Goal: Task Accomplishment & Management: Use online tool/utility

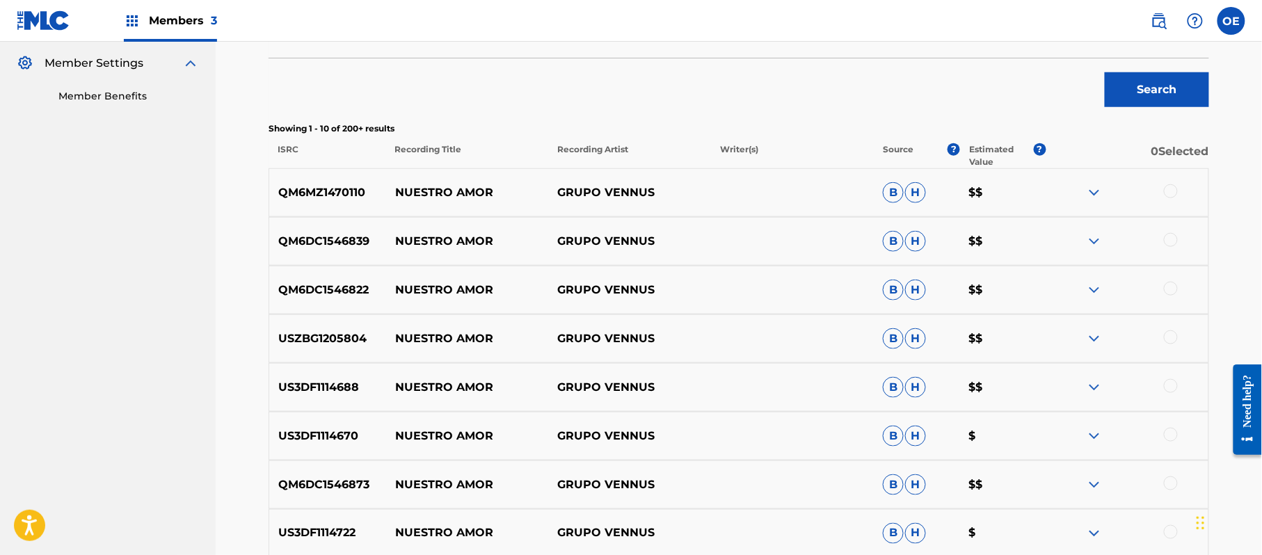
scroll to position [334, 0]
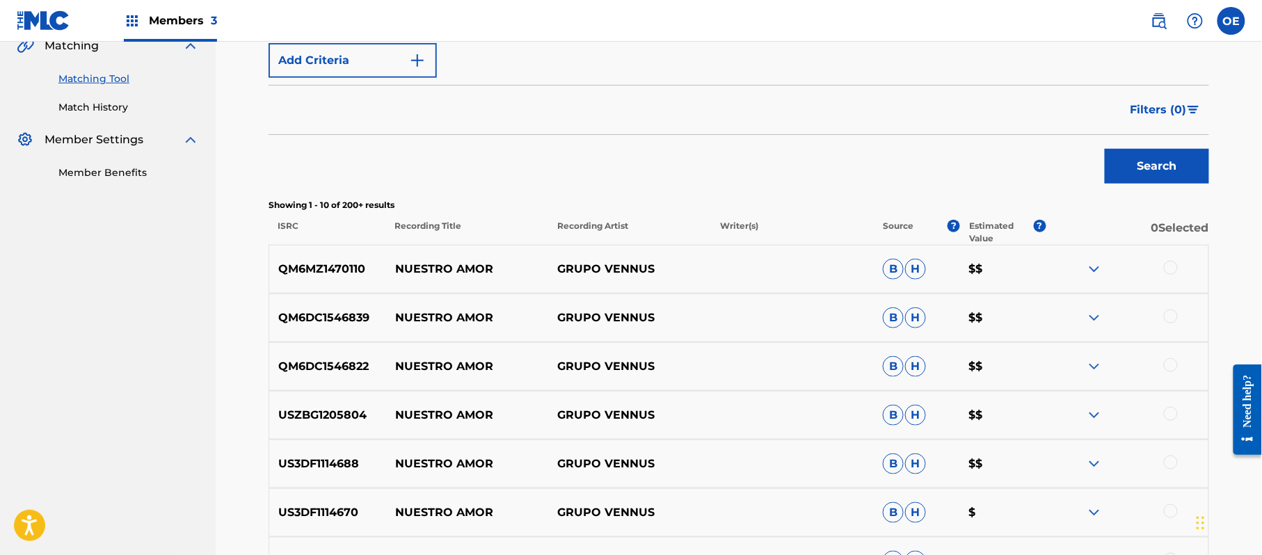
click at [1172, 271] on div at bounding box center [1171, 268] width 14 height 14
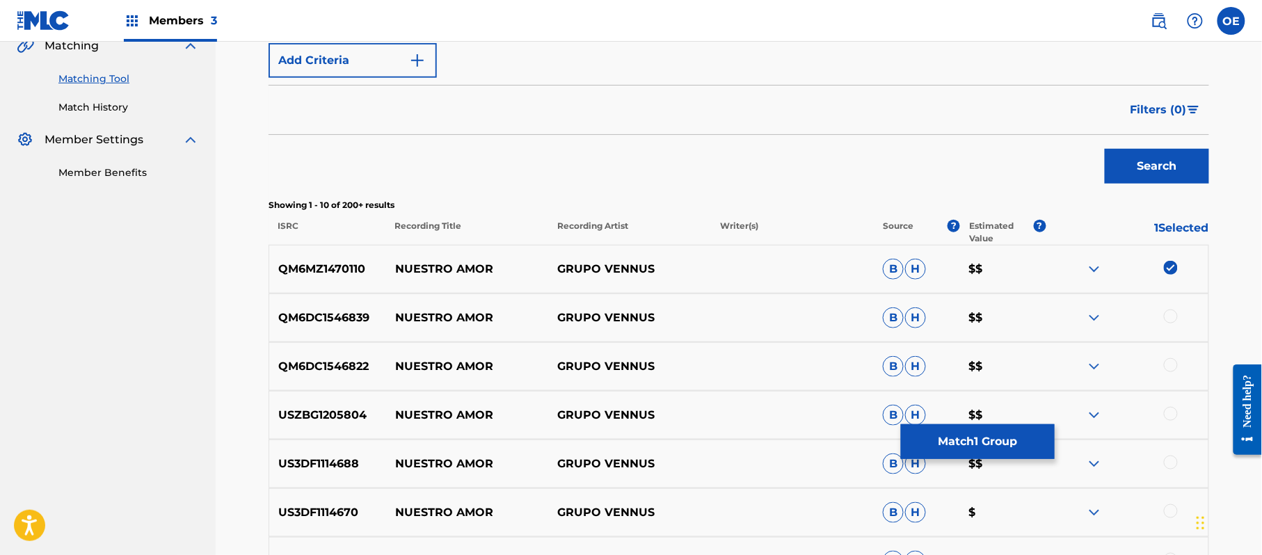
click at [1172, 315] on div at bounding box center [1171, 317] width 14 height 14
click at [1169, 360] on div at bounding box center [1171, 365] width 14 height 14
click at [1164, 413] on div at bounding box center [1171, 414] width 14 height 14
click at [1170, 458] on div at bounding box center [1171, 463] width 14 height 14
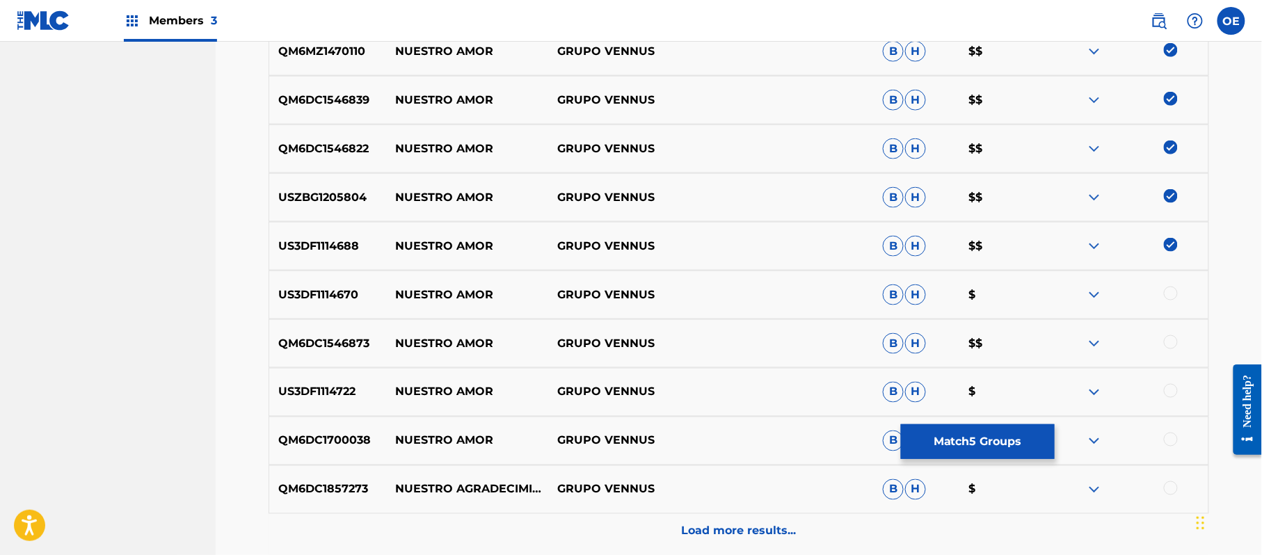
scroll to position [612, 0]
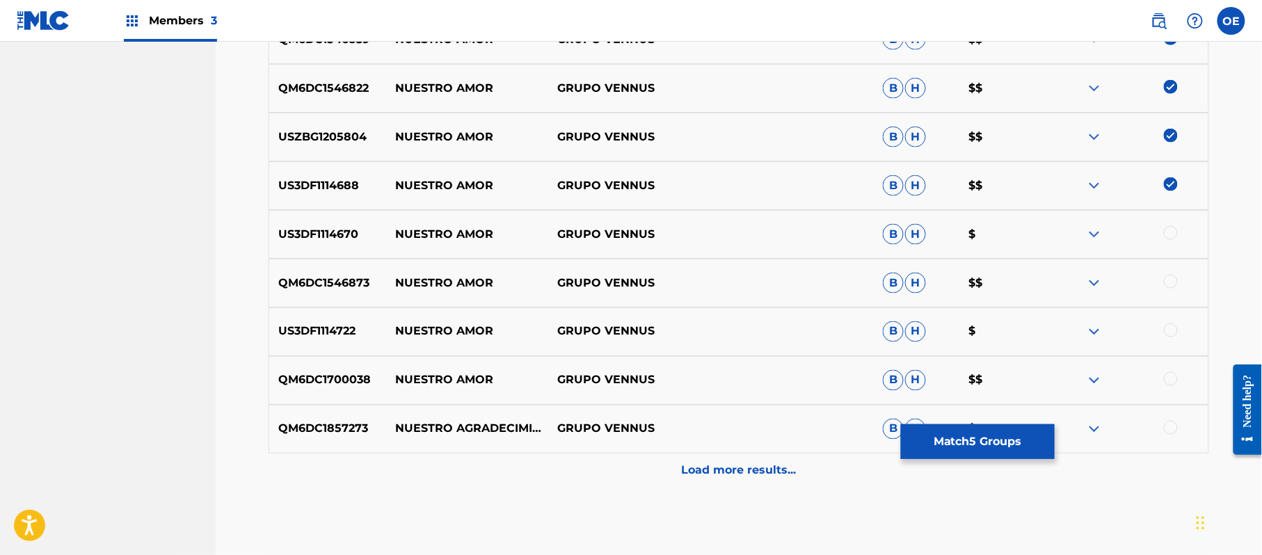
click at [1175, 237] on div at bounding box center [1171, 233] width 14 height 14
click at [1175, 287] on div at bounding box center [1171, 282] width 14 height 14
click at [1168, 337] on div at bounding box center [1171, 331] width 14 height 14
drag, startPoint x: 1172, startPoint y: 377, endPoint x: 1031, endPoint y: 433, distance: 151.8
click at [1170, 377] on div at bounding box center [1171, 379] width 14 height 14
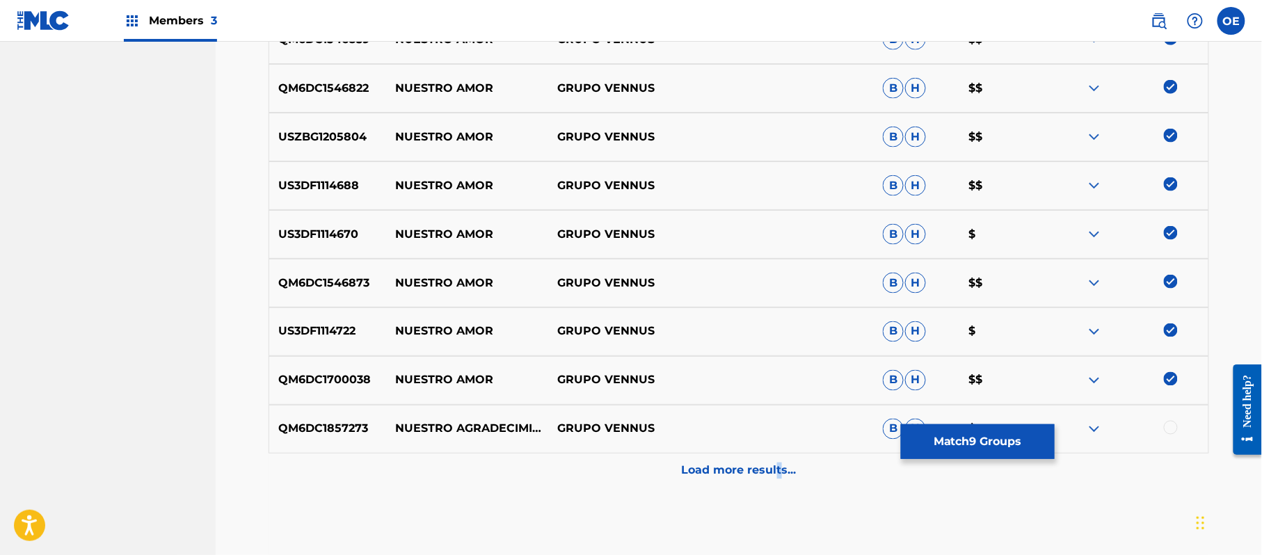
click at [778, 465] on p "Load more results..." at bounding box center [739, 471] width 115 height 17
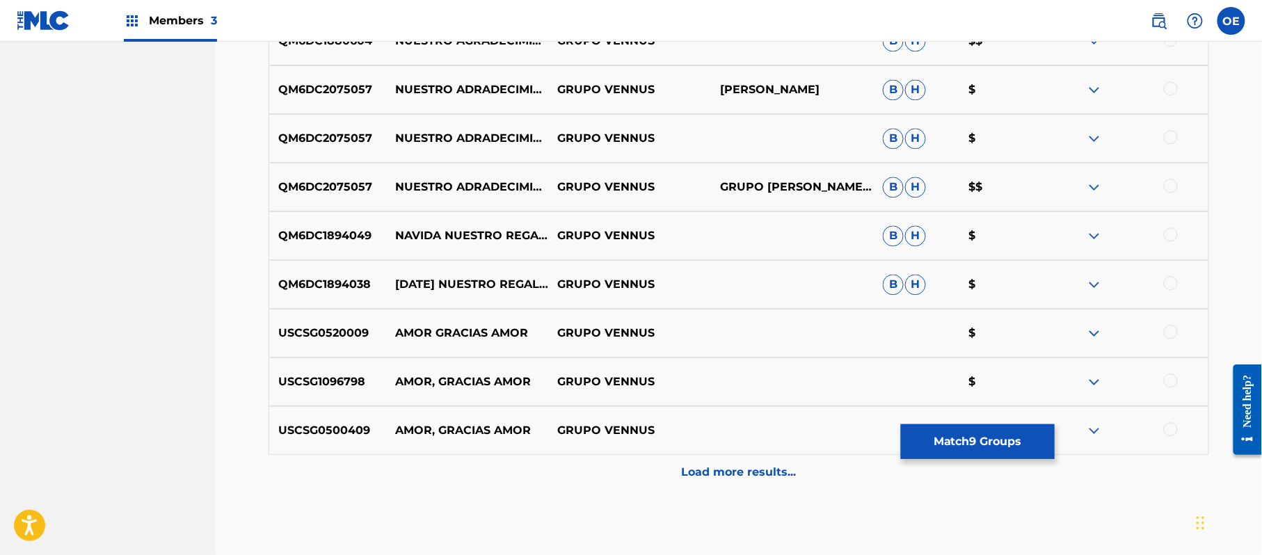
scroll to position [1169, 0]
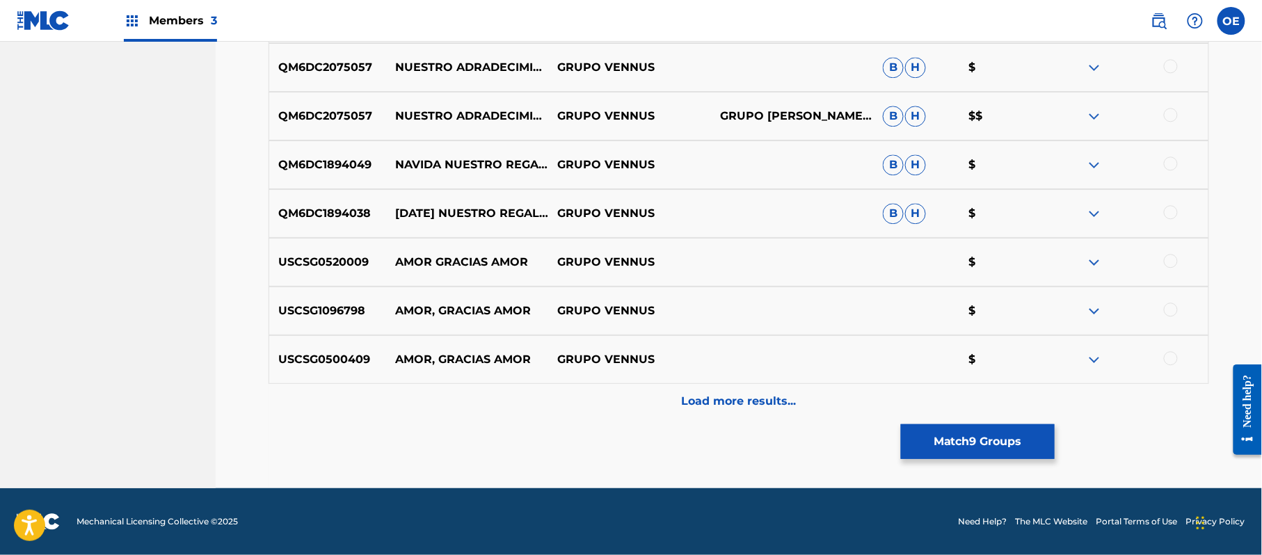
click at [931, 431] on button "Match 9 Groups" at bounding box center [978, 441] width 154 height 35
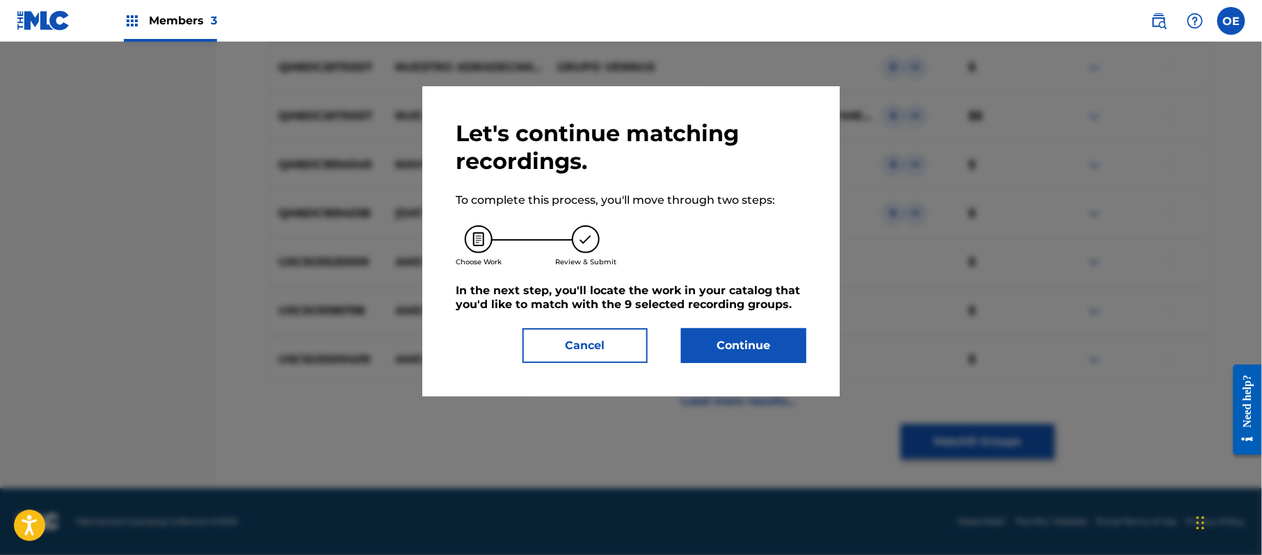
click at [729, 340] on button "Continue" at bounding box center [743, 345] width 125 height 35
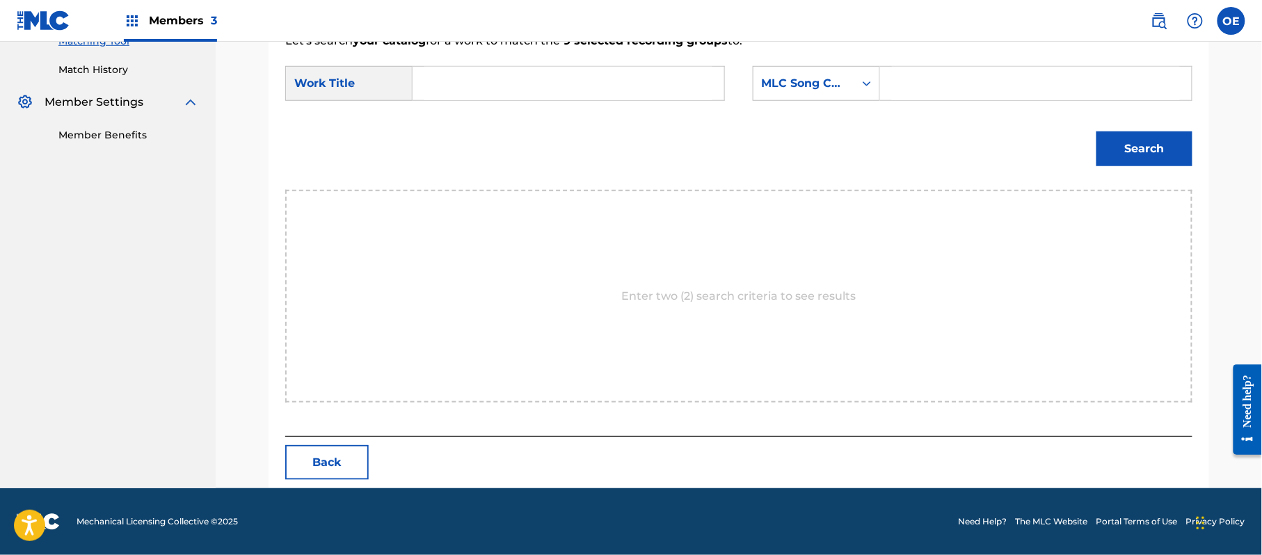
scroll to position [372, 0]
paste input "NUESTRO AMOR"
type input "NUESTRO AMOR"
click at [777, 84] on div "MLC Song Code" at bounding box center [804, 83] width 84 height 17
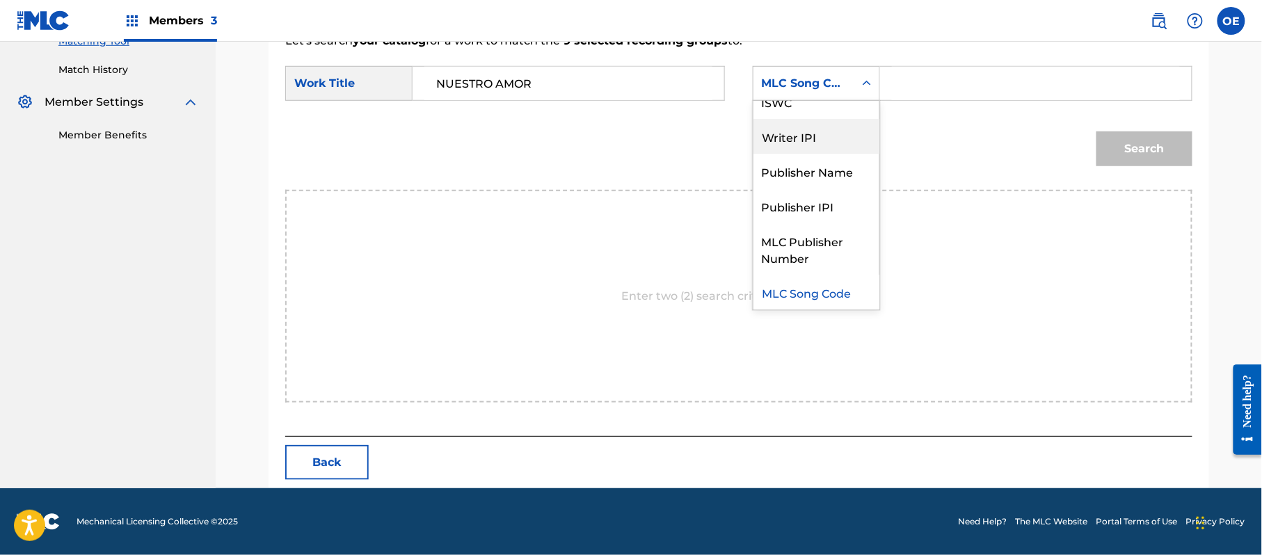
scroll to position [0, 0]
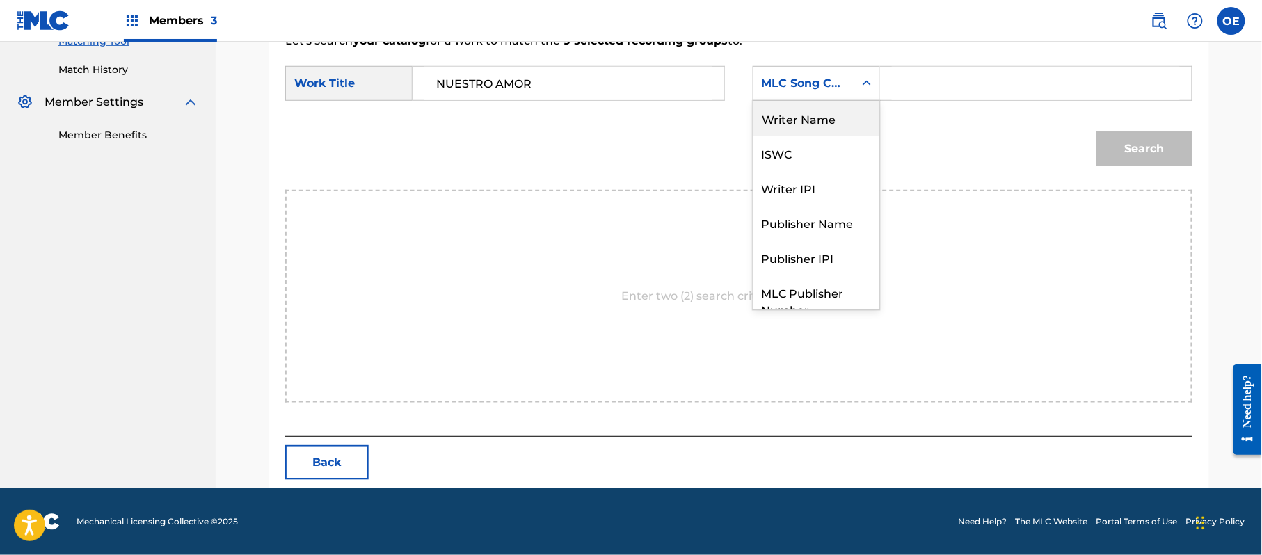
click at [803, 123] on div "Writer Name" at bounding box center [817, 118] width 126 height 35
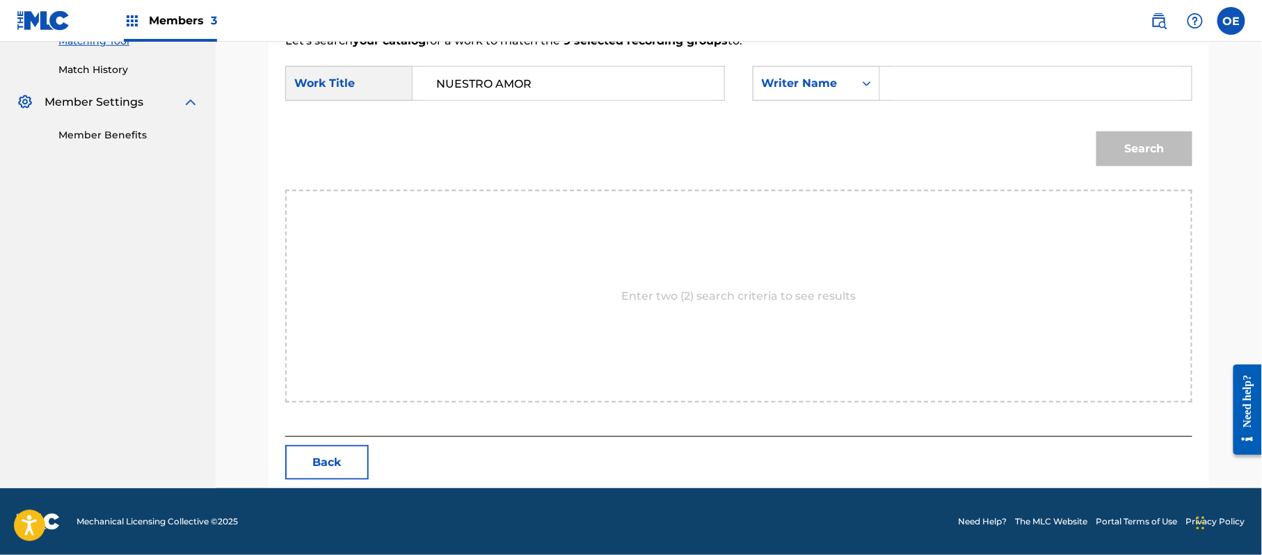
paste input "[PERSON_NAME]"
type input "[PERSON_NAME]"
click at [1147, 154] on button "Search" at bounding box center [1145, 149] width 96 height 35
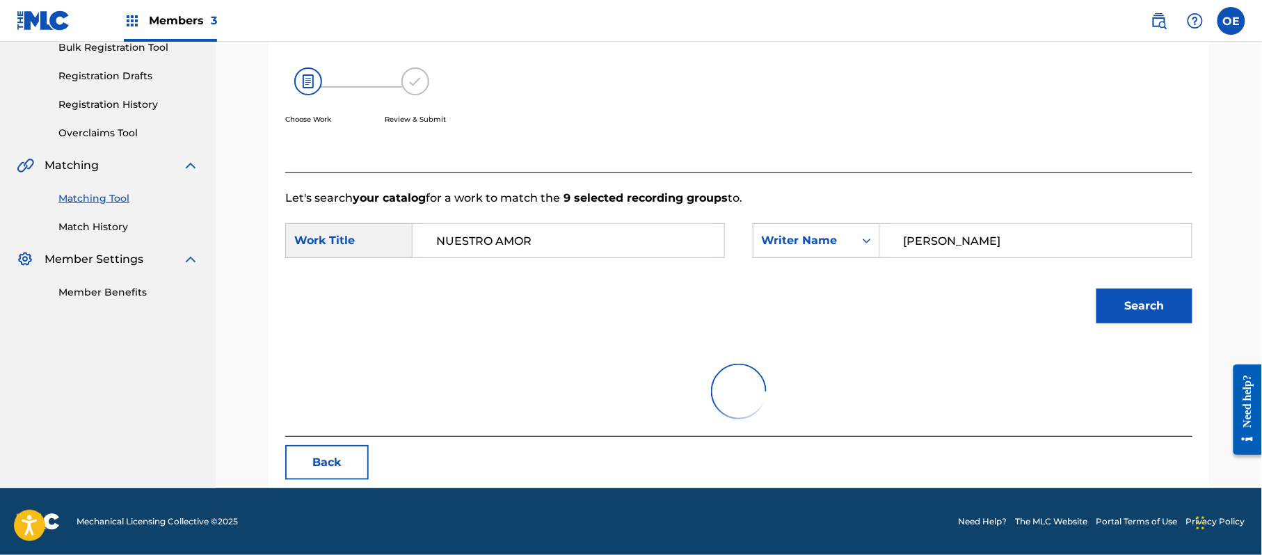
scroll to position [372, 0]
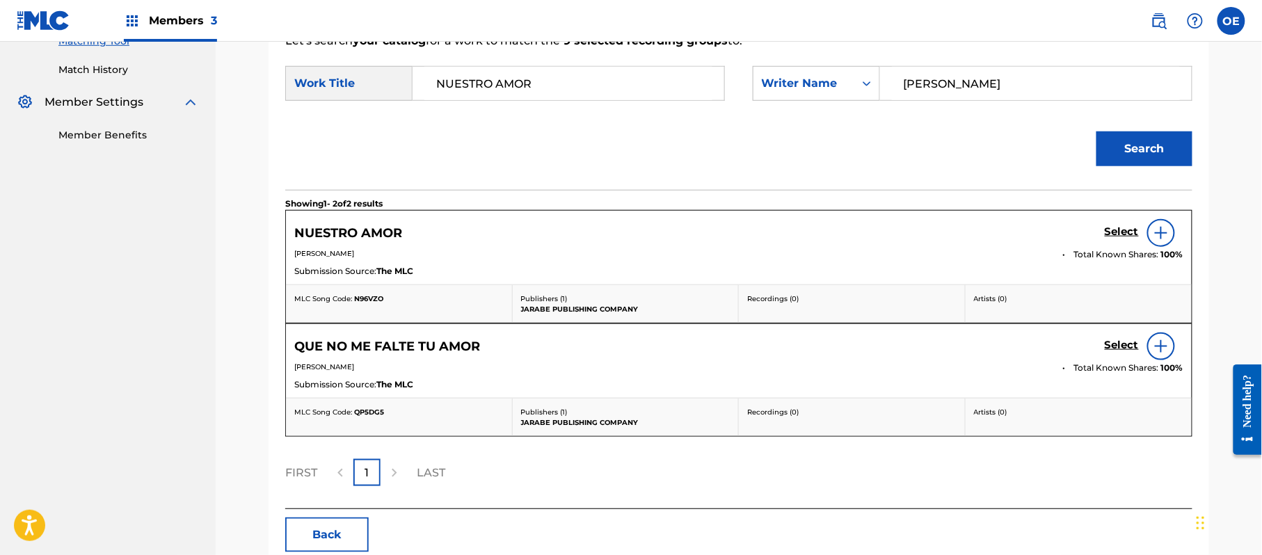
click at [1114, 235] on h5 "Select" at bounding box center [1122, 231] width 34 height 13
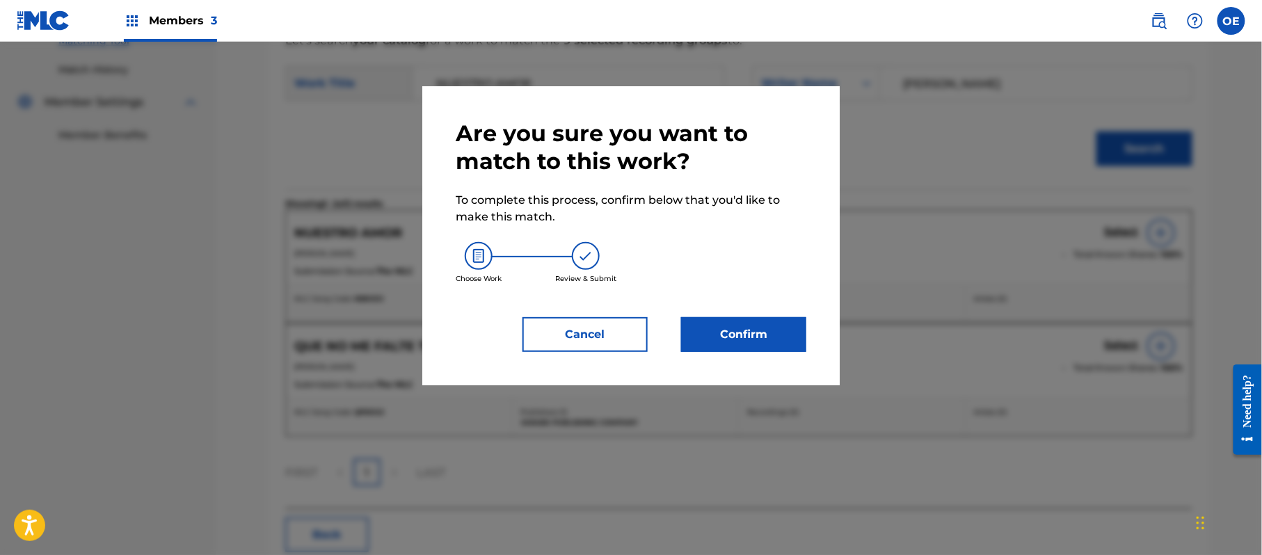
click at [738, 332] on button "Confirm" at bounding box center [743, 334] width 125 height 35
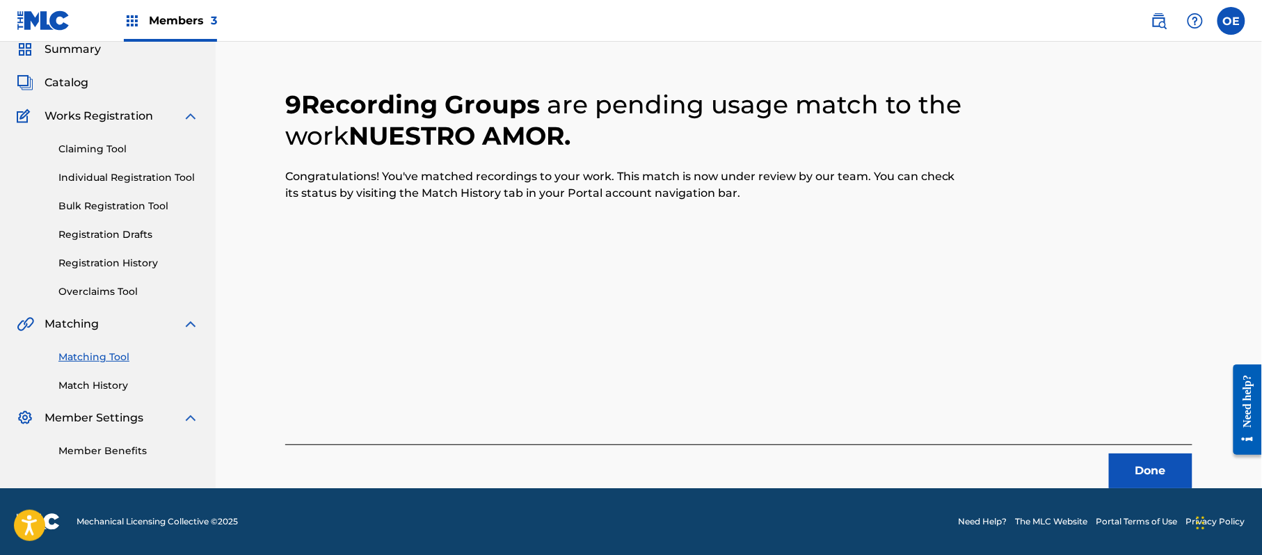
scroll to position [56, 0]
click at [1158, 452] on div "Done" at bounding box center [738, 467] width 907 height 44
click at [1155, 457] on button "Done" at bounding box center [1150, 471] width 83 height 35
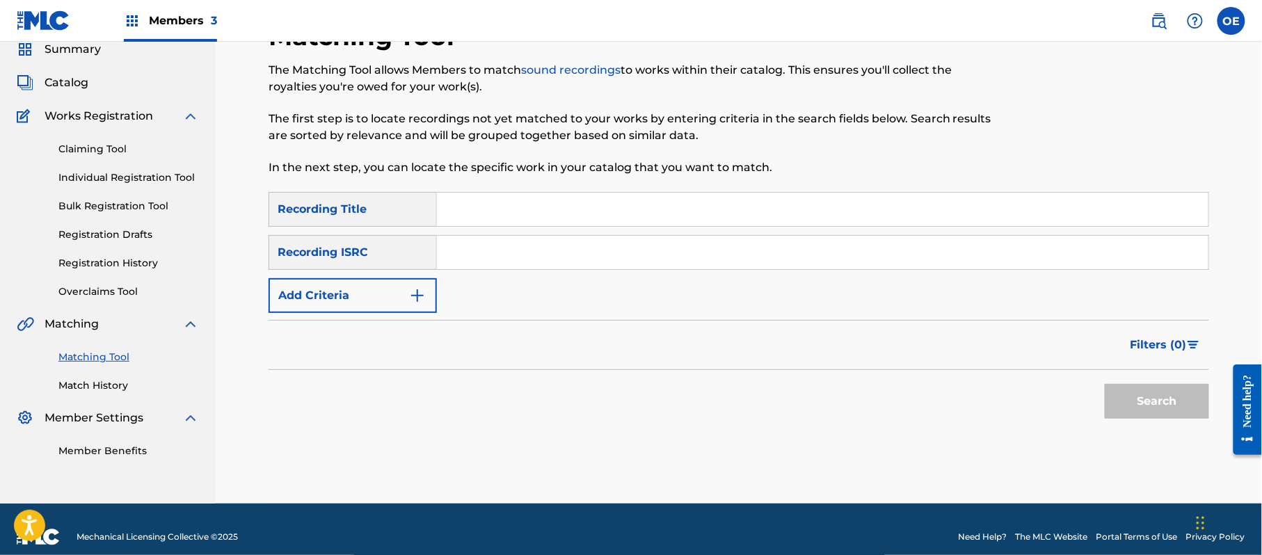
paste input "PORQUE ME DEJAS"
type input "PORQUE ME DEJAS"
click at [486, 338] on div "Filters ( 0 )" at bounding box center [739, 345] width 941 height 50
click at [399, 292] on button "Add Criteria" at bounding box center [353, 295] width 168 height 35
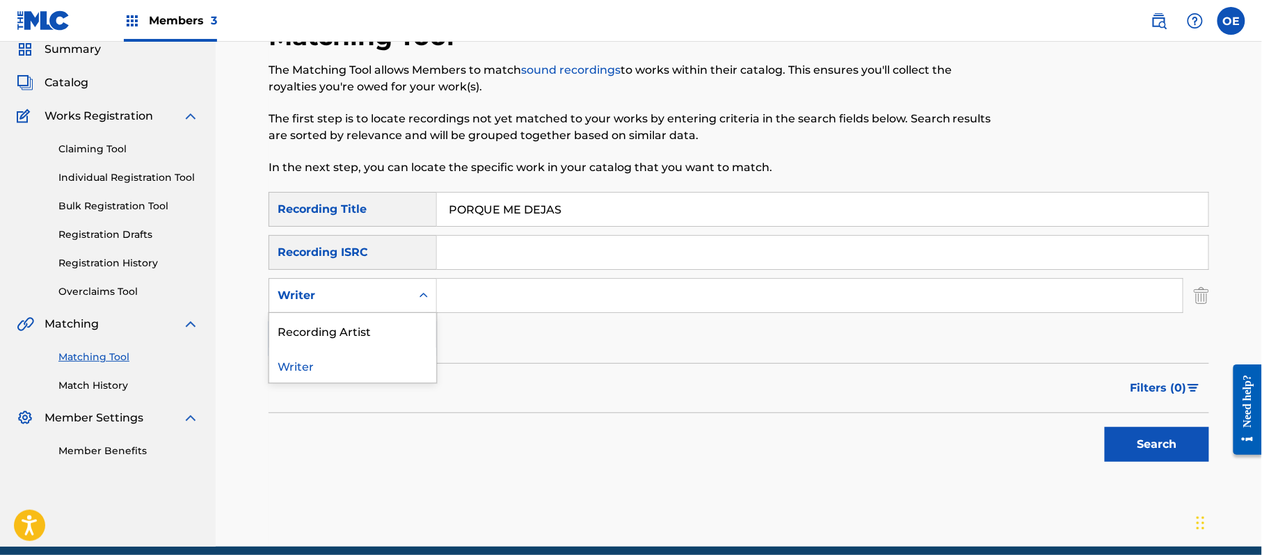
click at [413, 307] on div "Search Form" at bounding box center [423, 295] width 25 height 25
click at [404, 328] on div "Recording Artist" at bounding box center [352, 330] width 167 height 35
paste input "GRUPO VENNUS"
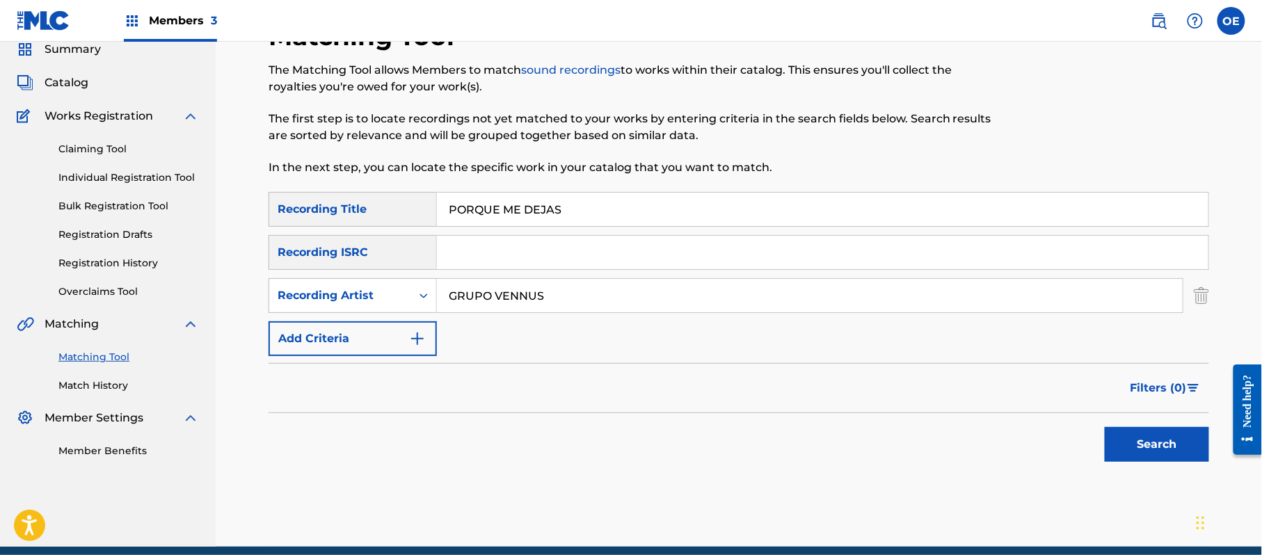
type input "GRUPO VENNUS"
click at [1200, 438] on button "Search" at bounding box center [1157, 444] width 104 height 35
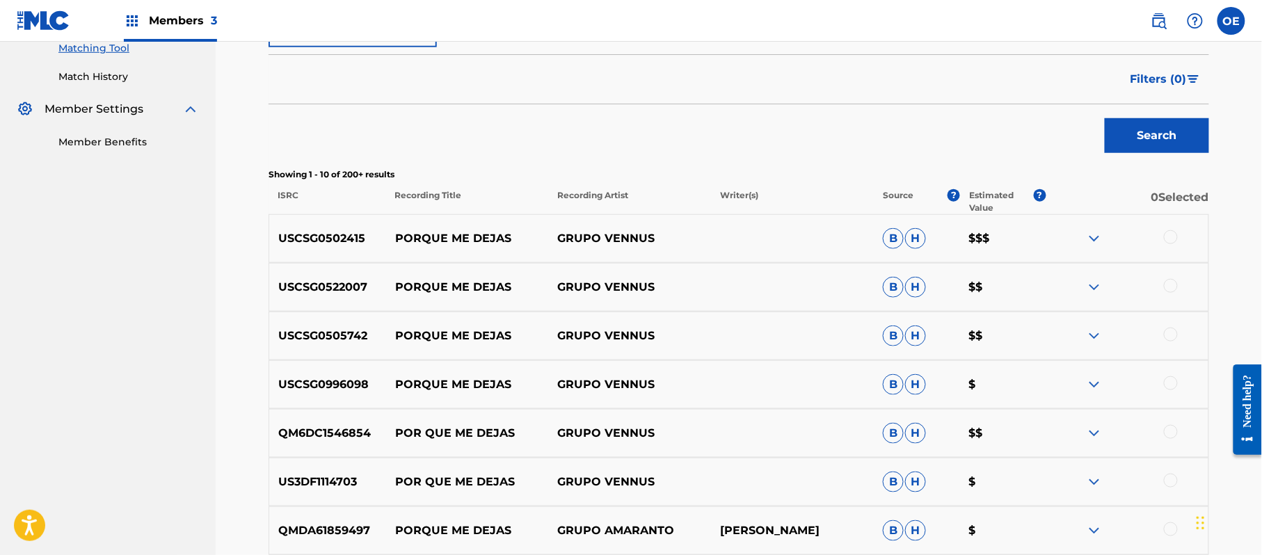
scroll to position [427, 0]
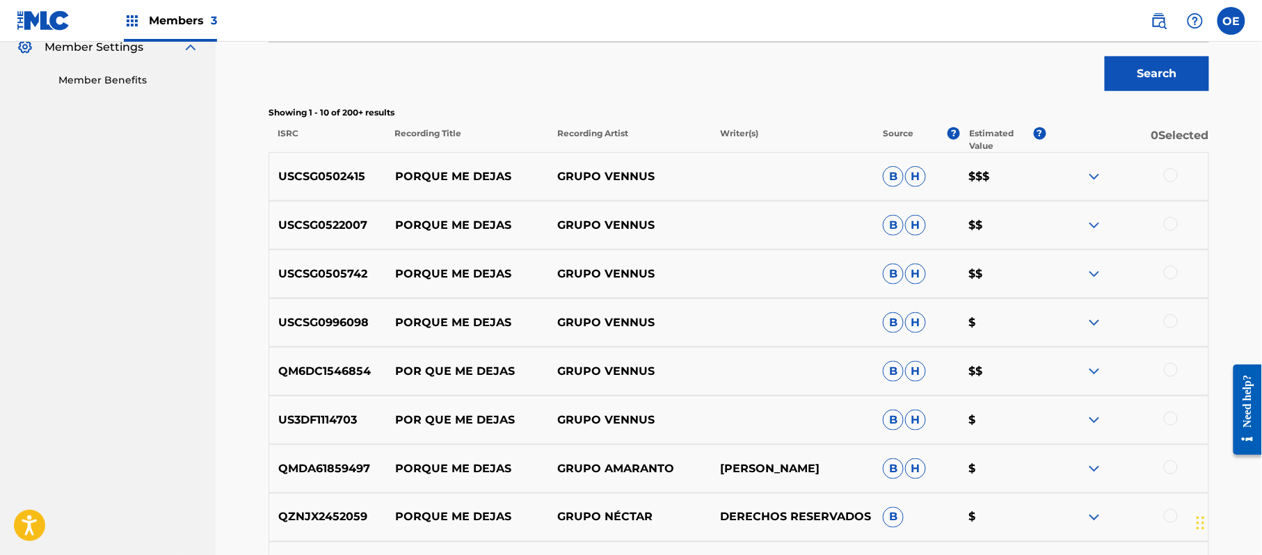
click at [1166, 419] on div at bounding box center [1171, 419] width 14 height 14
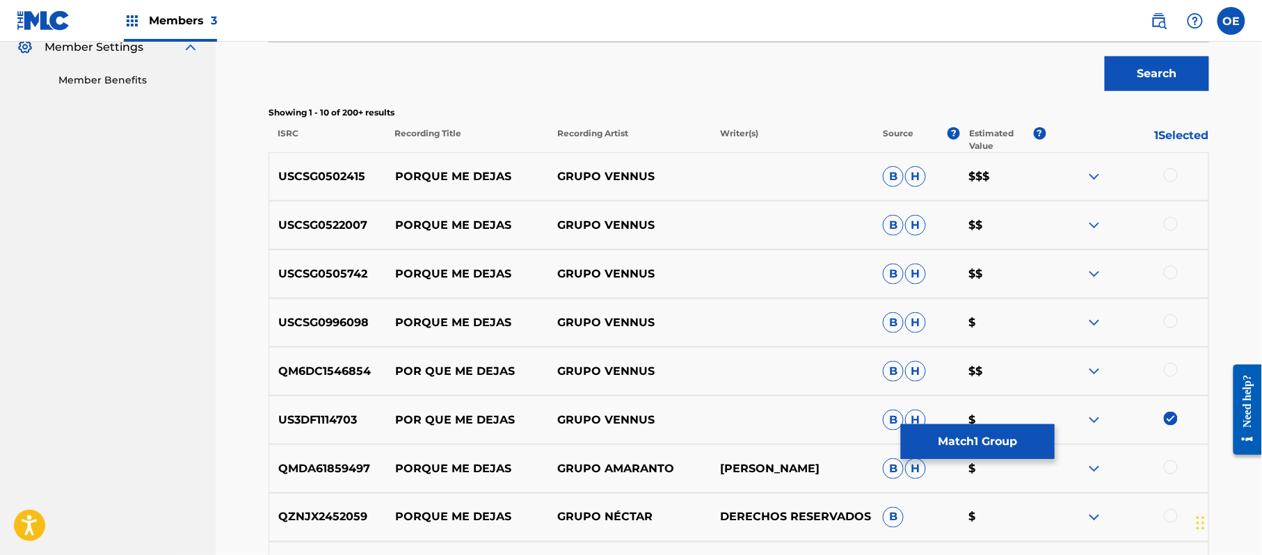
click at [1170, 376] on div at bounding box center [1171, 370] width 14 height 14
click at [1172, 320] on div at bounding box center [1171, 322] width 14 height 14
click at [1172, 280] on div at bounding box center [1127, 274] width 163 height 17
click at [1172, 217] on div at bounding box center [1171, 224] width 14 height 14
click at [1167, 270] on div at bounding box center [1171, 273] width 14 height 14
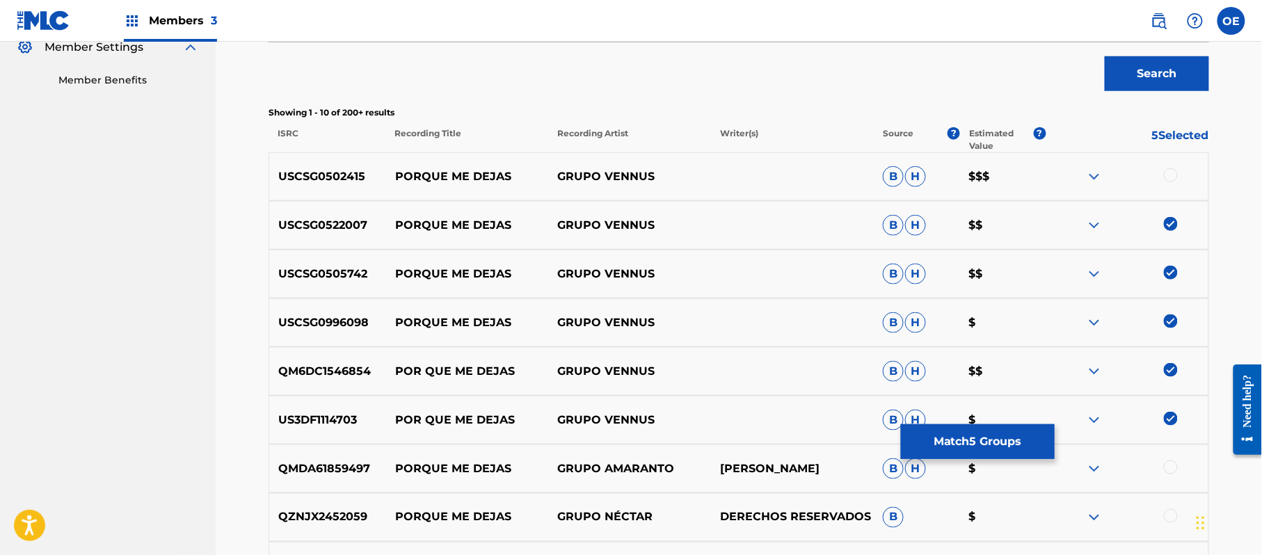
click at [1167, 171] on div at bounding box center [1171, 175] width 14 height 14
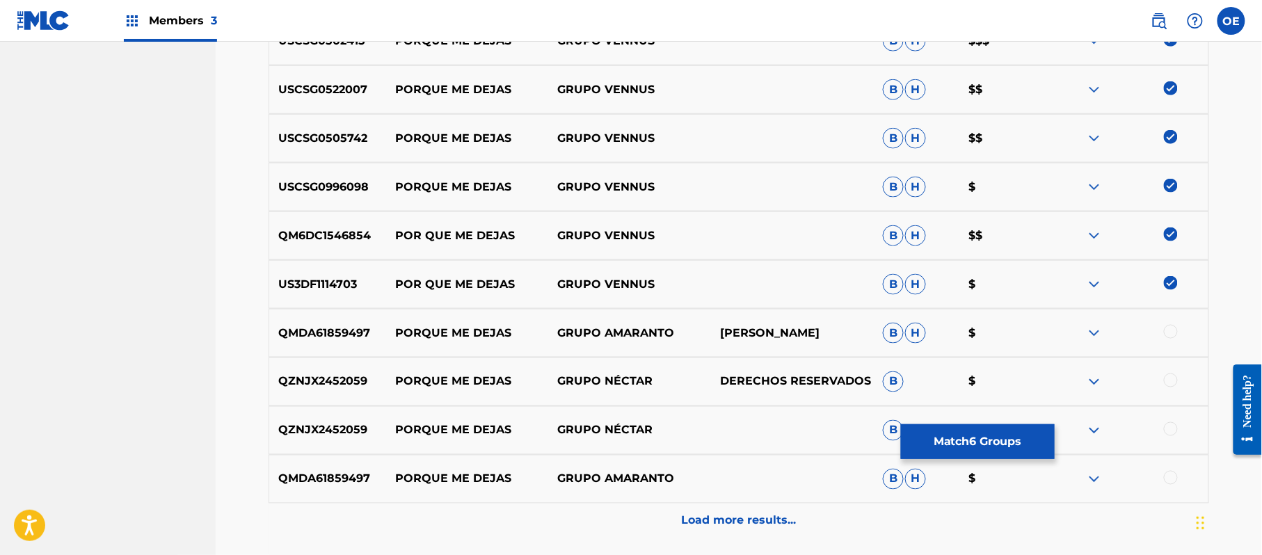
scroll to position [682, 0]
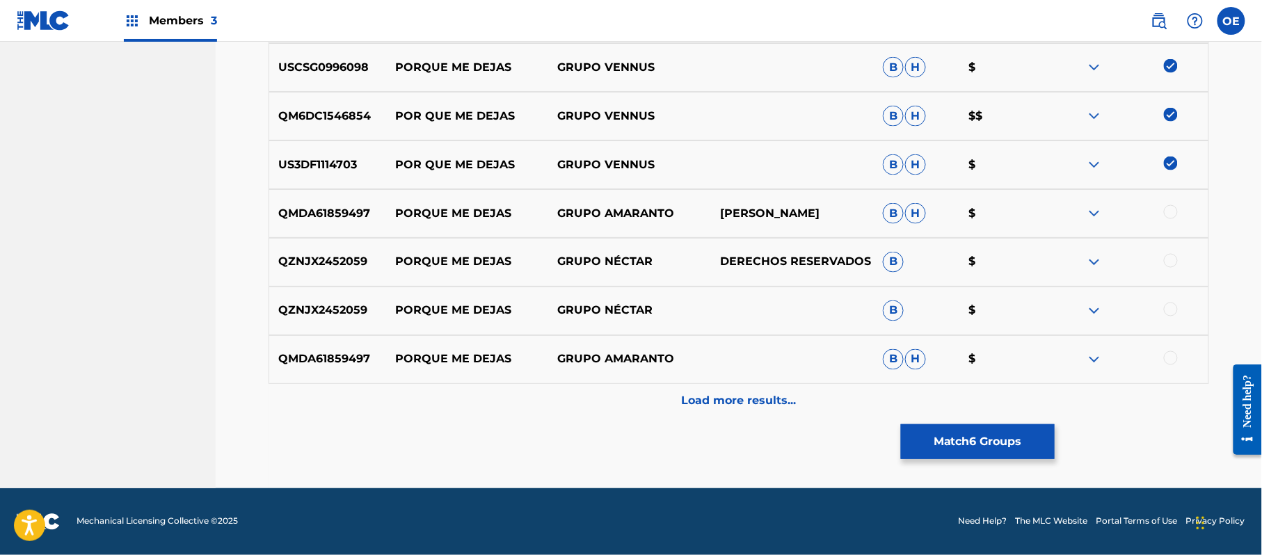
click at [956, 431] on button "Match 6 Groups" at bounding box center [978, 441] width 154 height 35
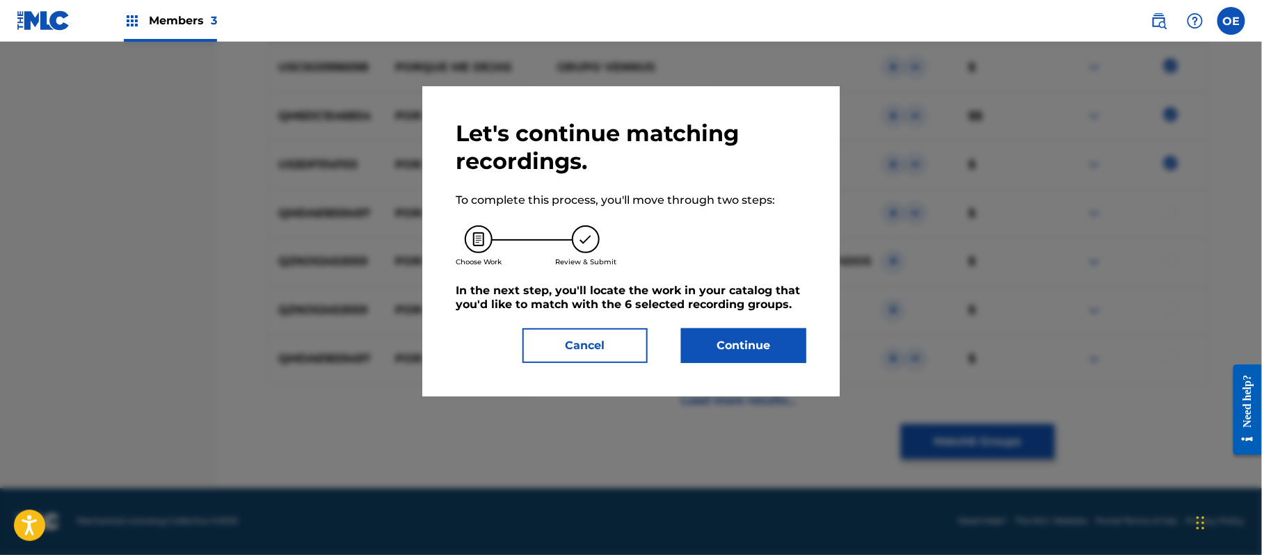
click at [735, 340] on button "Continue" at bounding box center [743, 345] width 125 height 35
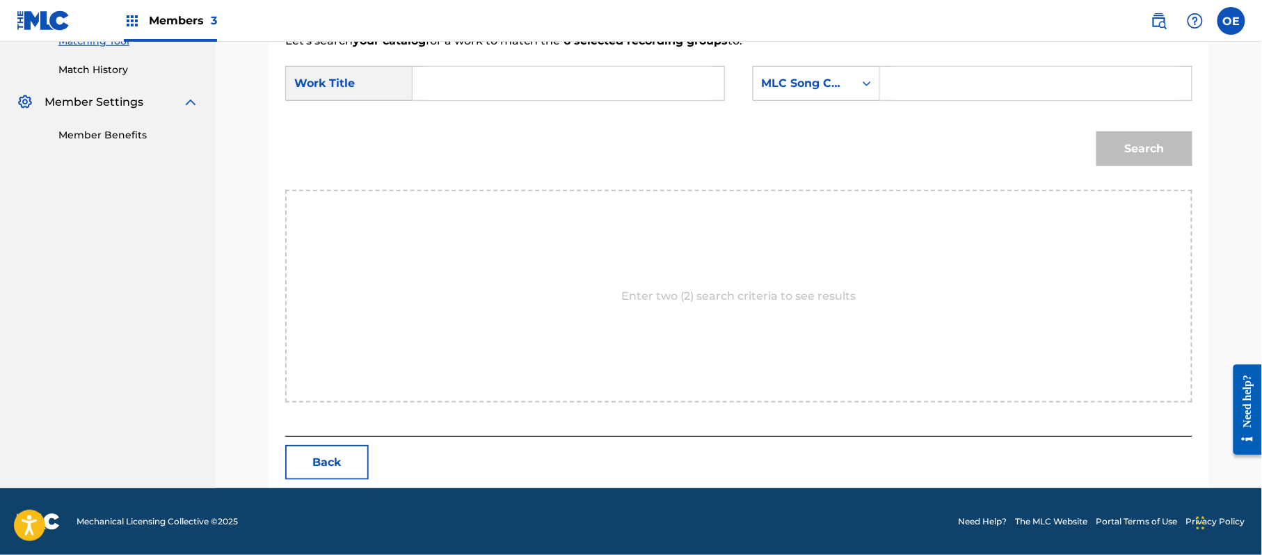
paste input "PORQUE ME DEJAS"
type input "PORQUE ME DEJAS"
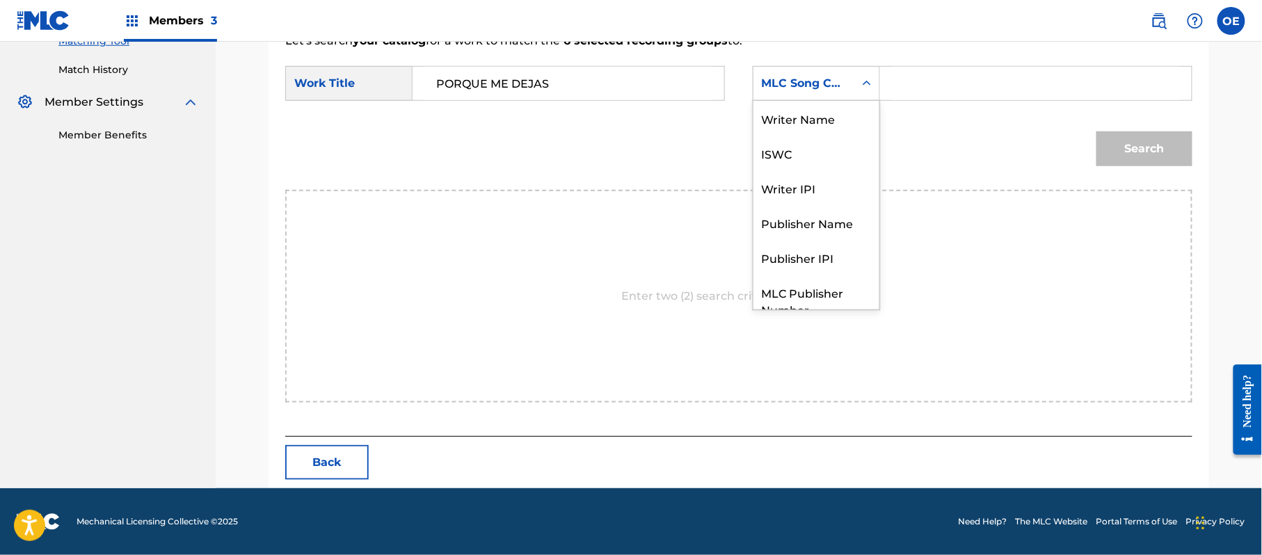
click at [845, 90] on div "MLC Song Code" at bounding box center [804, 83] width 84 height 17
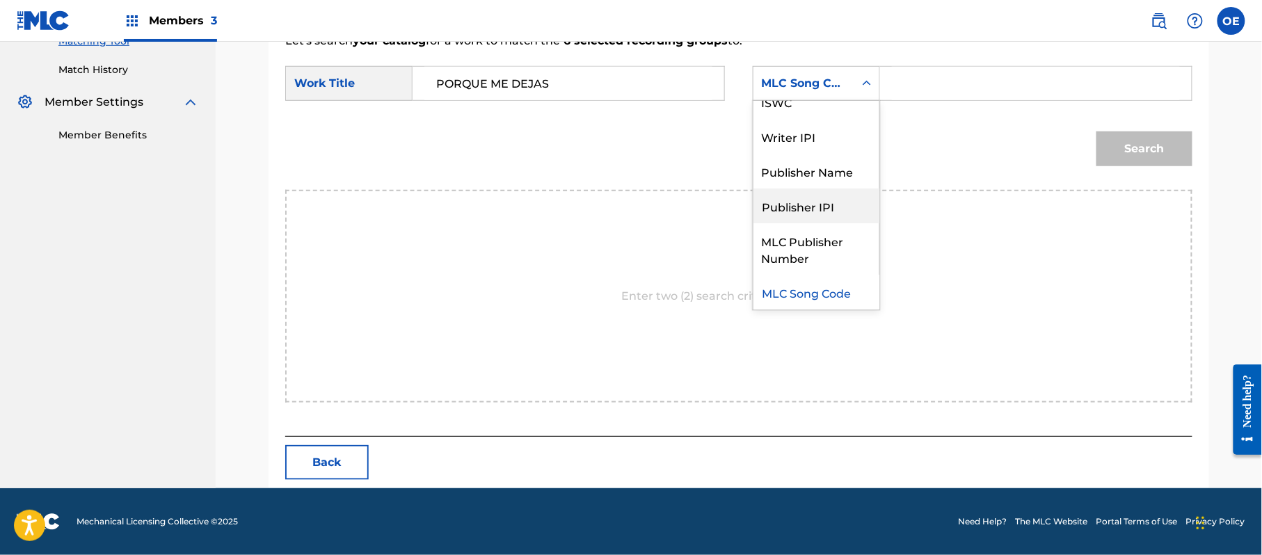
scroll to position [0, 0]
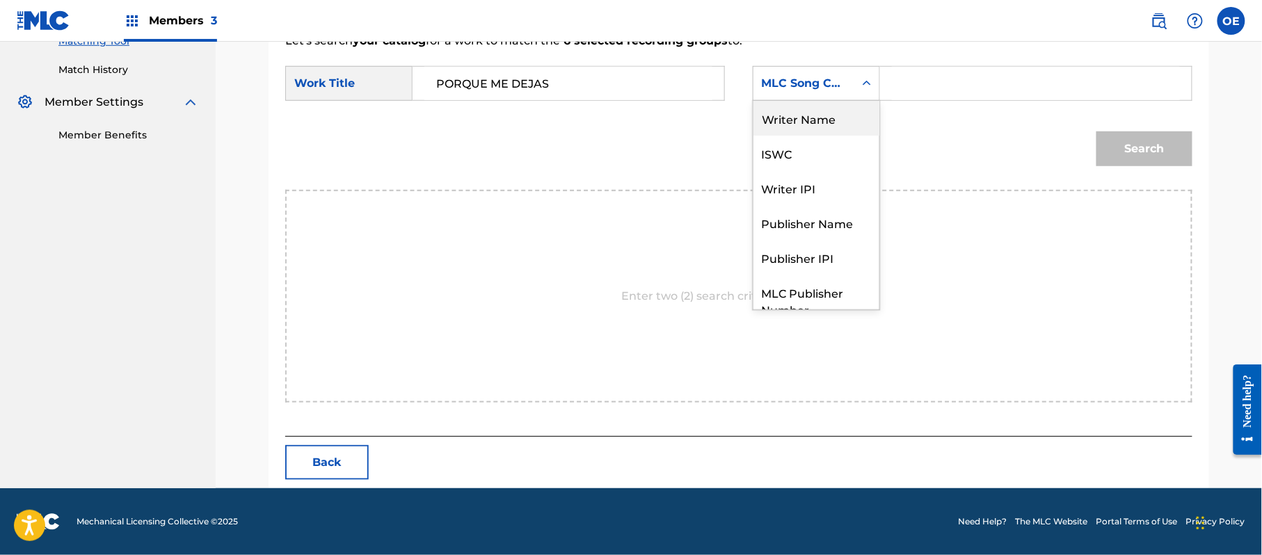
click at [820, 110] on div "Writer Name" at bounding box center [817, 118] width 126 height 35
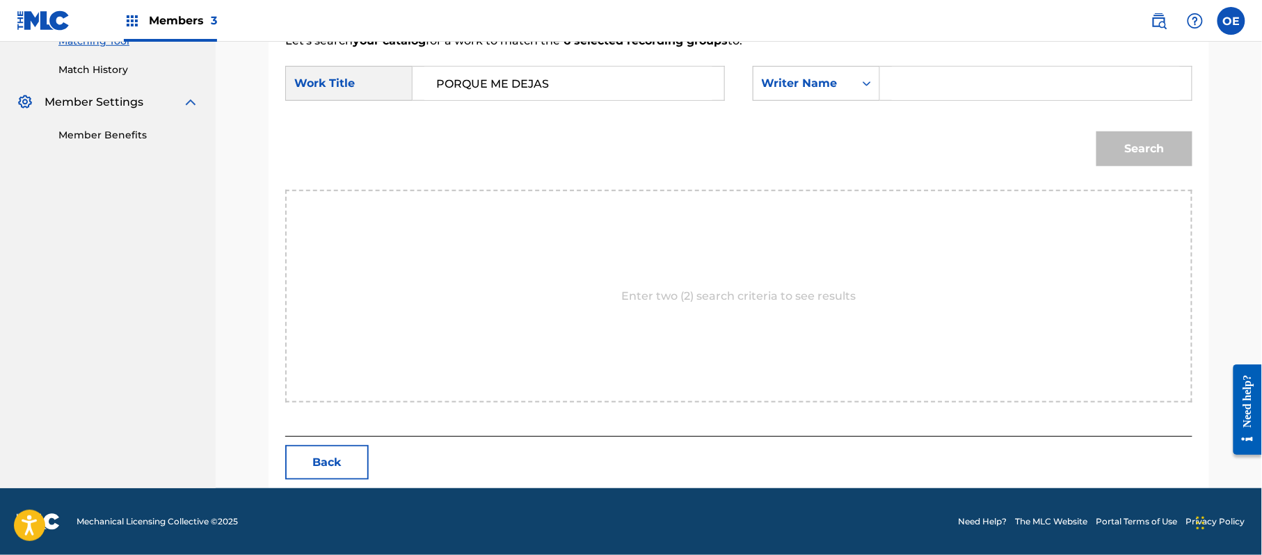
paste input "[PERSON_NAME]"
type input "[PERSON_NAME]"
click at [1131, 157] on button "Search" at bounding box center [1145, 149] width 96 height 35
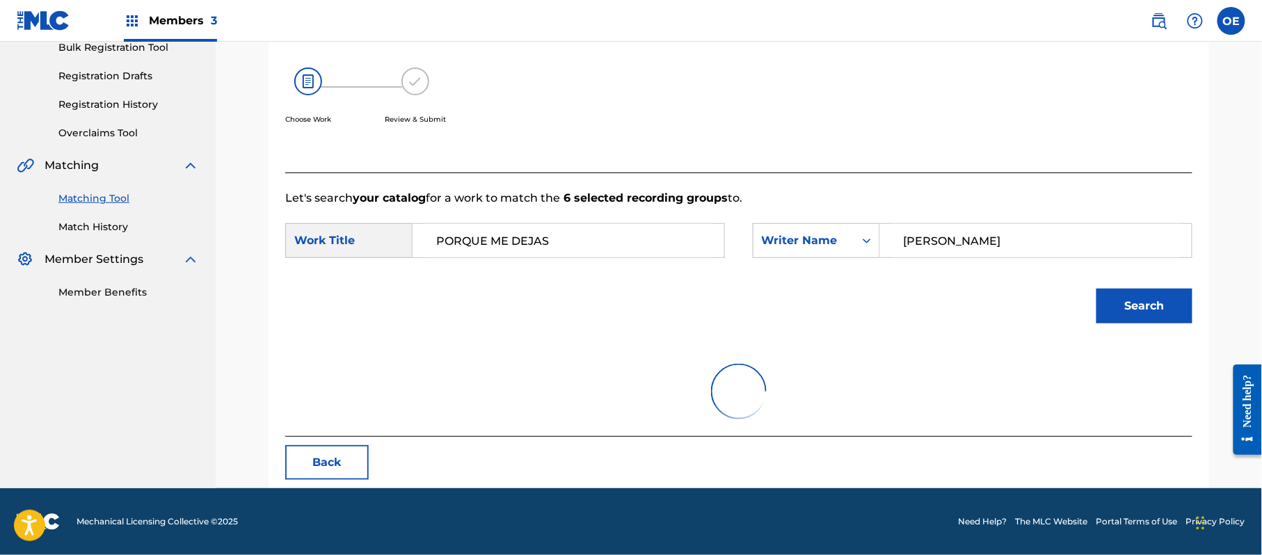
scroll to position [372, 0]
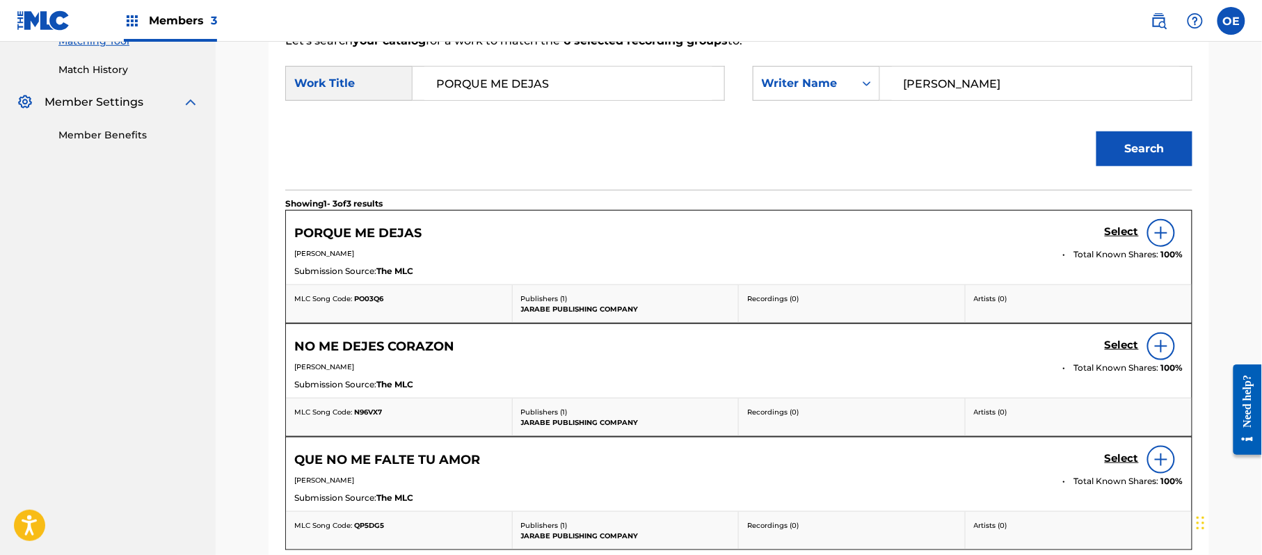
click at [1122, 235] on h5 "Select" at bounding box center [1122, 231] width 34 height 13
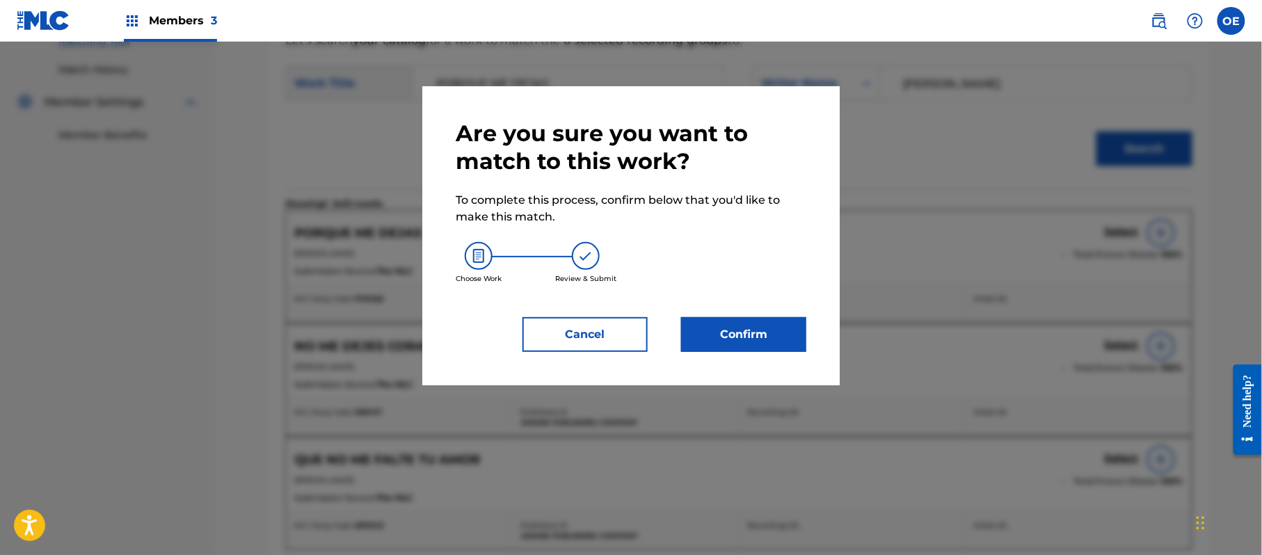
click at [736, 327] on button "Confirm" at bounding box center [743, 334] width 125 height 35
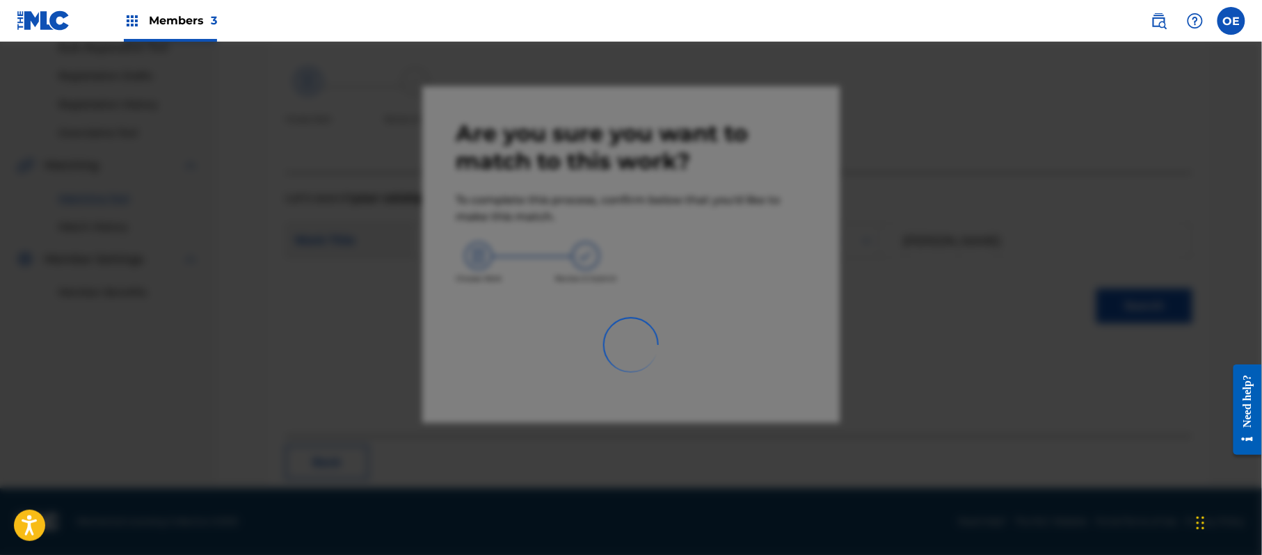
scroll to position [56, 0]
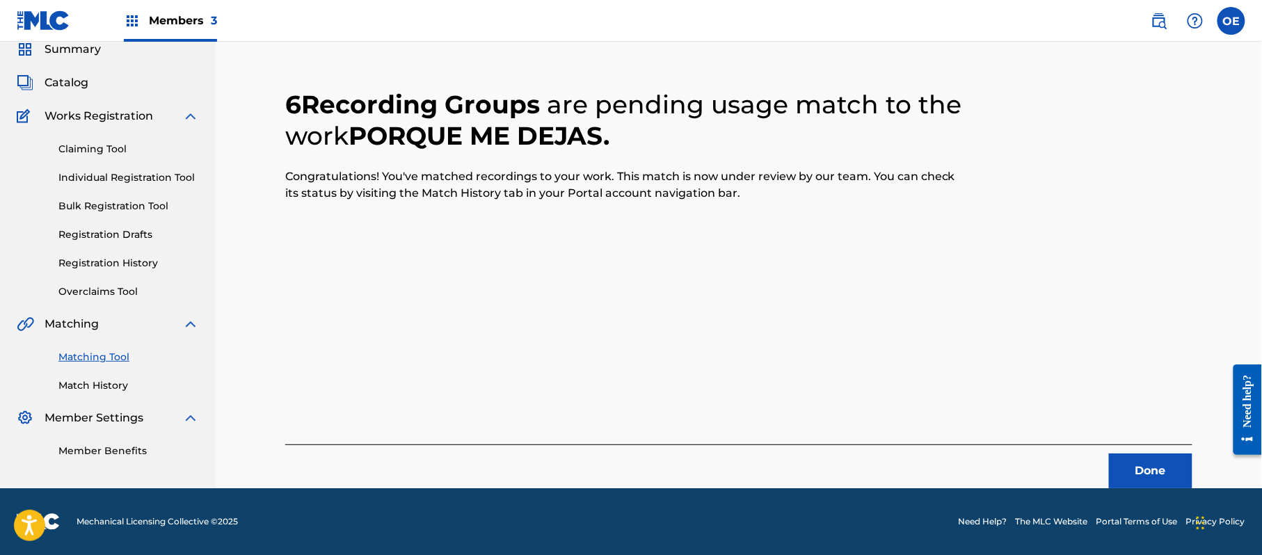
click at [1131, 466] on button "Done" at bounding box center [1150, 471] width 83 height 35
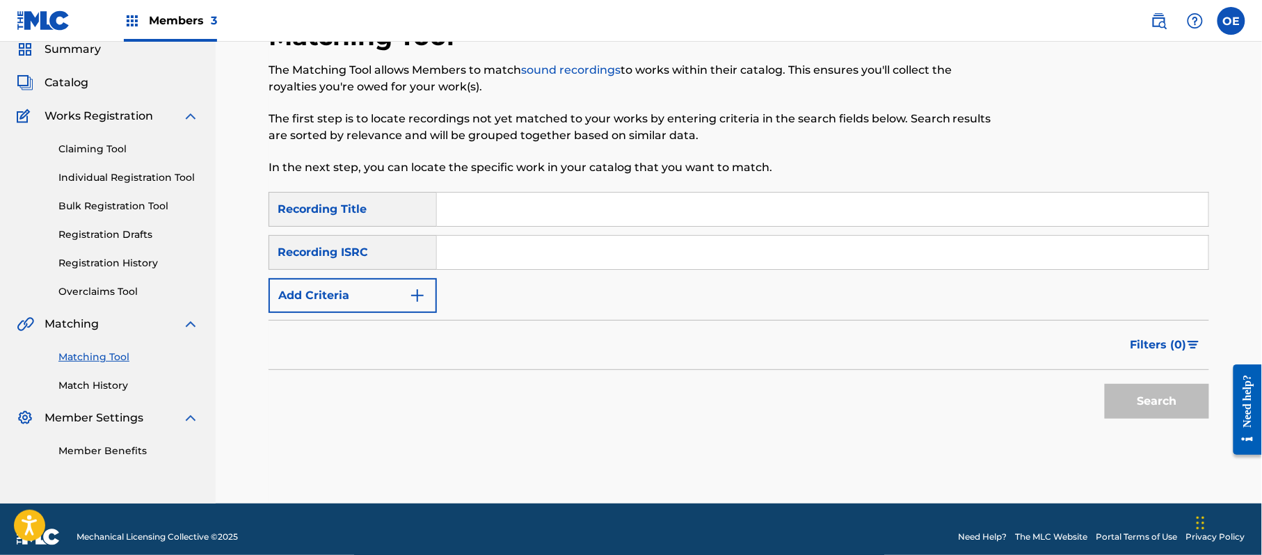
paste input "QUE NO ME FALTE TU AMOR"
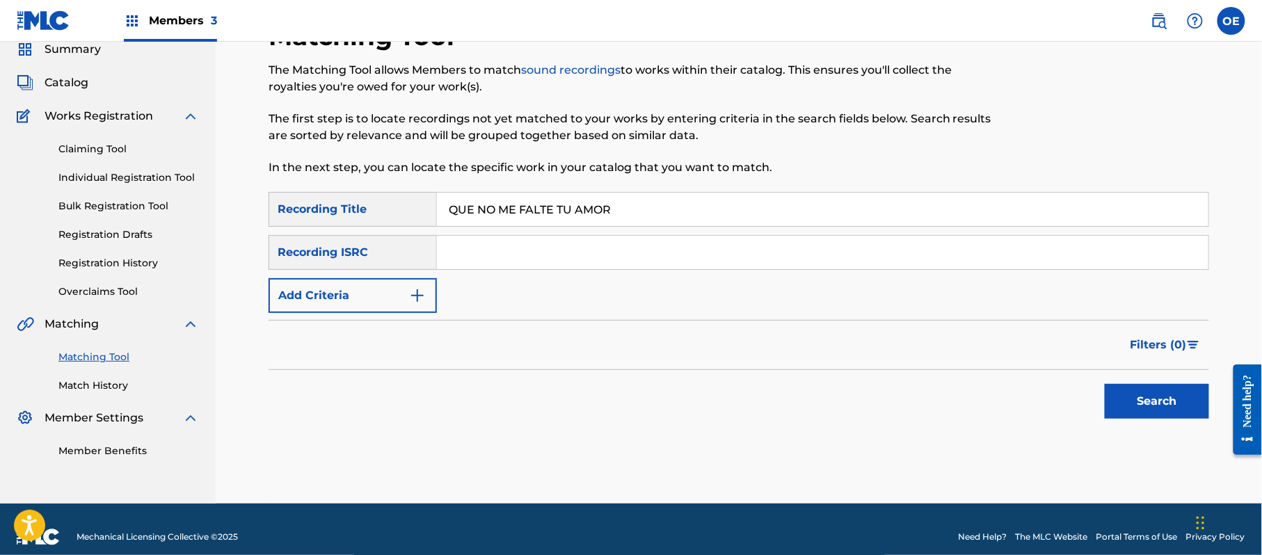
type input "QUE NO ME FALTE TU AMOR"
drag, startPoint x: 376, startPoint y: 271, endPoint x: 372, endPoint y: 280, distance: 9.3
click at [376, 273] on div "SearchWithCriteria0782ace1-59c9-45dc-87c1-ec14ac65e8f0 Recording Title QUE NO M…" at bounding box center [739, 252] width 941 height 121
click at [362, 292] on button "Add Criteria" at bounding box center [353, 295] width 168 height 35
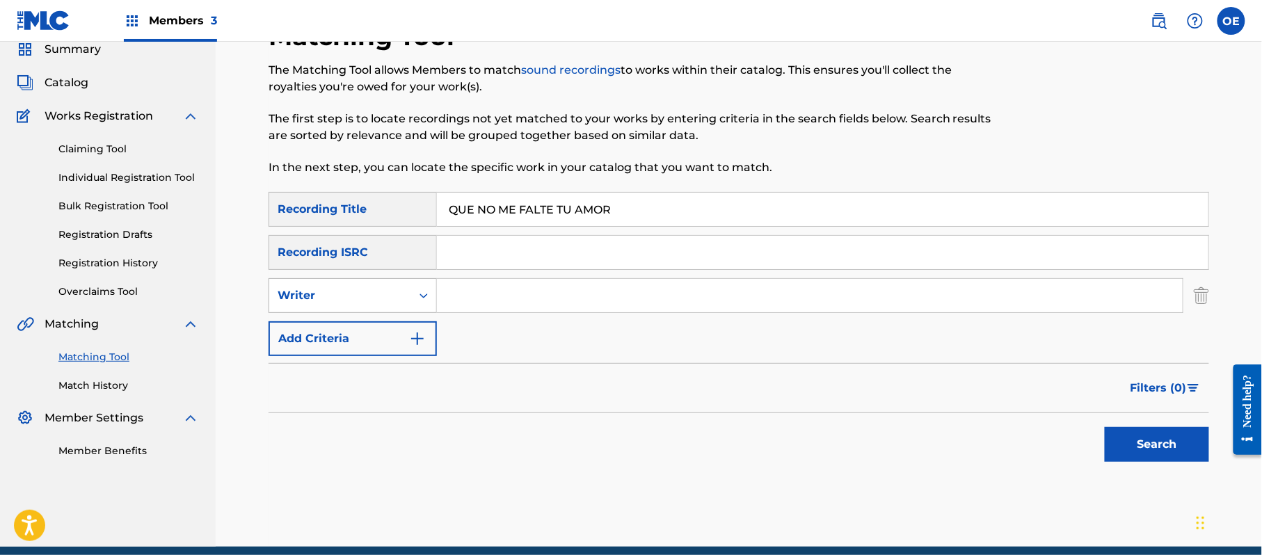
click at [368, 293] on div "Writer" at bounding box center [340, 295] width 125 height 17
click at [382, 321] on div "Recording Artist" at bounding box center [352, 330] width 167 height 35
paste input "GRUPO VENNUS"
type input "GRUPO VENNUS"
click at [1133, 440] on button "Search" at bounding box center [1157, 444] width 104 height 35
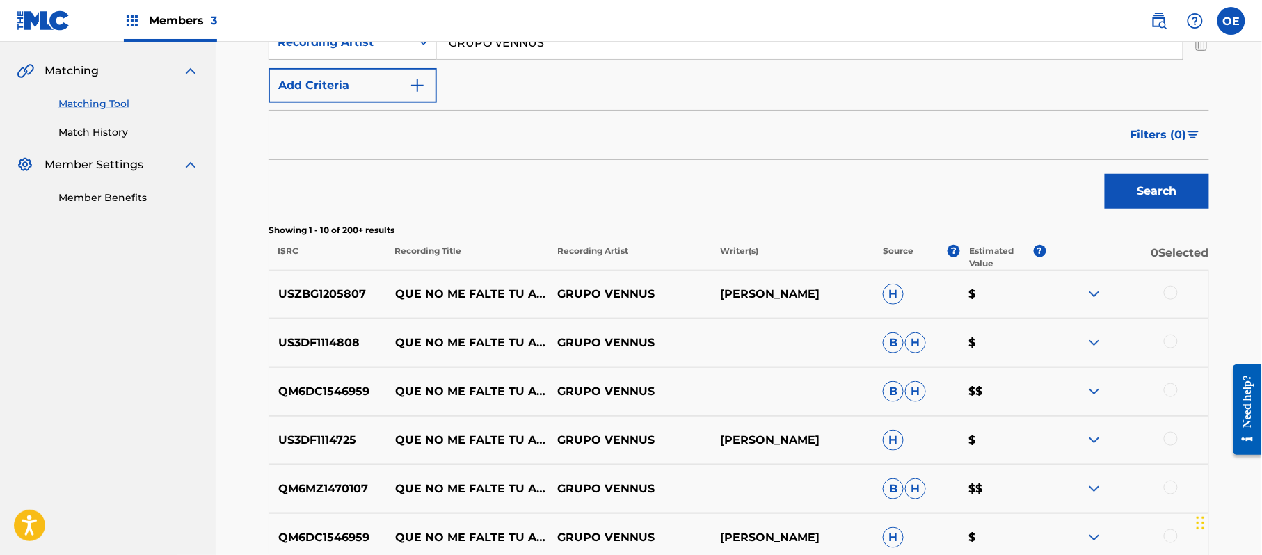
scroll to position [334, 0]
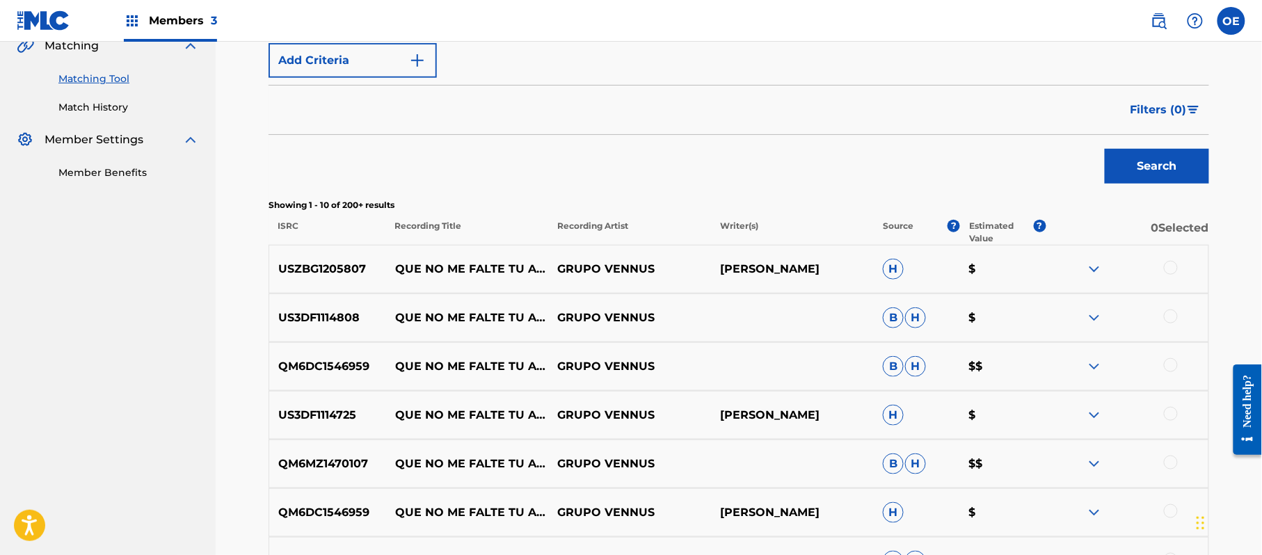
click at [1169, 262] on div at bounding box center [1171, 268] width 14 height 14
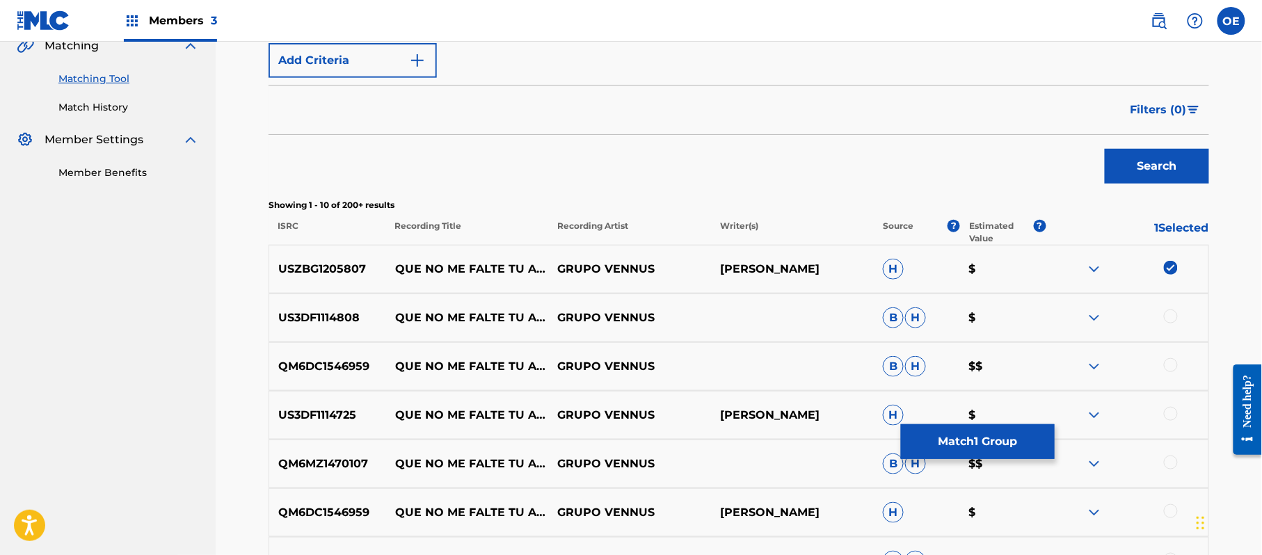
click at [1173, 319] on div at bounding box center [1171, 317] width 14 height 14
click at [1172, 365] on div at bounding box center [1171, 365] width 14 height 14
click at [1167, 415] on div at bounding box center [1171, 414] width 14 height 14
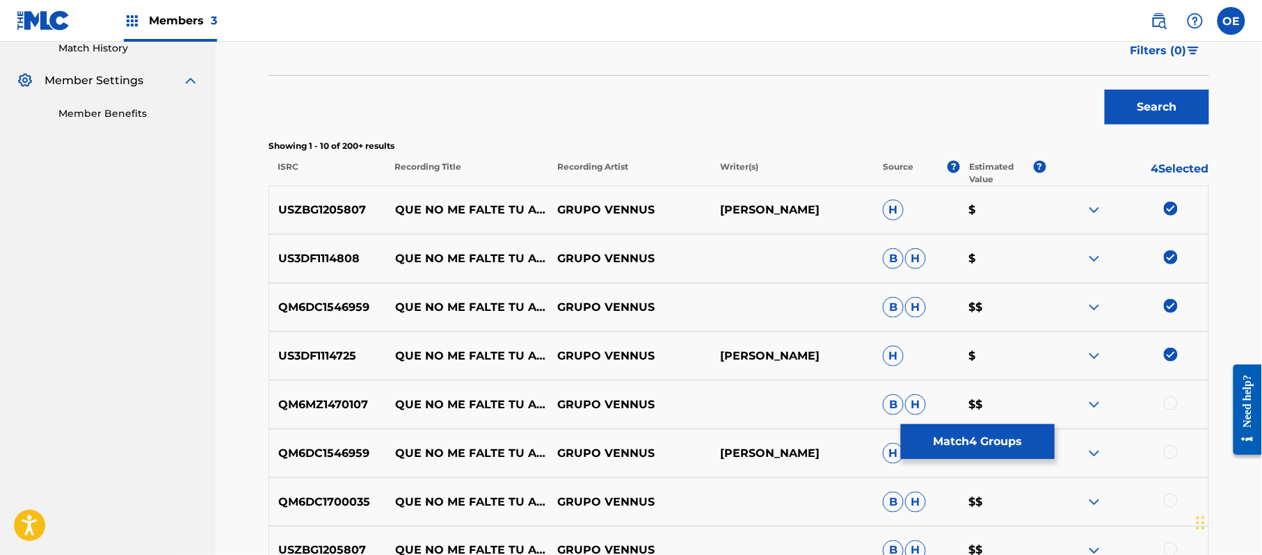
scroll to position [427, 0]
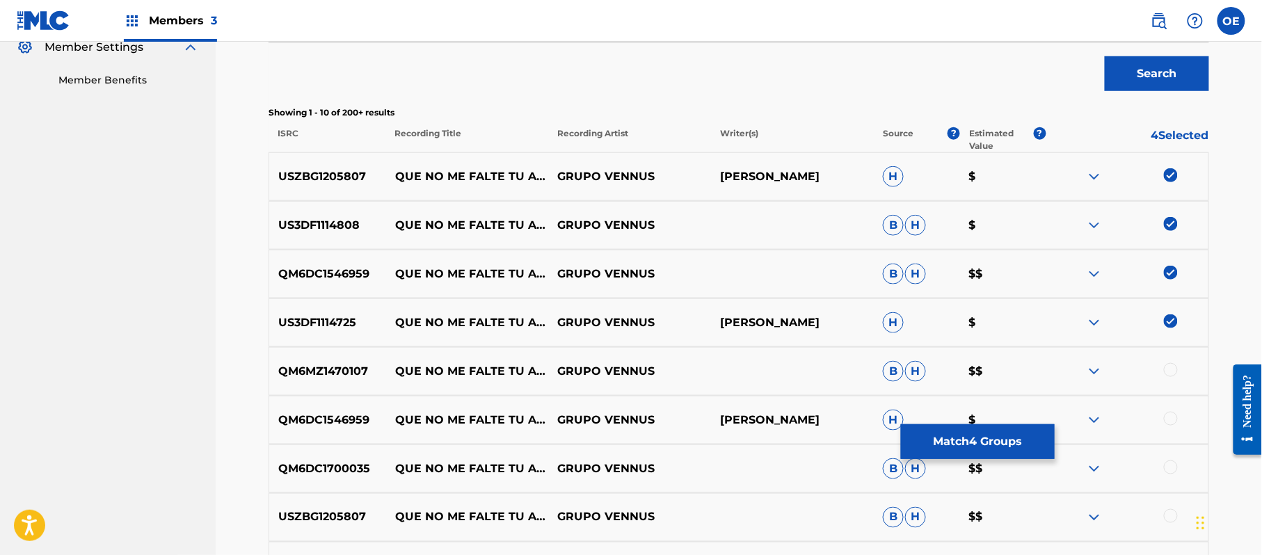
click at [1179, 370] on div at bounding box center [1127, 371] width 163 height 17
click at [1175, 370] on div at bounding box center [1171, 370] width 14 height 14
click at [1172, 413] on div at bounding box center [1171, 419] width 14 height 14
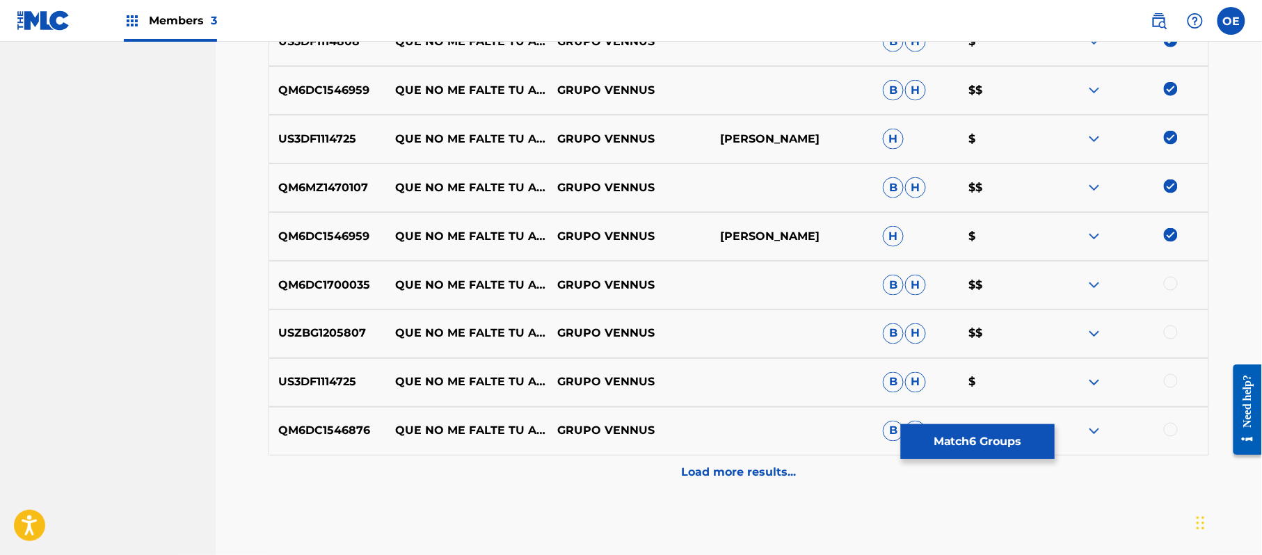
scroll to position [612, 0]
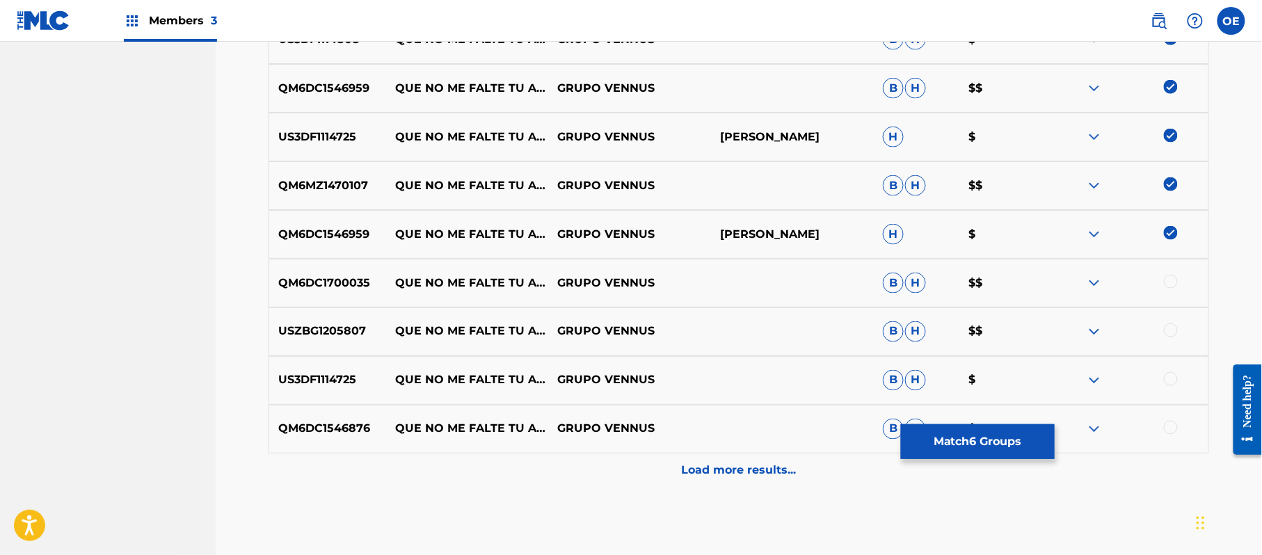
click at [1170, 284] on div at bounding box center [1171, 282] width 14 height 14
click at [1168, 331] on div at bounding box center [1171, 331] width 14 height 14
click at [1175, 332] on img at bounding box center [1171, 331] width 14 height 14
click at [1173, 340] on div at bounding box center [1127, 332] width 163 height 17
click at [1173, 335] on div at bounding box center [1171, 331] width 14 height 14
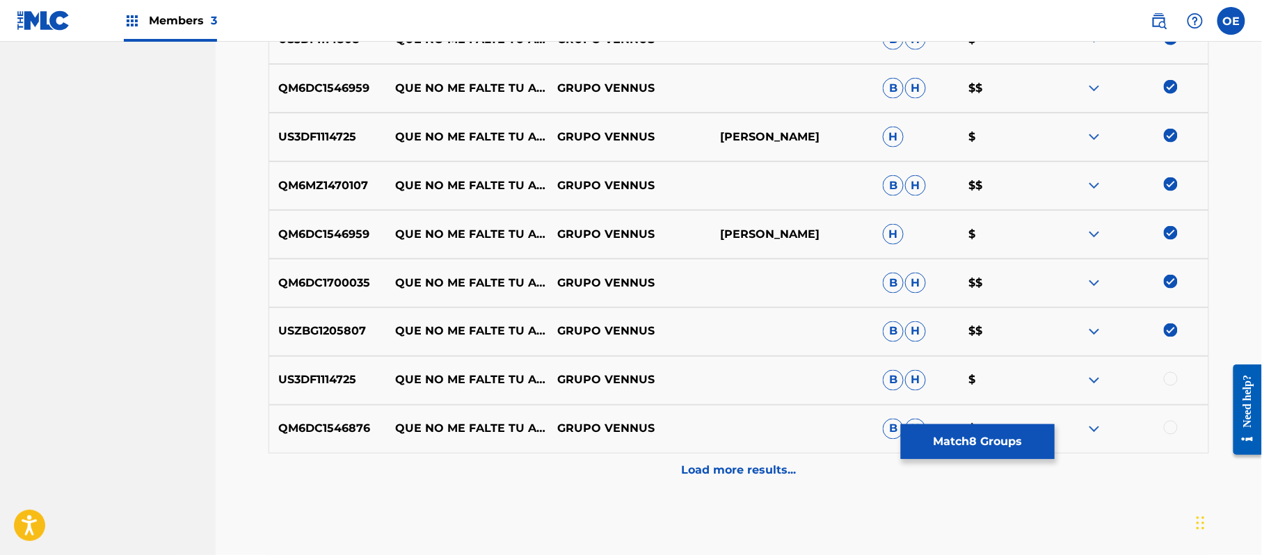
click at [1173, 388] on div at bounding box center [1127, 380] width 163 height 17
click at [1170, 381] on div at bounding box center [1171, 379] width 14 height 14
click at [756, 466] on p "Load more results..." at bounding box center [739, 471] width 115 height 17
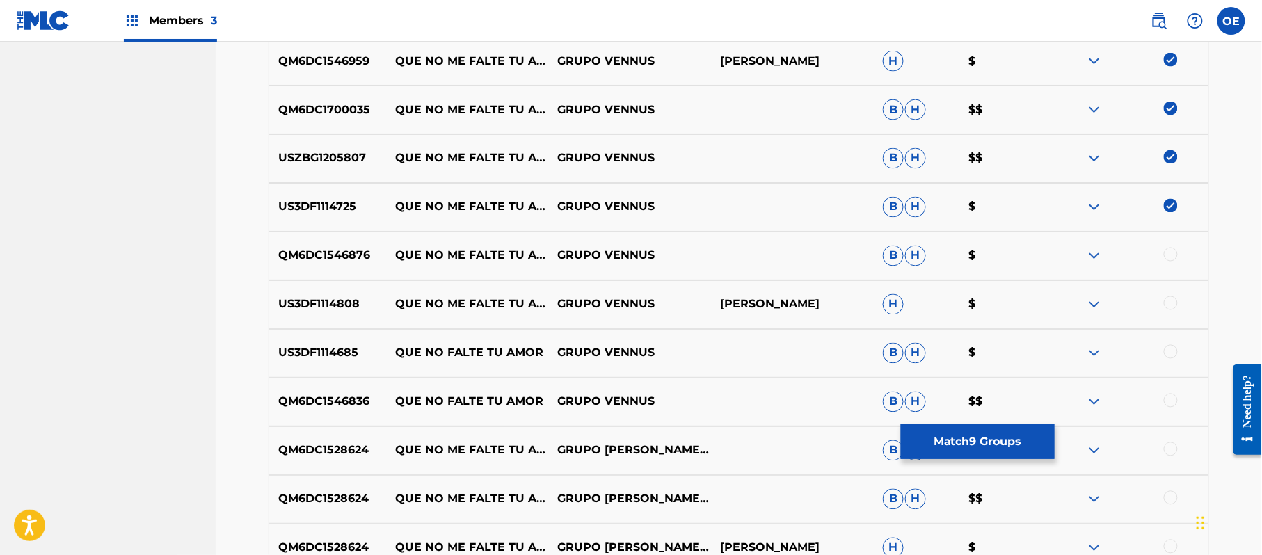
scroll to position [797, 0]
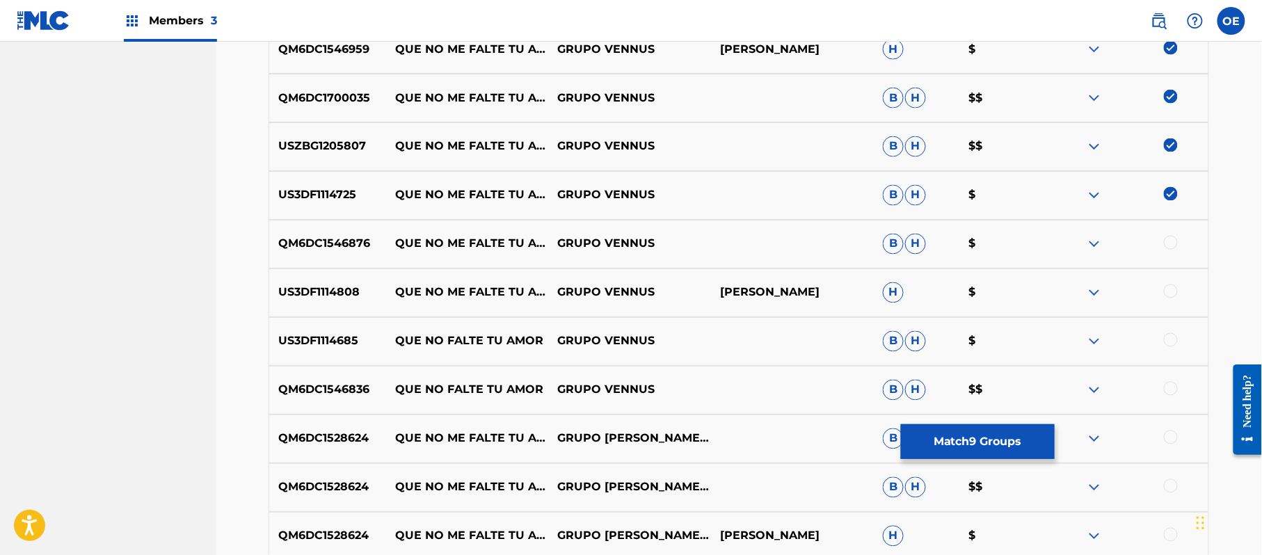
click at [1170, 241] on div at bounding box center [1171, 243] width 14 height 14
click at [1169, 299] on div at bounding box center [1127, 293] width 163 height 17
click at [1170, 294] on div at bounding box center [1171, 292] width 14 height 14
click at [1169, 335] on div at bounding box center [1171, 340] width 14 height 14
click at [1170, 393] on div at bounding box center [1171, 389] width 14 height 14
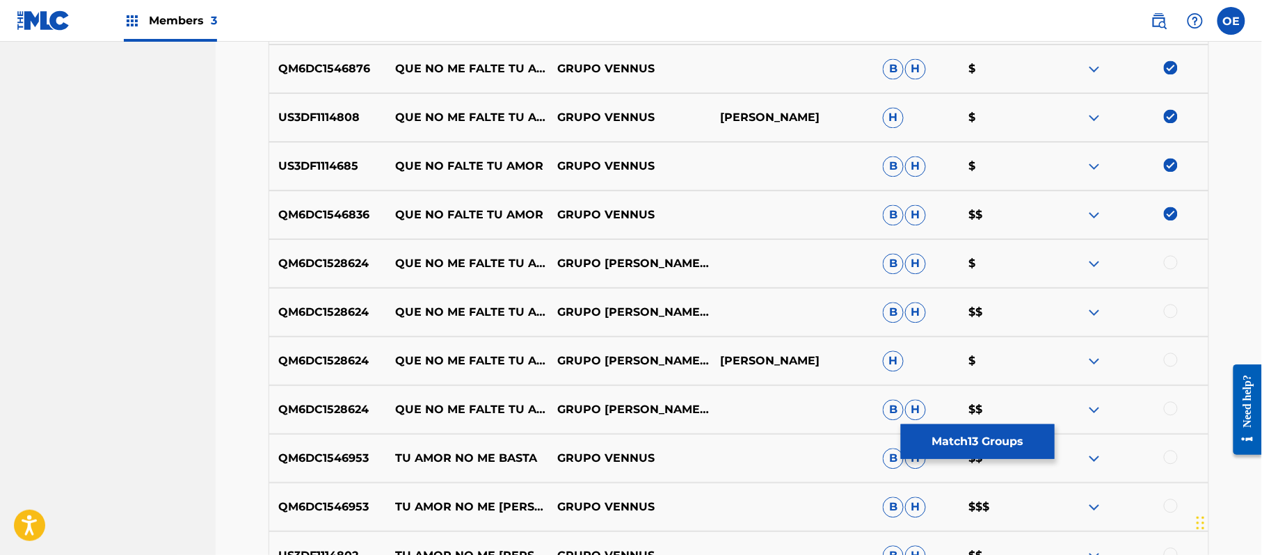
scroll to position [983, 0]
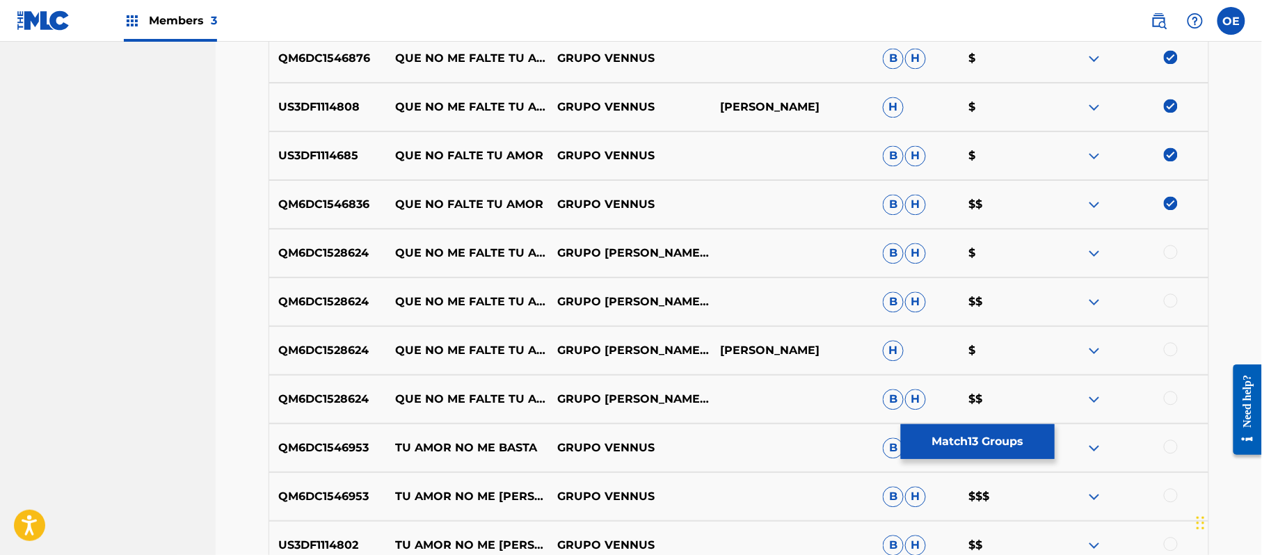
click at [1170, 398] on div at bounding box center [1171, 398] width 14 height 14
click at [1172, 347] on div at bounding box center [1171, 349] width 14 height 14
click at [1175, 305] on div at bounding box center [1171, 301] width 14 height 14
click at [1167, 241] on div "QM6DC1528624 QUE NO ME FALTE TU AMOR GRUPO [PERSON_NAME];MICHOACAN B H $" at bounding box center [739, 253] width 941 height 49
click at [1168, 255] on div at bounding box center [1171, 252] width 14 height 14
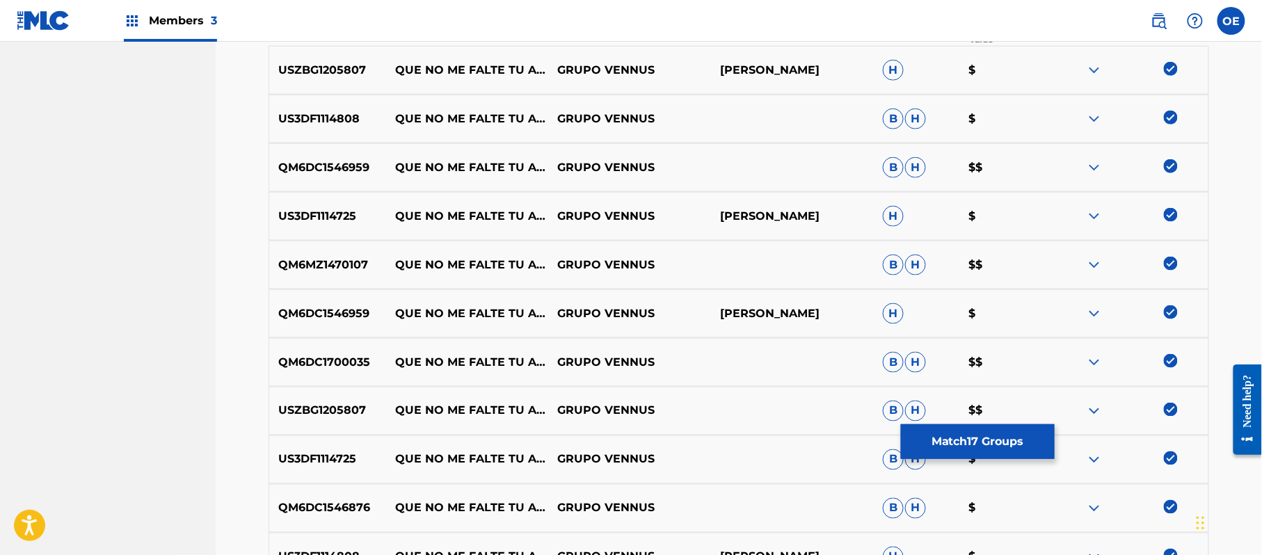
scroll to position [427, 0]
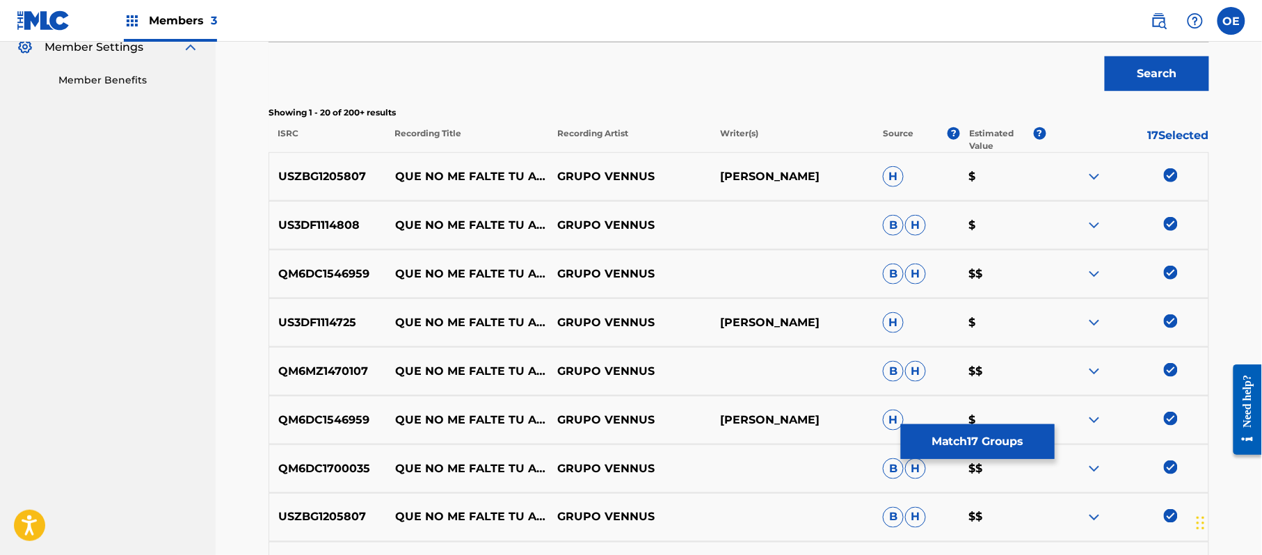
click at [957, 429] on button "Match 17 Groups" at bounding box center [978, 441] width 154 height 35
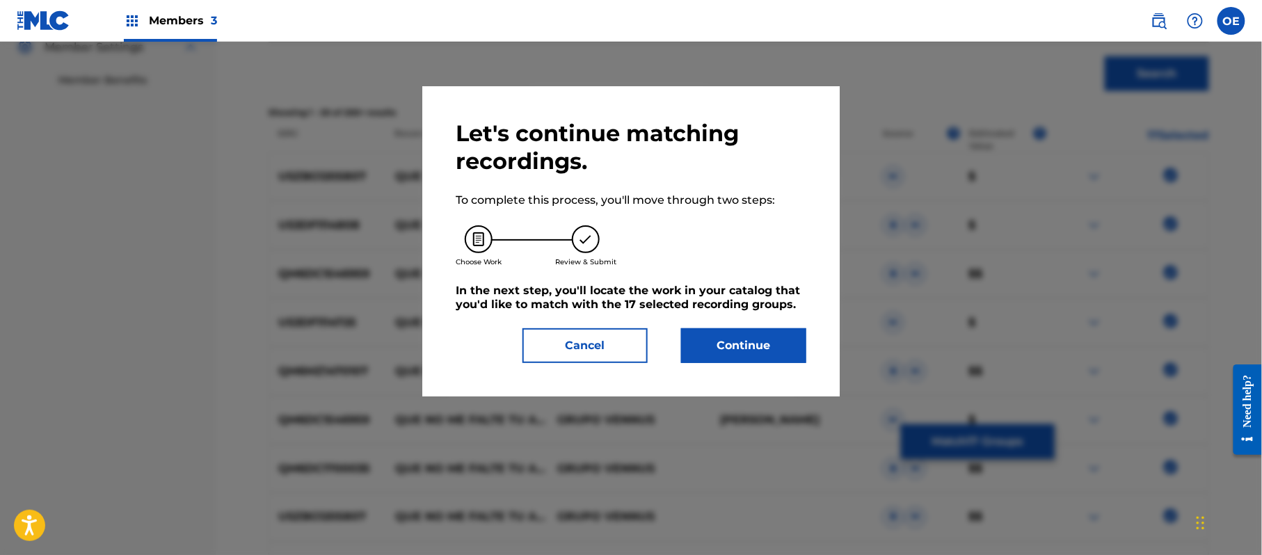
click at [732, 332] on button "Continue" at bounding box center [743, 345] width 125 height 35
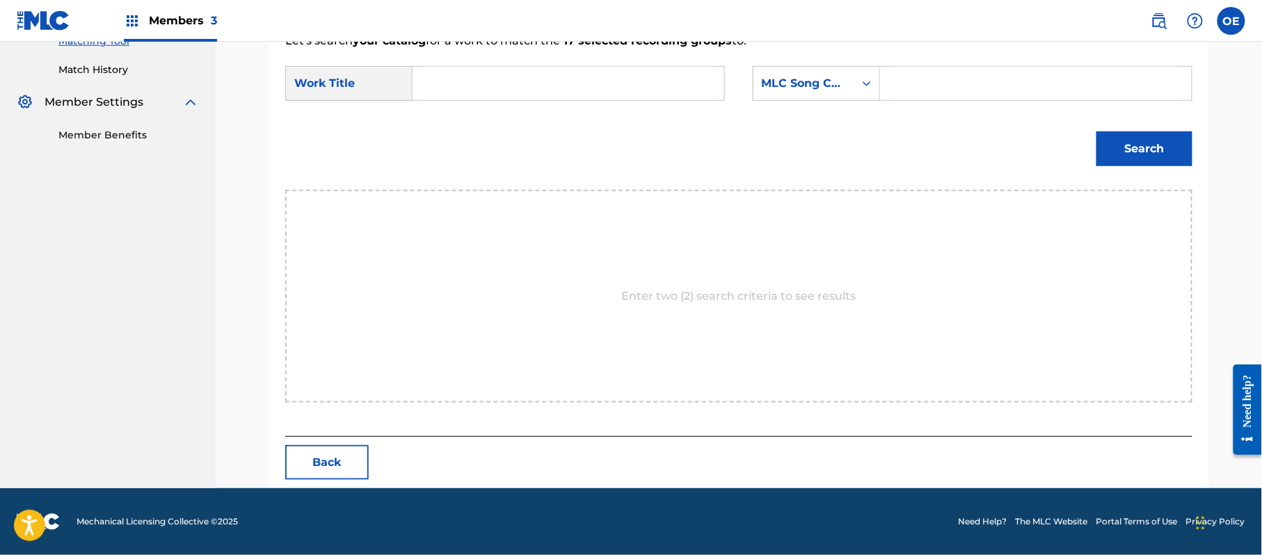
scroll to position [372, 0]
paste input "QUE NO ME FALTE TU AMOR"
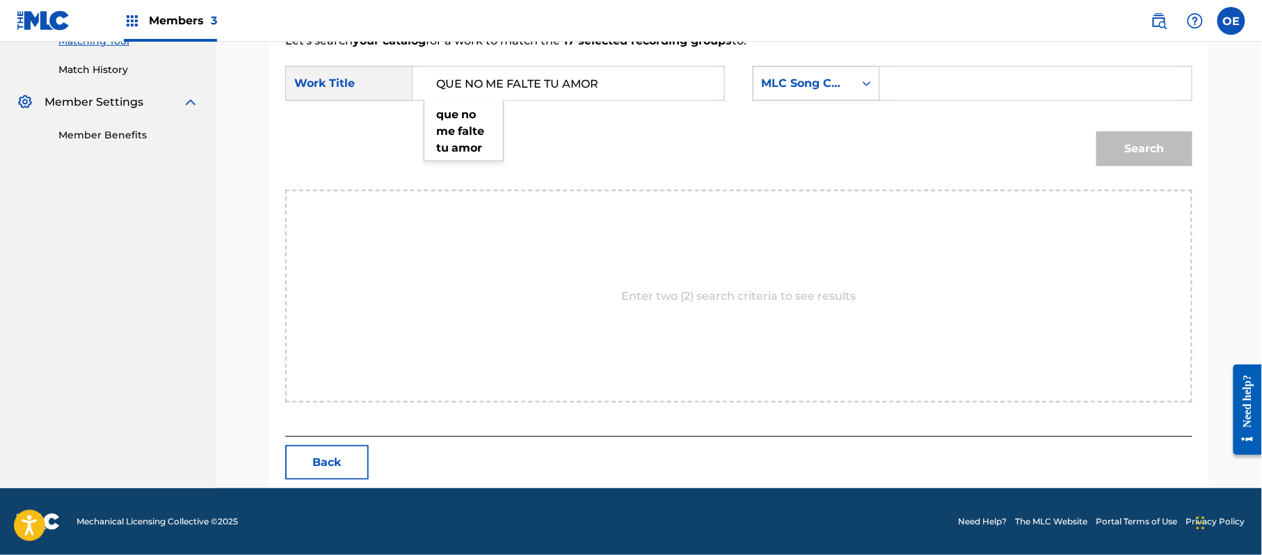
type input "QUE NO ME FALTE TU AMOR"
click at [830, 87] on div "MLC Song Code" at bounding box center [804, 83] width 84 height 17
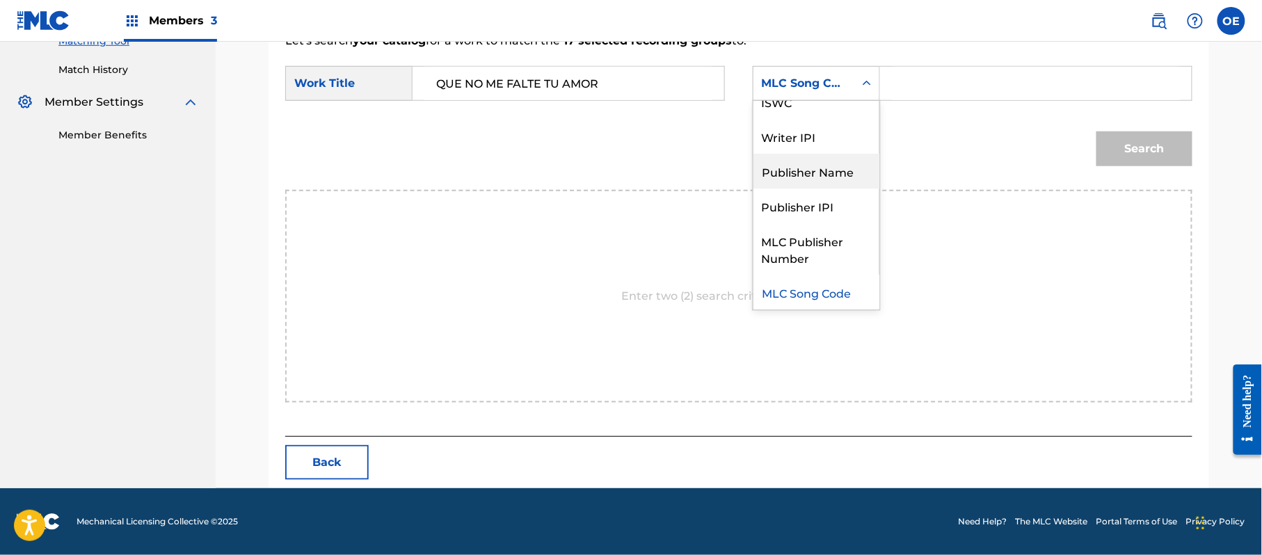
scroll to position [0, 0]
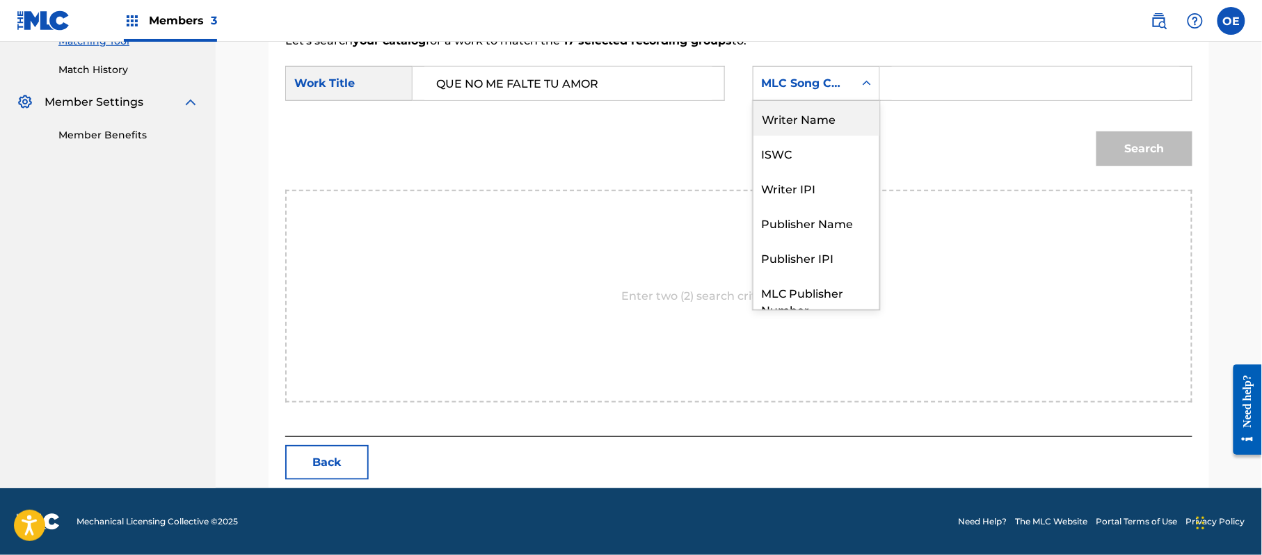
click at [811, 120] on div "Writer Name" at bounding box center [817, 118] width 126 height 35
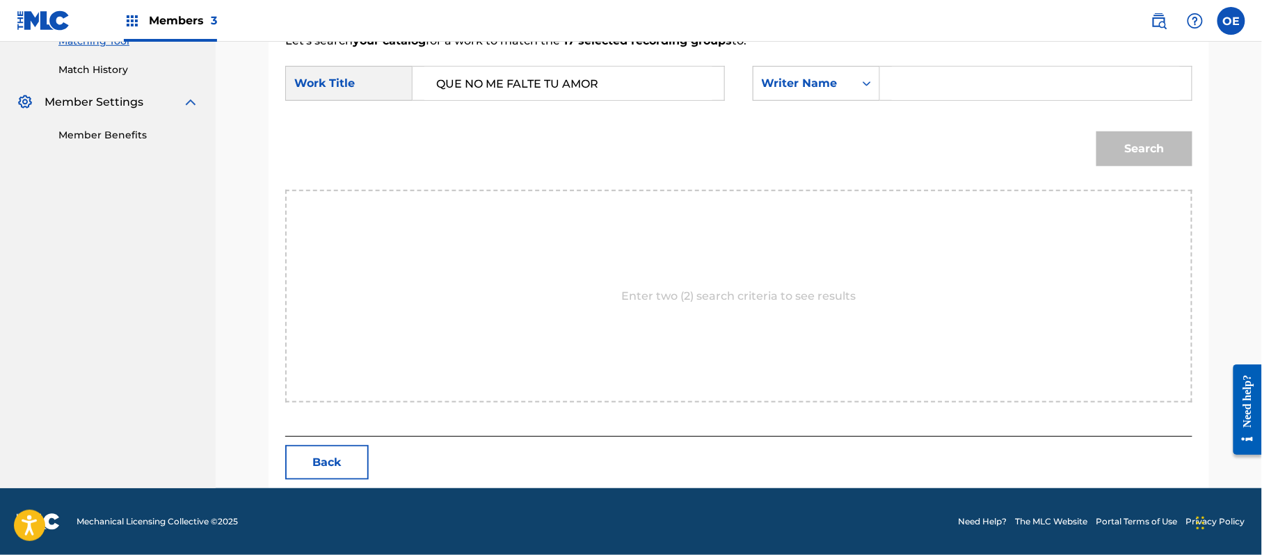
paste input "[PERSON_NAME]"
type input "[PERSON_NAME]"
click at [1127, 151] on button "Search" at bounding box center [1145, 149] width 96 height 35
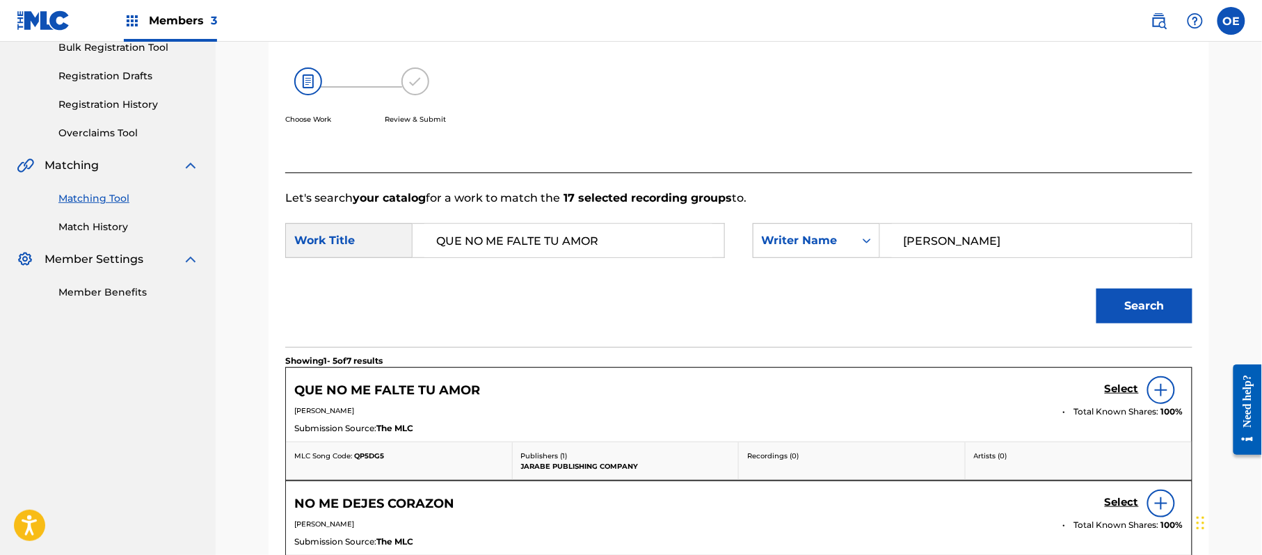
scroll to position [372, 0]
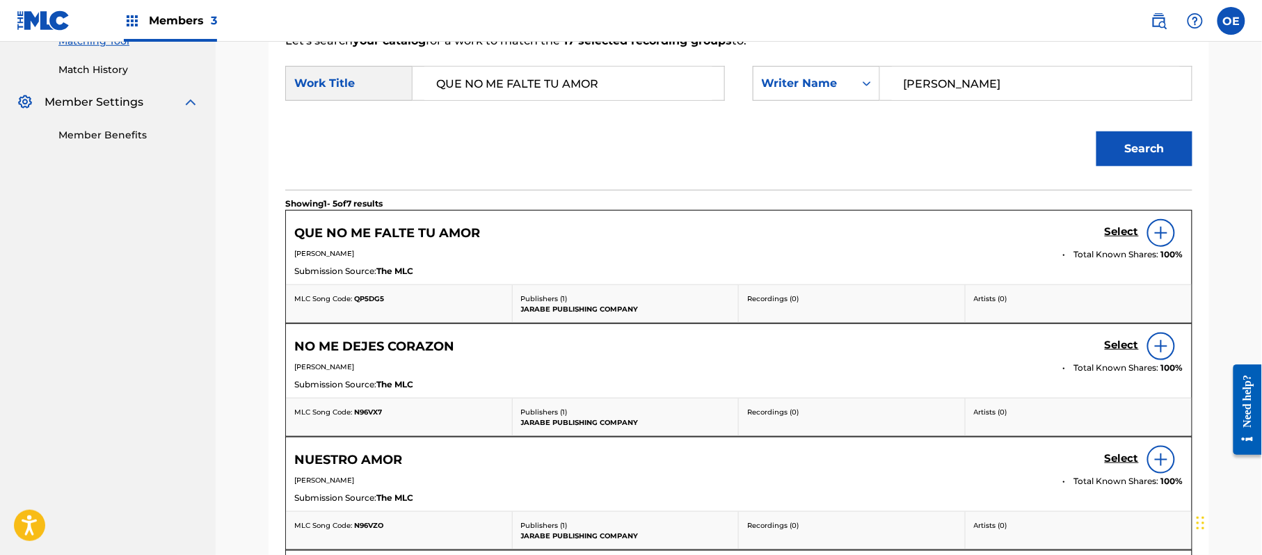
click at [1127, 234] on h5 "Select" at bounding box center [1122, 231] width 34 height 13
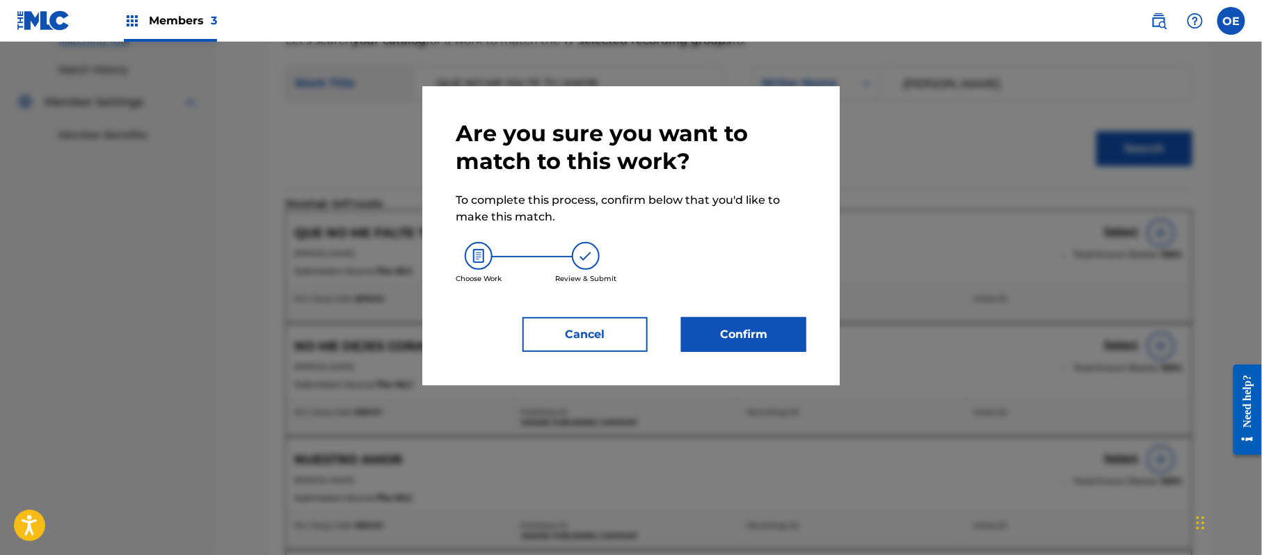
click at [728, 340] on button "Confirm" at bounding box center [743, 334] width 125 height 35
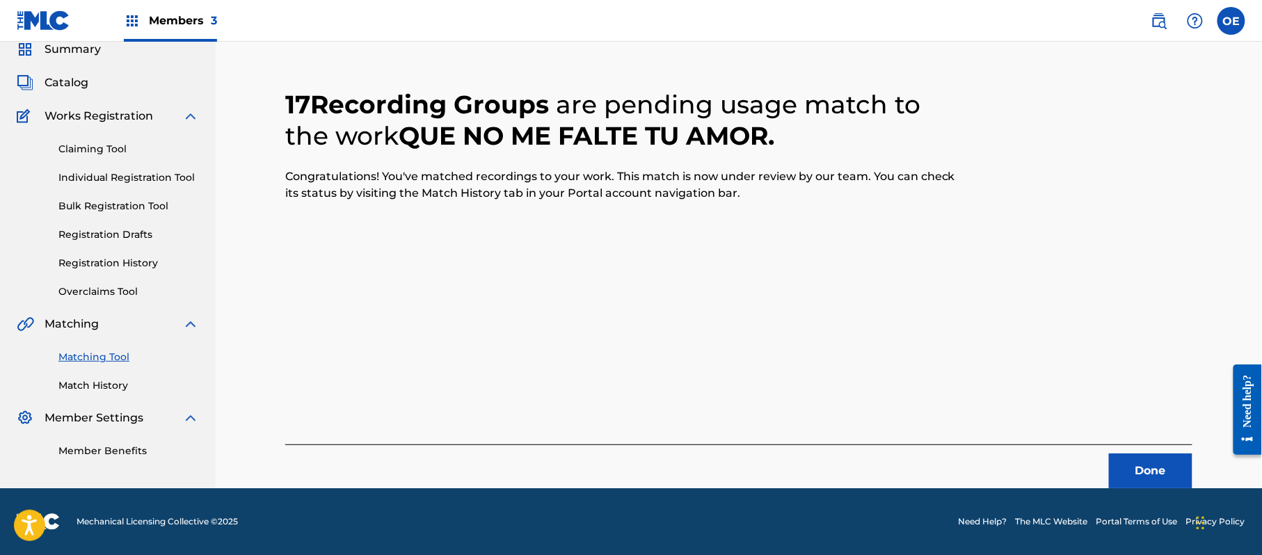
scroll to position [56, 0]
click at [1137, 462] on button "Done" at bounding box center [1150, 471] width 83 height 35
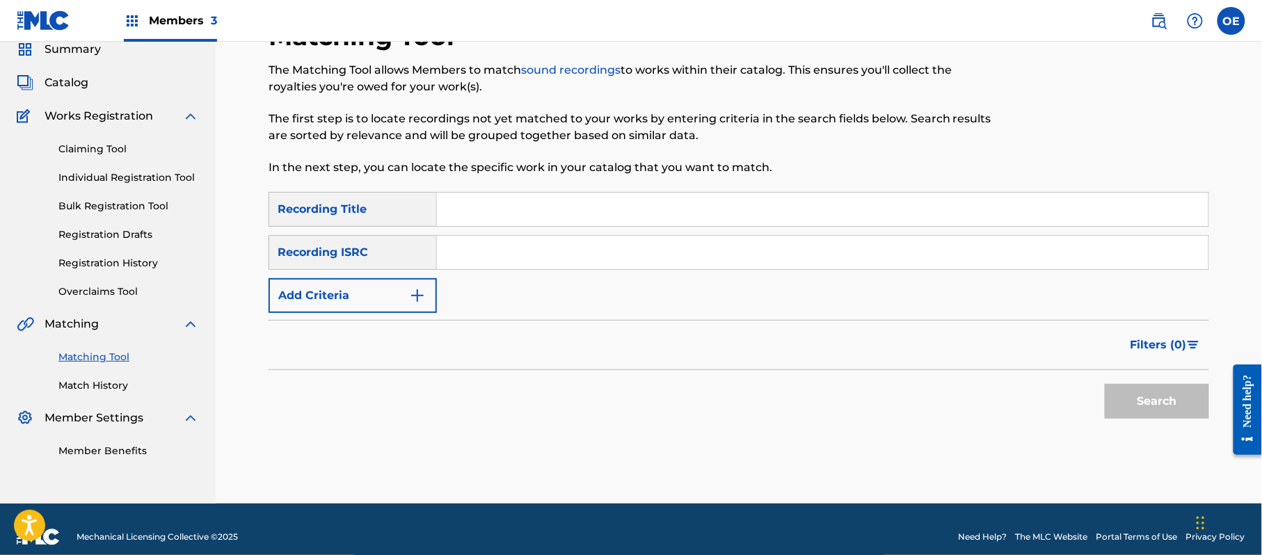
paste input "SIN MENTIRAS"
type input "SIN MENTIRAS"
click at [402, 298] on button "Add Criteria" at bounding box center [353, 295] width 168 height 35
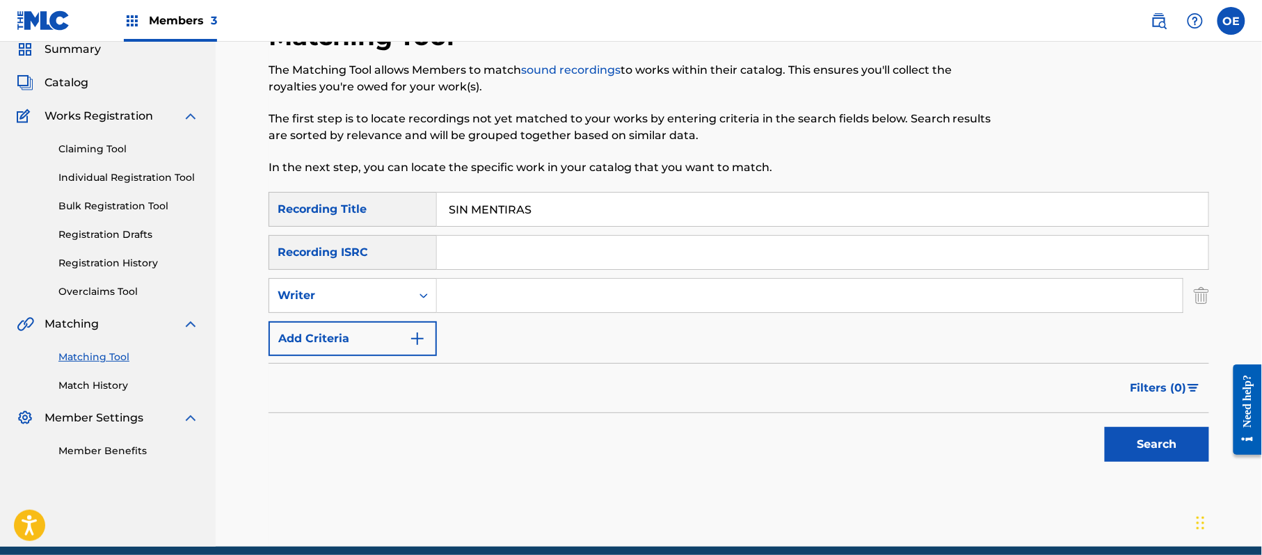
click at [368, 289] on div "Writer" at bounding box center [340, 295] width 125 height 17
click at [374, 343] on div "Recording Artist" at bounding box center [352, 330] width 167 height 35
paste input "GRUPO VENNUS"
type input "GRUPO VENNUS"
click at [1178, 459] on button "Search" at bounding box center [1157, 444] width 104 height 35
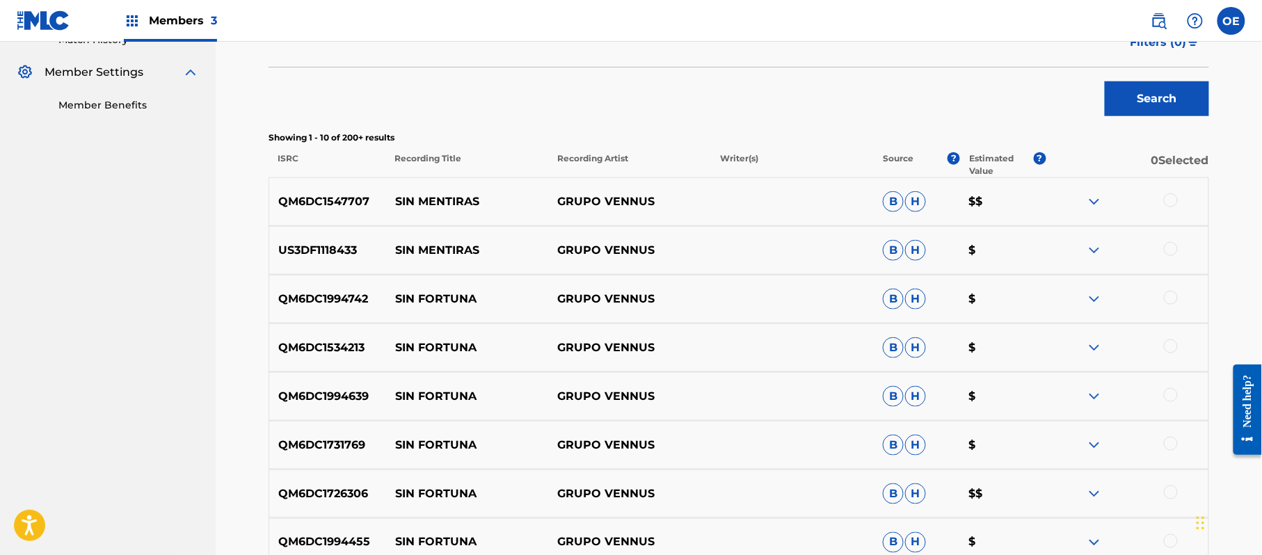
scroll to position [388, 0]
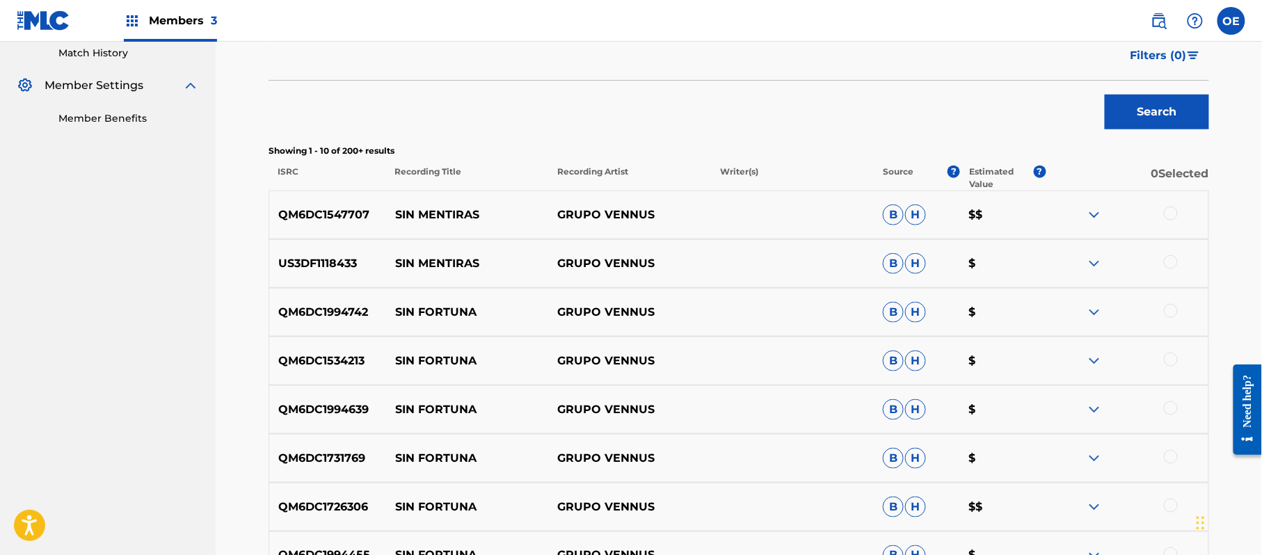
click at [1172, 212] on div at bounding box center [1171, 214] width 14 height 14
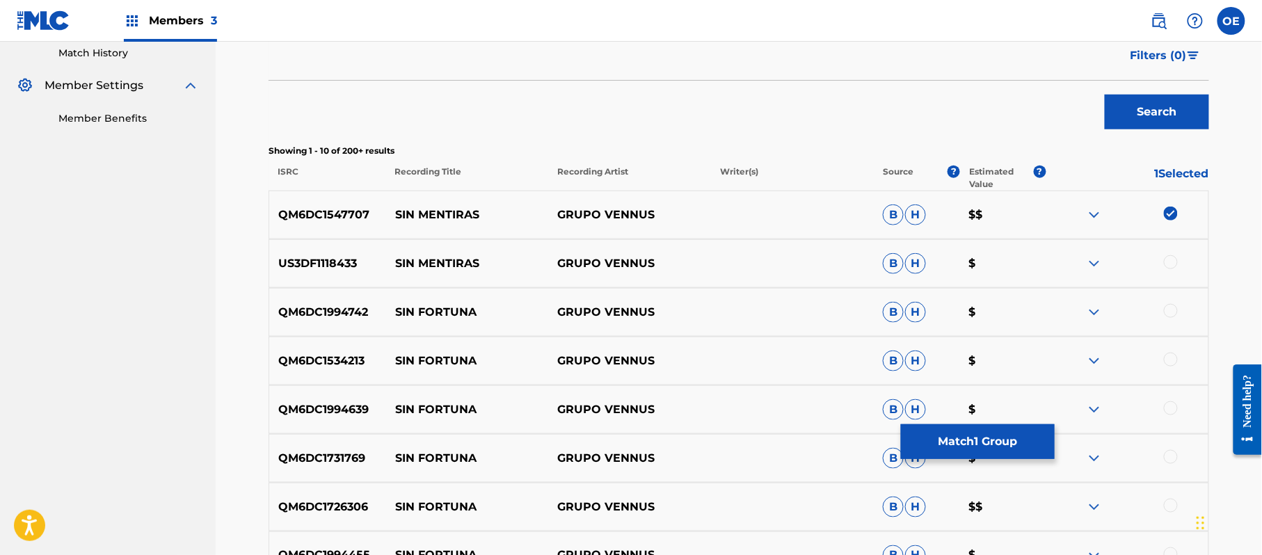
click at [1170, 266] on div at bounding box center [1171, 262] width 14 height 14
click at [1179, 315] on div at bounding box center [1127, 312] width 163 height 17
click at [1176, 315] on div at bounding box center [1171, 311] width 14 height 14
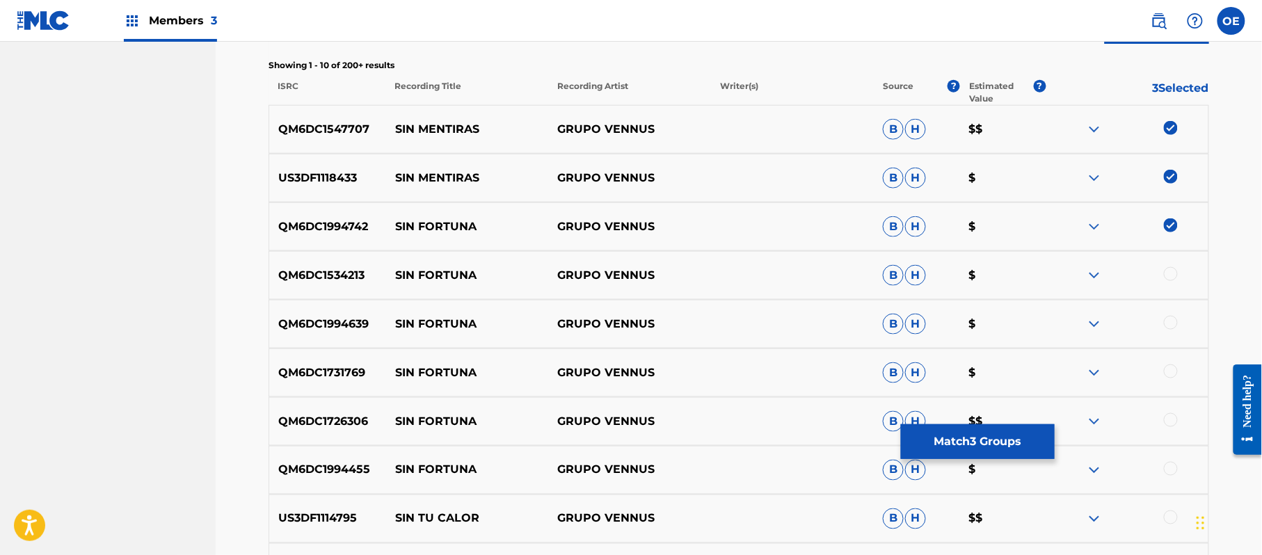
scroll to position [667, 0]
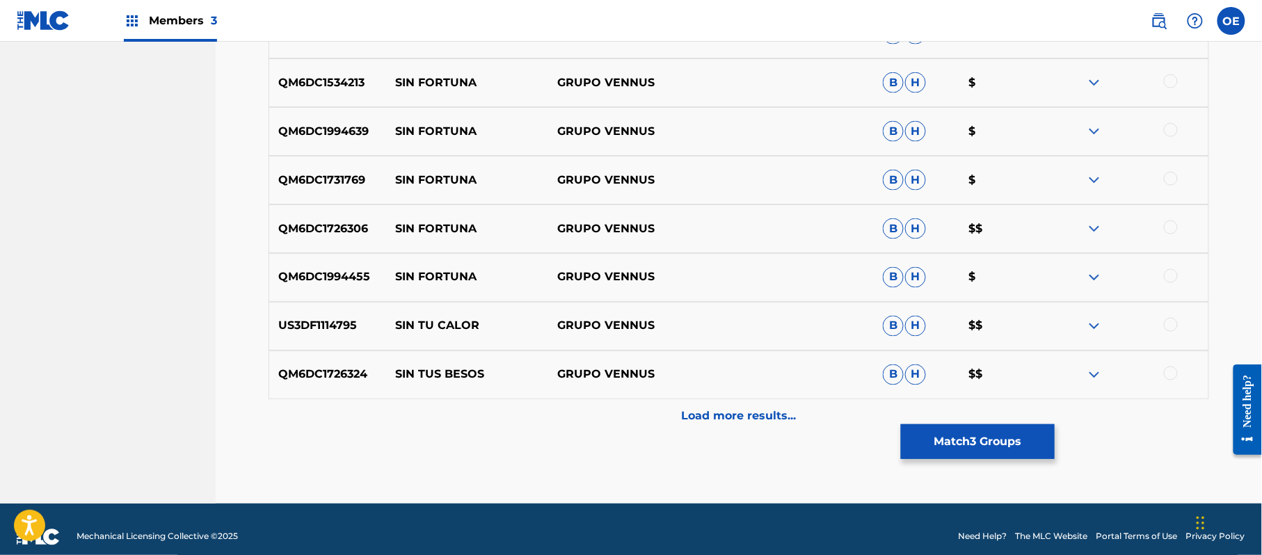
click at [1176, 277] on div at bounding box center [1171, 276] width 14 height 14
click at [1170, 231] on div at bounding box center [1171, 228] width 14 height 14
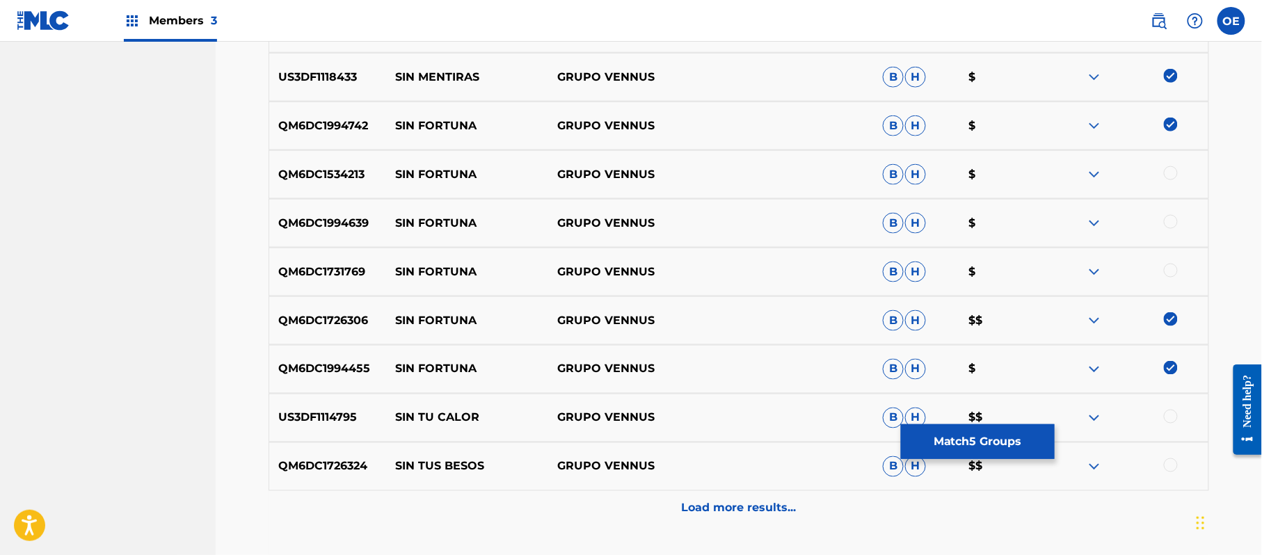
scroll to position [574, 0]
click at [1170, 225] on div at bounding box center [1171, 223] width 14 height 14
click at [1170, 270] on div at bounding box center [1171, 271] width 14 height 14
click at [1175, 174] on div at bounding box center [1171, 174] width 14 height 14
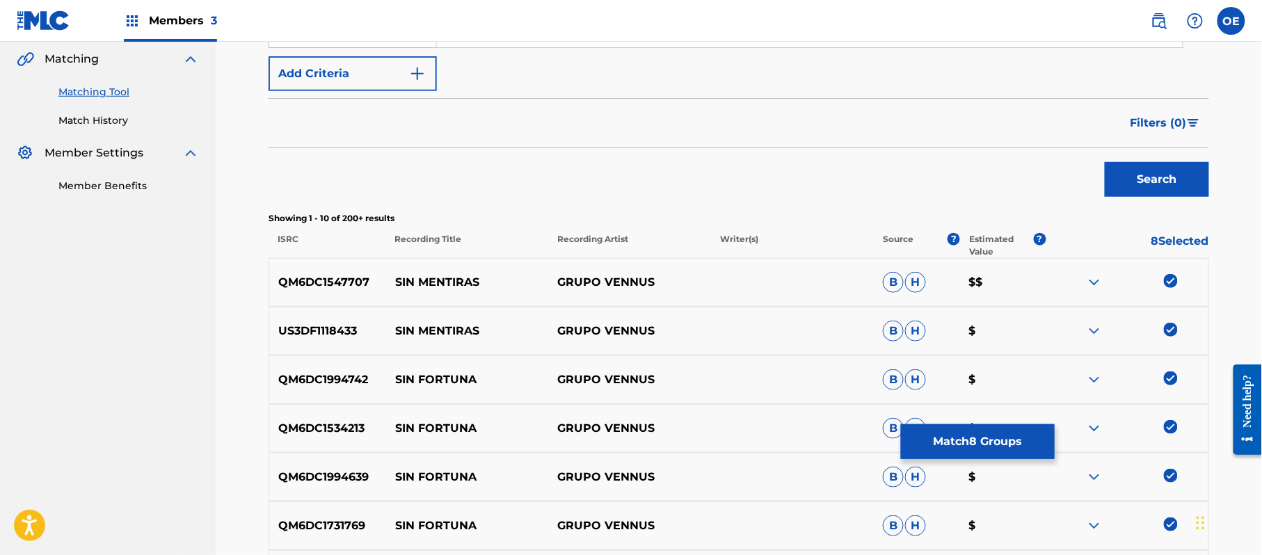
scroll to position [296, 0]
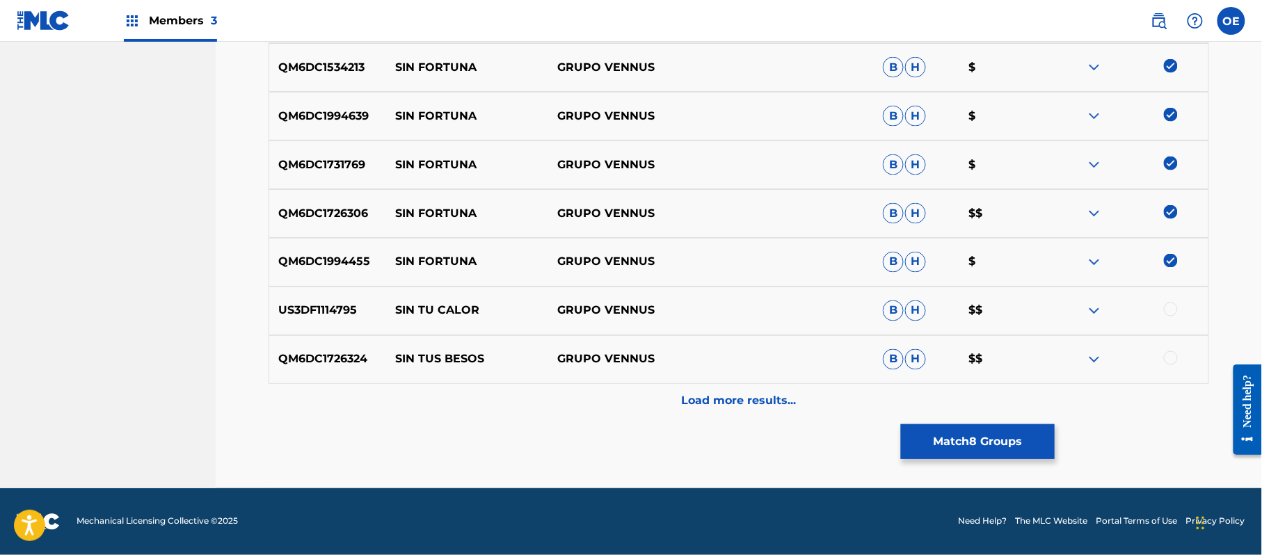
click at [779, 395] on p "Load more results..." at bounding box center [739, 401] width 115 height 17
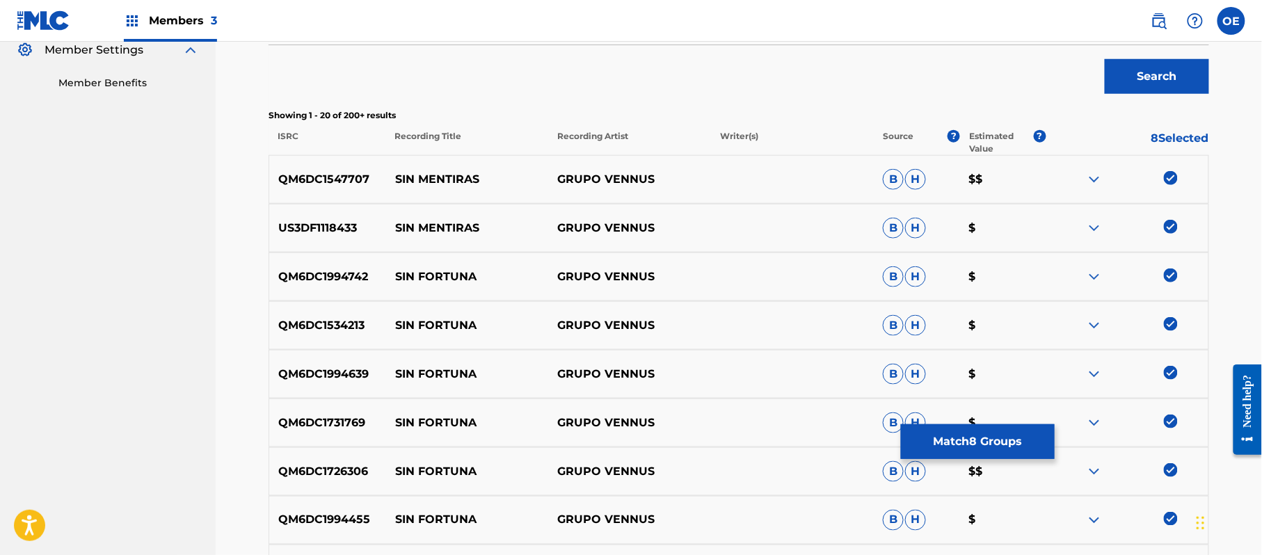
scroll to position [404, 0]
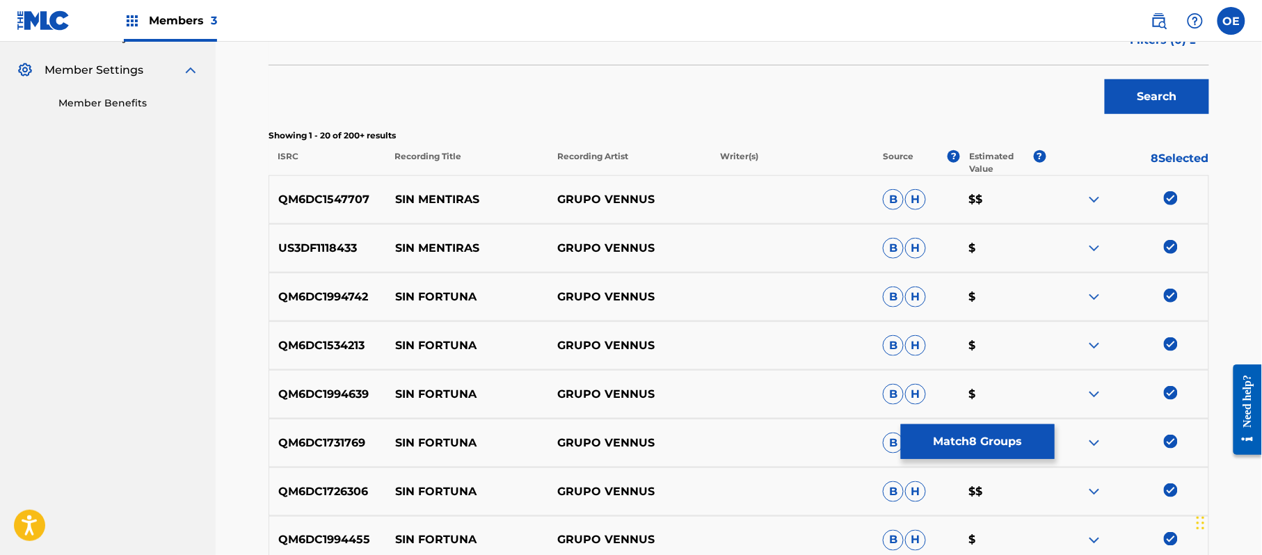
click at [1170, 298] on img at bounding box center [1171, 296] width 14 height 14
click at [1172, 338] on img at bounding box center [1171, 344] width 14 height 14
click at [1170, 391] on img at bounding box center [1171, 393] width 14 height 14
click at [1168, 443] on img at bounding box center [1171, 442] width 14 height 14
click at [1170, 484] on img at bounding box center [1171, 491] width 14 height 14
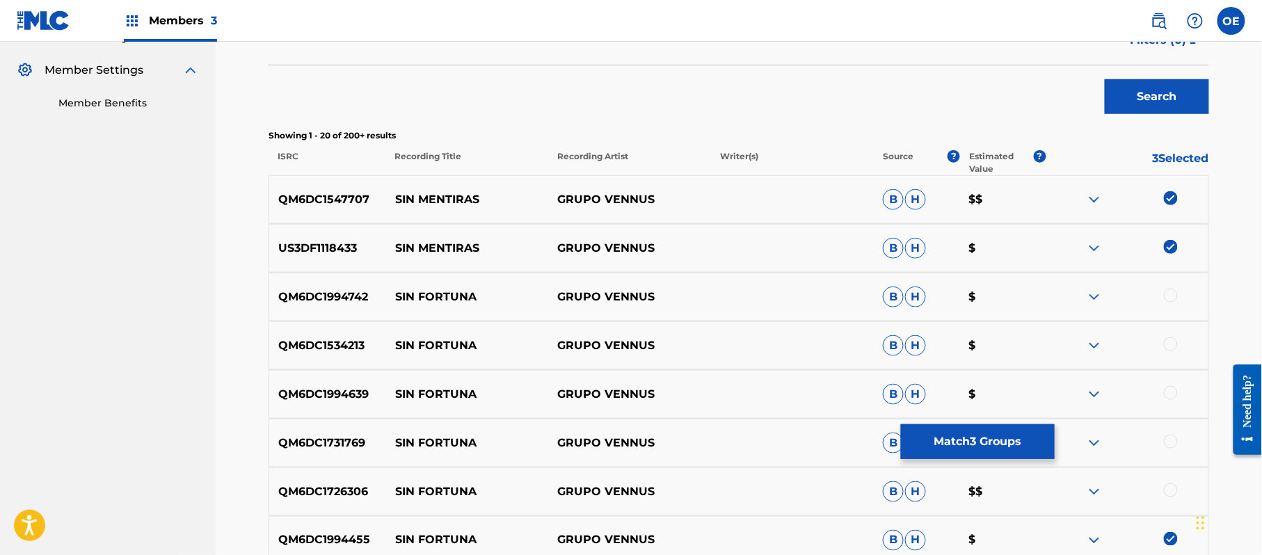
scroll to position [682, 0]
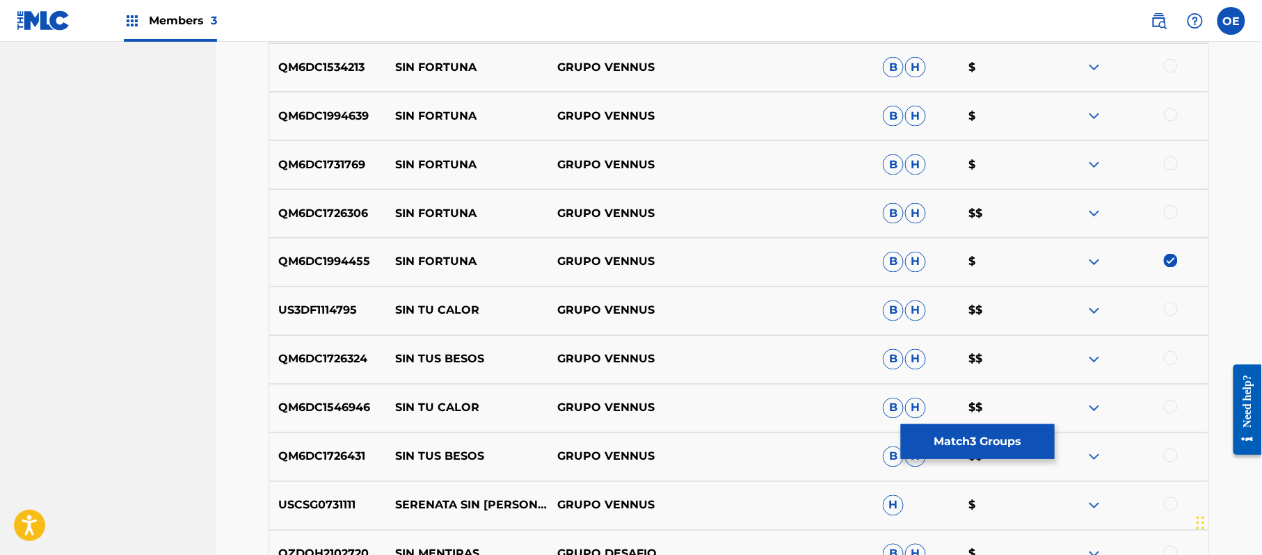
click at [1168, 264] on img at bounding box center [1171, 261] width 14 height 14
click at [1031, 435] on button "Match 2 Groups" at bounding box center [978, 441] width 154 height 35
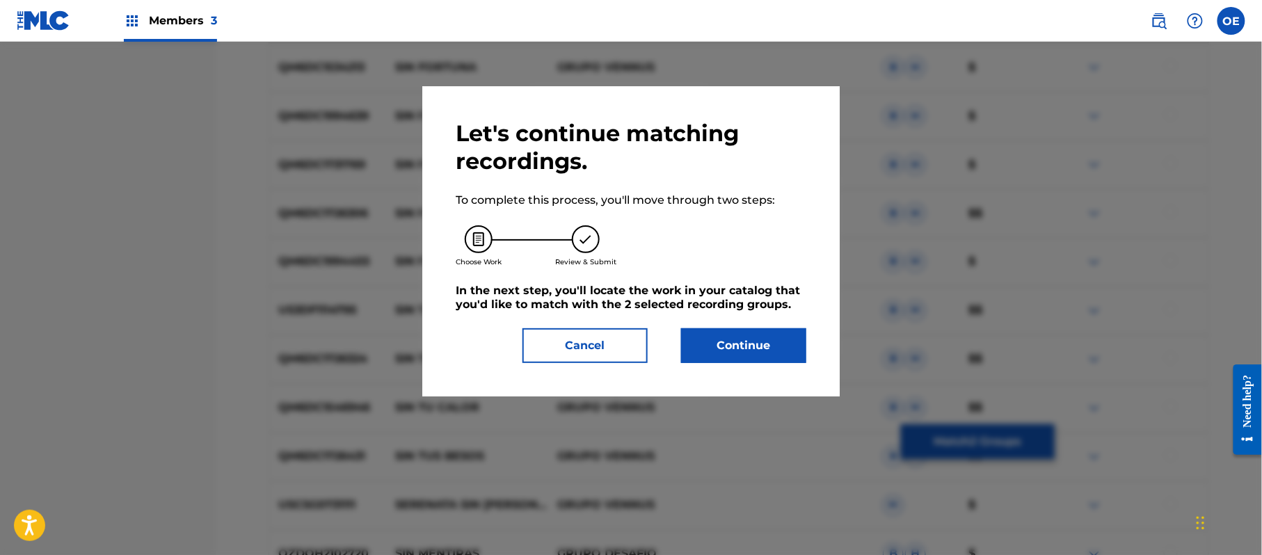
click at [729, 340] on button "Continue" at bounding box center [743, 345] width 125 height 35
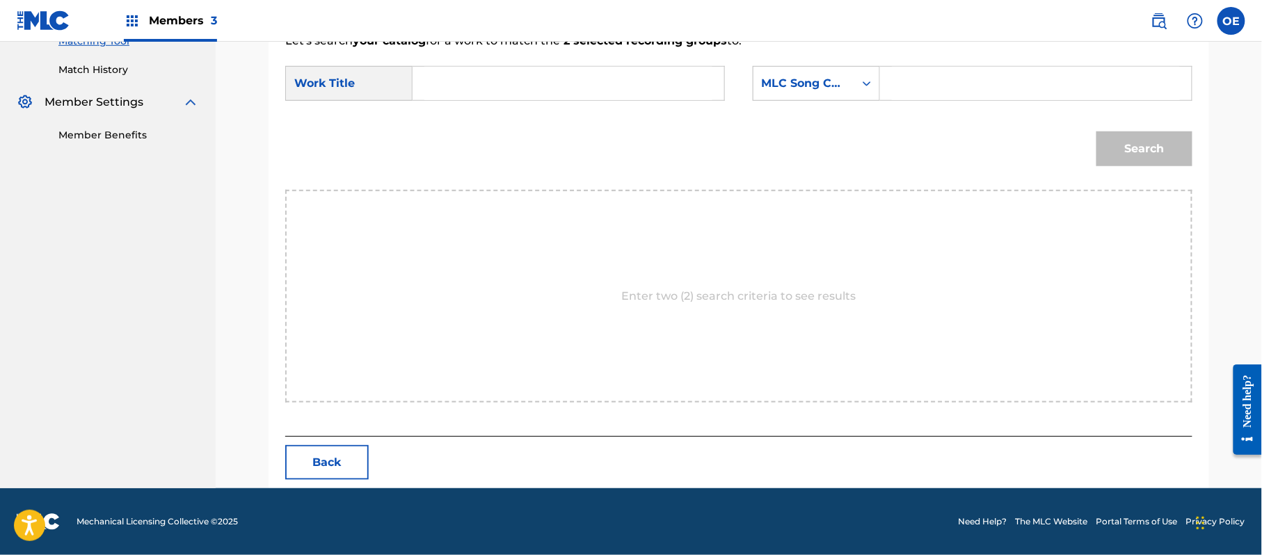
paste input "SIN MENTIRAS"
type input "SIN MENTIRAS"
paste input "[PERSON_NAME]"
type input "[PERSON_NAME]"
click at [1122, 153] on button "Search" at bounding box center [1145, 149] width 96 height 35
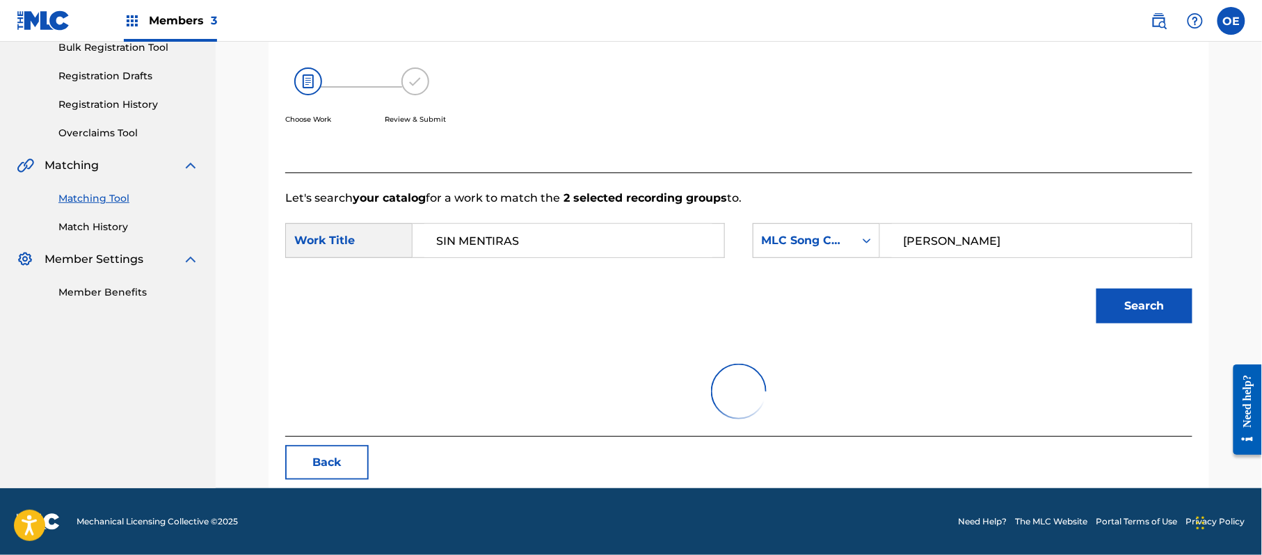
scroll to position [154, 0]
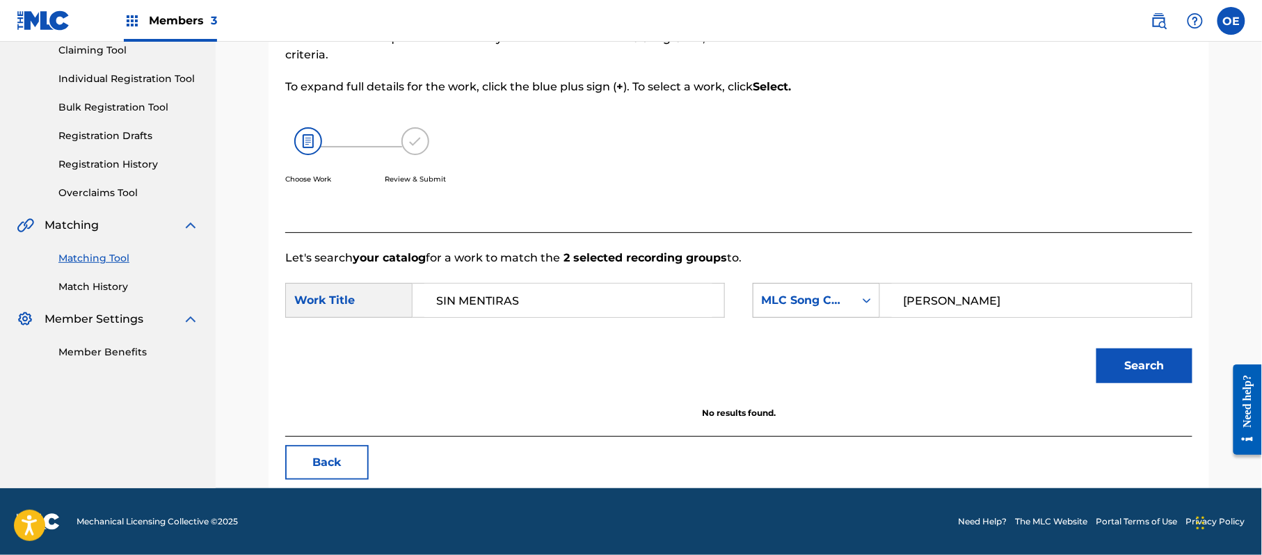
click at [834, 291] on div "MLC Song Code" at bounding box center [804, 300] width 101 height 26
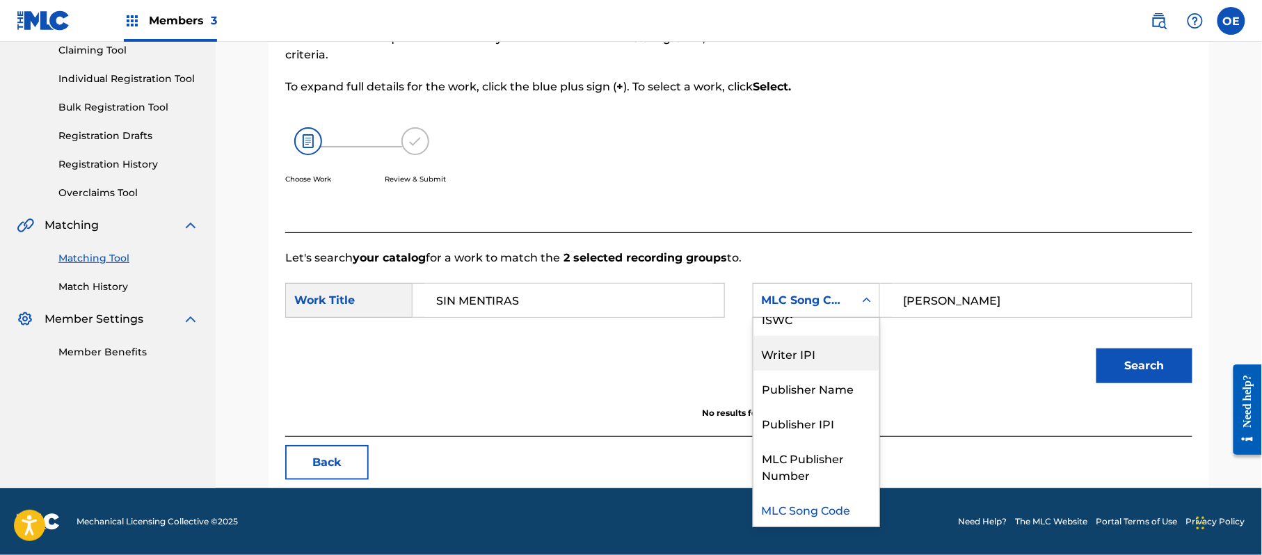
scroll to position [0, 0]
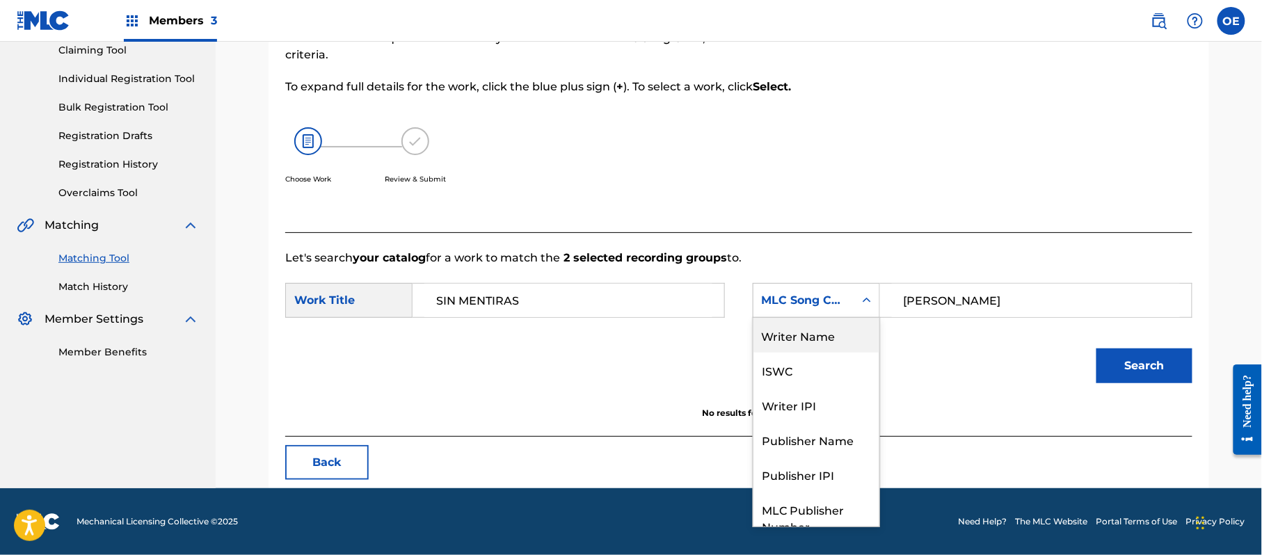
click at [836, 334] on div "Writer Name" at bounding box center [817, 335] width 126 height 35
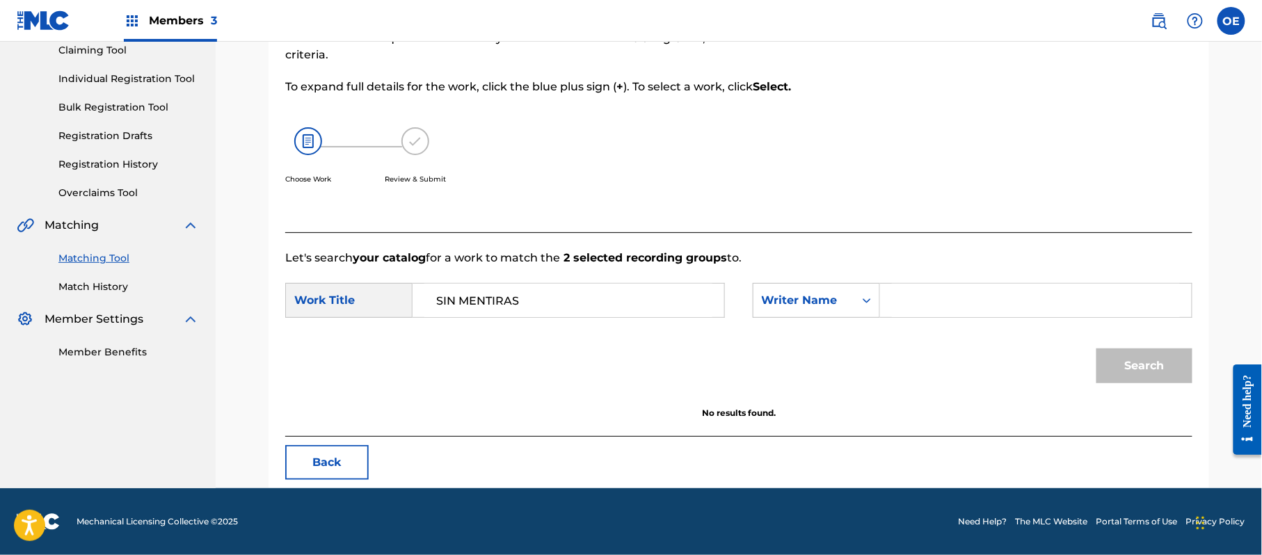
paste input "[PERSON_NAME]"
type input "[PERSON_NAME]"
click at [1145, 353] on button "Search" at bounding box center [1145, 366] width 96 height 35
click at [1143, 365] on button "Search" at bounding box center [1145, 366] width 96 height 35
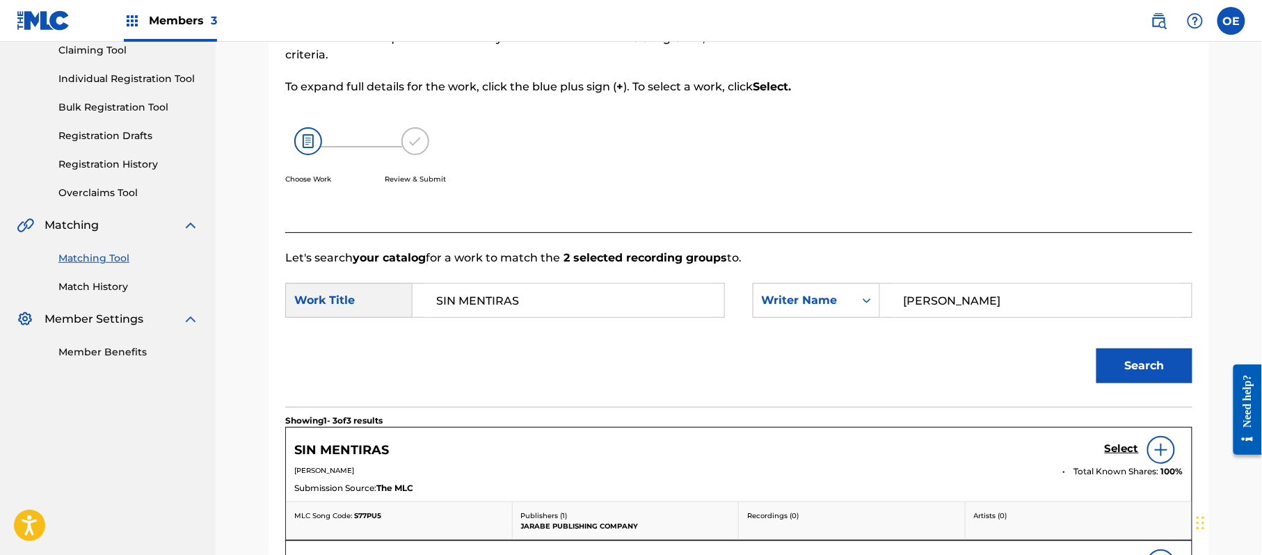
click at [1109, 446] on h5 "Select" at bounding box center [1122, 449] width 34 height 13
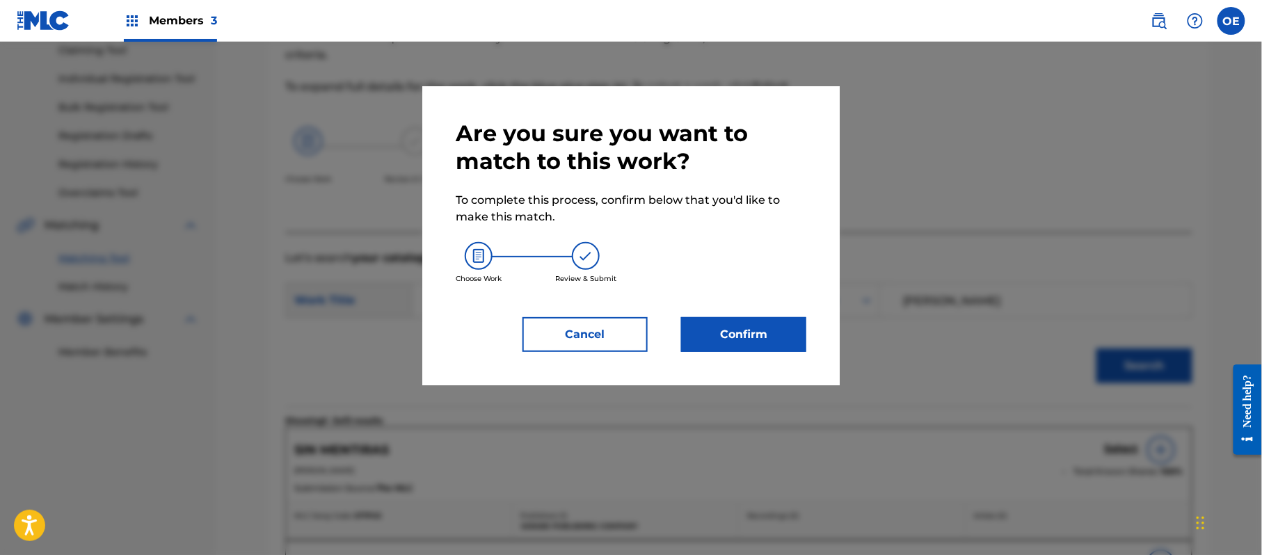
click at [756, 337] on button "Confirm" at bounding box center [743, 334] width 125 height 35
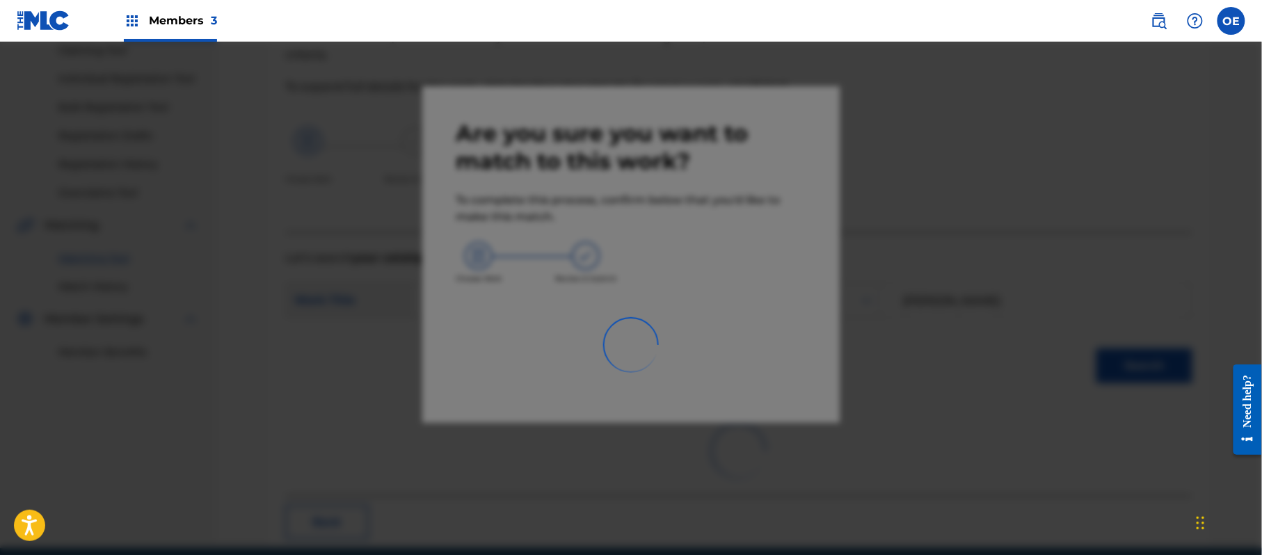
scroll to position [56, 0]
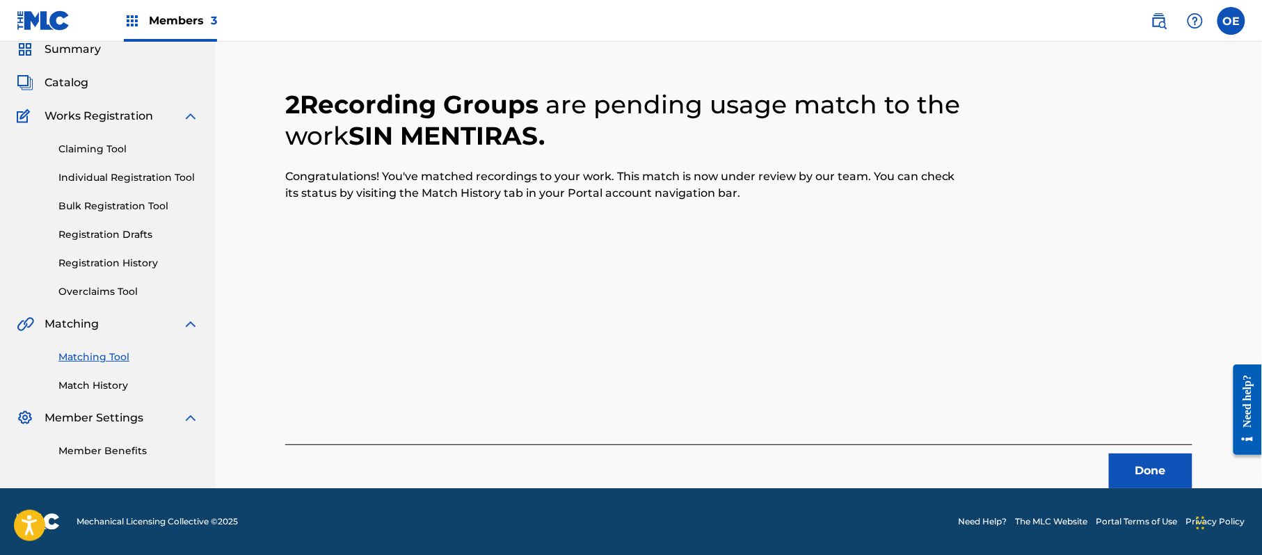
click at [1116, 476] on button "Done" at bounding box center [1150, 471] width 83 height 35
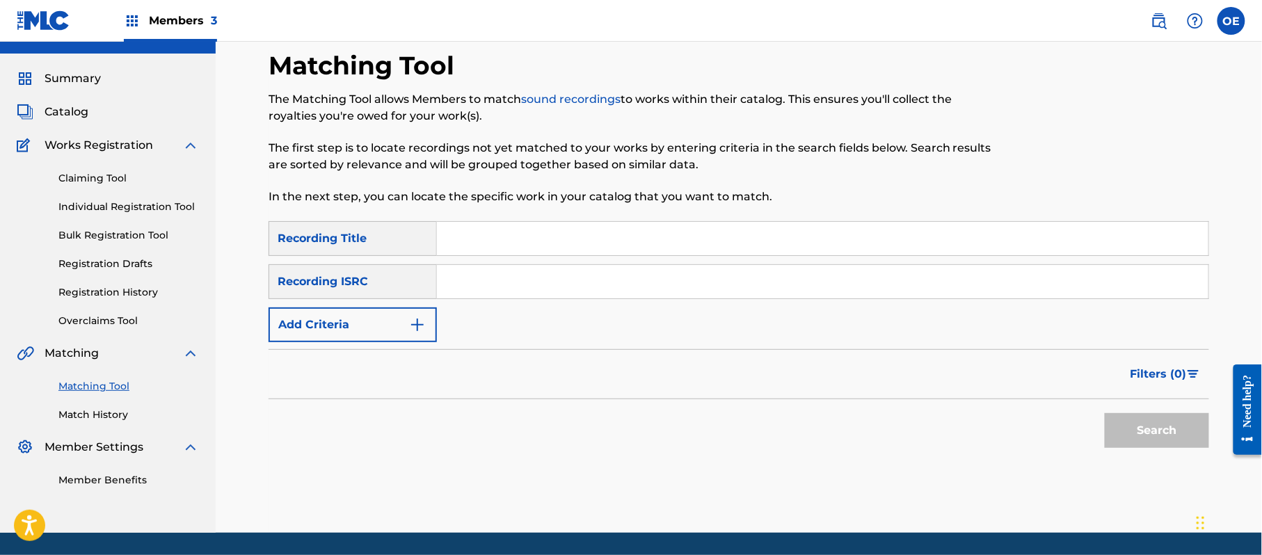
scroll to position [0, 0]
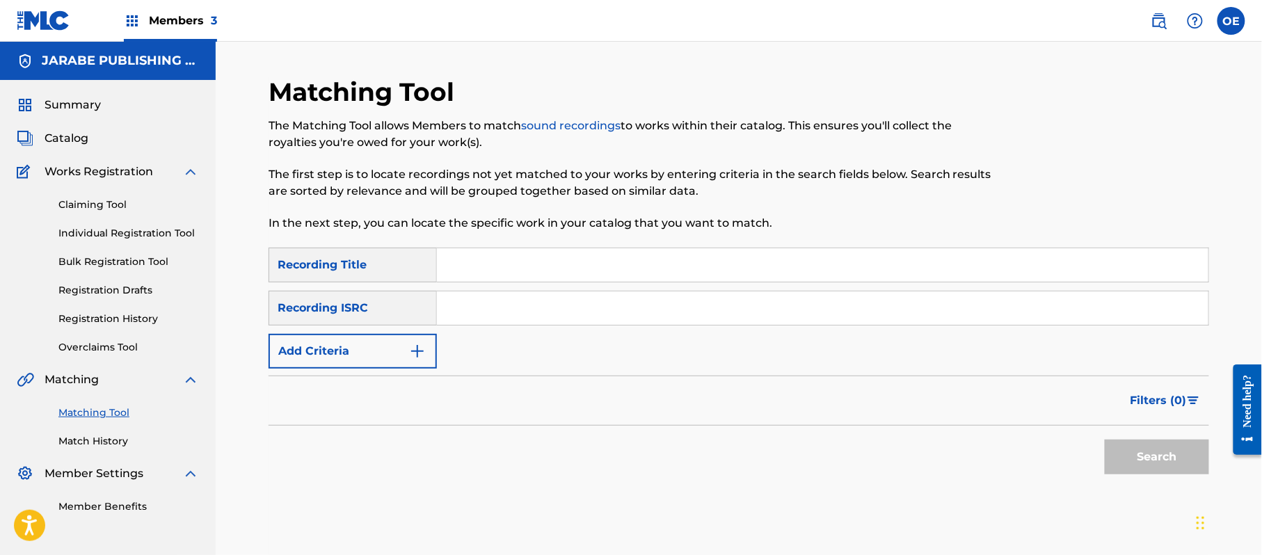
click at [151, 13] on span "Members 3" at bounding box center [183, 21] width 68 height 16
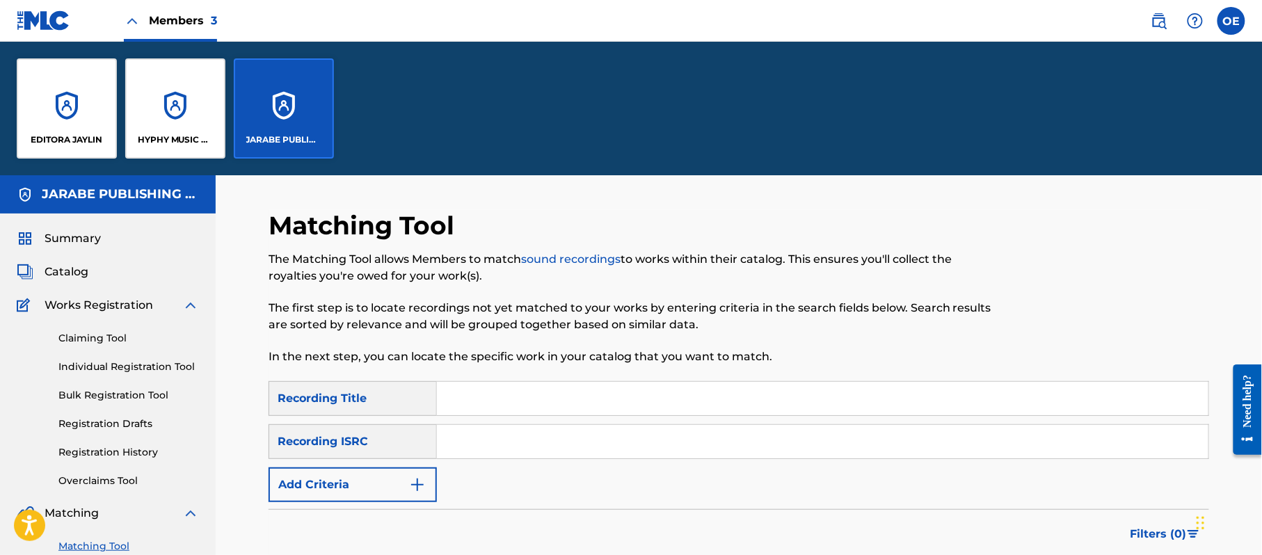
click at [36, 18] on img at bounding box center [44, 20] width 54 height 20
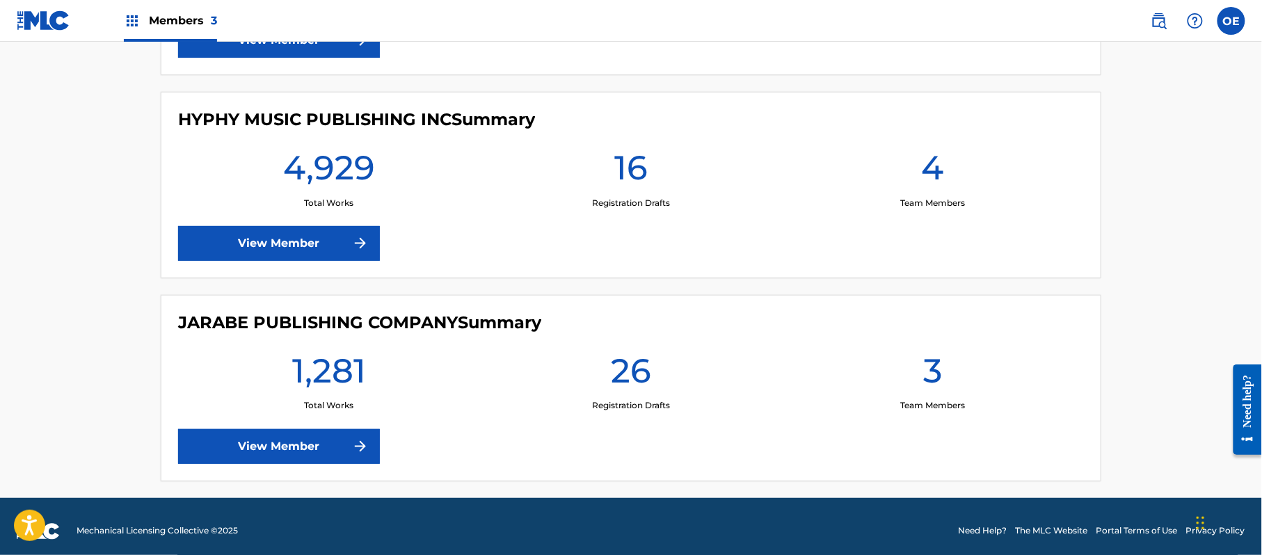
scroll to position [565, 0]
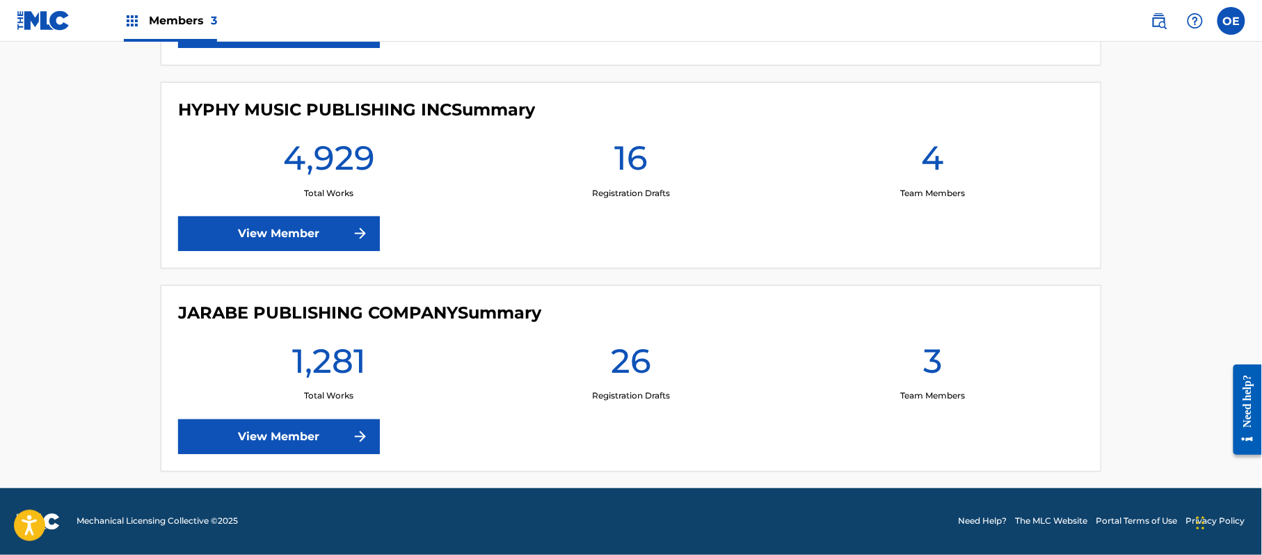
click at [323, 230] on link "View Member" at bounding box center [279, 233] width 202 height 35
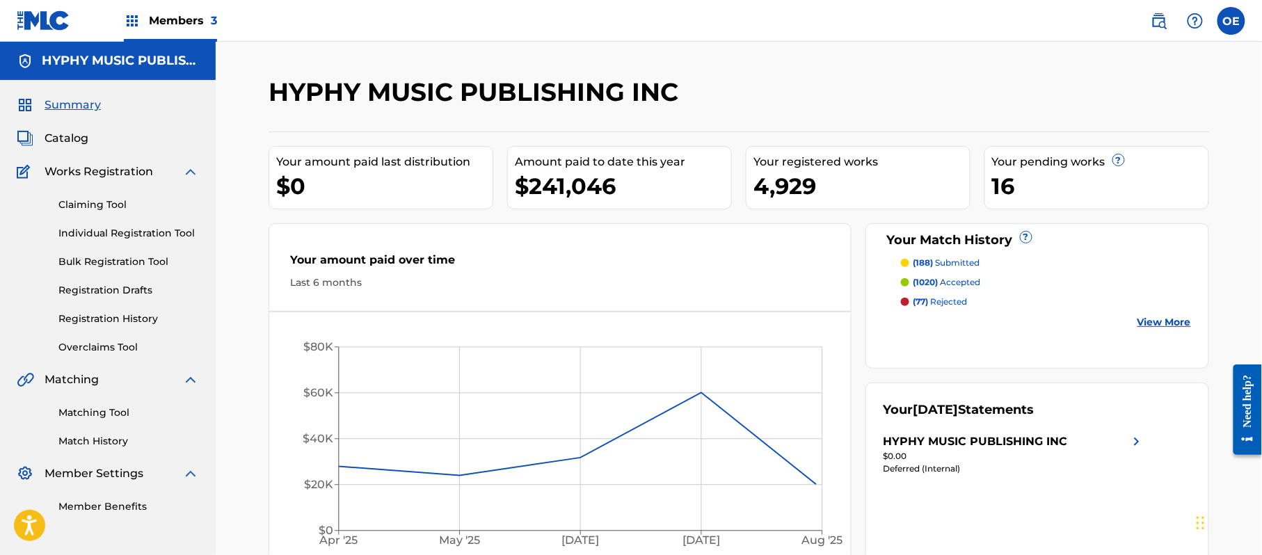
click at [107, 416] on link "Matching Tool" at bounding box center [128, 413] width 141 height 15
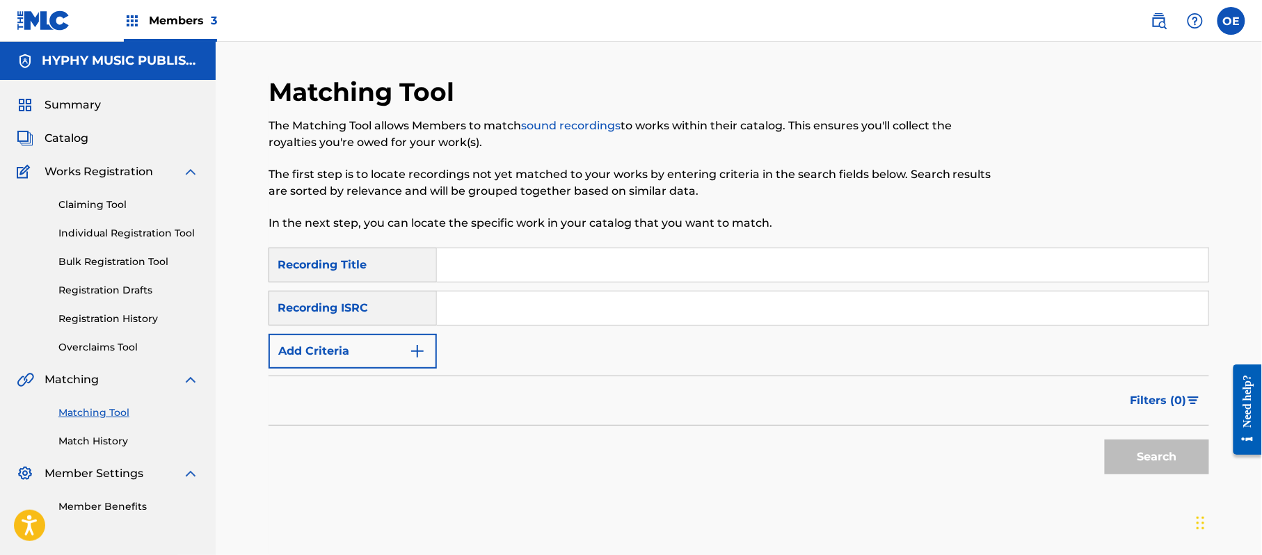
click at [98, 447] on link "Match History" at bounding box center [128, 441] width 141 height 15
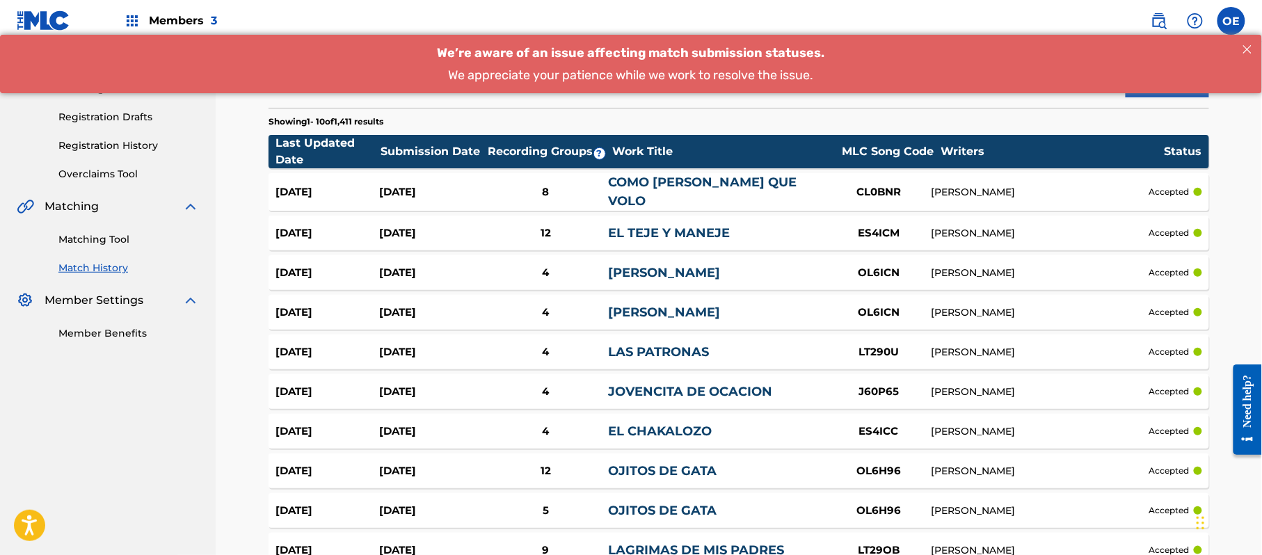
scroll to position [278, 0]
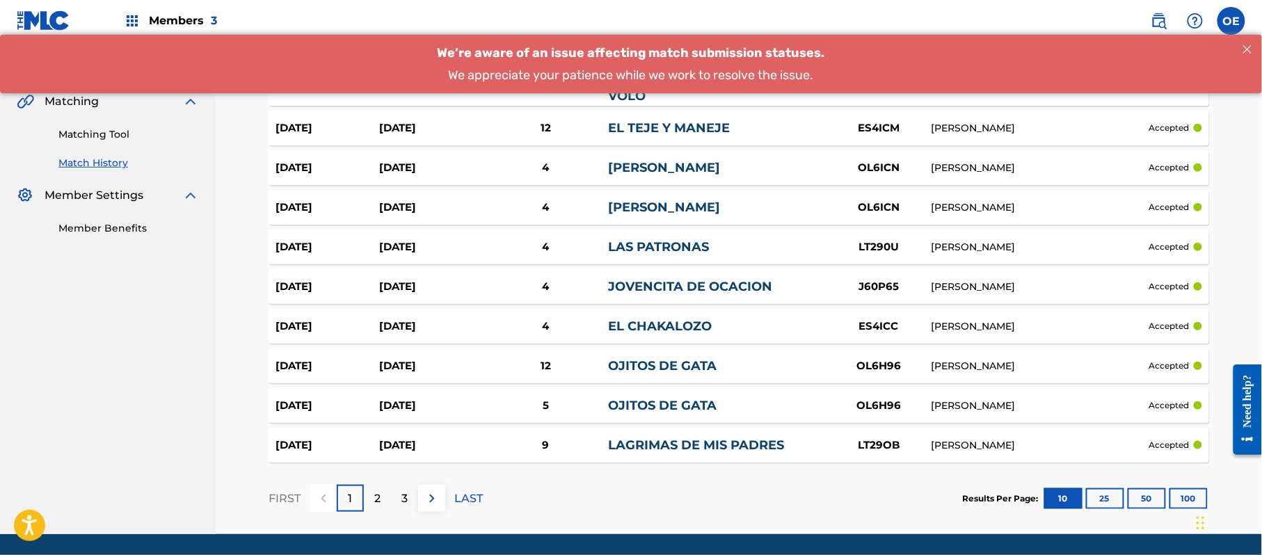
click at [383, 494] on div "2" at bounding box center [377, 498] width 27 height 27
click at [393, 488] on div "3" at bounding box center [404, 498] width 27 height 27
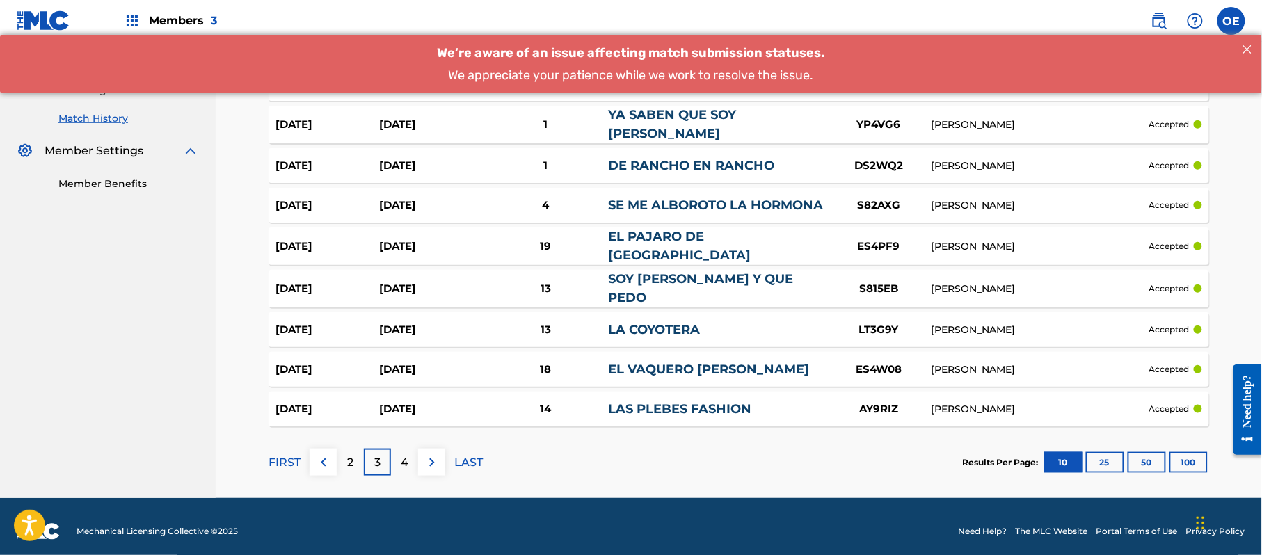
scroll to position [324, 0]
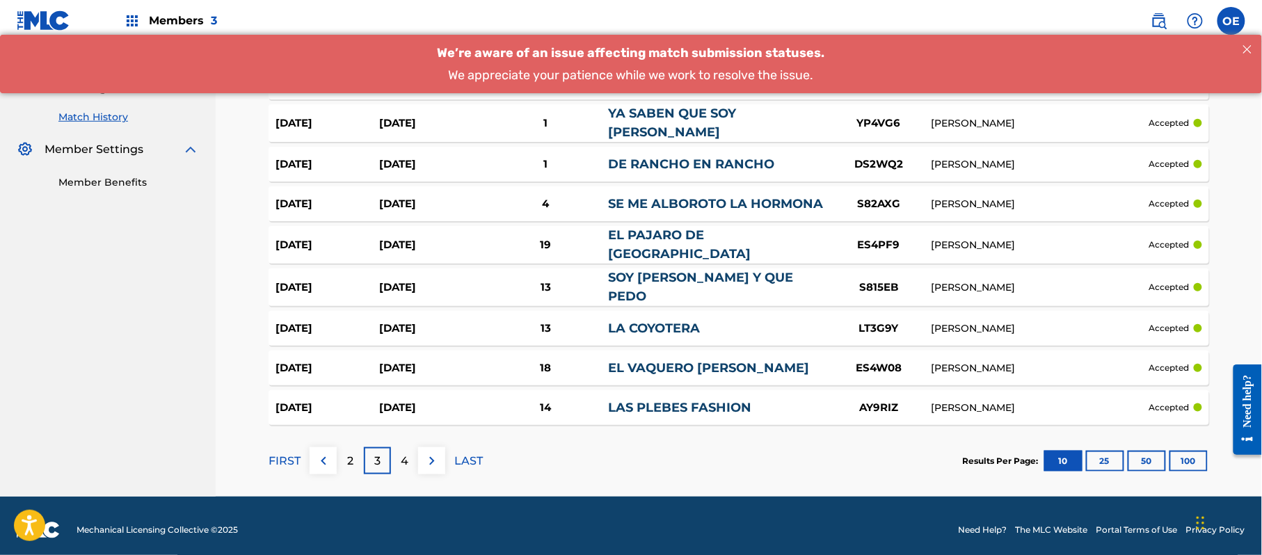
click at [397, 452] on div "4" at bounding box center [404, 460] width 27 height 27
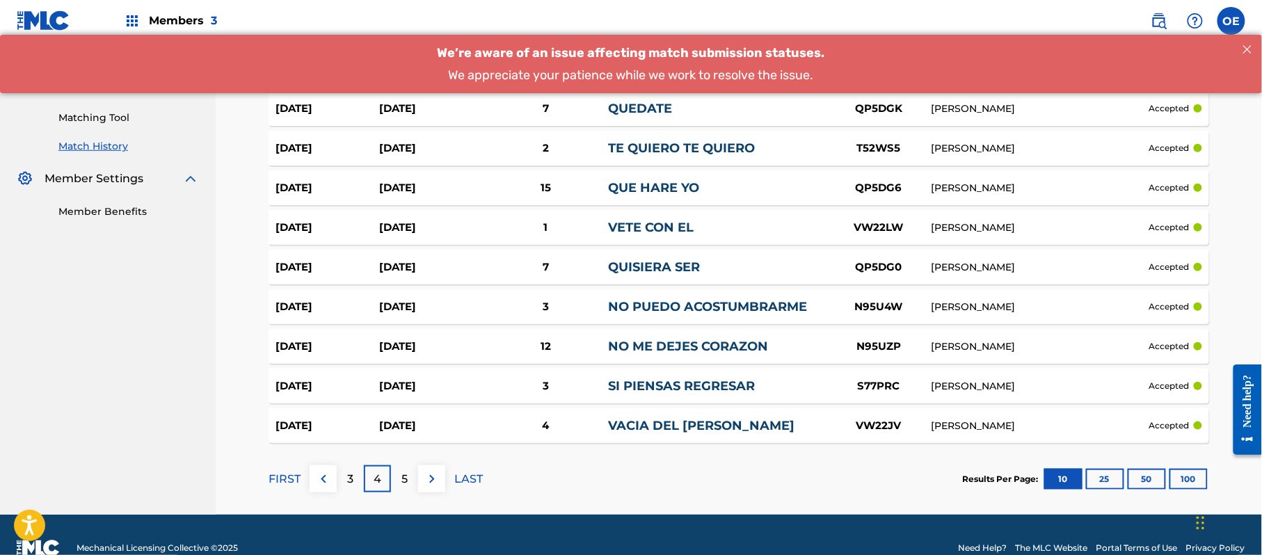
scroll to position [321, 0]
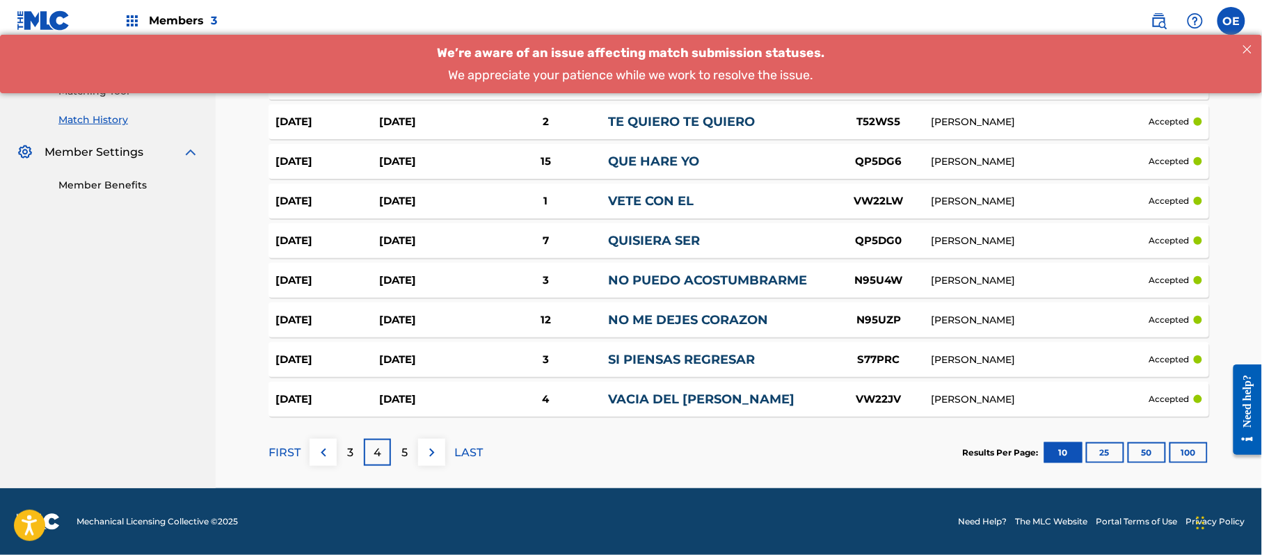
click at [408, 445] on div "5" at bounding box center [404, 452] width 27 height 27
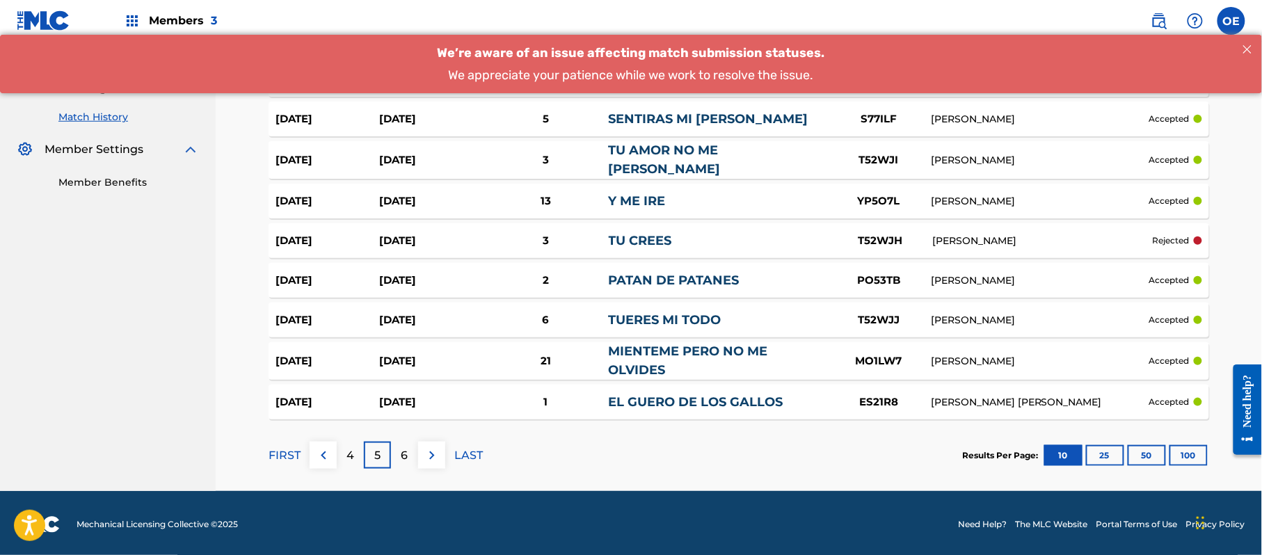
scroll to position [0, 0]
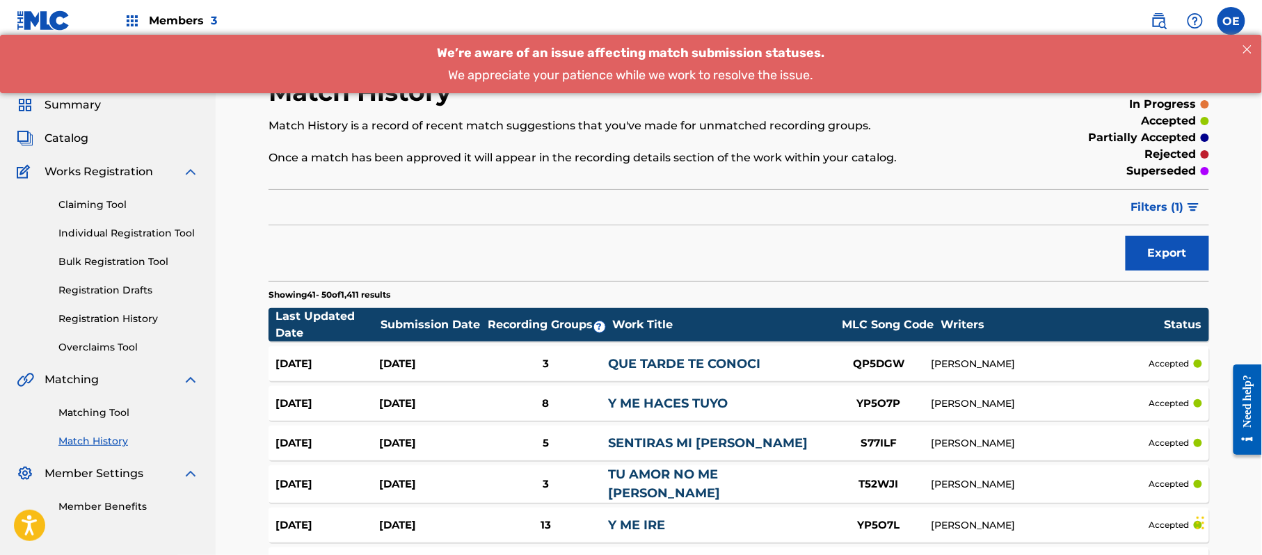
click at [148, 8] on div "Members 3" at bounding box center [170, 20] width 93 height 41
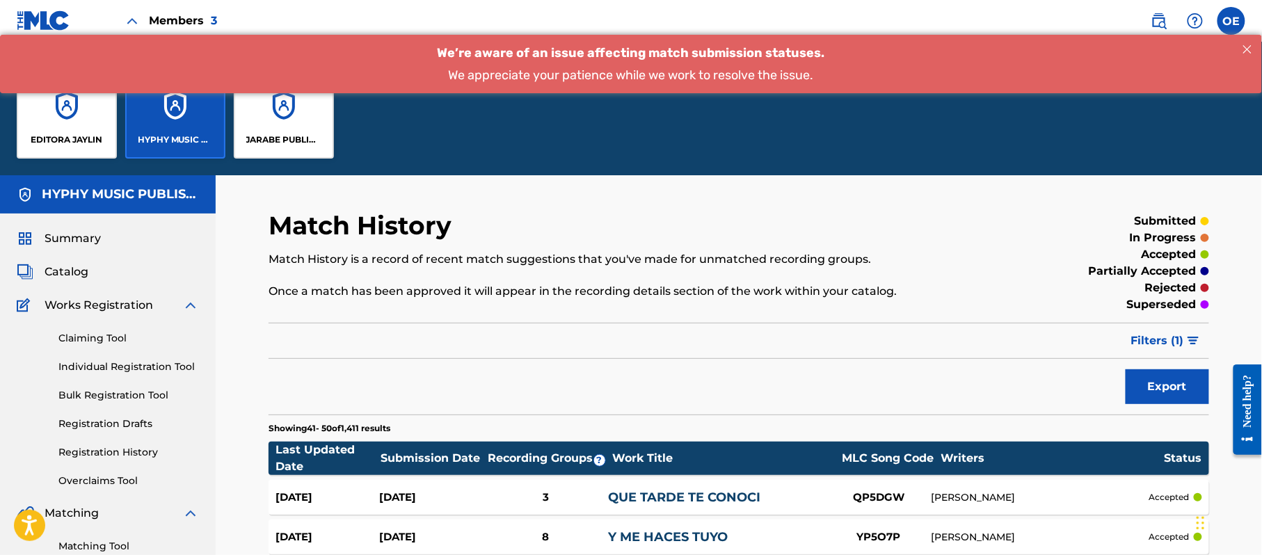
click at [256, 151] on div "JARABE PUBLISHING COMPANY" at bounding box center [284, 108] width 100 height 100
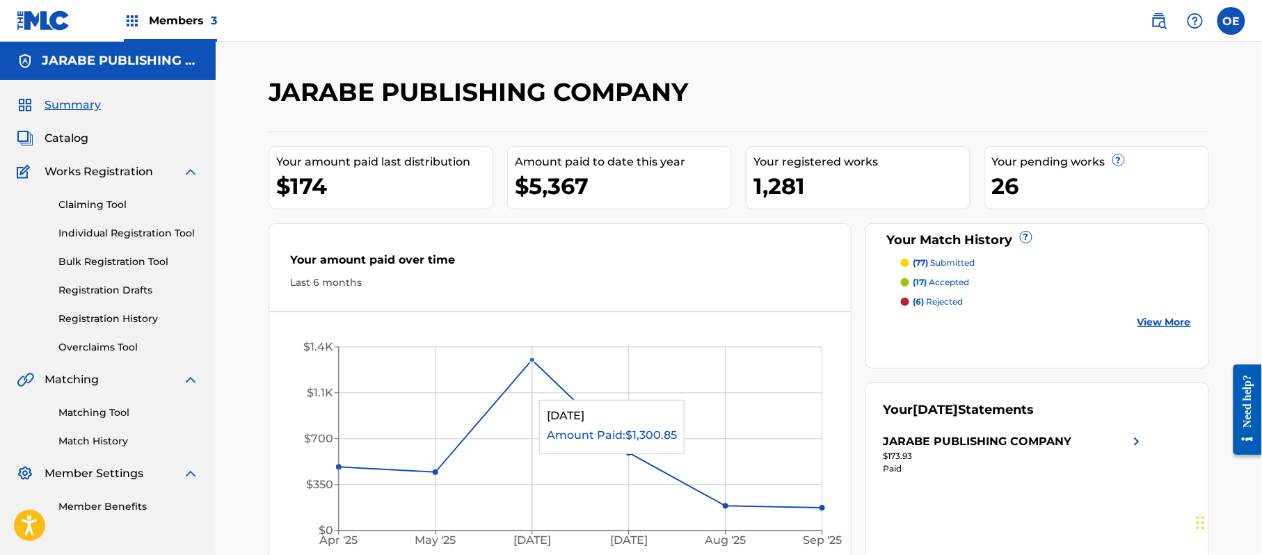
drag, startPoint x: 534, startPoint y: 360, endPoint x: 532, endPoint y: 394, distance: 33.5
click at [532, 394] on icon "[DATE] May '[DATE] [DATE] '[DATE] Sep '25 $0 $350 $700 $1.1K $1.4K" at bounding box center [559, 442] width 581 height 232
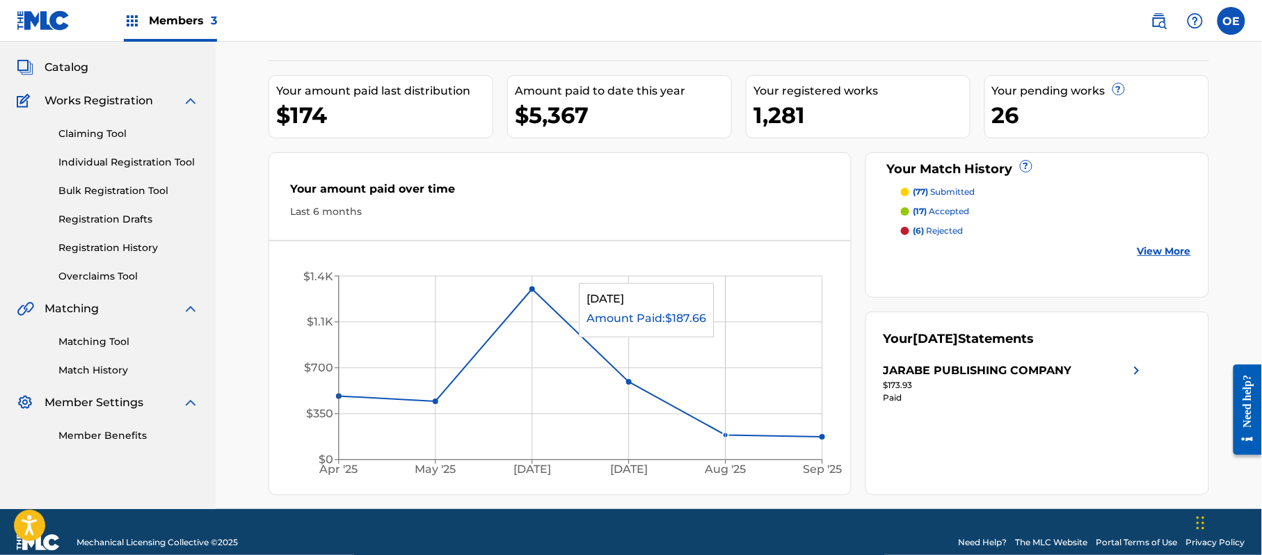
scroll to position [92, 0]
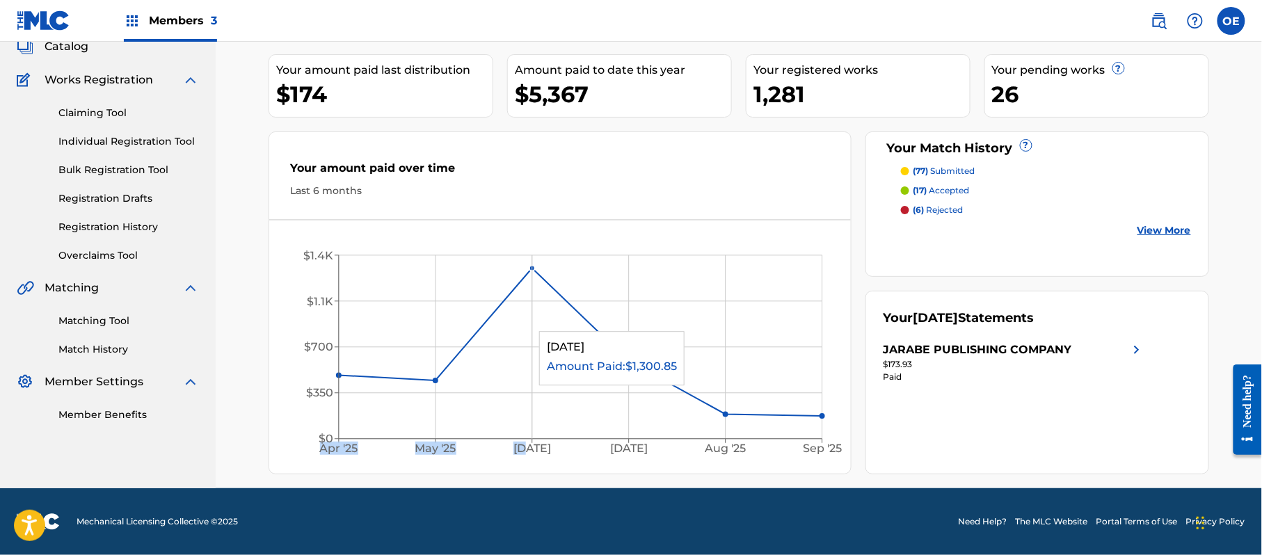
drag, startPoint x: 436, startPoint y: 379, endPoint x: 525, endPoint y: 394, distance: 90.3
click at [1159, 225] on link "View More" at bounding box center [1165, 230] width 54 height 15
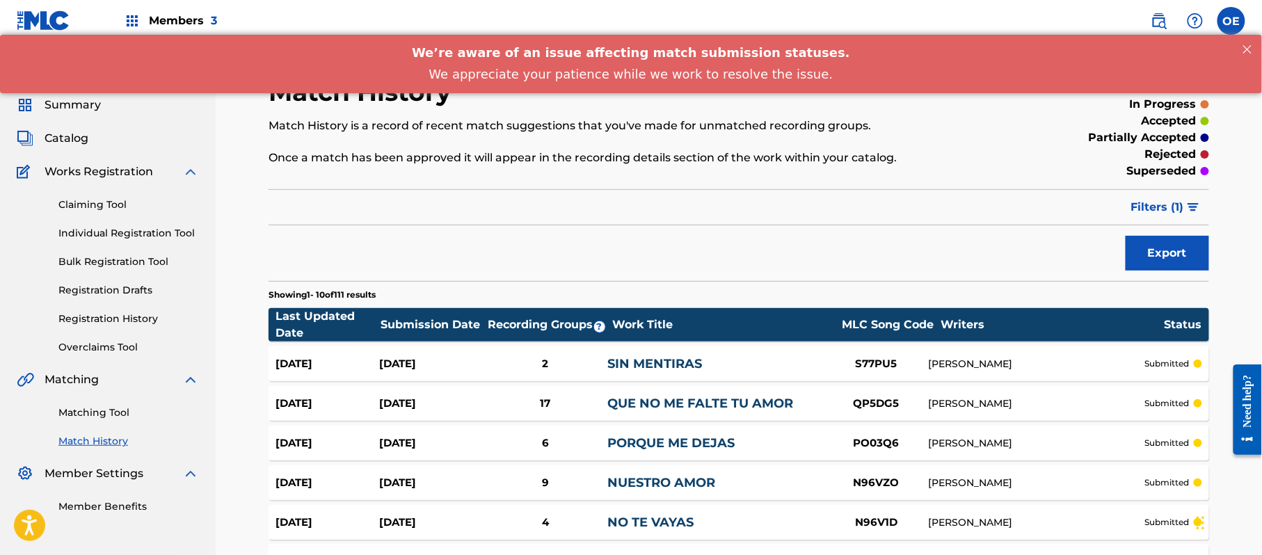
click at [1163, 210] on span "Filters ( 1 )" at bounding box center [1157, 207] width 53 height 17
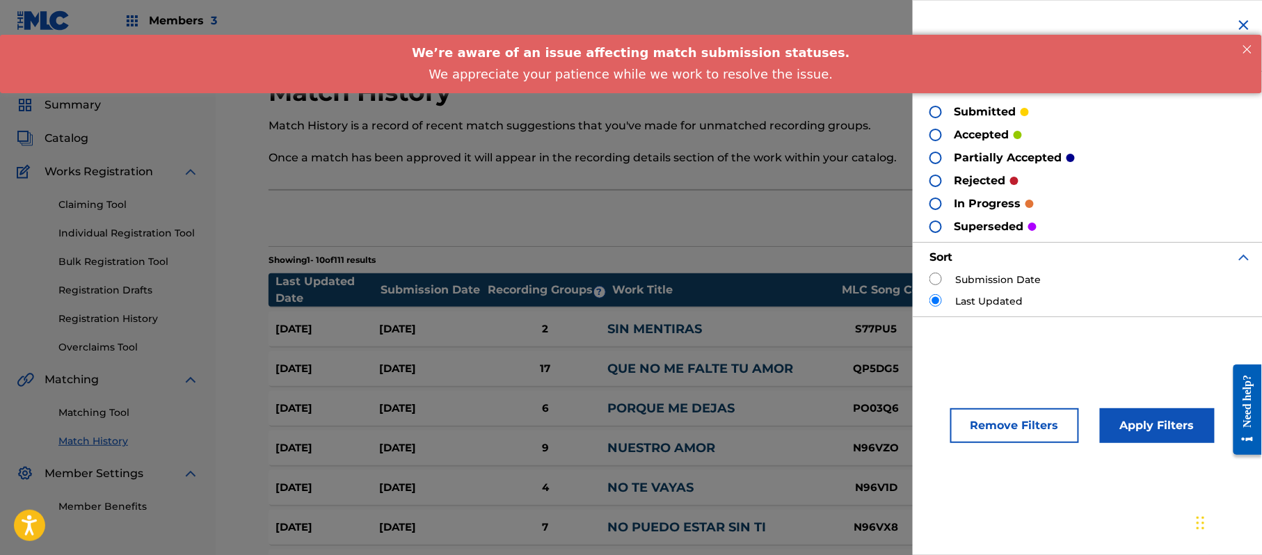
click at [955, 142] on p "accepted" at bounding box center [982, 135] width 55 height 17
click at [939, 135] on div at bounding box center [936, 135] width 13 height 13
click at [1123, 432] on button "Apply Filters" at bounding box center [1157, 425] width 115 height 35
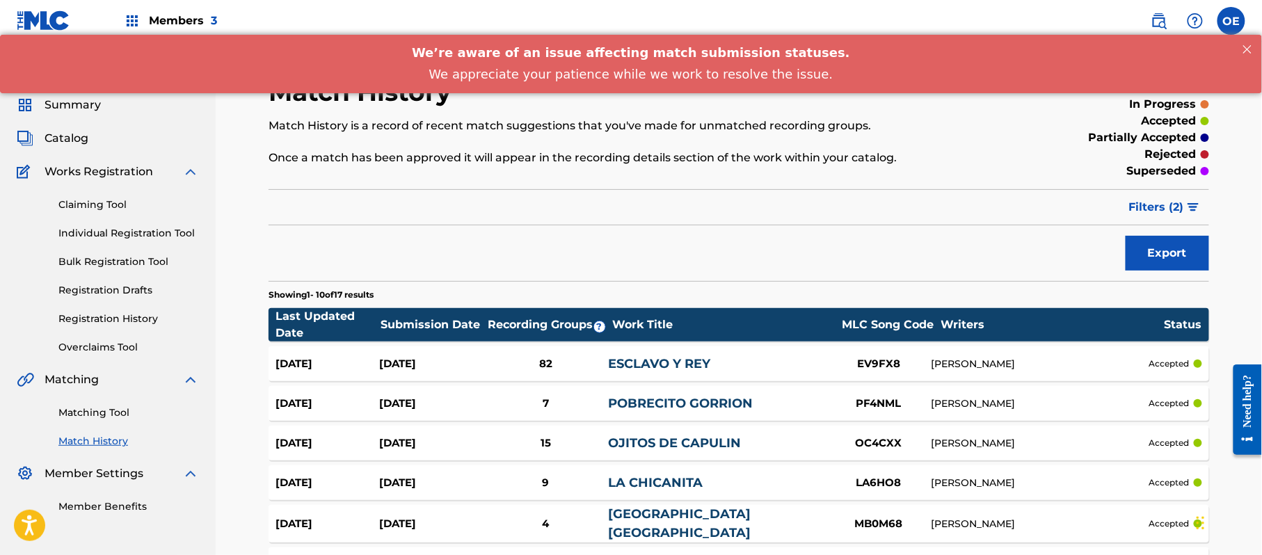
click at [165, 239] on link "Individual Registration Tool" at bounding box center [128, 233] width 141 height 15
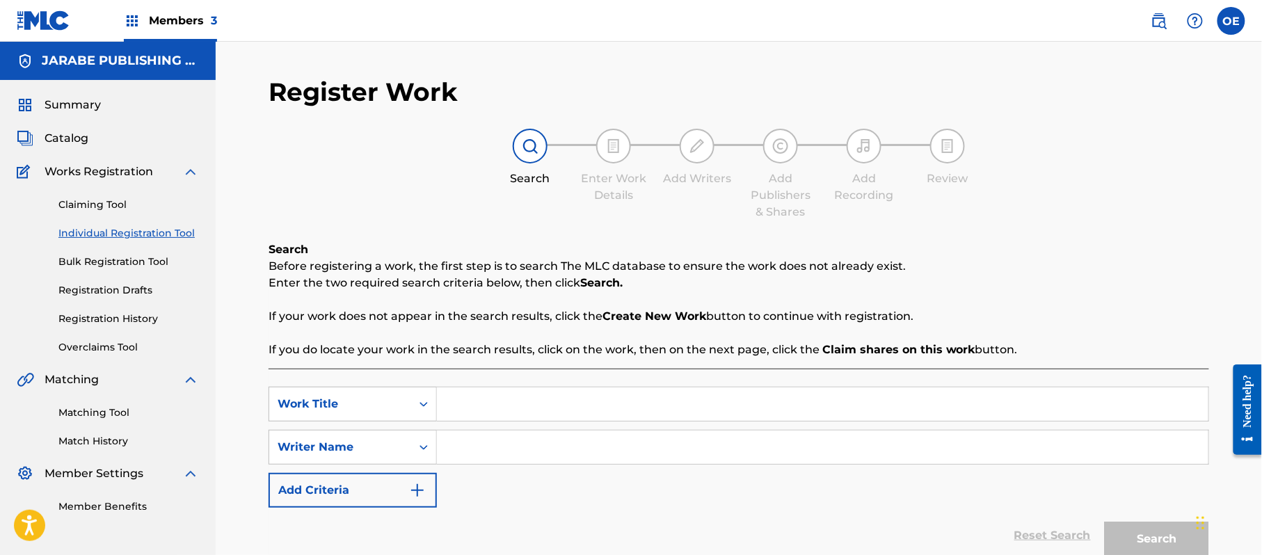
click at [79, 401] on div "Matching Tool Match History" at bounding box center [108, 418] width 182 height 61
click at [79, 407] on link "Matching Tool" at bounding box center [128, 413] width 141 height 15
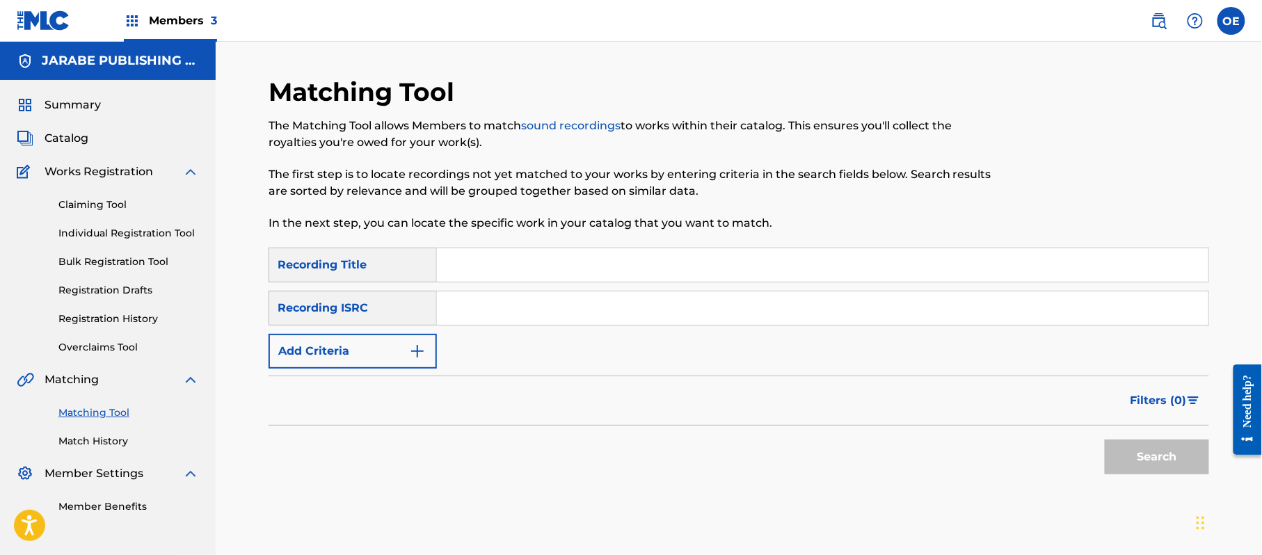
paste input "SIN MENTIRAS"
type input "SIN MENTIRAS"
click at [285, 334] on button "Add Criteria" at bounding box center [353, 351] width 168 height 35
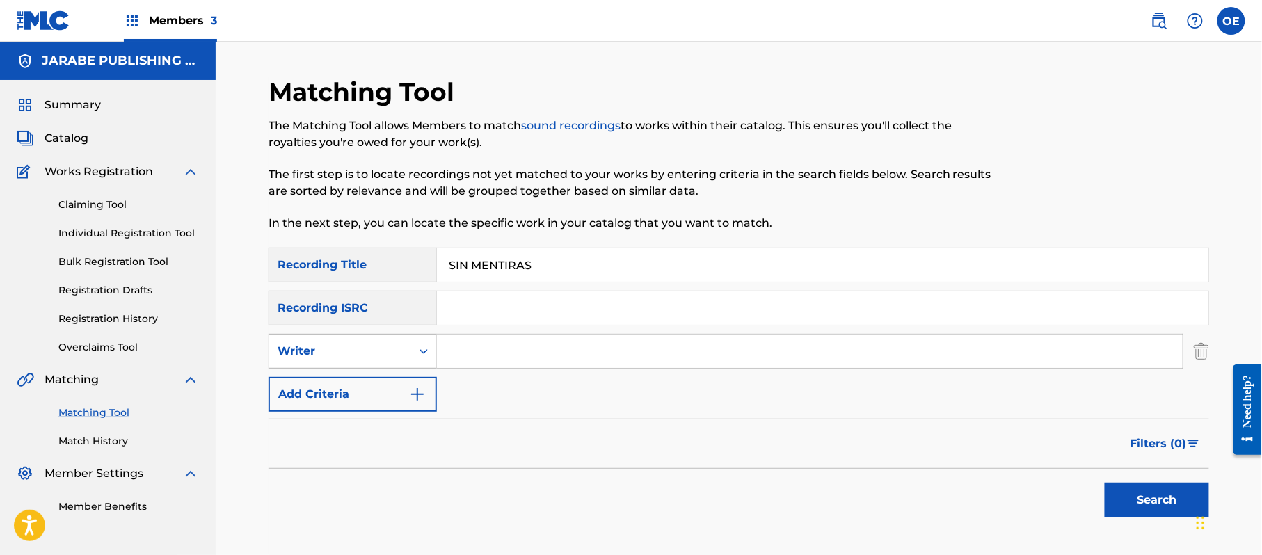
click at [382, 349] on div "Writer" at bounding box center [340, 351] width 125 height 17
click at [382, 383] on div "Recording Artist" at bounding box center [352, 386] width 167 height 35
click at [82, 438] on link "Match History" at bounding box center [128, 441] width 141 height 15
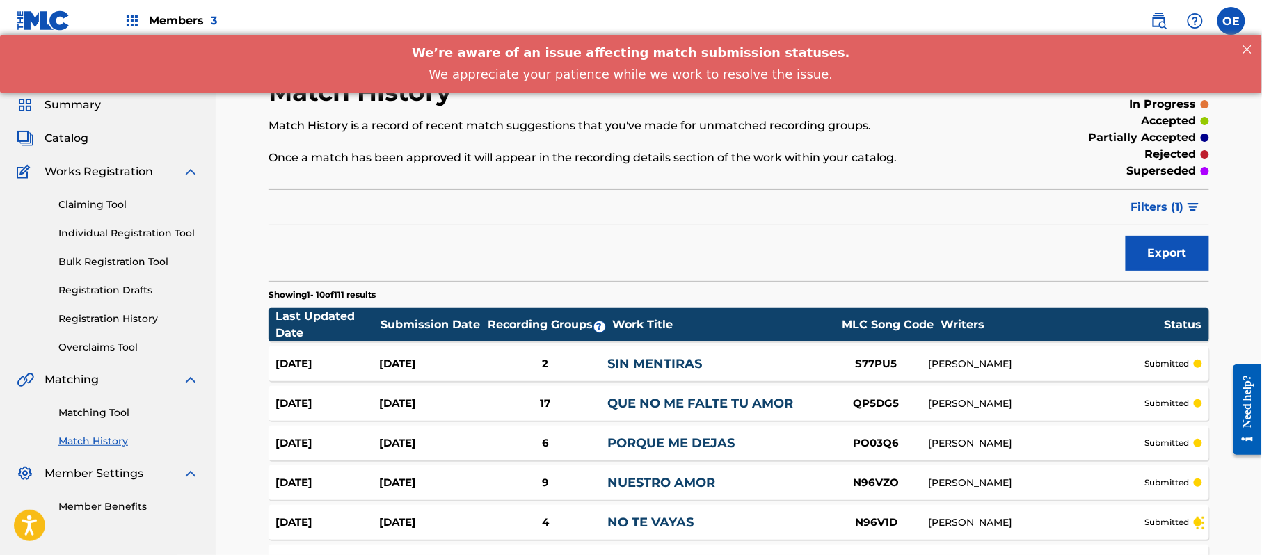
click at [134, 230] on link "Individual Registration Tool" at bounding box center [128, 233] width 141 height 15
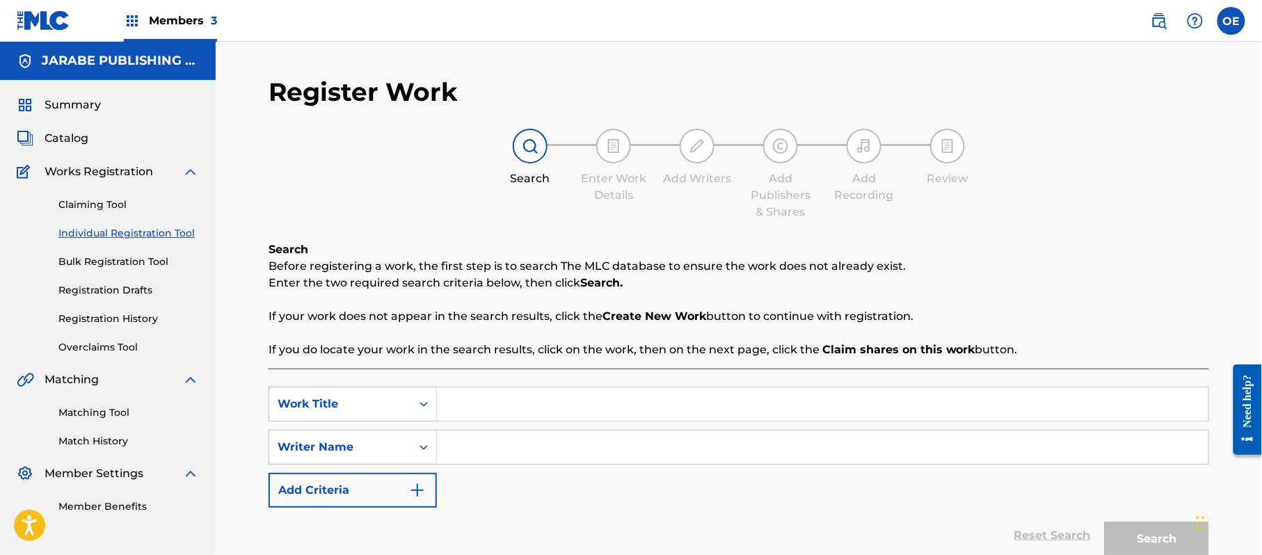
paste input "TU SABIAS"
type input "TU SABIAS"
click at [356, 476] on button "Add Criteria" at bounding box center [353, 490] width 168 height 35
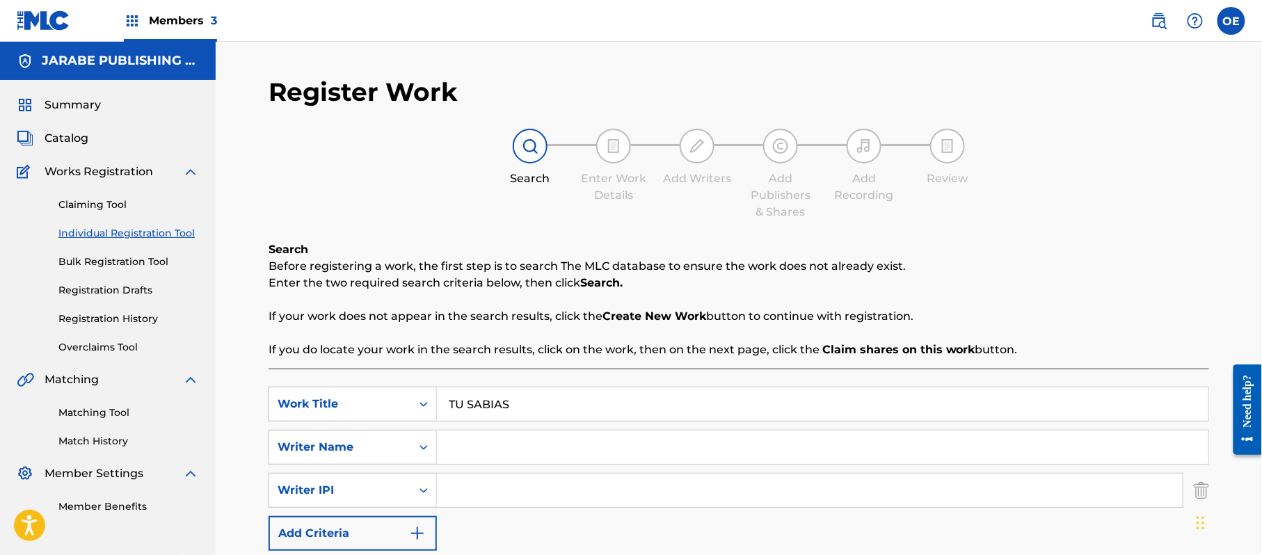
click at [125, 419] on link "Matching Tool" at bounding box center [128, 413] width 141 height 15
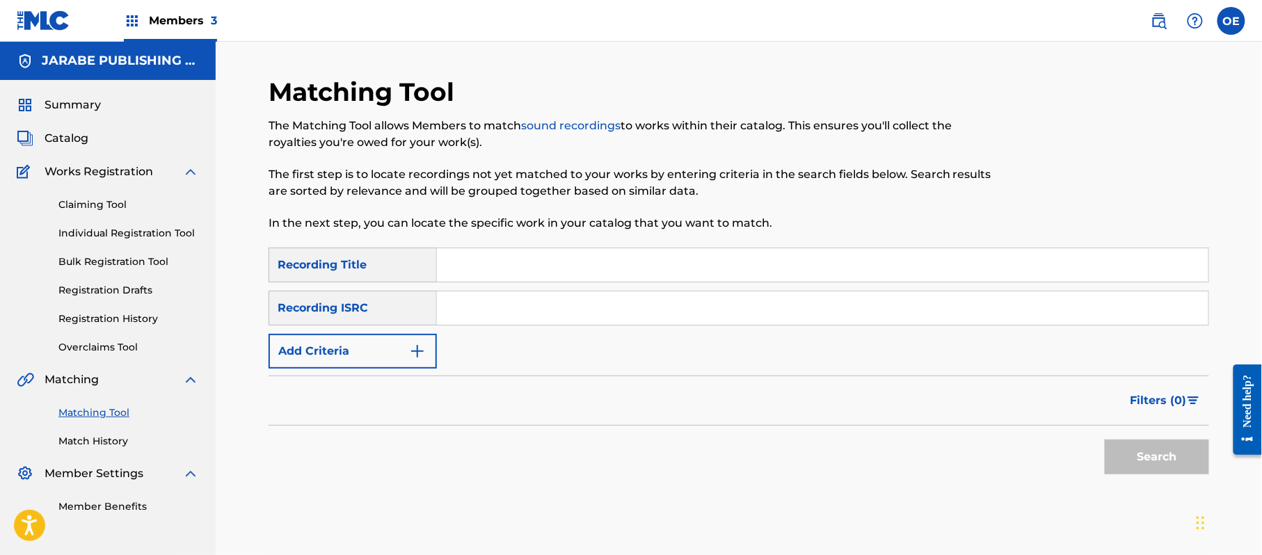
paste input "TU SABIAS"
type input "TU SABIAS"
click at [382, 342] on button "Add Criteria" at bounding box center [353, 351] width 168 height 35
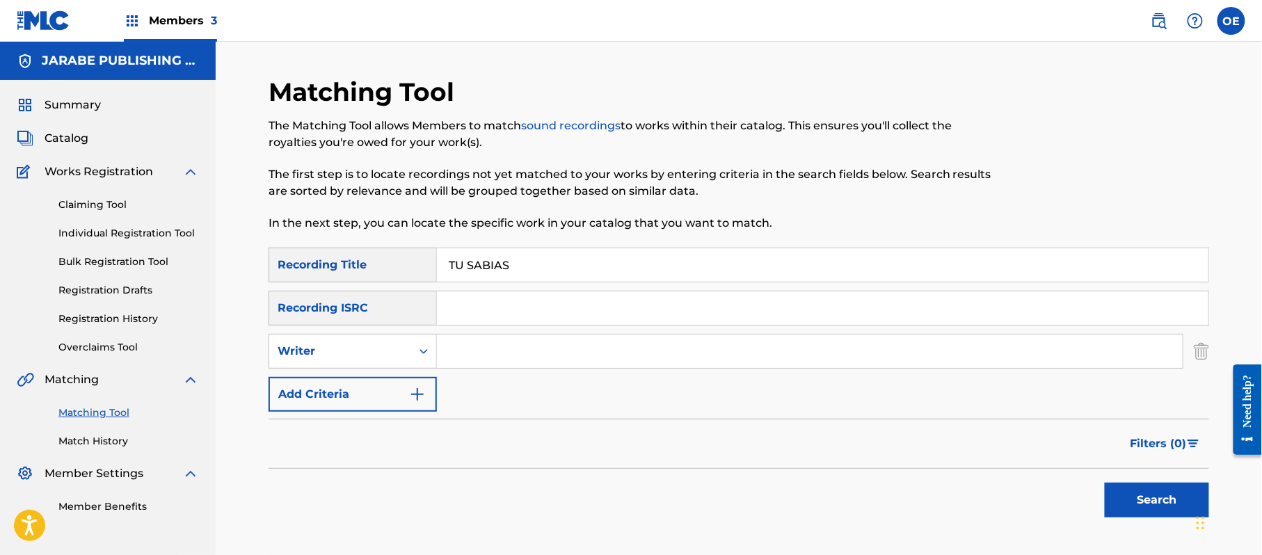
click at [382, 343] on div "Writer" at bounding box center [340, 351] width 125 height 17
click at [398, 374] on div "Recording Artist" at bounding box center [352, 386] width 167 height 35
paste input "[PERSON_NAME]"
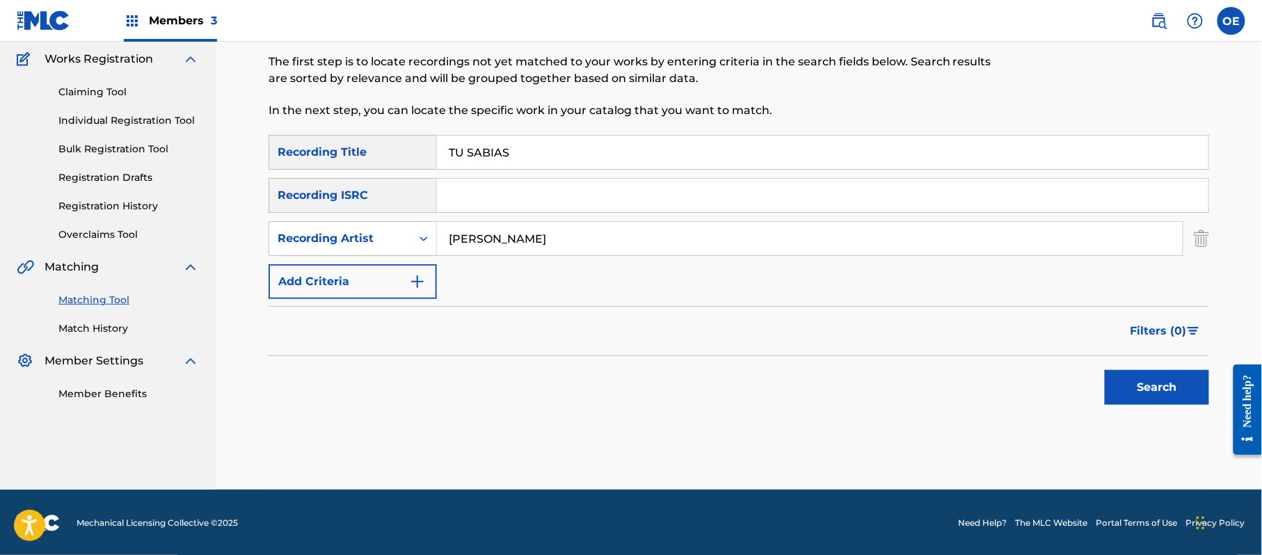
scroll to position [114, 0]
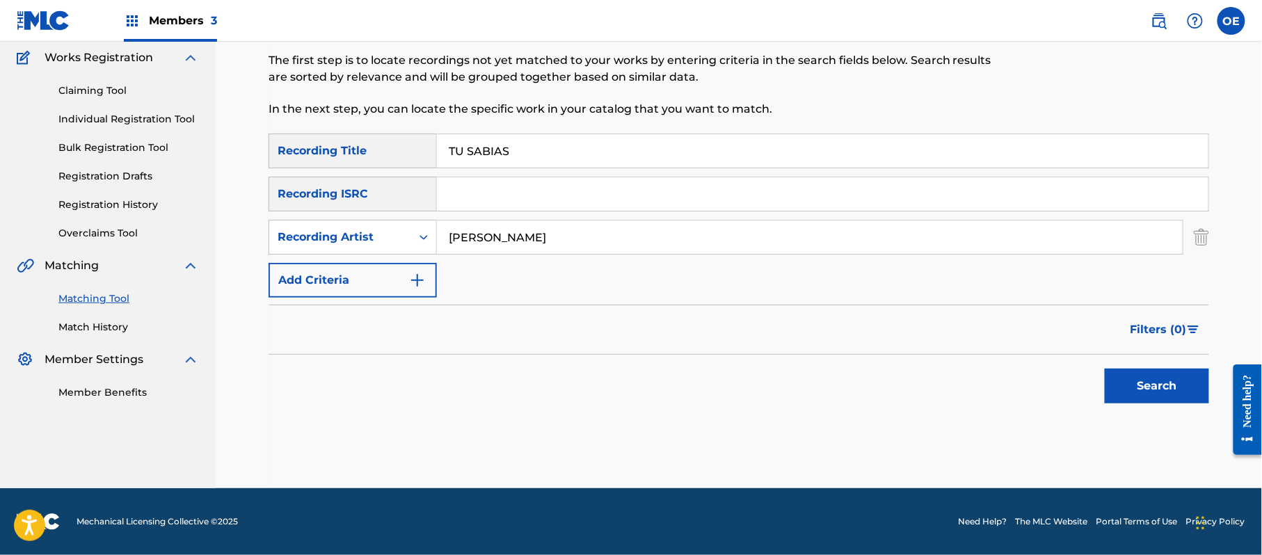
type input "[PERSON_NAME]"
click at [1125, 379] on button "Search" at bounding box center [1157, 386] width 104 height 35
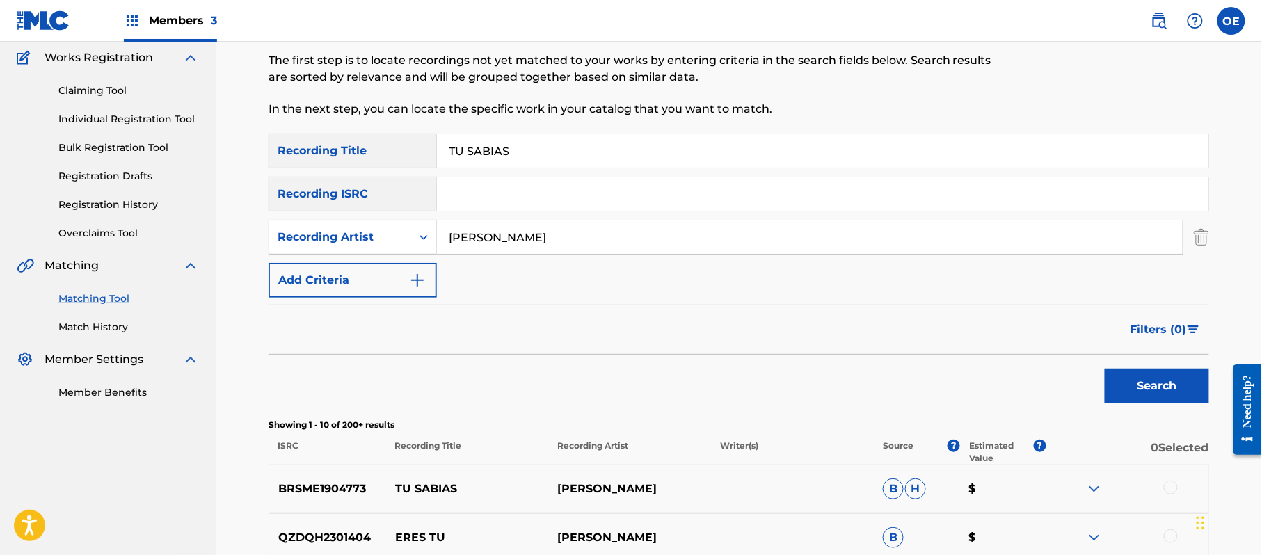
drag, startPoint x: 635, startPoint y: 248, endPoint x: 136, endPoint y: 310, distance: 502.0
click at [138, 304] on main "JARABE PUBLISHING COMPANY Summary Catalog Works Registration Claiming Tool Indi…" at bounding box center [631, 492] width 1262 height 1129
paste input "GRUPO VENNUS"
type input "GRUPO VENNUS"
click at [1164, 384] on button "Search" at bounding box center [1157, 386] width 104 height 35
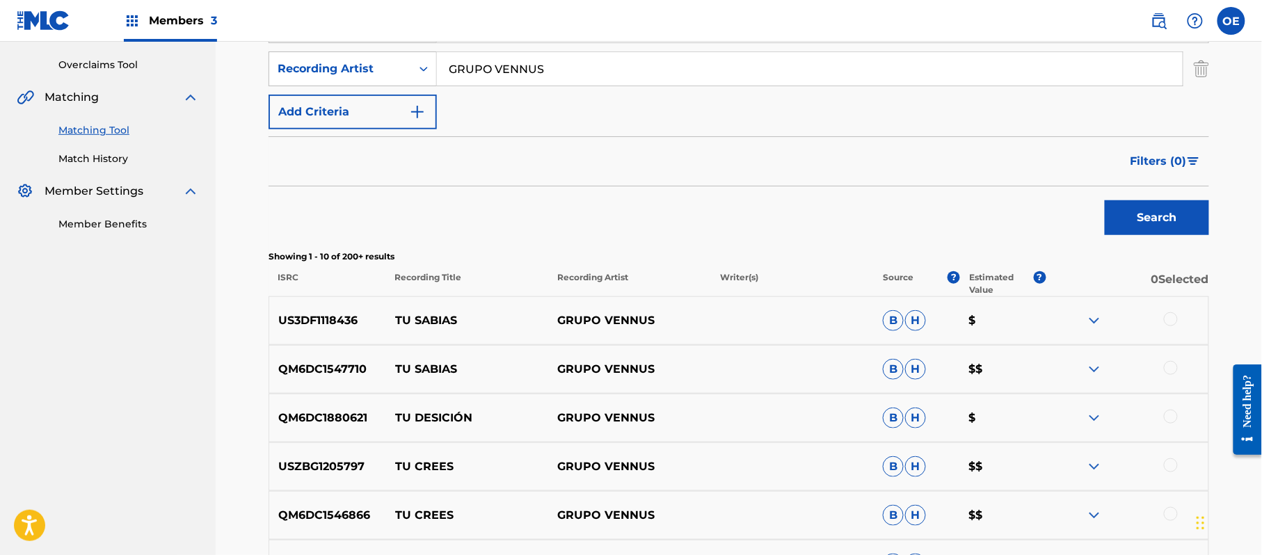
scroll to position [299, 0]
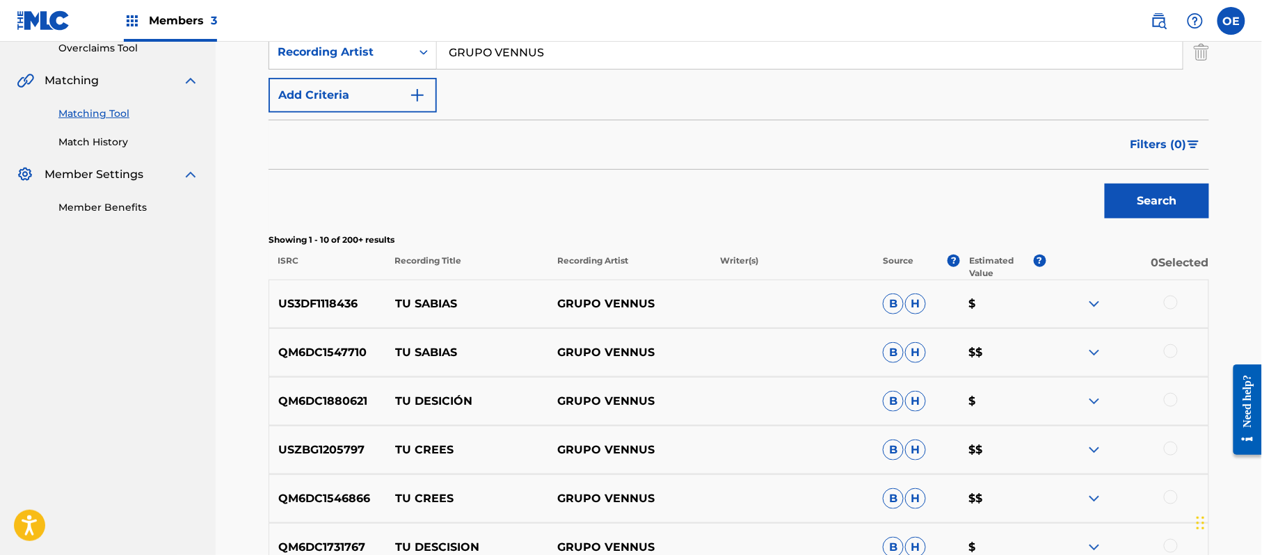
click at [1175, 301] on div at bounding box center [1171, 303] width 14 height 14
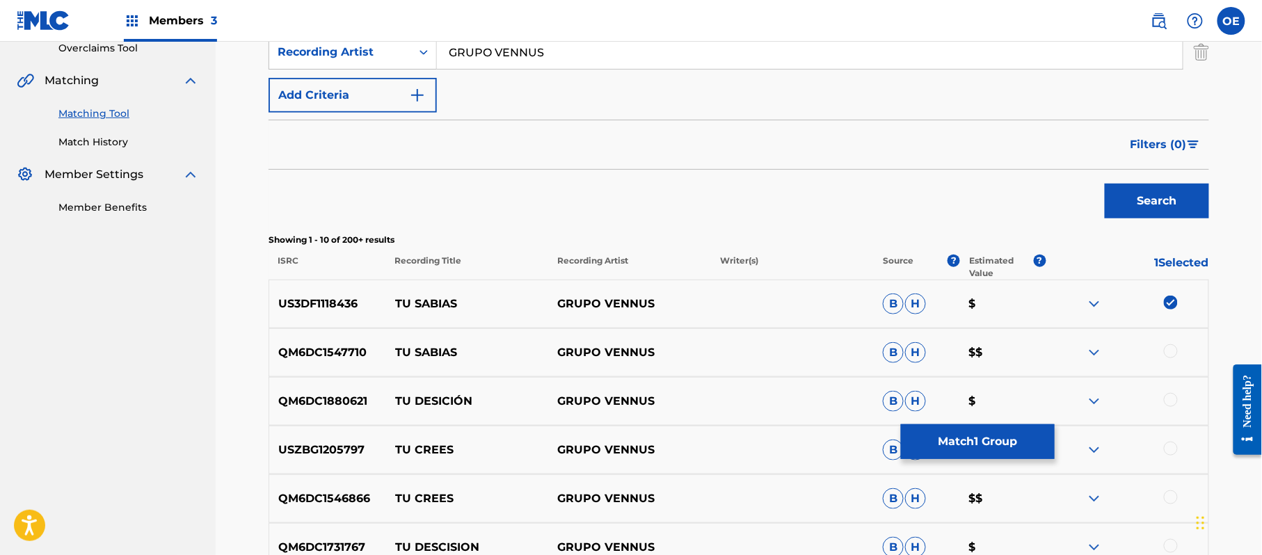
click at [1170, 345] on div at bounding box center [1171, 351] width 14 height 14
click at [1170, 401] on div at bounding box center [1171, 400] width 14 height 14
click at [1175, 399] on img at bounding box center [1171, 400] width 14 height 14
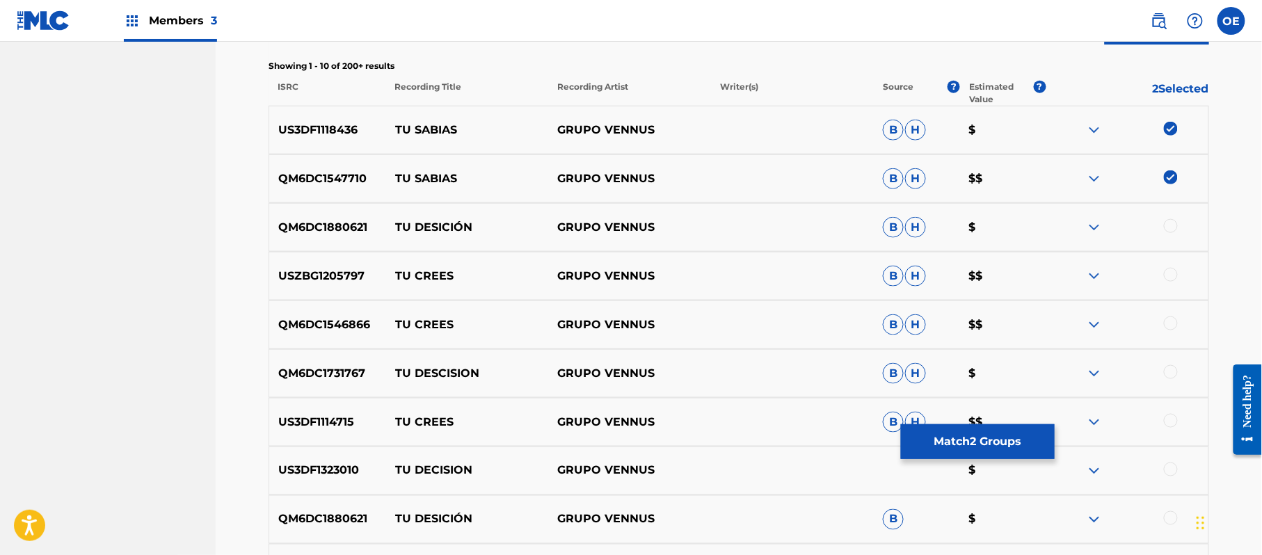
scroll to position [485, 0]
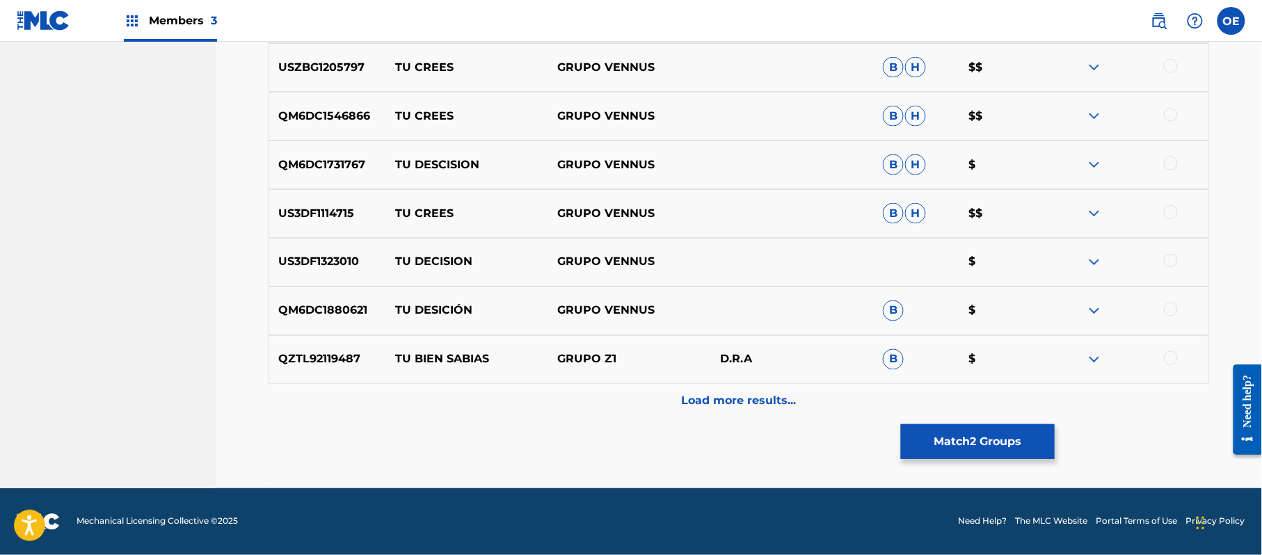
click at [774, 388] on div "Load more results..." at bounding box center [739, 401] width 941 height 35
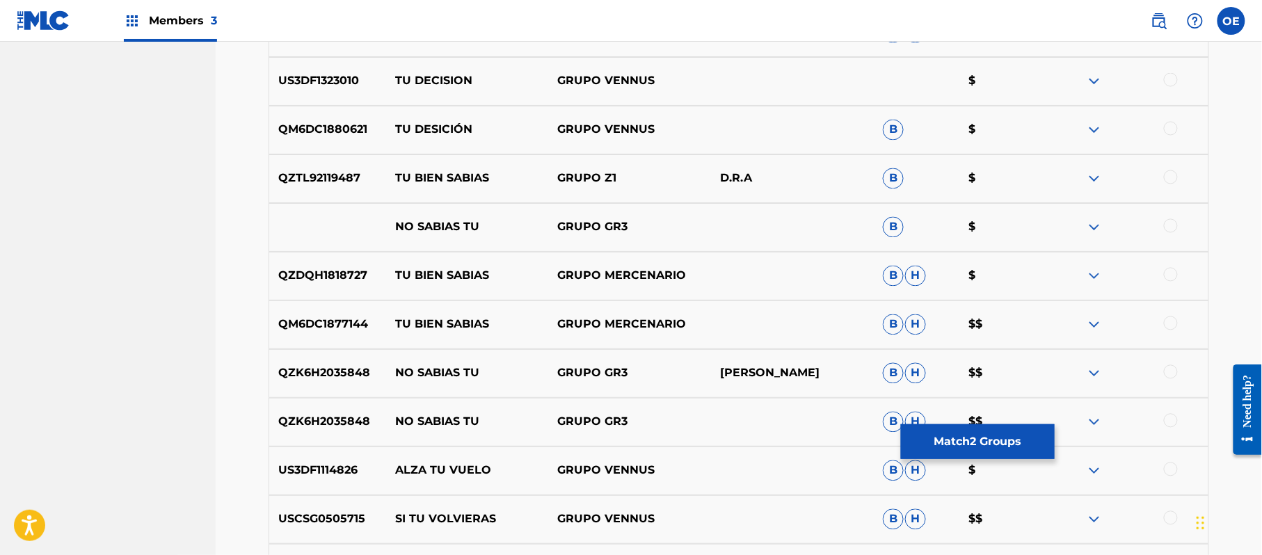
scroll to position [867, 0]
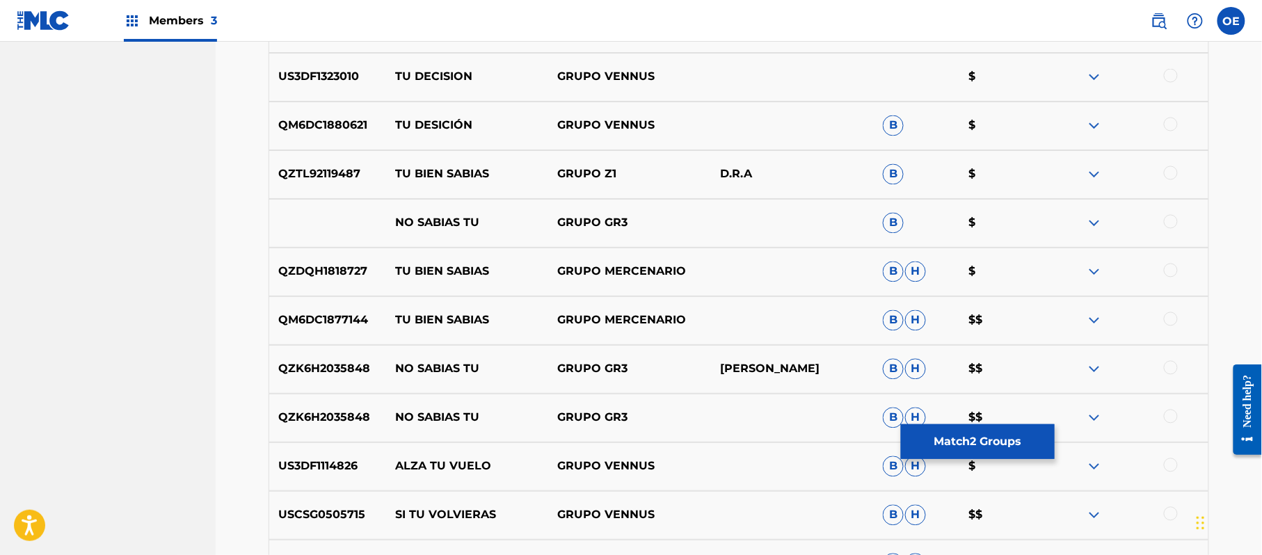
click at [989, 450] on button "Match 2 Groups" at bounding box center [978, 441] width 154 height 35
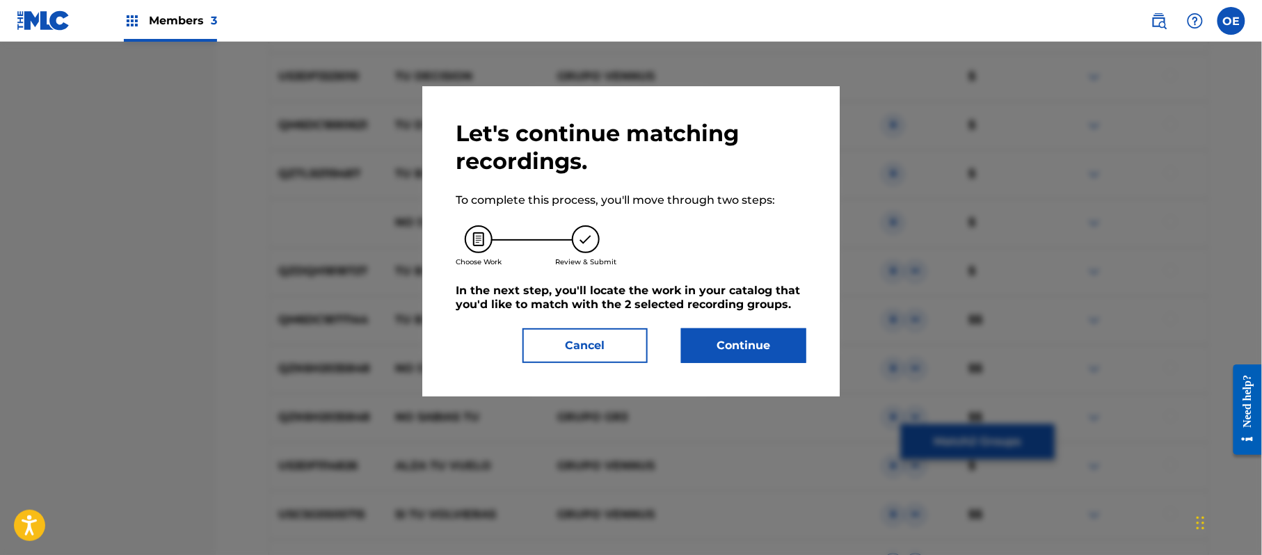
click at [718, 324] on div "Let's continue matching recordings. To complete this process, you'll move throu…" at bounding box center [631, 242] width 351 height 244
click at [738, 344] on button "Continue" at bounding box center [743, 345] width 125 height 35
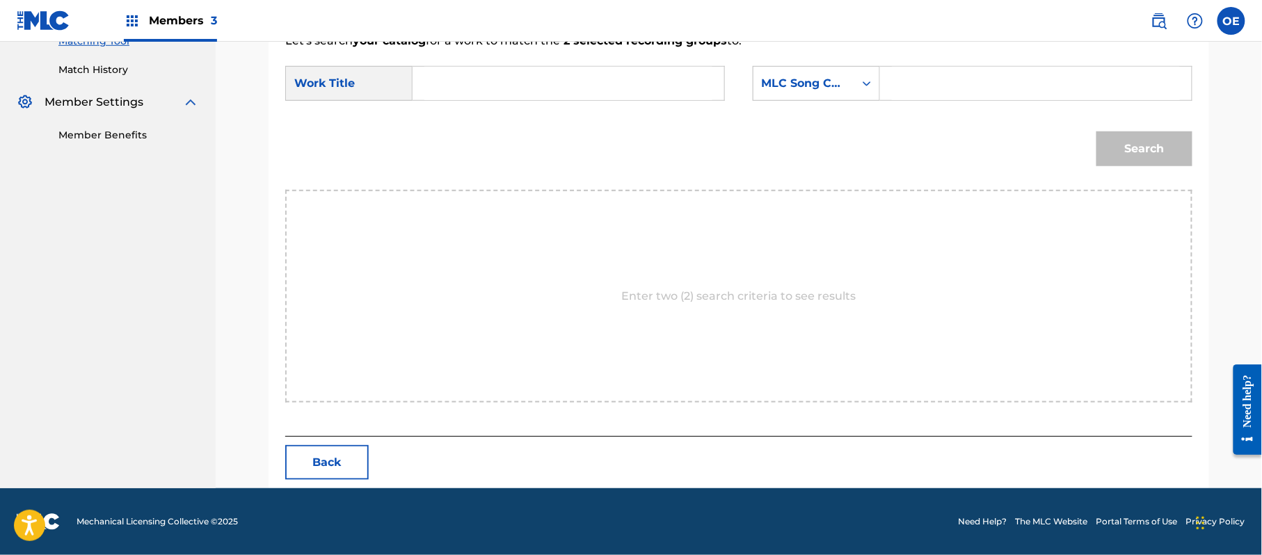
paste input "TU SABIAS"
type input "TU SABIAS"
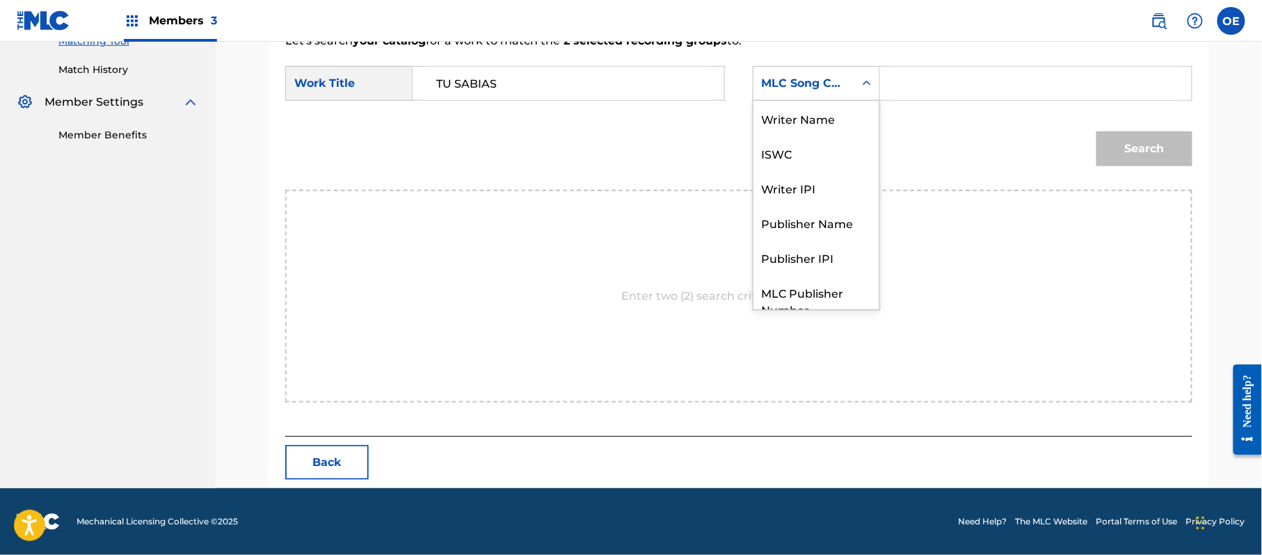
click at [853, 92] on div "MLC Song Code" at bounding box center [816, 83] width 127 height 35
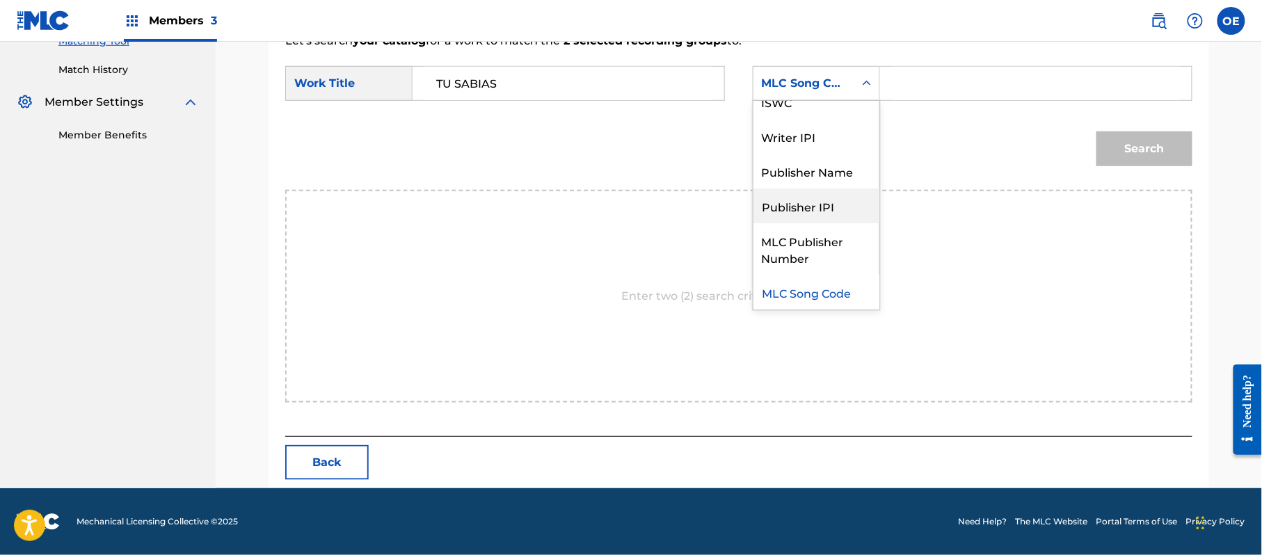
scroll to position [0, 0]
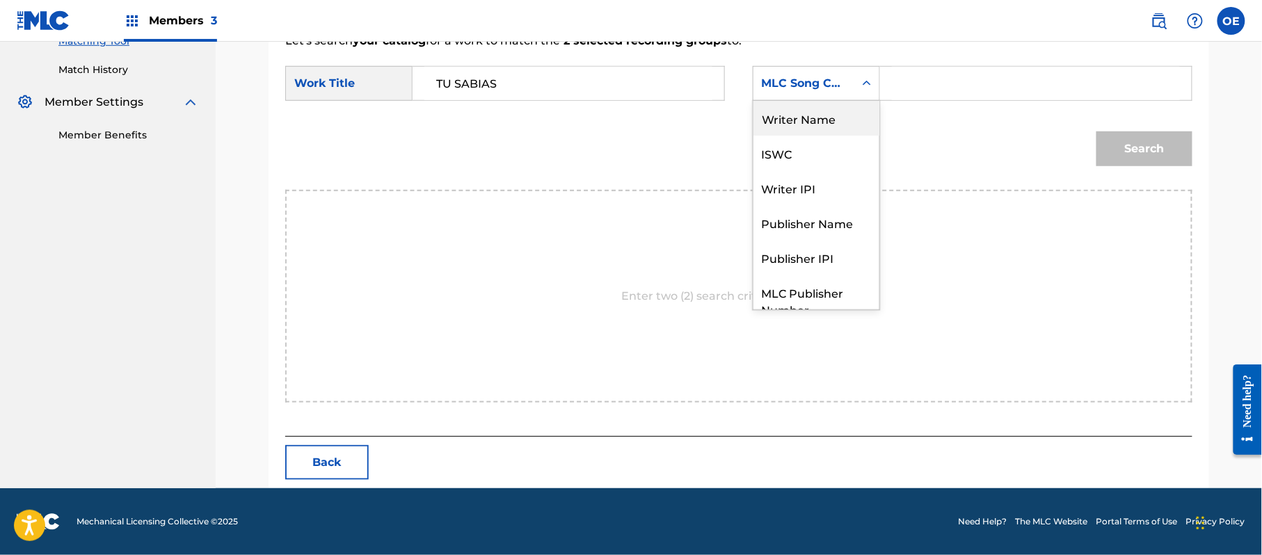
click at [805, 115] on div "Writer Name" at bounding box center [817, 118] width 126 height 35
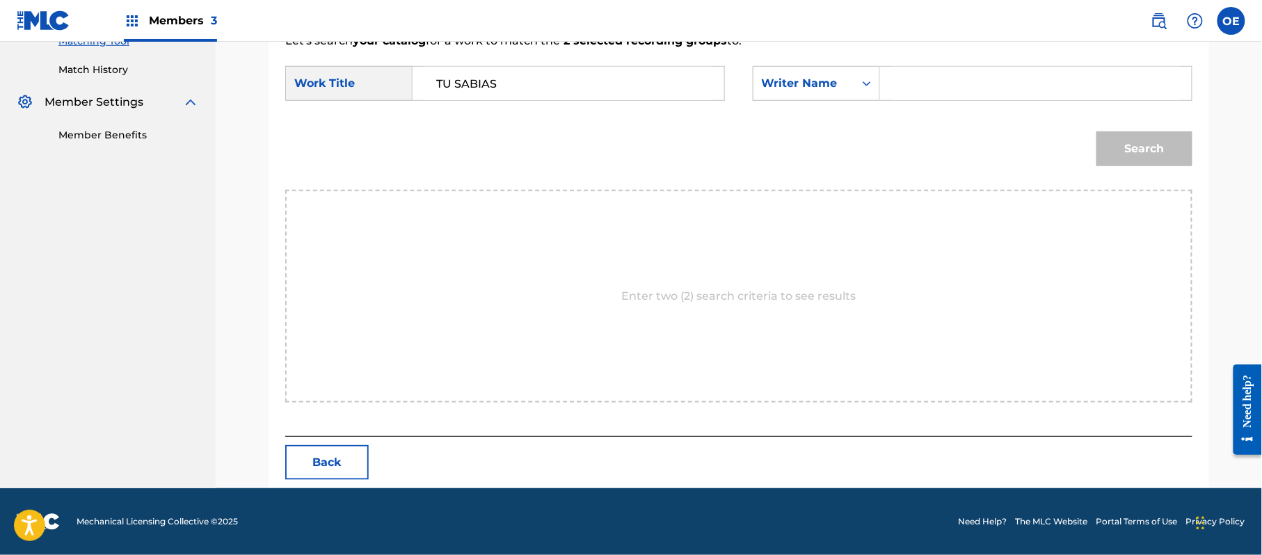
paste input "[PERSON_NAME]"
type input "[PERSON_NAME]"
click at [1098, 143] on button "Search" at bounding box center [1145, 149] width 96 height 35
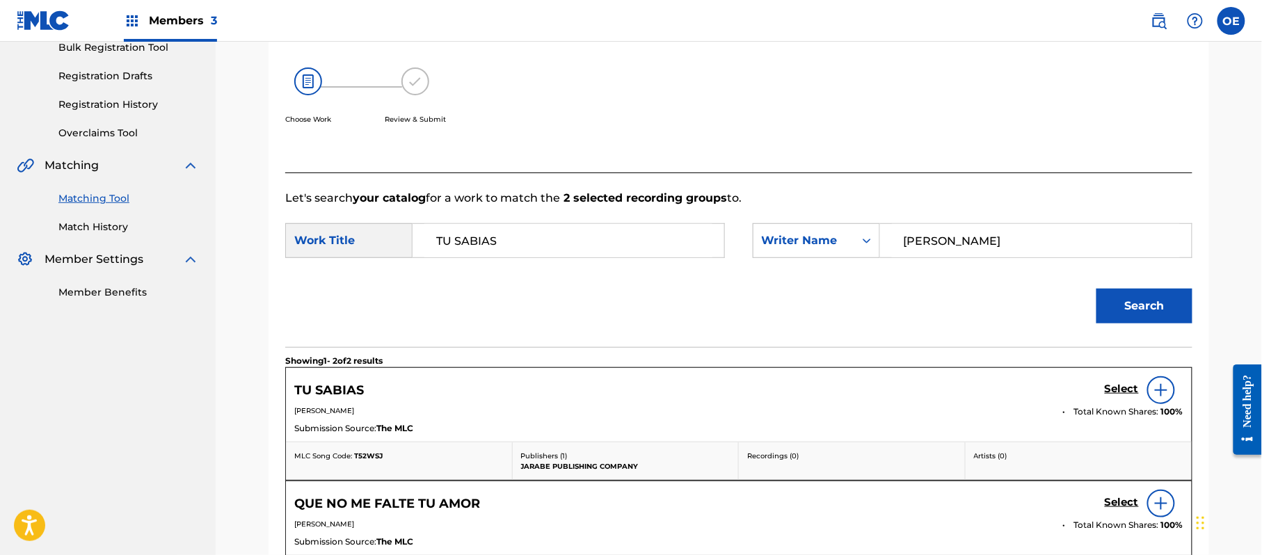
scroll to position [372, 0]
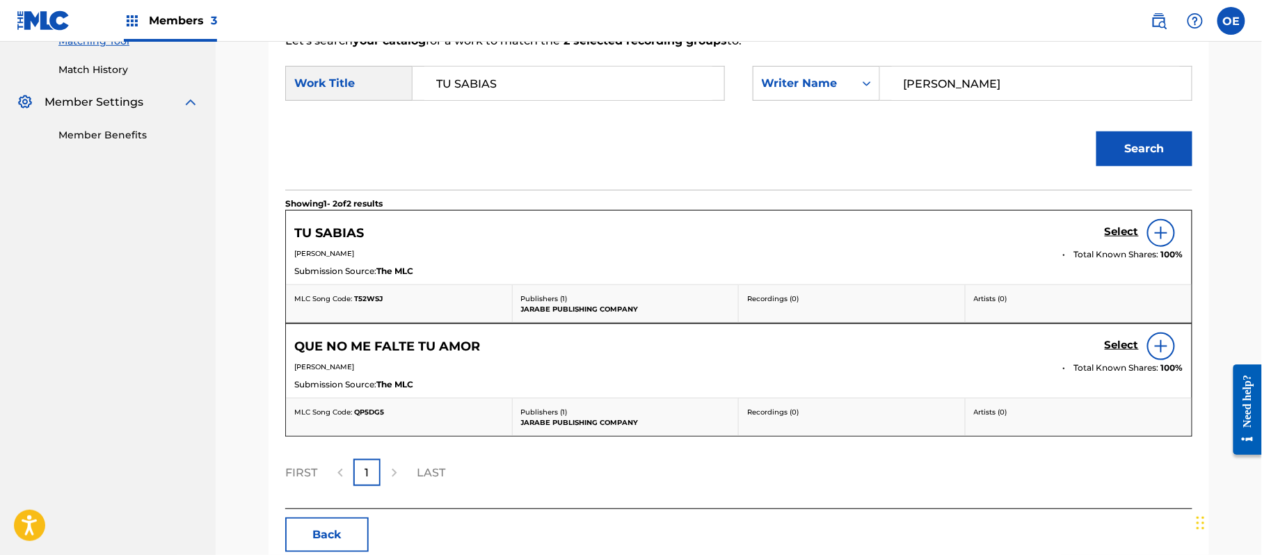
click at [1119, 230] on h5 "Select" at bounding box center [1122, 231] width 34 height 13
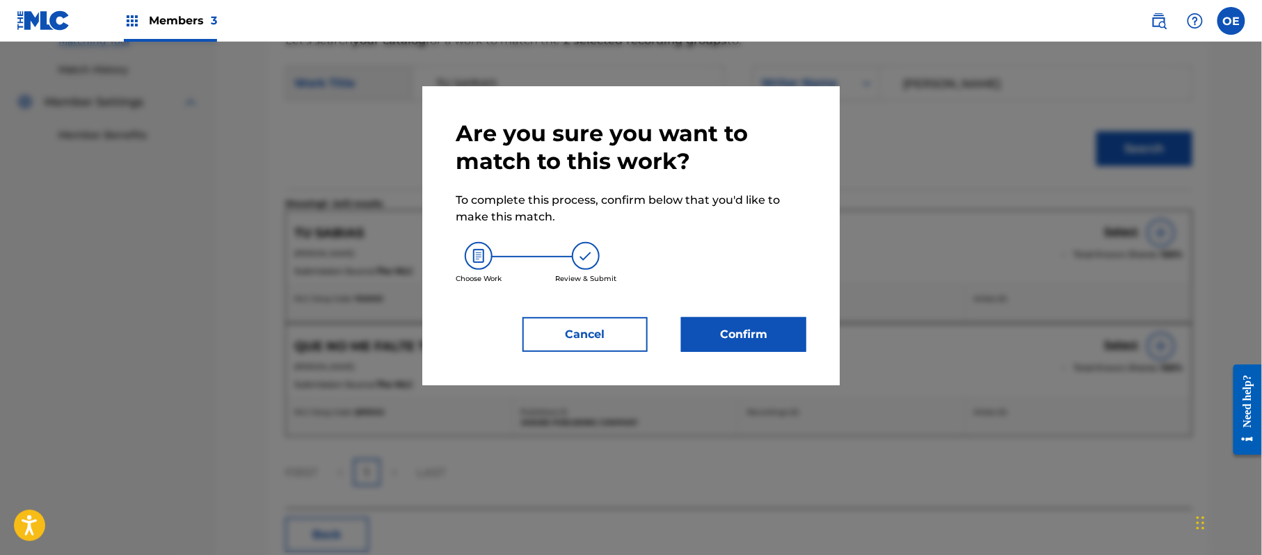
click at [730, 334] on button "Confirm" at bounding box center [743, 334] width 125 height 35
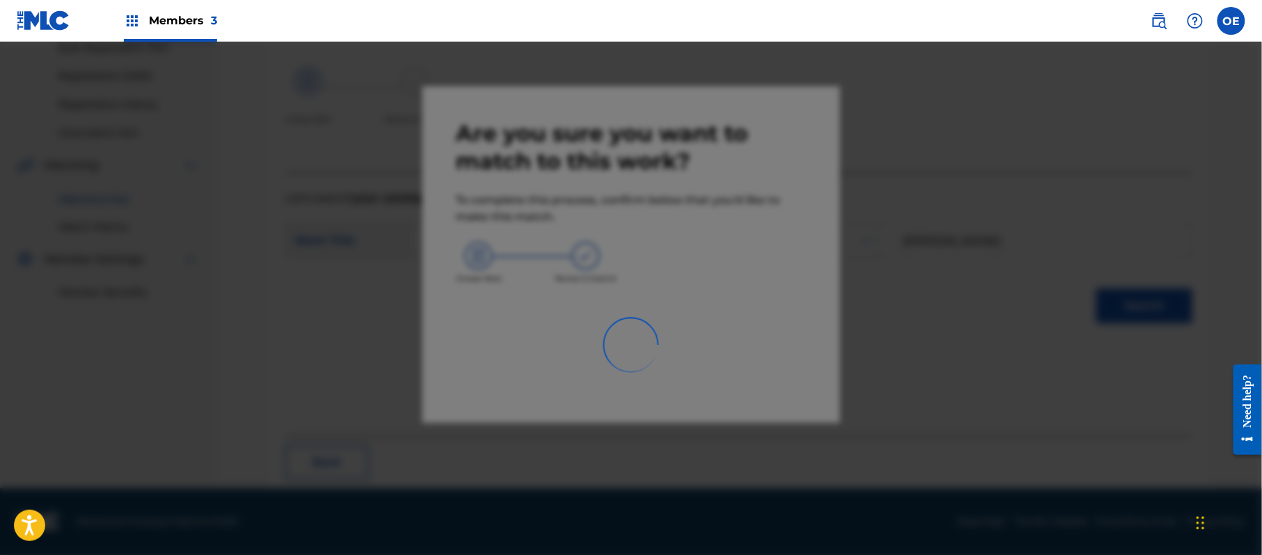
scroll to position [56, 0]
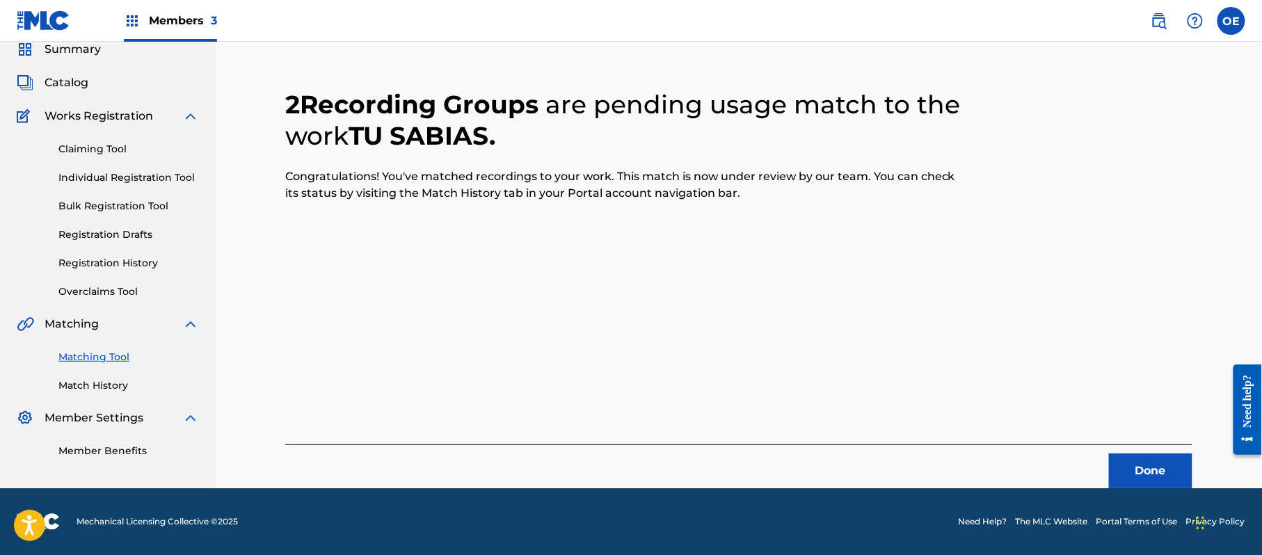
click at [1152, 468] on button "Done" at bounding box center [1150, 471] width 83 height 35
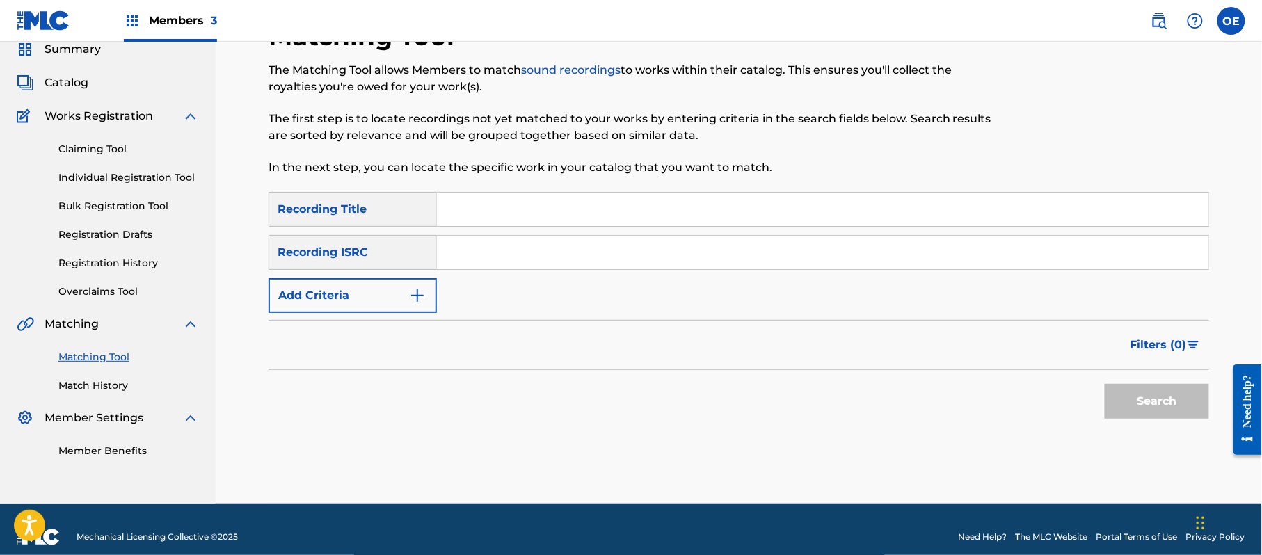
paste input "MI [PERSON_NAME] POR TI"
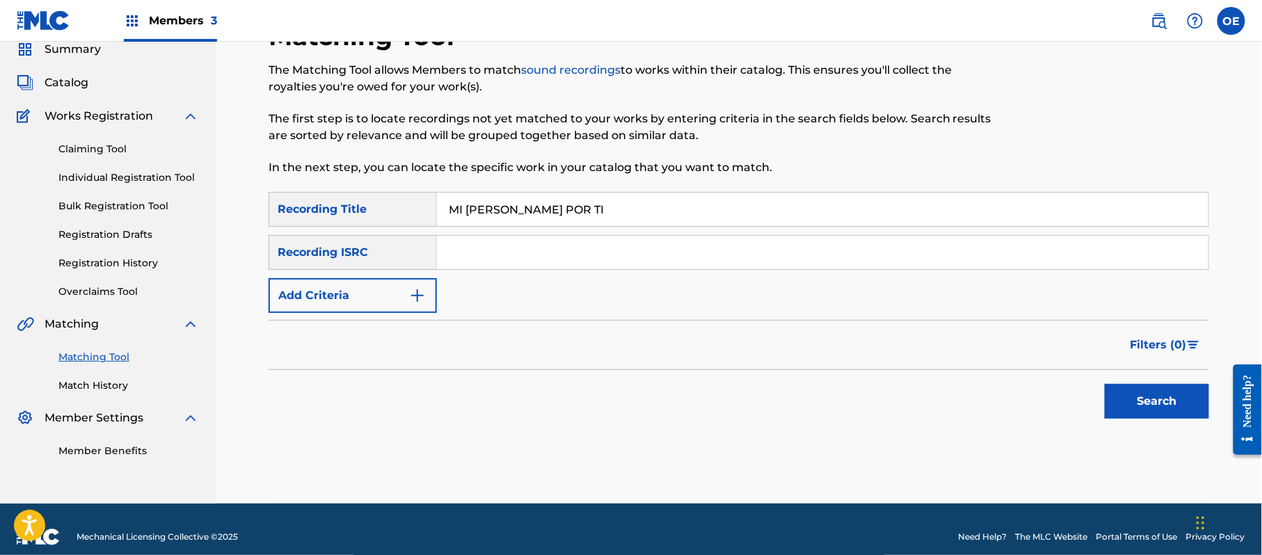
type input "MI [PERSON_NAME] POR TI"
click at [349, 289] on button "Add Criteria" at bounding box center [353, 295] width 168 height 35
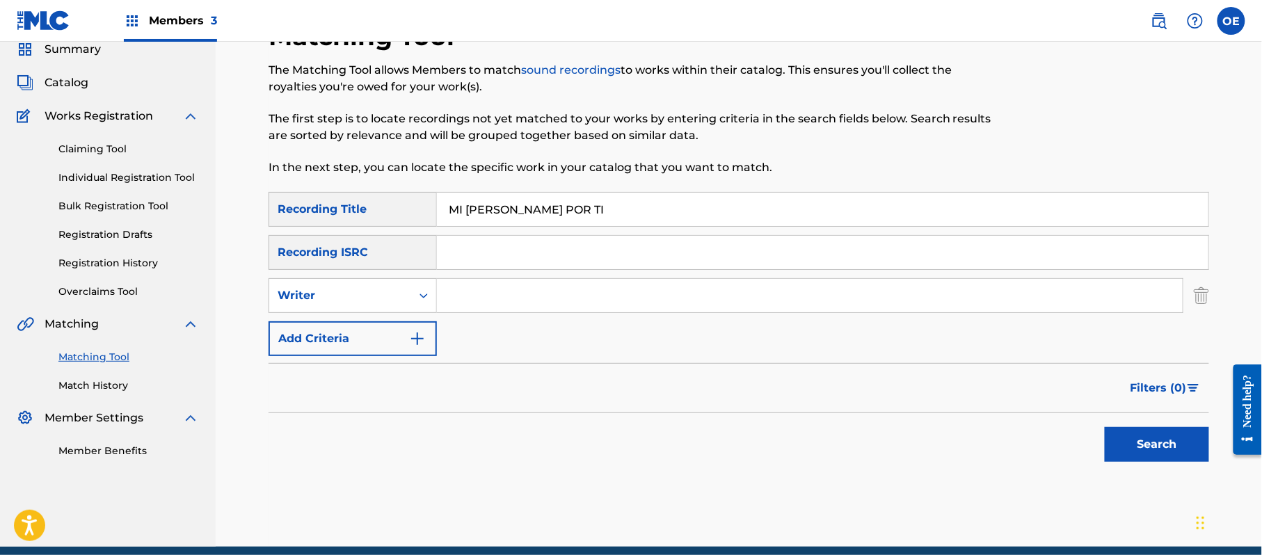
click at [360, 292] on div "Writer" at bounding box center [340, 295] width 125 height 17
click at [363, 332] on div "Recording Artist" at bounding box center [352, 330] width 167 height 35
paste input "LOS ACUARIOS DE [GEOGRAPHIC_DATA], GRUPO BRYNDIS"
click at [1164, 434] on button "Search" at bounding box center [1157, 444] width 104 height 35
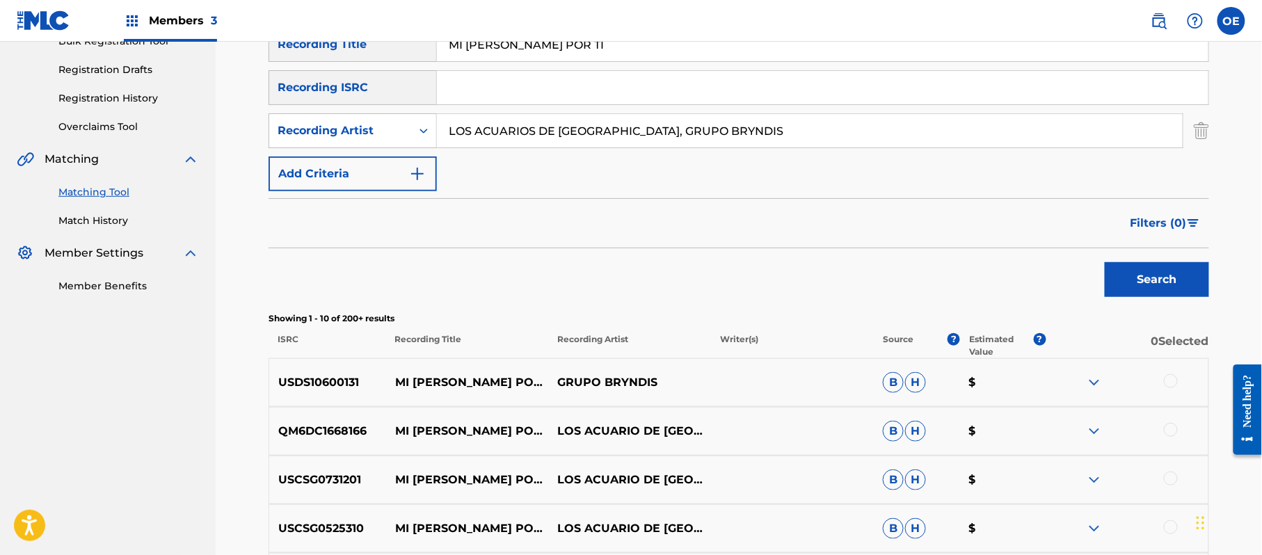
scroll to position [334, 0]
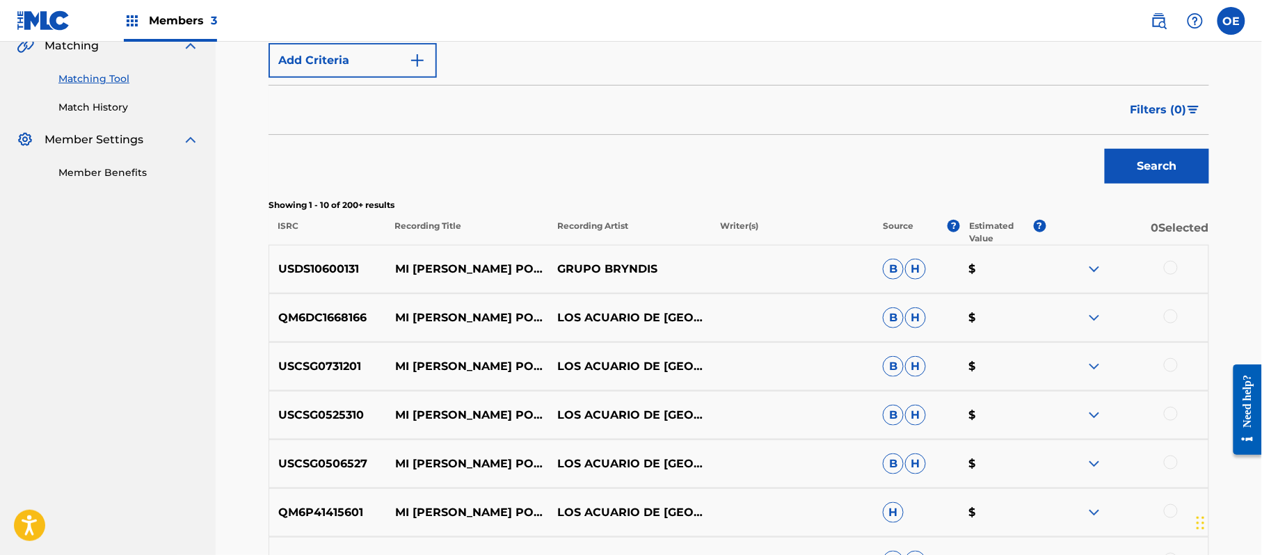
click at [1173, 270] on div at bounding box center [1171, 268] width 14 height 14
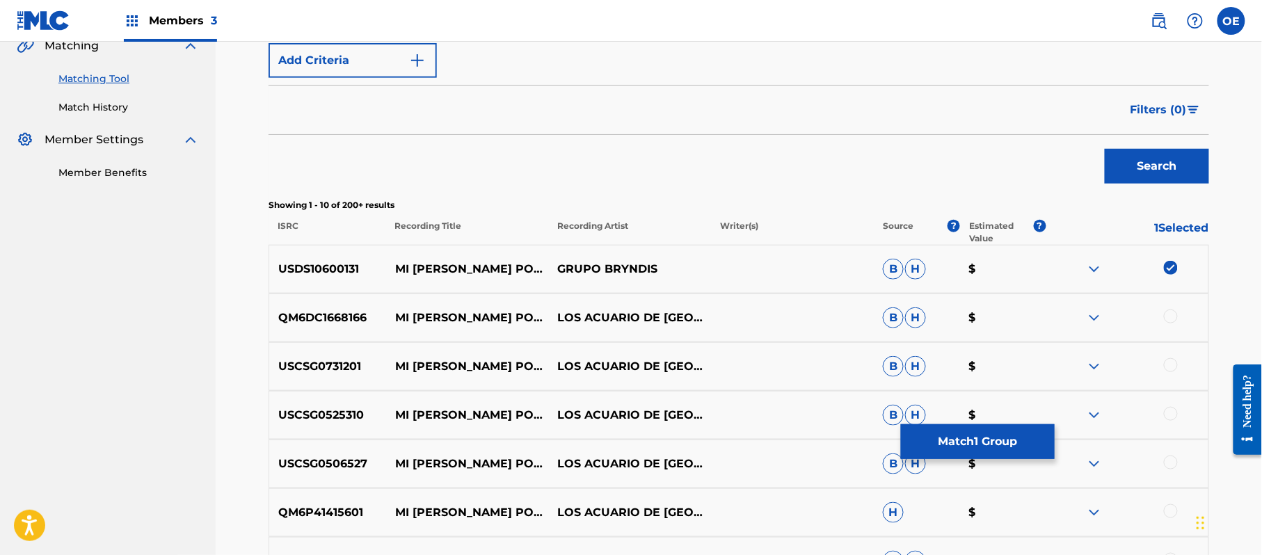
click at [1173, 309] on div "QM6DC1668166 MI [PERSON_NAME] POR TI LOS ACUARIO DE MEXICO B H $" at bounding box center [739, 318] width 941 height 49
click at [1170, 318] on div at bounding box center [1171, 317] width 14 height 14
click at [1173, 369] on div at bounding box center [1171, 365] width 14 height 14
click at [1170, 415] on div at bounding box center [1171, 414] width 14 height 14
click at [1168, 462] on div at bounding box center [1171, 463] width 14 height 14
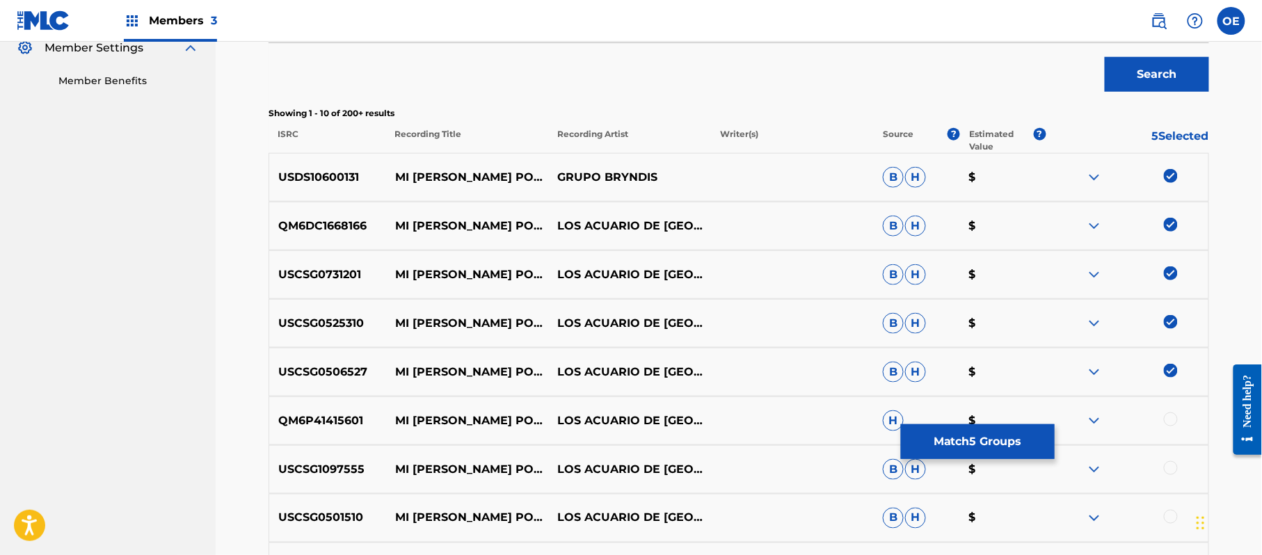
scroll to position [519, 0]
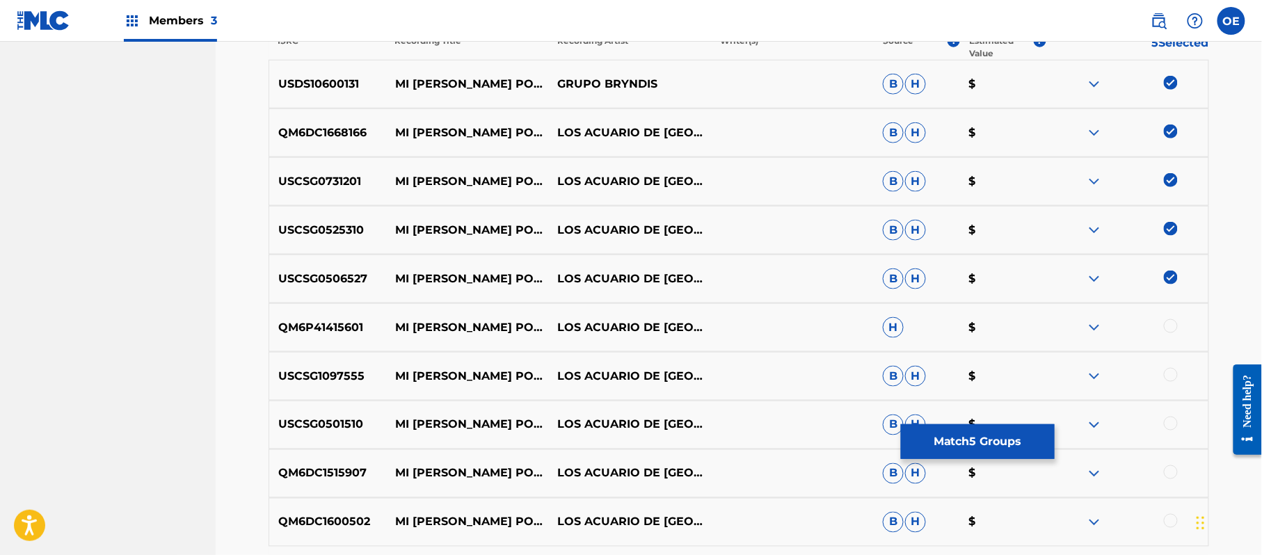
click at [1170, 320] on div at bounding box center [1171, 326] width 14 height 14
click at [1169, 359] on div "USCSG1097555 MI [PERSON_NAME] POR TI LOS ACUARIO DE MEXICO B H $" at bounding box center [739, 376] width 941 height 49
click at [1166, 370] on div at bounding box center [1171, 375] width 14 height 14
click at [1168, 418] on div at bounding box center [1171, 424] width 14 height 14
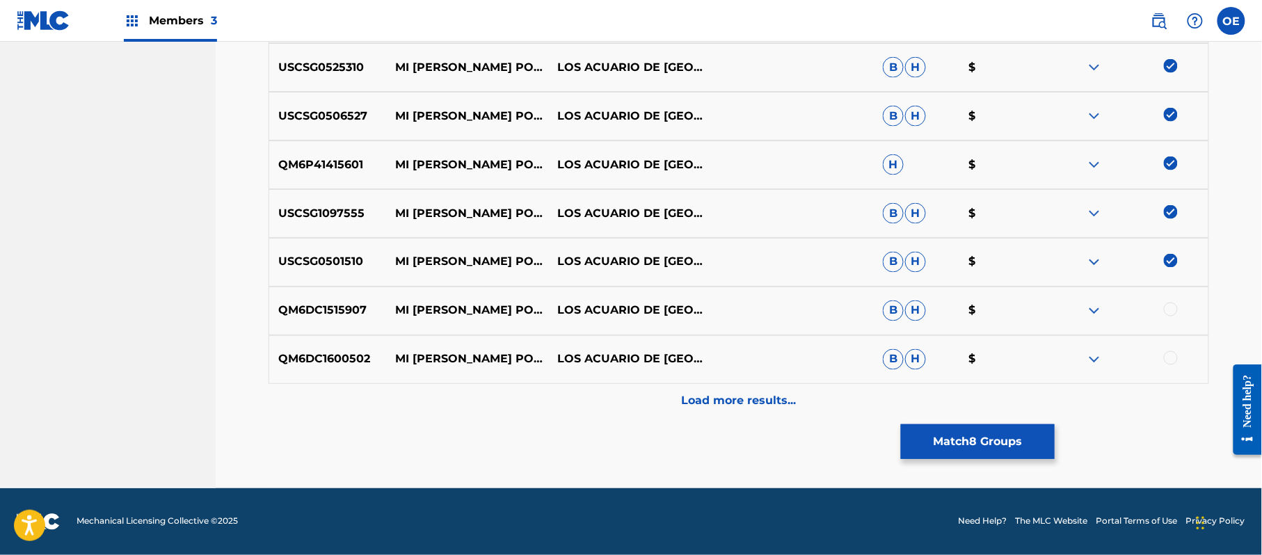
click at [1176, 307] on div at bounding box center [1171, 310] width 14 height 14
click at [1175, 360] on div at bounding box center [1171, 358] width 14 height 14
click at [792, 415] on div "Load more results..." at bounding box center [739, 401] width 941 height 35
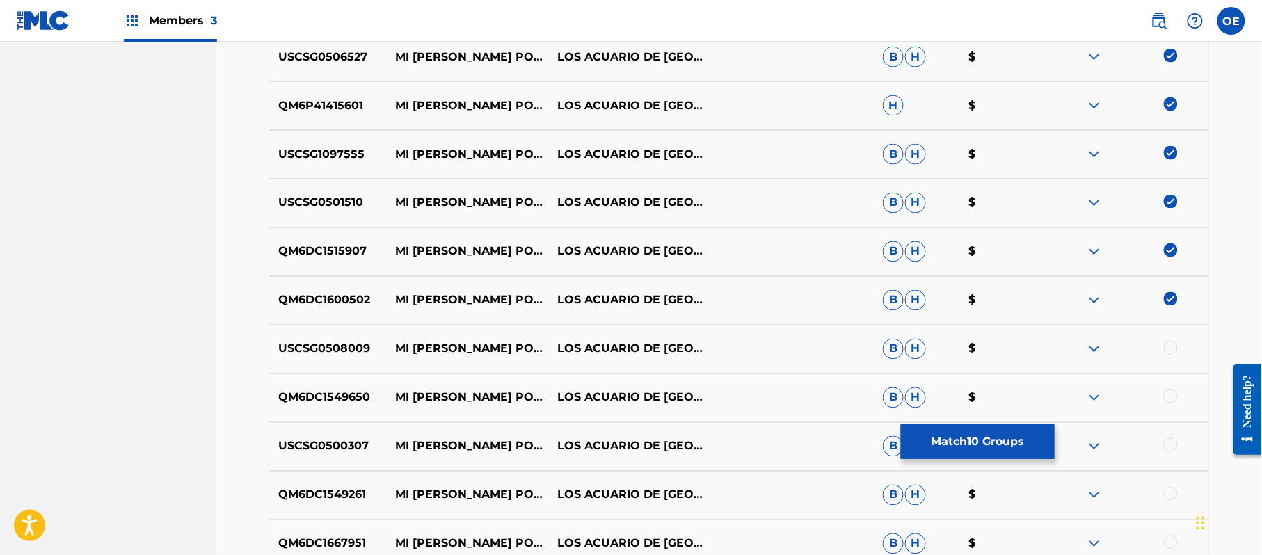
scroll to position [774, 0]
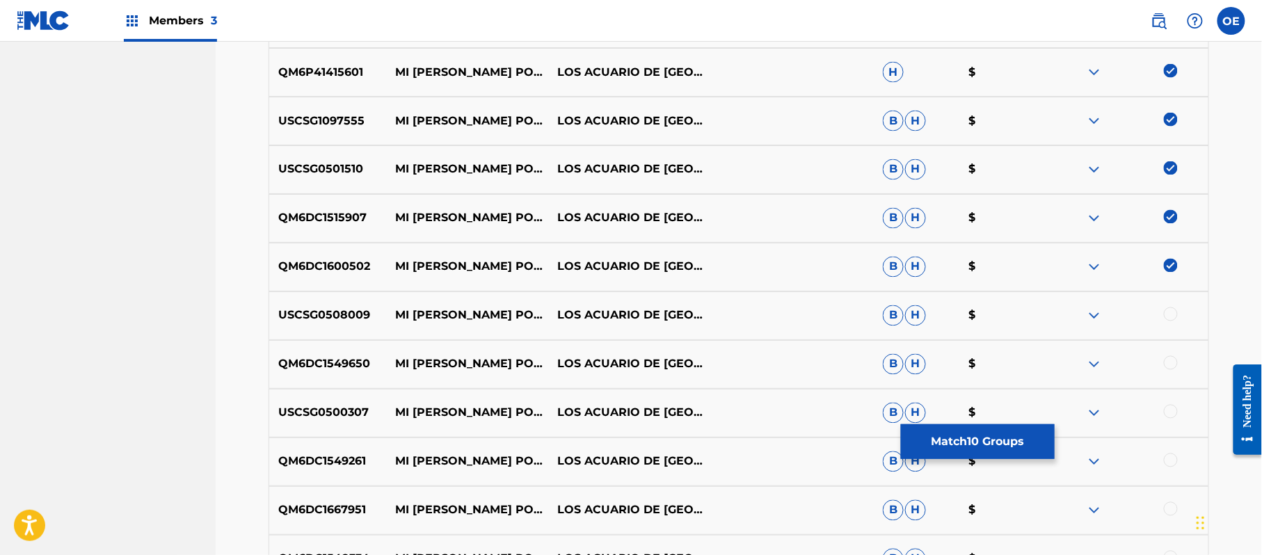
click at [1167, 317] on div at bounding box center [1171, 315] width 14 height 14
click at [1168, 365] on div at bounding box center [1171, 363] width 14 height 14
click at [1168, 408] on div at bounding box center [1171, 412] width 14 height 14
click at [1168, 460] on div at bounding box center [1171, 461] width 14 height 14
click at [1168, 507] on div at bounding box center [1171, 509] width 14 height 14
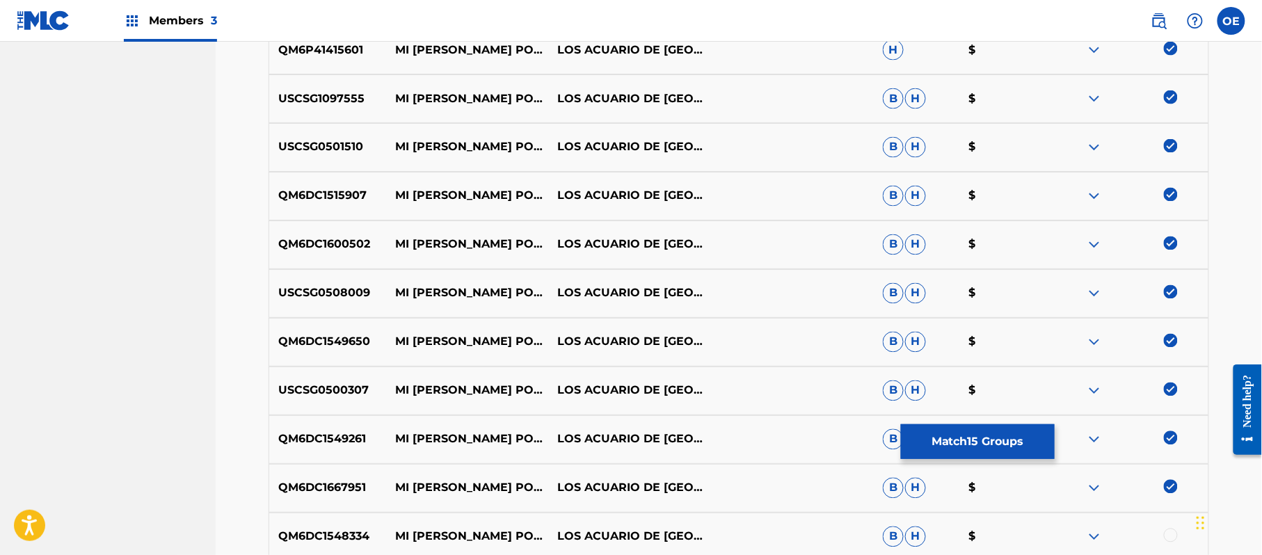
scroll to position [960, 0]
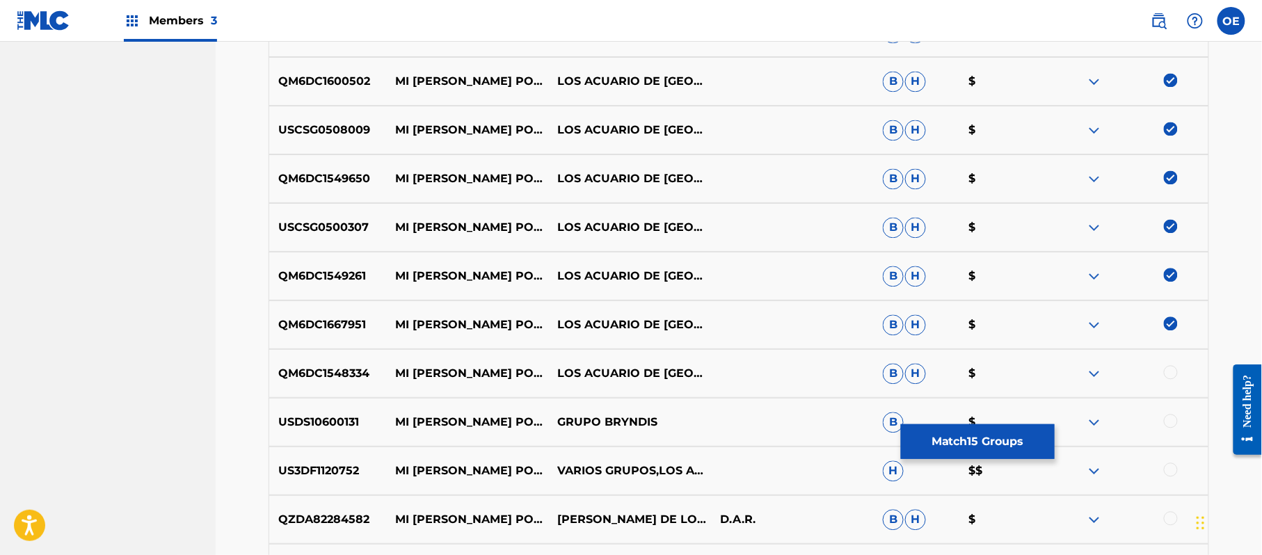
click at [1168, 369] on div at bounding box center [1171, 372] width 14 height 14
click at [1167, 424] on div at bounding box center [1171, 421] width 14 height 14
click at [1175, 468] on div at bounding box center [1171, 470] width 14 height 14
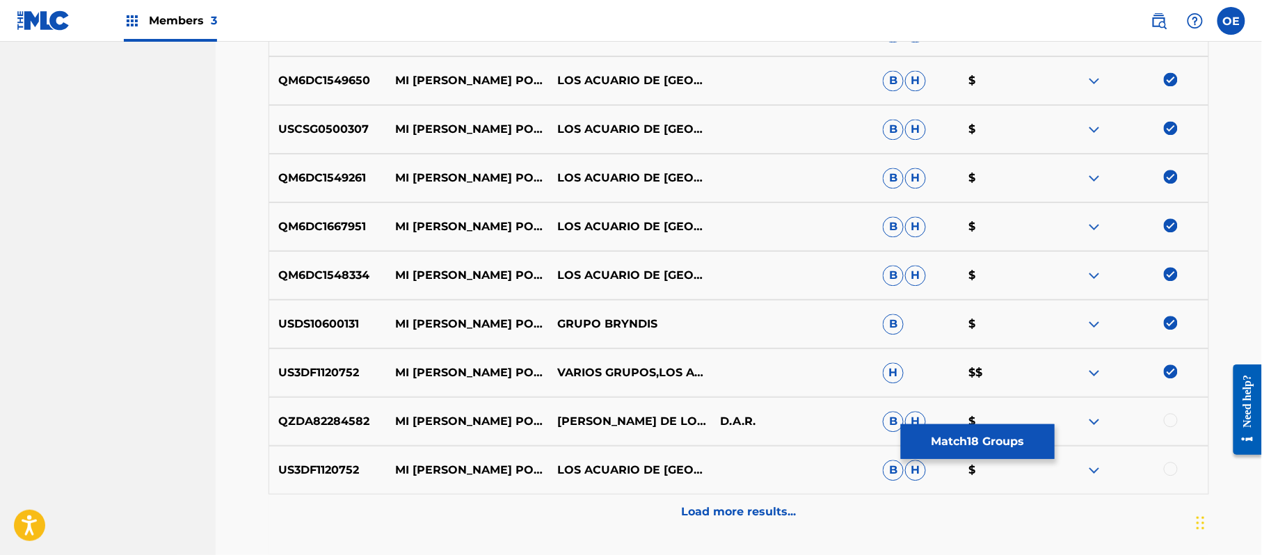
scroll to position [1145, 0]
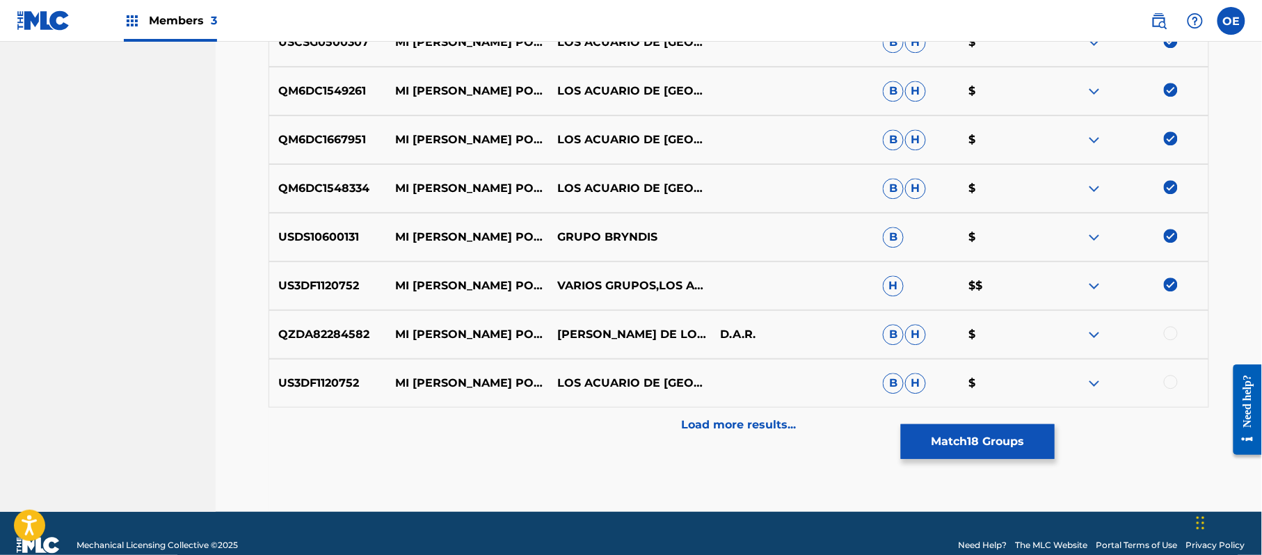
click at [1175, 387] on div at bounding box center [1127, 383] width 163 height 17
click at [1170, 384] on div at bounding box center [1171, 382] width 14 height 14
click at [761, 422] on p "Load more results..." at bounding box center [739, 425] width 115 height 17
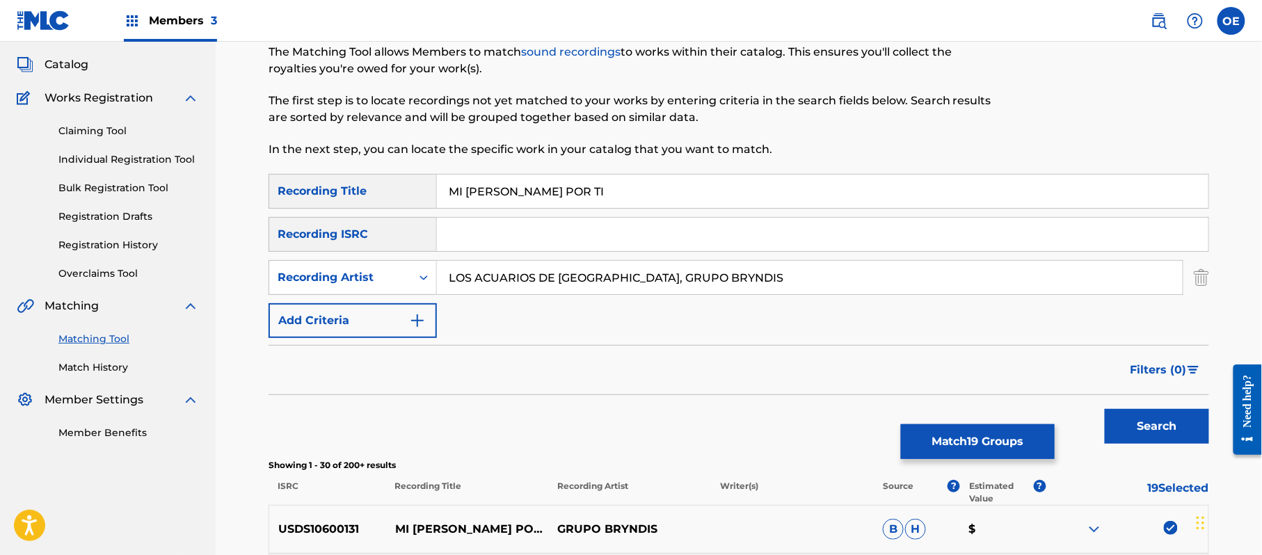
scroll to position [0, 0]
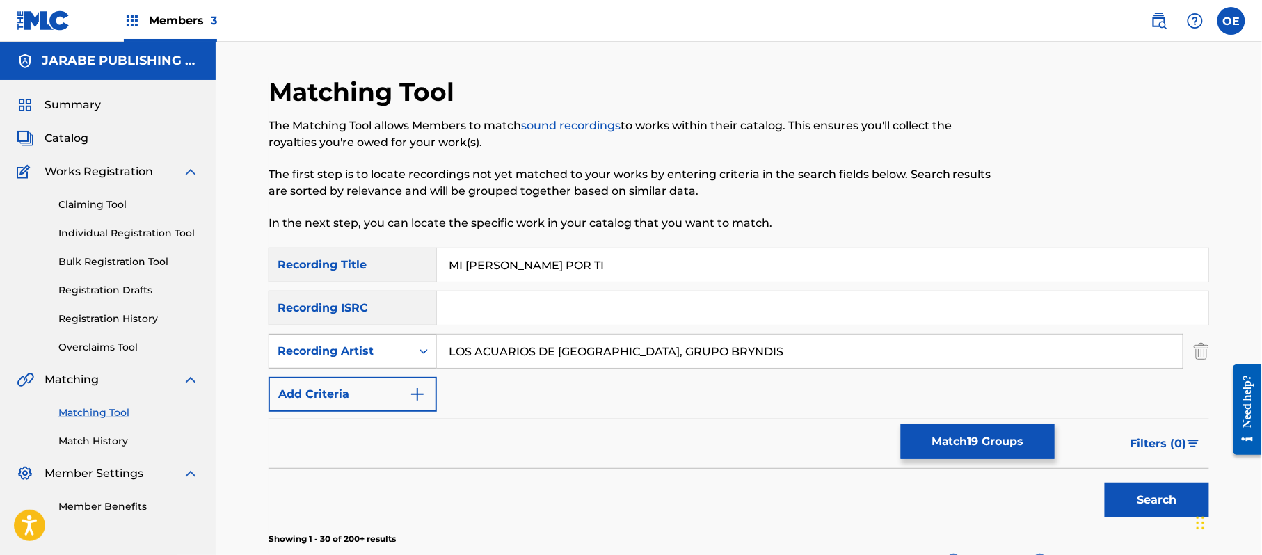
drag, startPoint x: 610, startPoint y: 355, endPoint x: 391, endPoint y: 347, distance: 218.7
click at [435, 338] on div "SearchWithCriteriaa831befa-9dfb-4e40-9b9d-ddc33362274a Recording Artist LOS ACU…" at bounding box center [739, 351] width 941 height 35
type input "GRUPO BRYNDIS"
click at [1105, 483] on button "Search" at bounding box center [1157, 500] width 104 height 35
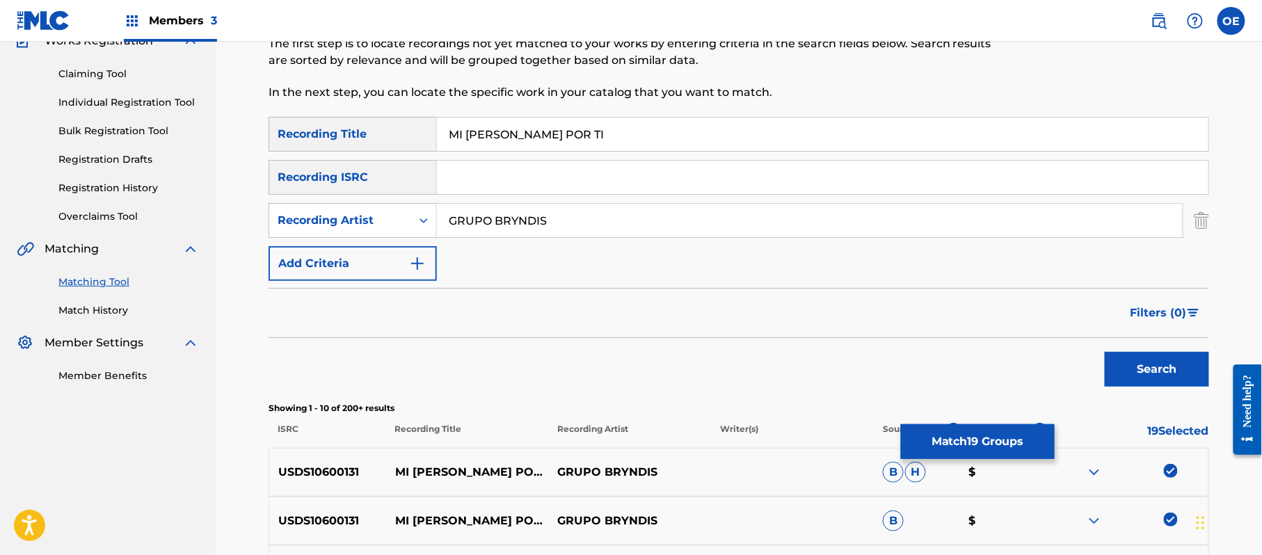
scroll to position [278, 0]
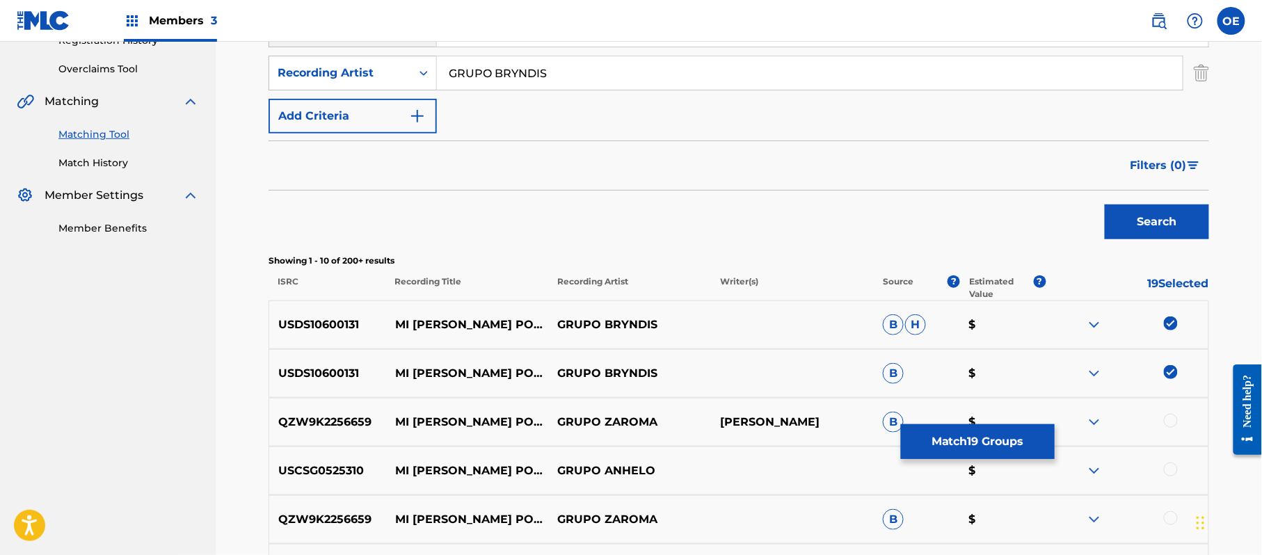
click at [973, 440] on button "Match 19 Groups" at bounding box center [978, 441] width 154 height 35
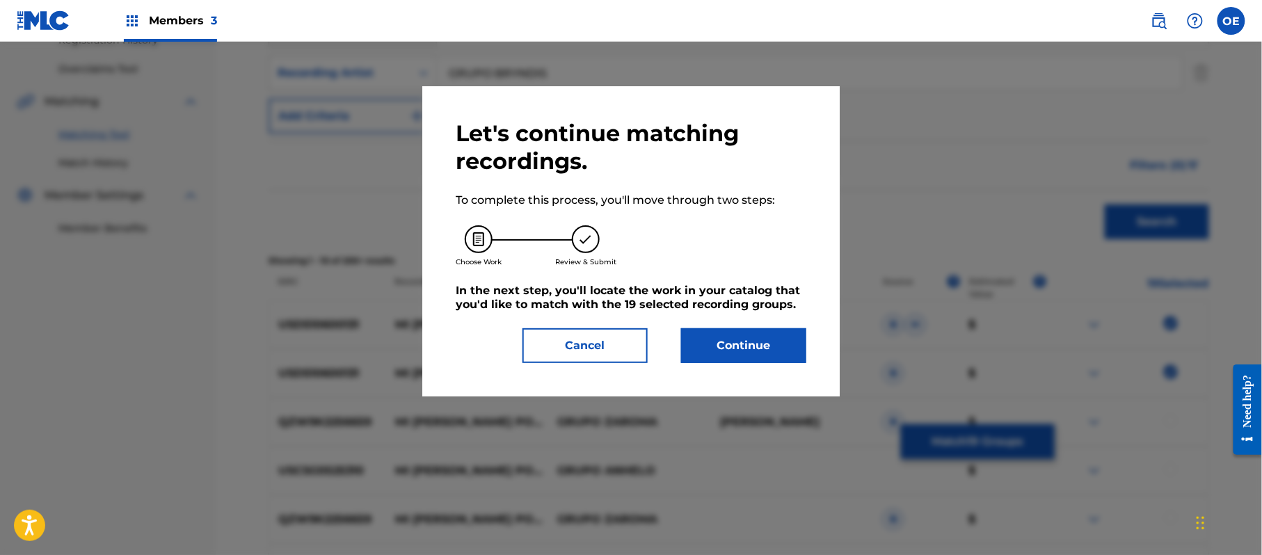
click at [725, 358] on button "Continue" at bounding box center [743, 345] width 125 height 35
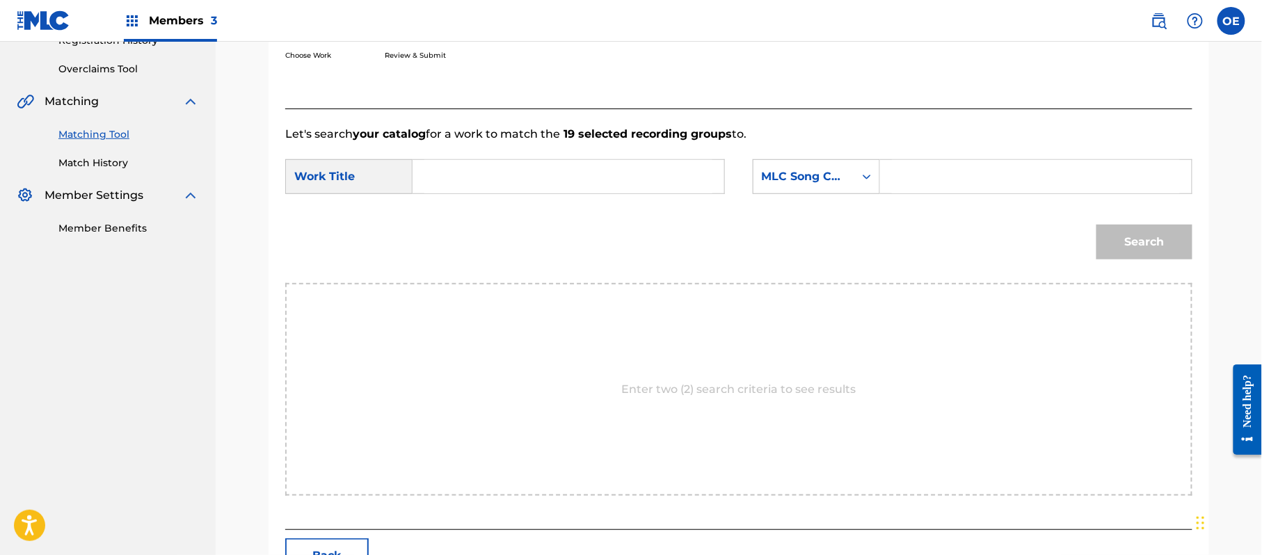
paste input "MI [PERSON_NAME] POR TI"
type input "MI [PERSON_NAME] POR TI"
click at [797, 187] on div "MLC Song Code" at bounding box center [804, 177] width 101 height 26
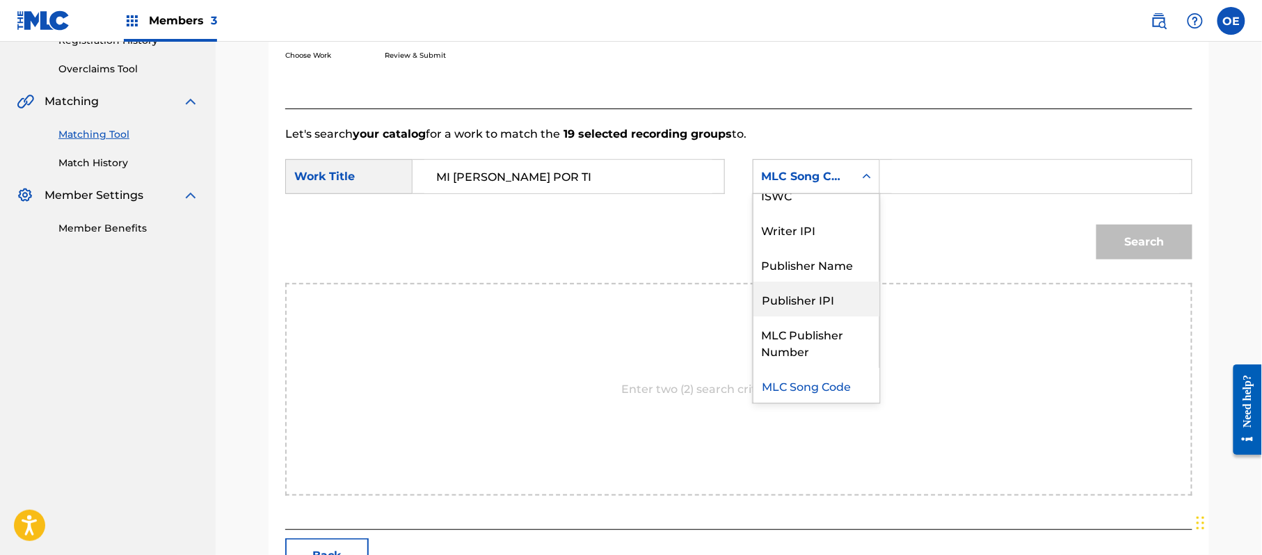
scroll to position [0, 0]
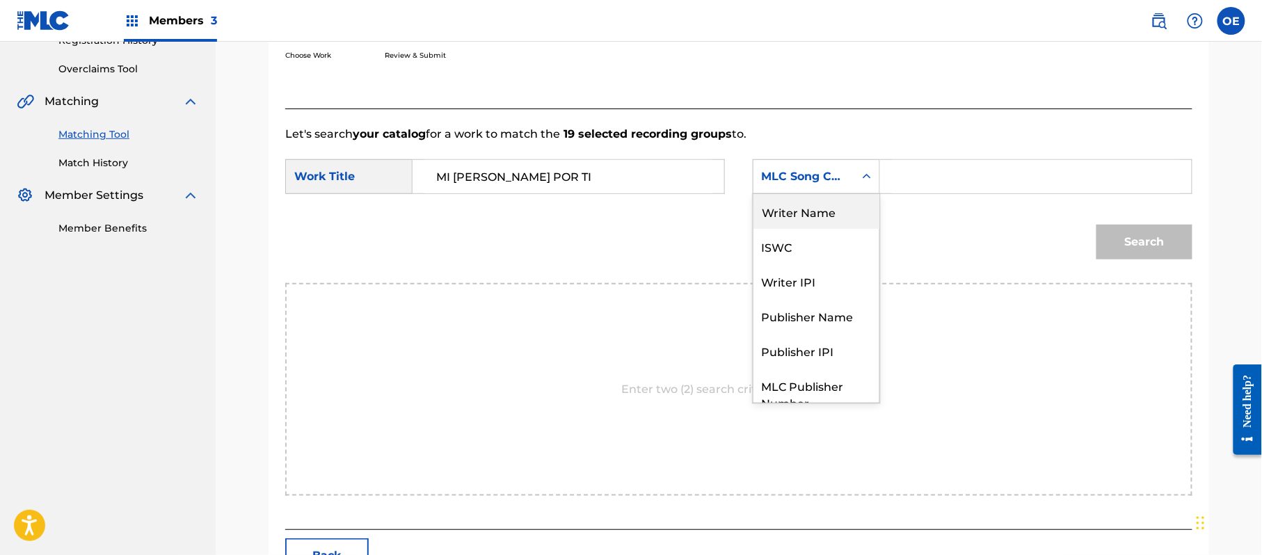
click at [806, 224] on div "Writer Name" at bounding box center [817, 211] width 126 height 35
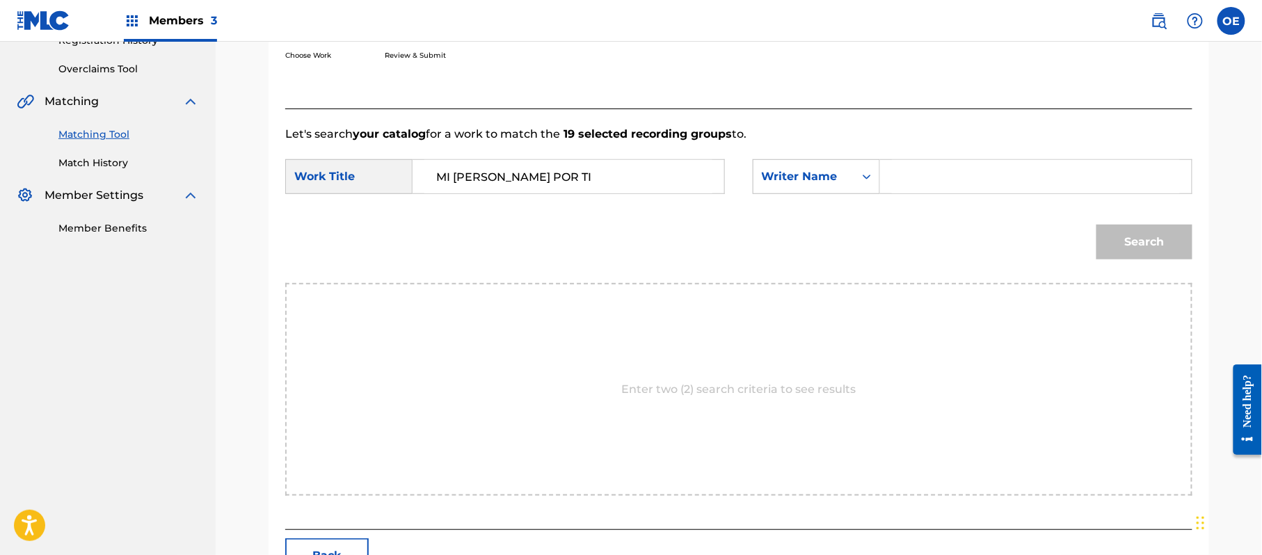
paste input "[PERSON_NAME]"
type input "[PERSON_NAME]"
click at [1105, 230] on button "Search" at bounding box center [1145, 242] width 96 height 35
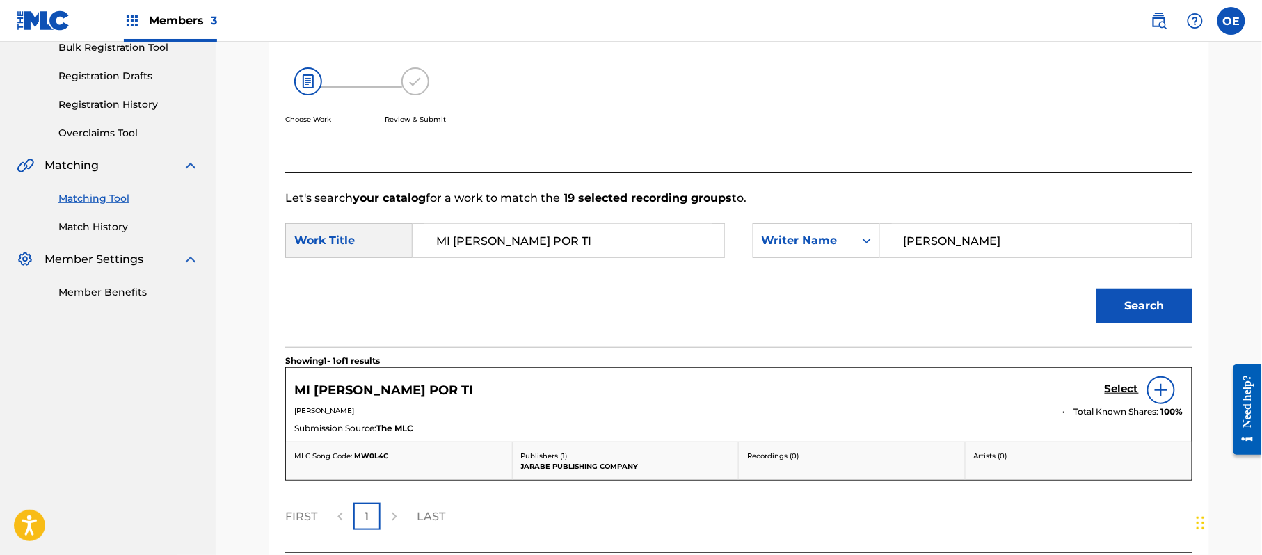
scroll to position [278, 0]
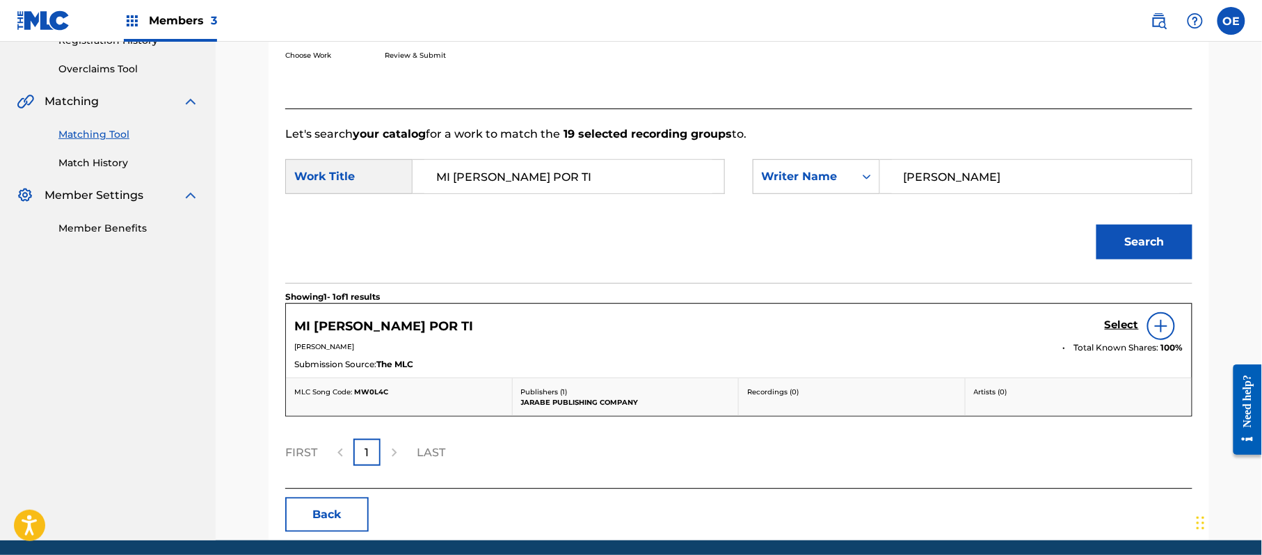
click at [1120, 324] on h5 "Select" at bounding box center [1122, 325] width 34 height 13
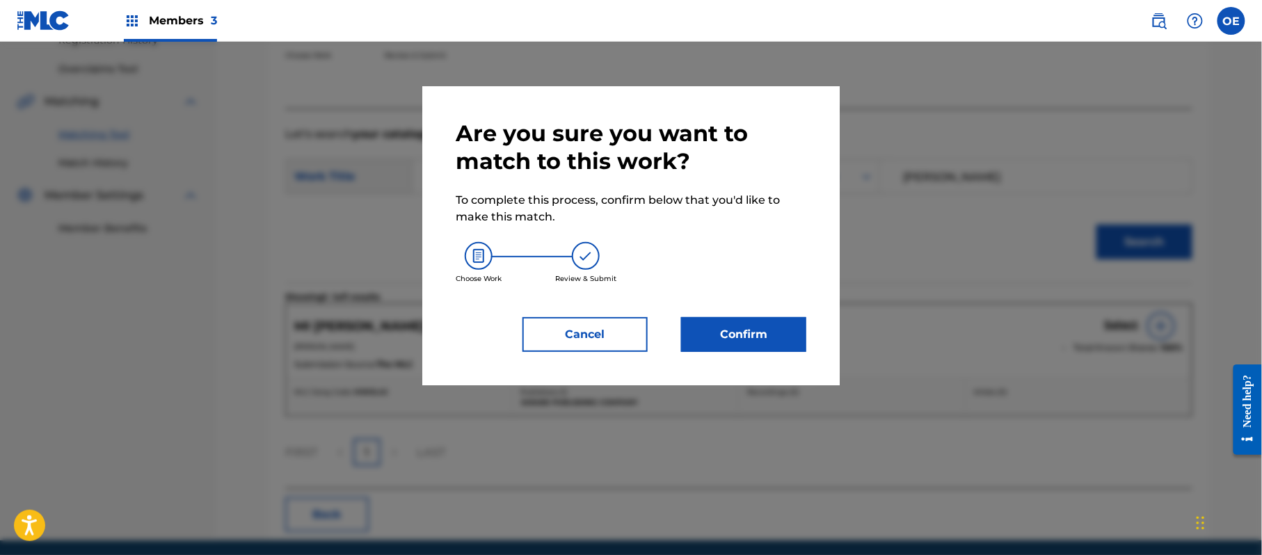
click at [766, 326] on button "Confirm" at bounding box center [743, 334] width 125 height 35
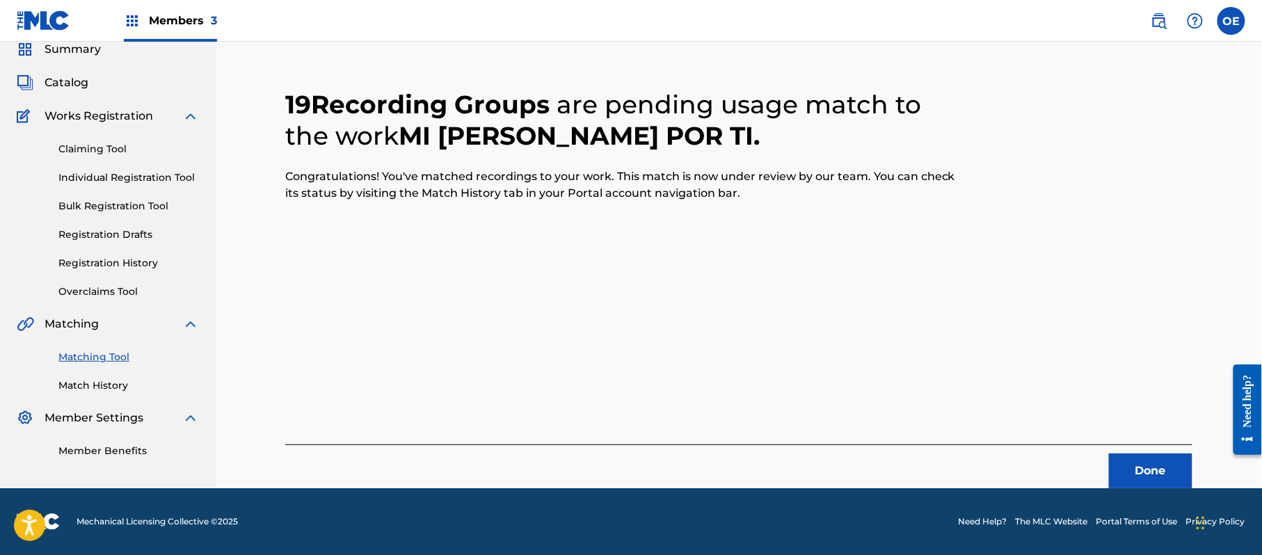
scroll to position [56, 0]
click at [1148, 466] on button "Done" at bounding box center [1150, 471] width 83 height 35
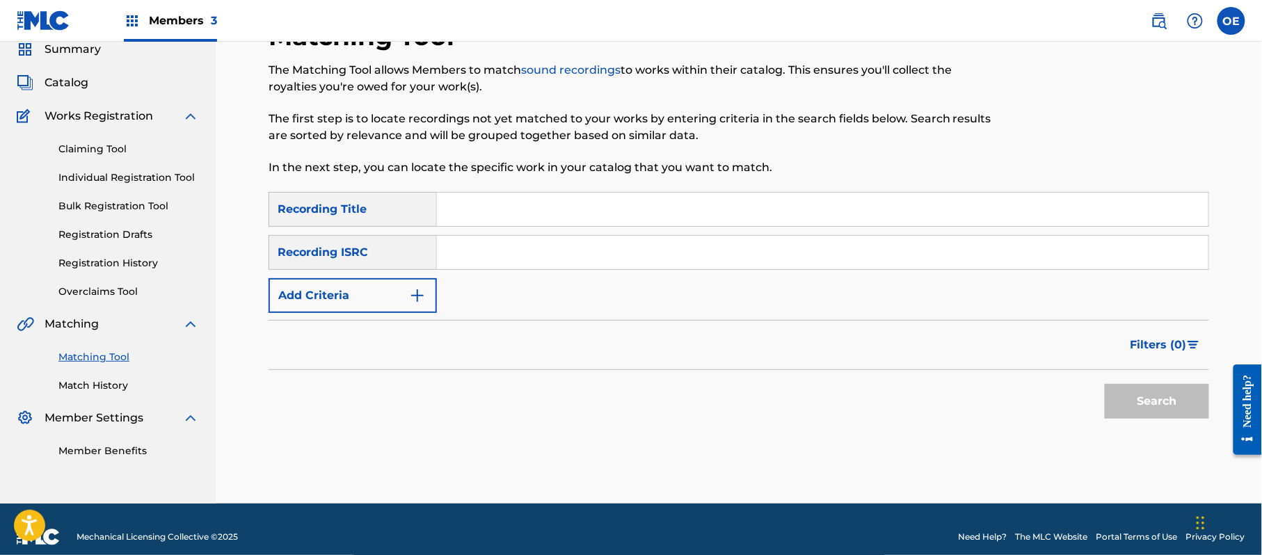
paste input "ENSENATE A PERDER"
type input "ENSENATE A PERDER"
click at [377, 289] on button "Add Criteria" at bounding box center [353, 295] width 168 height 35
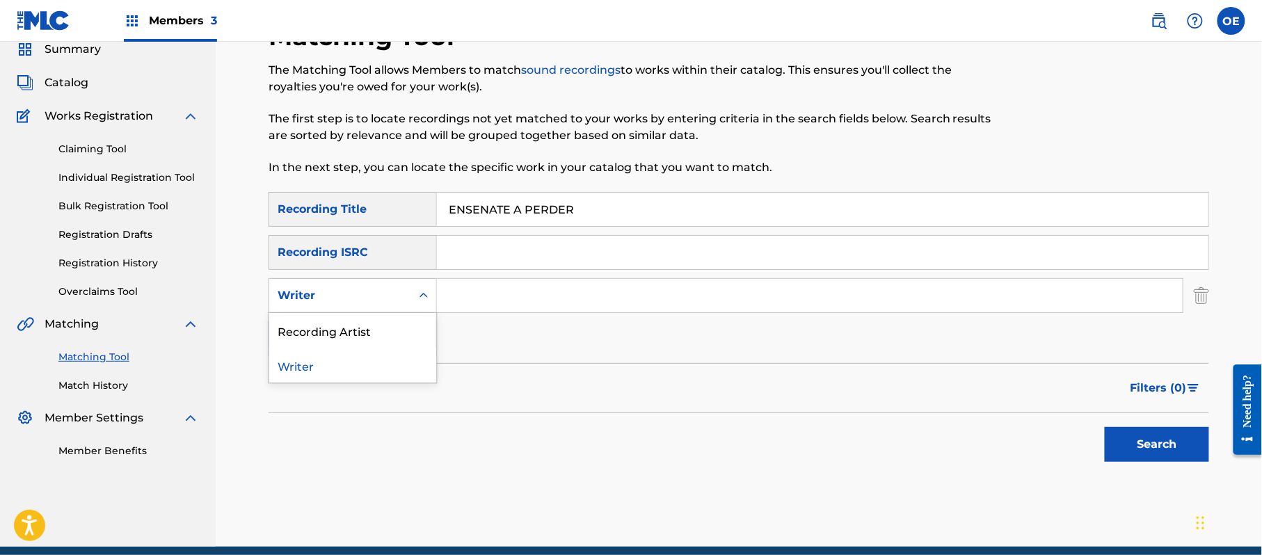
click at [376, 288] on div "Writer" at bounding box center [340, 295] width 125 height 17
click at [327, 321] on div "Recording Artist" at bounding box center [352, 330] width 167 height 35
paste input "LA MIGRA"
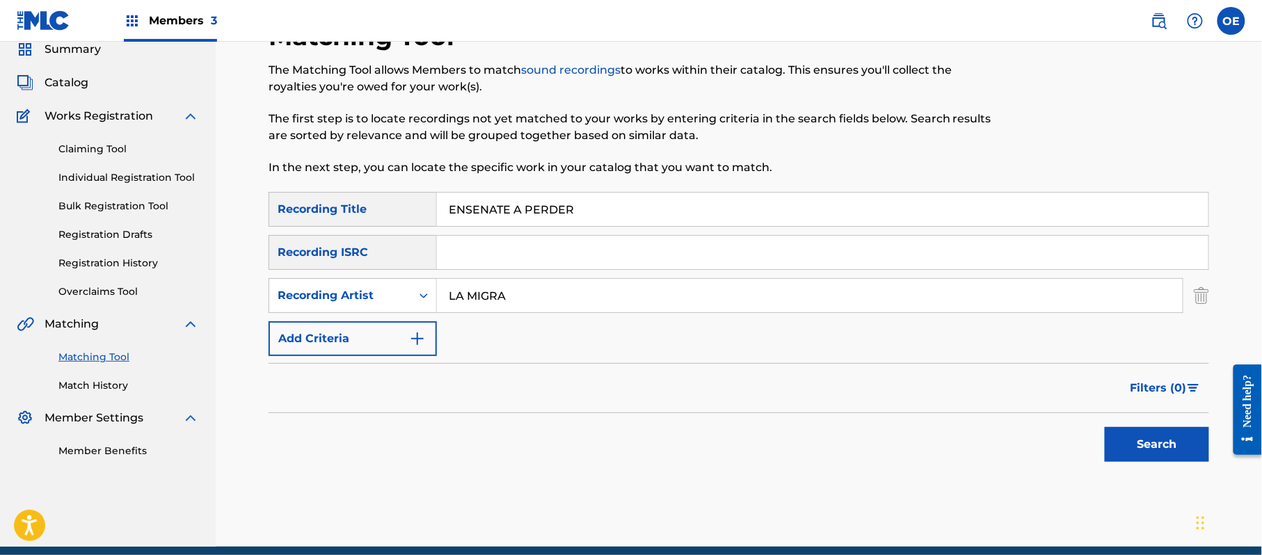
type input "LA MIGRA"
click at [1170, 447] on button "Search" at bounding box center [1157, 444] width 104 height 35
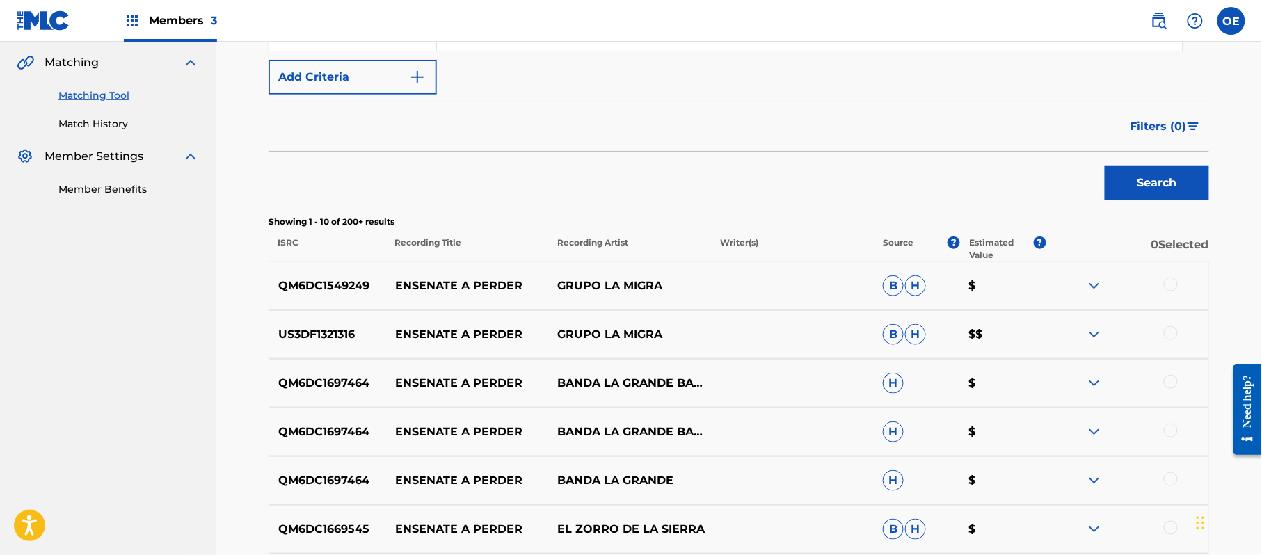
scroll to position [334, 0]
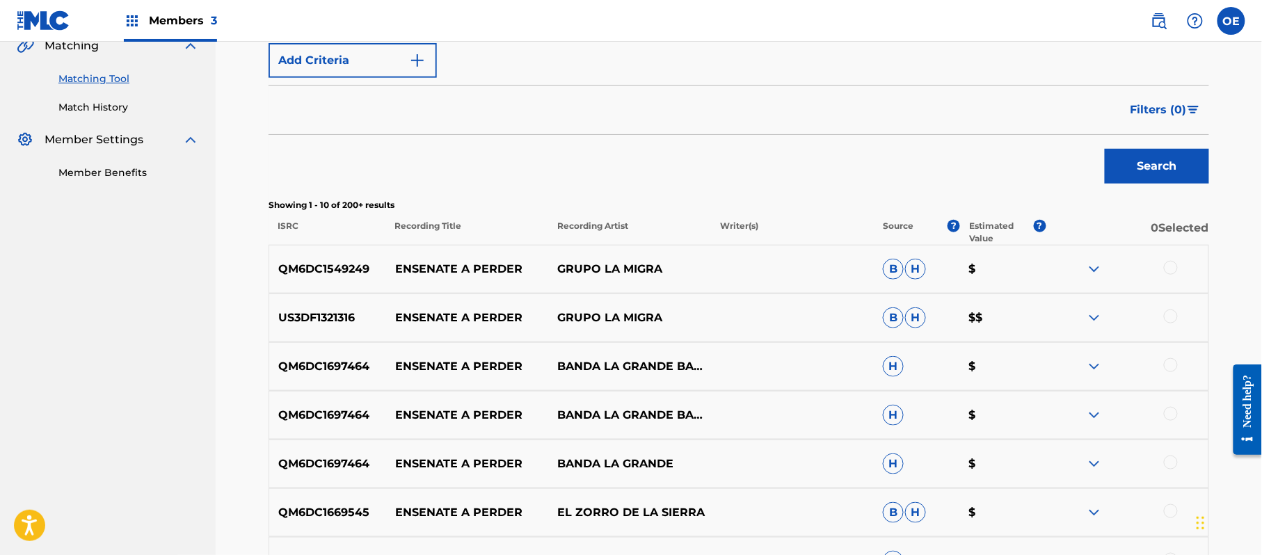
click at [1172, 265] on div at bounding box center [1171, 268] width 14 height 14
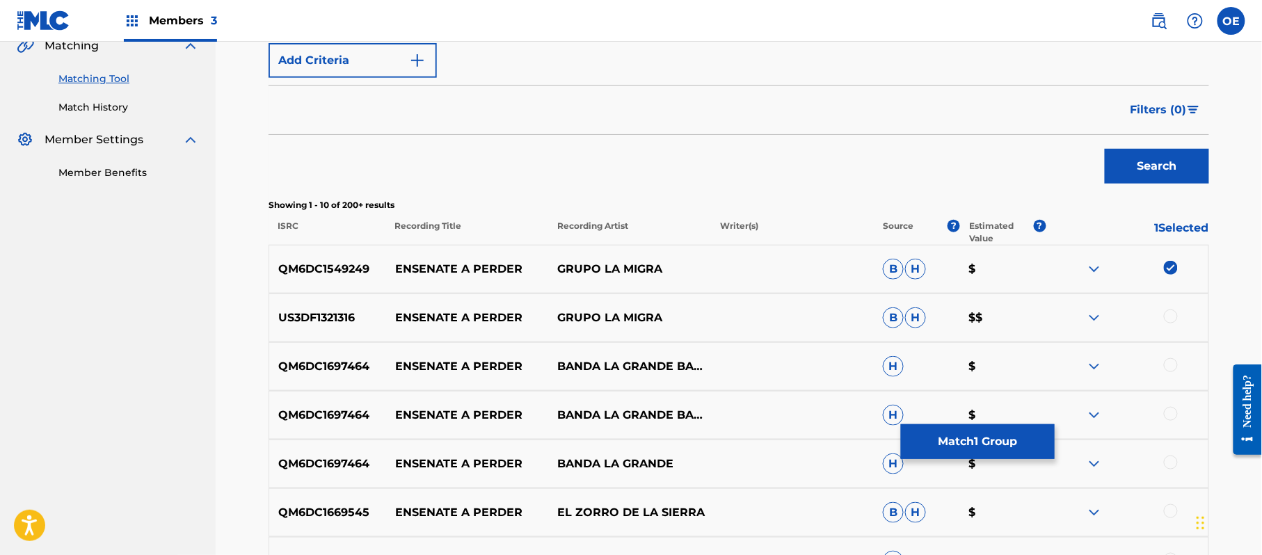
click at [1172, 316] on div at bounding box center [1171, 317] width 14 height 14
click at [1172, 367] on div at bounding box center [1171, 365] width 14 height 14
click at [1169, 409] on div at bounding box center [1171, 414] width 14 height 14
click at [1170, 466] on div at bounding box center [1171, 463] width 14 height 14
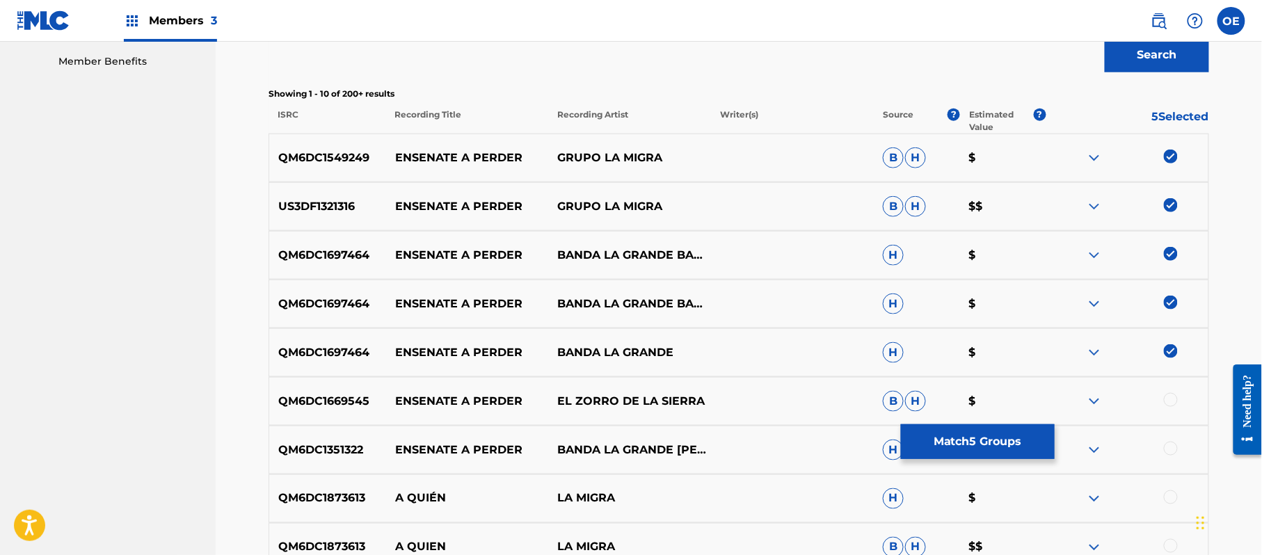
scroll to position [427, 0]
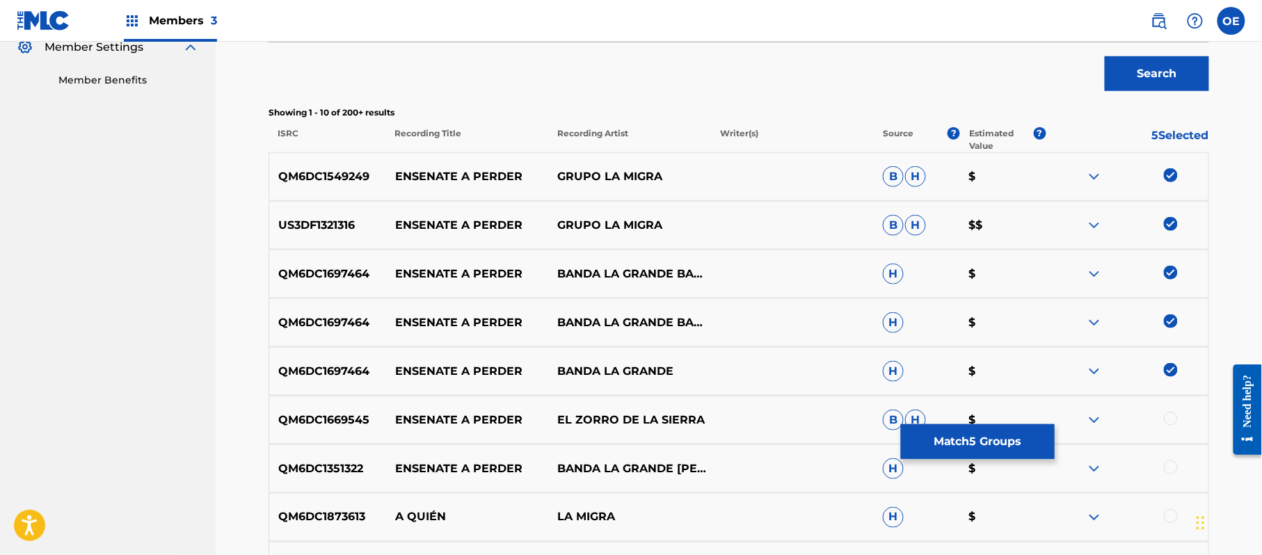
click at [1176, 276] on img at bounding box center [1171, 273] width 14 height 14
click at [1166, 326] on img at bounding box center [1171, 322] width 14 height 14
click at [1169, 372] on img at bounding box center [1171, 370] width 14 height 14
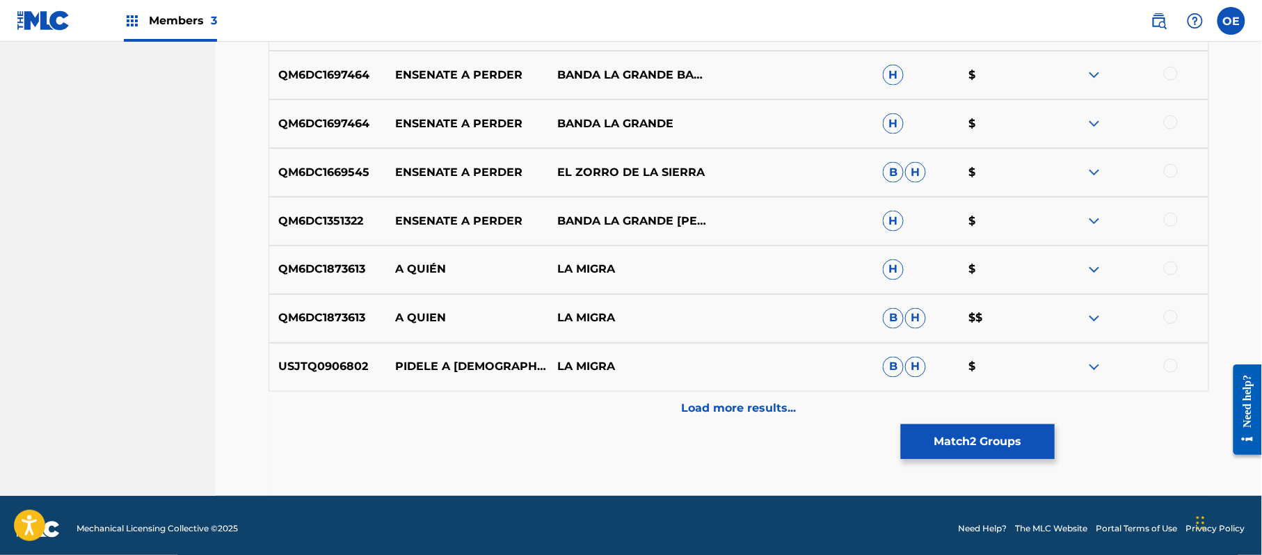
scroll to position [682, 0]
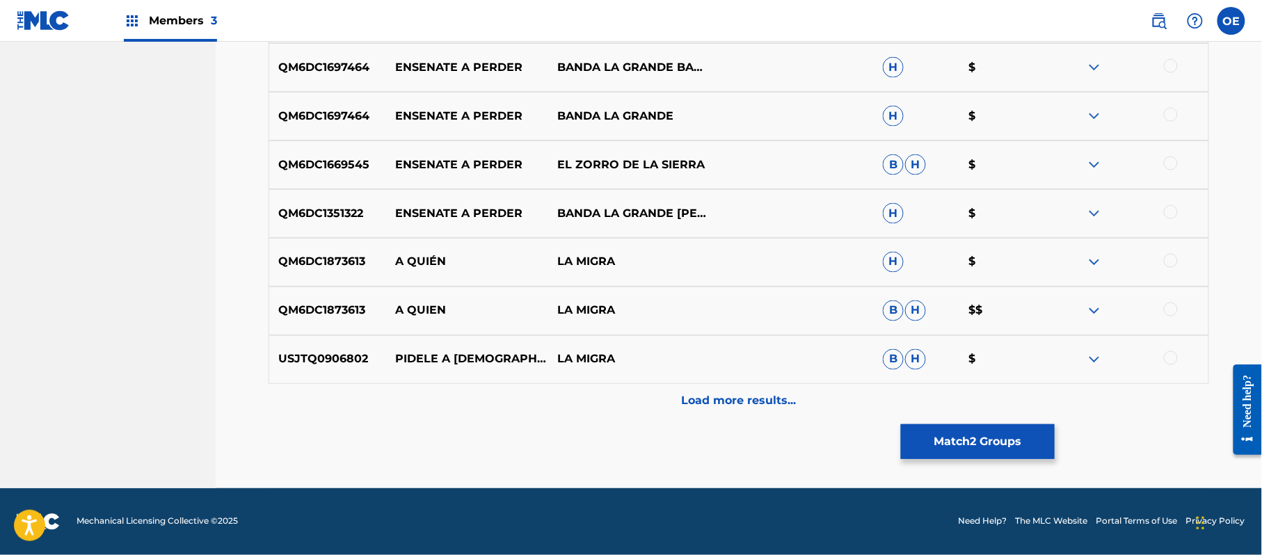
click at [947, 443] on button "Match 2 Groups" at bounding box center [978, 441] width 154 height 35
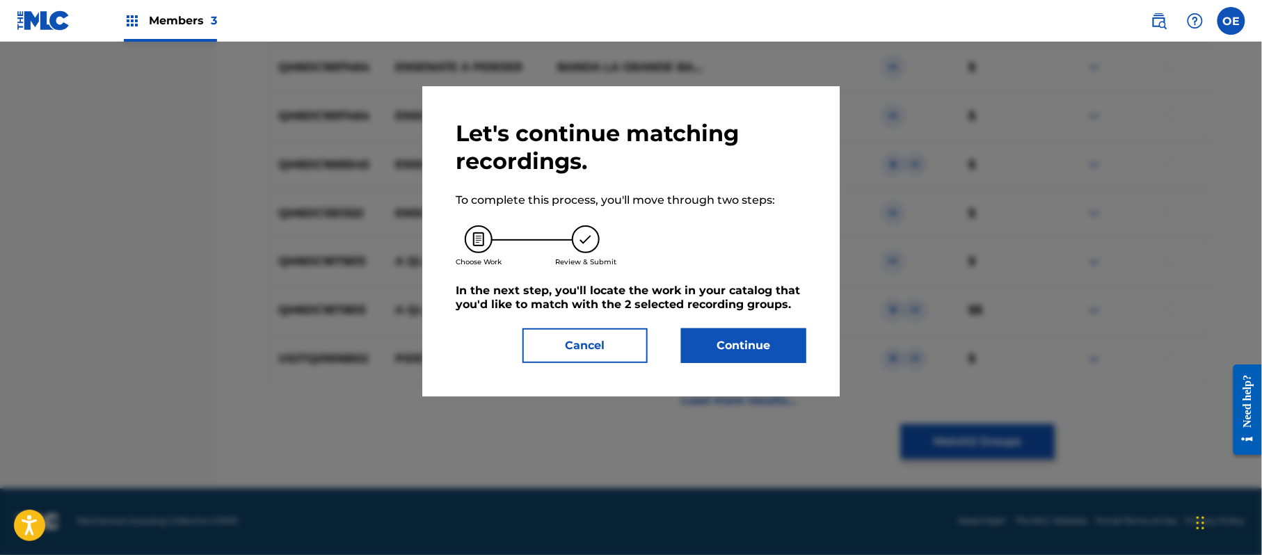
click at [717, 341] on button "Continue" at bounding box center [743, 345] width 125 height 35
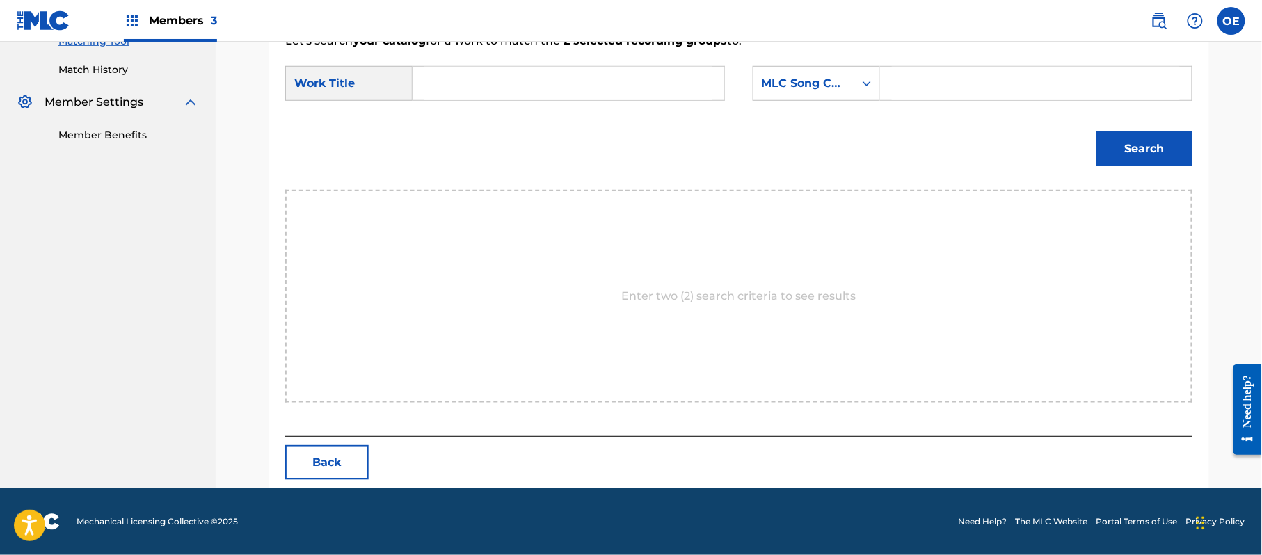
scroll to position [372, 0]
paste input "ENSENATE A PERDER"
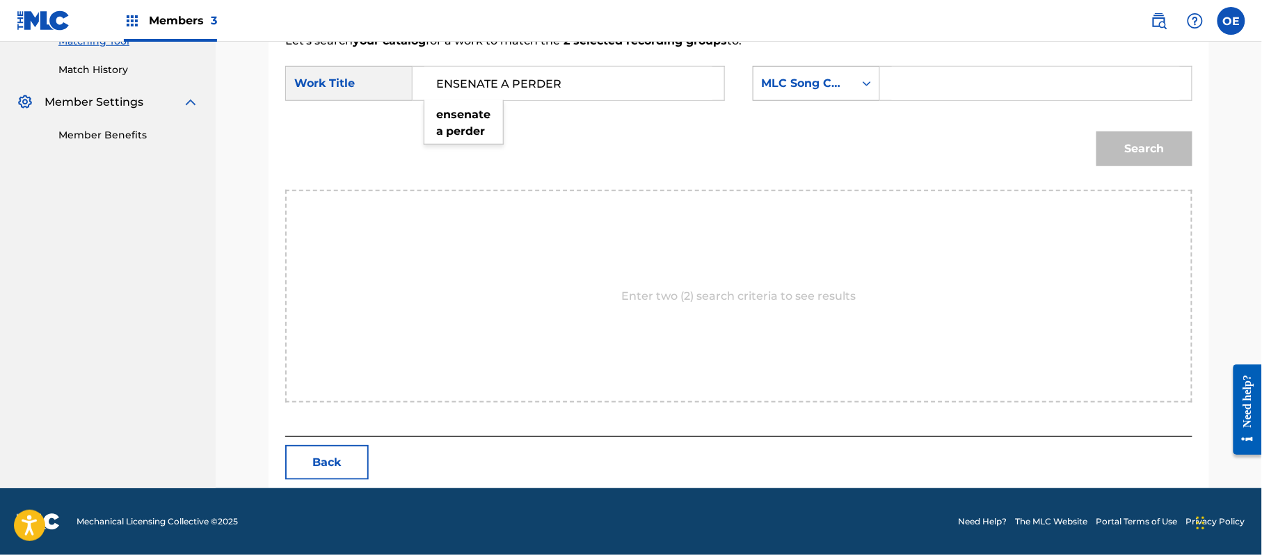
type input "ENSENATE A PERDER"
click at [836, 99] on div "MLC Song Code" at bounding box center [816, 83] width 127 height 35
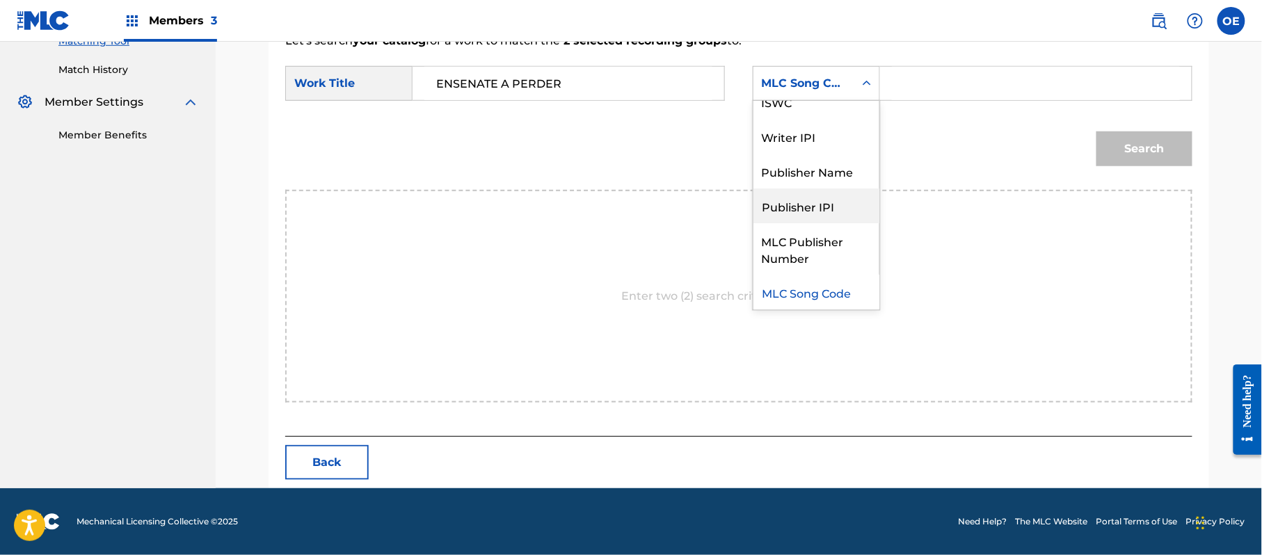
scroll to position [0, 0]
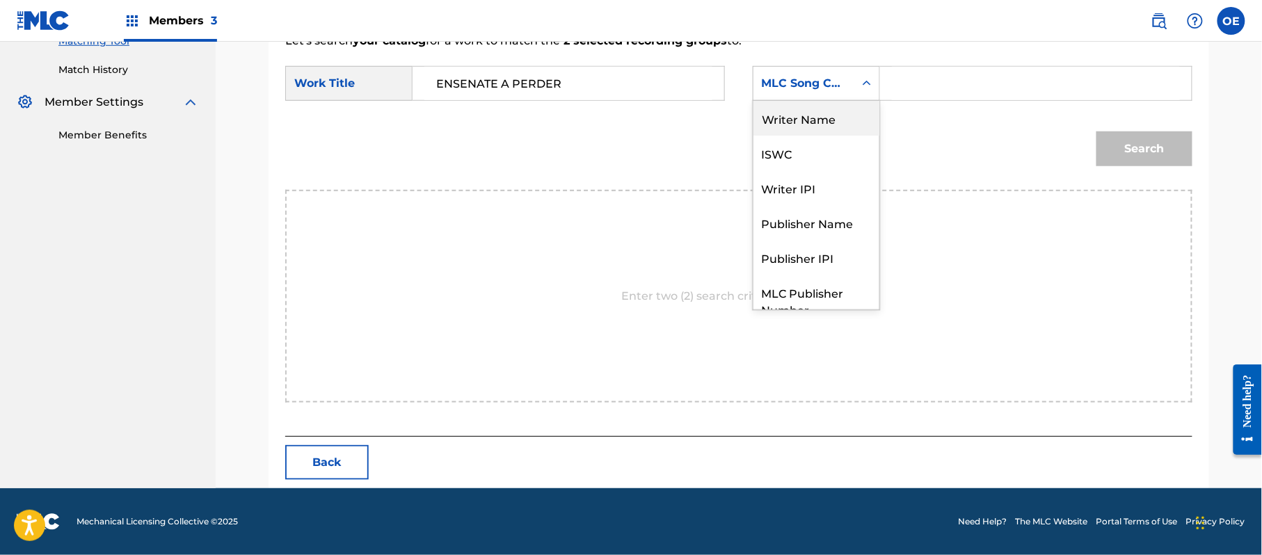
click at [805, 115] on div "Writer Name" at bounding box center [817, 118] width 126 height 35
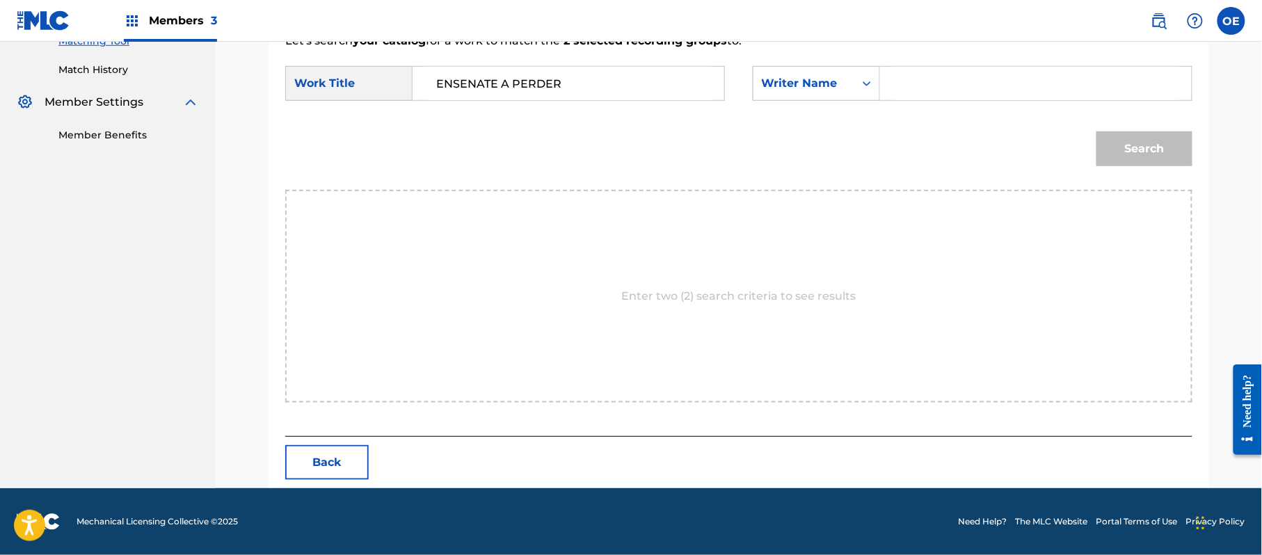
paste input "[PERSON_NAME]"
click at [1159, 159] on button "Search" at bounding box center [1145, 149] width 96 height 35
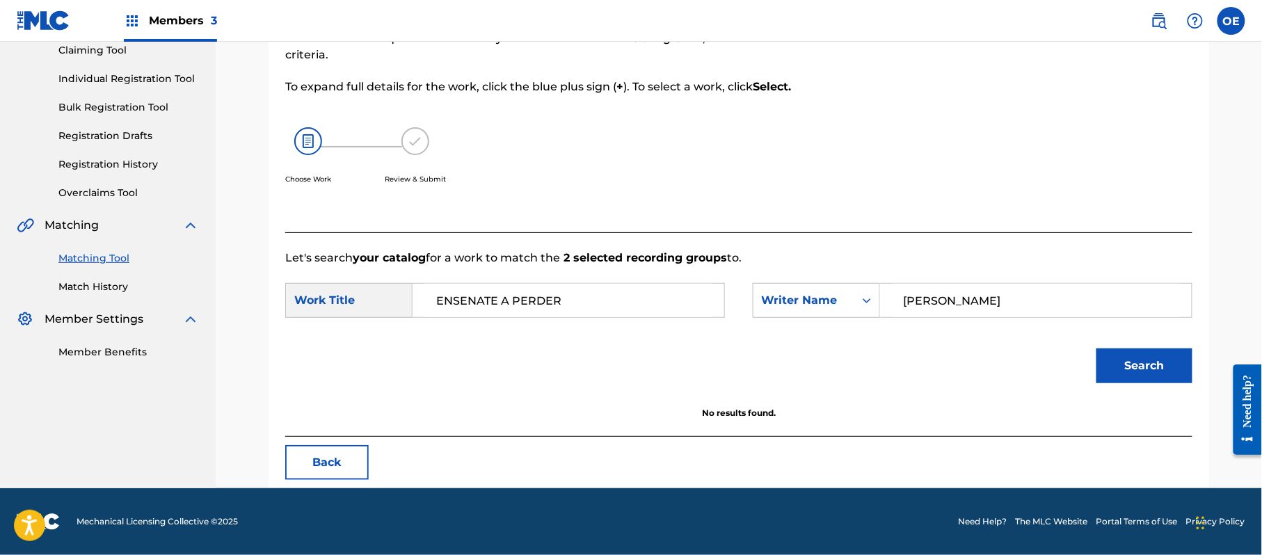
scroll to position [154, 0]
drag, startPoint x: 1061, startPoint y: 296, endPoint x: 944, endPoint y: 315, distance: 119.1
click at [944, 315] on input "[PERSON_NAME]" at bounding box center [1036, 300] width 288 height 33
type input "[PERSON_NAME]"
click at [1097, 349] on button "Search" at bounding box center [1145, 366] width 96 height 35
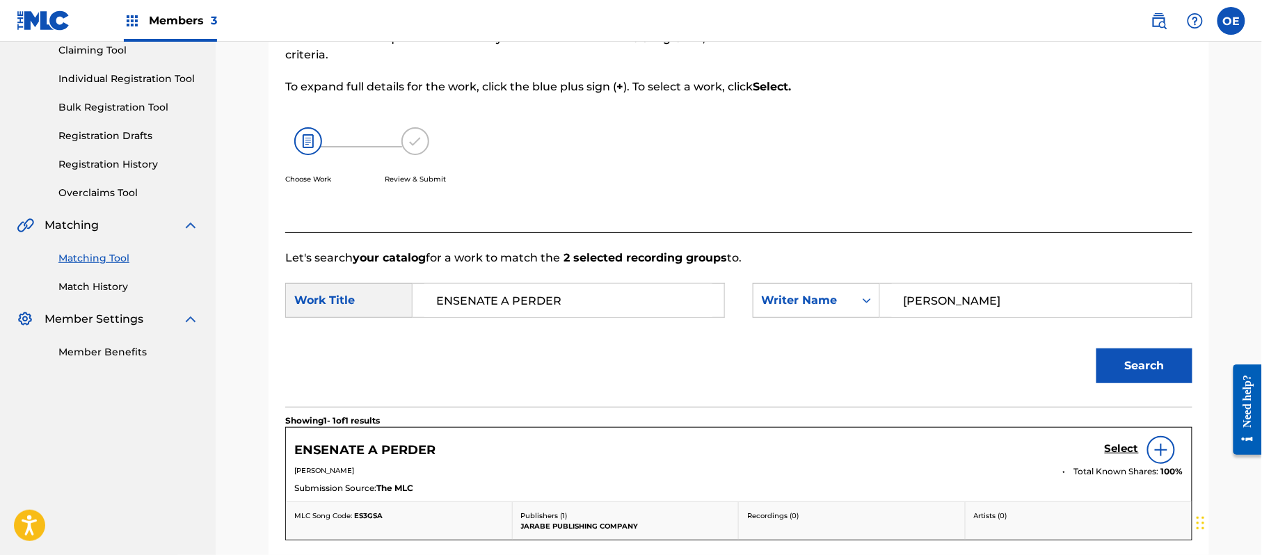
click at [1106, 456] on link "Select" at bounding box center [1122, 450] width 34 height 15
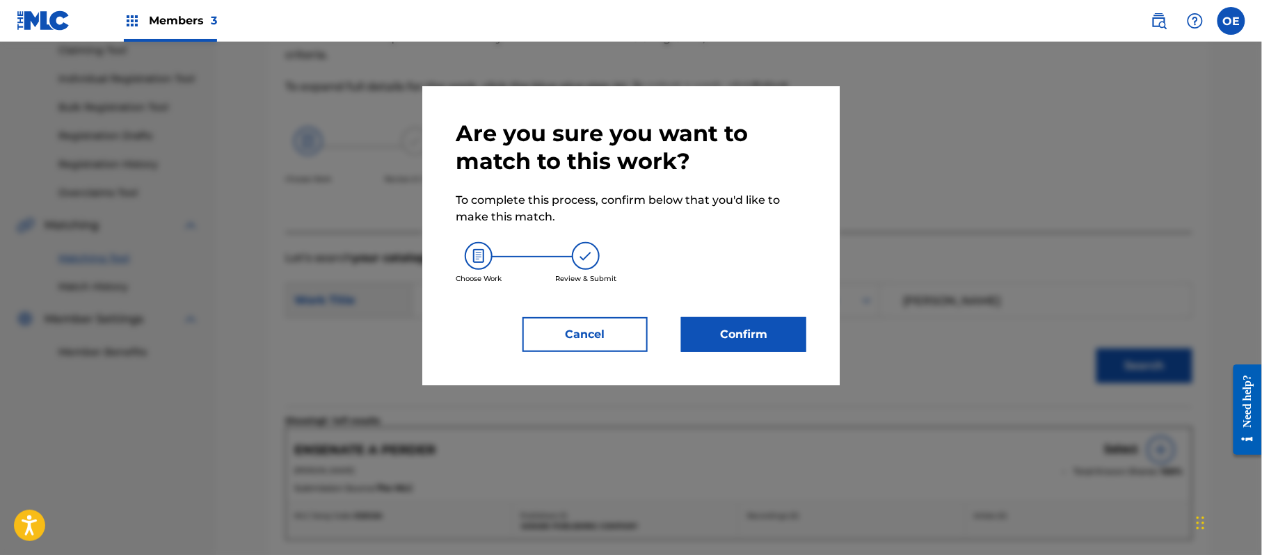
click at [749, 327] on button "Confirm" at bounding box center [743, 334] width 125 height 35
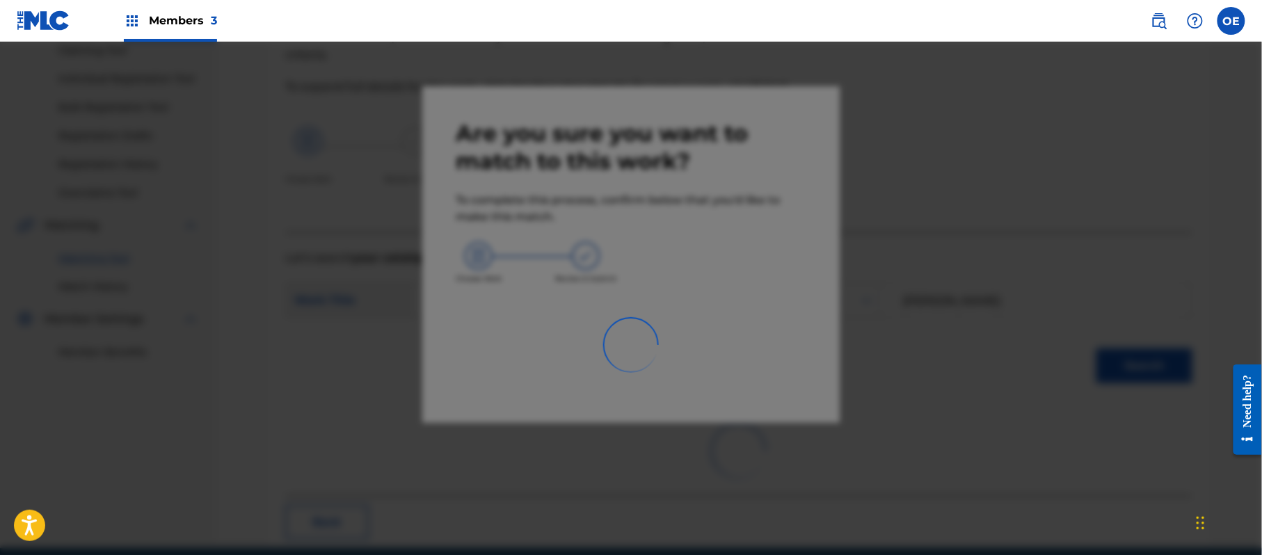
scroll to position [56, 0]
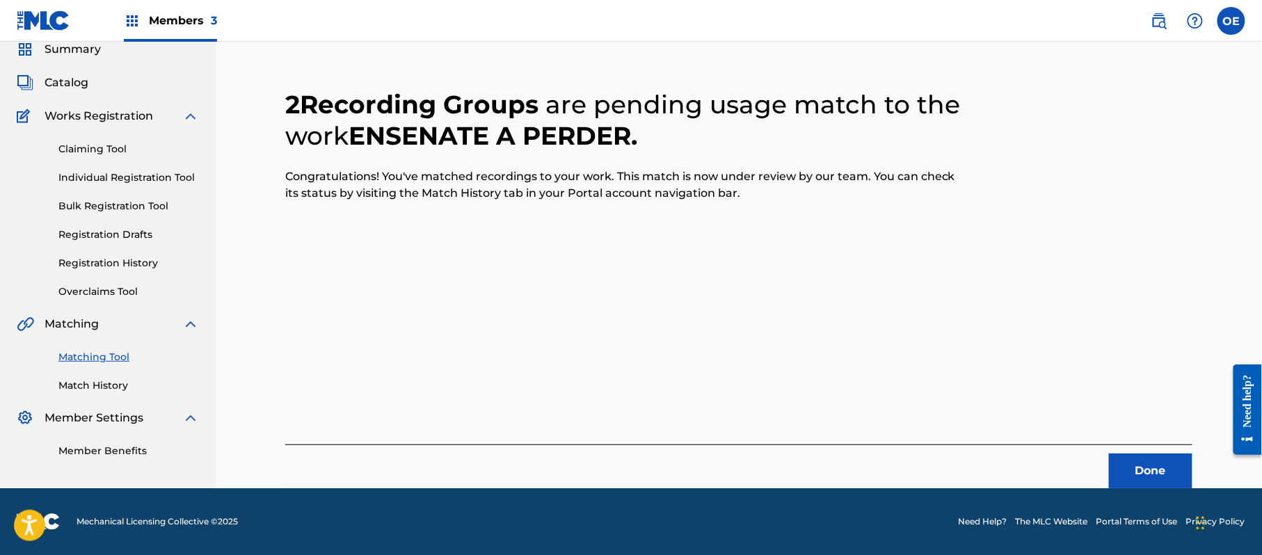
click at [1141, 476] on button "Done" at bounding box center [1150, 471] width 83 height 35
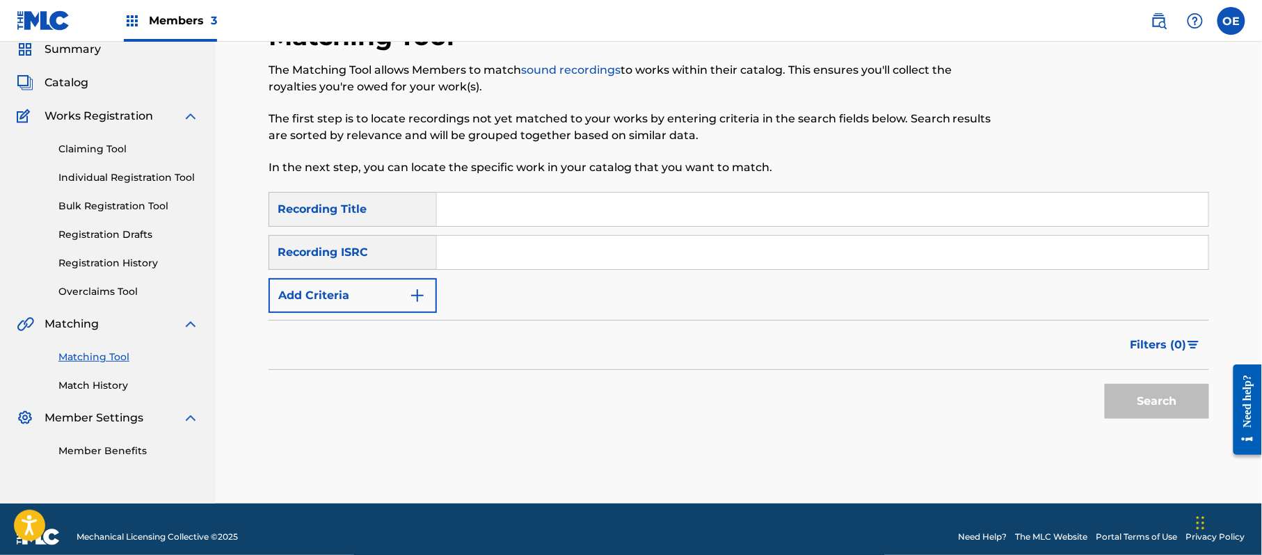
paste input "VICIO DE AMOR"
type input "VICIO DE AMOR"
click at [360, 299] on button "Add Criteria" at bounding box center [353, 295] width 168 height 35
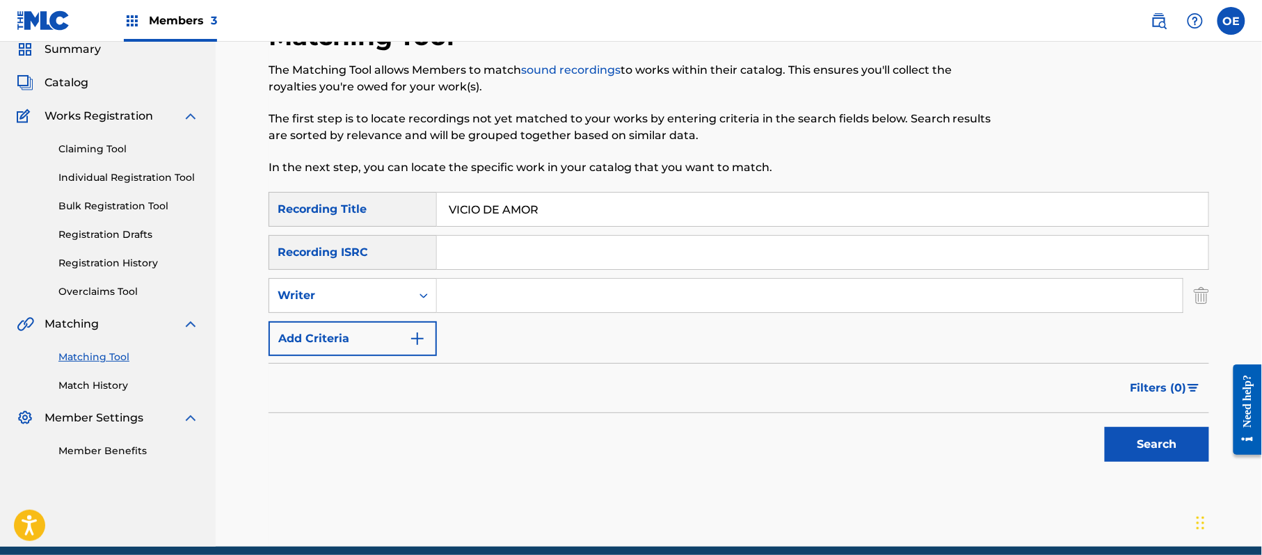
click at [360, 299] on div "Writer" at bounding box center [340, 295] width 125 height 17
click at [357, 327] on div "Recording Artist" at bounding box center [352, 330] width 167 height 35
paste input "[PERSON_NAME]"
type input "[PERSON_NAME]"
click at [1136, 452] on button "Search" at bounding box center [1157, 444] width 104 height 35
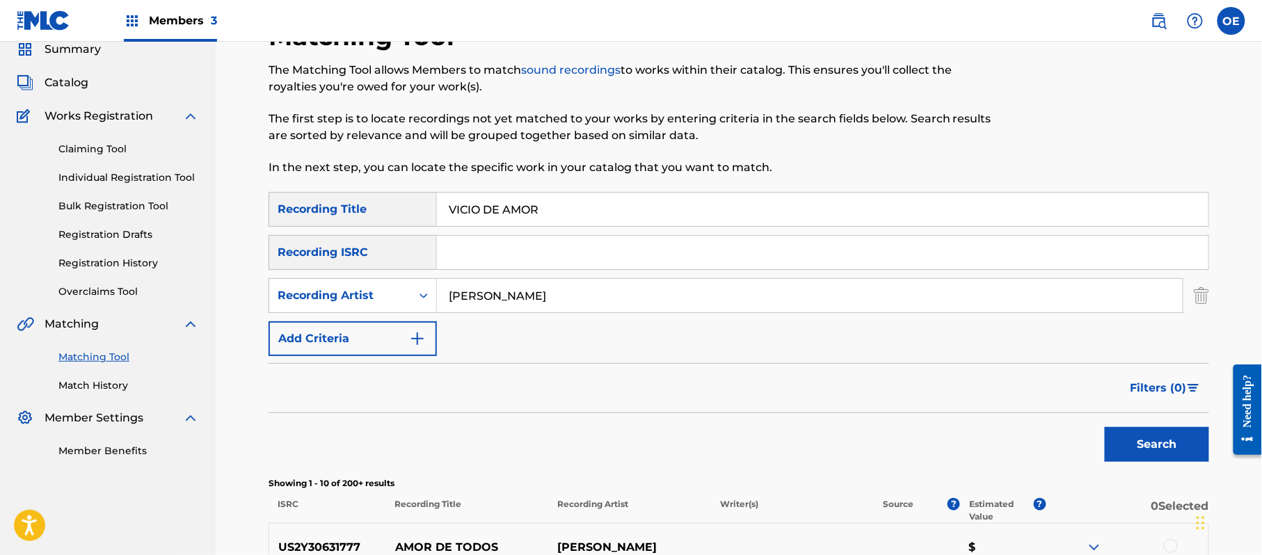
drag, startPoint x: 561, startPoint y: 301, endPoint x: 205, endPoint y: 292, distance: 356.4
click at [344, 302] on div "SearchWithCriteria3fd8612f-fc43-4e69-bb26-98a885eab60b Recording Artist [PERSON…" at bounding box center [739, 295] width 941 height 35
paste input "LA MIGRA"
type input "LA MIGRA"
click at [1203, 454] on button "Search" at bounding box center [1157, 444] width 104 height 35
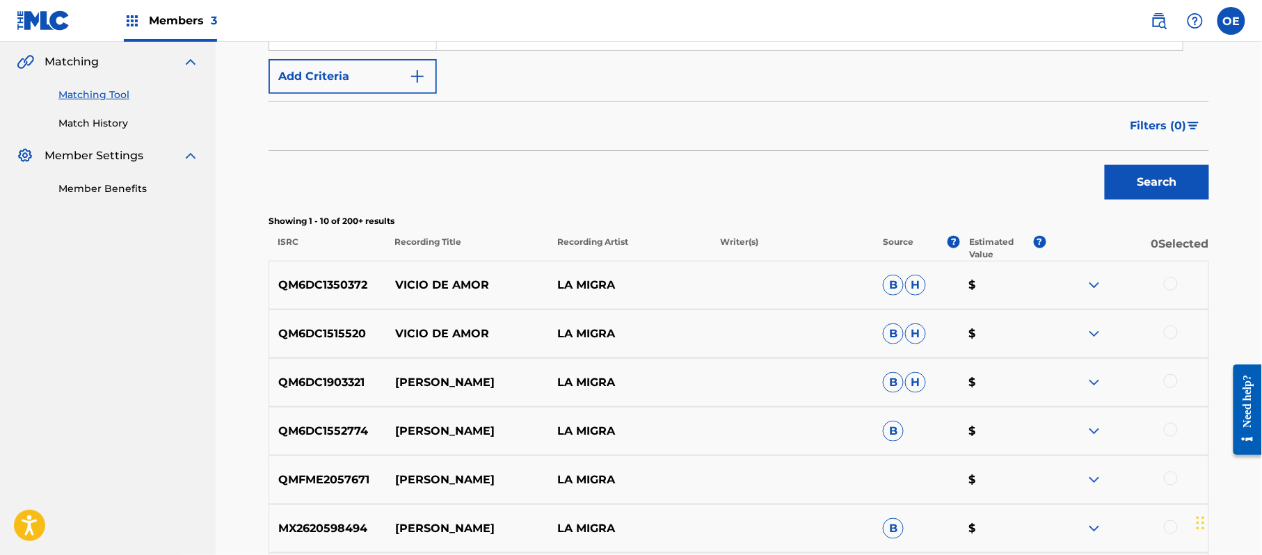
scroll to position [334, 0]
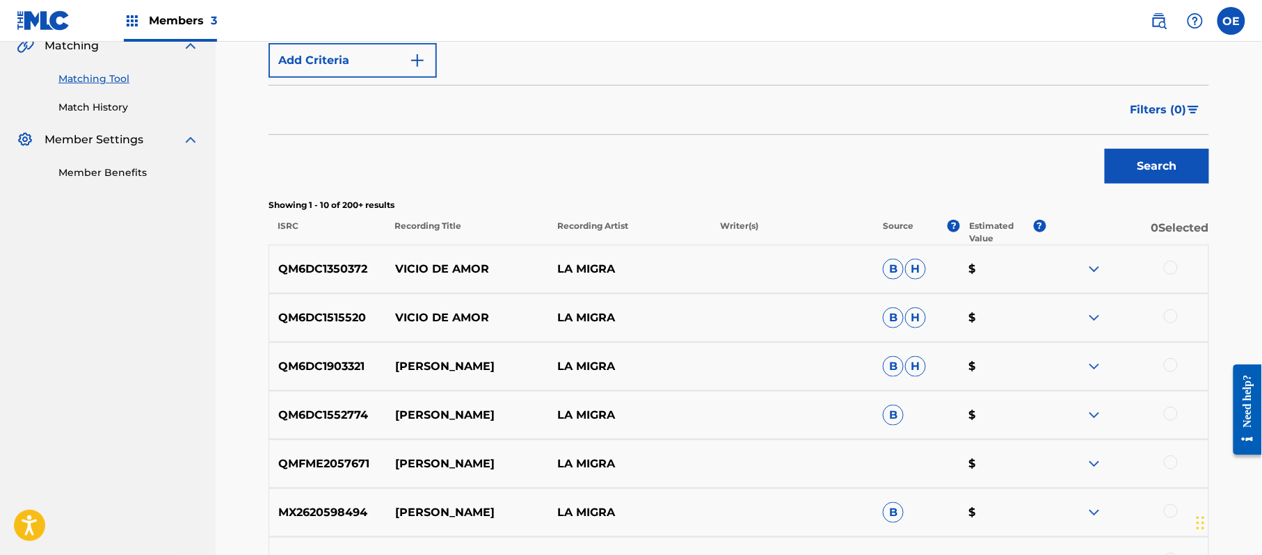
click at [1168, 267] on div at bounding box center [1171, 268] width 14 height 14
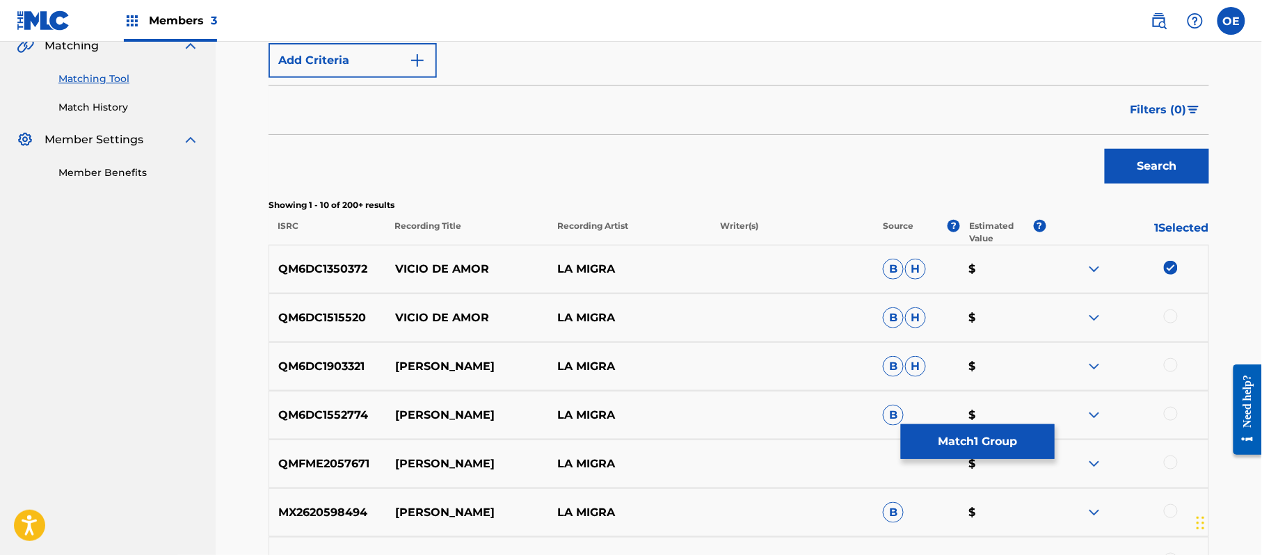
click at [1169, 315] on div at bounding box center [1171, 317] width 14 height 14
click at [1169, 359] on div at bounding box center [1171, 365] width 14 height 14
click at [1175, 365] on img at bounding box center [1171, 365] width 14 height 14
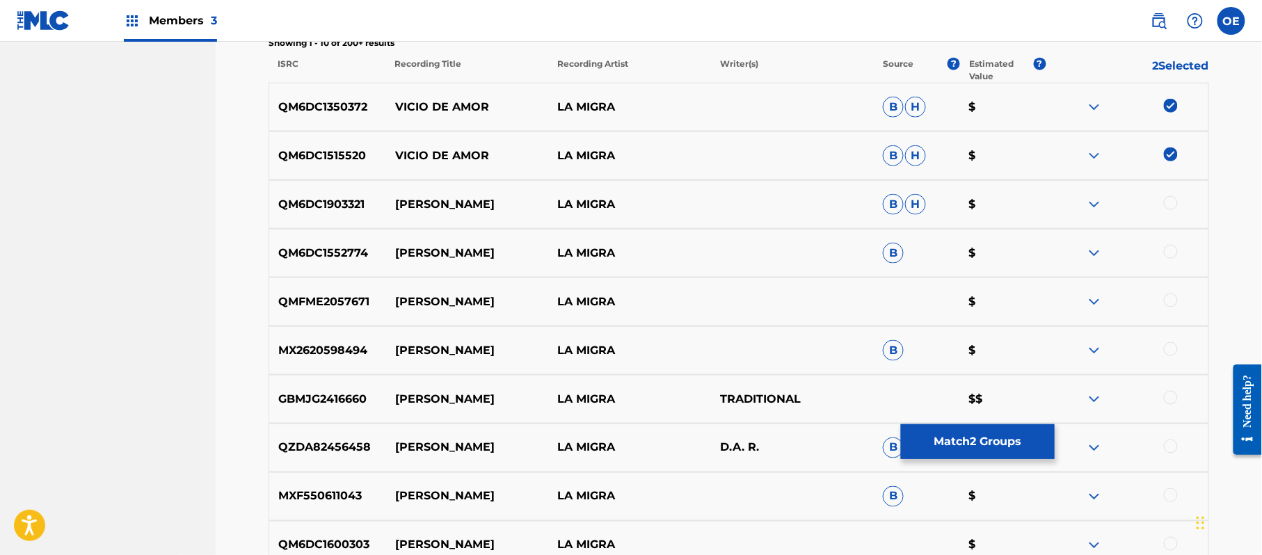
scroll to position [612, 0]
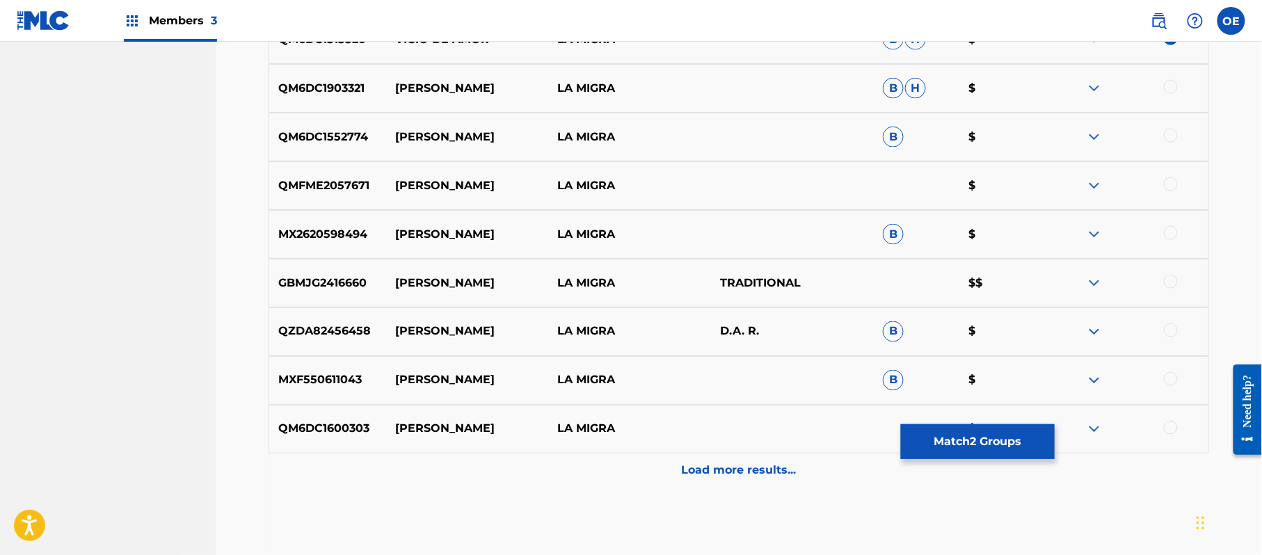
click at [621, 477] on div "Load more results..." at bounding box center [739, 471] width 941 height 35
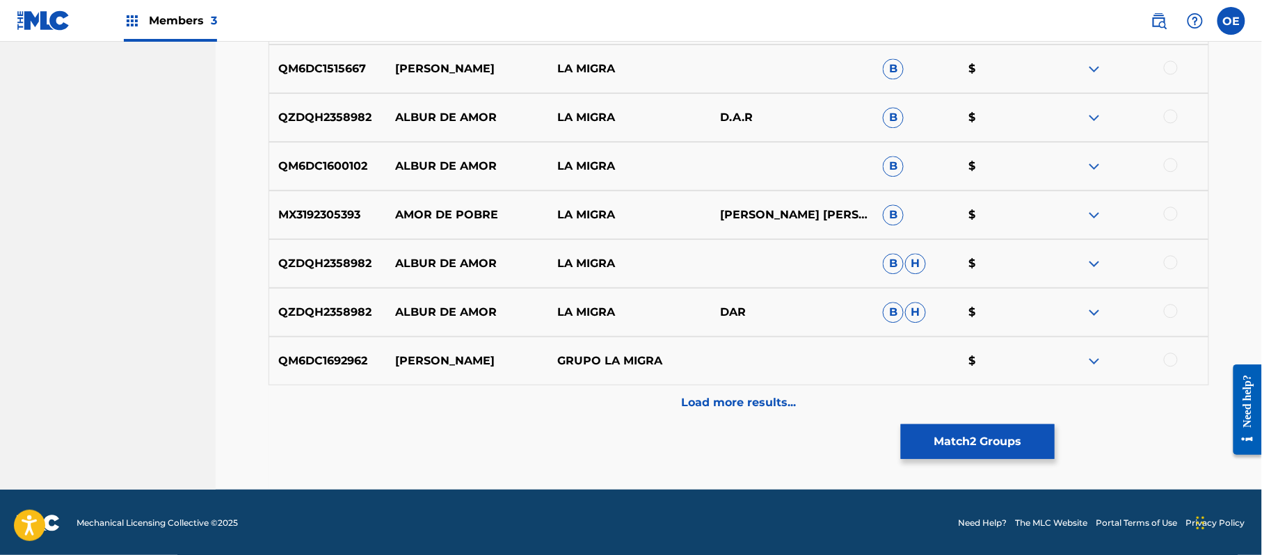
scroll to position [1169, 0]
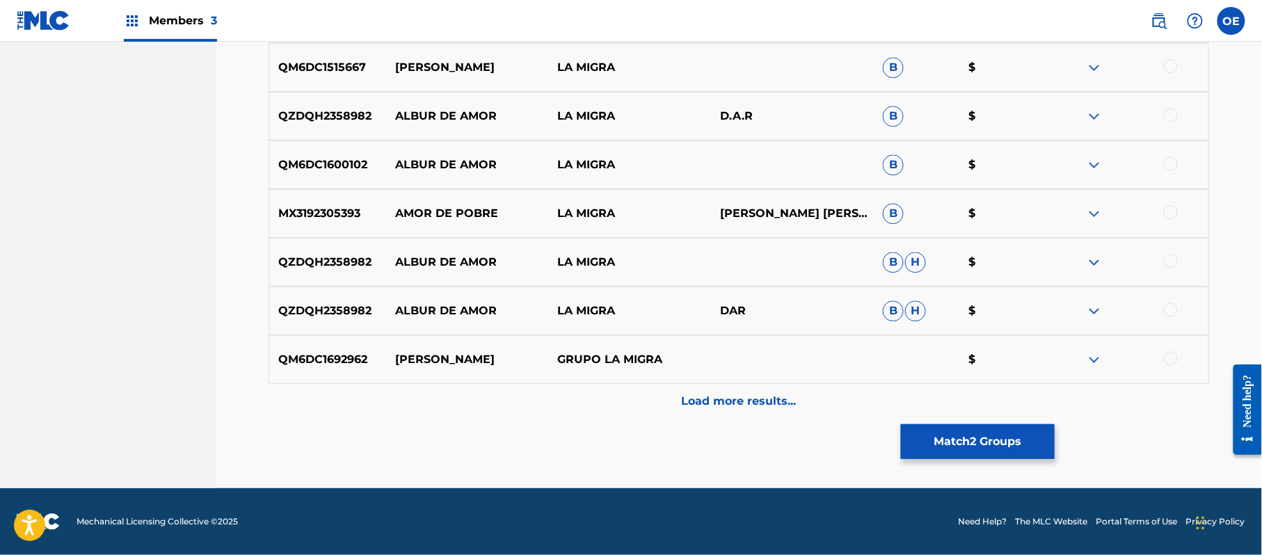
click at [978, 455] on button "Match 2 Groups" at bounding box center [978, 441] width 154 height 35
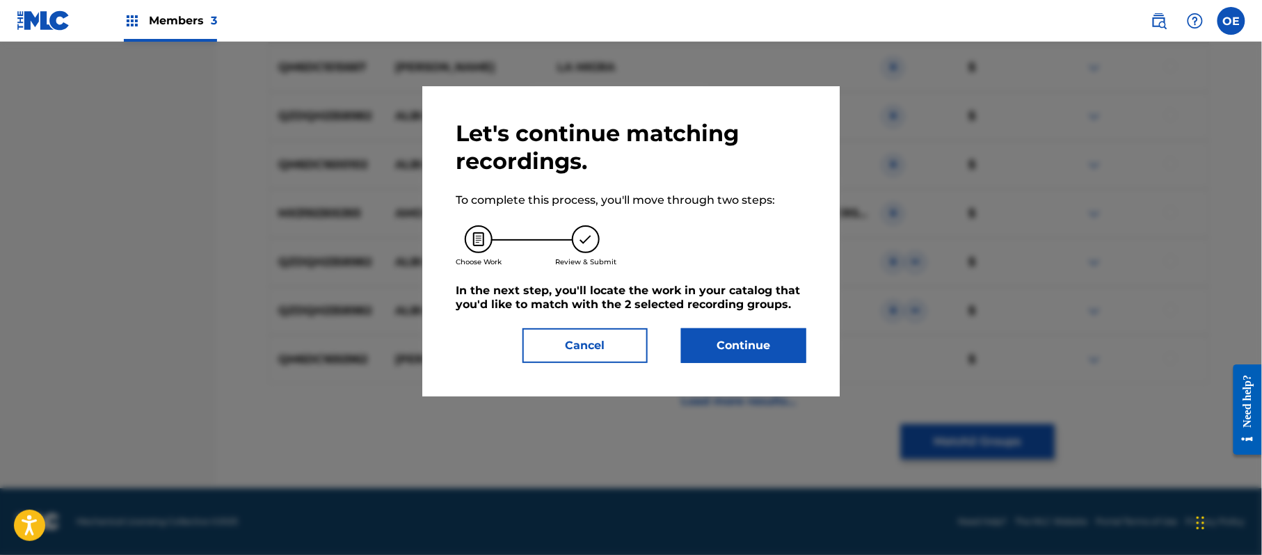
click at [740, 351] on button "Continue" at bounding box center [743, 345] width 125 height 35
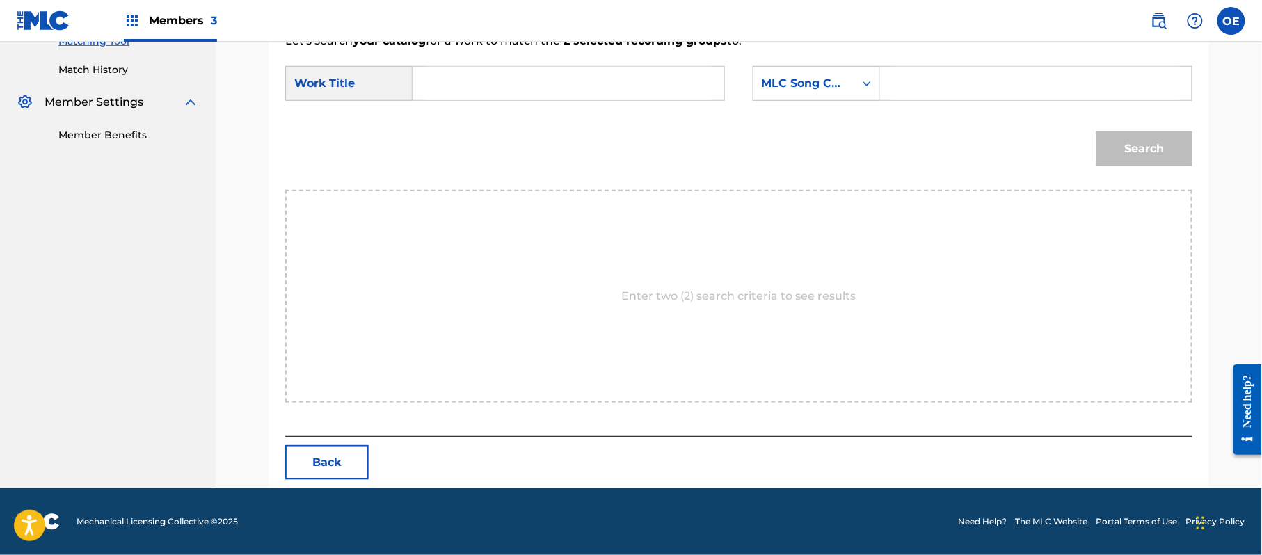
scroll to position [372, 0]
paste input "VICIO DE AMOR"
type input "VICIO DE AMOR"
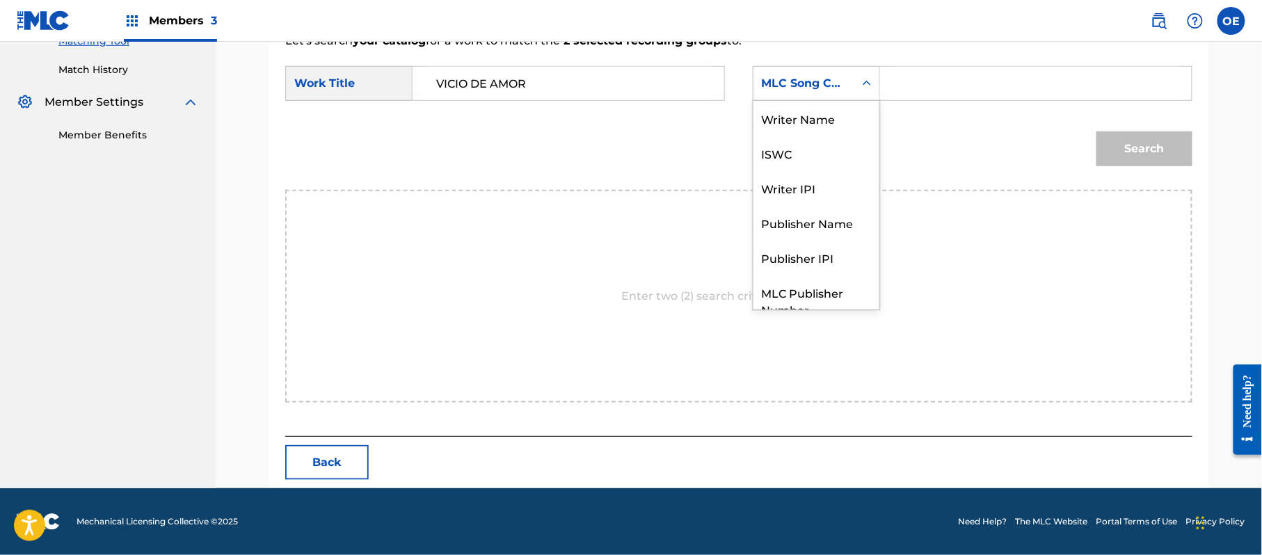
click at [813, 90] on div "MLC Song Code" at bounding box center [804, 83] width 84 height 17
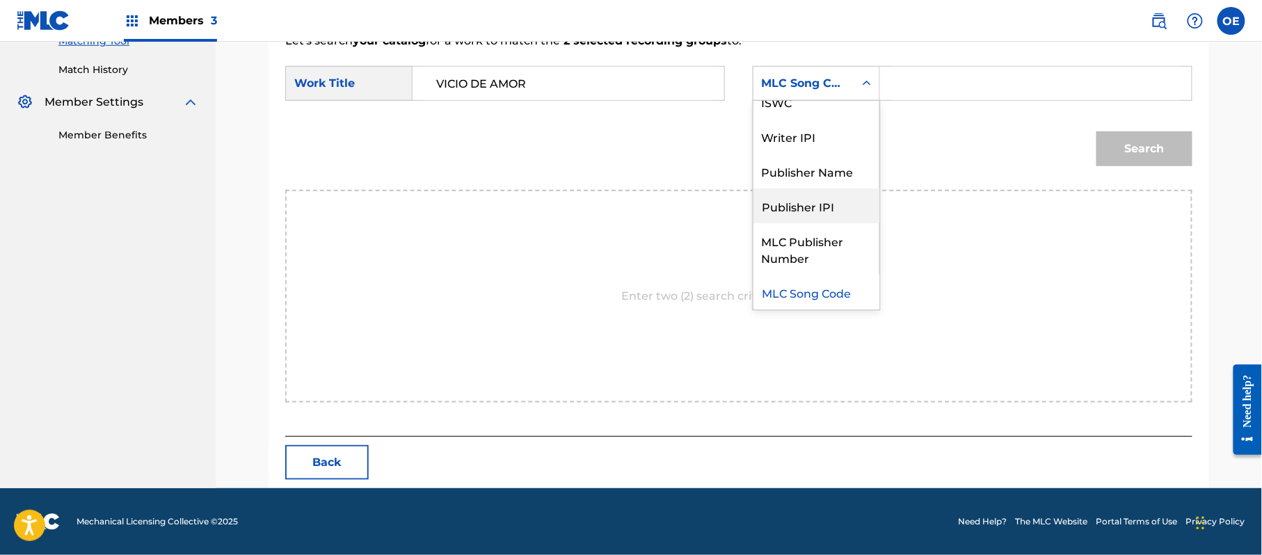
scroll to position [0, 0]
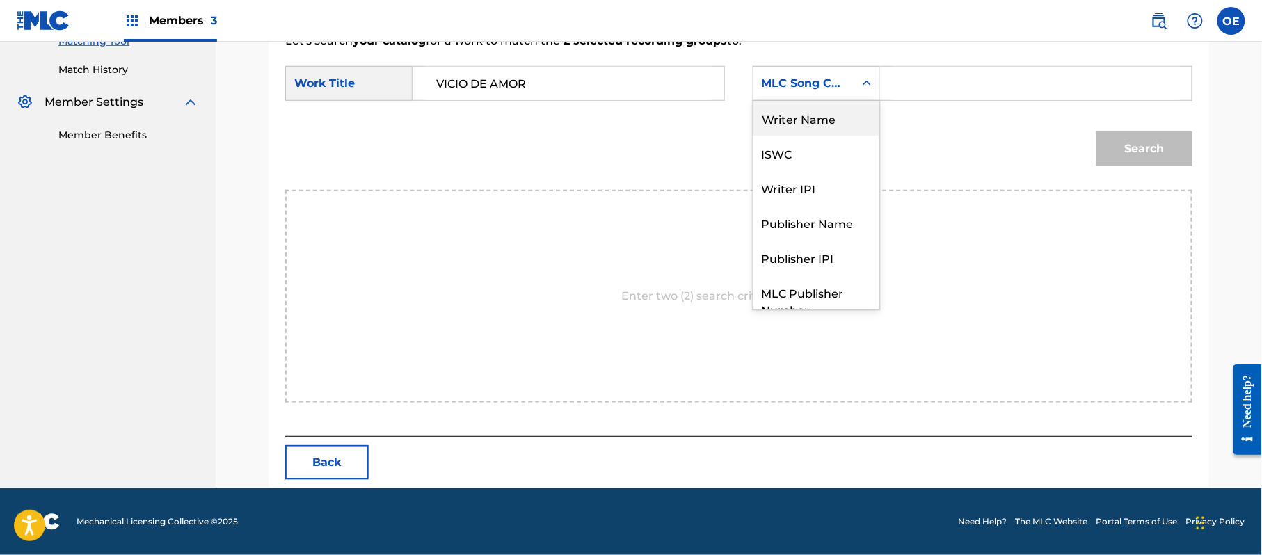
click at [805, 131] on div "Writer Name" at bounding box center [817, 118] width 126 height 35
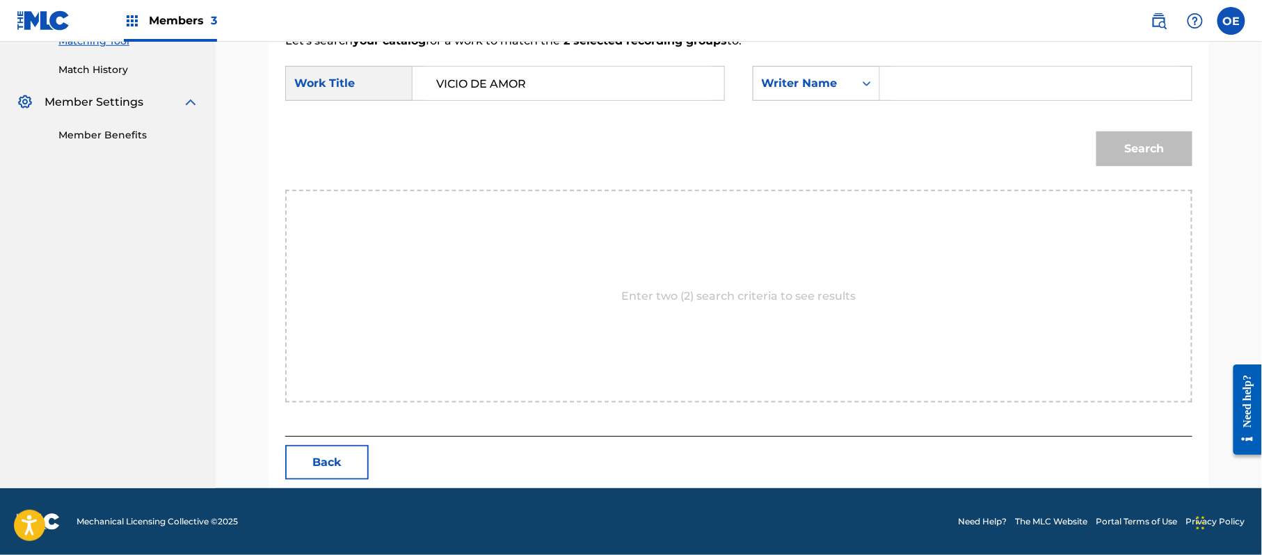
paste input "[PERSON_NAME]"
type input "[PERSON_NAME]"
click at [1133, 148] on button "Search" at bounding box center [1145, 149] width 96 height 35
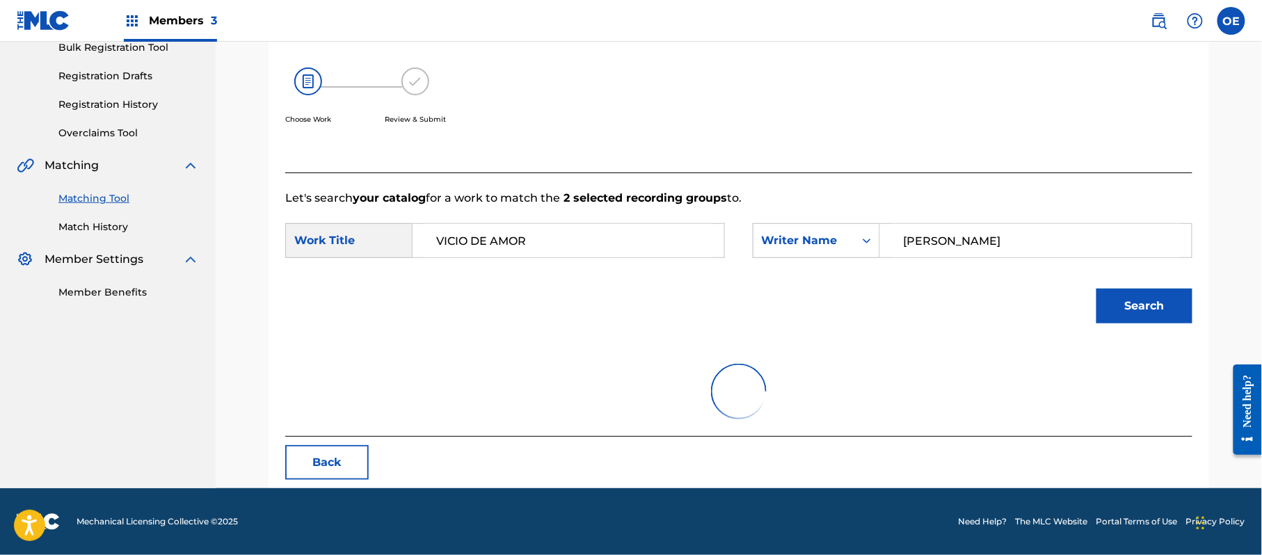
scroll to position [331, 0]
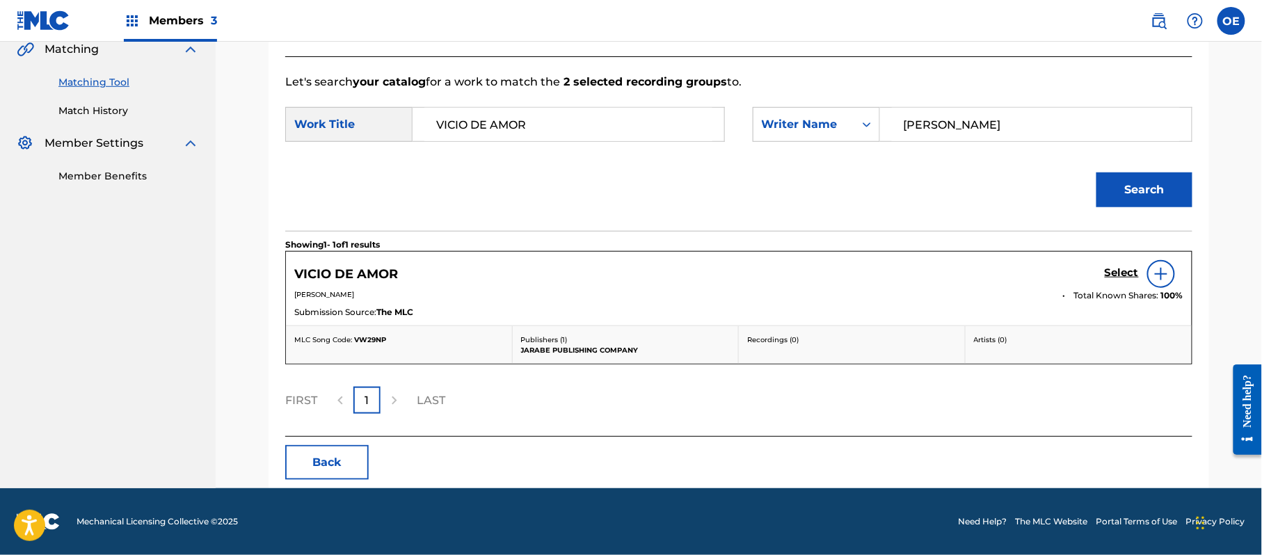
click at [1125, 267] on h5 "Select" at bounding box center [1122, 273] width 34 height 13
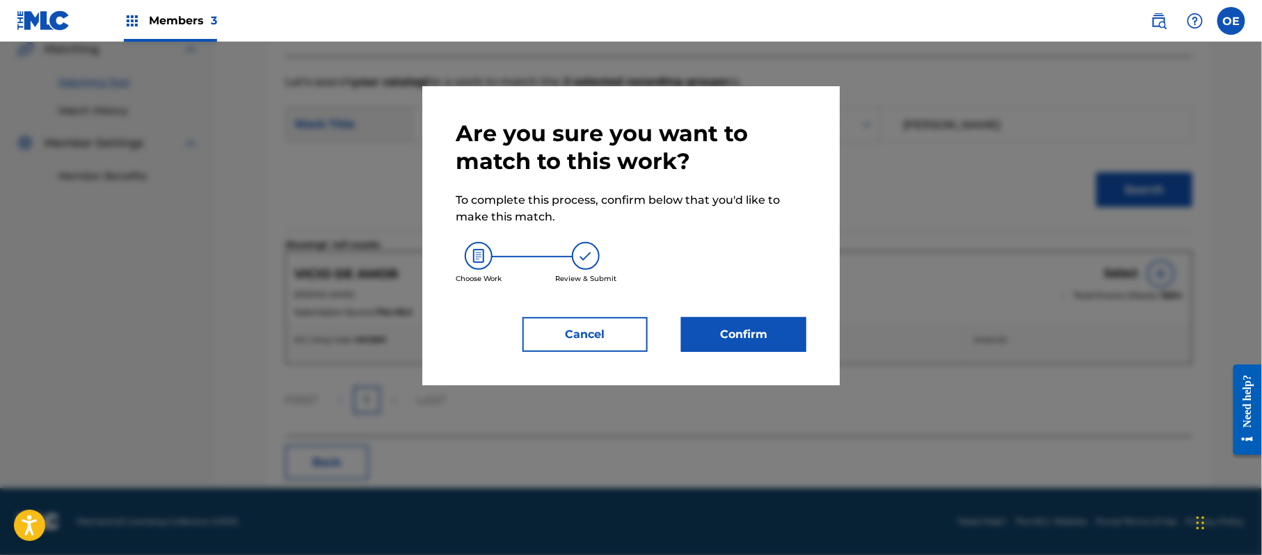
click at [760, 330] on button "Confirm" at bounding box center [743, 334] width 125 height 35
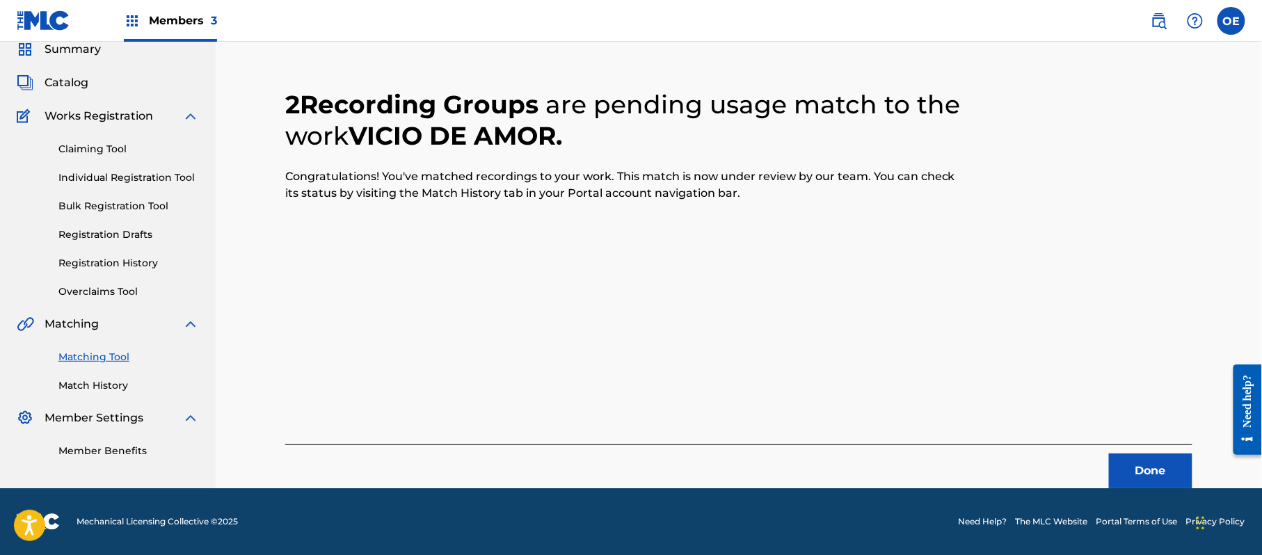
scroll to position [56, 0]
click at [1127, 454] on button "Done" at bounding box center [1150, 471] width 83 height 35
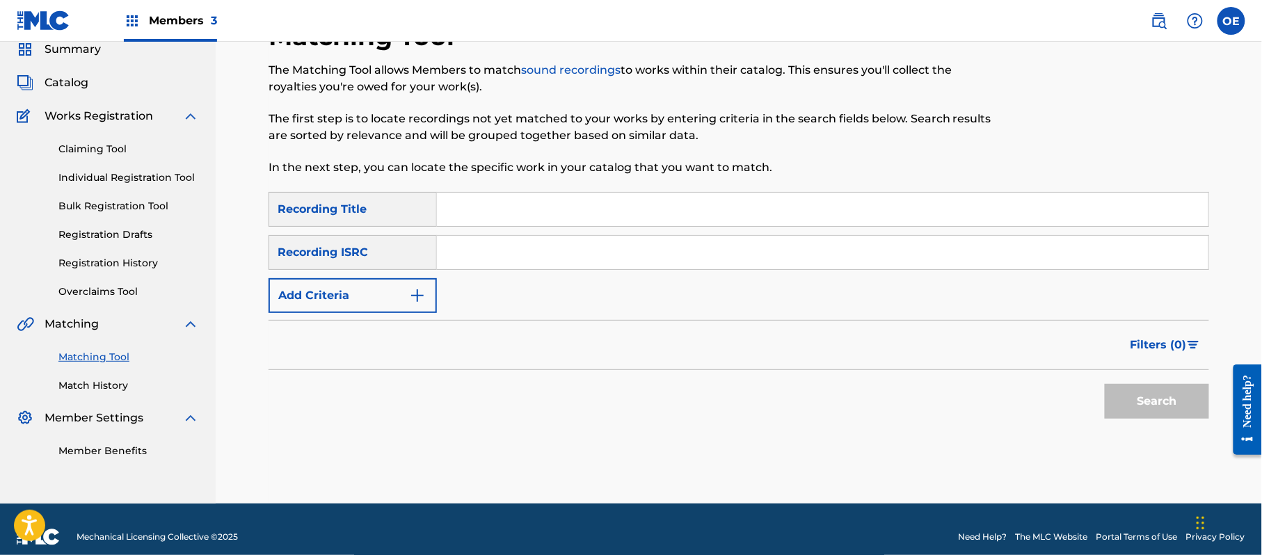
paste input "YO SOY AQUEL"
type input "YO SOY AQUEL"
click at [388, 313] on form "SearchWithCriteria0782ace1-59c9-45dc-87c1-ec14ac65e8f0 Recording Title YO SOY A…" at bounding box center [739, 309] width 941 height 234
click at [387, 307] on button "Add Criteria" at bounding box center [353, 295] width 168 height 35
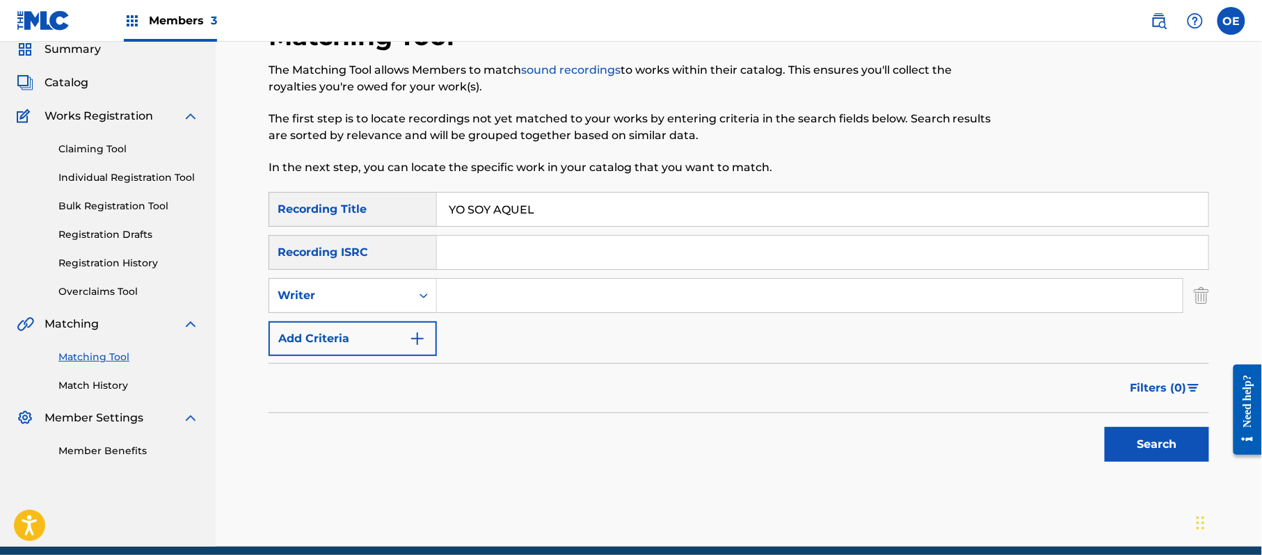
click at [387, 307] on div "Writer" at bounding box center [340, 296] width 142 height 26
click at [383, 324] on div "Recording Artist" at bounding box center [352, 330] width 167 height 35
paste input "LA MIGRA"
type input "LA MIGRA"
drag, startPoint x: 1155, startPoint y: 445, endPoint x: 813, endPoint y: 415, distance: 343.7
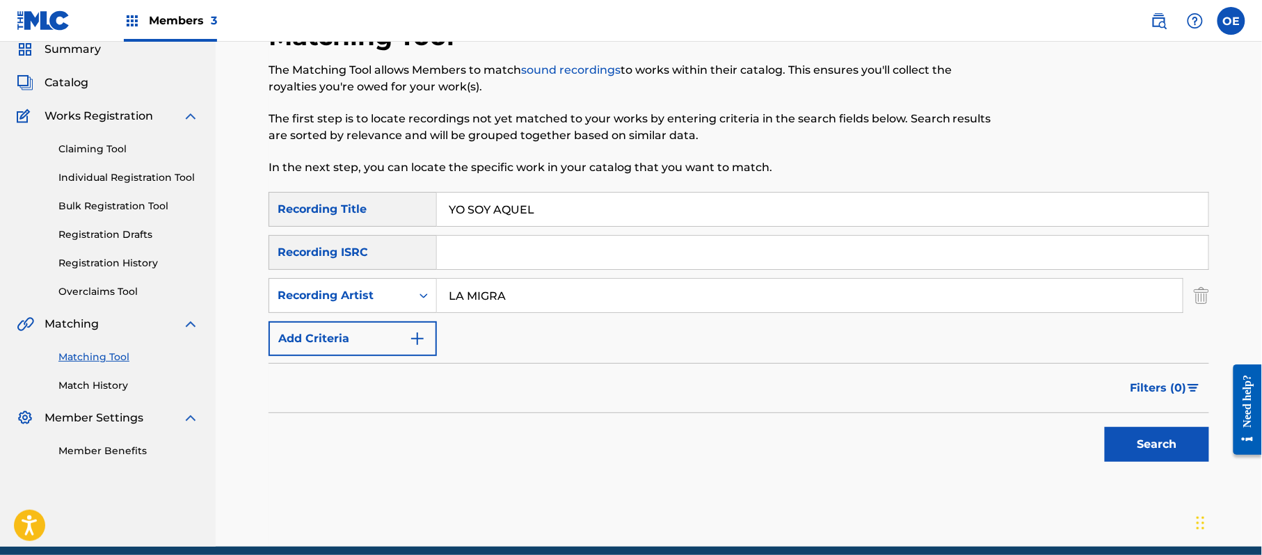
click at [1156, 445] on button "Search" at bounding box center [1157, 444] width 104 height 35
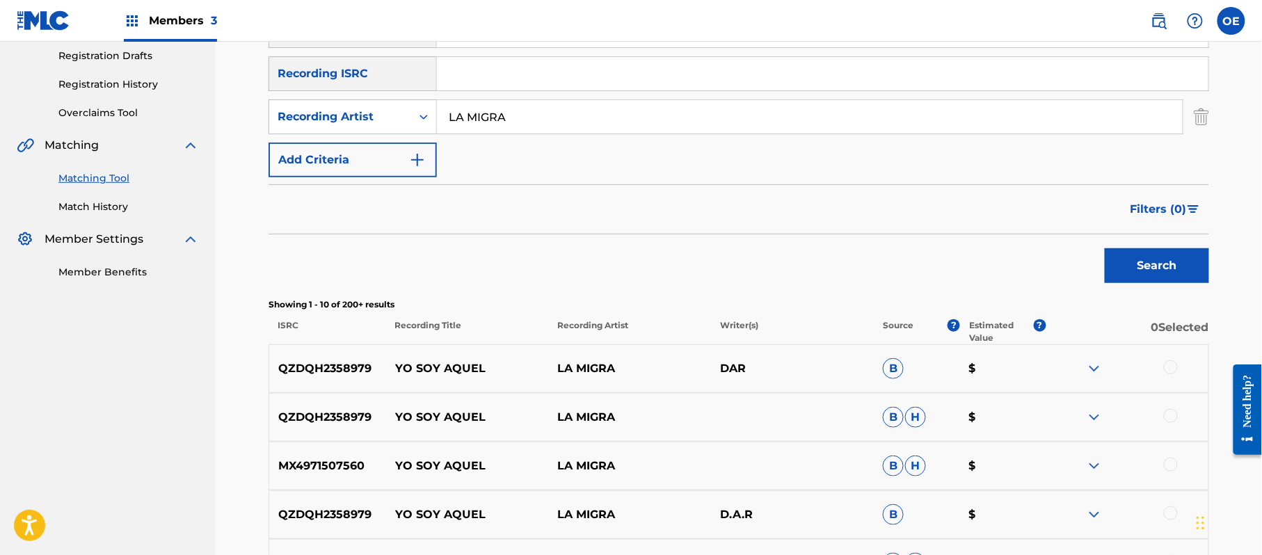
scroll to position [241, 0]
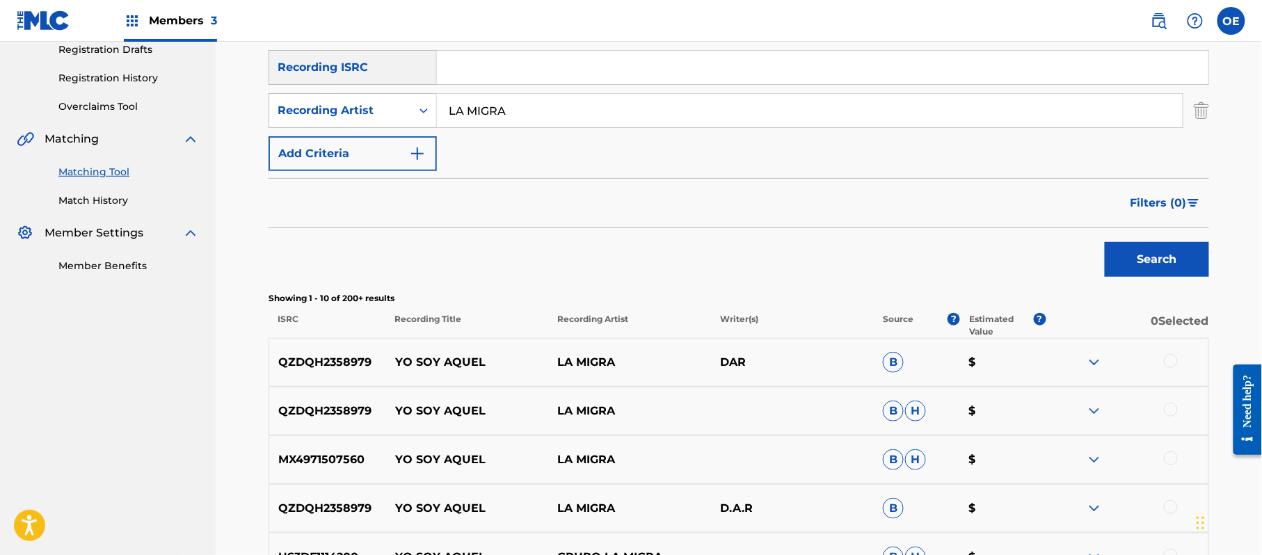
click at [1170, 359] on div at bounding box center [1171, 361] width 14 height 14
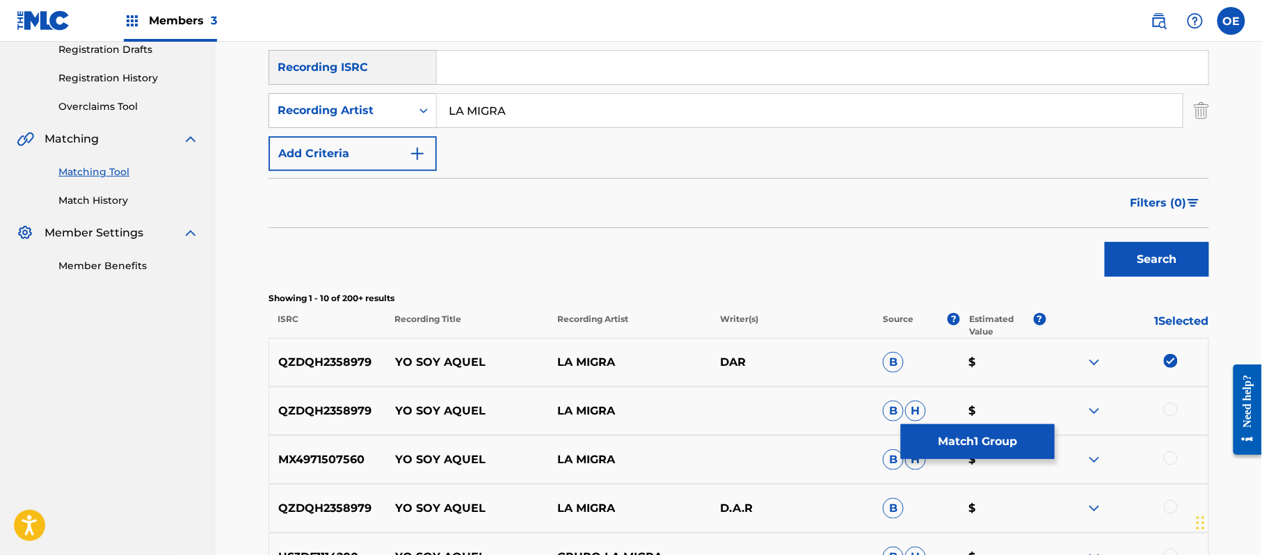
click at [1177, 406] on div at bounding box center [1171, 410] width 14 height 14
click at [1172, 455] on div at bounding box center [1171, 459] width 14 height 14
click at [1173, 502] on div at bounding box center [1171, 507] width 14 height 14
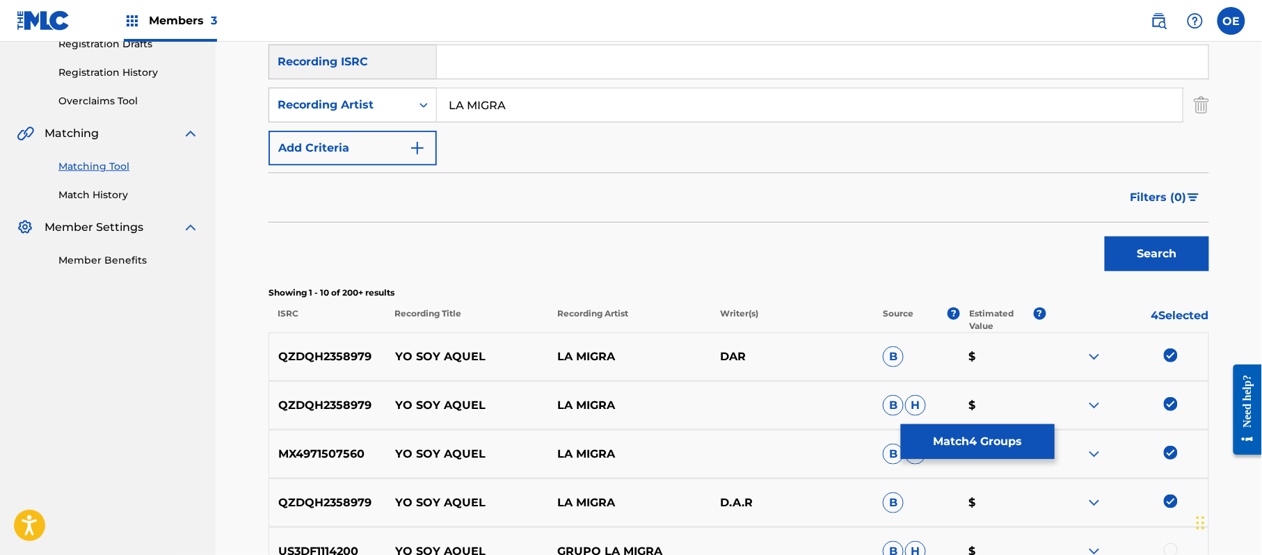
scroll to position [427, 0]
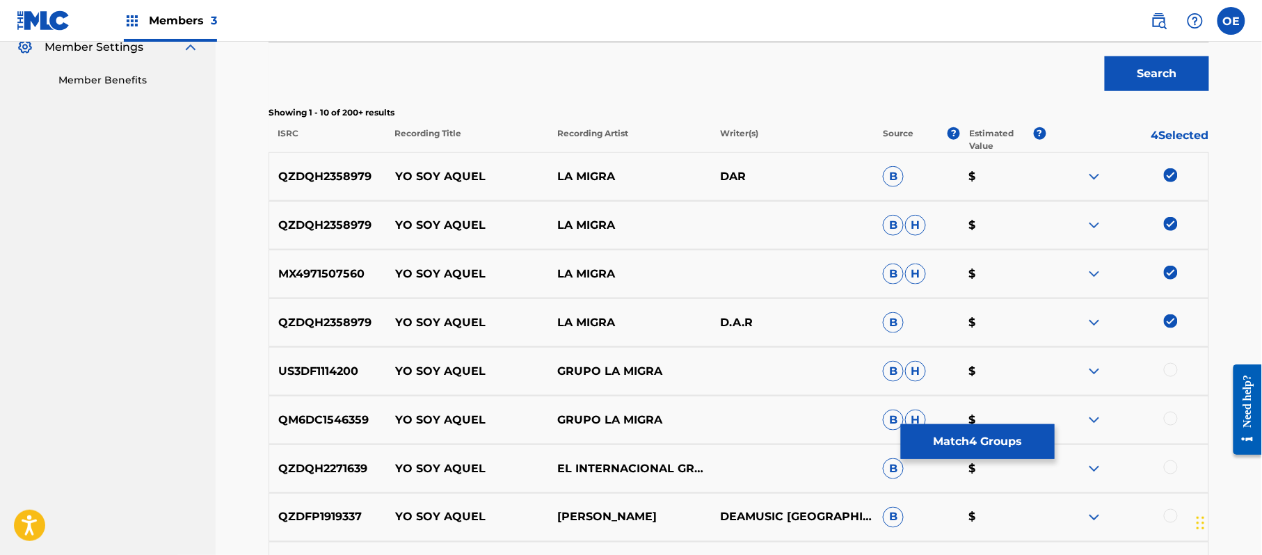
click at [1166, 366] on div at bounding box center [1171, 370] width 14 height 14
click at [1170, 419] on div at bounding box center [1171, 419] width 14 height 14
click at [1166, 473] on div at bounding box center [1171, 468] width 14 height 14
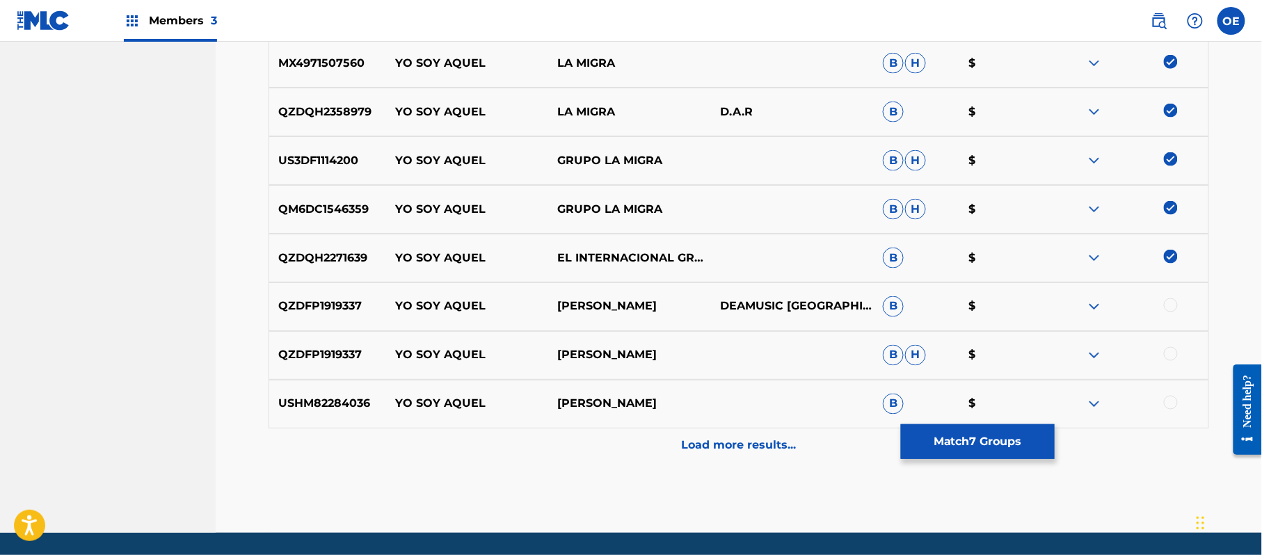
scroll to position [682, 0]
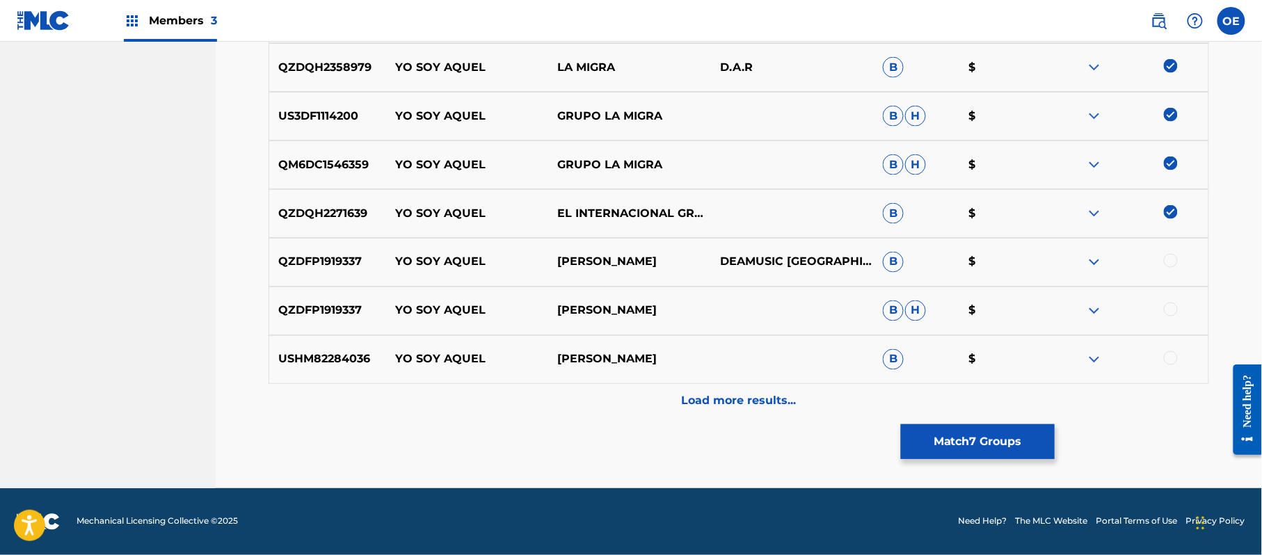
click at [989, 446] on button "Match 7 Groups" at bounding box center [978, 441] width 154 height 35
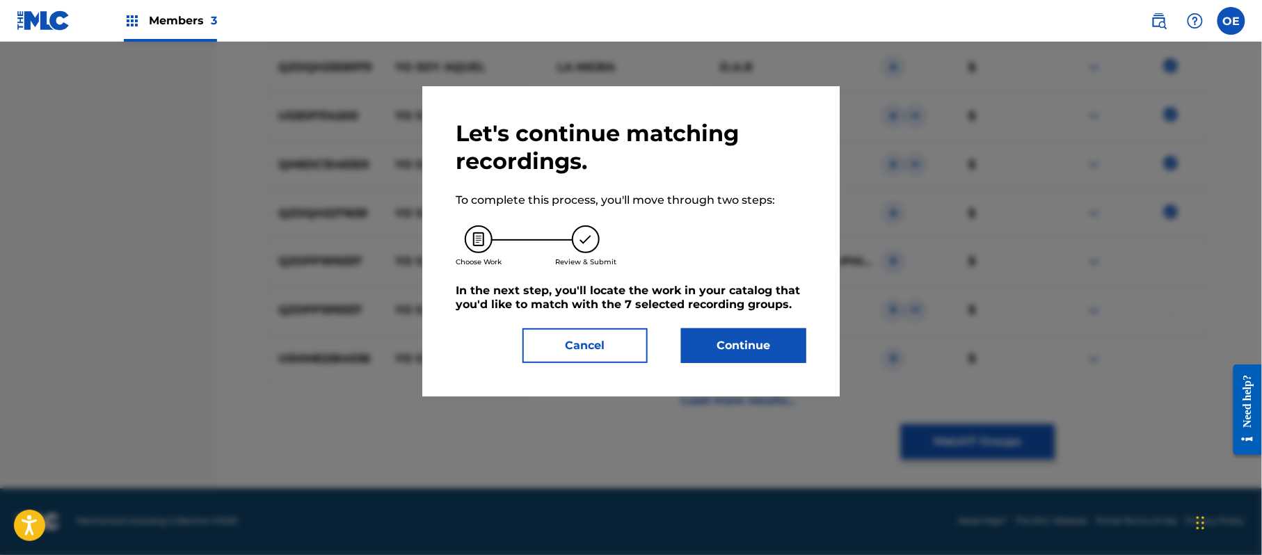
click at [753, 354] on button "Continue" at bounding box center [743, 345] width 125 height 35
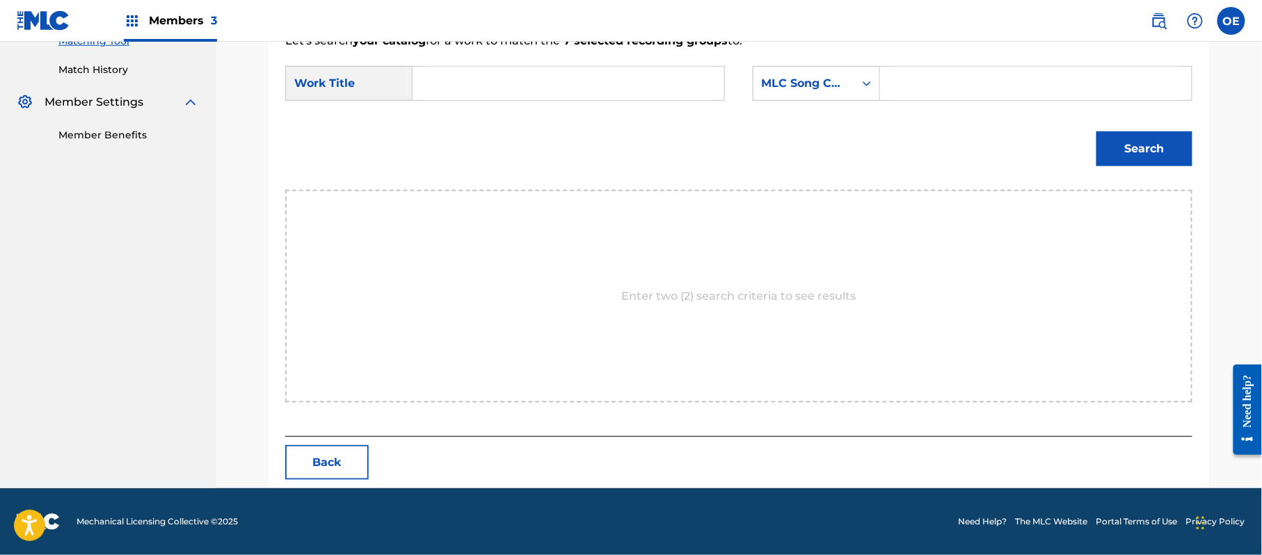
scroll to position [372, 0]
paste input "YO SOY AQUEL"
type input "YO SOY AQUEL"
click at [814, 74] on div "MLC Song Code" at bounding box center [804, 83] width 101 height 26
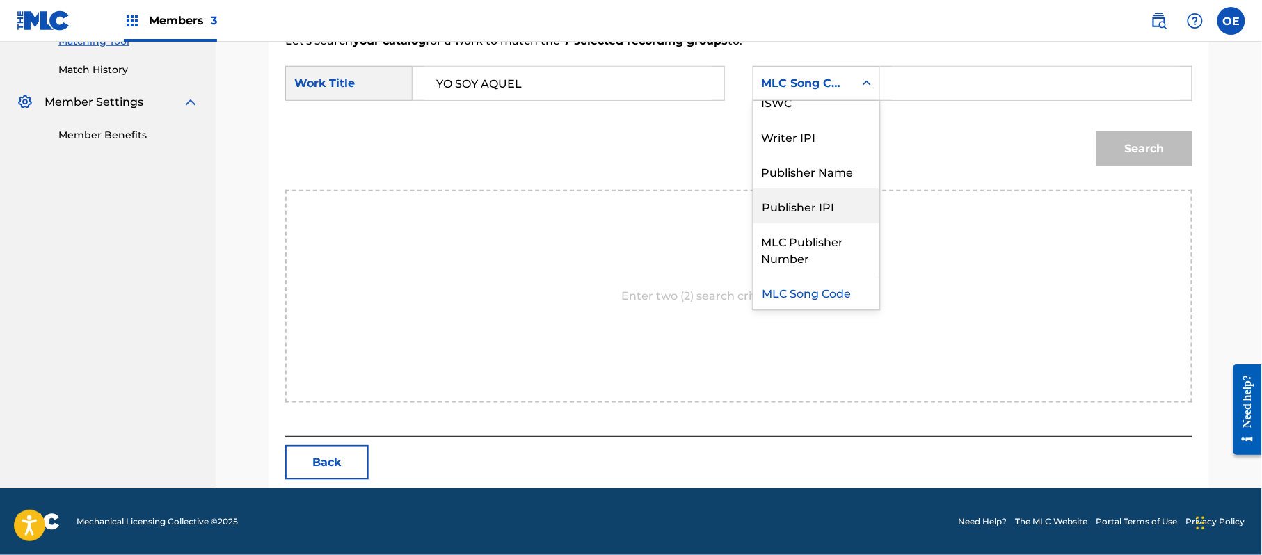
scroll to position [0, 0]
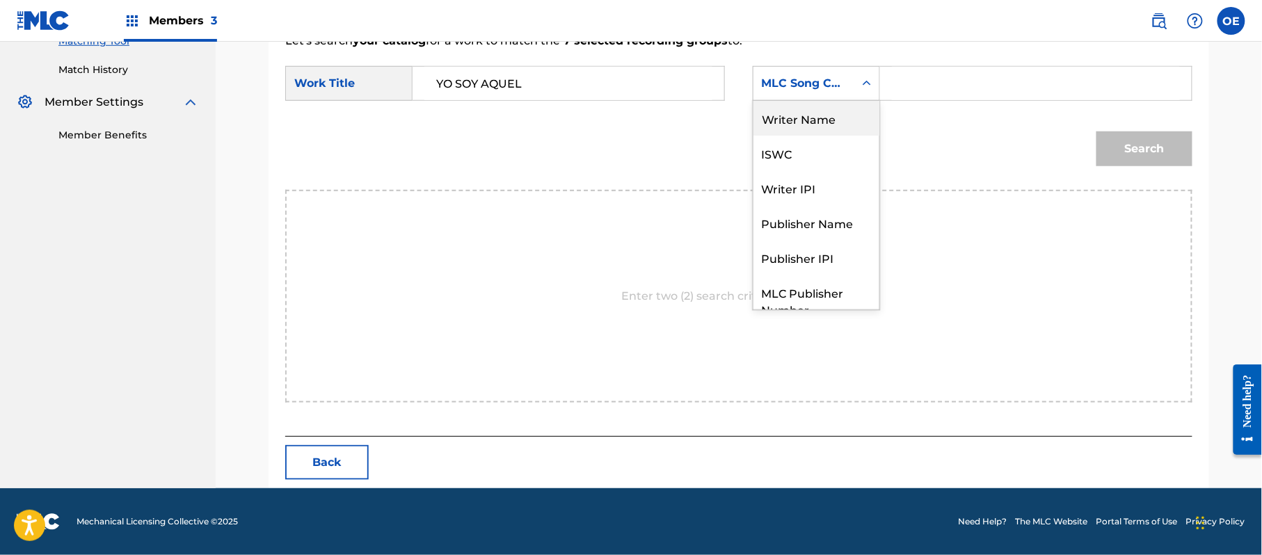
click at [805, 122] on div "Writer Name" at bounding box center [817, 118] width 126 height 35
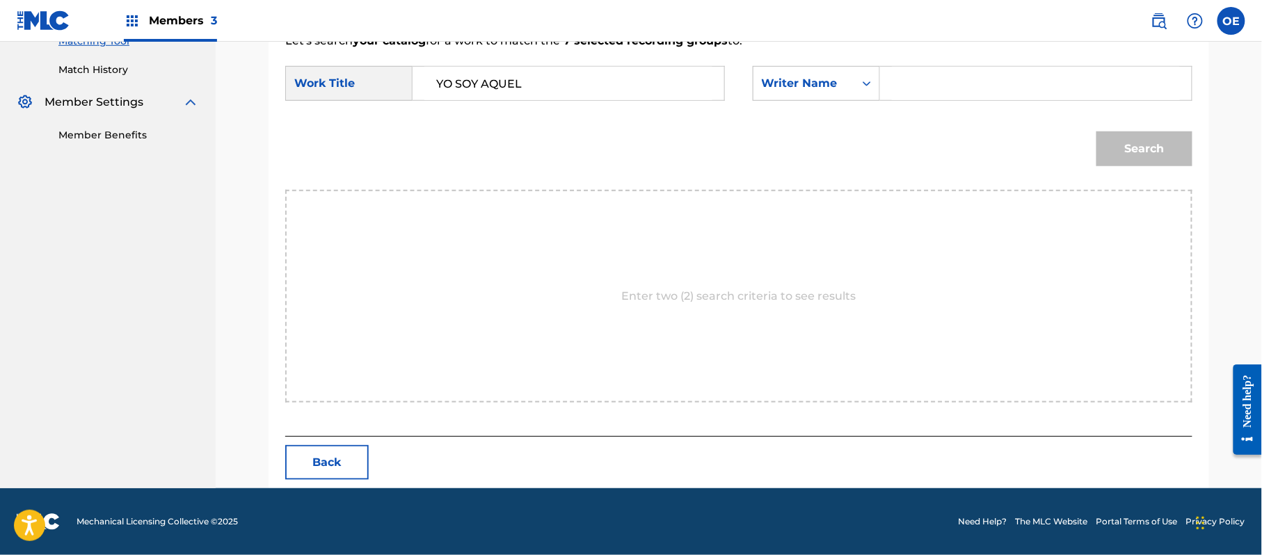
paste input "[PERSON_NAME]"
type input "[PERSON_NAME]"
click at [1136, 138] on button "Search" at bounding box center [1145, 149] width 96 height 35
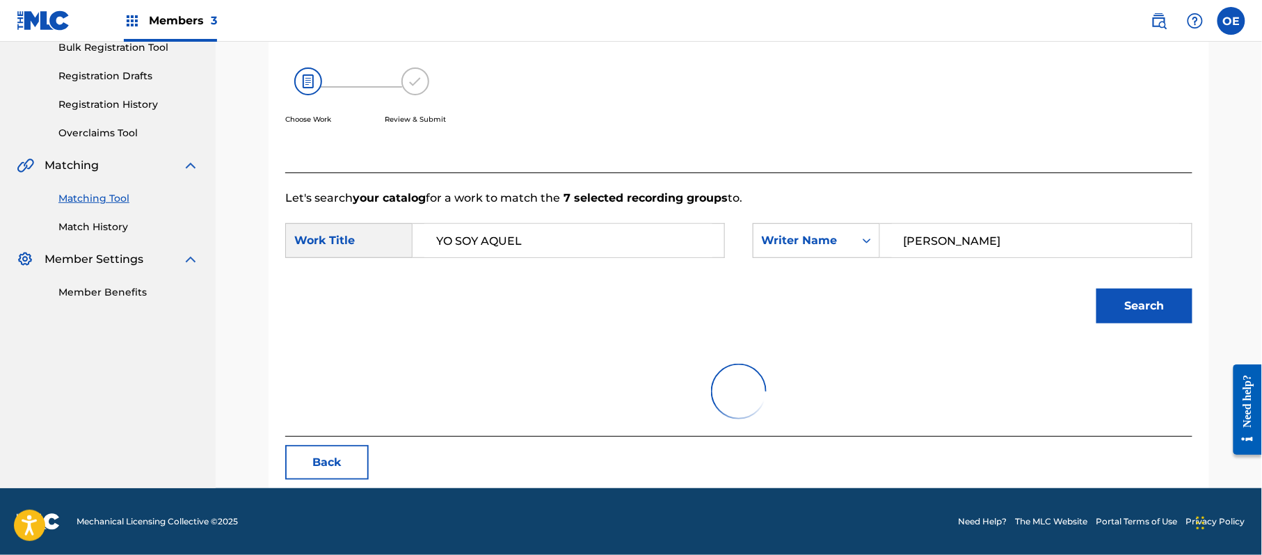
scroll to position [331, 0]
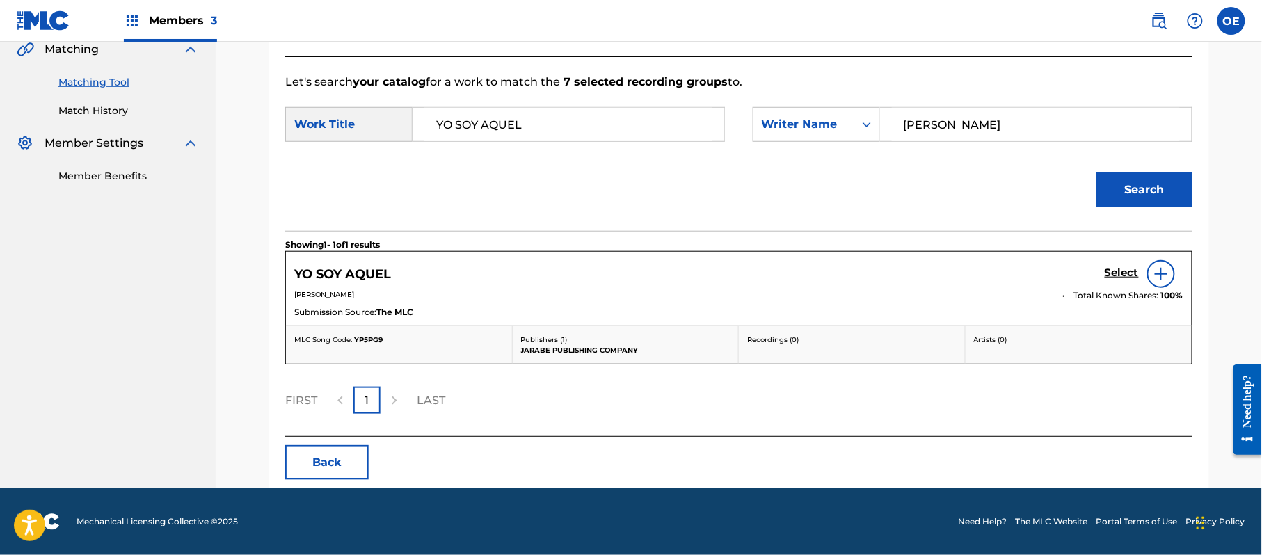
click at [1109, 270] on h5 "Select" at bounding box center [1122, 273] width 34 height 13
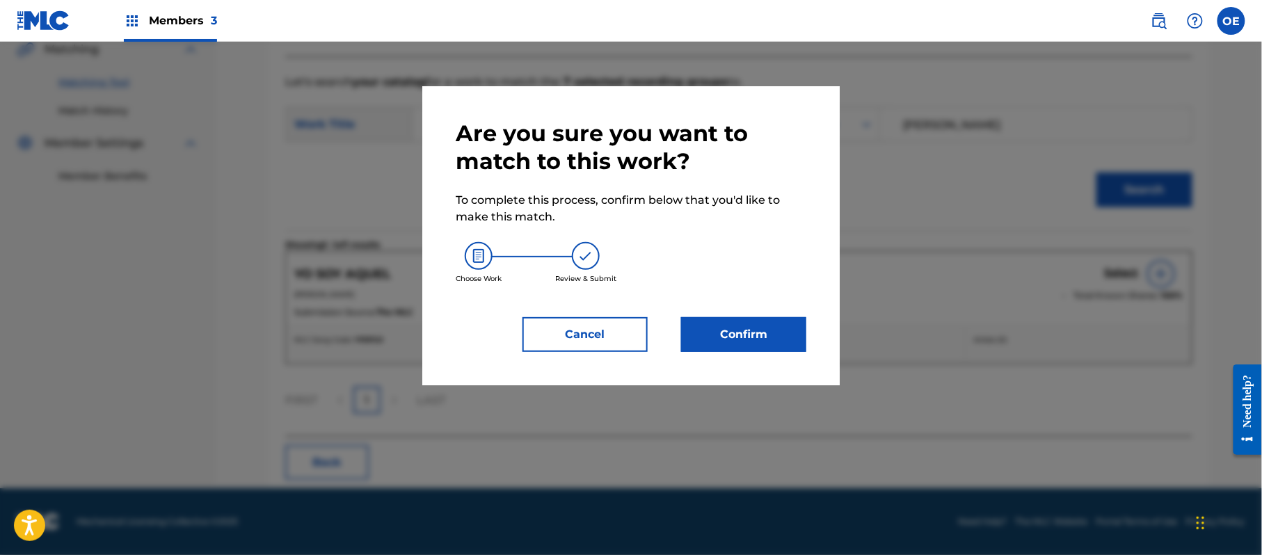
click at [740, 324] on button "Confirm" at bounding box center [743, 334] width 125 height 35
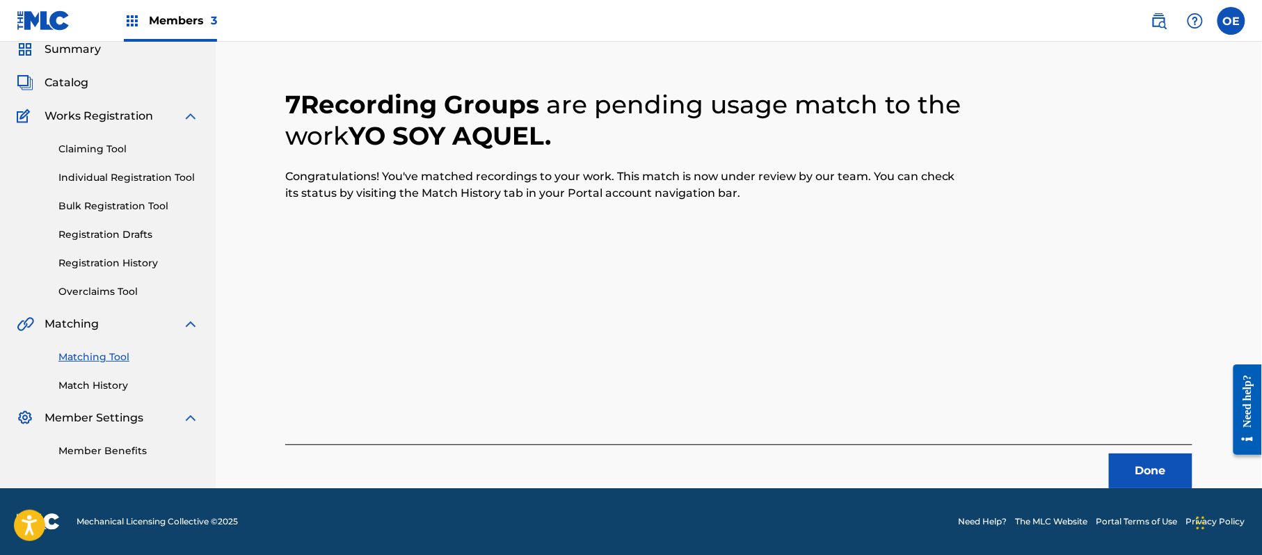
scroll to position [56, 0]
click at [1145, 457] on button "Done" at bounding box center [1150, 471] width 83 height 35
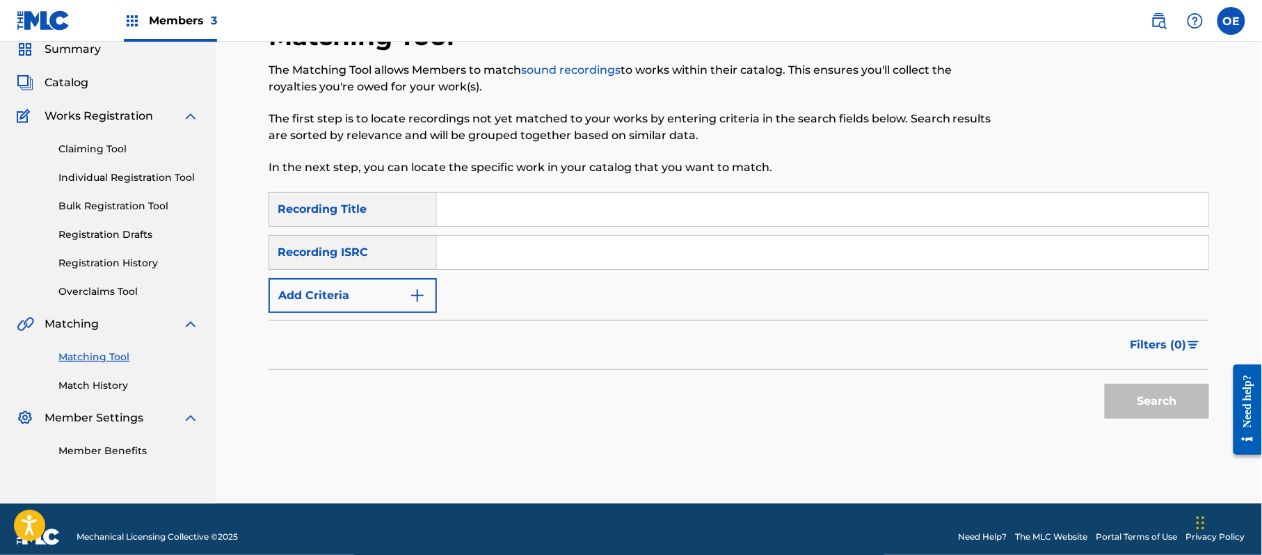
paste input "EL PRESO OLVIDADO"
type input "EL PRESO OLVIDADO"
click at [374, 285] on button "Add Criteria" at bounding box center [353, 295] width 168 height 35
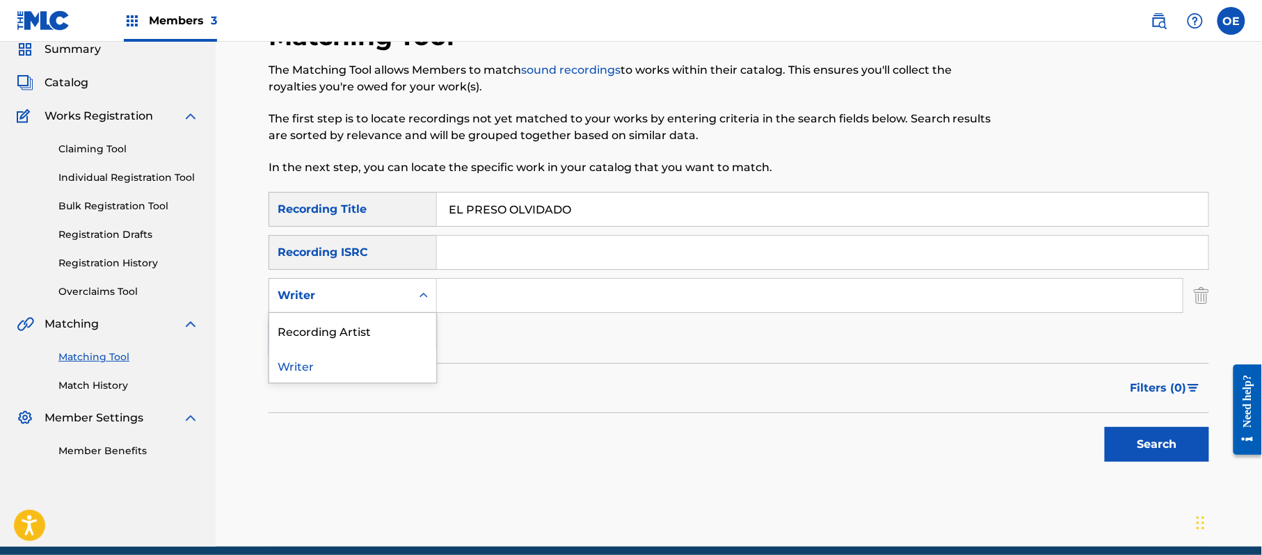
drag, startPoint x: 372, startPoint y: 287, endPoint x: 363, endPoint y: 312, distance: 27.1
click at [369, 287] on div "Writer" at bounding box center [340, 295] width 125 height 17
click at [365, 335] on div "Recording Artist" at bounding box center [352, 330] width 167 height 35
paste input "LA MIGRA"
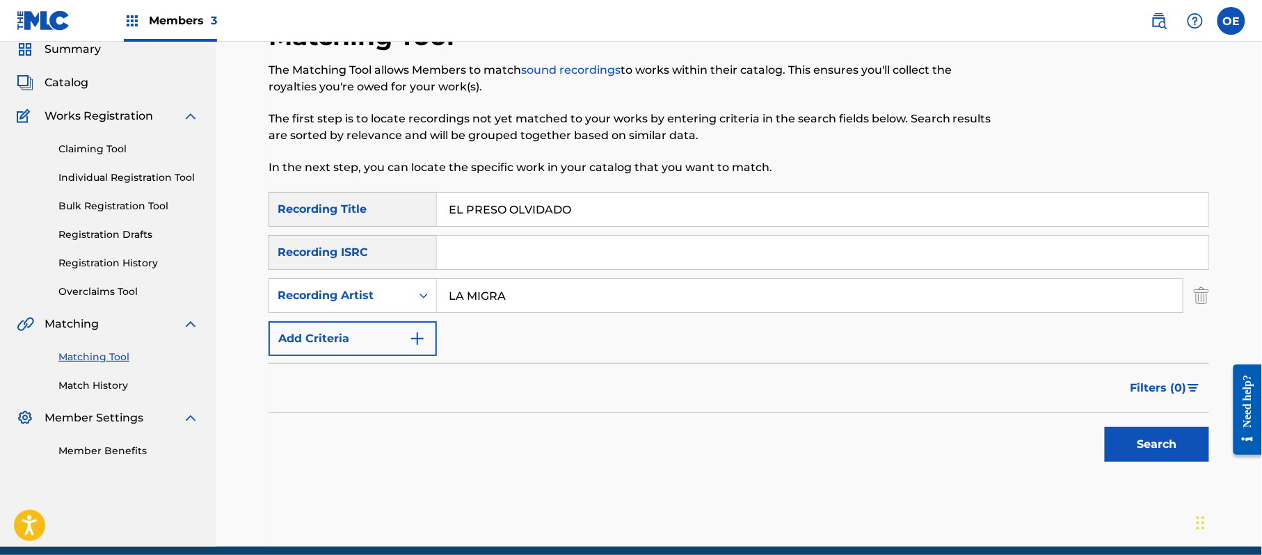
type input "LA MIGRA"
click at [1145, 462] on button "Search" at bounding box center [1157, 444] width 104 height 35
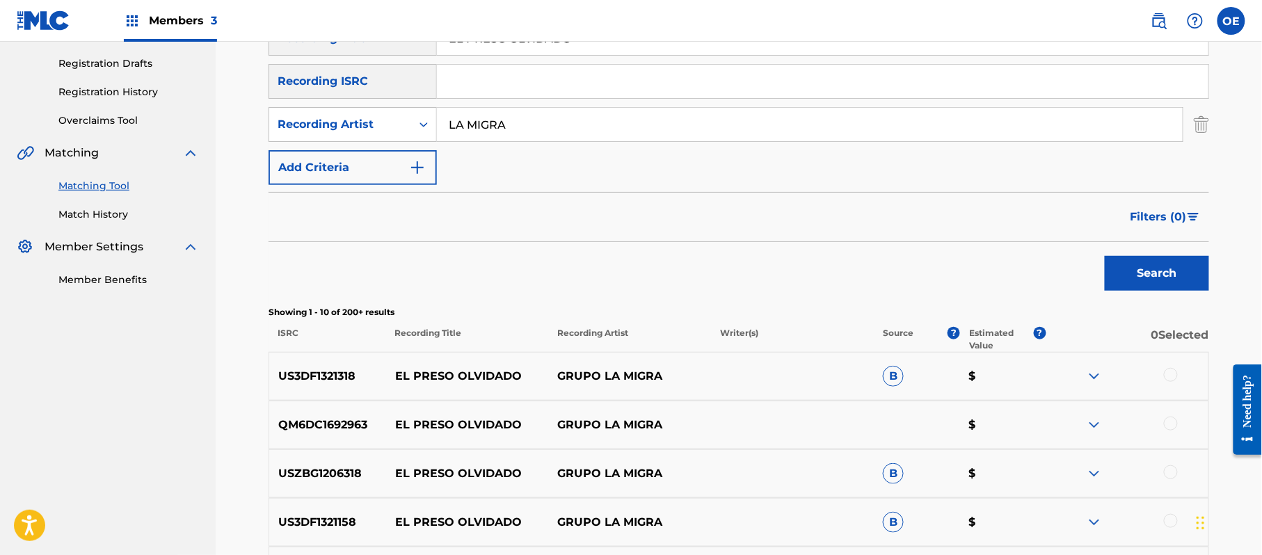
scroll to position [334, 0]
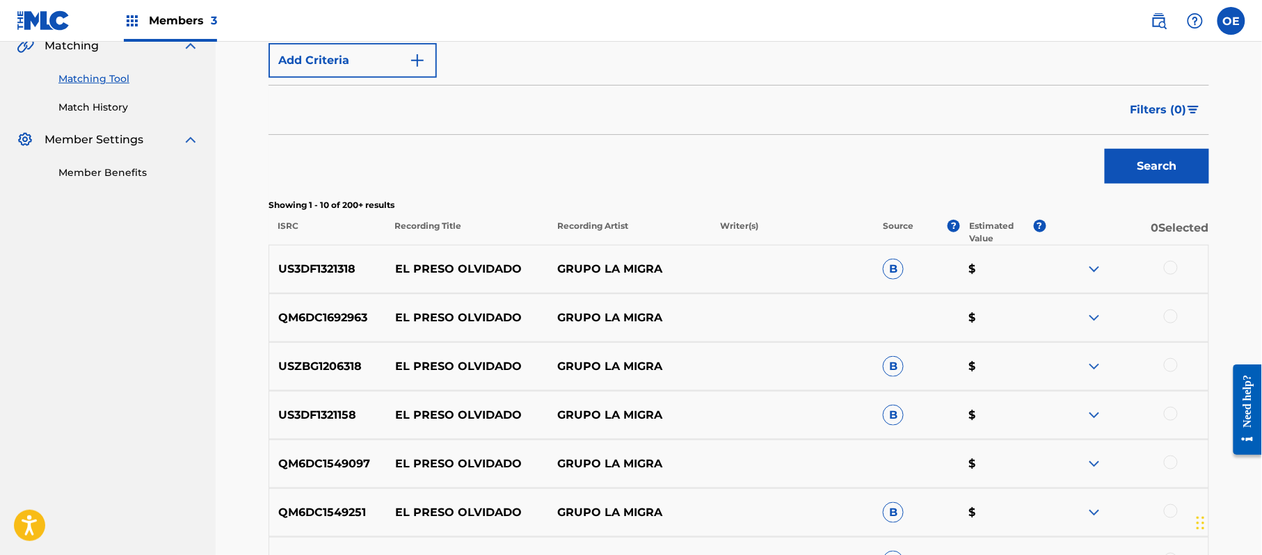
click at [1173, 263] on div at bounding box center [1171, 268] width 14 height 14
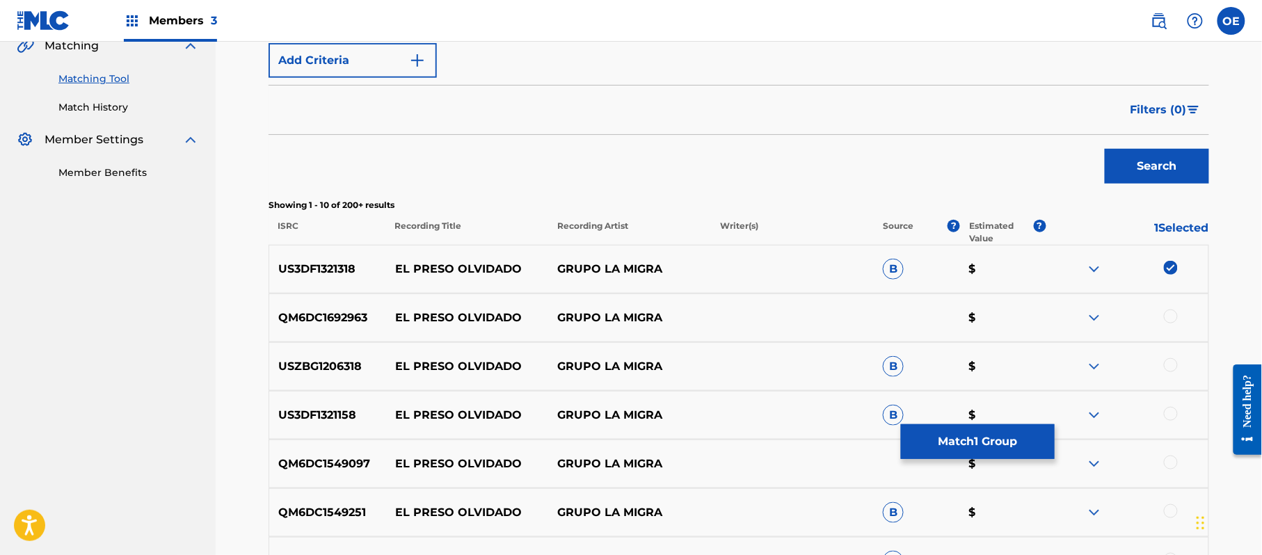
click at [1173, 315] on div at bounding box center [1171, 317] width 14 height 14
click at [1172, 362] on div at bounding box center [1171, 365] width 14 height 14
click at [1164, 415] on div at bounding box center [1171, 414] width 14 height 14
click at [1172, 463] on div at bounding box center [1171, 463] width 14 height 14
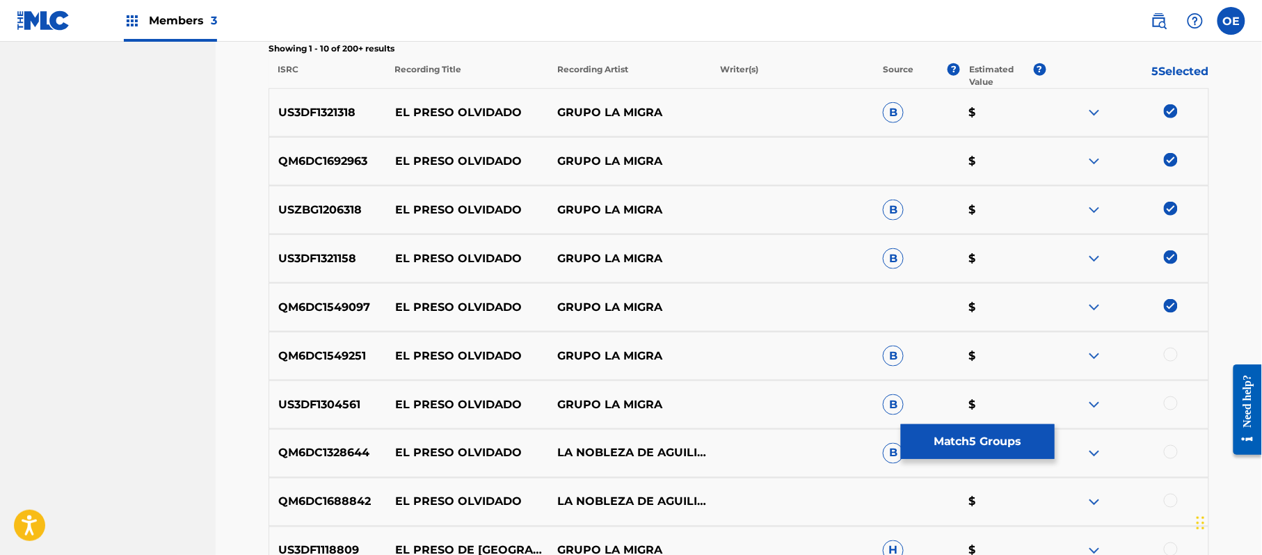
scroll to position [612, 0]
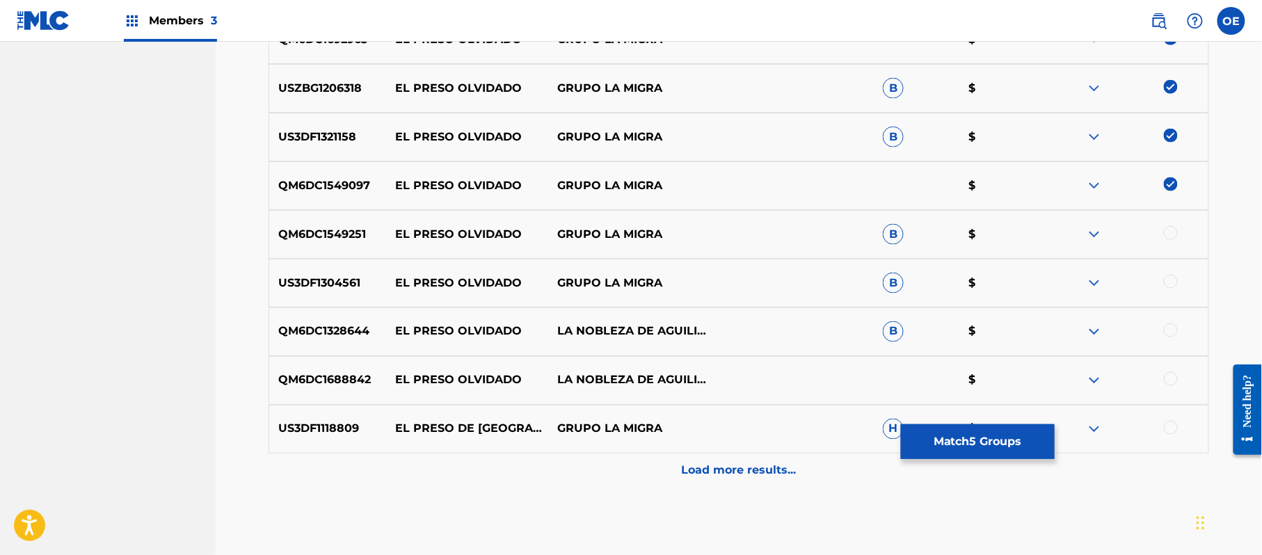
click at [1172, 232] on div at bounding box center [1171, 233] width 14 height 14
click at [1172, 276] on div at bounding box center [1171, 282] width 14 height 14
click at [765, 472] on p "Load more results..." at bounding box center [739, 471] width 115 height 17
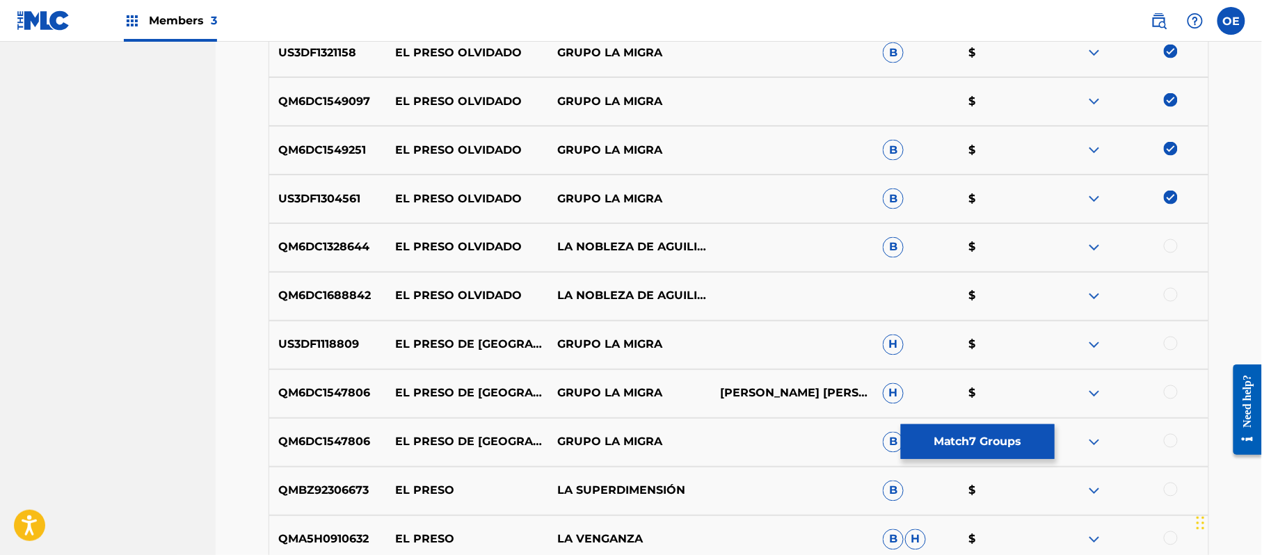
scroll to position [891, 0]
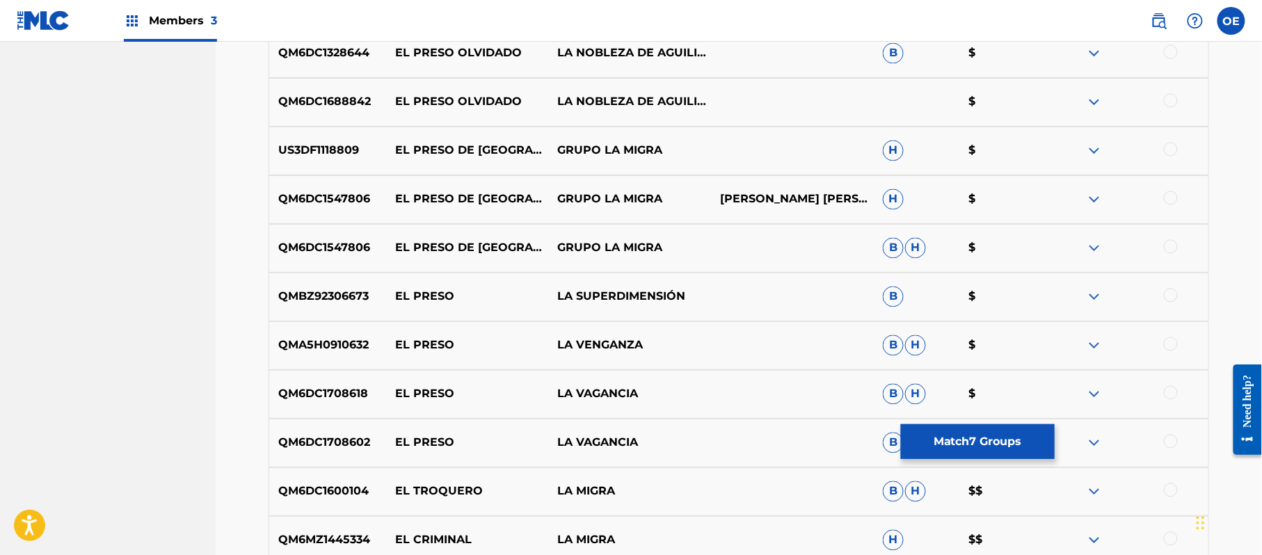
click at [955, 465] on div "QM6DC1708602 EL PRESO LA VAGANCIA B H $" at bounding box center [739, 443] width 941 height 49
click at [953, 448] on button "Match 7 Groups" at bounding box center [978, 441] width 154 height 35
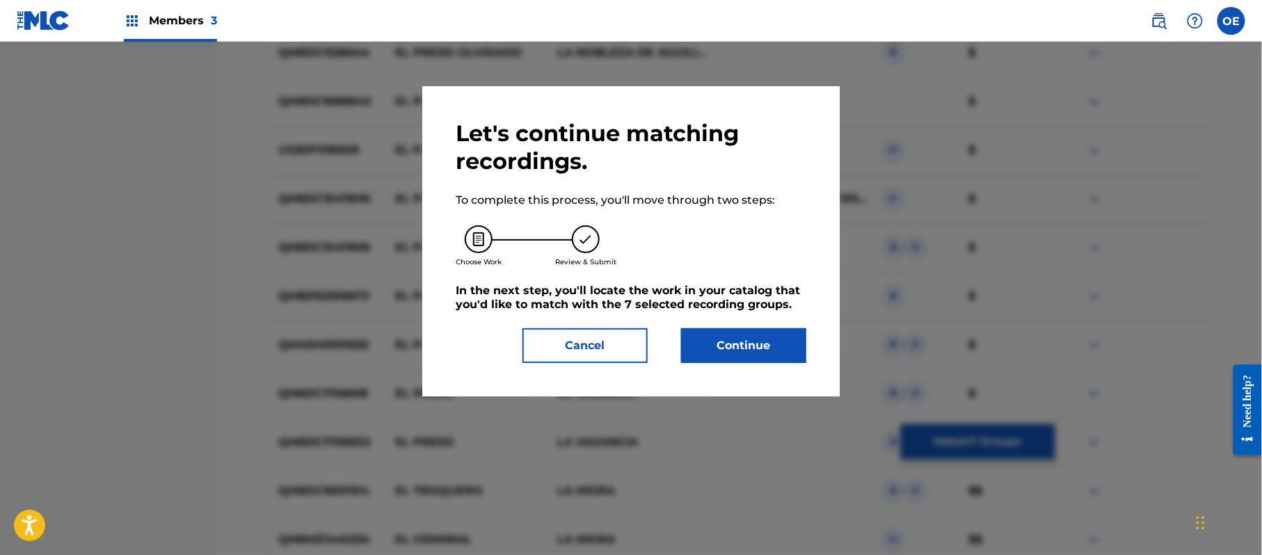
click at [749, 334] on button "Continue" at bounding box center [743, 345] width 125 height 35
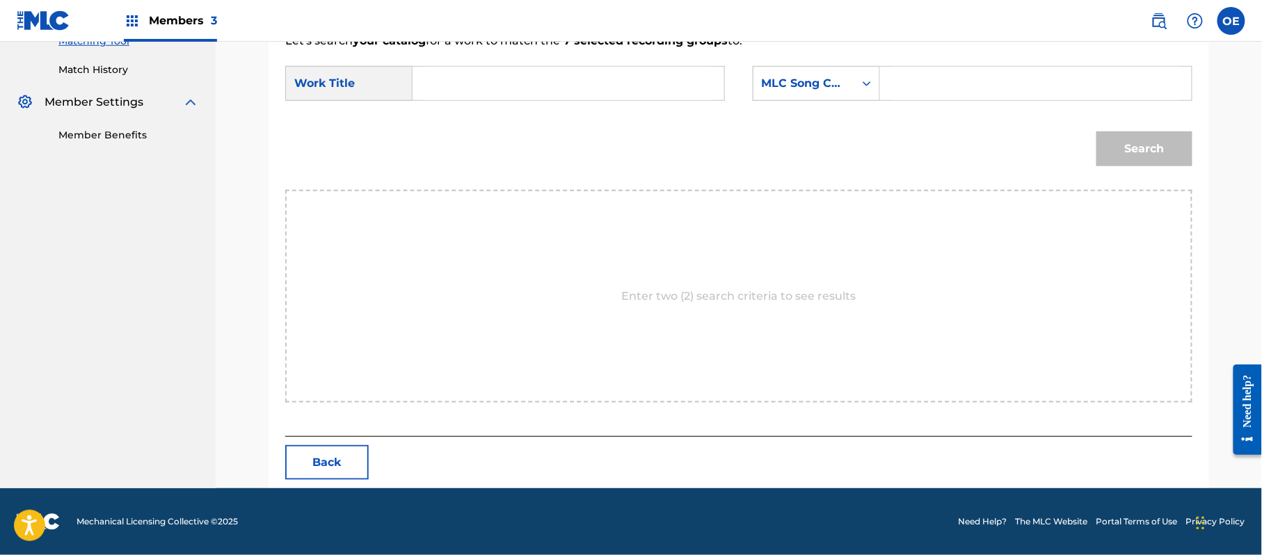
paste input "EL PRESO OLVIDADO"
type input "EL PRESO OLVIDADO"
click at [782, 93] on div "MLC Song Code" at bounding box center [804, 83] width 101 height 26
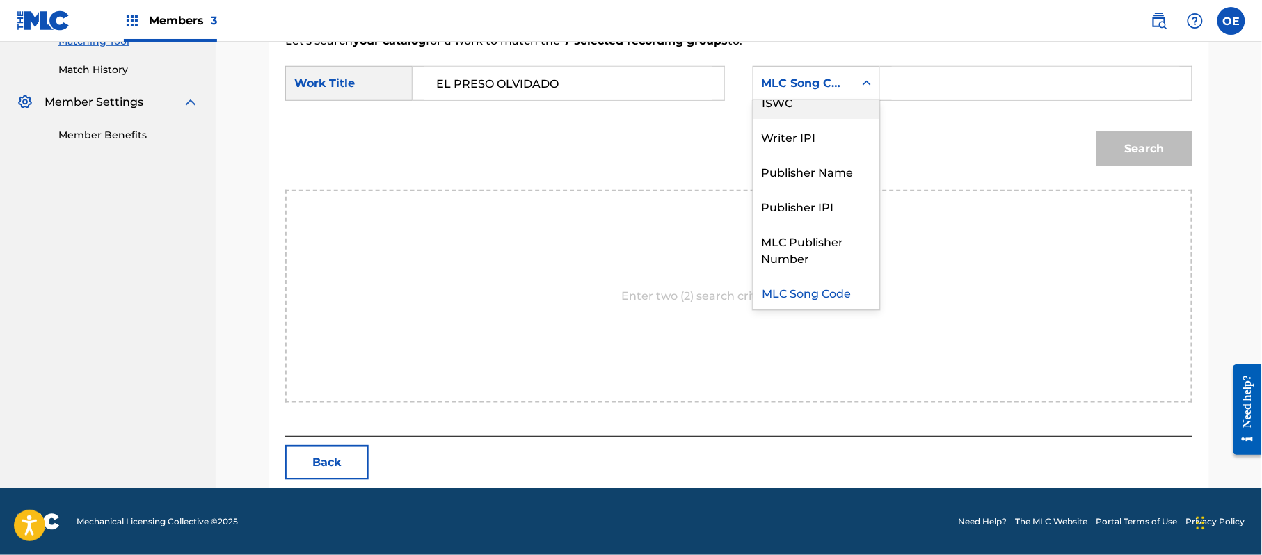
scroll to position [0, 0]
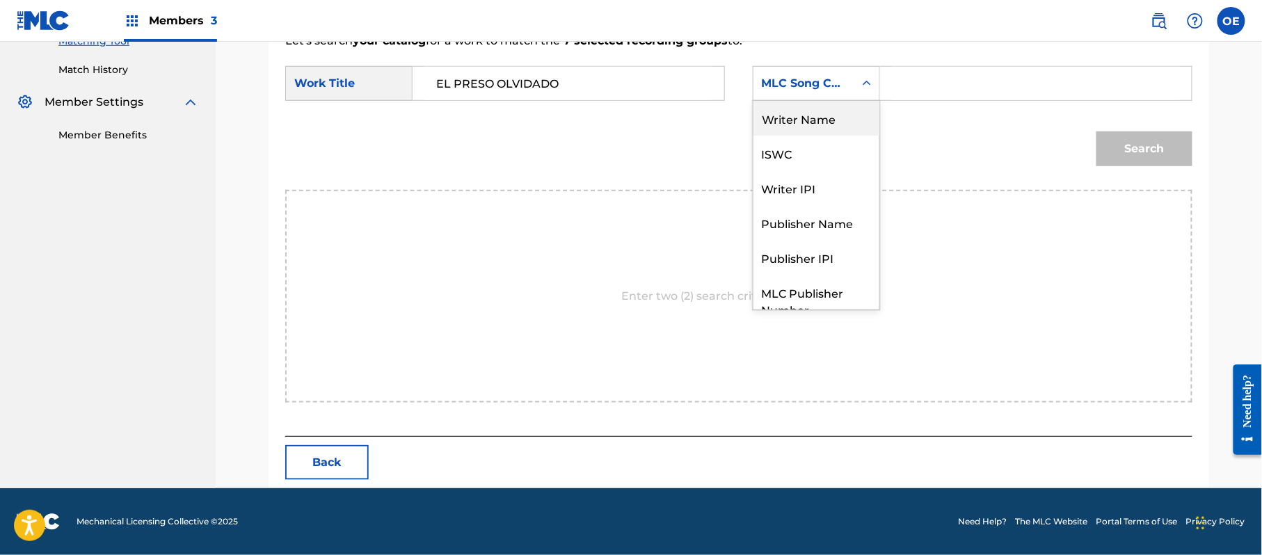
click at [792, 125] on div "Writer Name" at bounding box center [817, 118] width 126 height 35
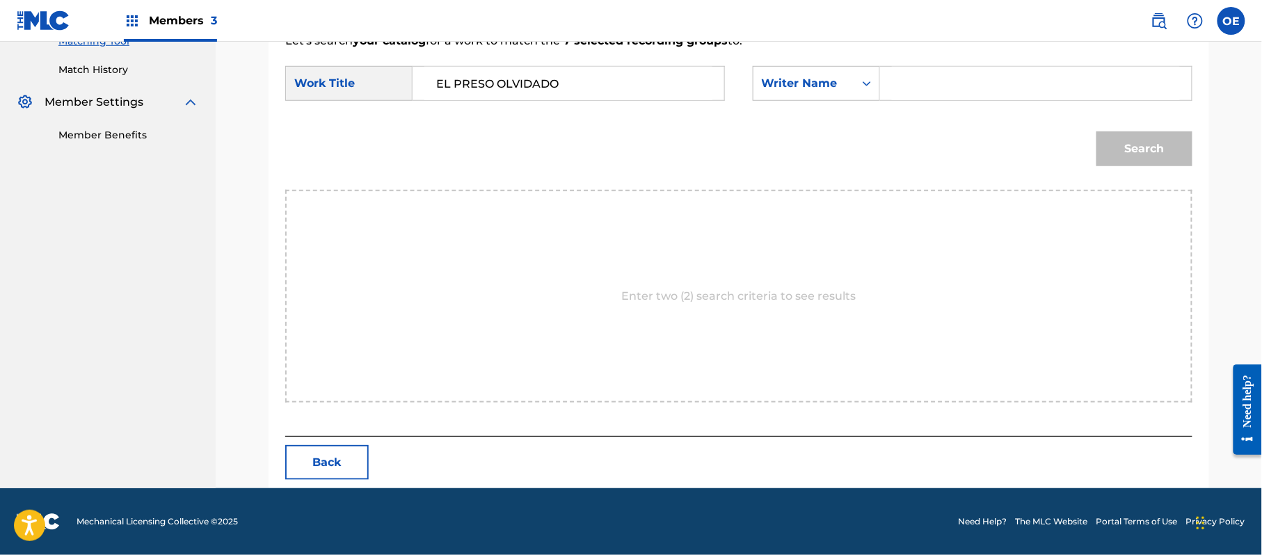
paste input "[PERSON_NAME]"
type input "[PERSON_NAME]"
click at [1130, 160] on button "Search" at bounding box center [1145, 149] width 96 height 35
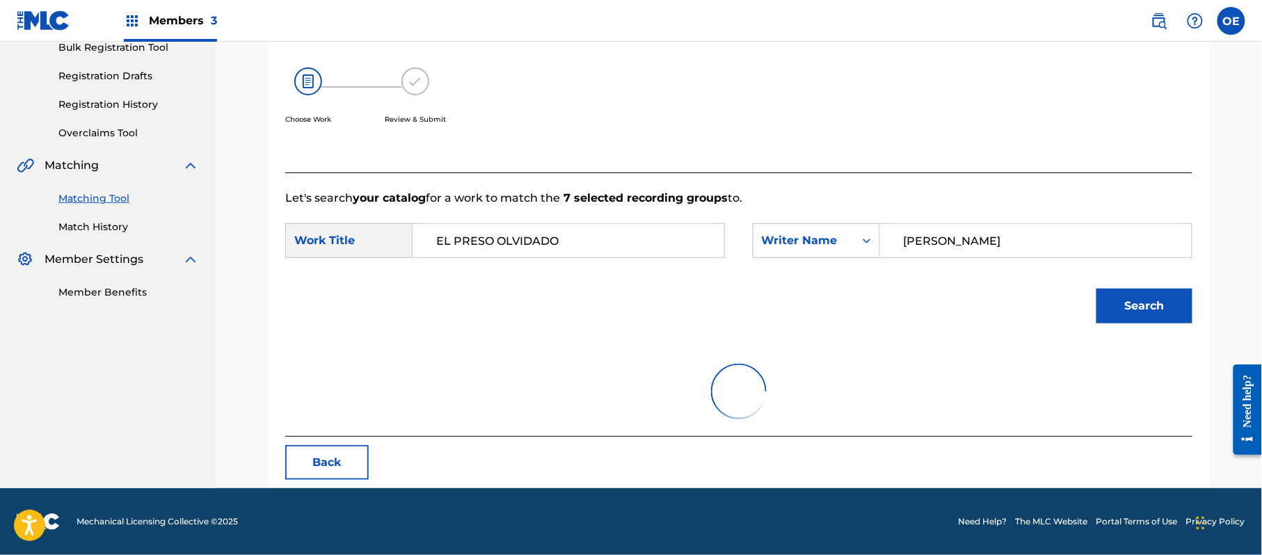
scroll to position [331, 0]
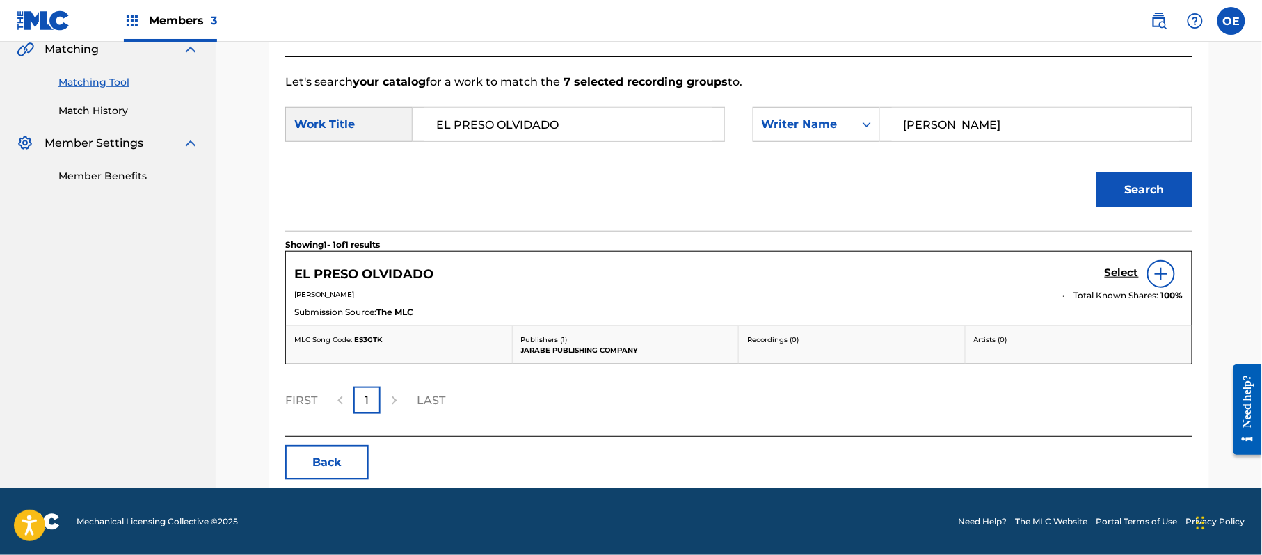
click at [1117, 270] on h5 "Select" at bounding box center [1122, 273] width 34 height 13
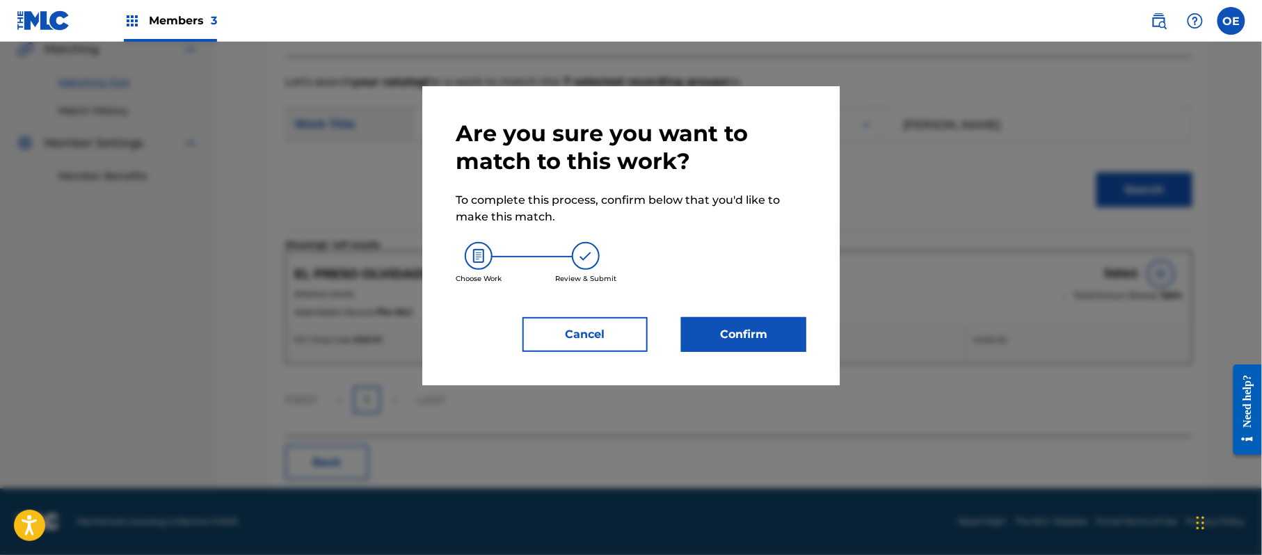
click at [715, 316] on div "Are you sure you want to match to this work? To complete this process, confirm …" at bounding box center [631, 236] width 351 height 232
click at [718, 326] on button "Confirm" at bounding box center [743, 334] width 125 height 35
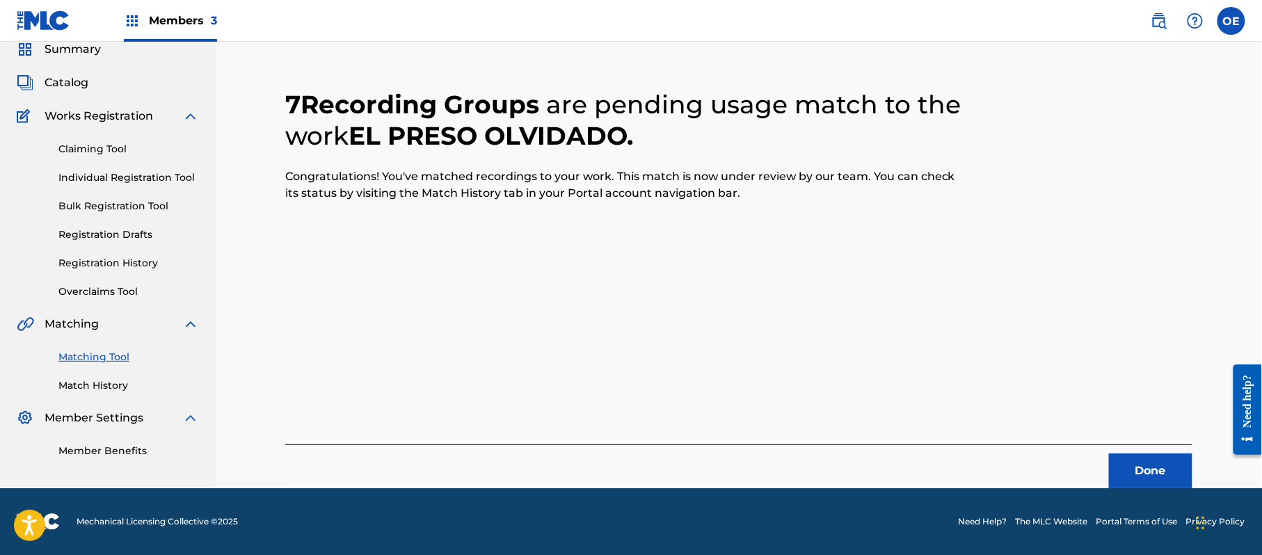
scroll to position [56, 0]
click at [1183, 466] on button "Done" at bounding box center [1150, 471] width 83 height 35
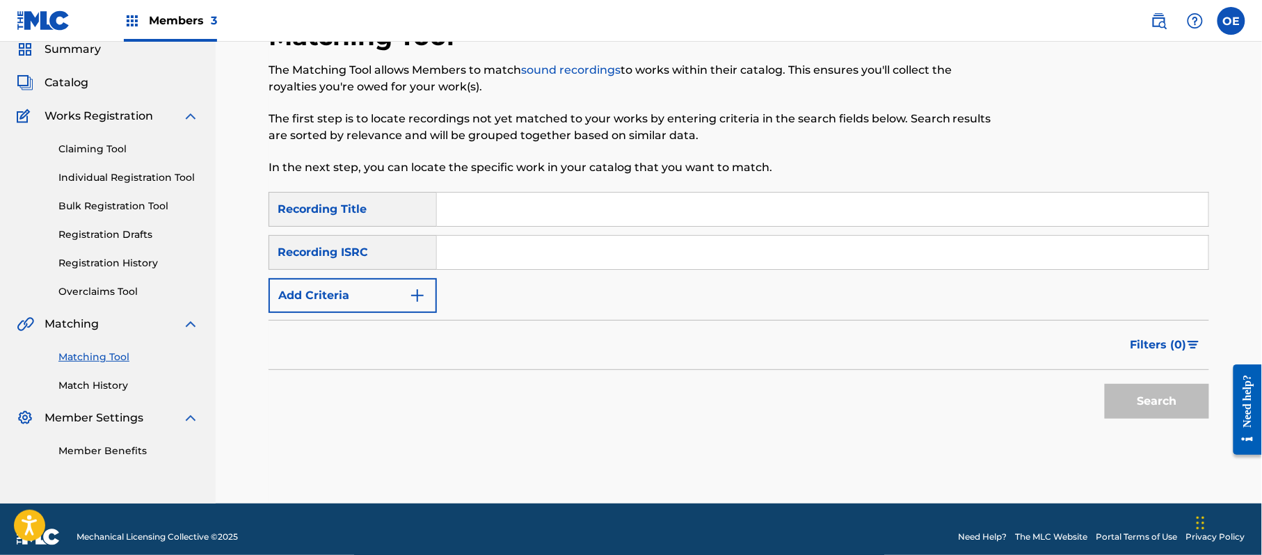
paste input "BUSCANDO UN AMOR"
type input "BUSCANDO UN AMOR"
click at [365, 307] on button "Add Criteria" at bounding box center [353, 295] width 168 height 35
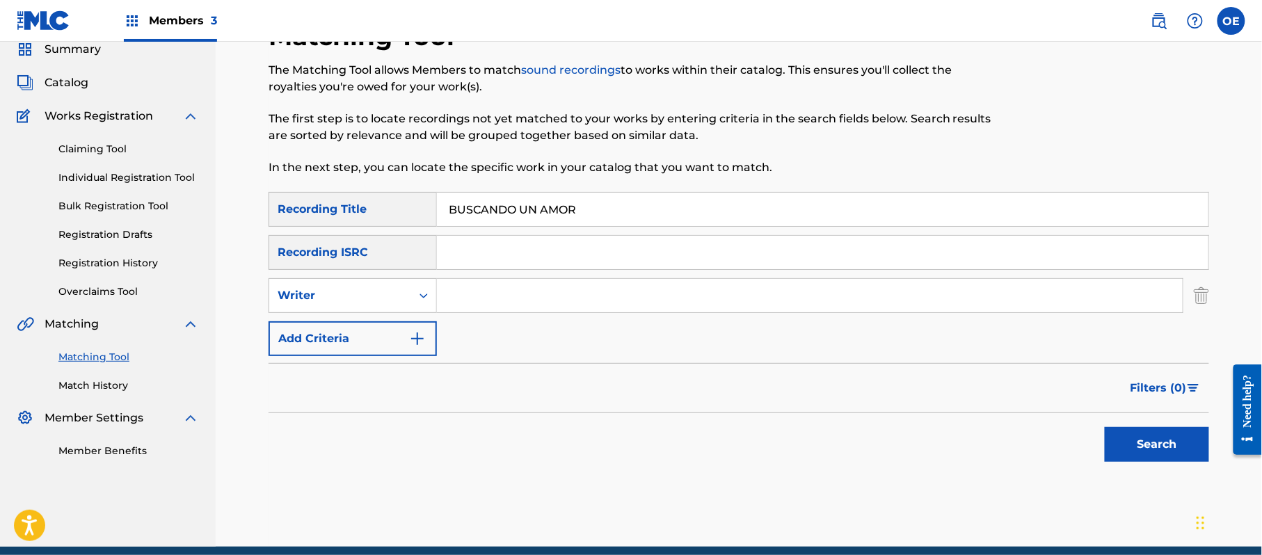
click at [366, 301] on div "Writer" at bounding box center [340, 295] width 125 height 17
drag, startPoint x: 348, startPoint y: 323, endPoint x: 372, endPoint y: 323, distance: 23.7
click at [348, 324] on div "Recording Artist" at bounding box center [352, 330] width 167 height 35
paste input "GRUPO KIWIS"
type input "GRUPO KIWIS"
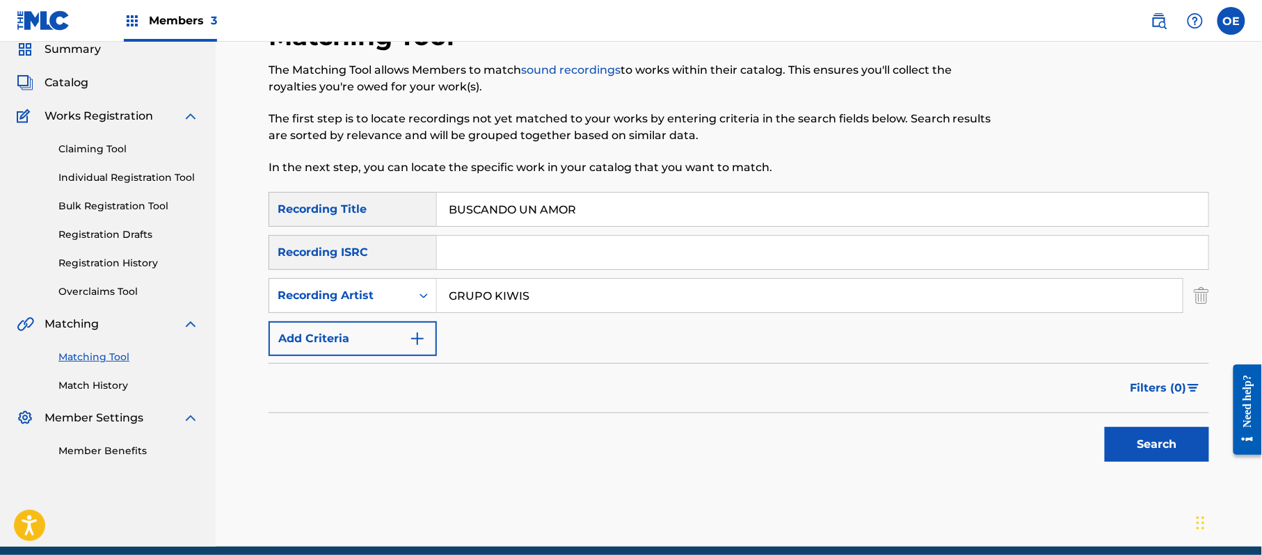
click at [582, 337] on div "SearchWithCriteria0782ace1-59c9-45dc-87c1-ec14ac65e8f0 Recording Title BUSCANDO…" at bounding box center [739, 274] width 941 height 164
click at [1140, 437] on button "Search" at bounding box center [1157, 444] width 104 height 35
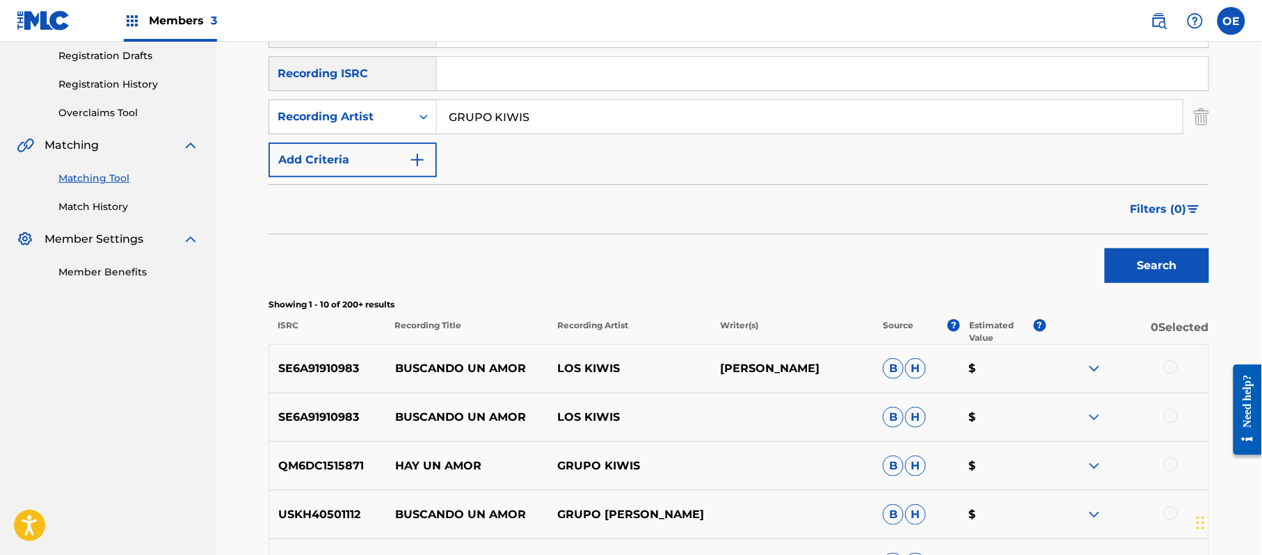
scroll to position [334, 0]
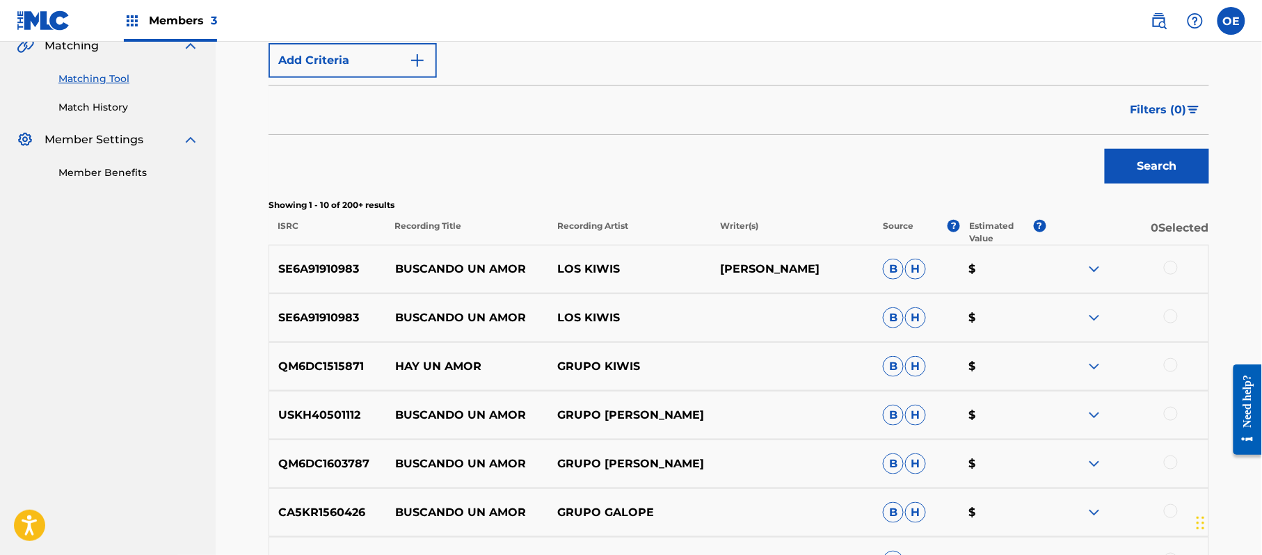
click at [1170, 264] on div at bounding box center [1171, 268] width 14 height 14
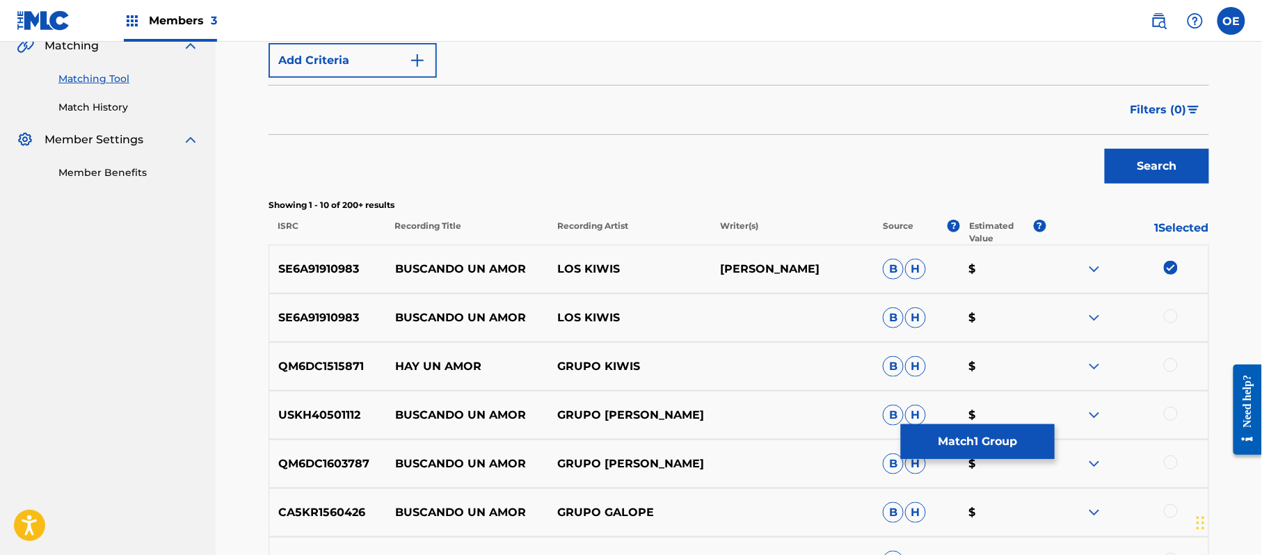
click at [1168, 317] on div at bounding box center [1171, 317] width 14 height 14
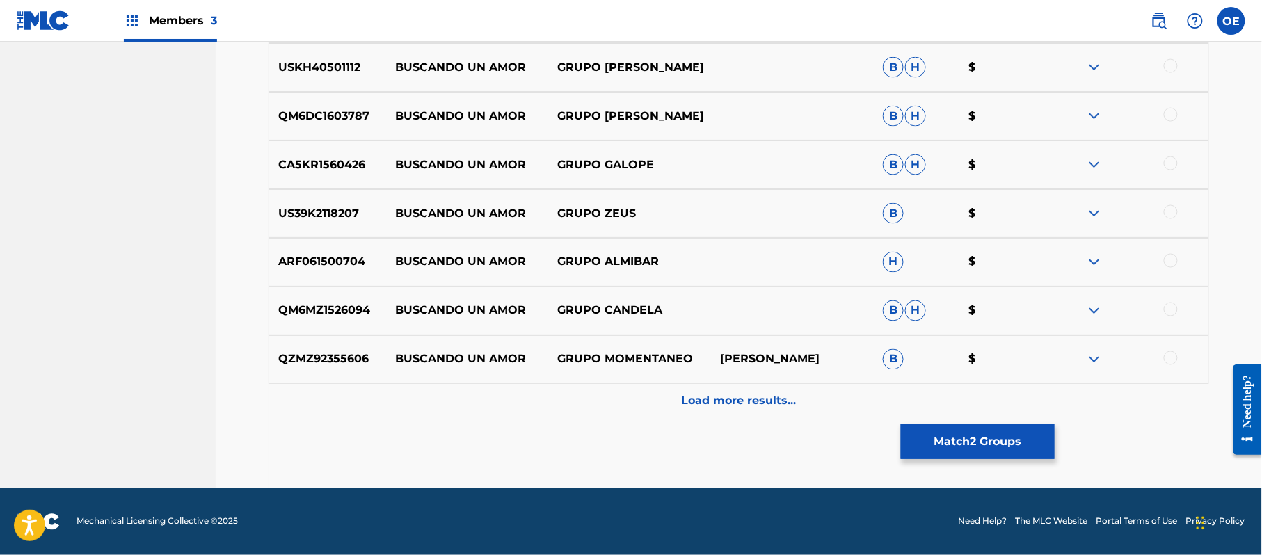
scroll to position [589, 0]
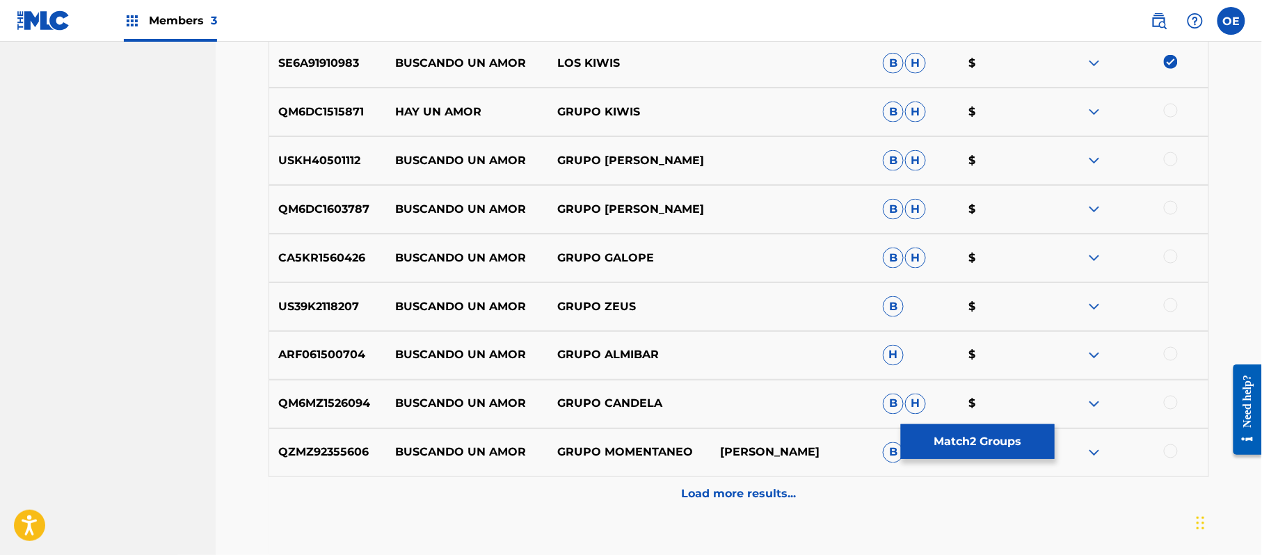
click at [953, 438] on button "Match 2 Groups" at bounding box center [978, 441] width 154 height 35
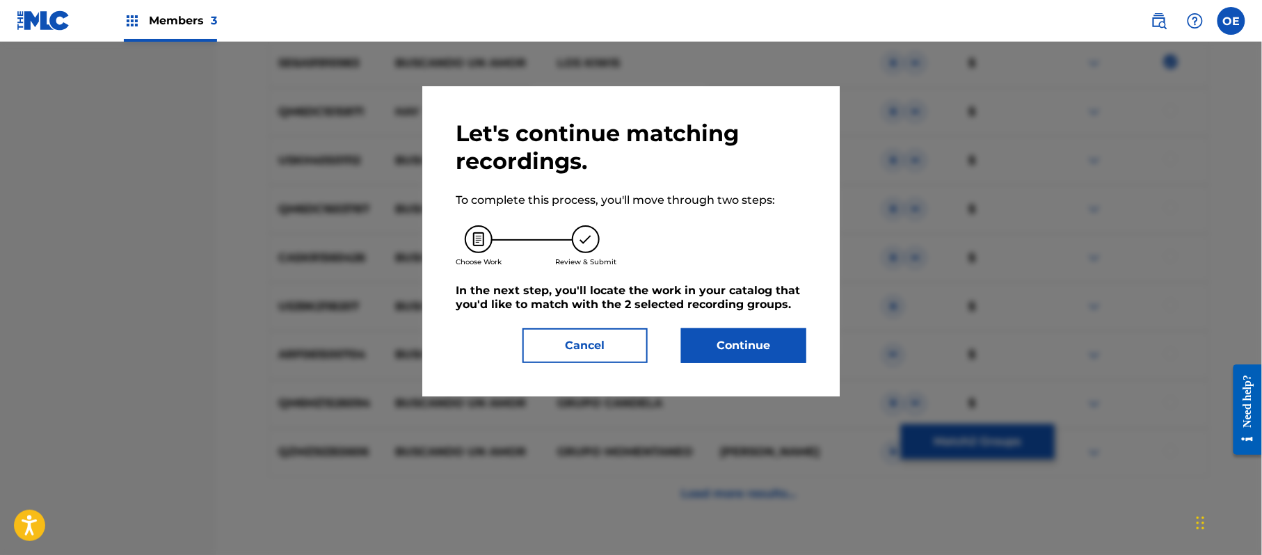
click at [714, 344] on button "Continue" at bounding box center [743, 345] width 125 height 35
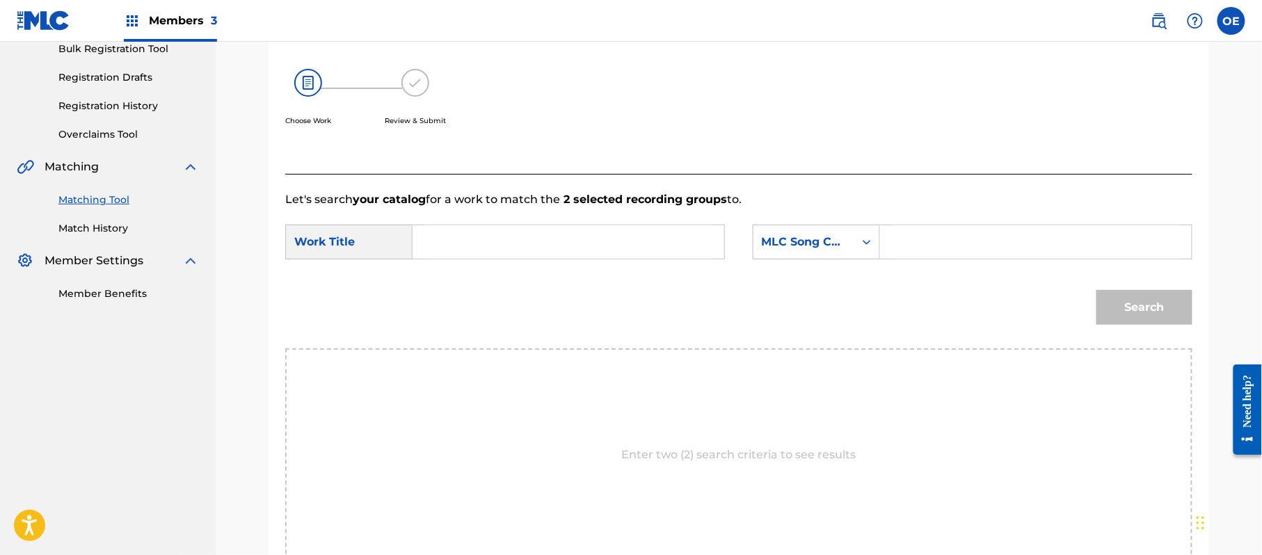
scroll to position [372, 0]
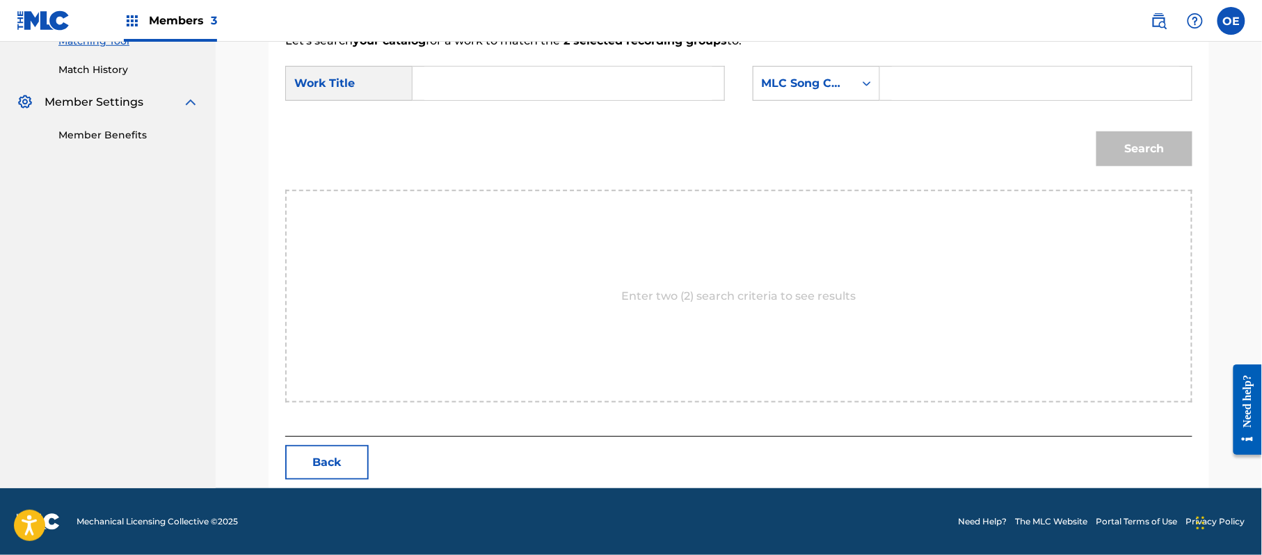
paste input "BUSCANDO UN AMOR"
type input "BUSCANDO UN AMOR"
click at [771, 84] on div "MLC Song Code" at bounding box center [804, 83] width 84 height 17
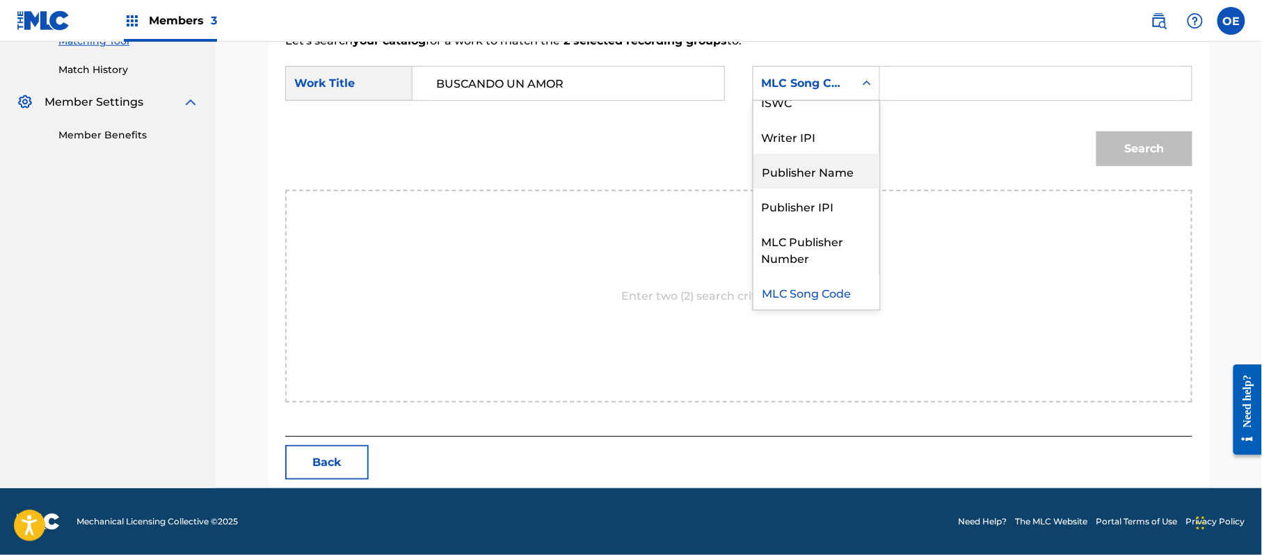
scroll to position [0, 0]
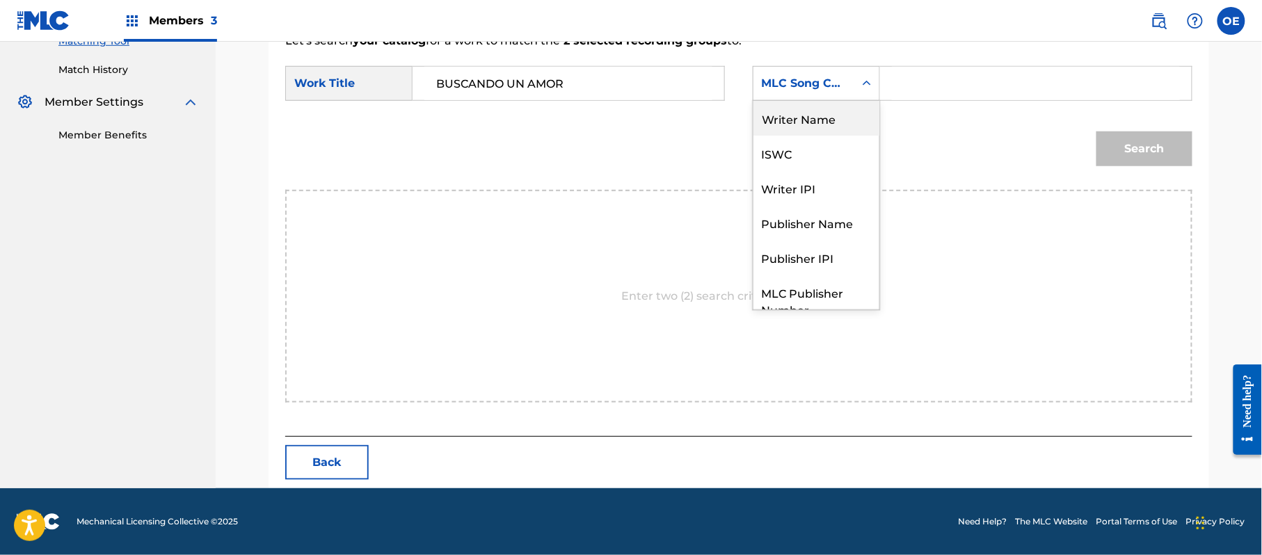
click at [791, 115] on div "Writer Name" at bounding box center [817, 118] width 126 height 35
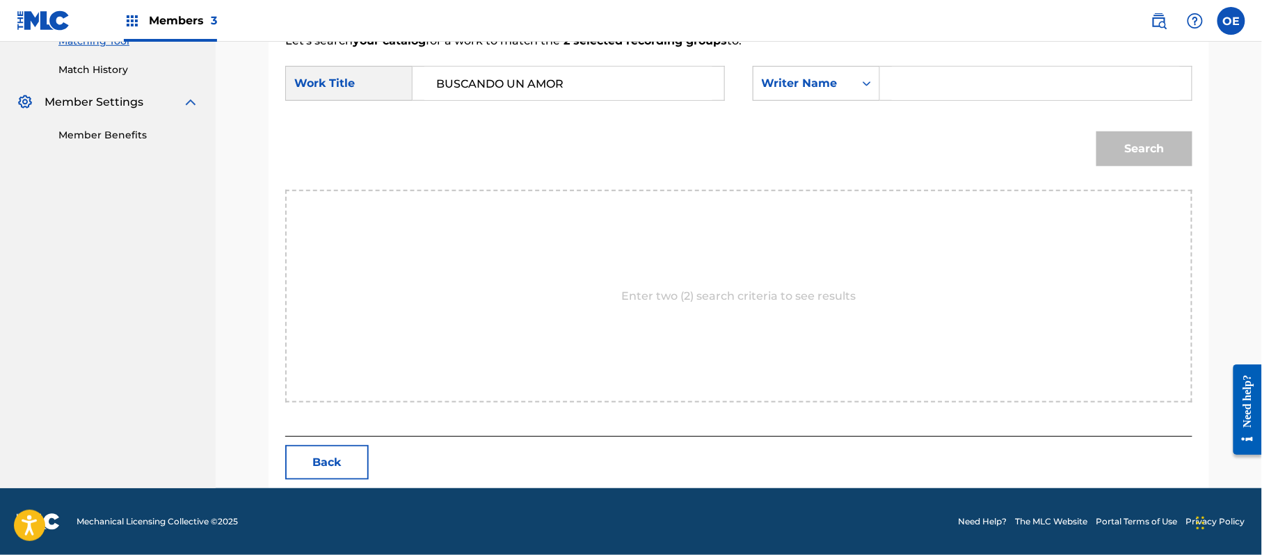
paste input "[PERSON_NAME]"
type input "[PERSON_NAME]"
click at [1124, 146] on button "Search" at bounding box center [1145, 149] width 96 height 35
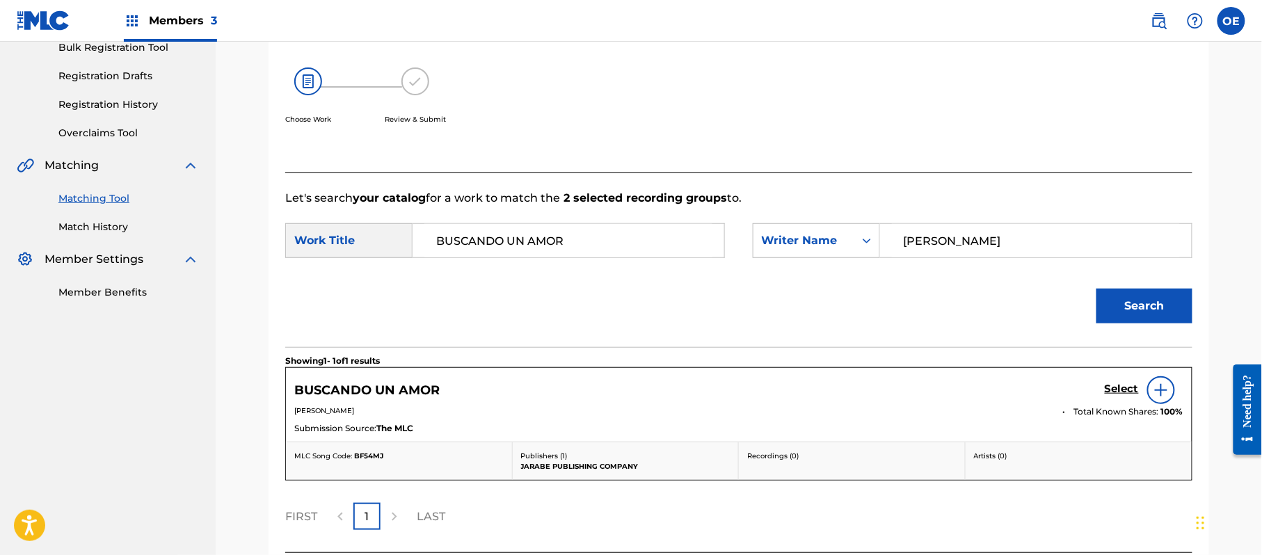
scroll to position [331, 0]
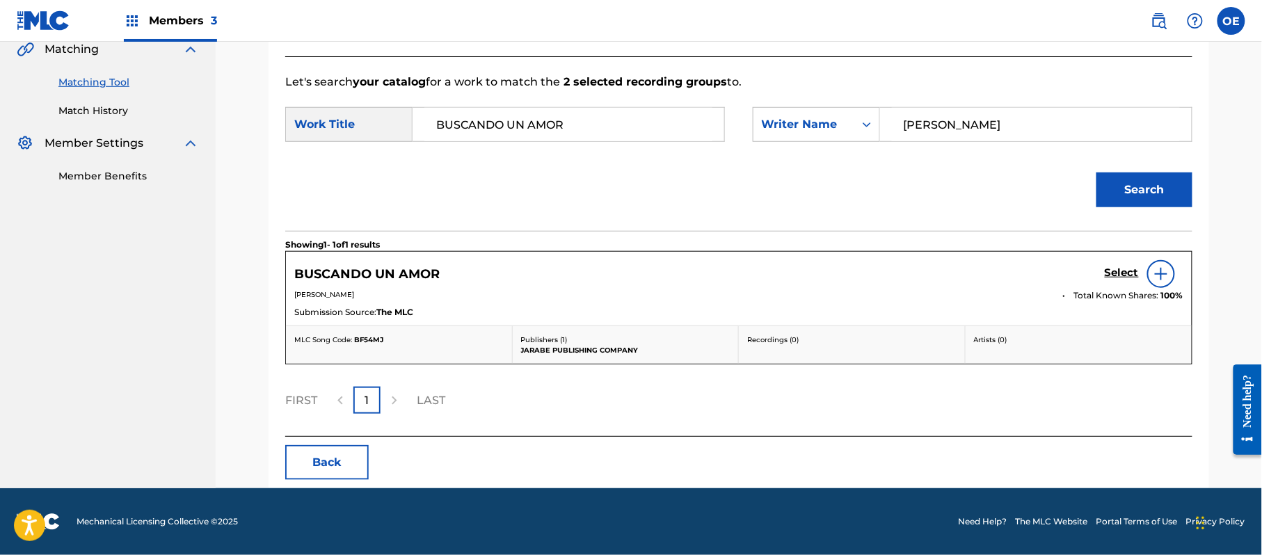
click at [1108, 267] on h5 "Select" at bounding box center [1122, 273] width 34 height 13
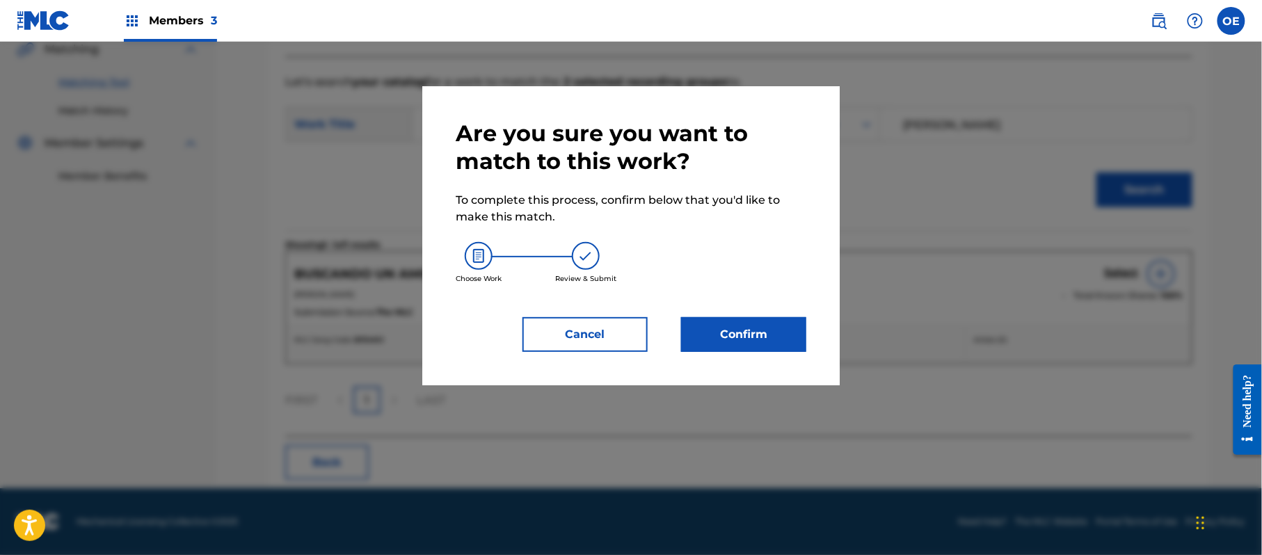
click at [772, 326] on button "Confirm" at bounding box center [743, 334] width 125 height 35
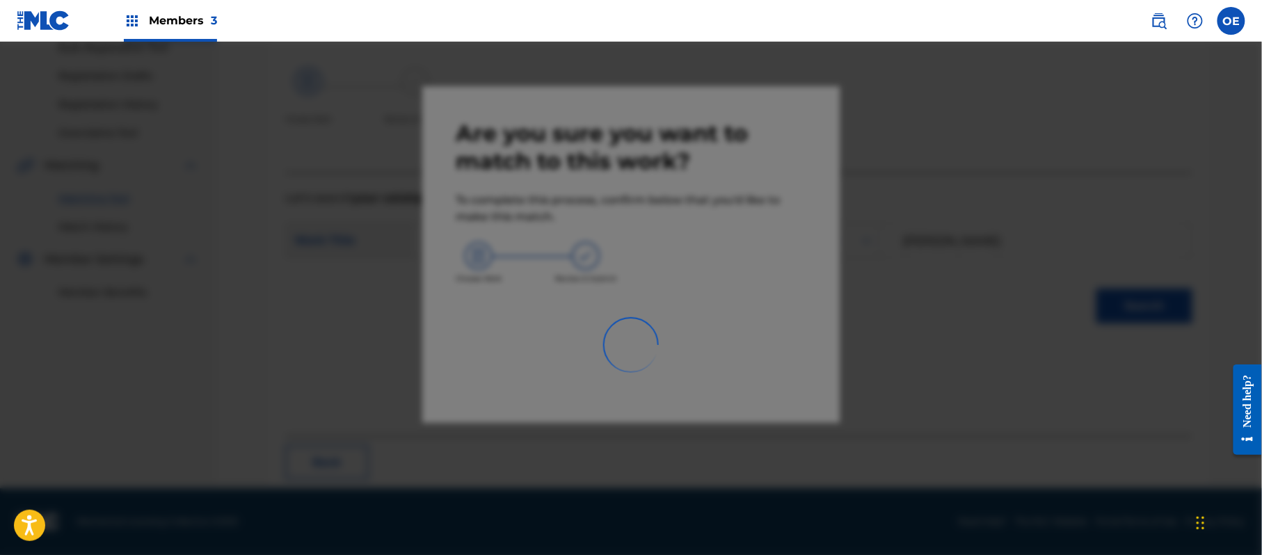
scroll to position [56, 0]
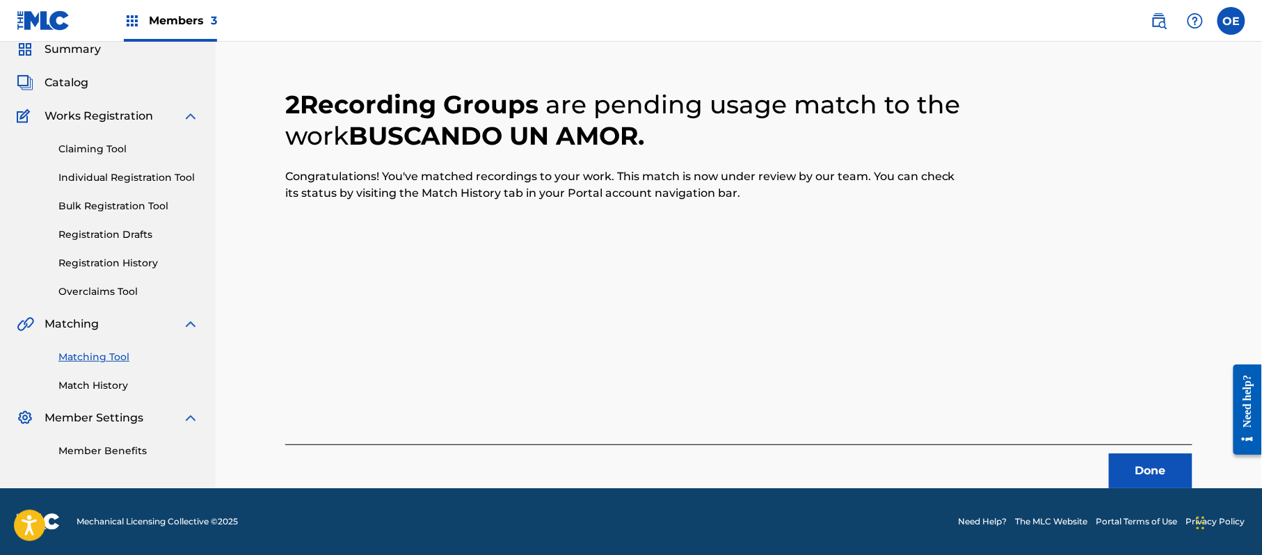
click at [1141, 455] on button "Done" at bounding box center [1150, 471] width 83 height 35
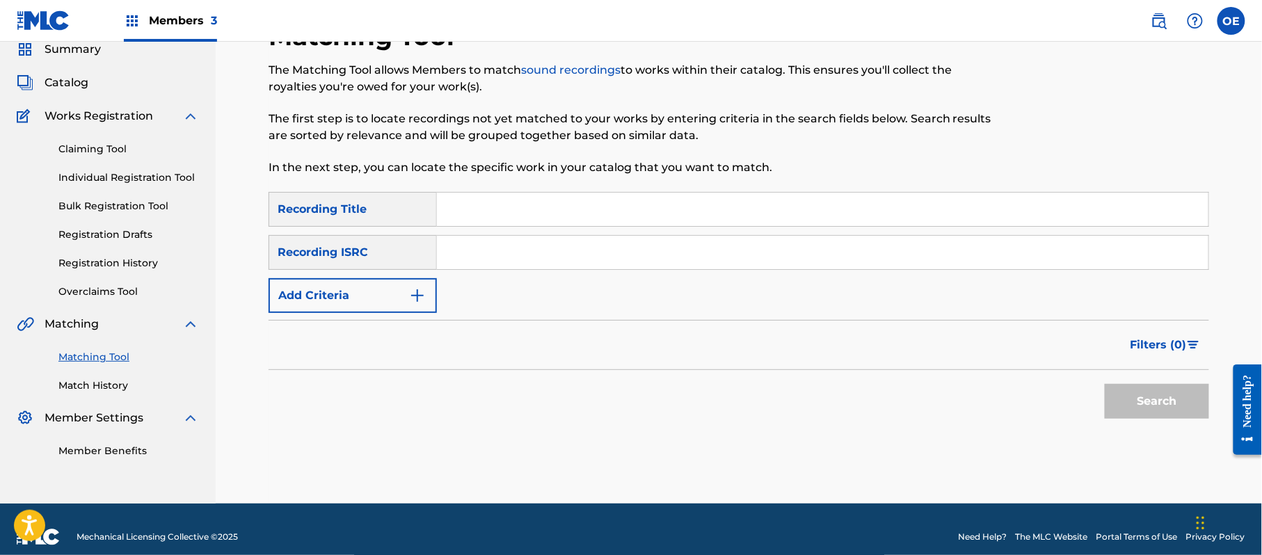
paste input "CANCION ROBADA"
type input "CANCION ROBADA"
click at [368, 285] on button "Add Criteria" at bounding box center [353, 295] width 168 height 35
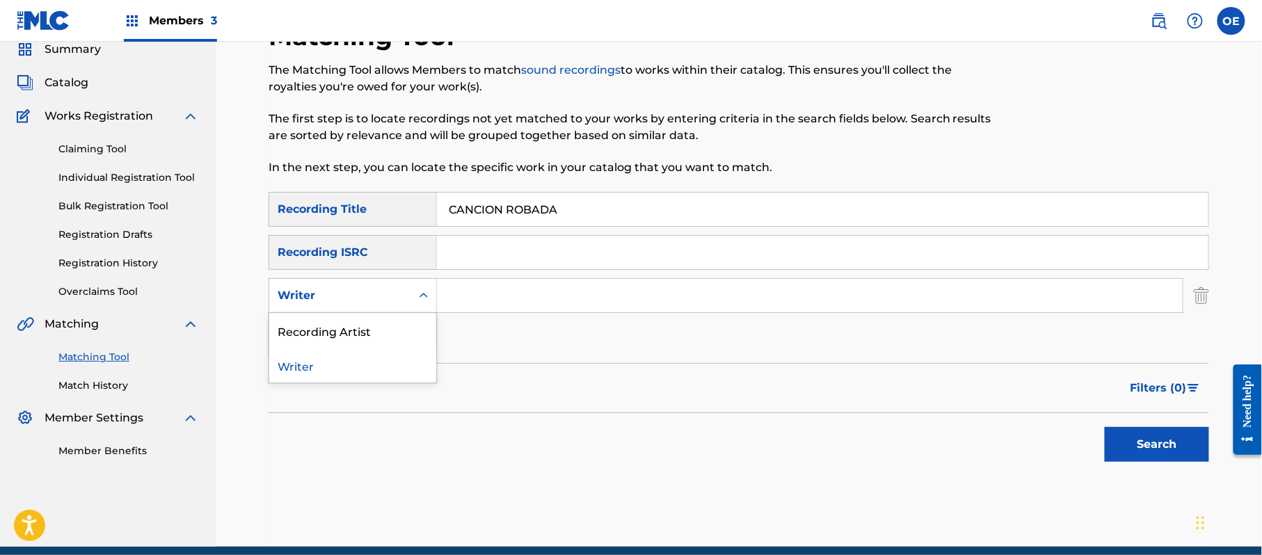
click at [368, 298] on div "Writer" at bounding box center [340, 295] width 125 height 17
click at [368, 319] on div "Recording Artist" at bounding box center [352, 330] width 167 height 35
paste input "GRUPO KIWIS"
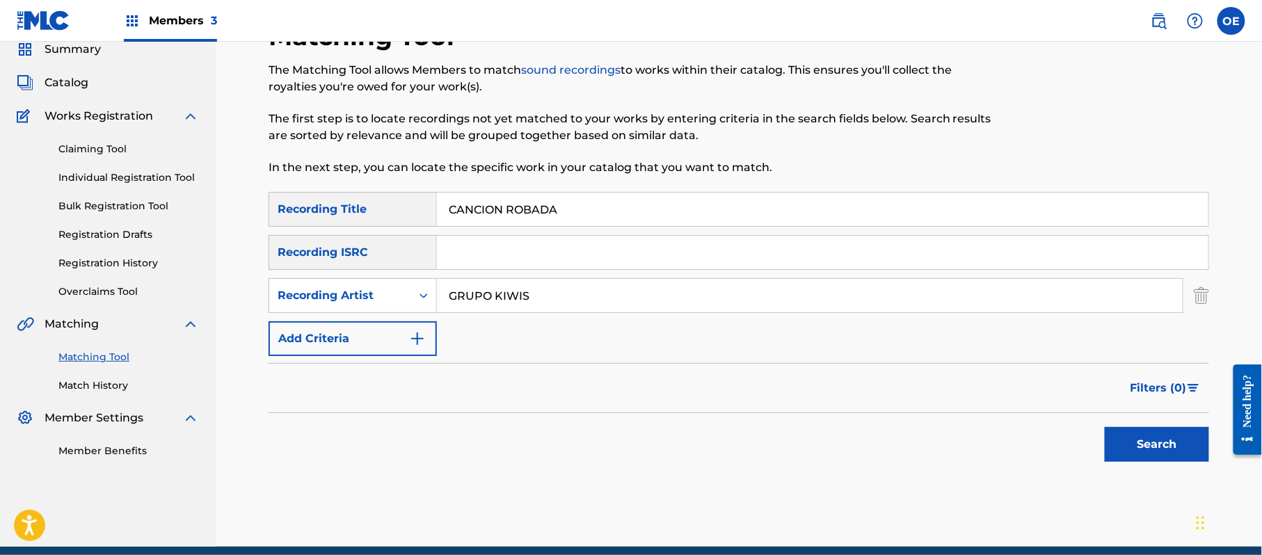
type input "GRUPO KIWIS"
drag, startPoint x: 1150, startPoint y: 426, endPoint x: 939, endPoint y: 385, distance: 214.7
click at [1148, 427] on div "Search" at bounding box center [1153, 441] width 111 height 56
click at [1106, 452] on button "Search" at bounding box center [1157, 444] width 104 height 35
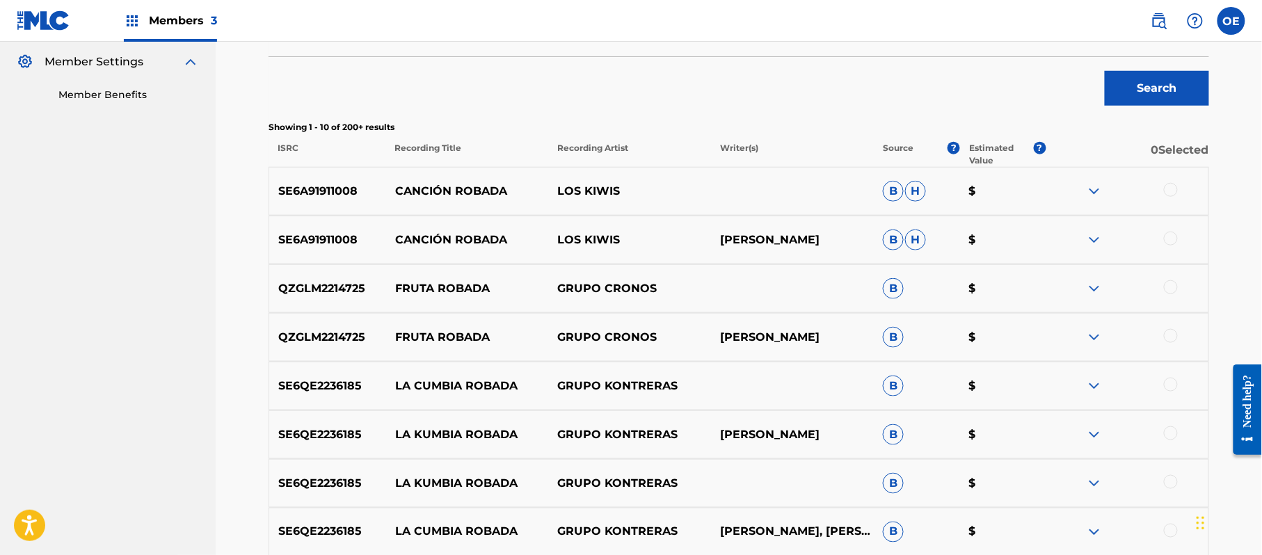
scroll to position [427, 0]
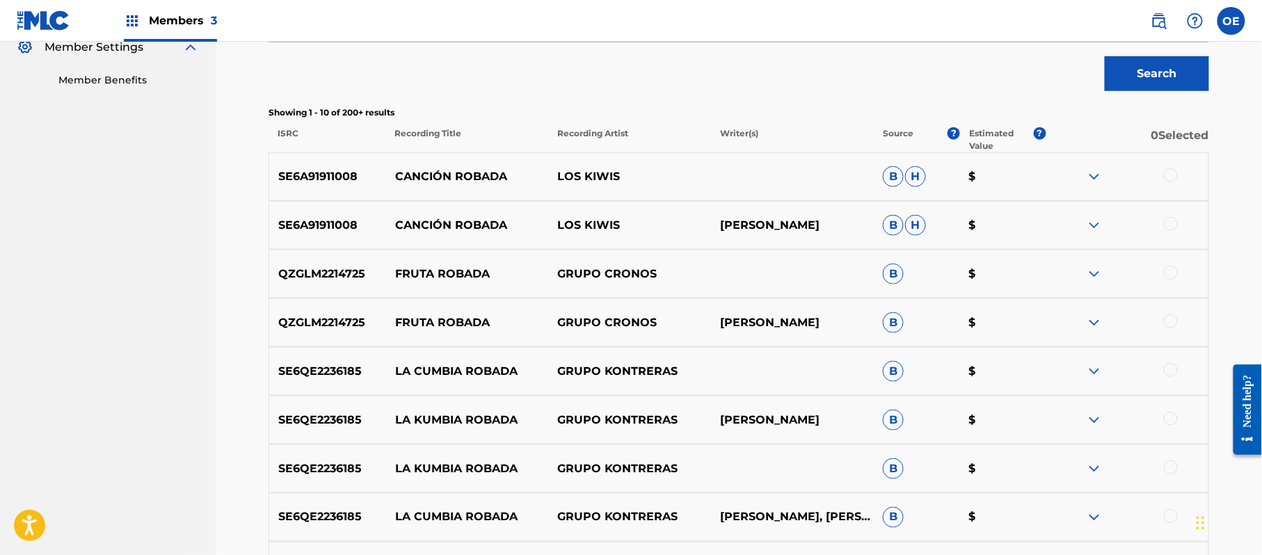
click at [1176, 178] on div at bounding box center [1171, 175] width 14 height 14
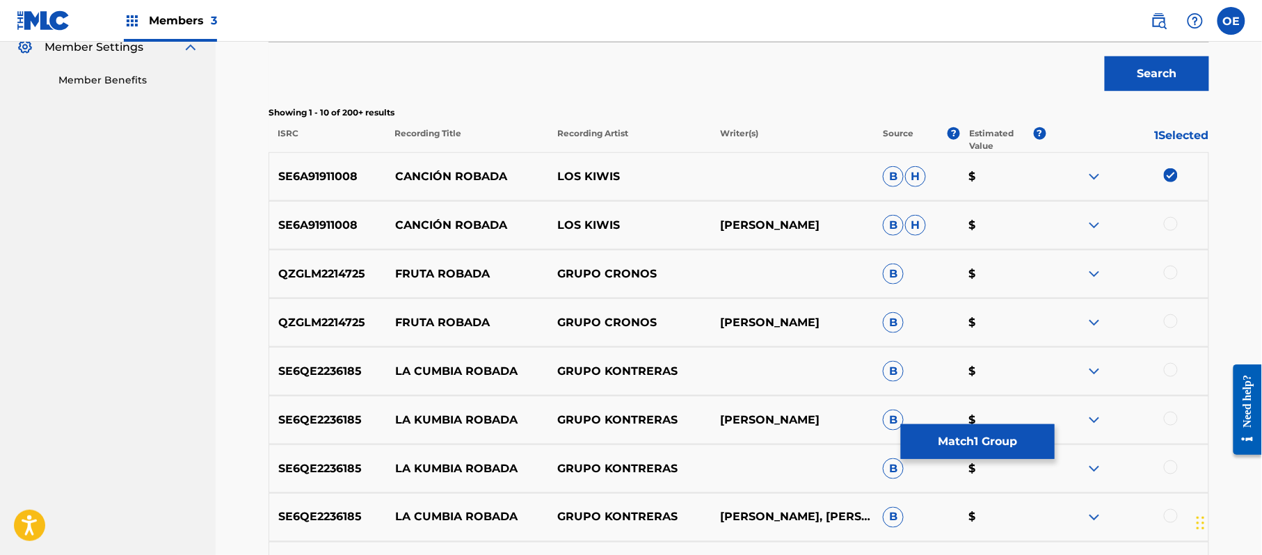
click at [1167, 220] on div at bounding box center [1171, 224] width 14 height 14
click at [950, 427] on button "Match 2 Groups" at bounding box center [978, 441] width 154 height 35
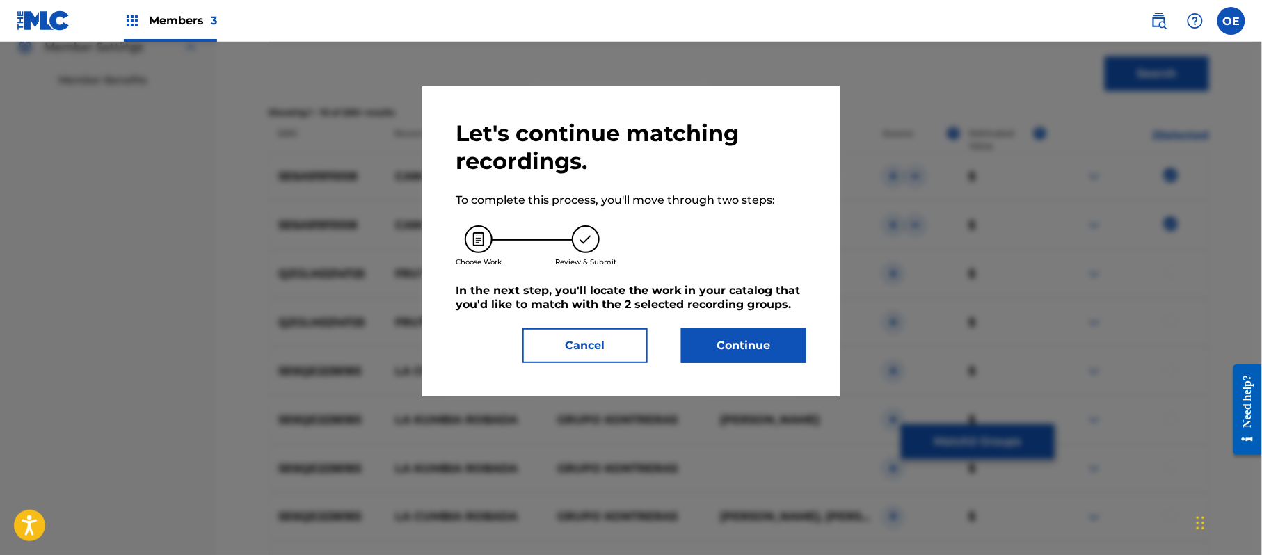
click at [729, 342] on button "Continue" at bounding box center [743, 345] width 125 height 35
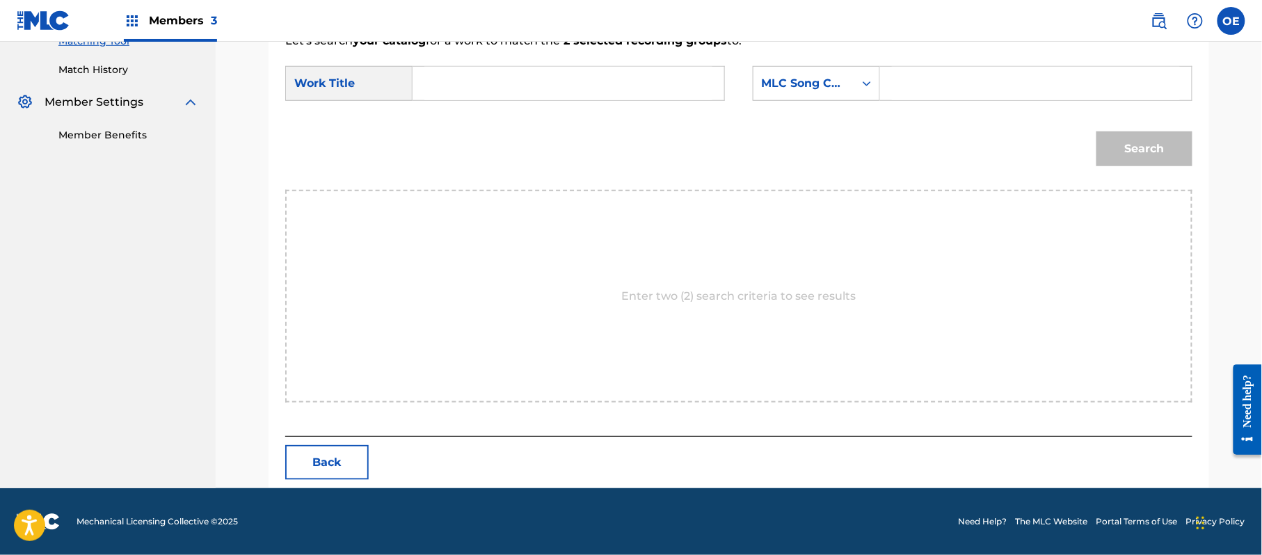
scroll to position [372, 0]
paste input "CANCION ROBADA"
type input "CANCION ROBADA"
click at [813, 88] on div "MLC Song Code" at bounding box center [804, 83] width 84 height 17
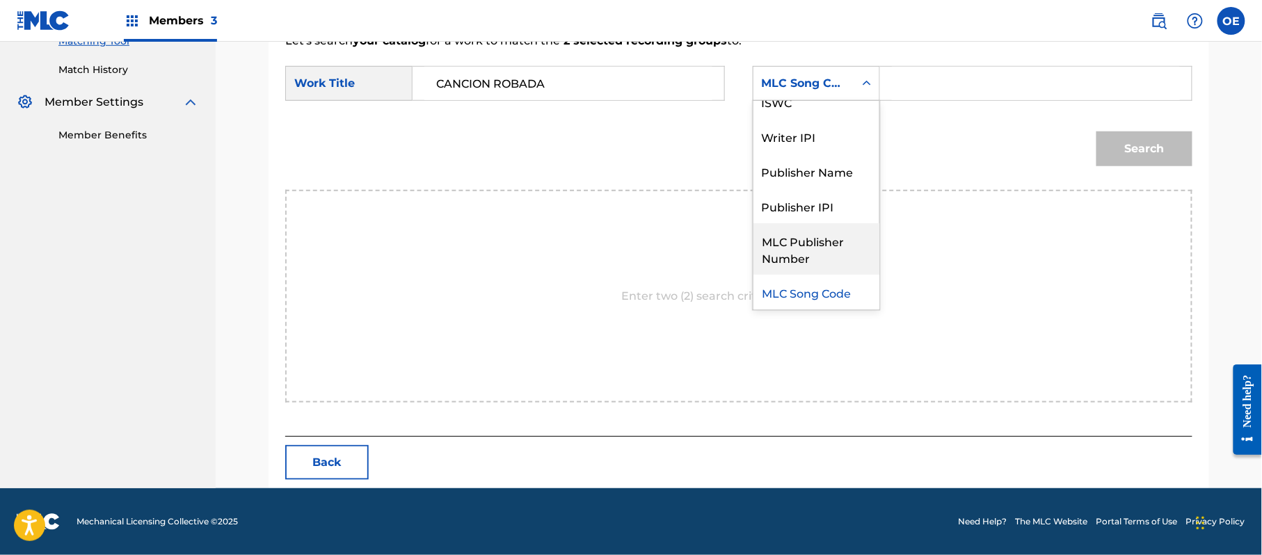
scroll to position [0, 0]
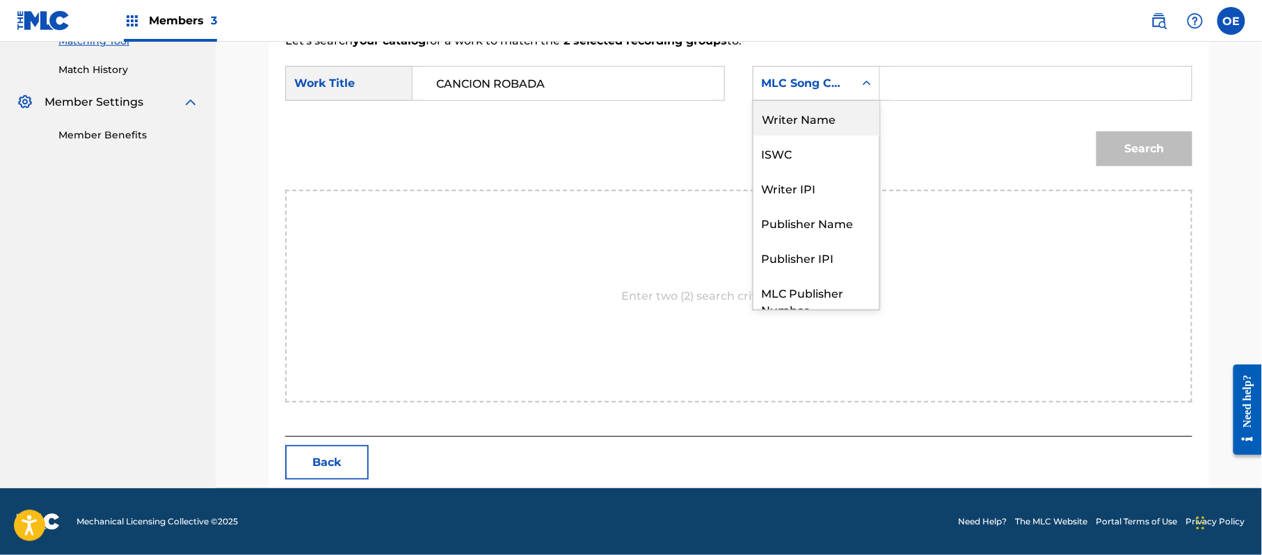
click at [811, 129] on div "Writer Name" at bounding box center [817, 118] width 126 height 35
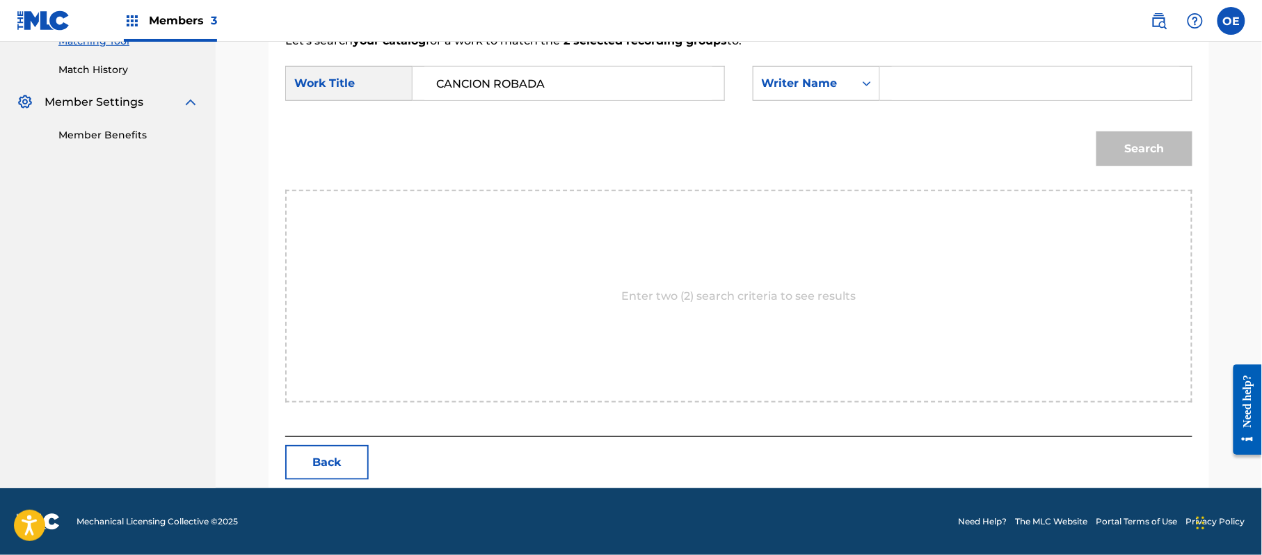
paste input "[PERSON_NAME]"
type input "[PERSON_NAME]"
click at [1120, 157] on button "Search" at bounding box center [1145, 149] width 96 height 35
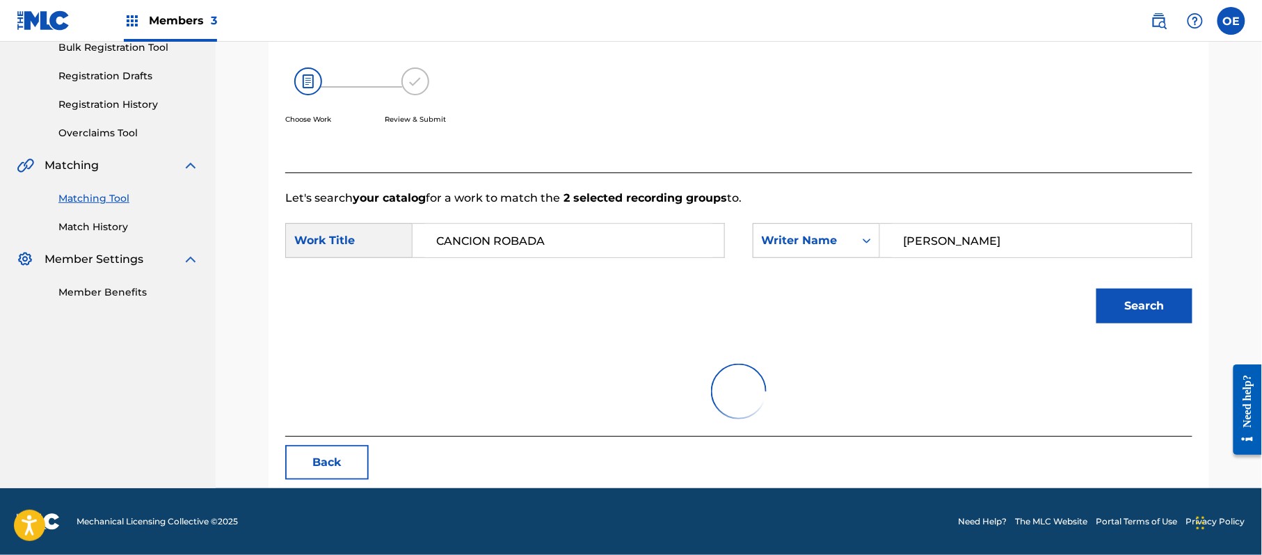
scroll to position [331, 0]
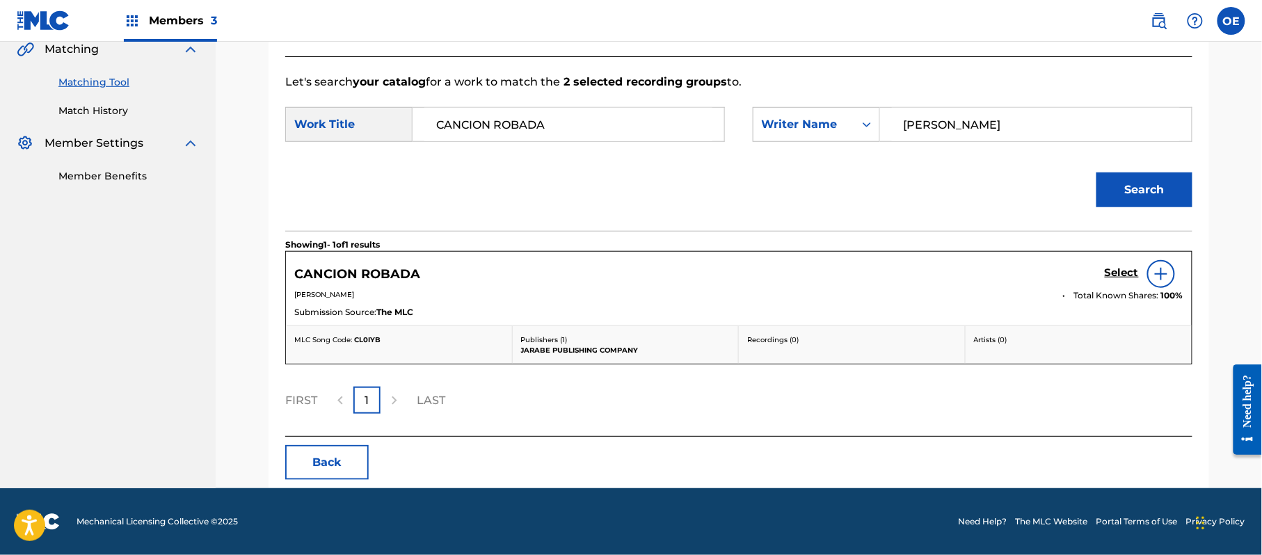
click at [1111, 276] on h5 "Select" at bounding box center [1122, 273] width 34 height 13
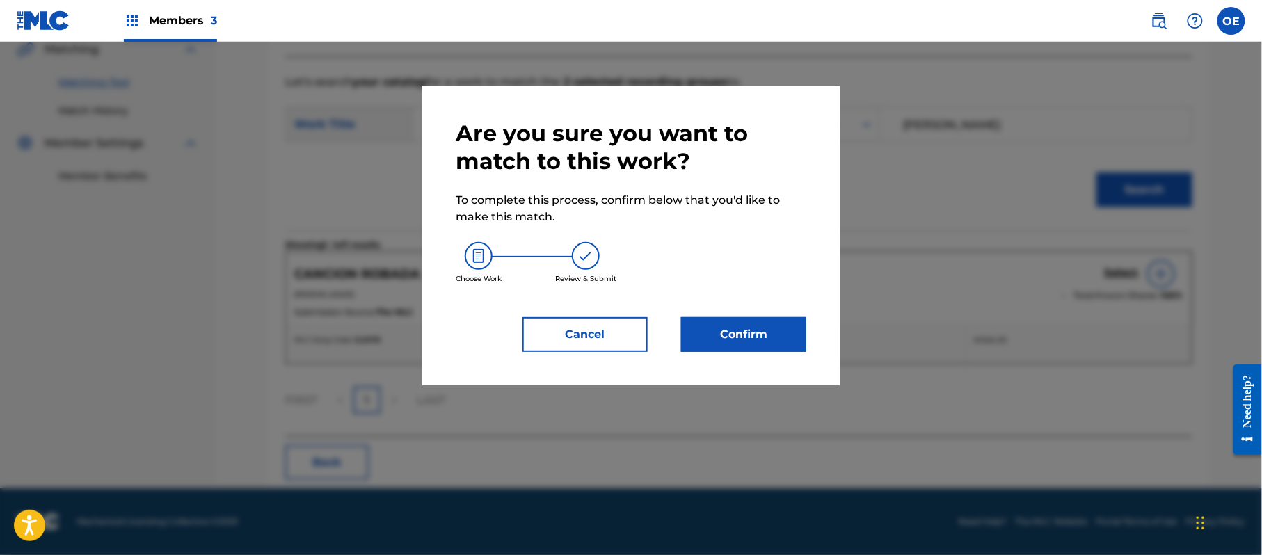
click at [770, 320] on button "Confirm" at bounding box center [743, 334] width 125 height 35
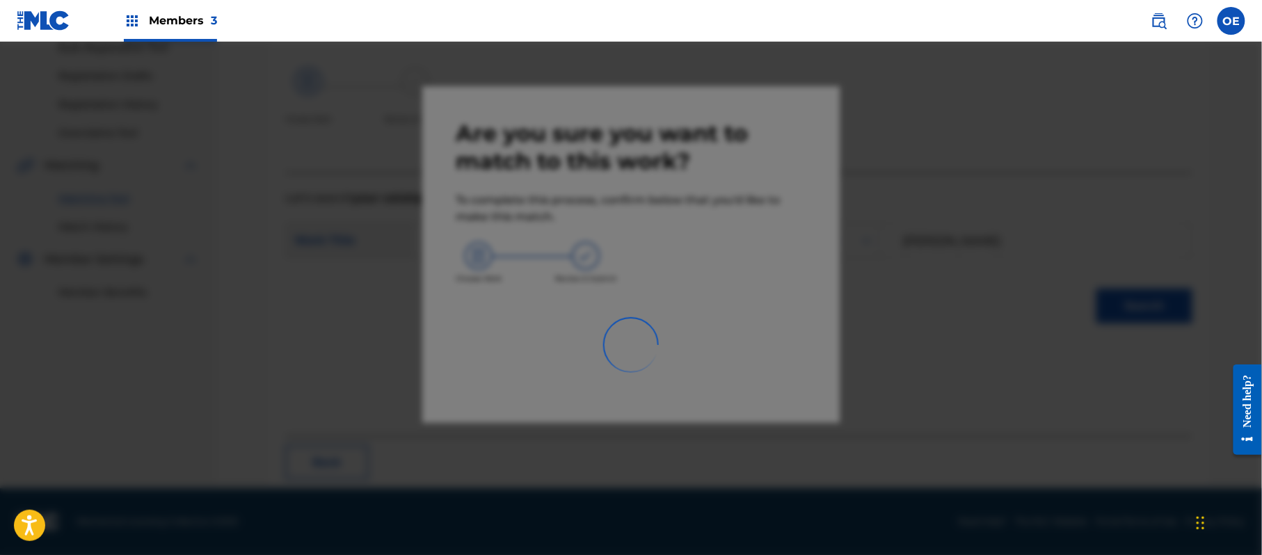
scroll to position [56, 0]
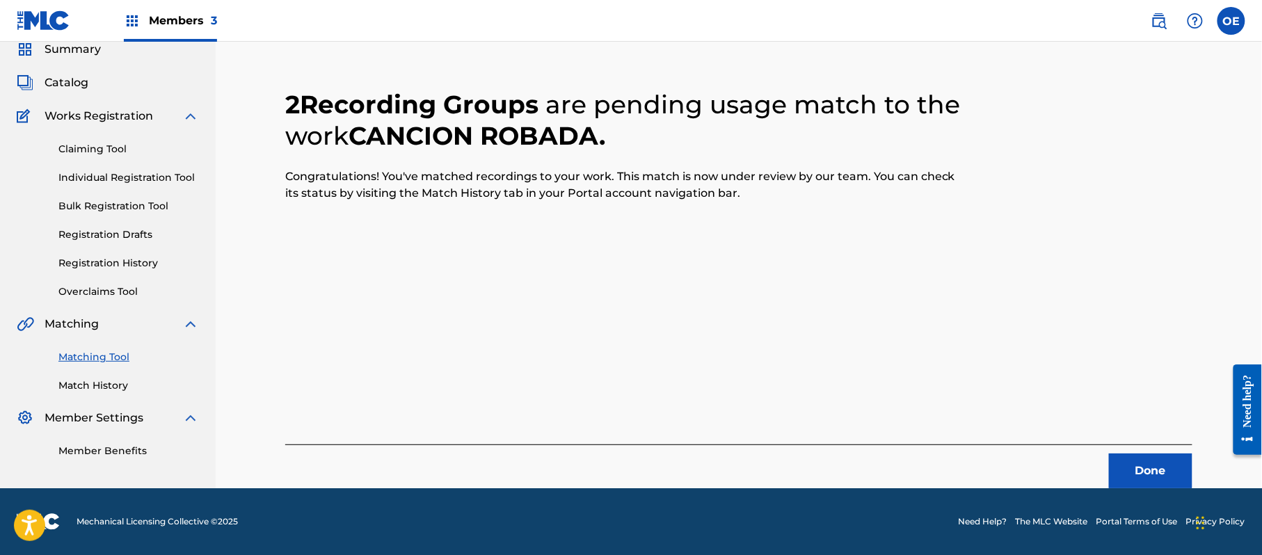
drag, startPoint x: 1266, startPoint y: 248, endPoint x: 702, endPoint y: 334, distance: 570.8
click at [702, 334] on div "2 Recording Groups are pending usage match to the work CANCION ROBADA . Congrat…" at bounding box center [738, 272] width 907 height 433
click at [1153, 465] on button "Done" at bounding box center [1150, 471] width 83 height 35
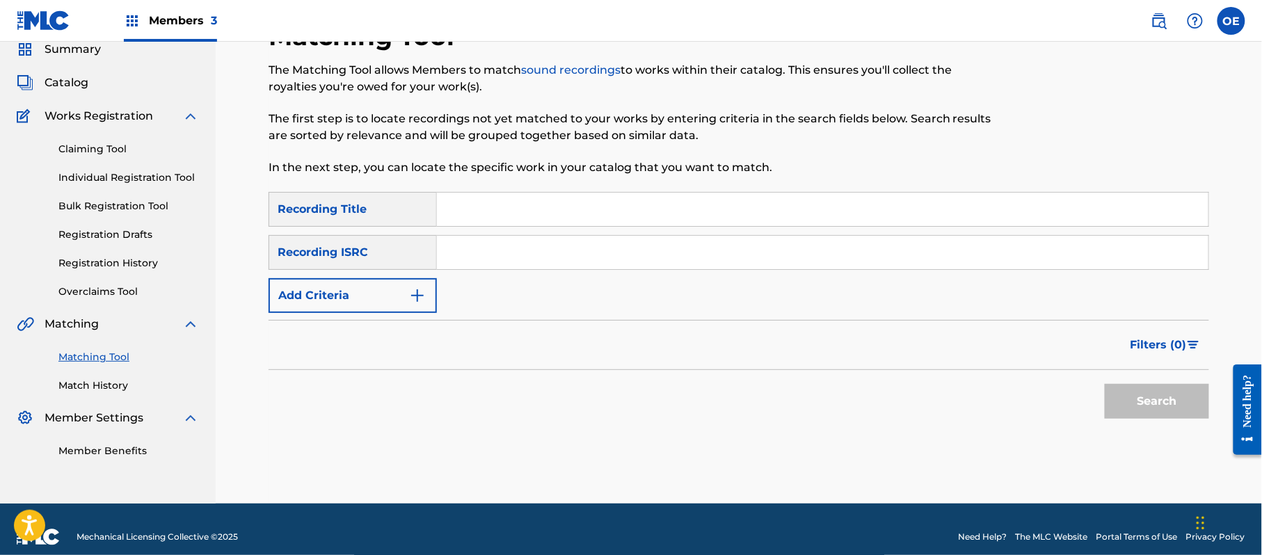
paste input "COMO UNA GOTITA DE AGUA"
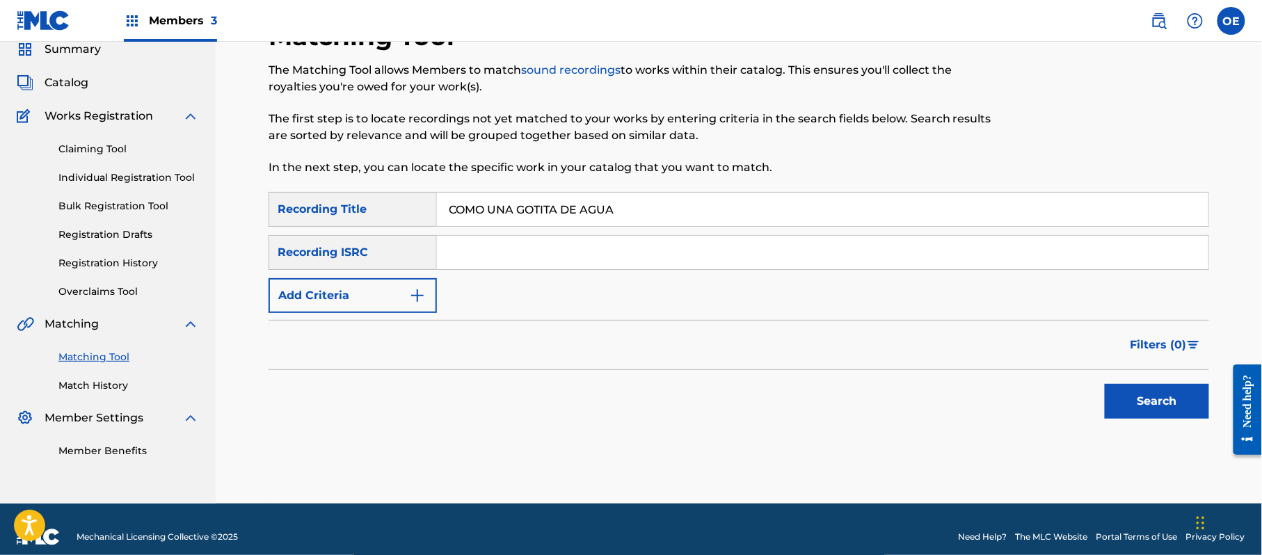
type input "COMO UNA GOTITA DE AGUA"
click at [379, 308] on button "Add Criteria" at bounding box center [353, 295] width 168 height 35
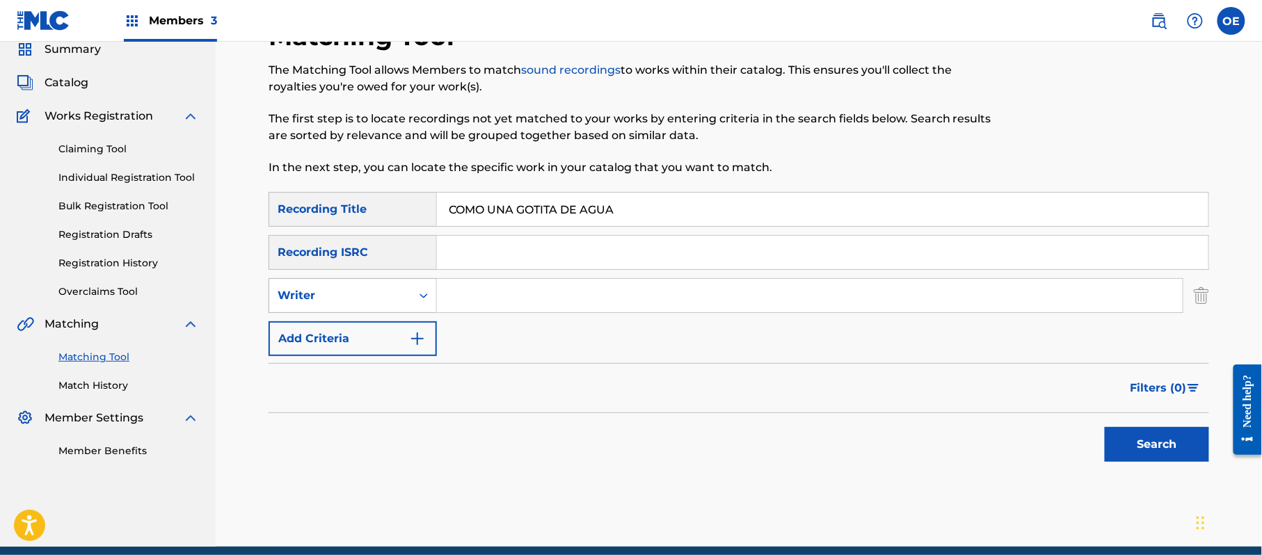
click at [374, 293] on div "Writer" at bounding box center [340, 295] width 125 height 17
click at [376, 326] on div "Recording Artist" at bounding box center [352, 330] width 167 height 35
paste input "GRUPO KIWIS"
type input "GRUPO KIWIS"
click at [1142, 438] on button "Search" at bounding box center [1157, 444] width 104 height 35
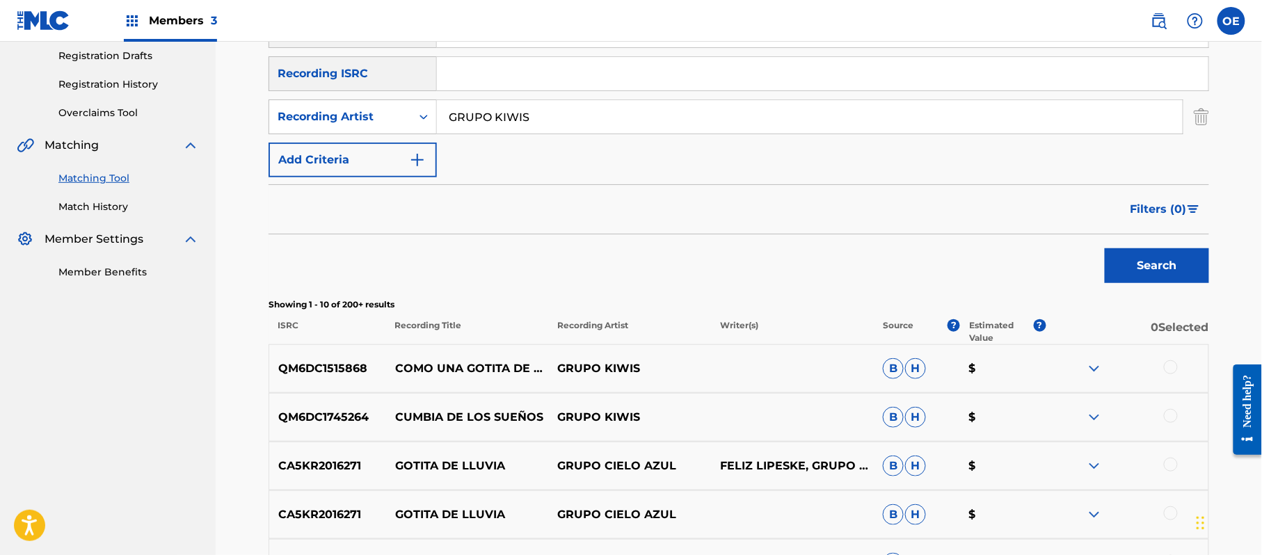
scroll to position [241, 0]
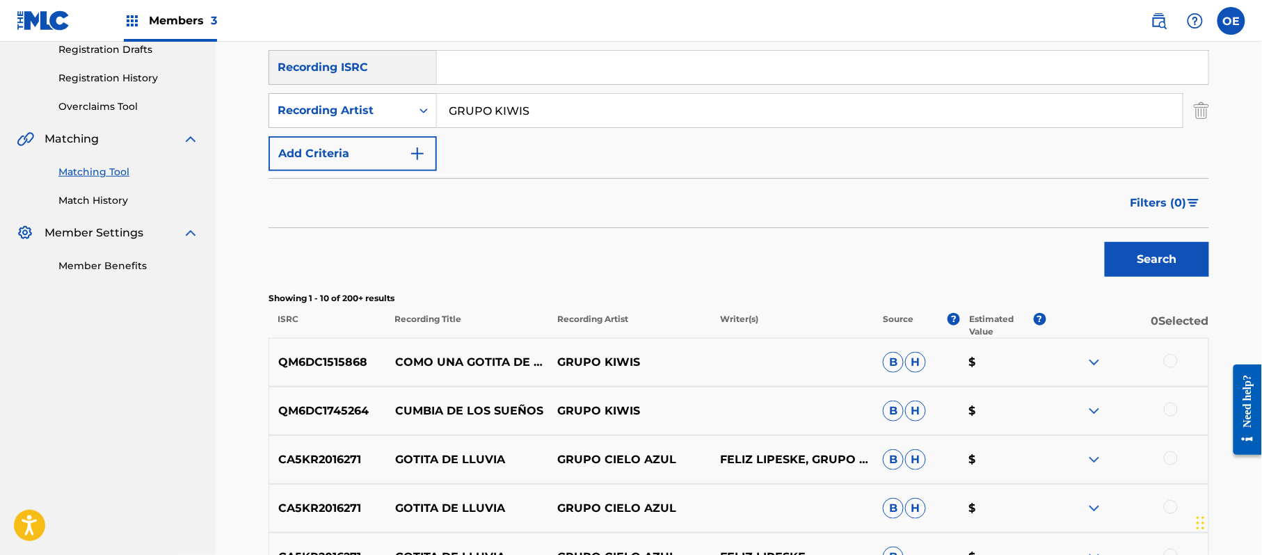
click at [1165, 359] on div at bounding box center [1171, 361] width 14 height 14
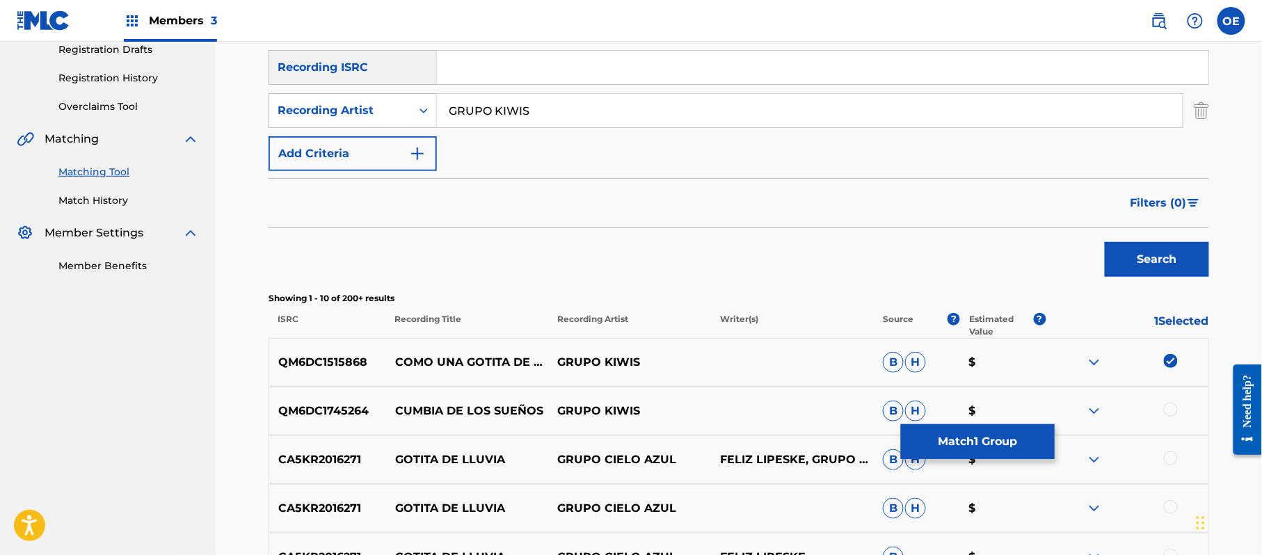
click at [959, 438] on button "Match 1 Group" at bounding box center [978, 441] width 154 height 35
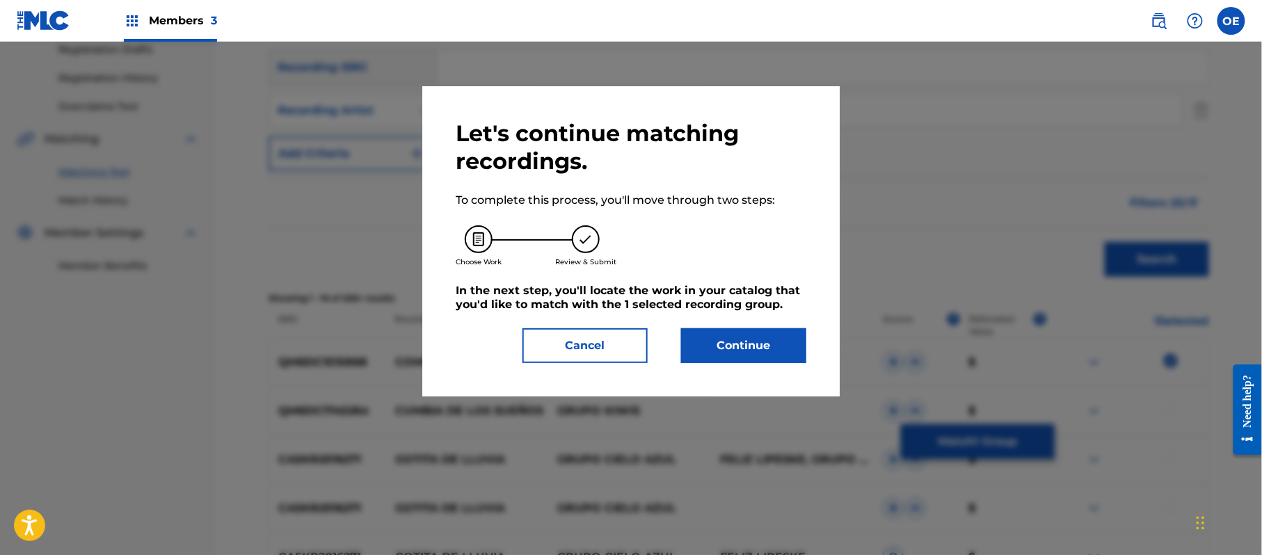
click at [701, 354] on button "Continue" at bounding box center [743, 345] width 125 height 35
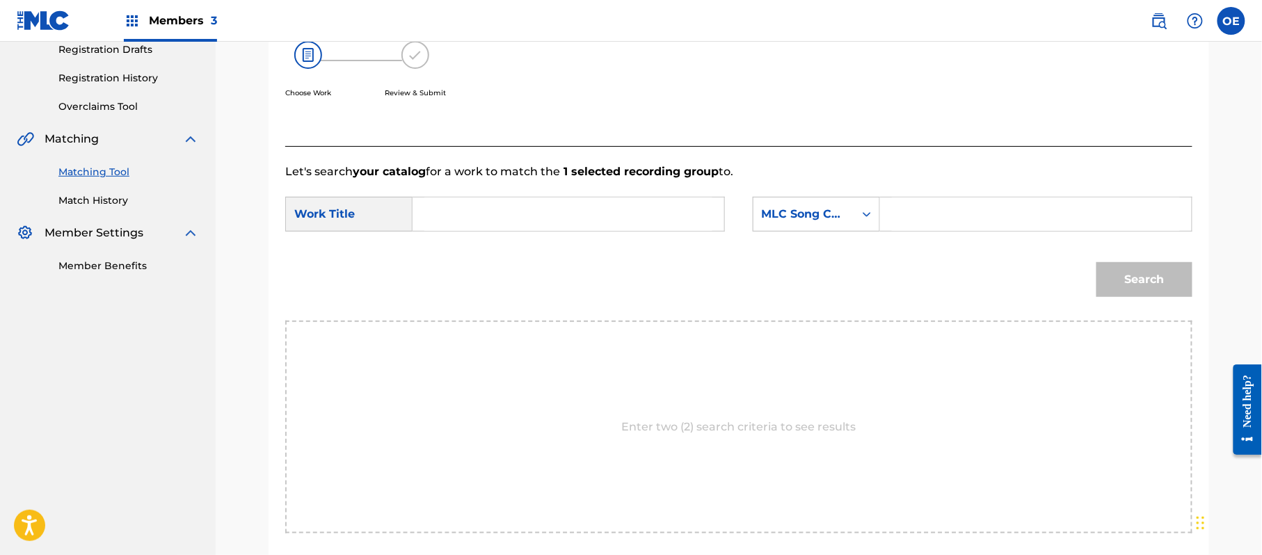
paste input "COMO UNA GOTITA DE AGUA"
type input "COMO UNA GOTITA DE AGUA"
click at [804, 226] on div "MLC Song Code" at bounding box center [804, 214] width 101 height 26
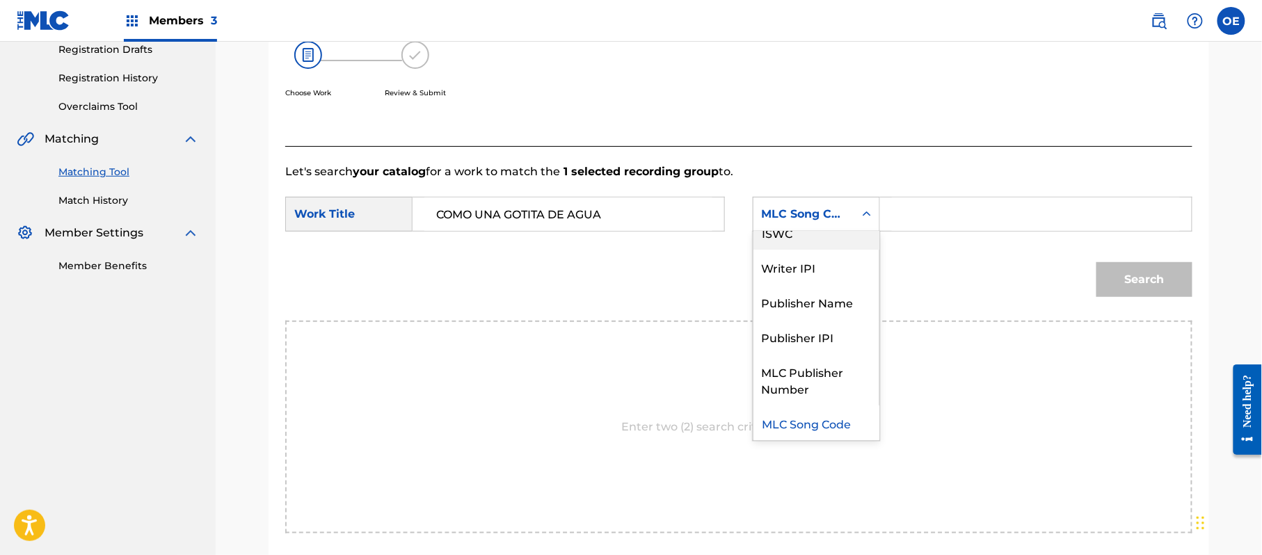
scroll to position [0, 0]
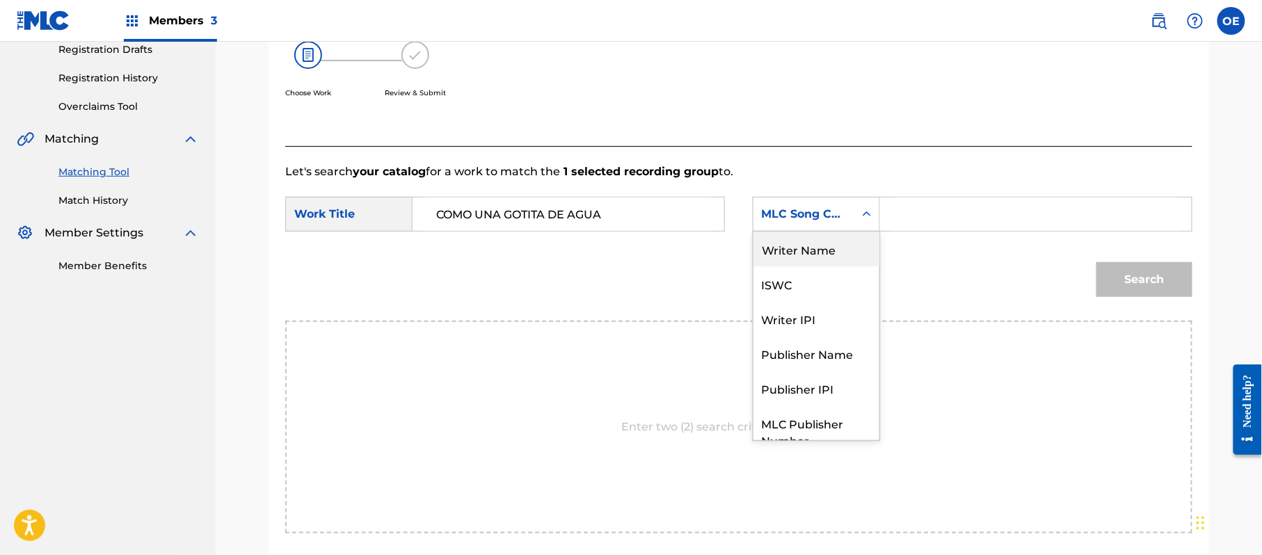
click at [811, 257] on div "Writer Name" at bounding box center [817, 249] width 126 height 35
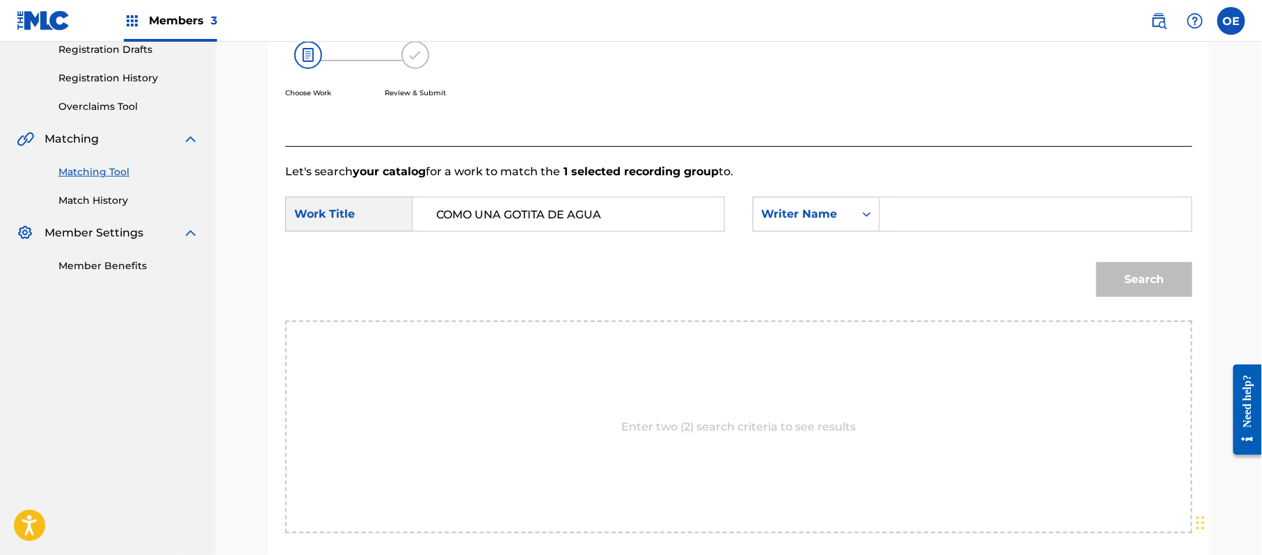
paste input "[PERSON_NAME]"
type input "[PERSON_NAME]"
click at [1144, 291] on button "Search" at bounding box center [1145, 279] width 96 height 35
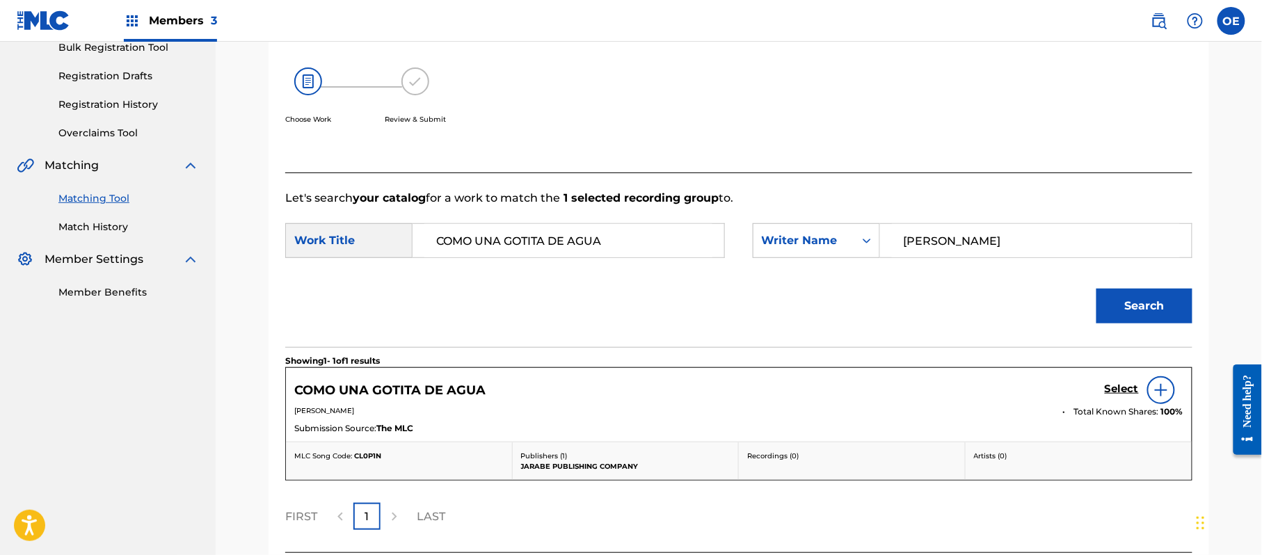
scroll to position [241, 0]
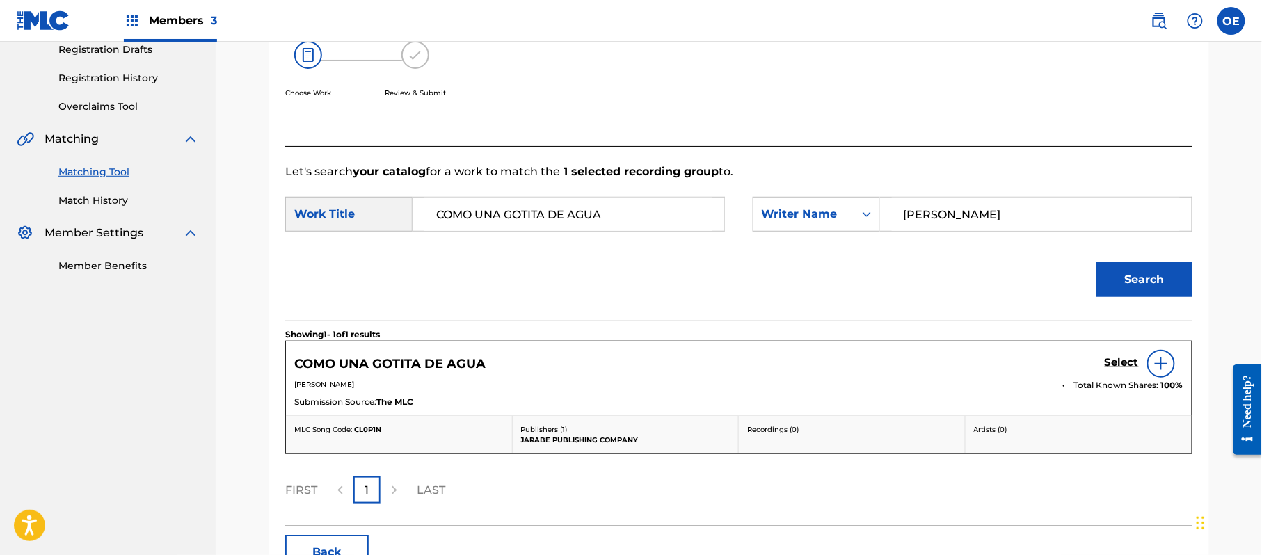
click at [1118, 360] on h5 "Select" at bounding box center [1122, 362] width 34 height 13
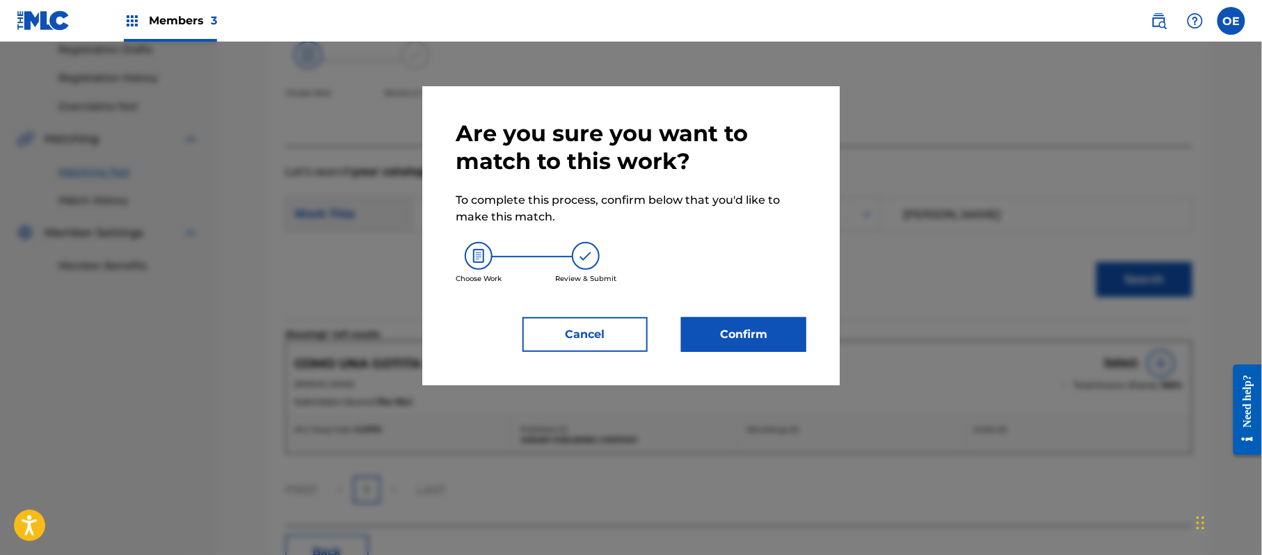
click at [754, 340] on button "Confirm" at bounding box center [743, 334] width 125 height 35
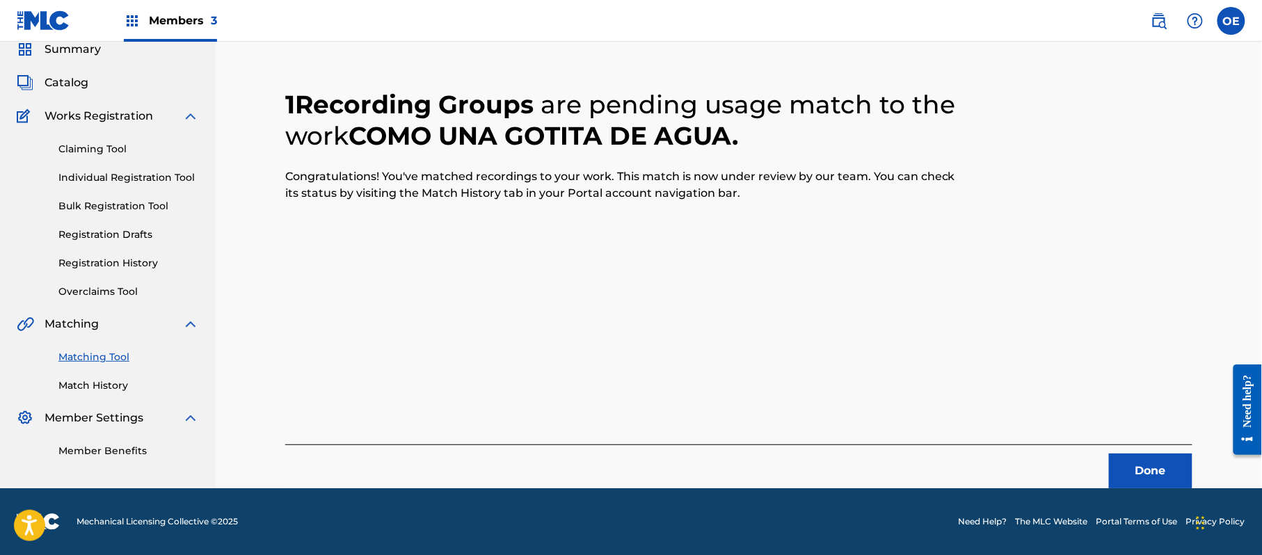
scroll to position [56, 0]
click at [1125, 466] on button "Done" at bounding box center [1150, 471] width 83 height 35
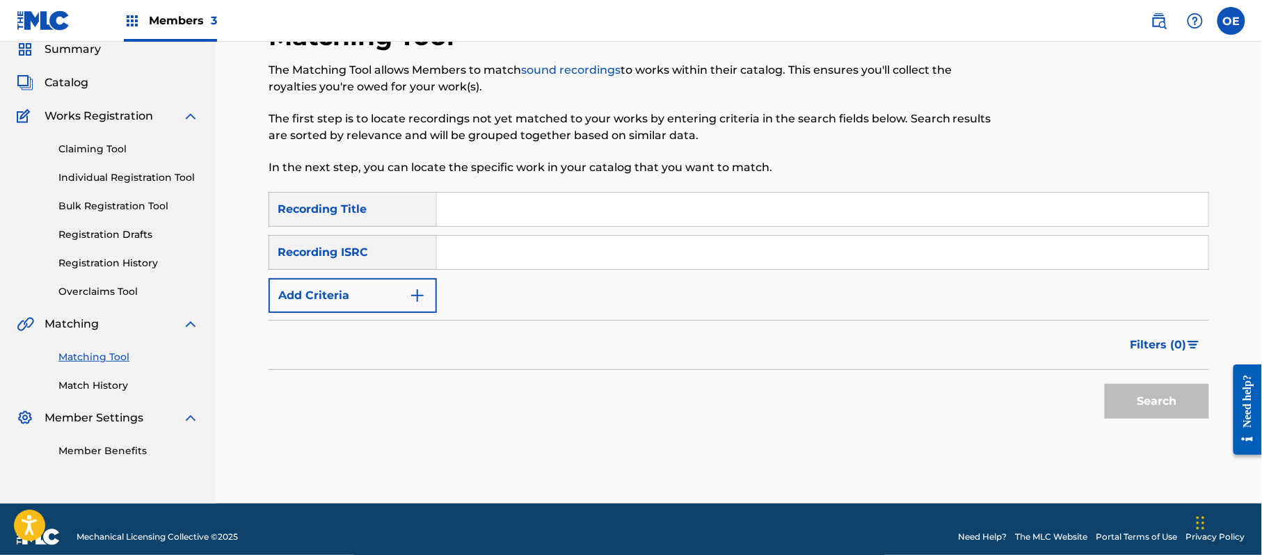
paste input "DECIDE LO MEJOR"
type input "DECIDE LO MEJOR"
click at [365, 288] on button "Add Criteria" at bounding box center [353, 295] width 168 height 35
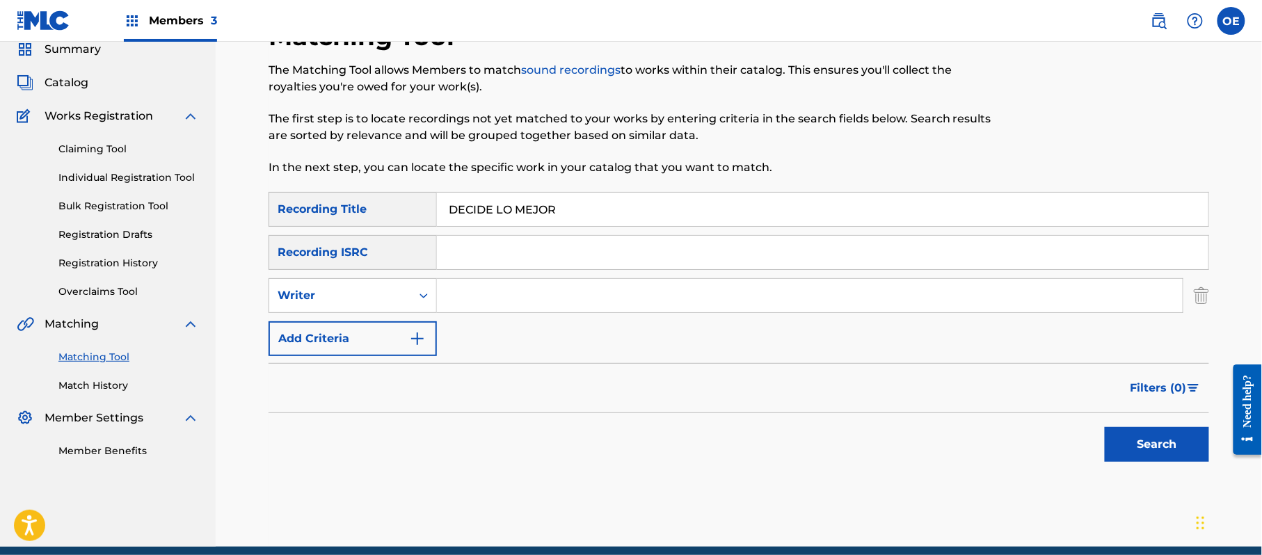
click at [365, 287] on div "Writer" at bounding box center [340, 295] width 125 height 17
click at [363, 312] on div "Writer" at bounding box center [353, 295] width 168 height 35
click at [369, 312] on div "Writer" at bounding box center [353, 295] width 168 height 35
click at [363, 332] on div "Recording Artist" at bounding box center [352, 330] width 167 height 35
paste input "GRUPO KIWIS"
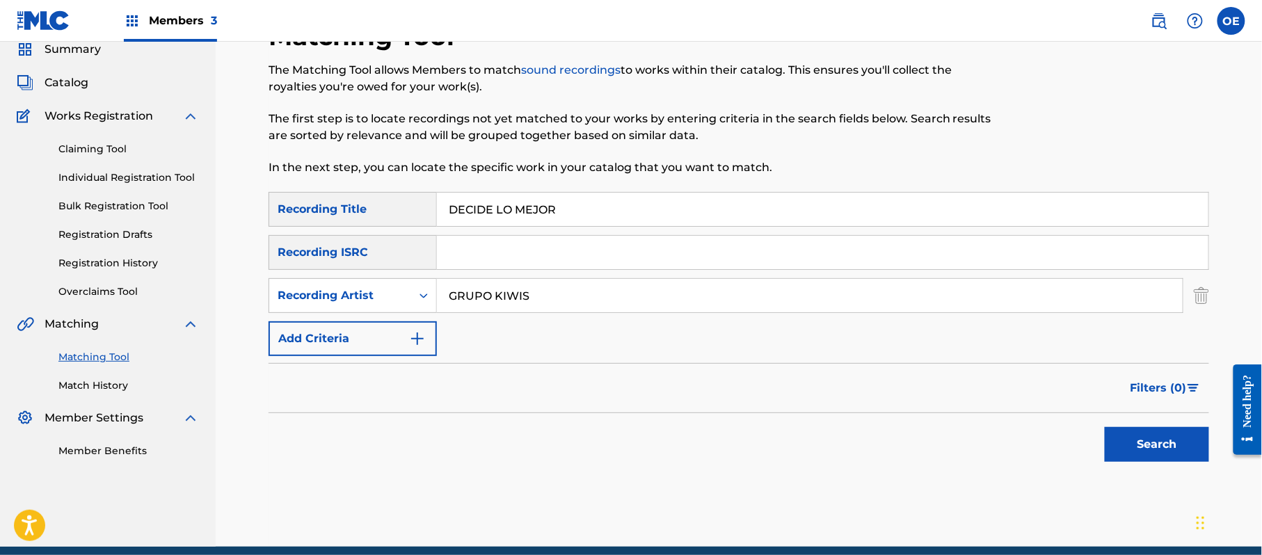
type input "GRUPO KIWIS"
click at [1155, 431] on button "Search" at bounding box center [1157, 444] width 104 height 35
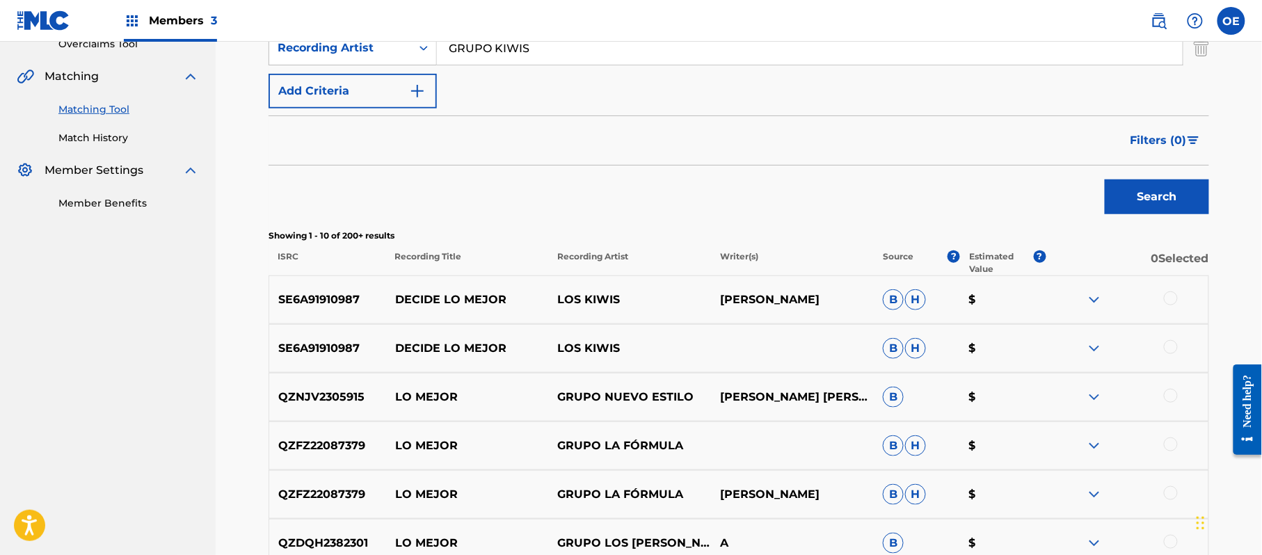
scroll to position [334, 0]
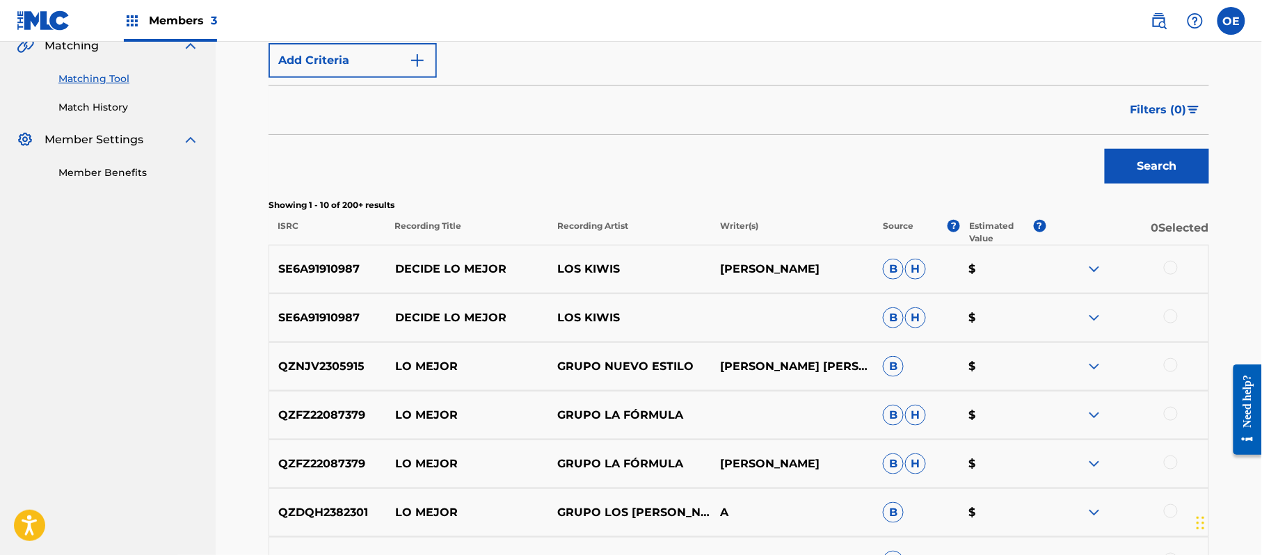
click at [1159, 271] on div at bounding box center [1127, 269] width 163 height 17
click at [1170, 270] on div at bounding box center [1171, 268] width 14 height 14
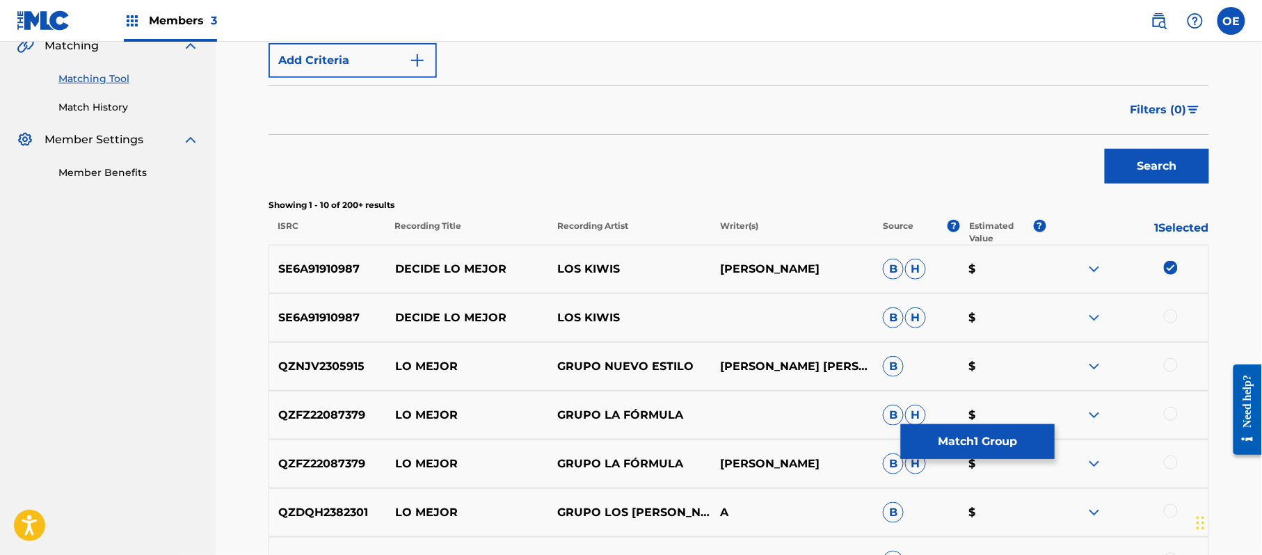
click at [1172, 318] on div at bounding box center [1171, 317] width 14 height 14
click at [1002, 423] on p "$" at bounding box center [1003, 415] width 86 height 17
click at [989, 433] on button "Match 2 Groups" at bounding box center [978, 441] width 154 height 35
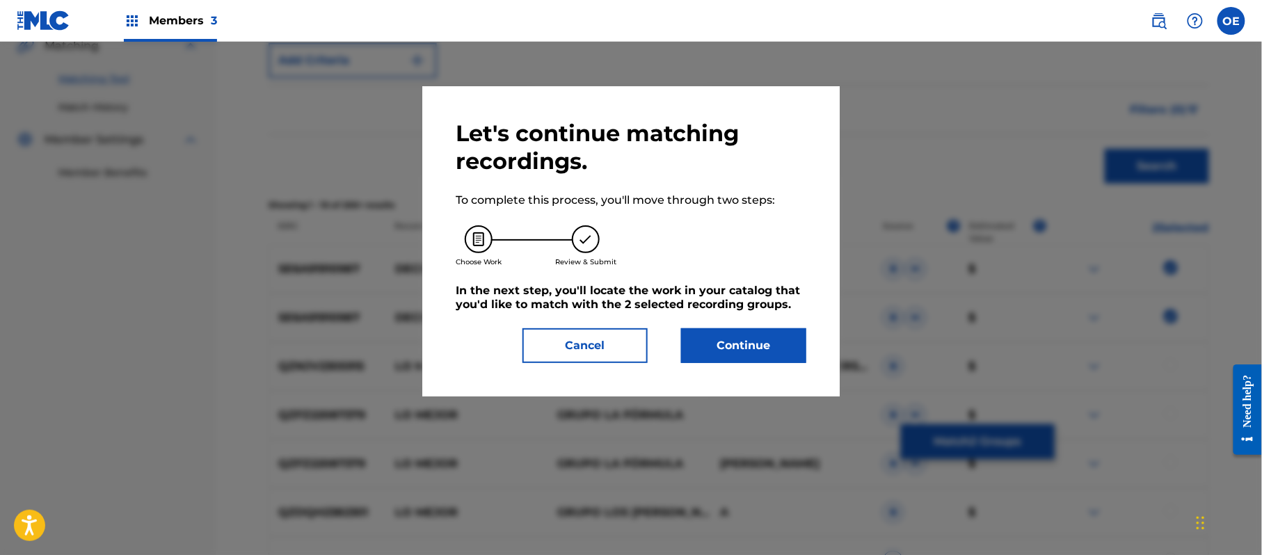
click at [732, 344] on button "Continue" at bounding box center [743, 345] width 125 height 35
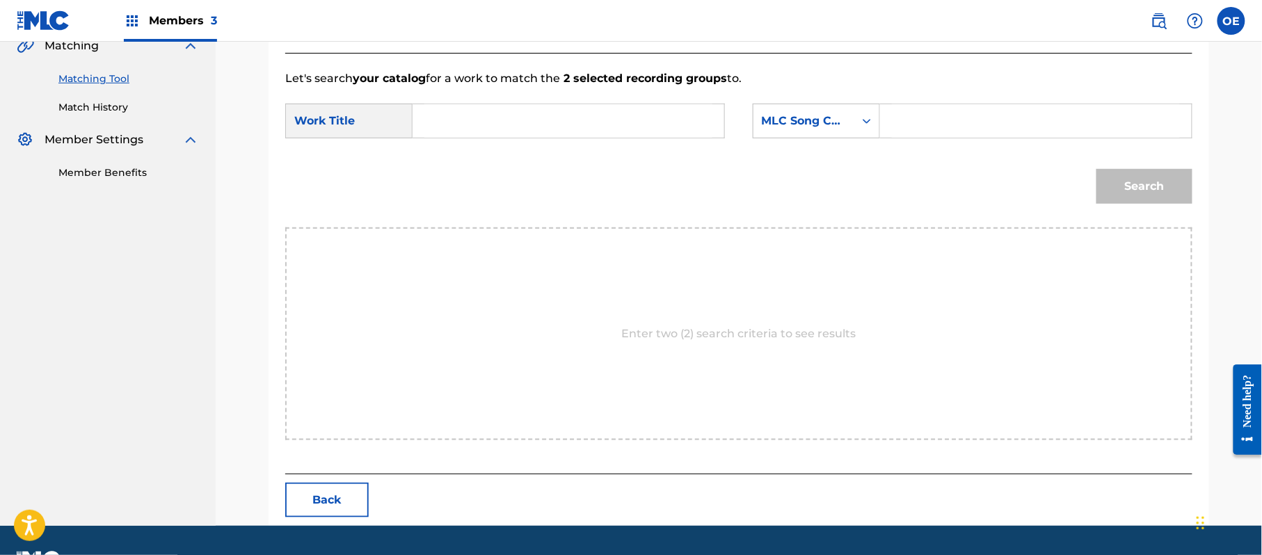
paste input "DECIDE LO MEJOR"
type input "DECIDE LO MEJOR"
click at [824, 113] on div "MLC Song Code" at bounding box center [804, 121] width 84 height 17
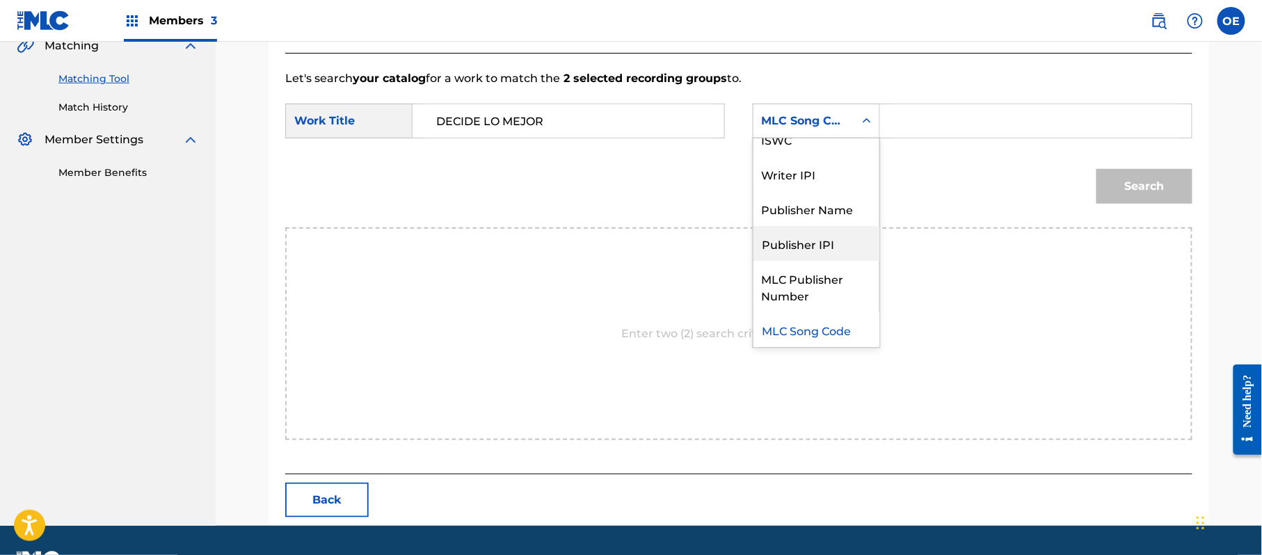
scroll to position [0, 0]
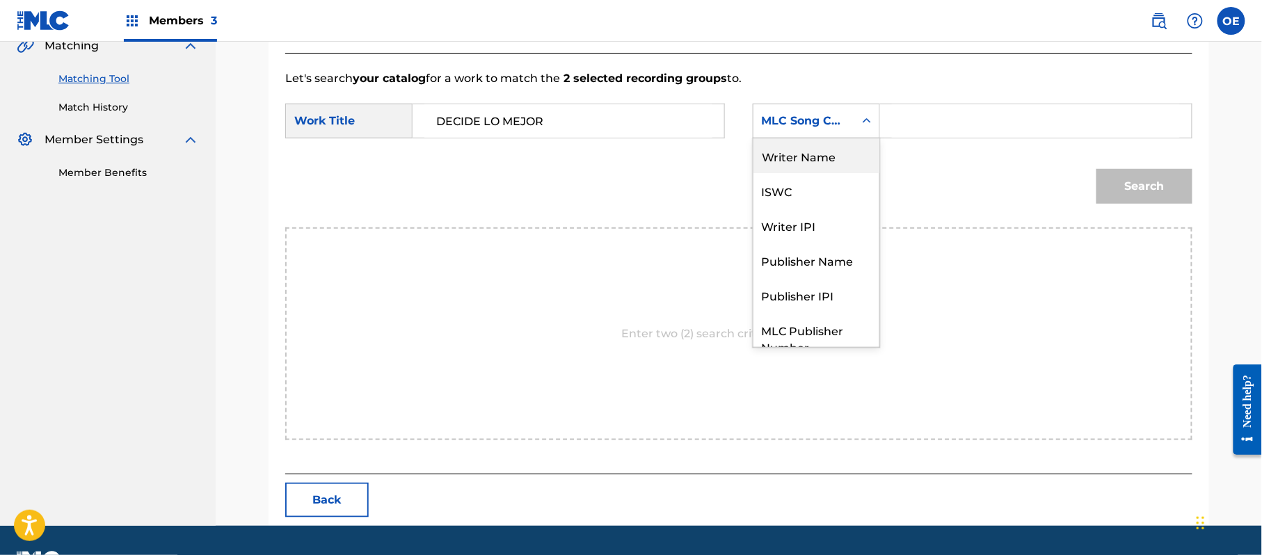
click at [803, 167] on div "Writer Name" at bounding box center [817, 155] width 126 height 35
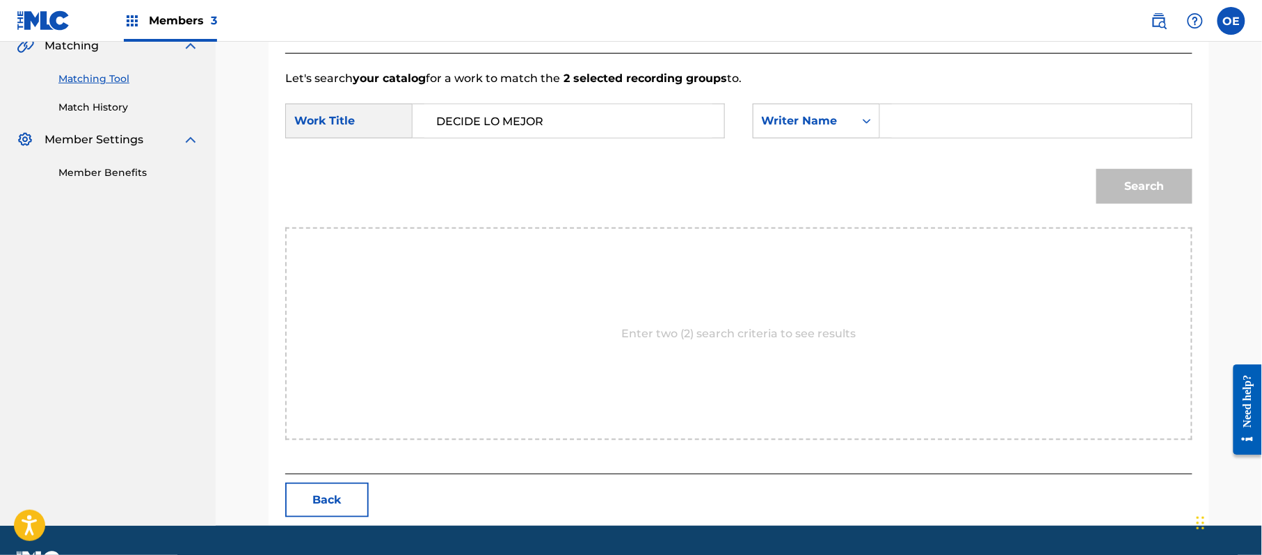
paste input "[PERSON_NAME]"
type input "[PERSON_NAME]"
click at [1143, 181] on button "Search" at bounding box center [1145, 186] width 96 height 35
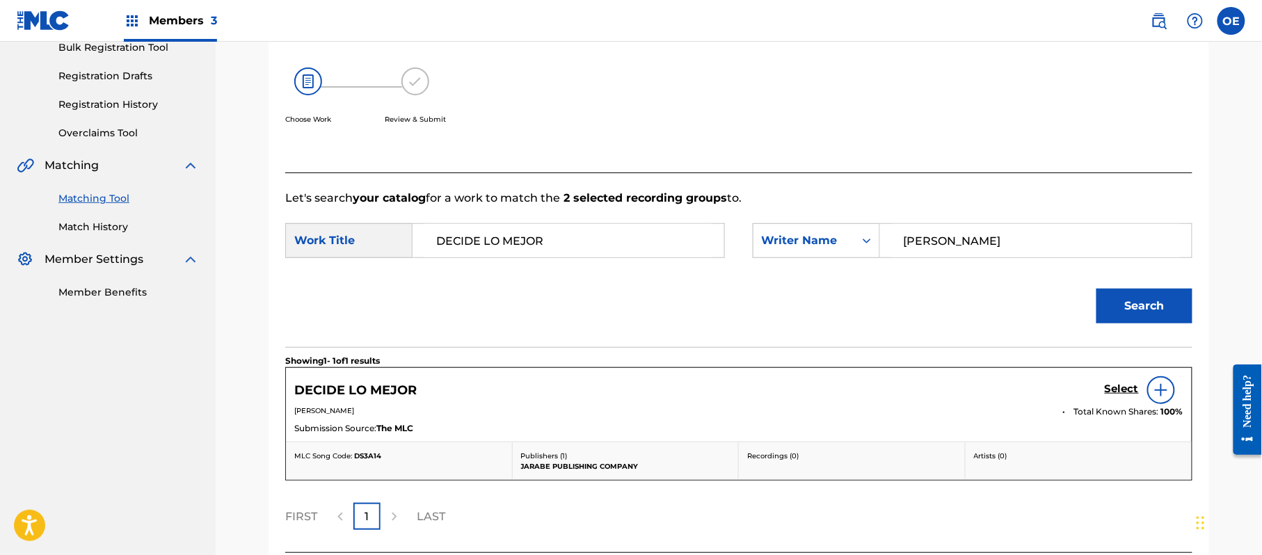
scroll to position [331, 0]
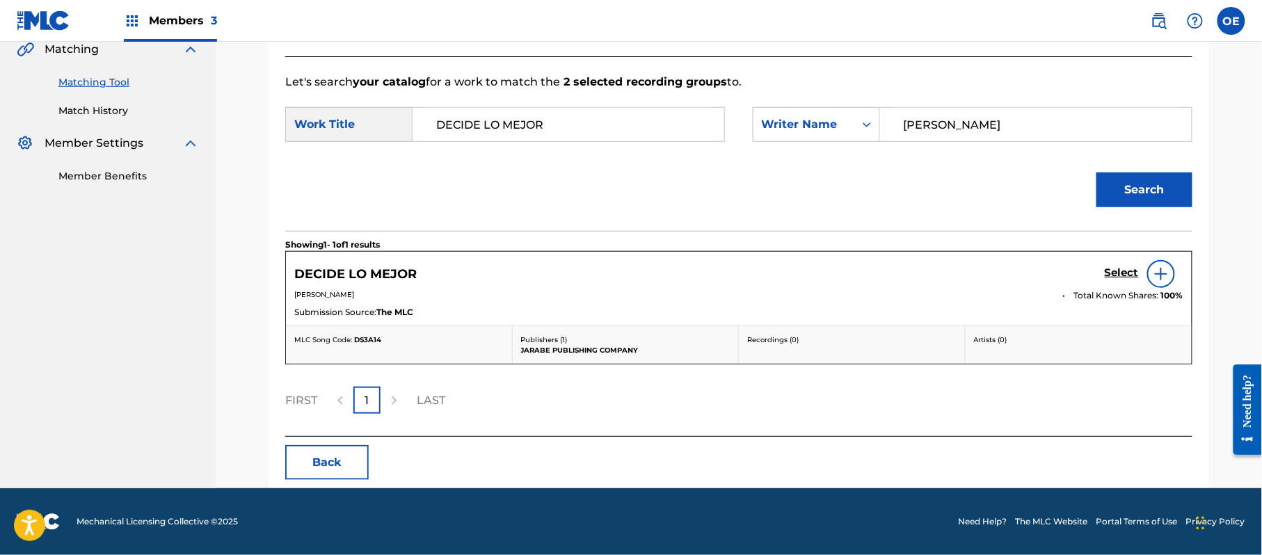
click at [1117, 273] on h5 "Select" at bounding box center [1122, 273] width 34 height 13
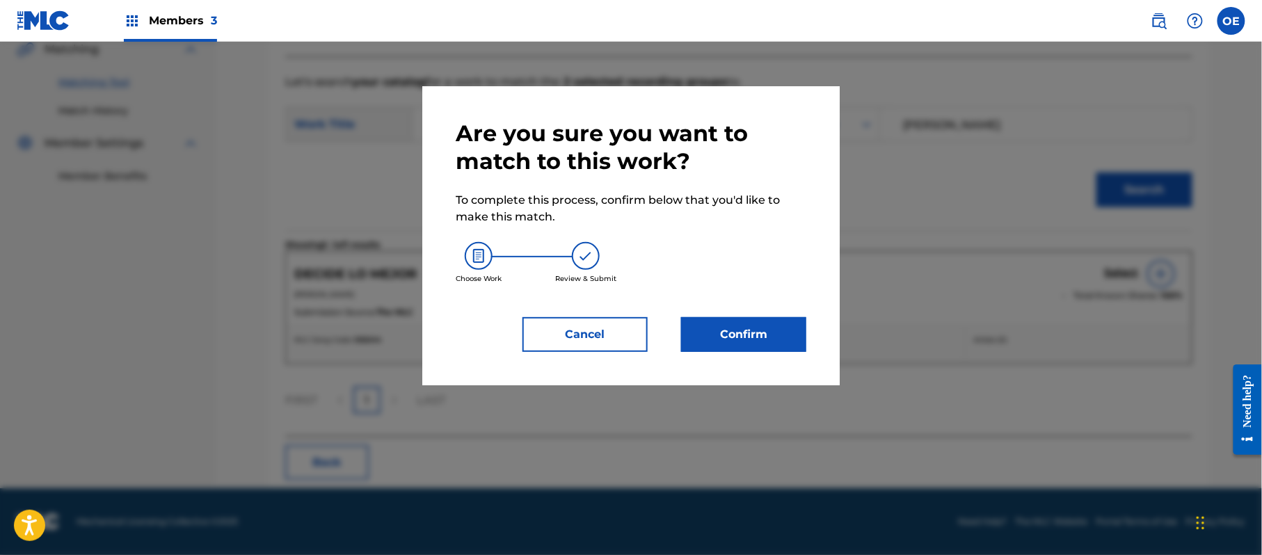
click at [768, 341] on button "Confirm" at bounding box center [743, 334] width 125 height 35
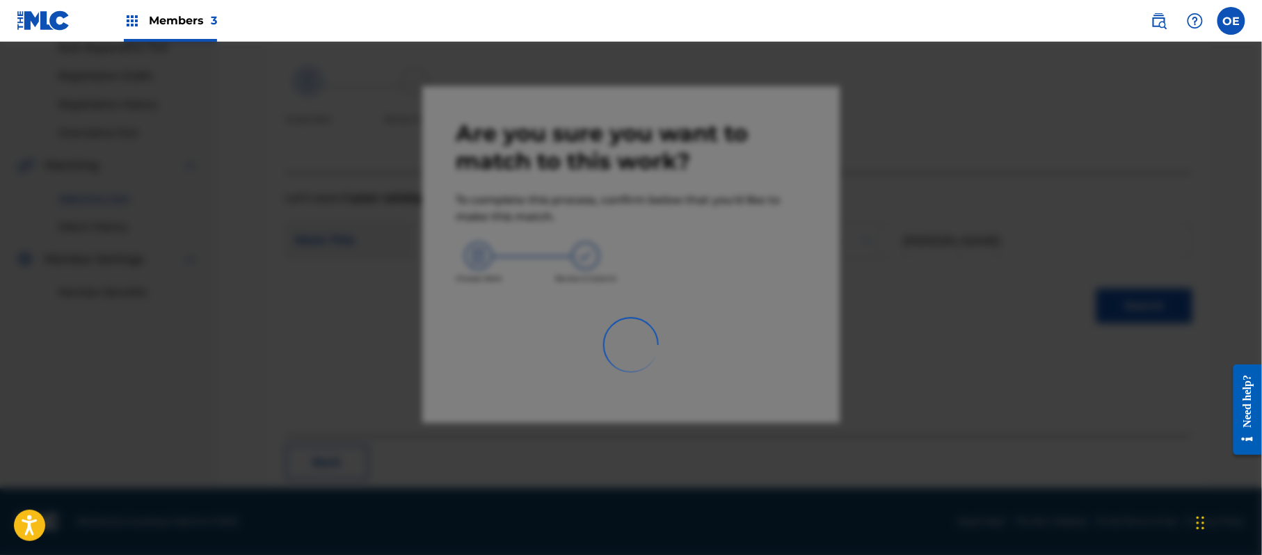
scroll to position [56, 0]
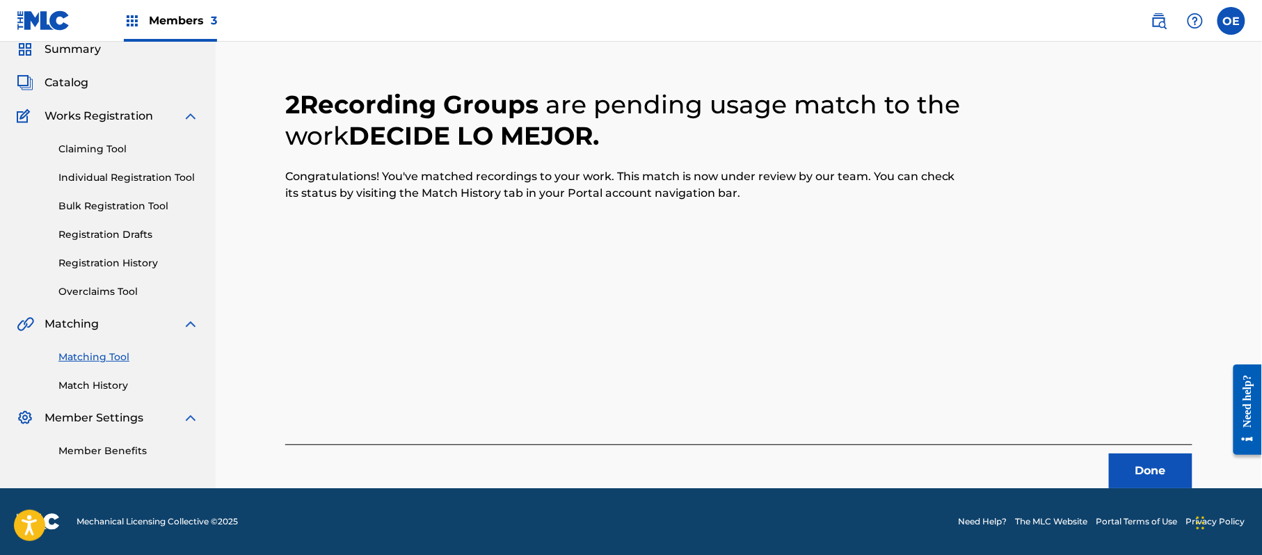
click at [1148, 465] on button "Done" at bounding box center [1150, 471] width 83 height 35
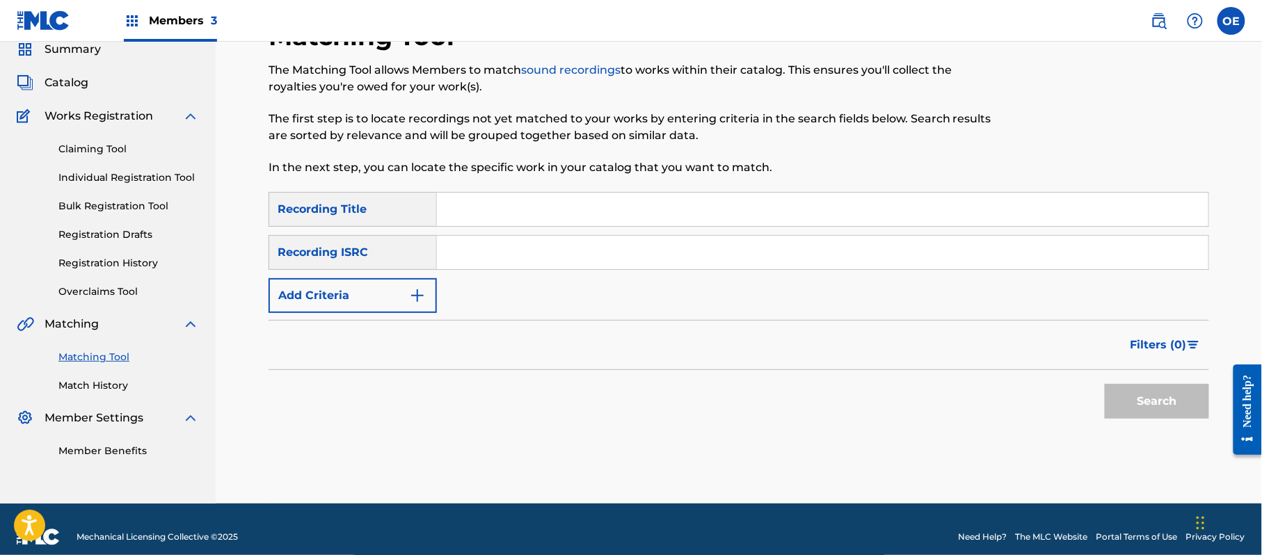
paste input "LAS DESVELADAS"
type input "LAS DESVELADAS"
click at [348, 294] on button "Add Criteria" at bounding box center [353, 295] width 168 height 35
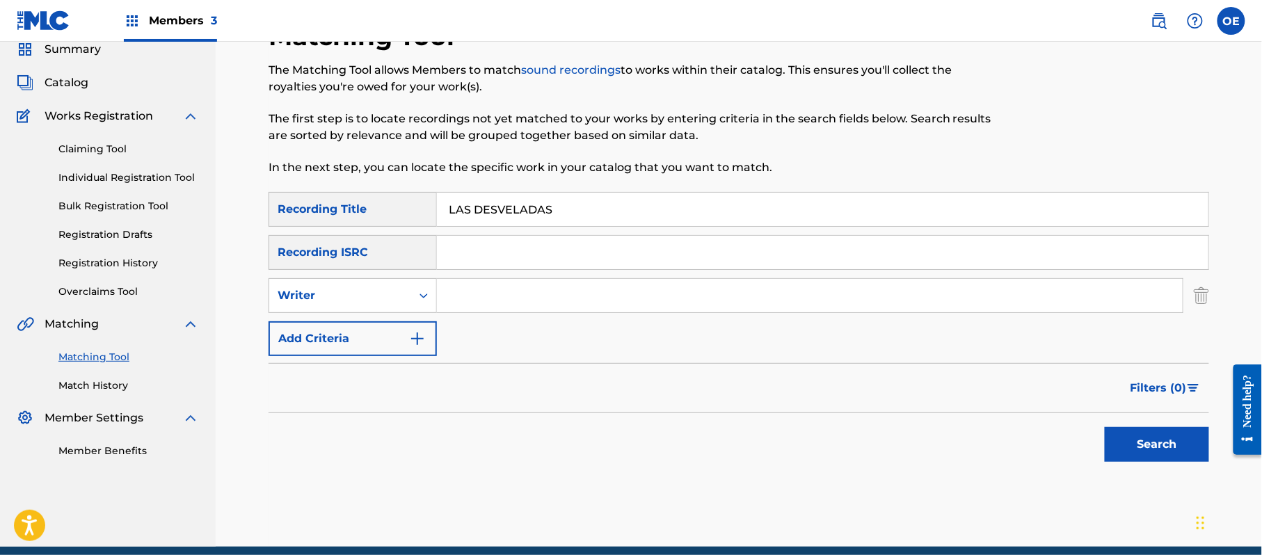
click at [348, 294] on div "Writer" at bounding box center [340, 295] width 125 height 17
click at [342, 320] on div "Recording Artist" at bounding box center [352, 330] width 167 height 35
paste input "GRUPO KIWIS"
type input "GRUPO KIWIS"
click at [1153, 435] on button "Search" at bounding box center [1157, 444] width 104 height 35
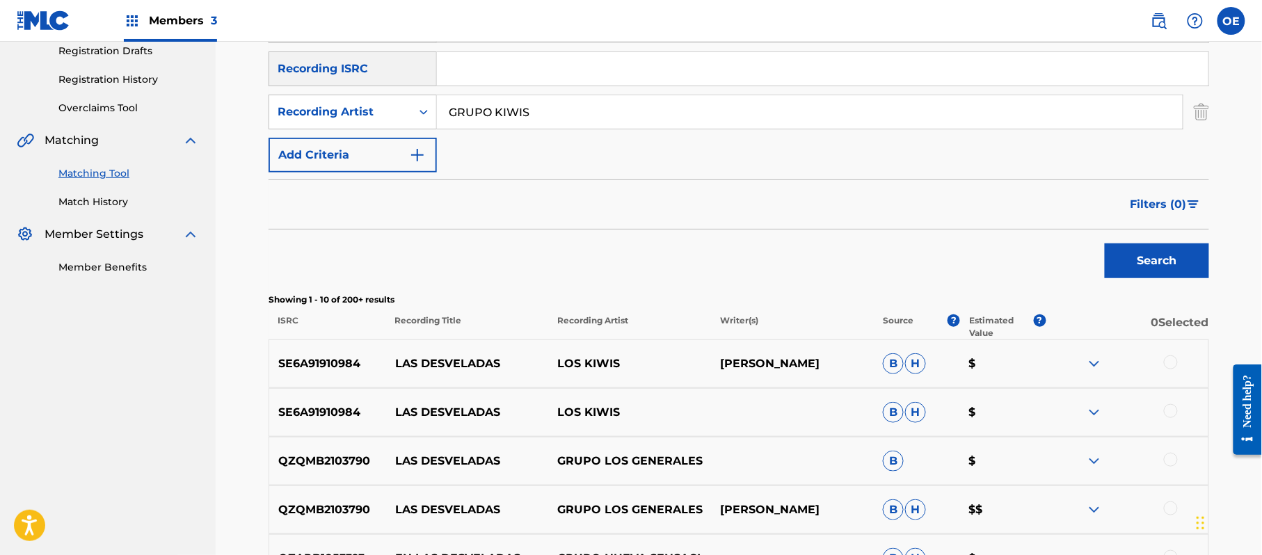
scroll to position [241, 0]
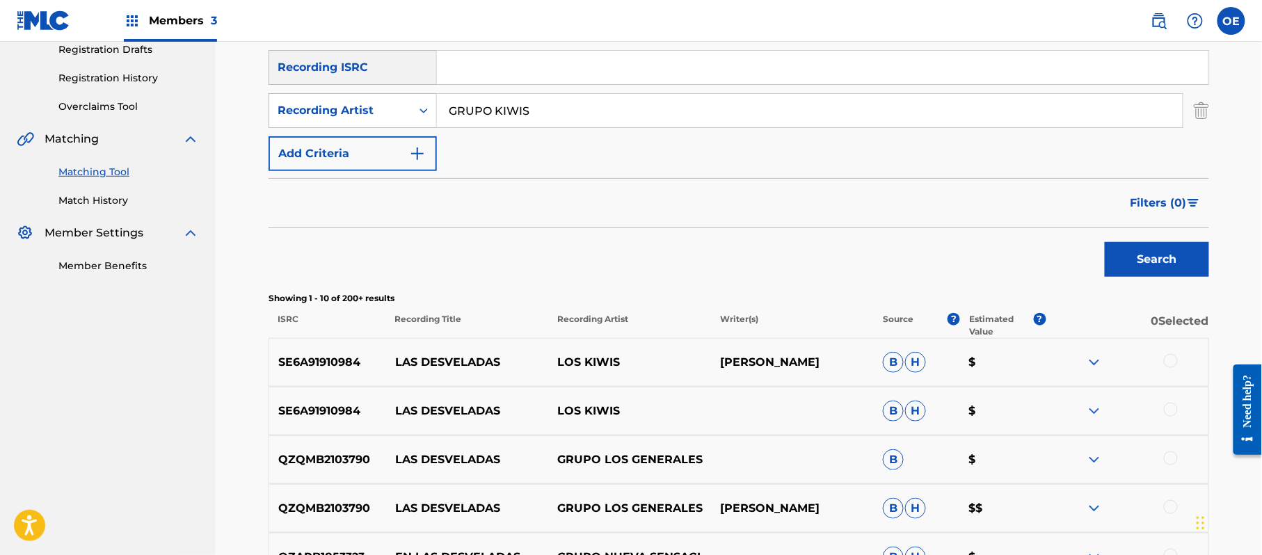
click at [1169, 362] on div at bounding box center [1171, 361] width 14 height 14
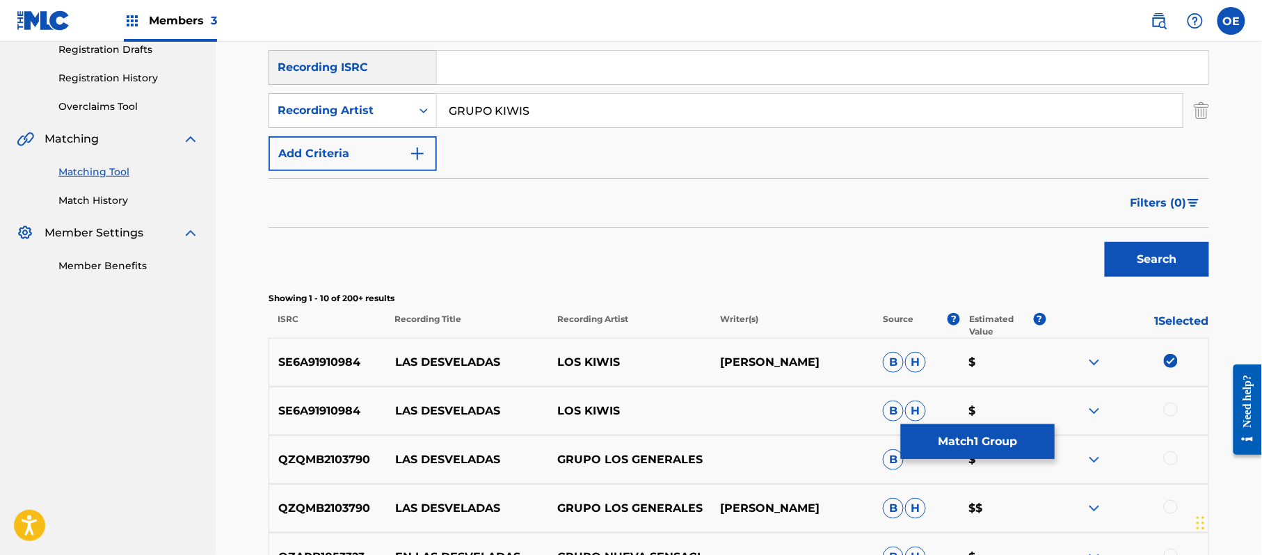
click at [1175, 408] on div at bounding box center [1171, 410] width 14 height 14
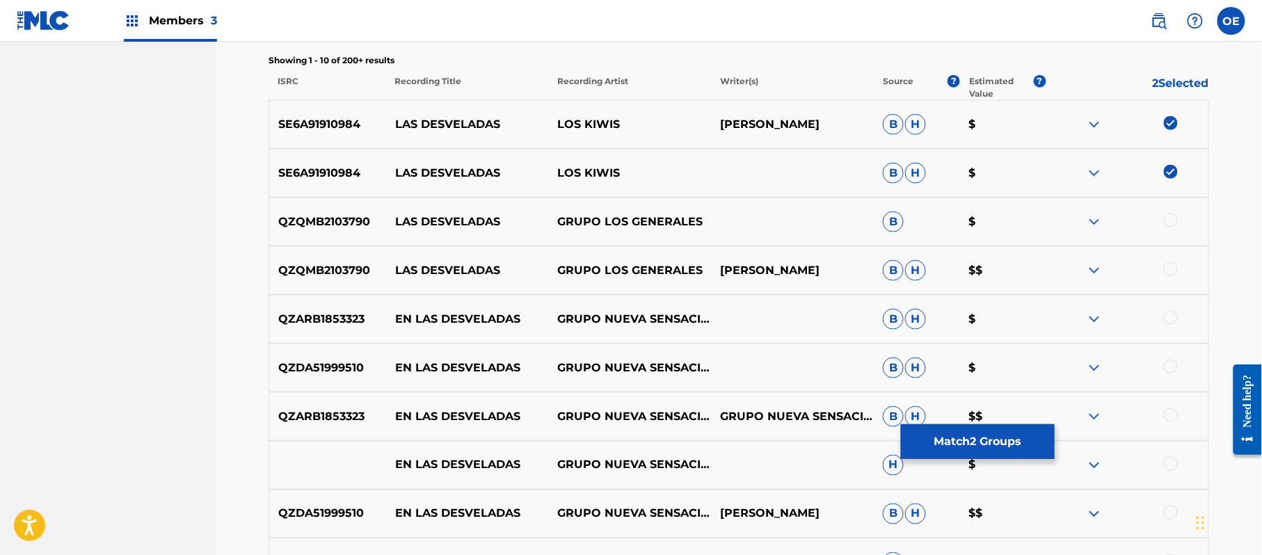
scroll to position [519, 0]
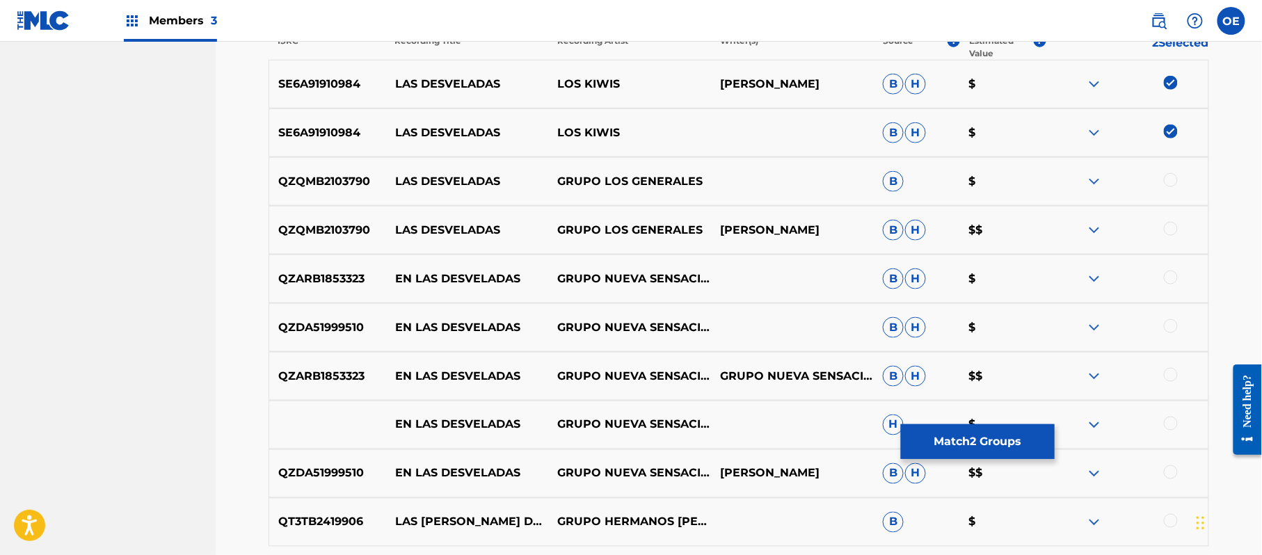
click at [1003, 450] on button "Match 2 Groups" at bounding box center [978, 441] width 154 height 35
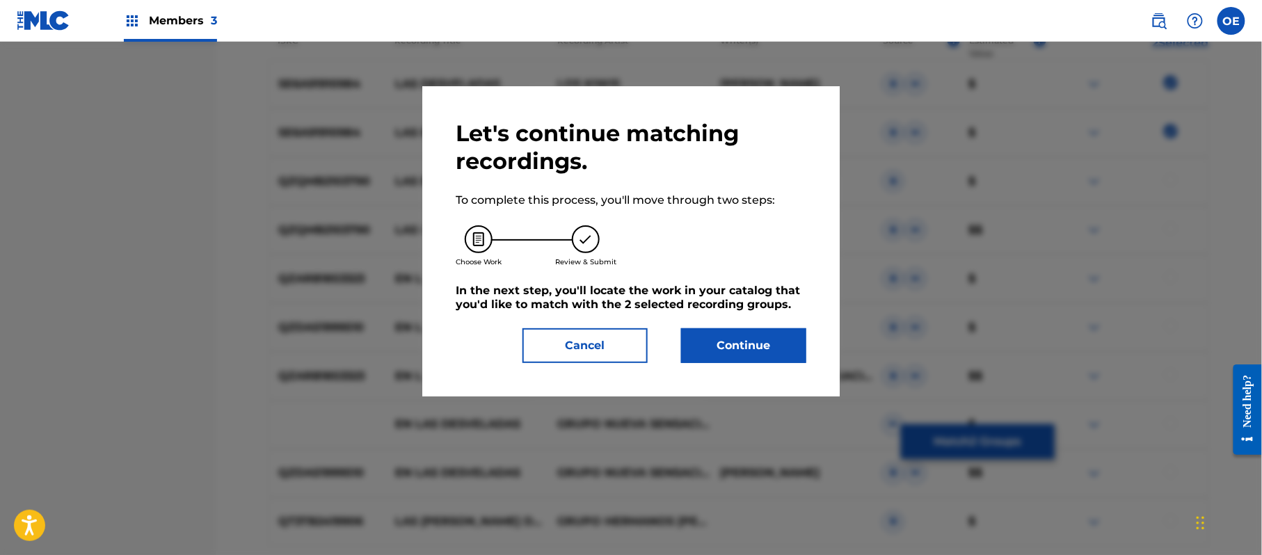
click at [757, 330] on button "Continue" at bounding box center [743, 345] width 125 height 35
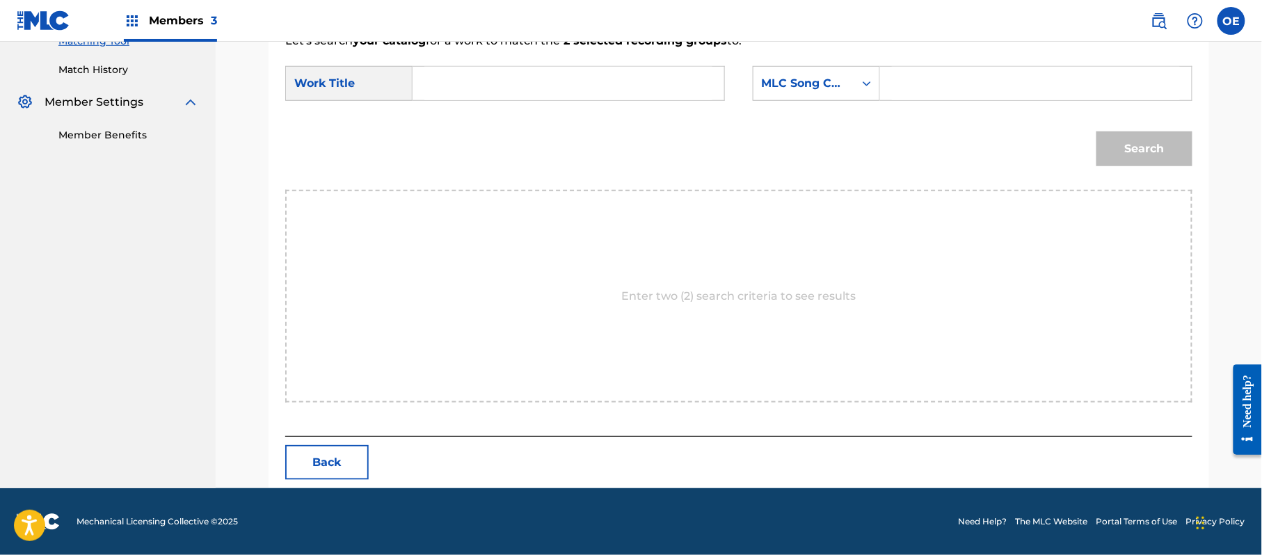
scroll to position [372, 0]
paste input "LAS DESVELADAS"
type input "LAS DESVELADAS"
click at [800, 90] on div "MLC Song Code" at bounding box center [804, 83] width 84 height 17
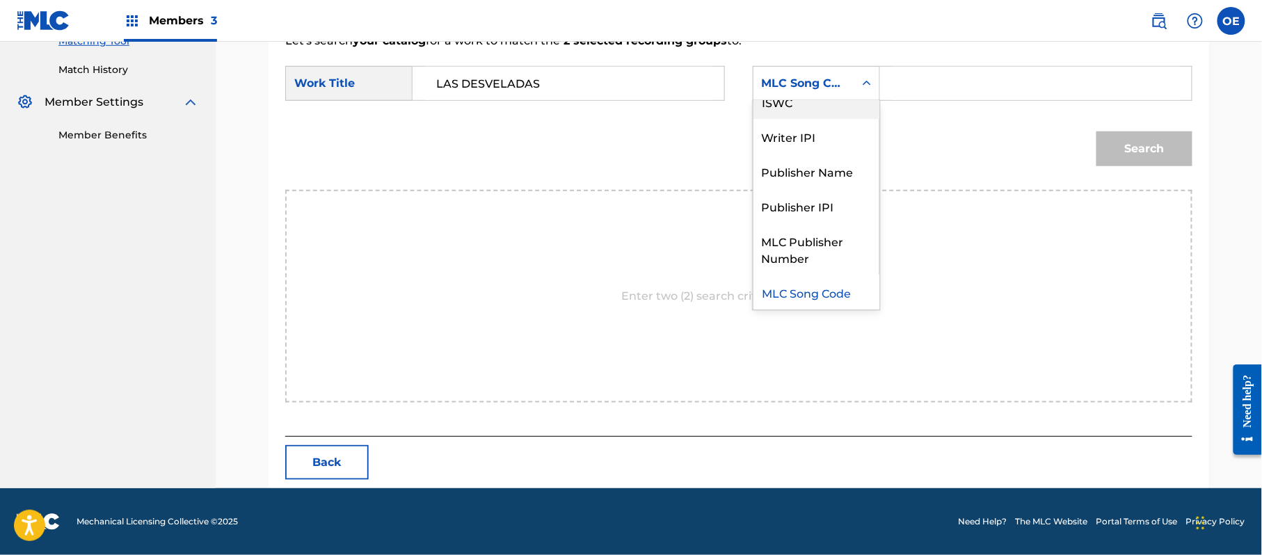
scroll to position [0, 0]
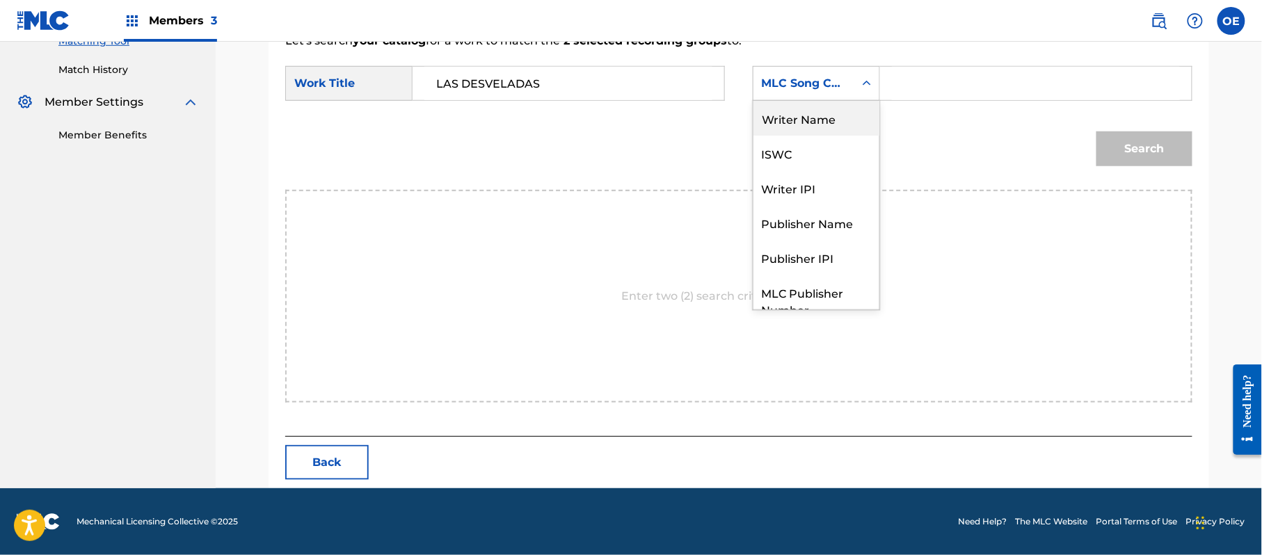
click at [818, 123] on div "Writer Name" at bounding box center [817, 118] width 126 height 35
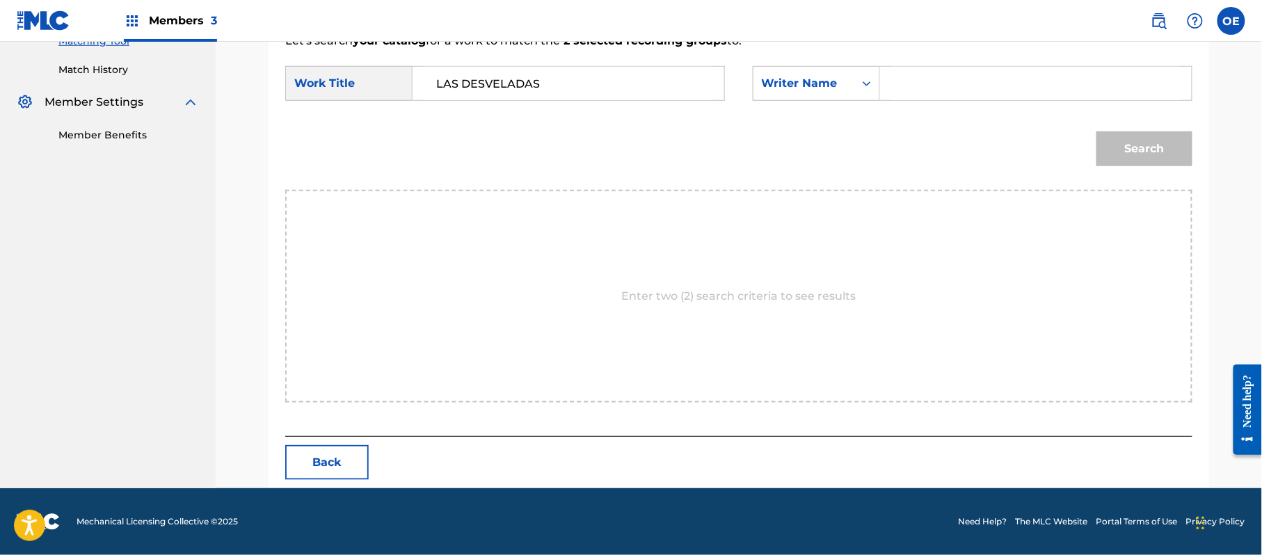
paste input "[PERSON_NAME]"
type input "[PERSON_NAME]"
click at [1170, 150] on button "Search" at bounding box center [1145, 149] width 96 height 35
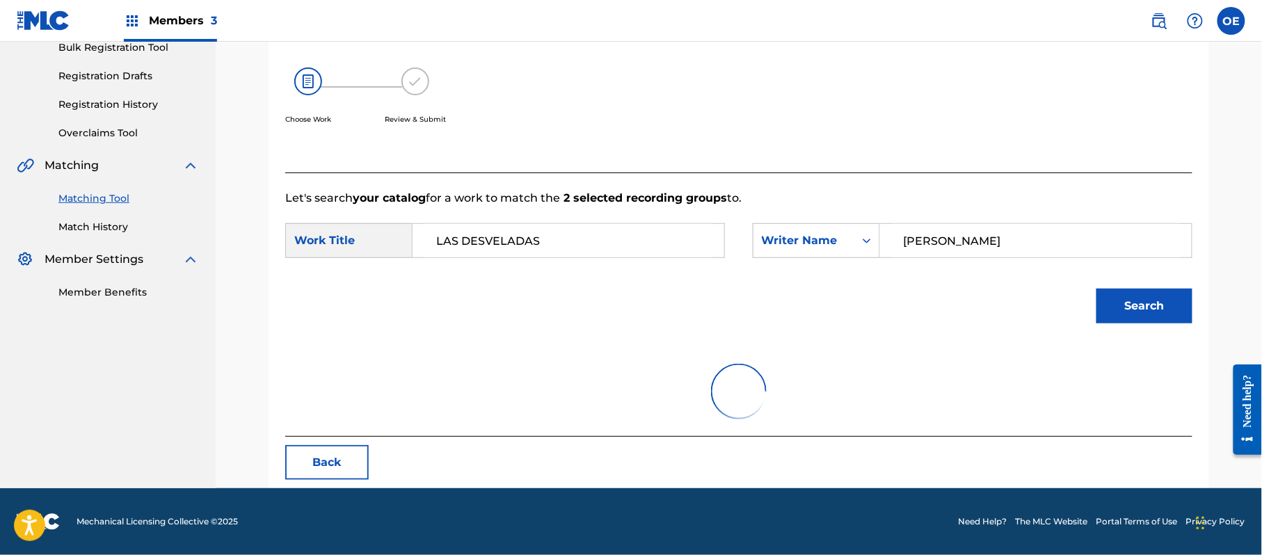
scroll to position [331, 0]
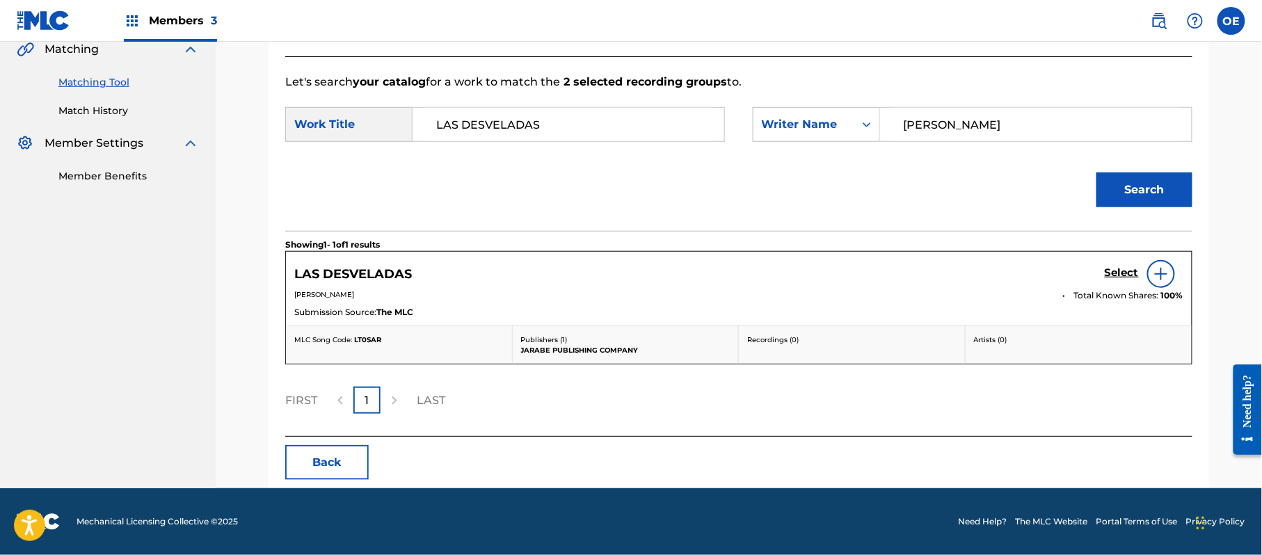
click at [1118, 281] on link "Select" at bounding box center [1122, 274] width 34 height 15
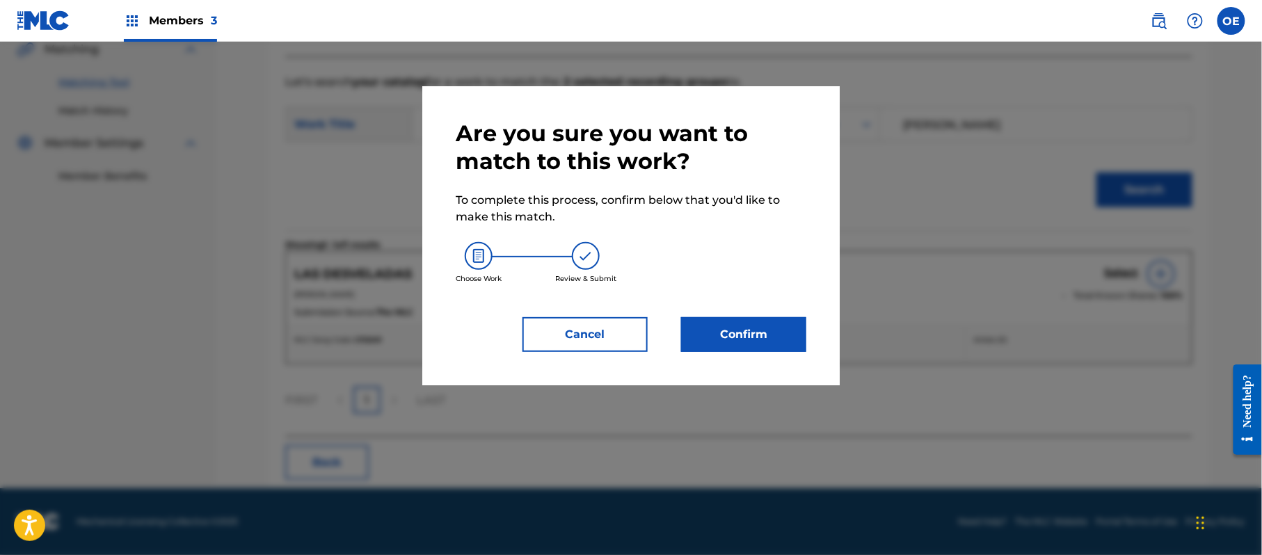
click at [752, 330] on button "Confirm" at bounding box center [743, 334] width 125 height 35
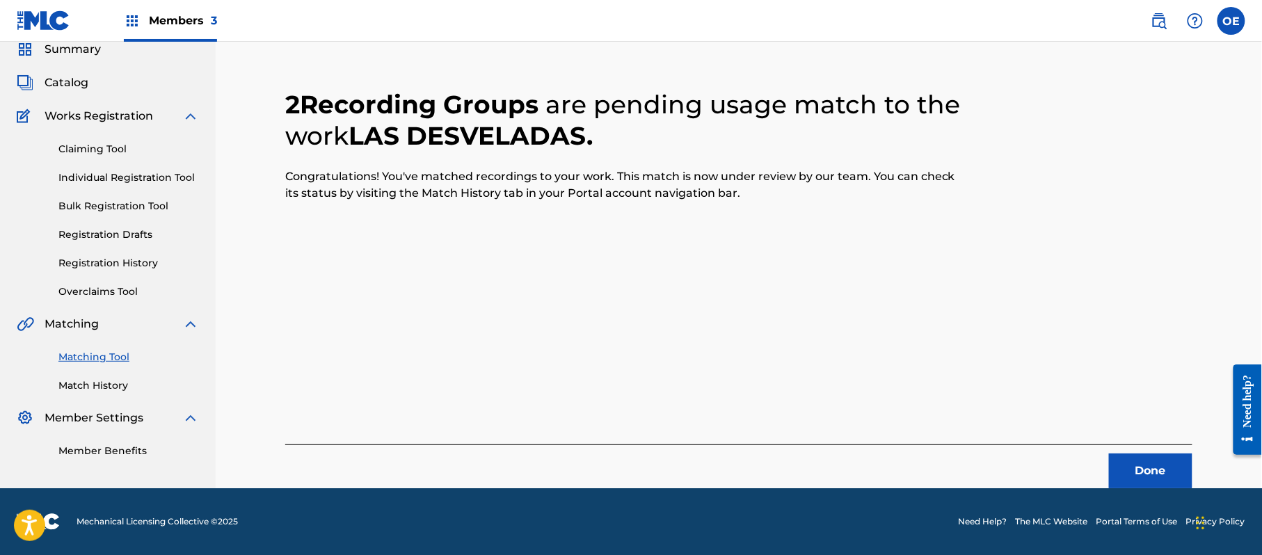
scroll to position [56, 0]
click at [1159, 460] on button "Done" at bounding box center [1150, 471] width 83 height 35
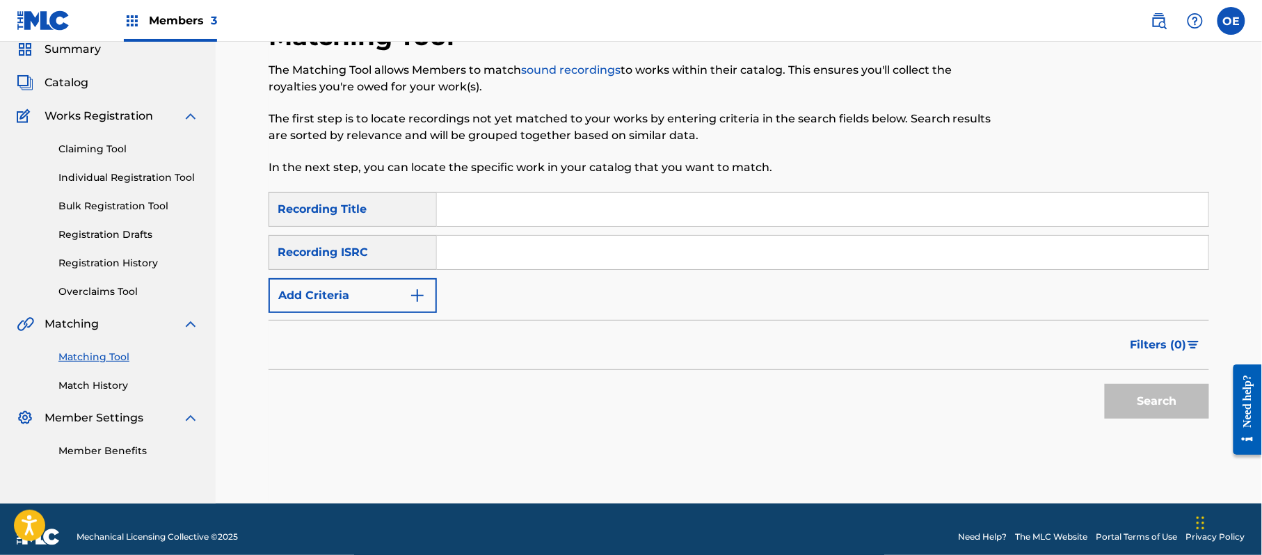
paste input "NOMAS ESTE TRAGO"
type input "NOMAS ESTE TRAGO"
click at [385, 290] on button "Add Criteria" at bounding box center [353, 295] width 168 height 35
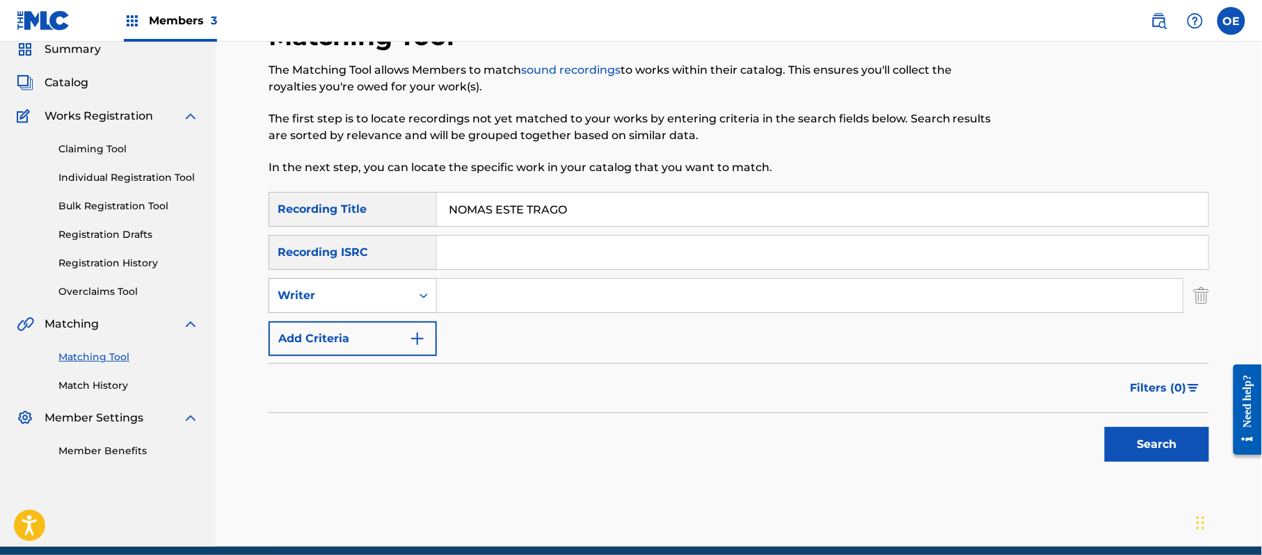
click at [385, 278] on div "Writer" at bounding box center [353, 295] width 168 height 35
click at [404, 331] on div "Recording Artist" at bounding box center [352, 330] width 167 height 35
paste input "GRUPO KIWIS"
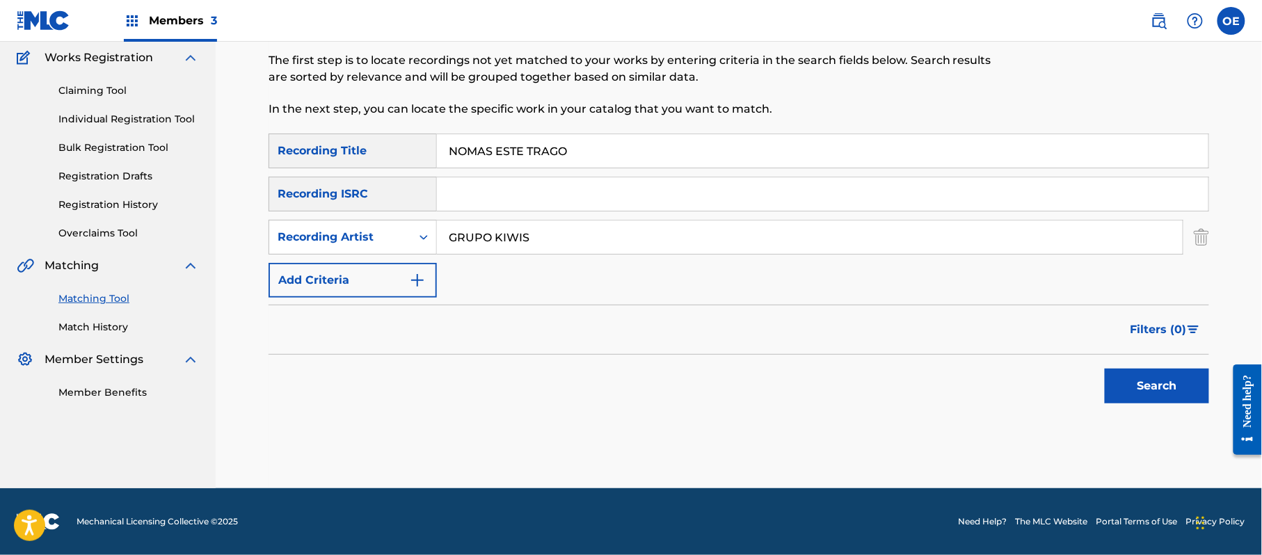
type input "GRUPO KIWIS"
click at [1148, 388] on button "Search" at bounding box center [1157, 386] width 104 height 35
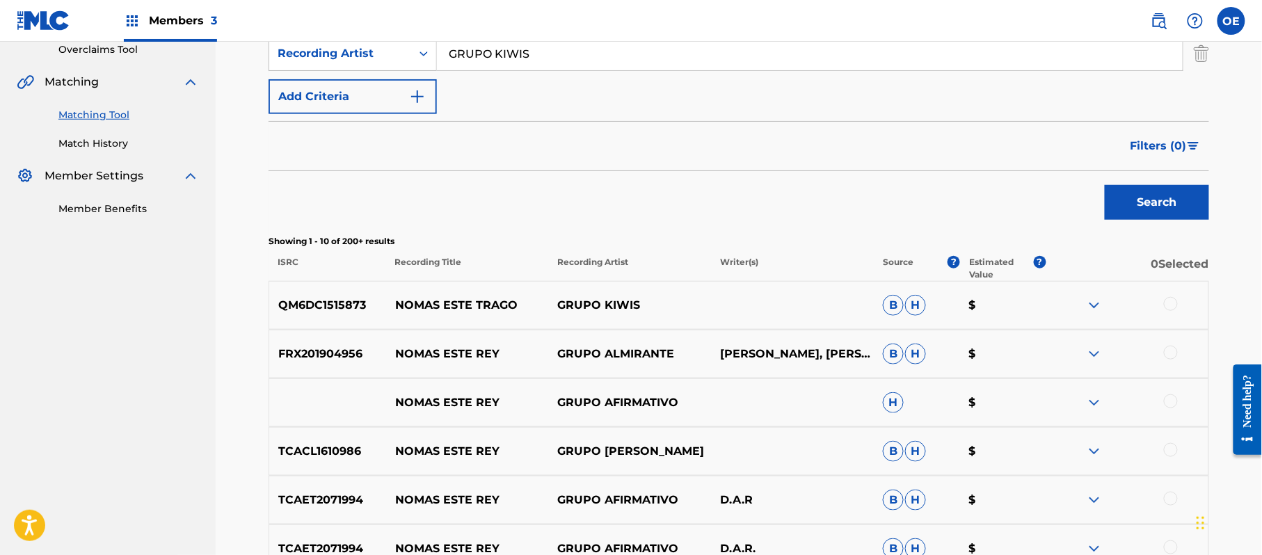
scroll to position [299, 0]
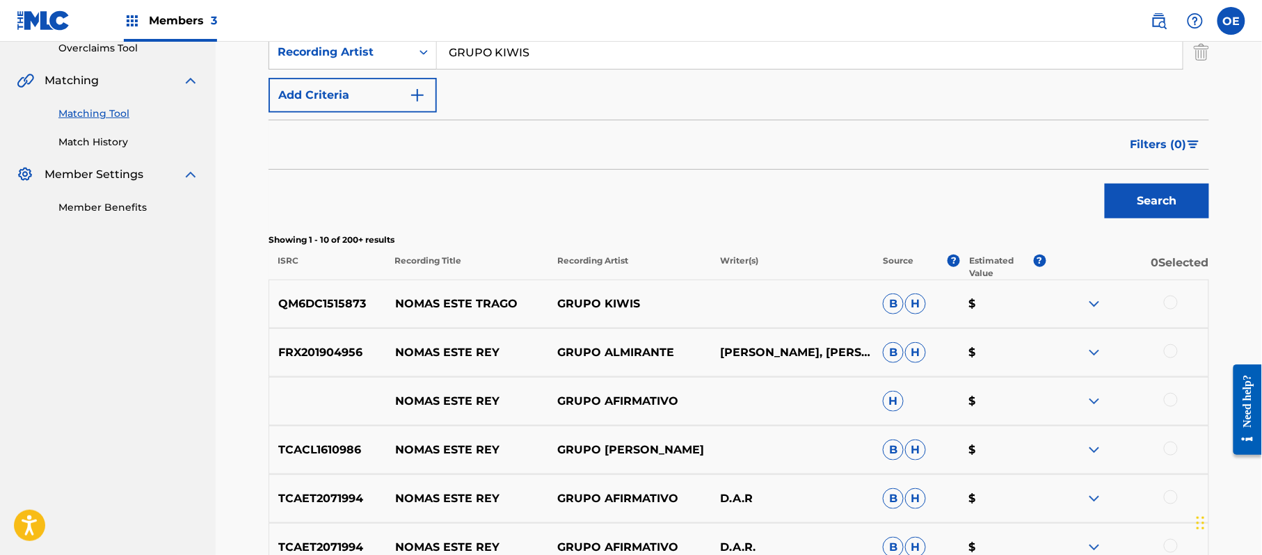
click at [1165, 301] on div at bounding box center [1171, 303] width 14 height 14
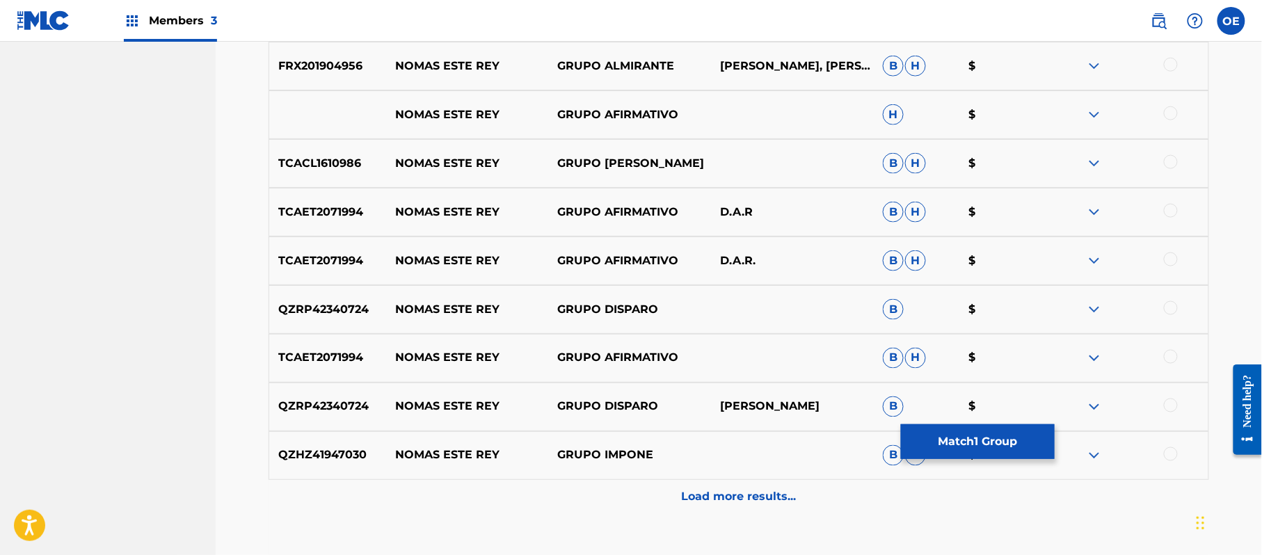
scroll to position [589, 0]
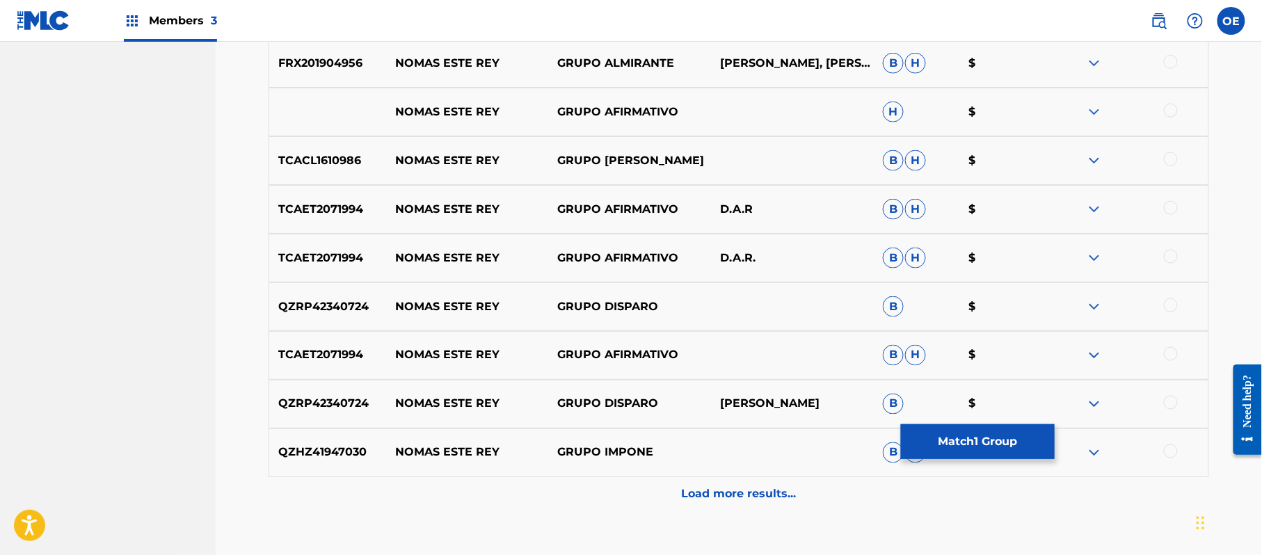
click at [1009, 446] on button "Match 1 Group" at bounding box center [978, 441] width 154 height 35
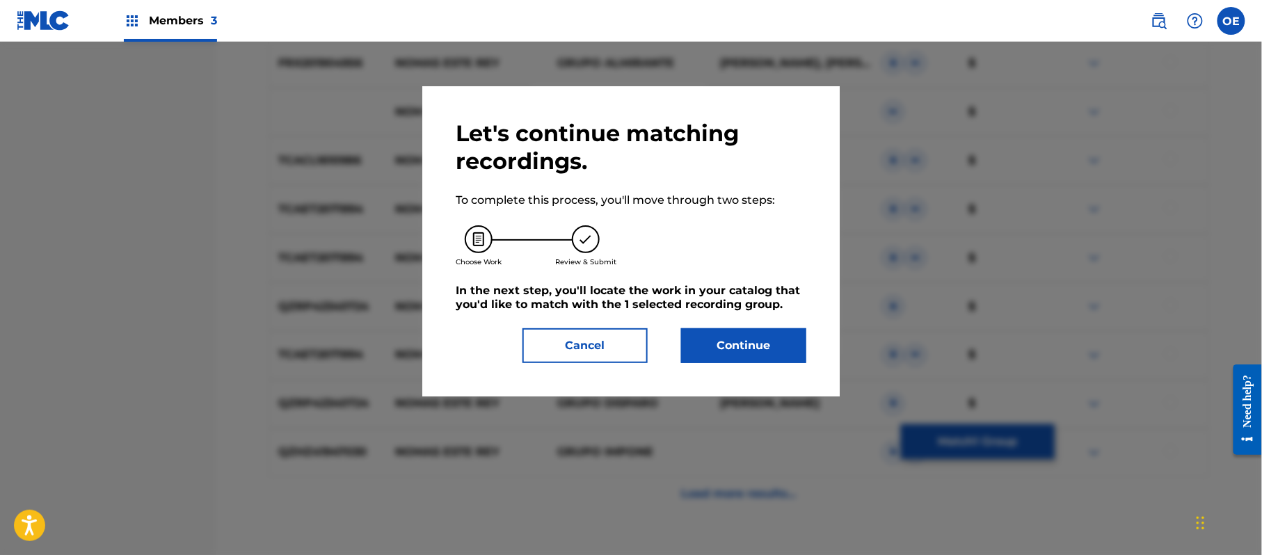
click at [774, 352] on button "Continue" at bounding box center [743, 345] width 125 height 35
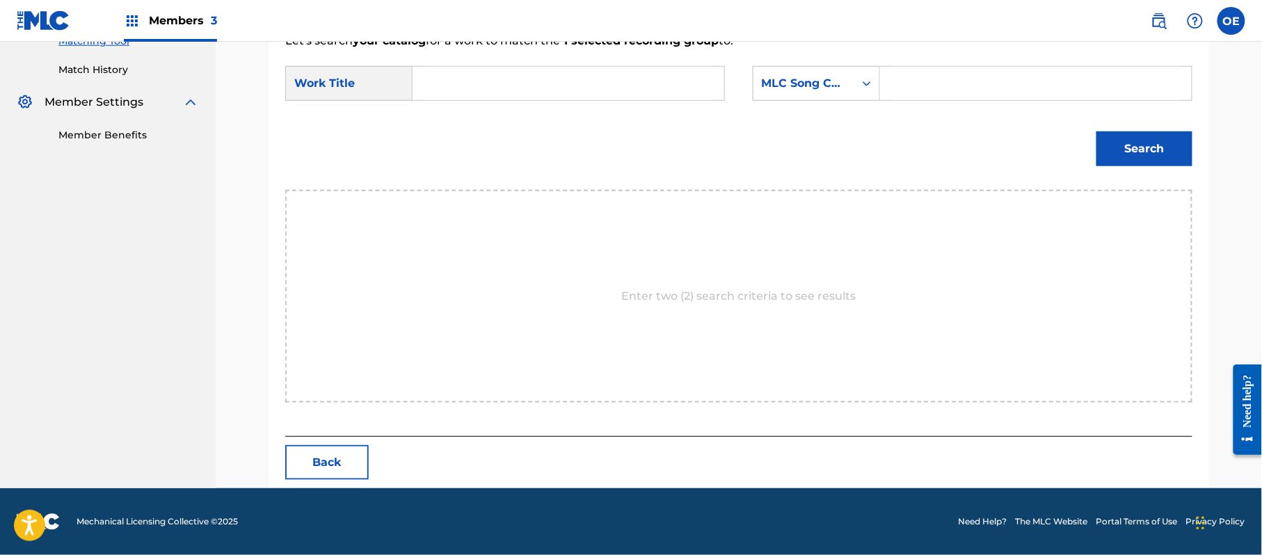
scroll to position [372, 0]
drag, startPoint x: 569, startPoint y: 103, endPoint x: 516, endPoint y: 79, distance: 58.2
paste input "NOMAS ESTE TRAGO"
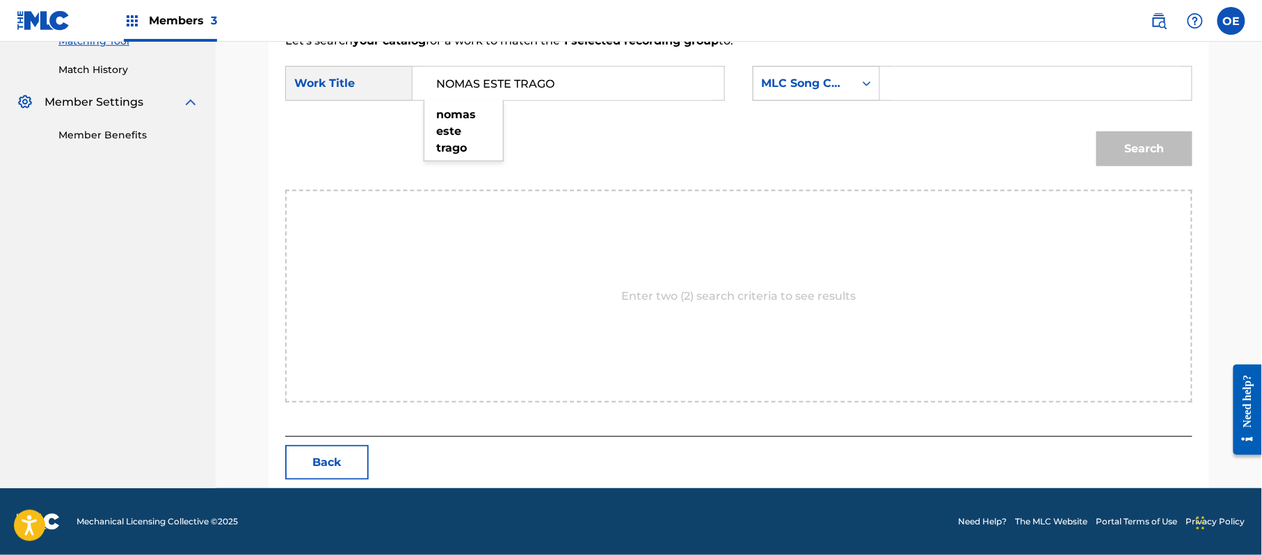
type input "NOMAS ESTE TRAGO"
click at [794, 79] on div "MLC Song Code" at bounding box center [804, 83] width 84 height 17
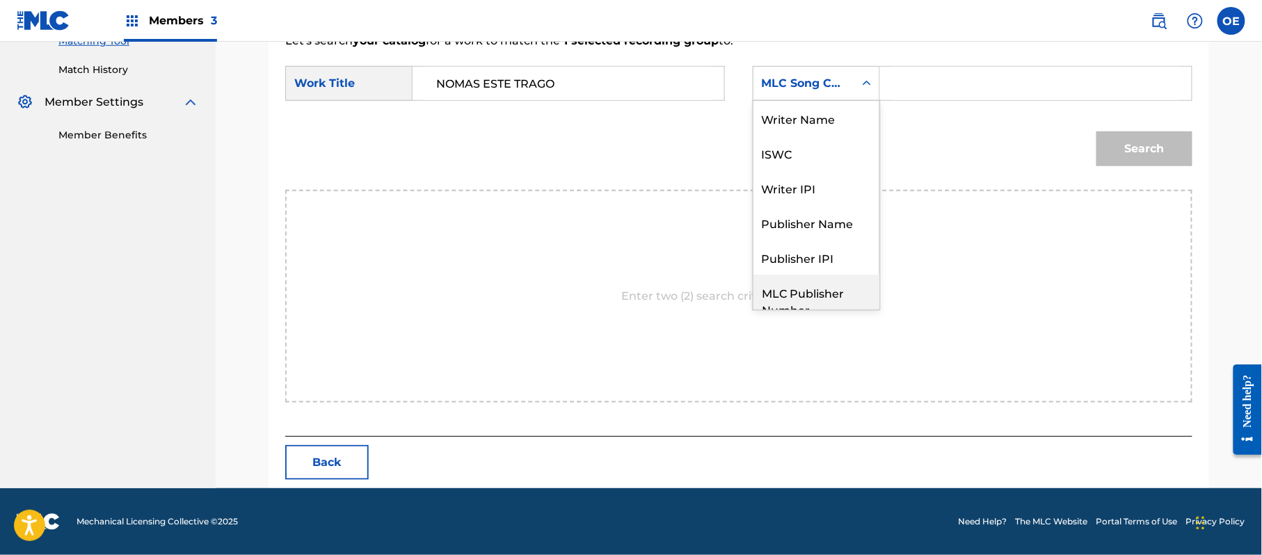
scroll to position [0, 0]
click at [814, 117] on div "Writer Name" at bounding box center [817, 118] width 126 height 35
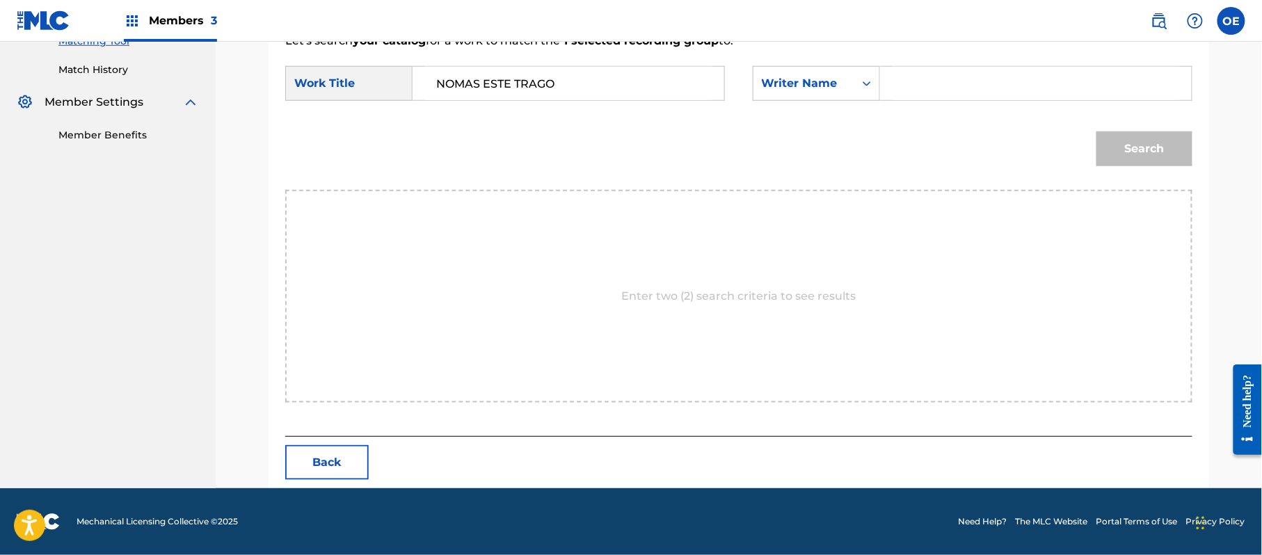
paste input "[PERSON_NAME]"
type input "[PERSON_NAME]"
drag, startPoint x: 1113, startPoint y: 174, endPoint x: 1122, endPoint y: 168, distance: 10.4
click at [1116, 174] on div "Search" at bounding box center [738, 154] width 907 height 72
click at [1122, 168] on div "Search" at bounding box center [1141, 146] width 103 height 56
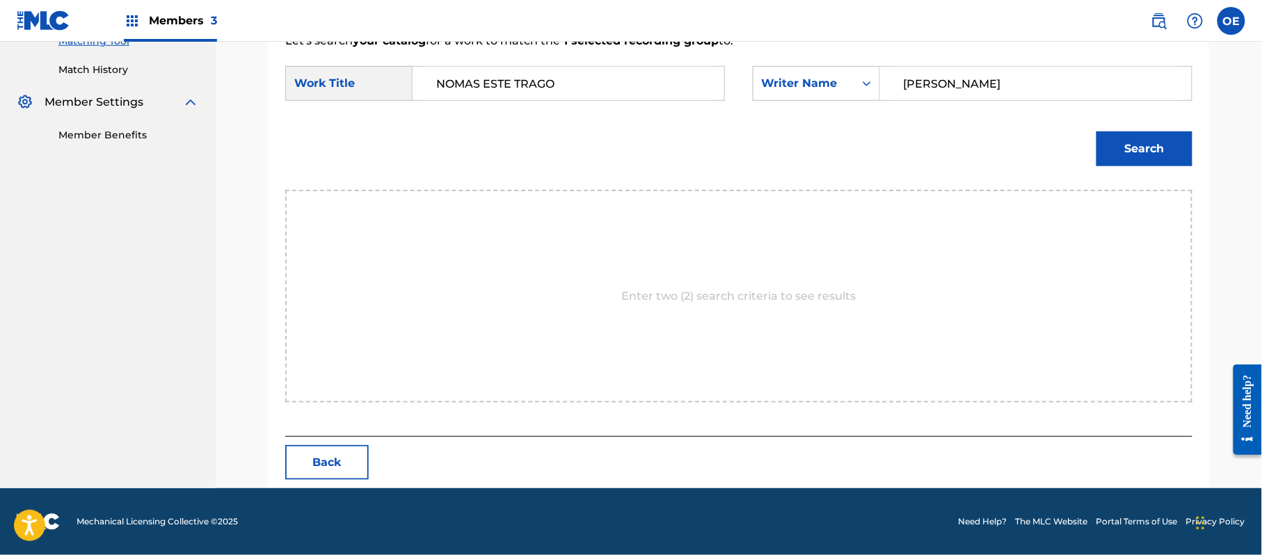
click at [1129, 152] on button "Search" at bounding box center [1145, 149] width 96 height 35
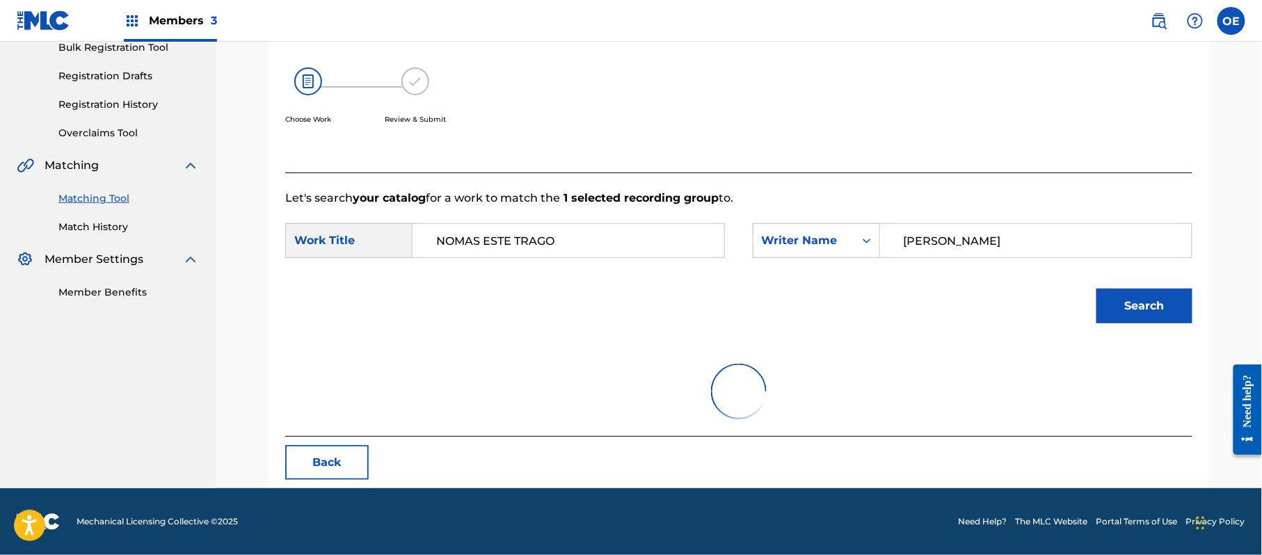
scroll to position [331, 0]
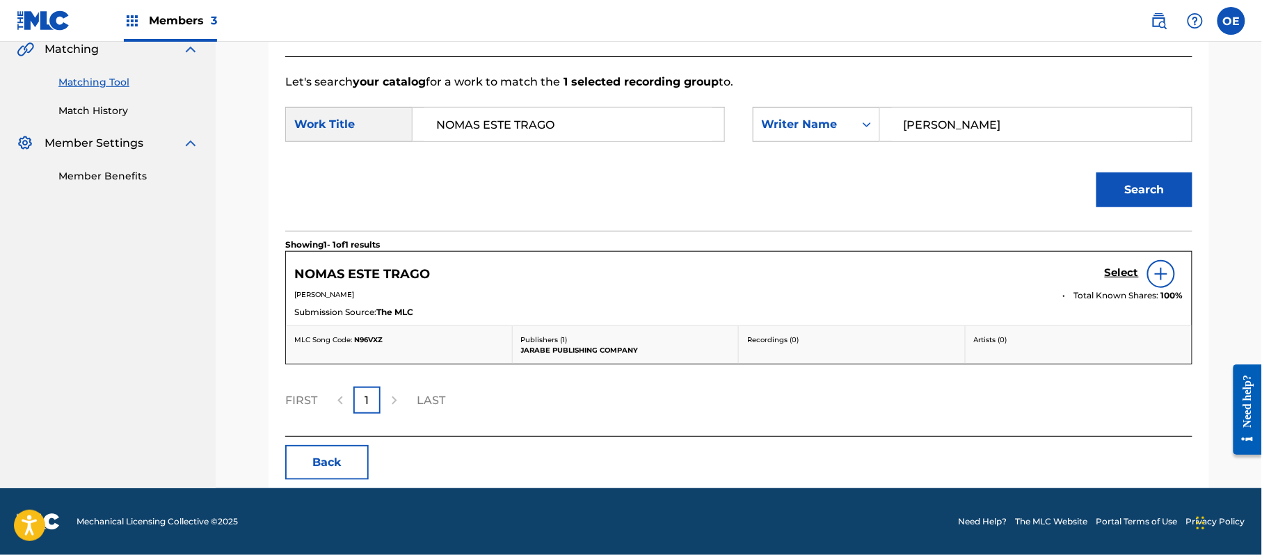
click at [1113, 281] on link "Select" at bounding box center [1122, 274] width 34 height 15
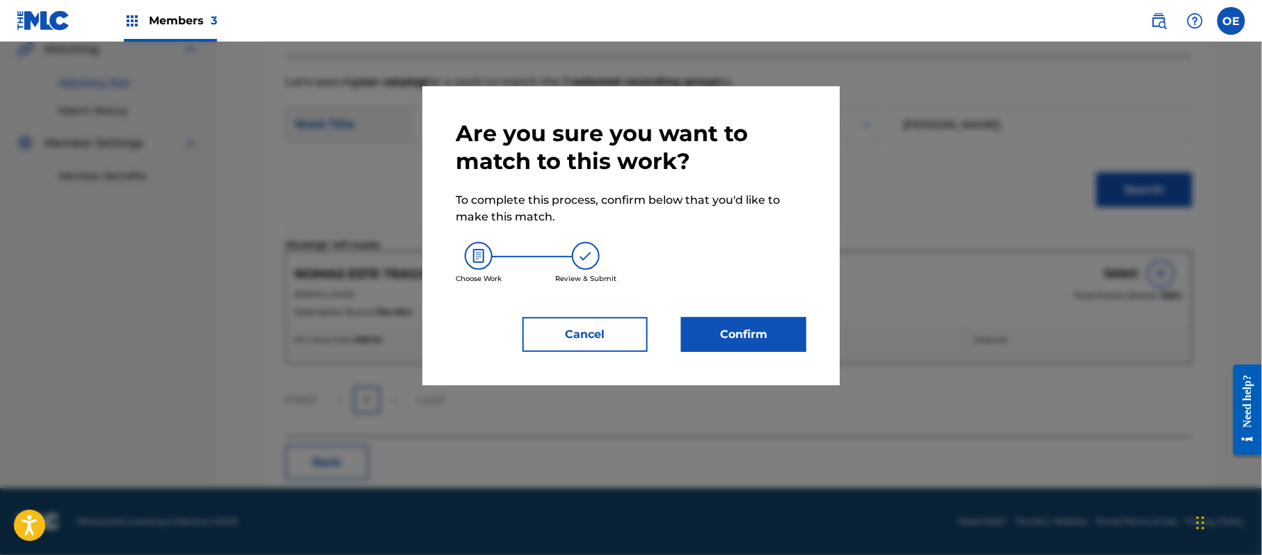
click at [713, 345] on button "Confirm" at bounding box center [743, 334] width 125 height 35
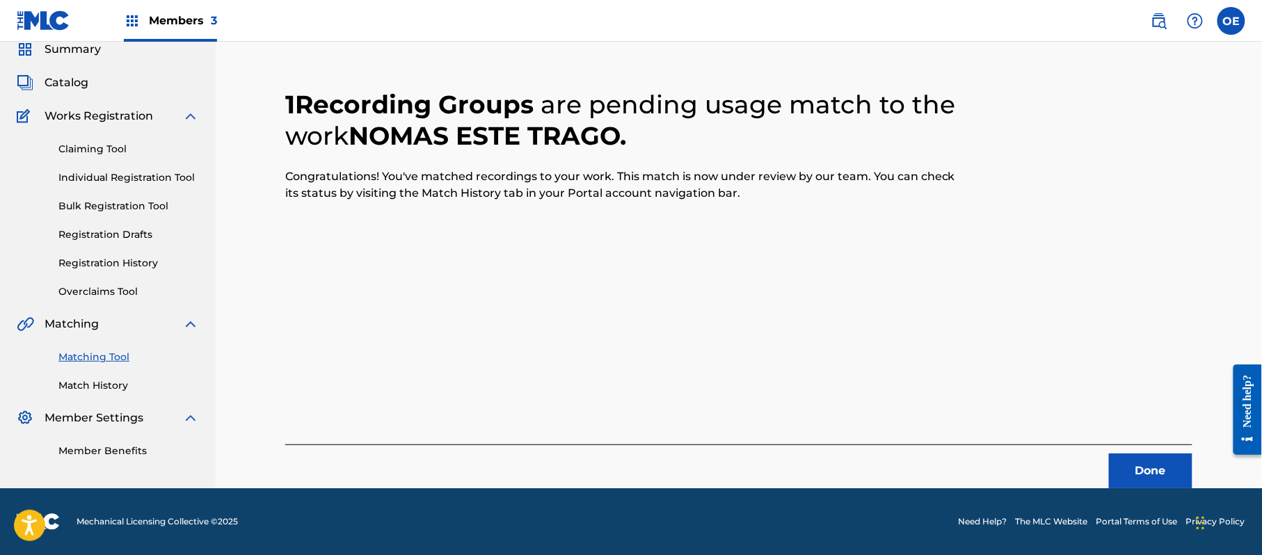
scroll to position [56, 0]
click at [1167, 463] on button "Done" at bounding box center [1150, 471] width 83 height 35
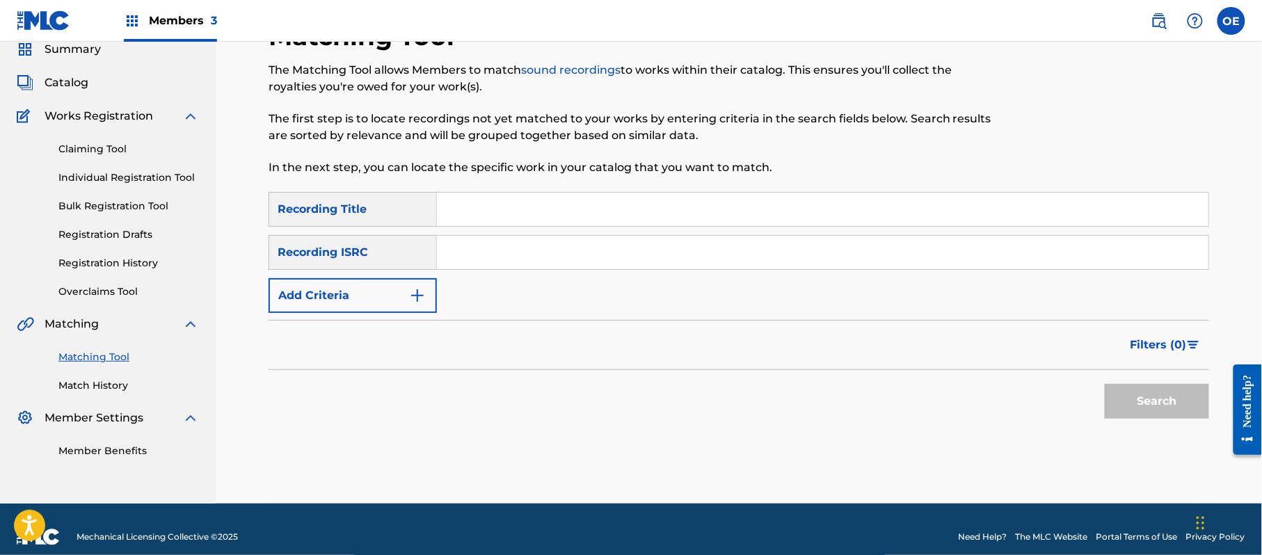
paste input "POBRE Y DELICADO"
type input "POBRE Y DELICADO"
click at [319, 307] on button "Add Criteria" at bounding box center [353, 295] width 168 height 35
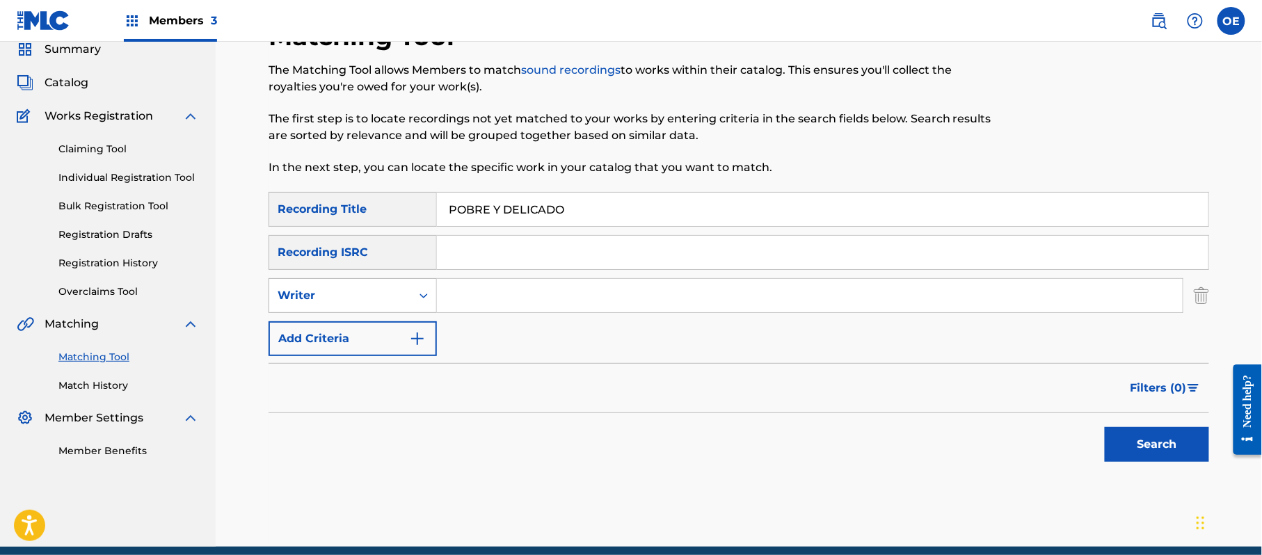
click at [326, 299] on div "Writer" at bounding box center [340, 295] width 125 height 17
click at [349, 321] on div "Recording Artist" at bounding box center [352, 330] width 167 height 35
paste input "GRUPO KIWIS"
type input "GRUPO KIWIS"
click at [1176, 454] on button "Search" at bounding box center [1157, 444] width 104 height 35
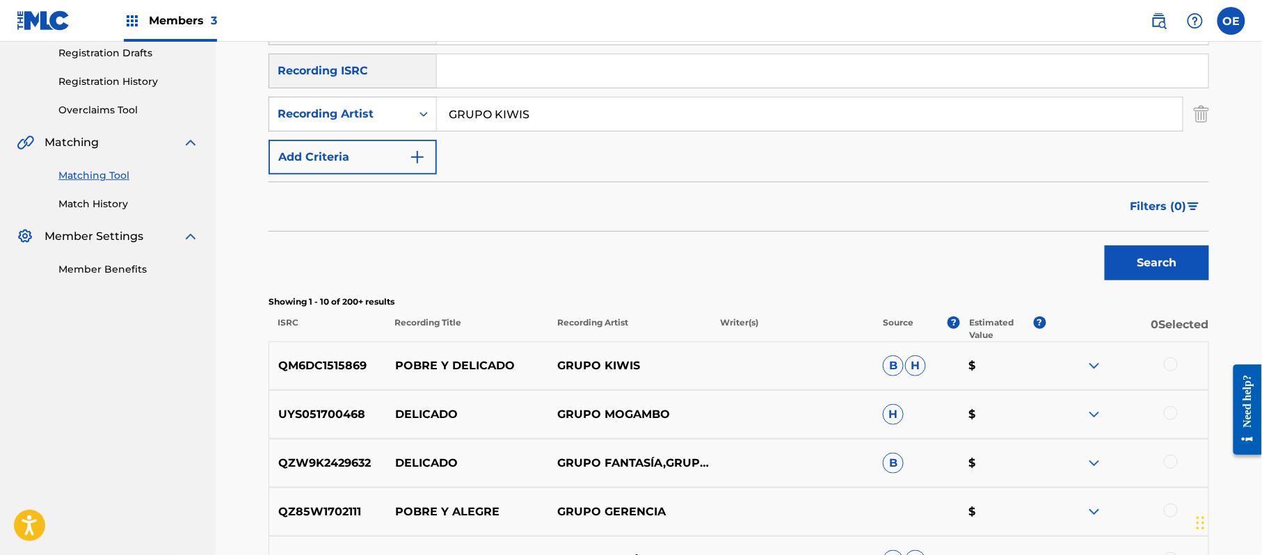
scroll to position [334, 0]
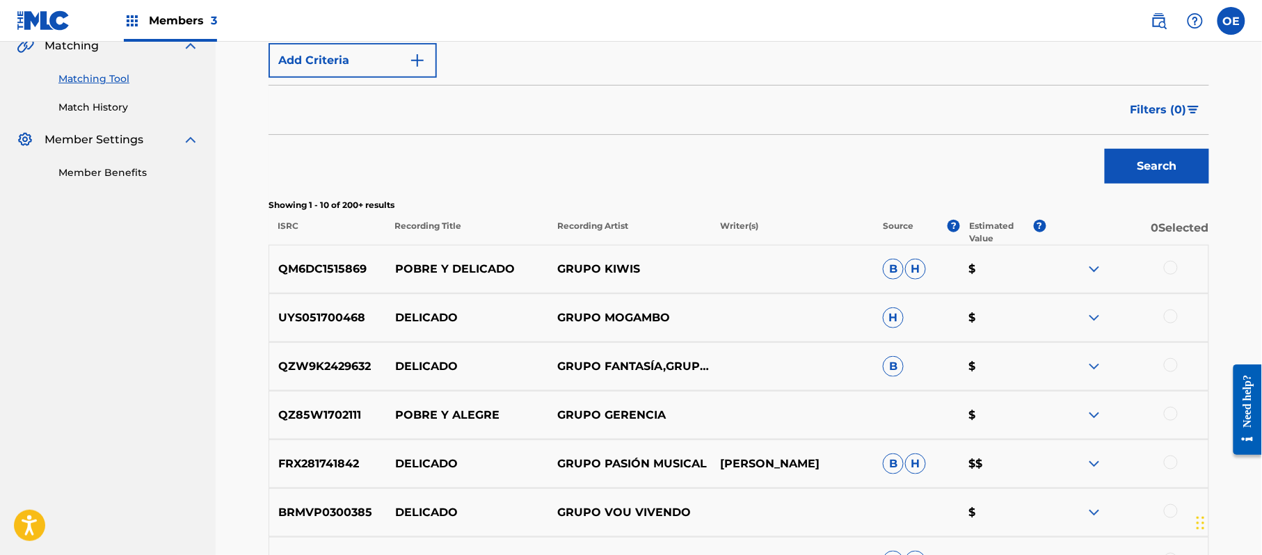
click at [1175, 268] on div at bounding box center [1171, 268] width 14 height 14
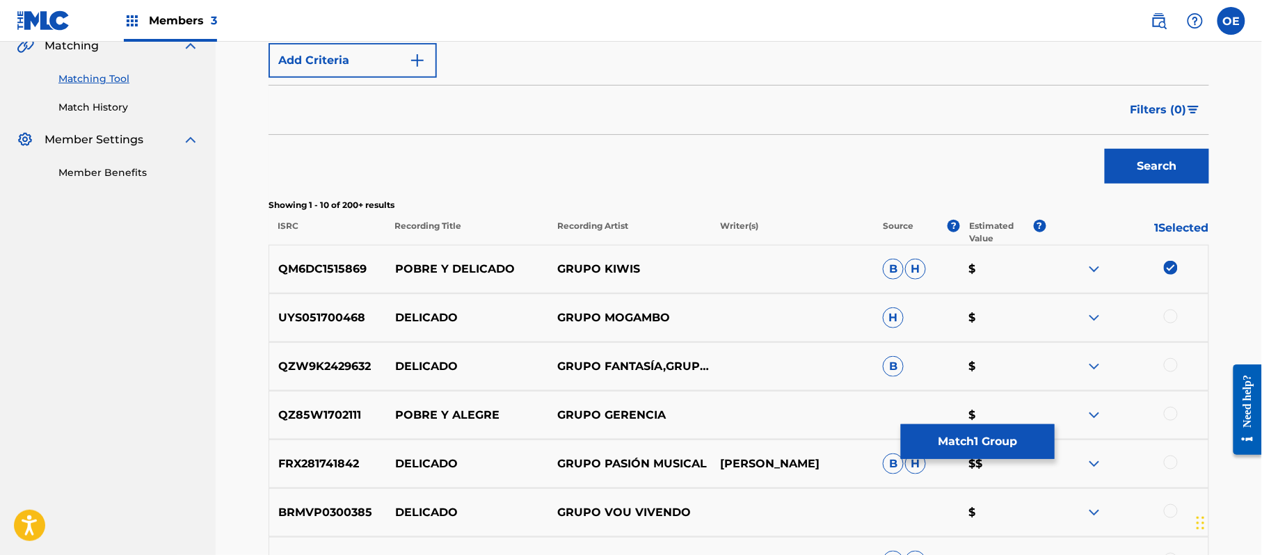
click at [985, 440] on button "Match 1 Group" at bounding box center [978, 441] width 154 height 35
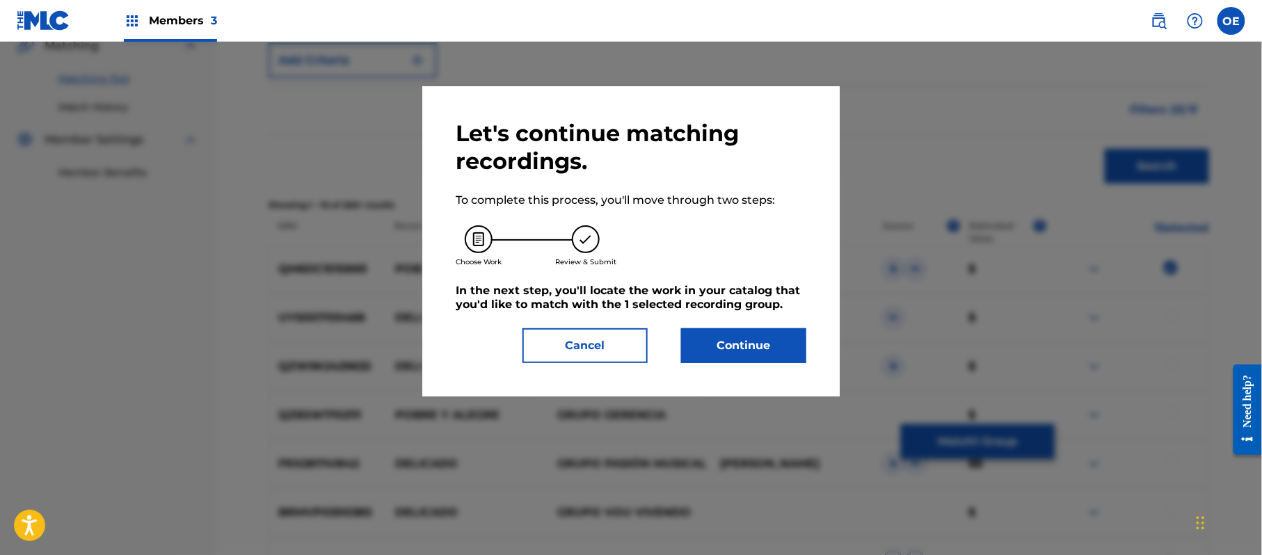
click at [783, 340] on button "Continue" at bounding box center [743, 345] width 125 height 35
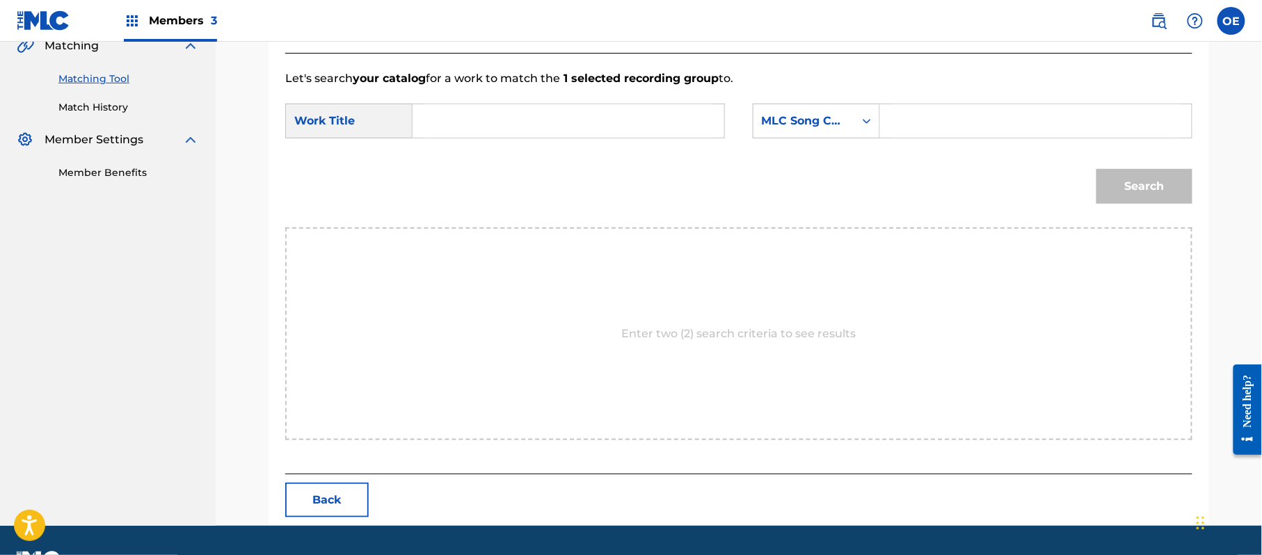
paste input "POBRE Y DELICADO"
type input "POBRE Y DELICADO"
click at [819, 120] on div "MLC Song Code" at bounding box center [804, 121] width 84 height 17
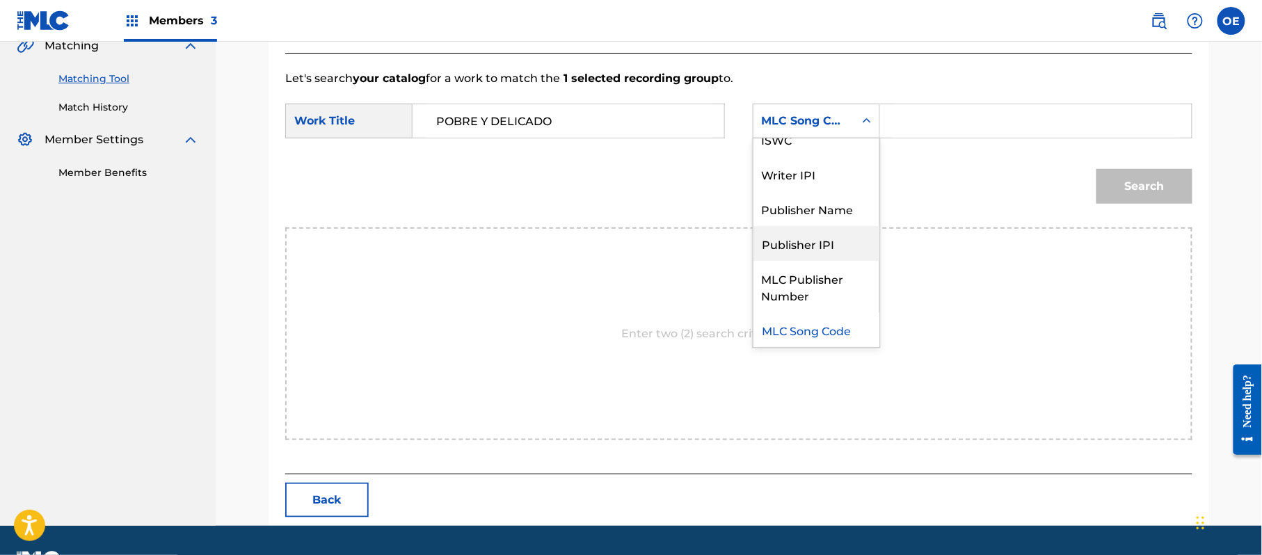
scroll to position [0, 0]
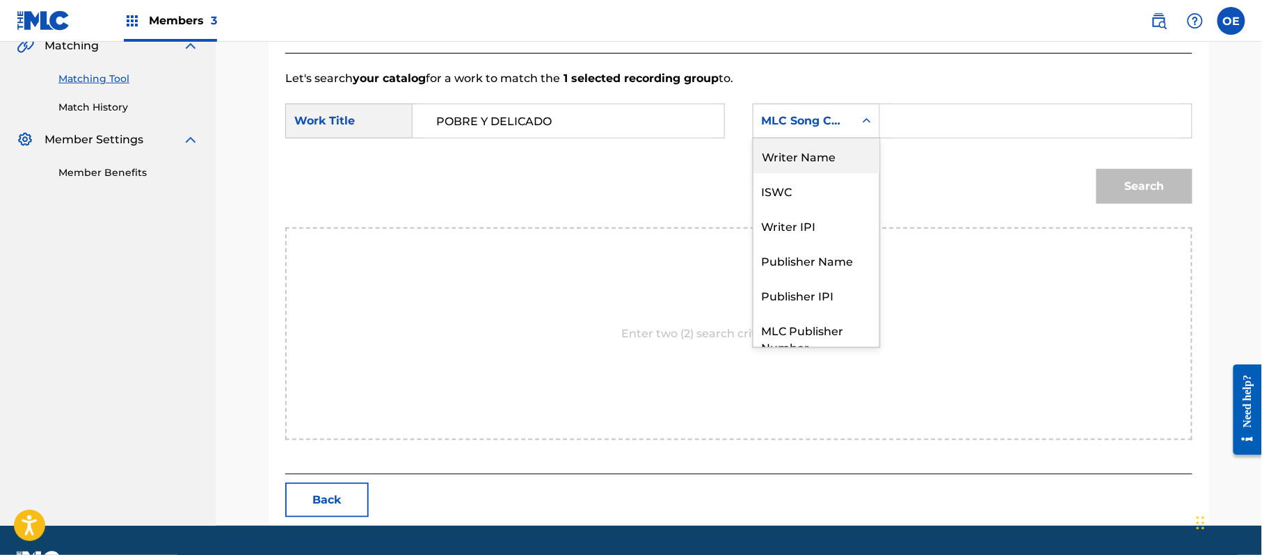
click at [810, 161] on div "Writer Name" at bounding box center [817, 155] width 126 height 35
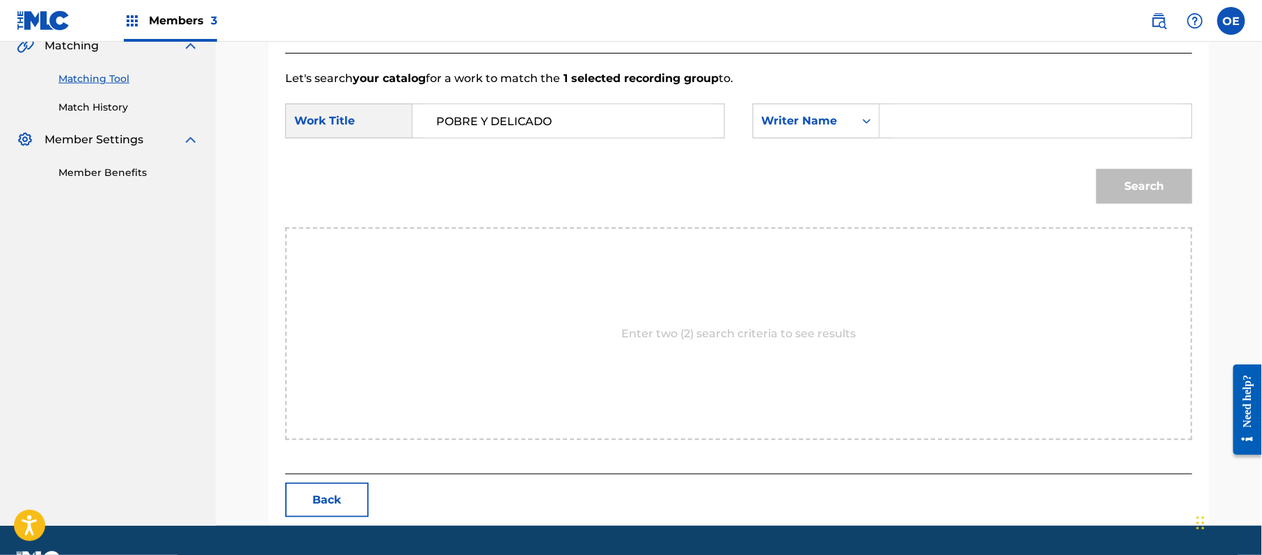
paste input "[PERSON_NAME]"
type input "[PERSON_NAME]"
click at [1152, 196] on button "Search" at bounding box center [1145, 186] width 96 height 35
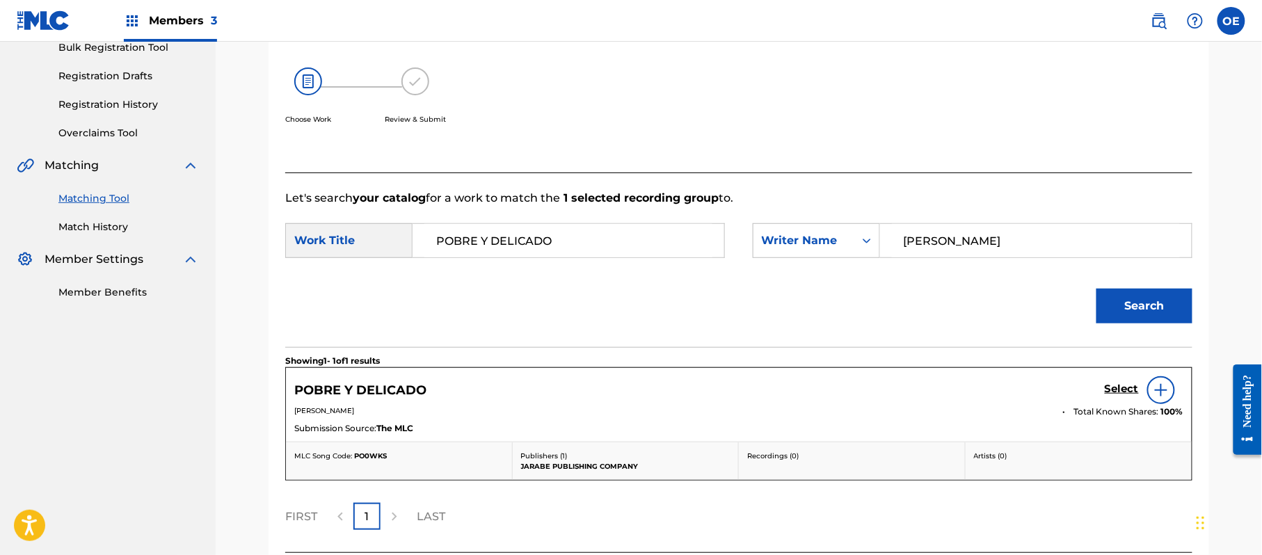
scroll to position [331, 0]
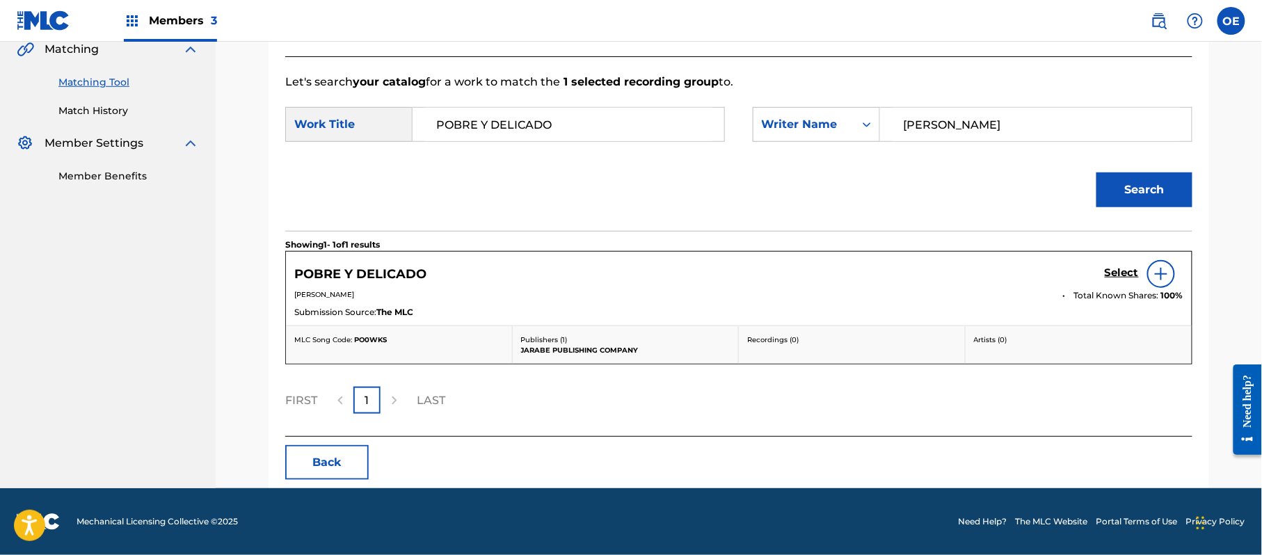
click at [1105, 276] on h5 "Select" at bounding box center [1122, 273] width 34 height 13
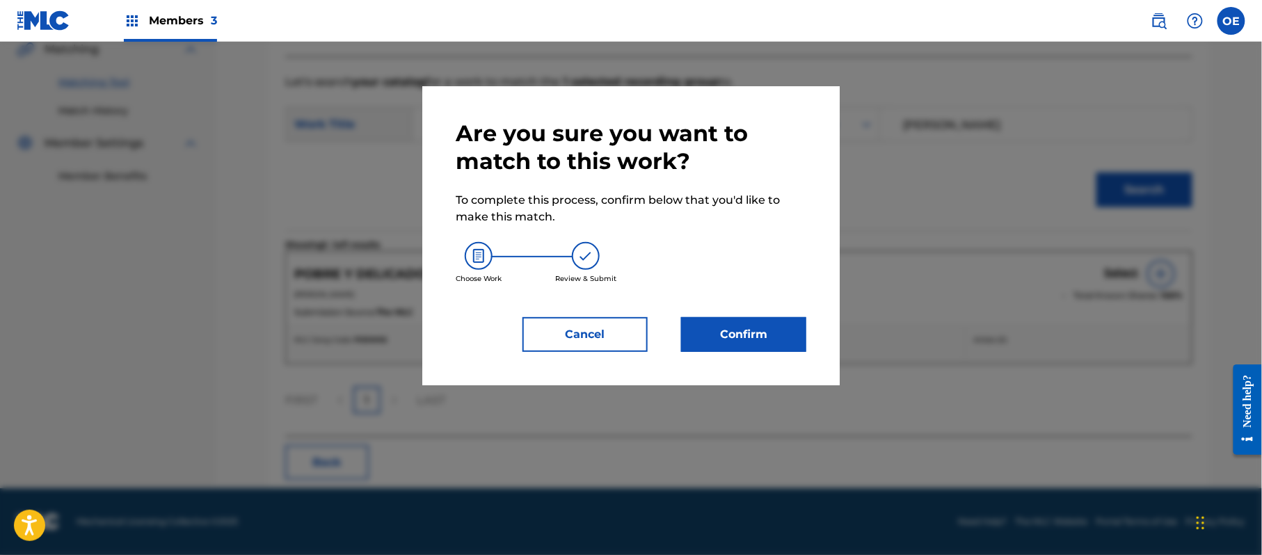
click at [713, 340] on button "Confirm" at bounding box center [743, 334] width 125 height 35
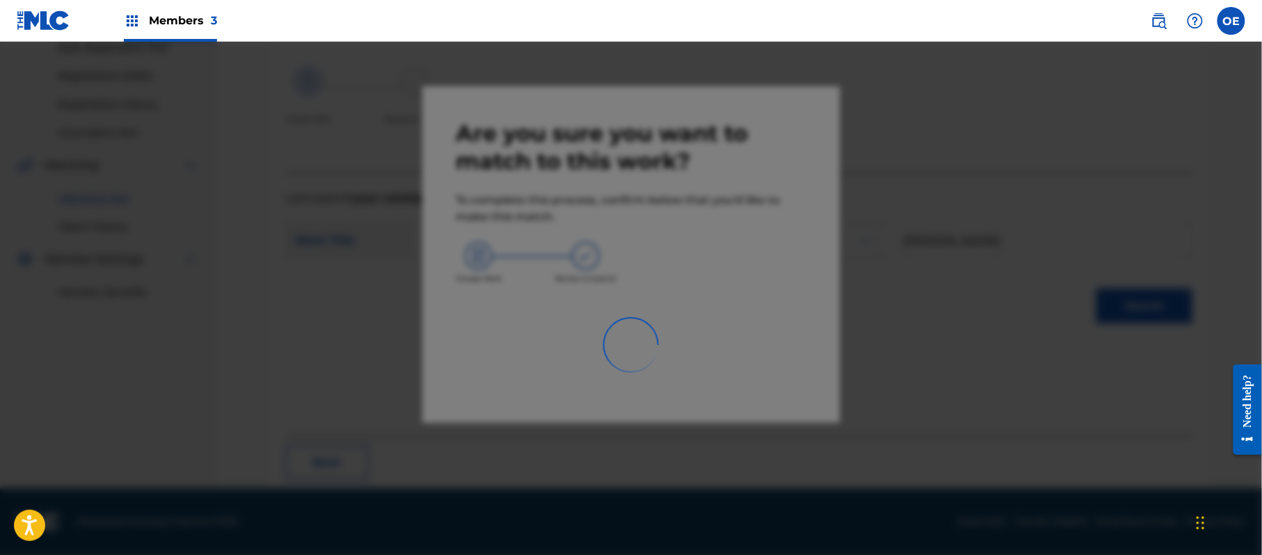
scroll to position [56, 0]
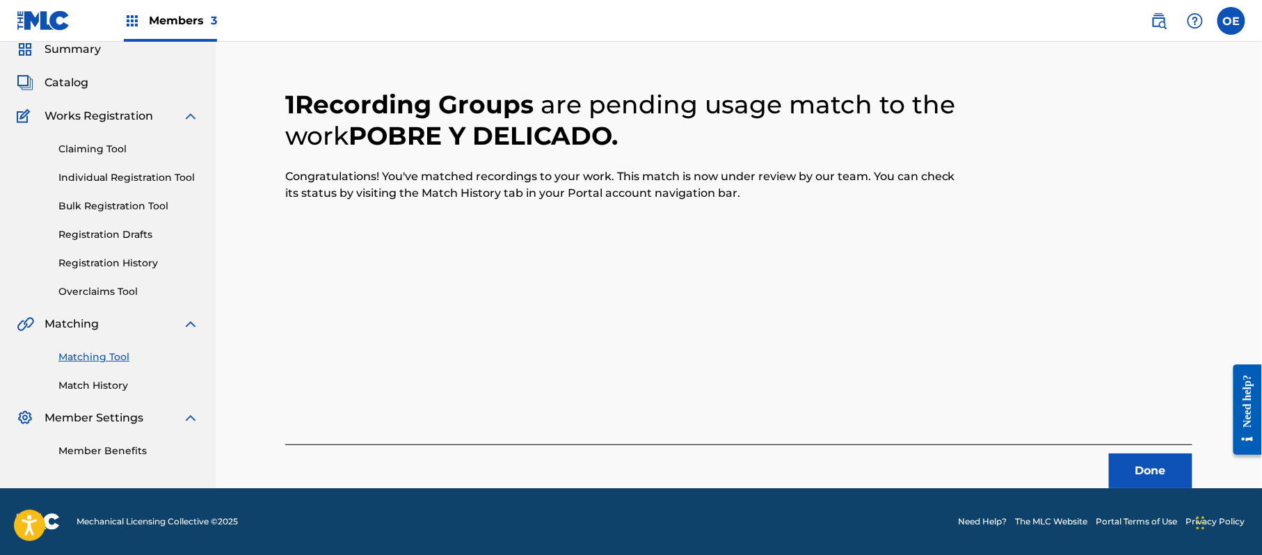
drag, startPoint x: 1156, startPoint y: 472, endPoint x: 256, endPoint y: 153, distance: 954.5
click at [1154, 472] on button "Done" at bounding box center [1150, 471] width 83 height 35
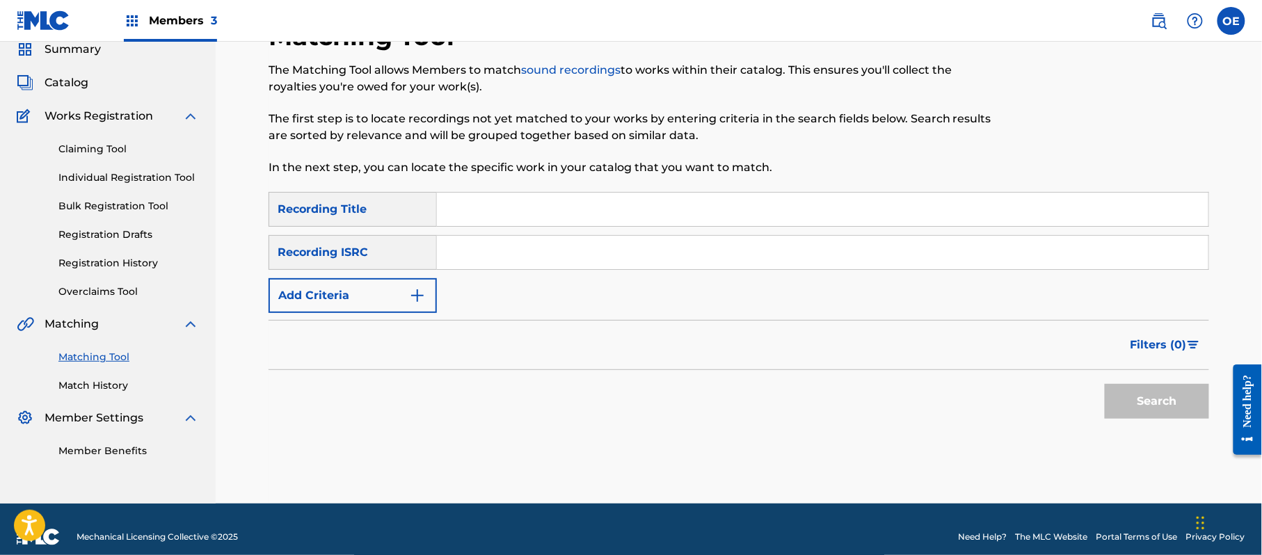
paste input "POR EL CONTRATIO"
type input "POR EL CONTRATIO"
click at [321, 292] on button "Add Criteria" at bounding box center [353, 295] width 168 height 35
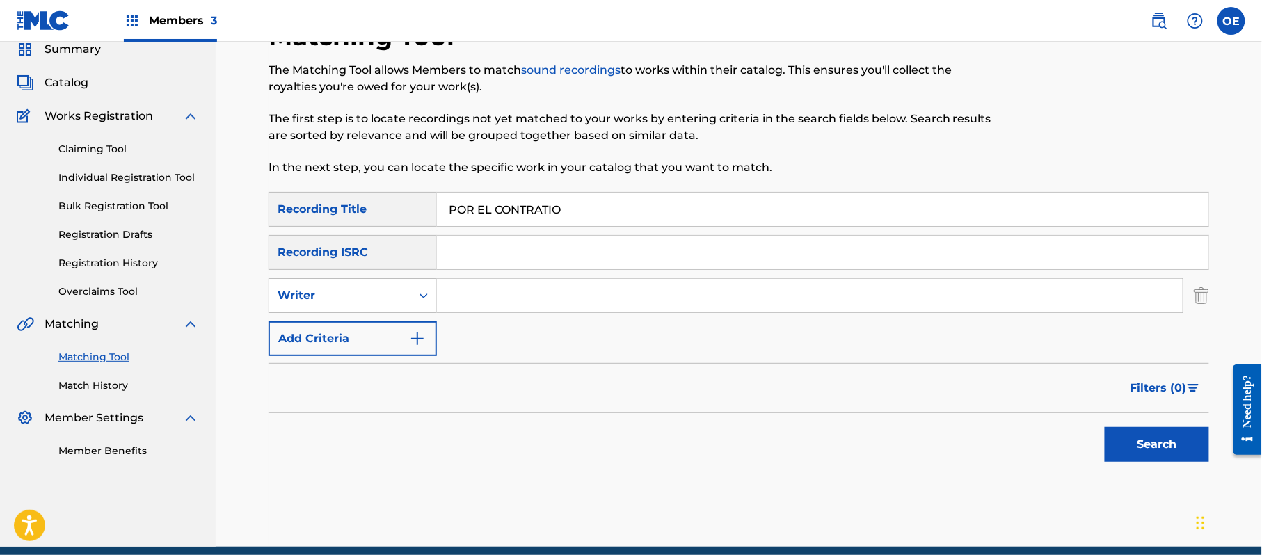
click at [369, 285] on div "Writer" at bounding box center [340, 296] width 142 height 26
click at [373, 326] on div "Recording Artist" at bounding box center [352, 330] width 167 height 35
paste input "[PERSON_NAME]"
click at [1181, 451] on button "Search" at bounding box center [1157, 444] width 104 height 35
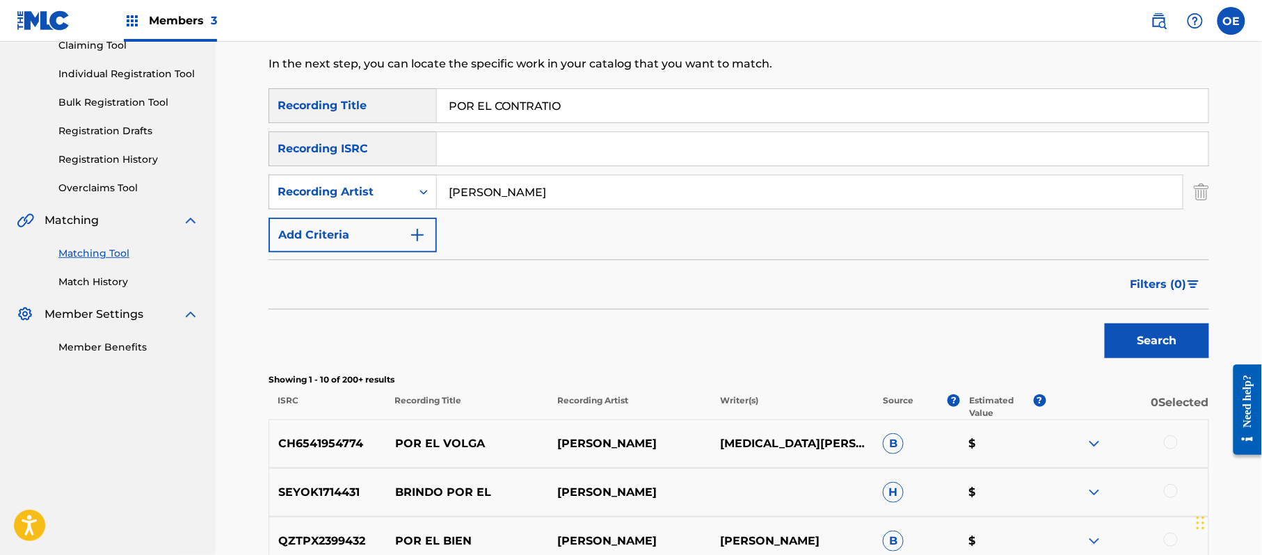
scroll to position [148, 0]
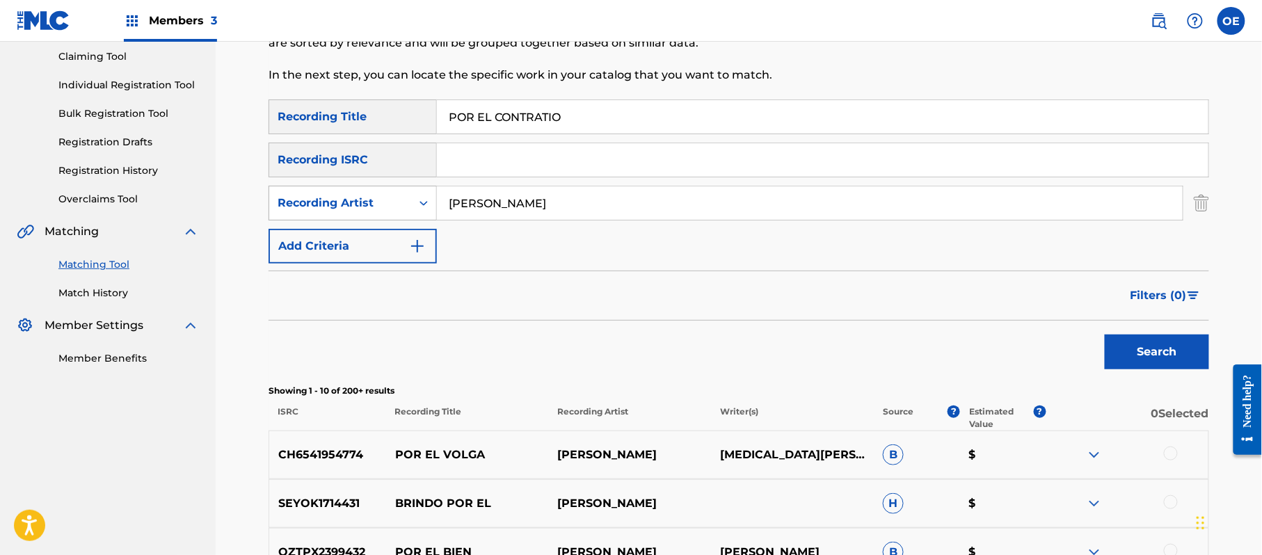
drag, startPoint x: 564, startPoint y: 201, endPoint x: 383, endPoint y: 204, distance: 180.9
click at [383, 204] on div "SearchWithCriteria6c02b0eb-8928-455c-a01b-2e4e83947b62 Recording Artist [PERSON…" at bounding box center [739, 203] width 941 height 35
paste input "GRUPO KIWIS"
type input "GRUPO KIWIS"
click at [1145, 352] on button "Search" at bounding box center [1157, 352] width 104 height 35
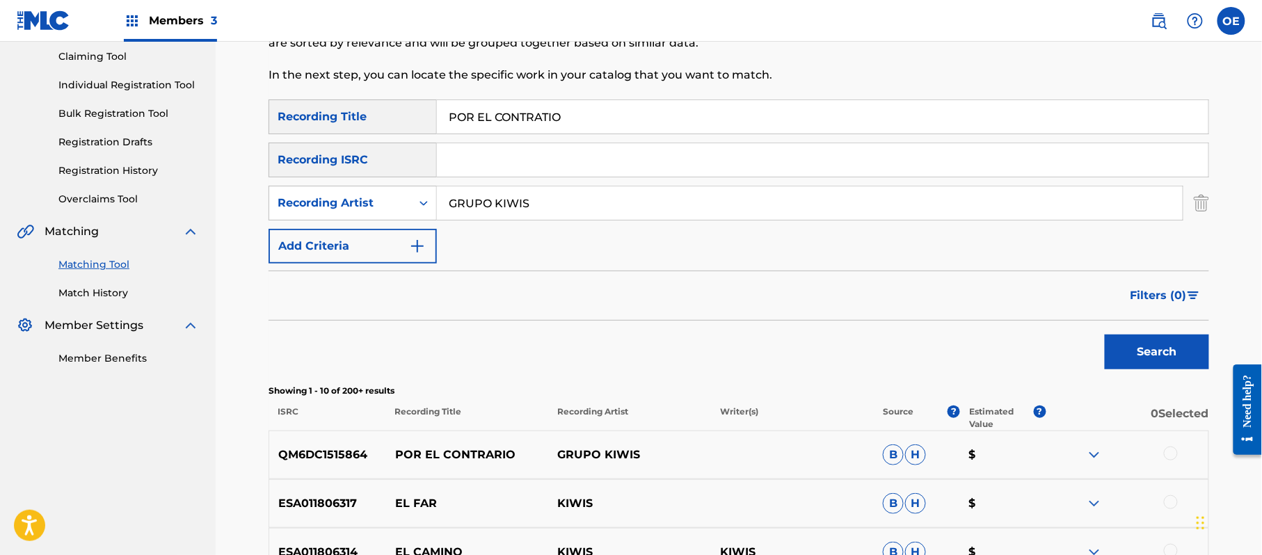
click at [1175, 451] on div at bounding box center [1171, 454] width 14 height 14
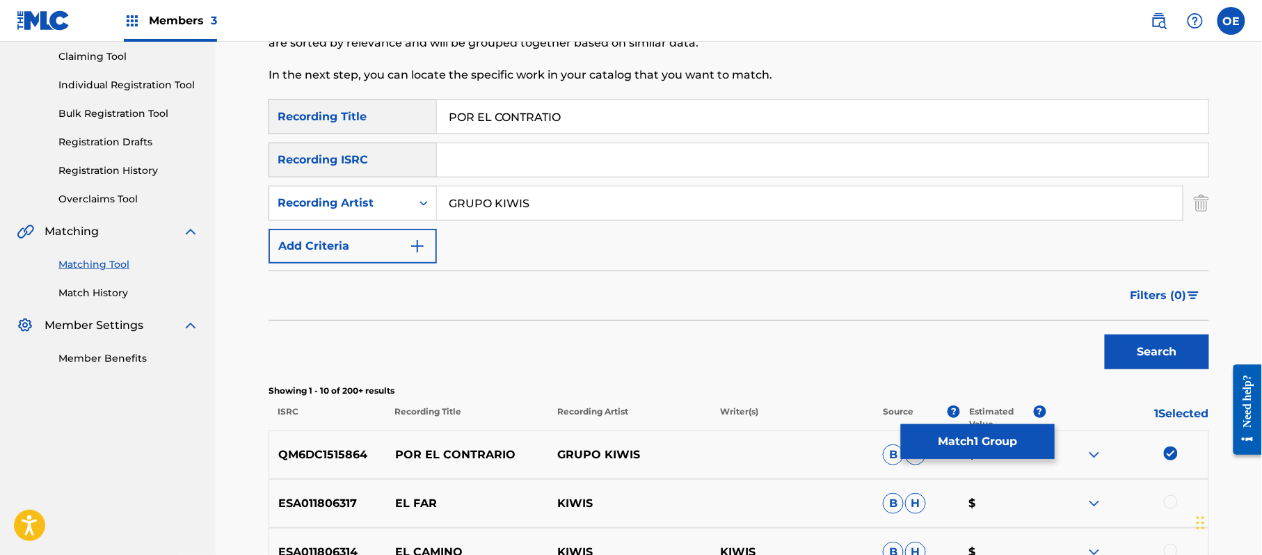
click at [1003, 434] on button "Match 1 Group" at bounding box center [978, 441] width 154 height 35
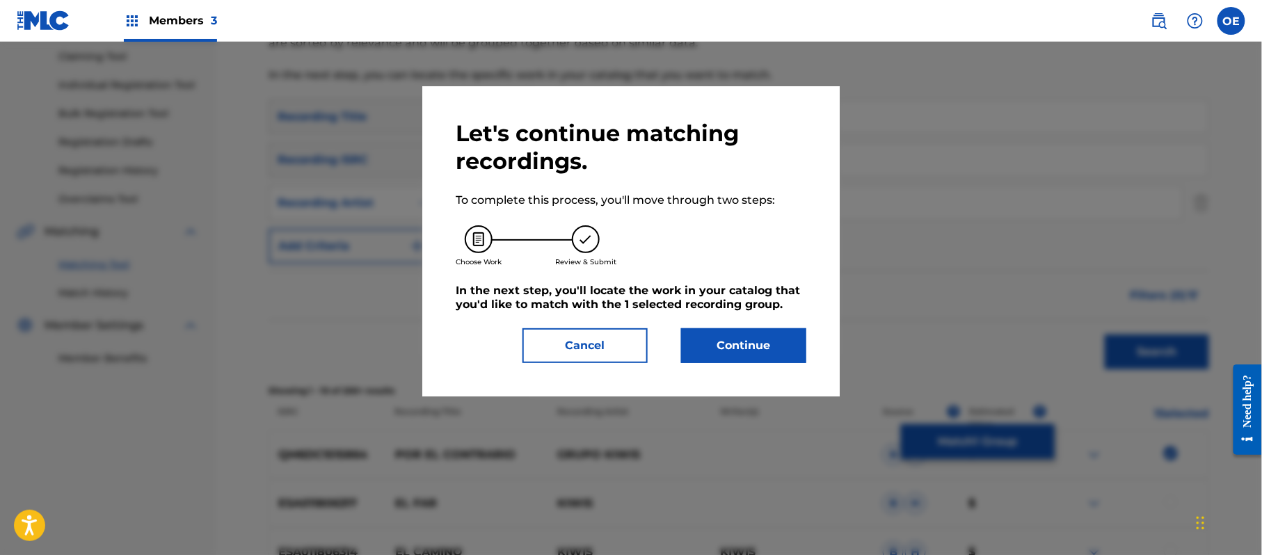
click at [758, 345] on button "Continue" at bounding box center [743, 345] width 125 height 35
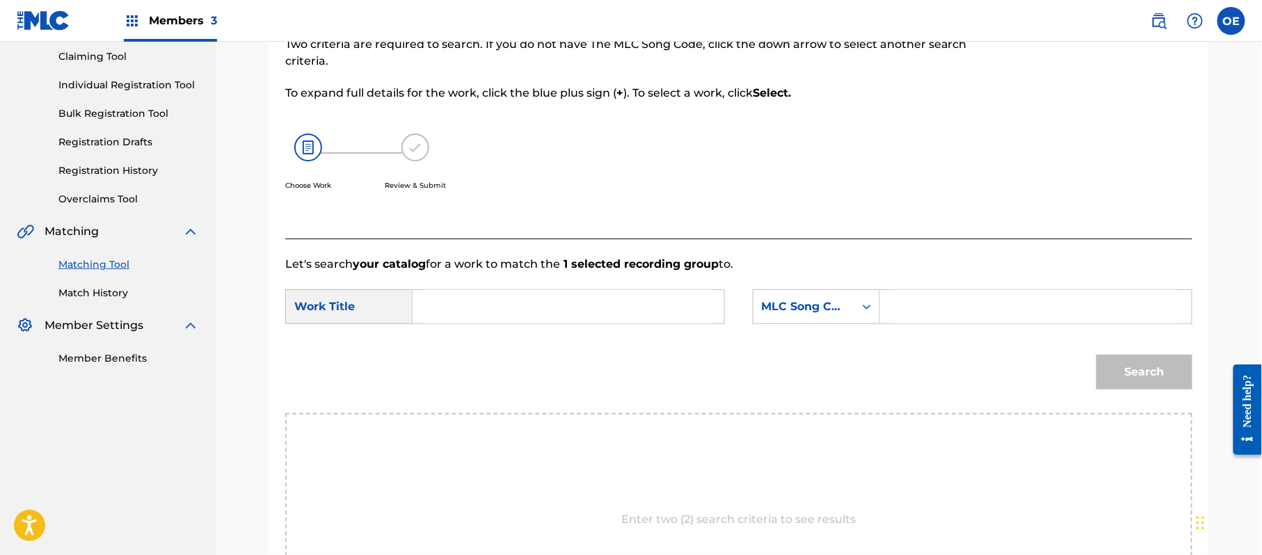
paste input "POR EL CONTRATIO"
type input "POR EL CONTRATIO"
click at [825, 312] on div "MLC Song Code" at bounding box center [804, 307] width 84 height 17
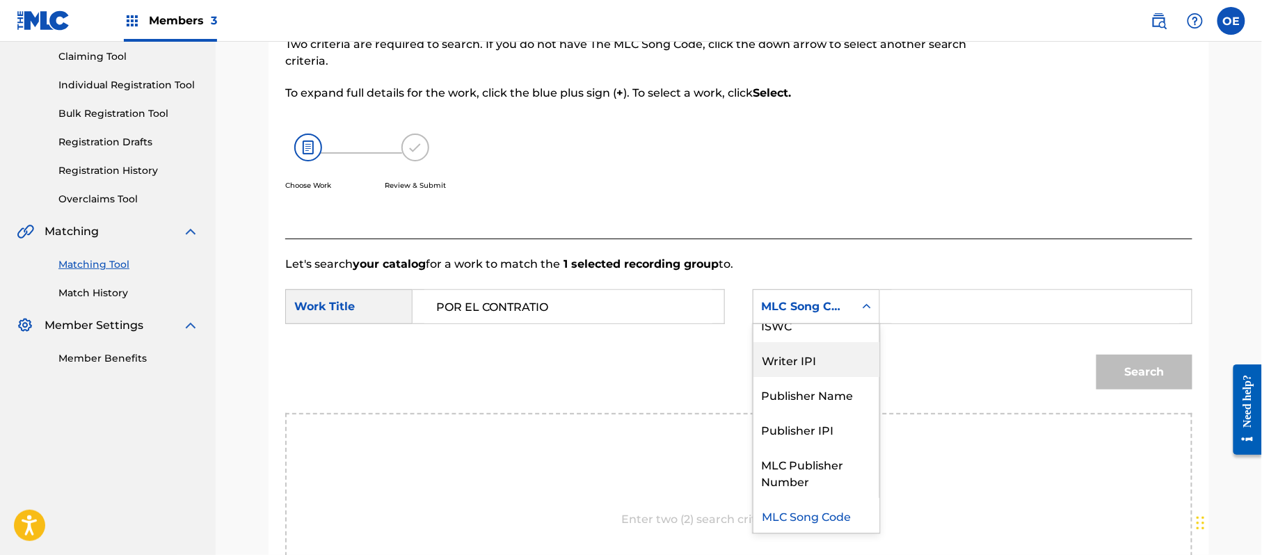
scroll to position [0, 0]
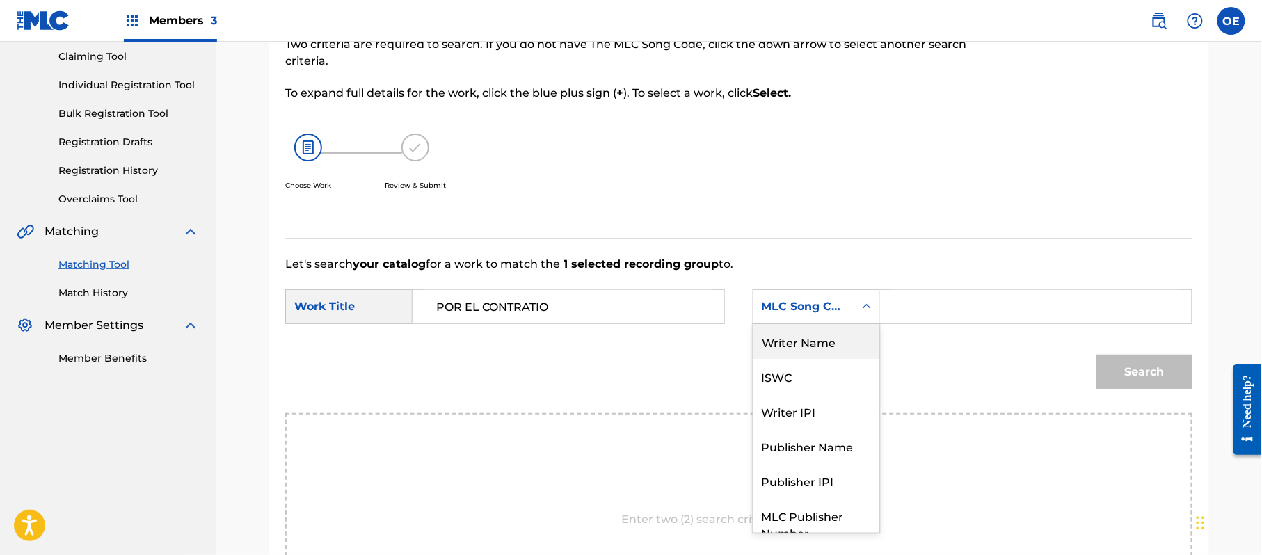
click at [805, 345] on div "Writer Name" at bounding box center [817, 341] width 126 height 35
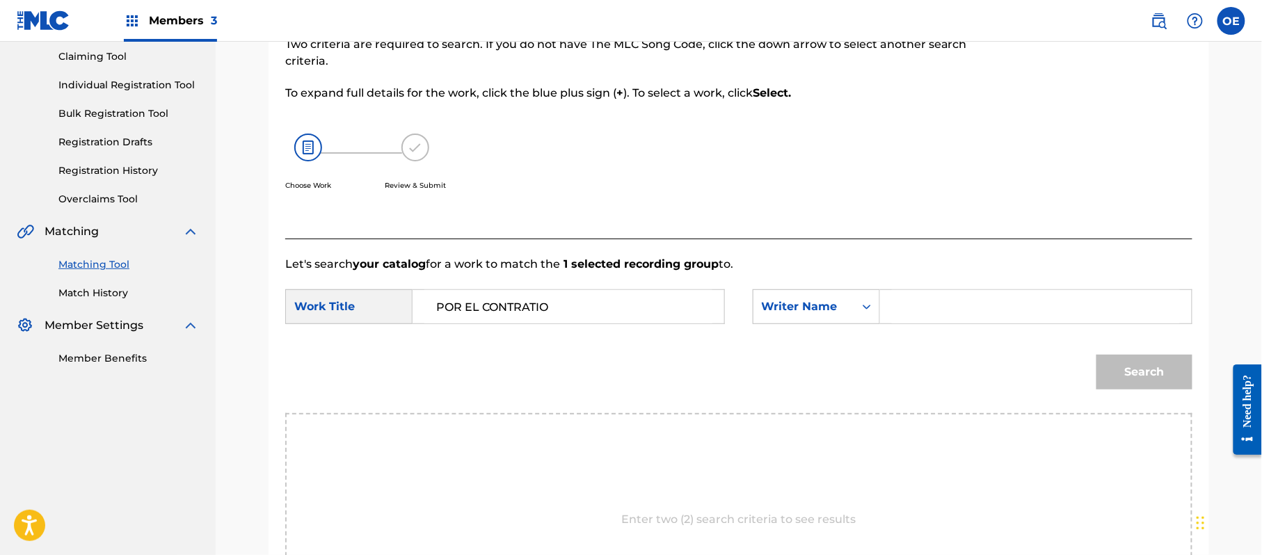
drag, startPoint x: 898, startPoint y: 327, endPoint x: 880, endPoint y: 245, distance: 84.1
click at [878, 245] on div "Let's search your catalog for a work to match the 1 selected recording group to…" at bounding box center [738, 450] width 907 height 422
paste input "[PERSON_NAME]"
type input "[PERSON_NAME]"
click at [1140, 379] on button "Search" at bounding box center [1145, 372] width 96 height 35
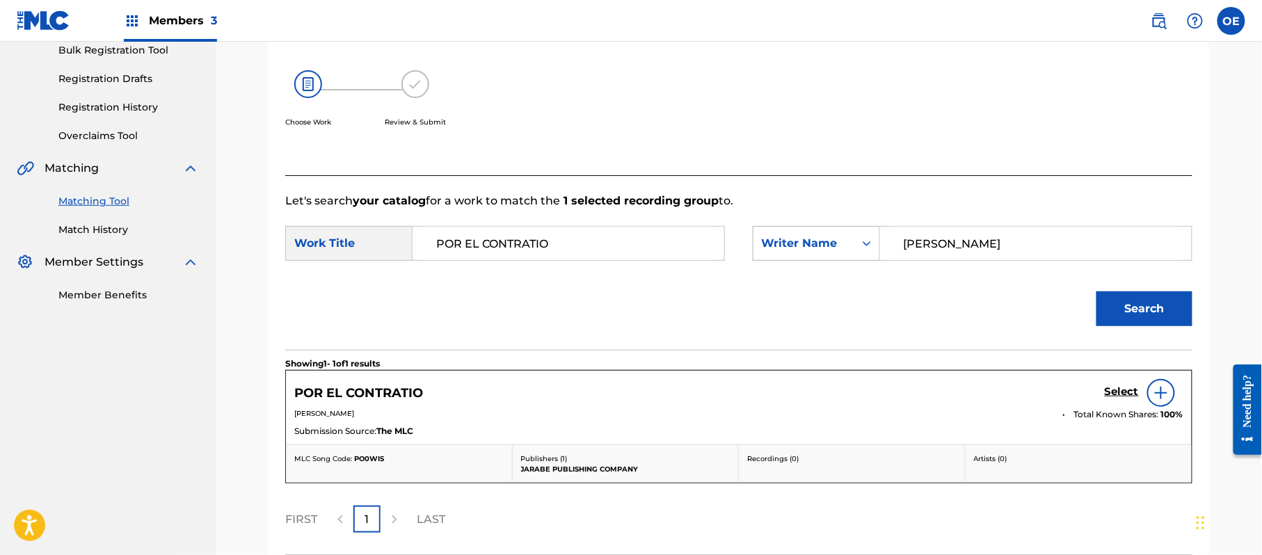
scroll to position [241, 0]
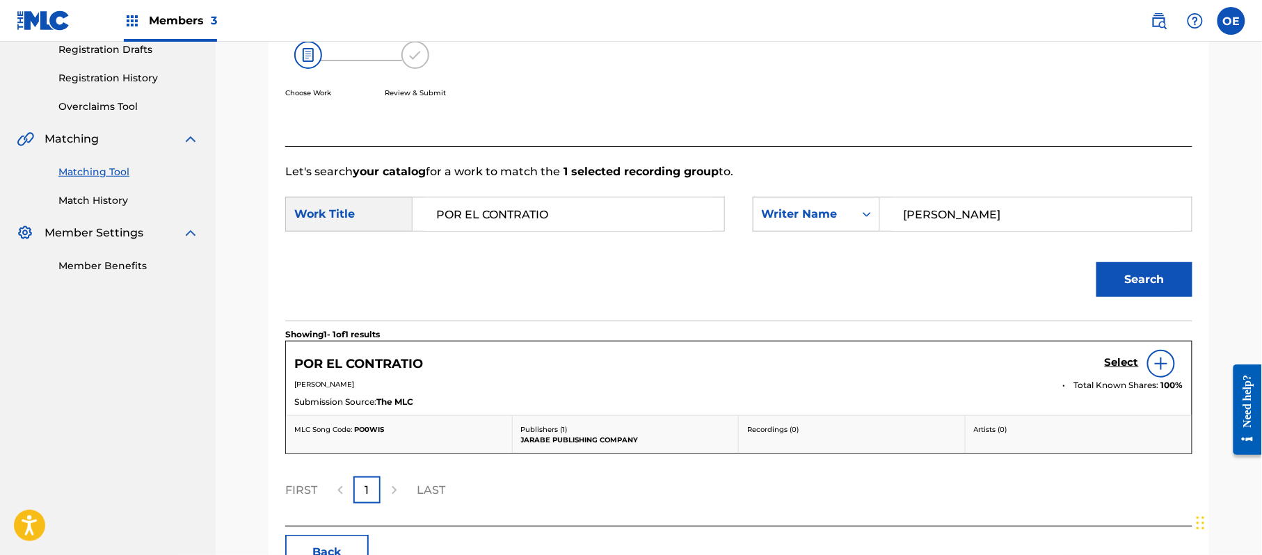
click at [1124, 362] on h5 "Select" at bounding box center [1122, 362] width 34 height 13
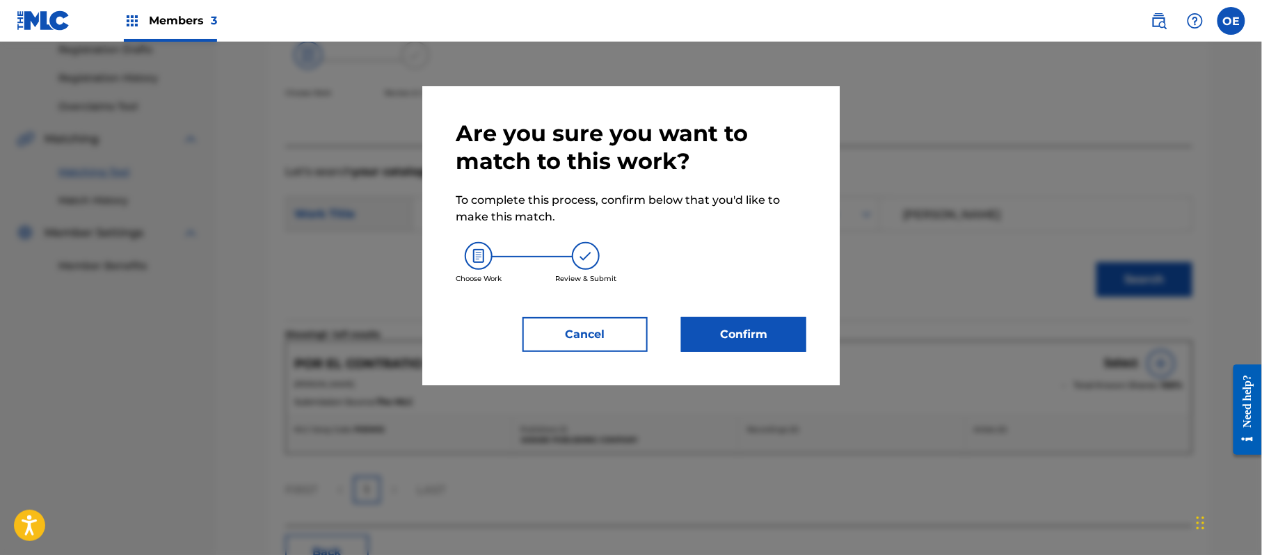
click at [735, 346] on button "Confirm" at bounding box center [743, 334] width 125 height 35
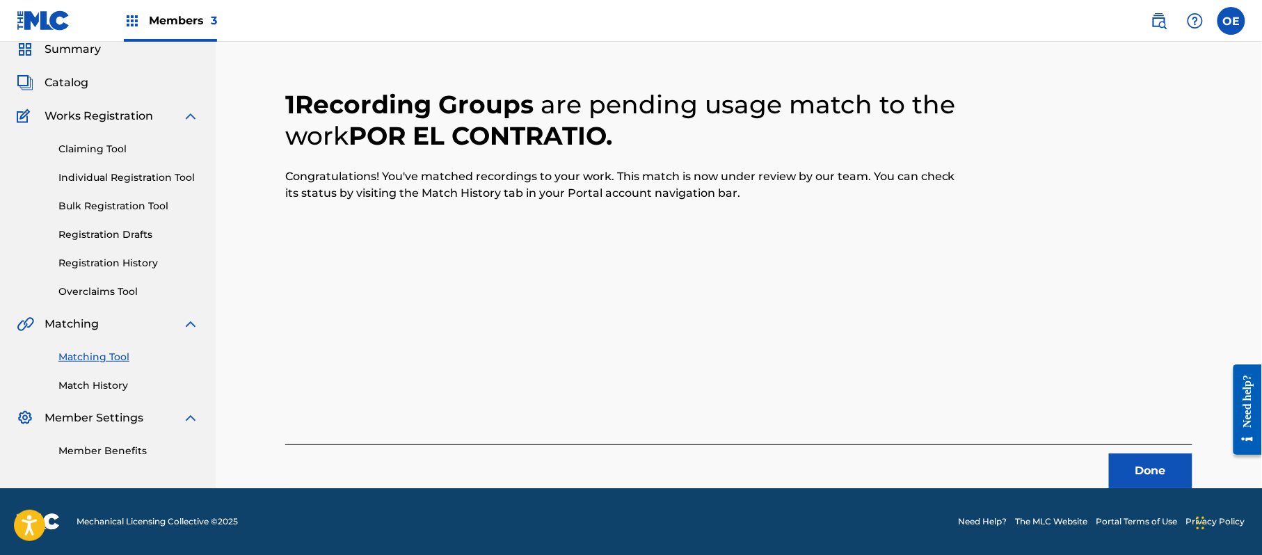
scroll to position [56, 0]
drag, startPoint x: 1141, startPoint y: 461, endPoint x: 124, endPoint y: 334, distance: 1025.2
click at [1143, 462] on button "Done" at bounding box center [1150, 471] width 83 height 35
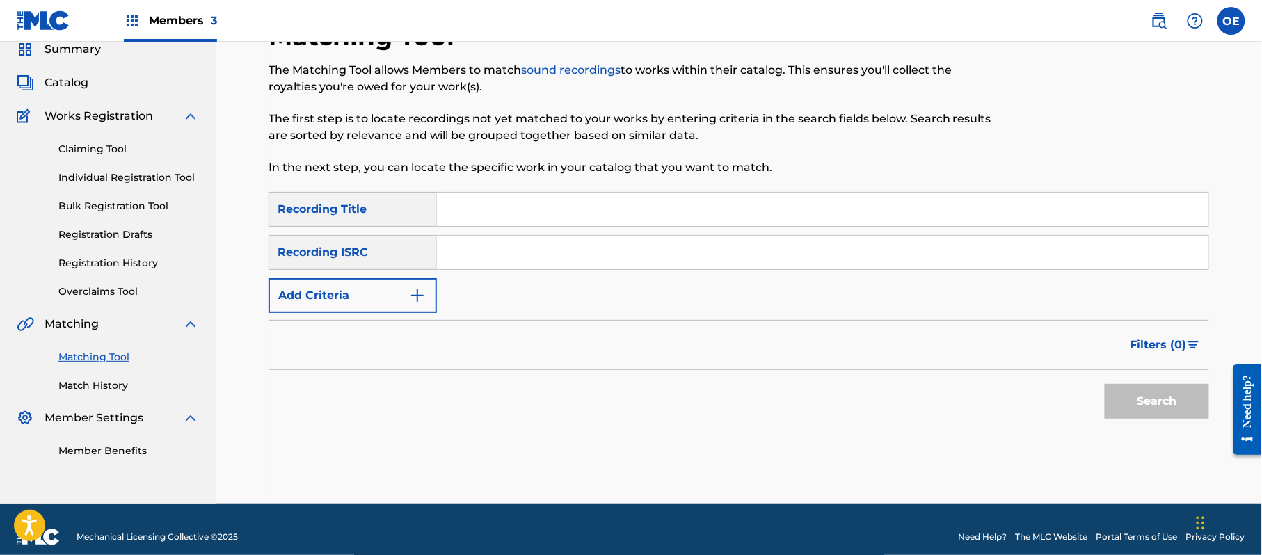
paste input "TRES AMORES"
type input "TRES AMORES"
drag, startPoint x: 302, startPoint y: 303, endPoint x: 404, endPoint y: 302, distance: 102.3
click at [302, 302] on button "Add Criteria" at bounding box center [353, 295] width 168 height 35
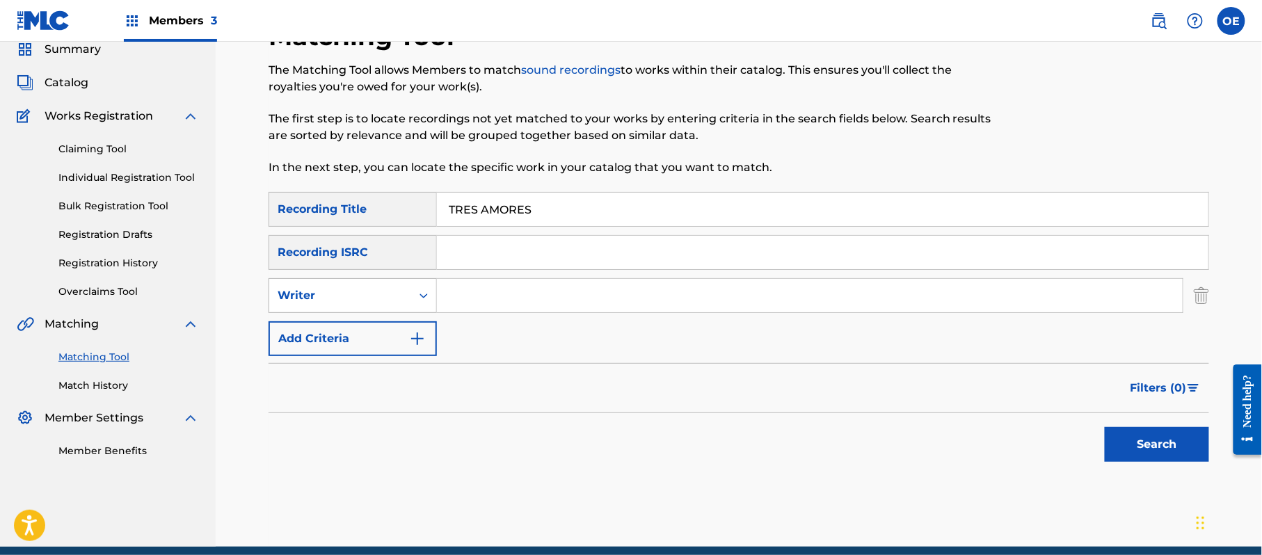
click at [396, 294] on div "Writer" at bounding box center [340, 295] width 125 height 17
click at [382, 343] on div "Recording Artist" at bounding box center [352, 330] width 167 height 35
paste input "GRUPO KIWIS"
type input "GRUPO KIWIS"
click at [1145, 436] on button "Search" at bounding box center [1157, 444] width 104 height 35
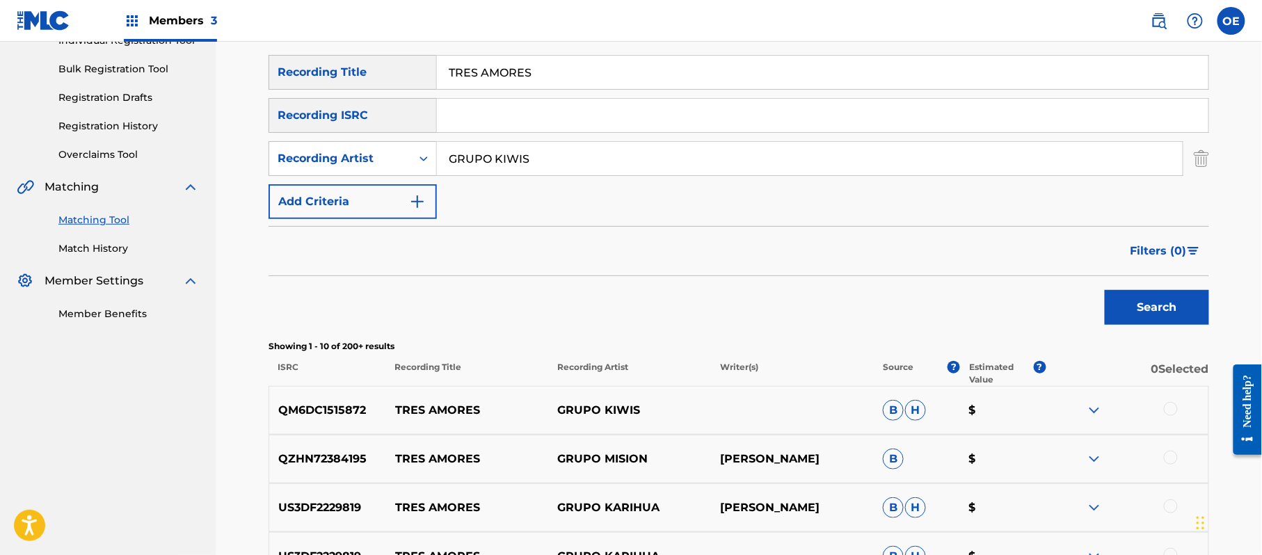
scroll to position [241, 0]
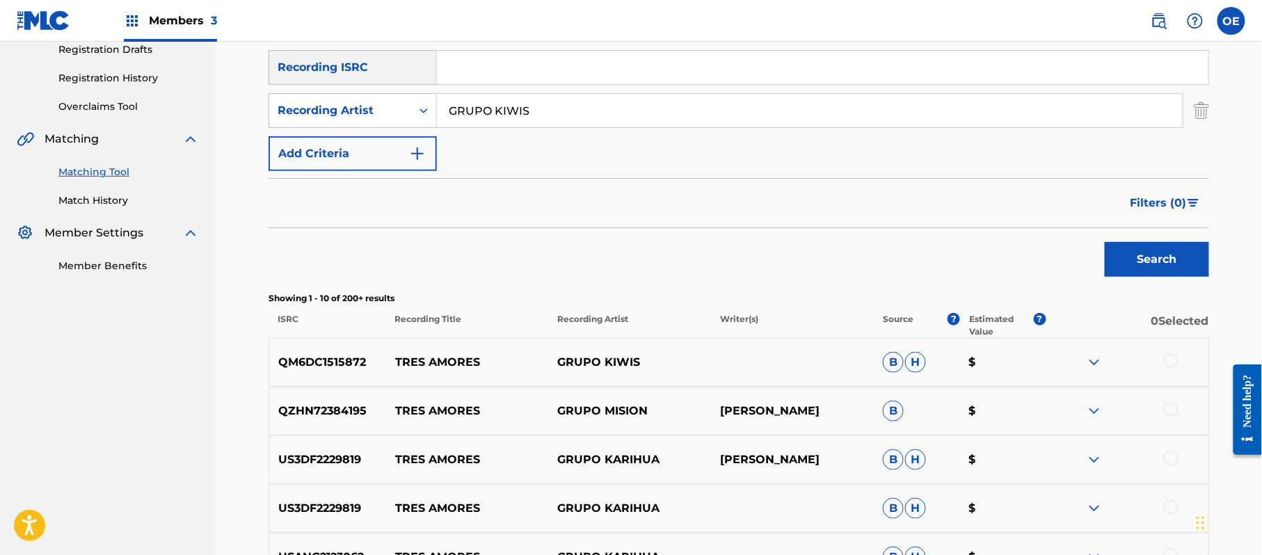
click at [1169, 360] on div at bounding box center [1171, 361] width 14 height 14
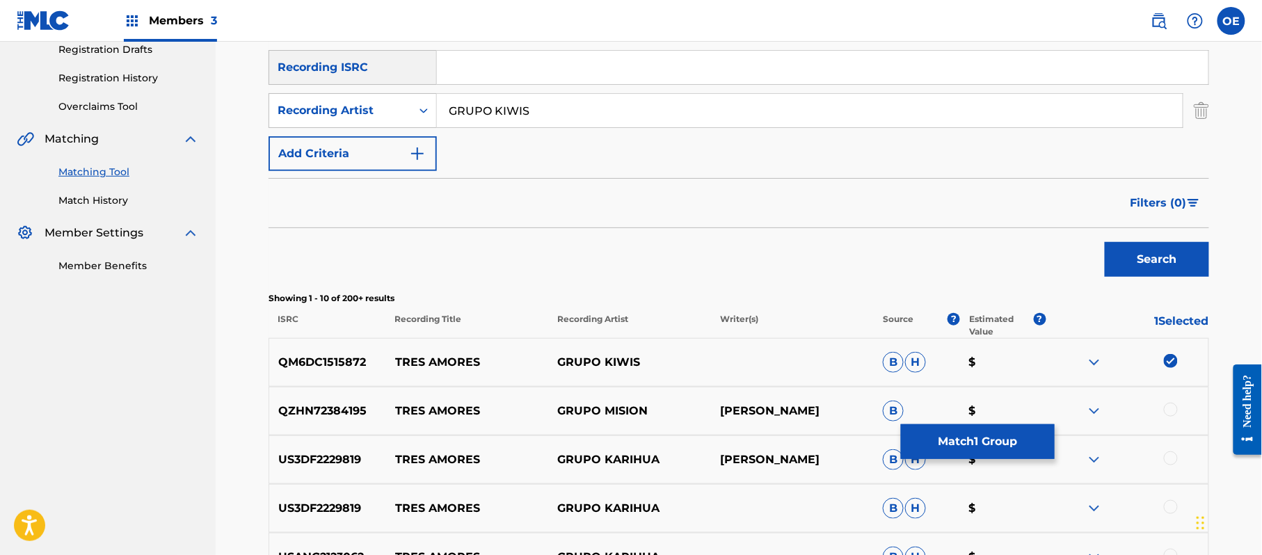
click at [936, 450] on button "Match 1 Group" at bounding box center [978, 441] width 154 height 35
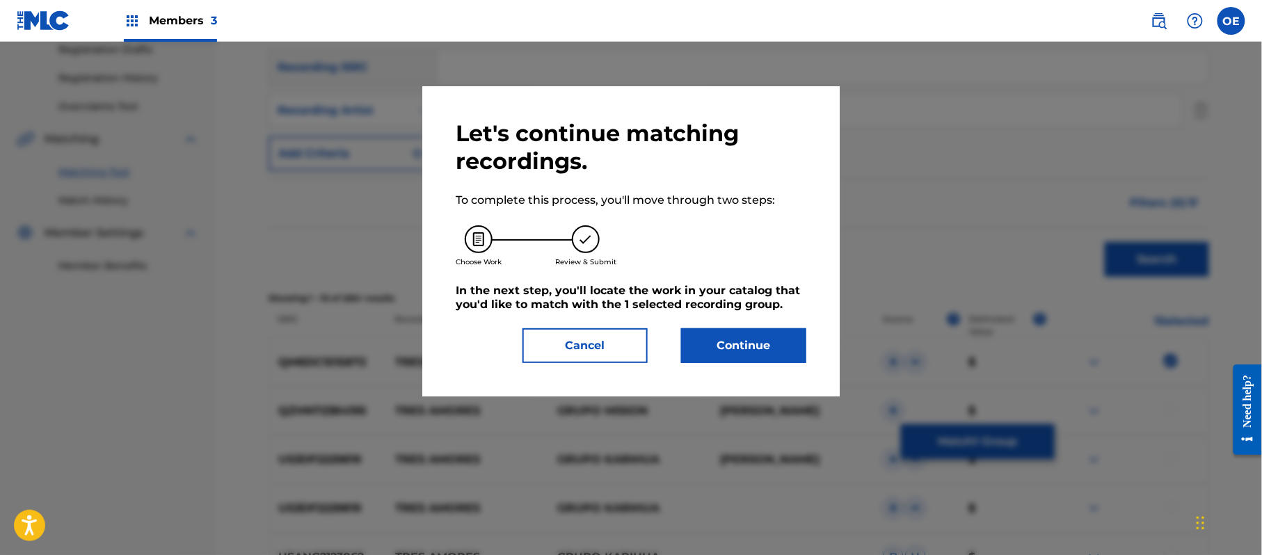
click at [790, 340] on button "Continue" at bounding box center [743, 345] width 125 height 35
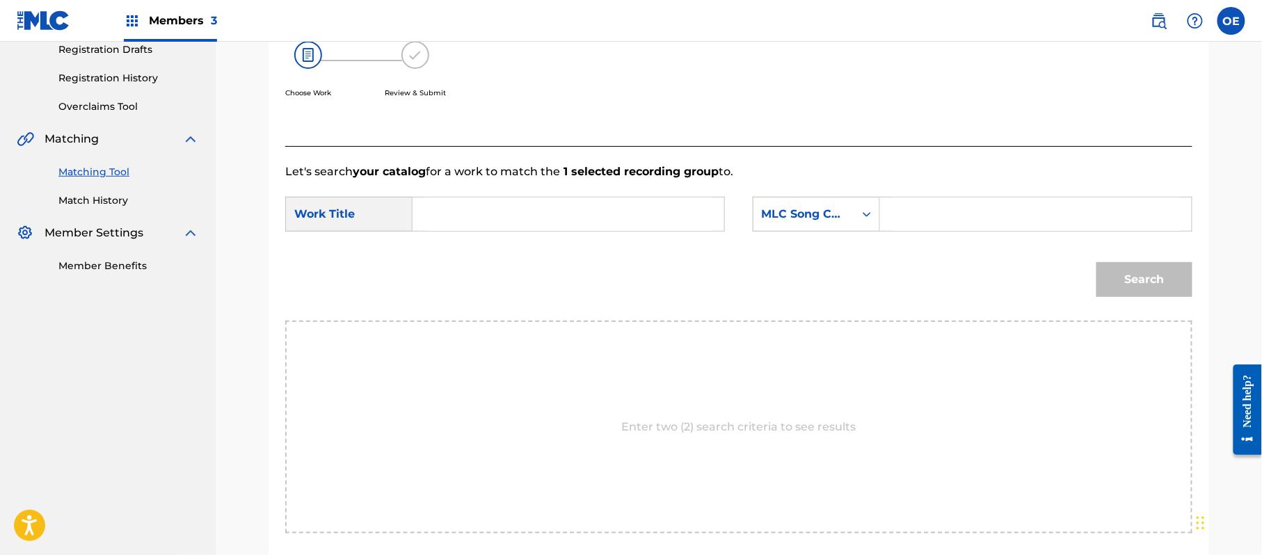
paste input "TRES AMORES"
type input "TRES AMORES"
click at [822, 214] on div "MLC Song Code" at bounding box center [804, 214] width 84 height 17
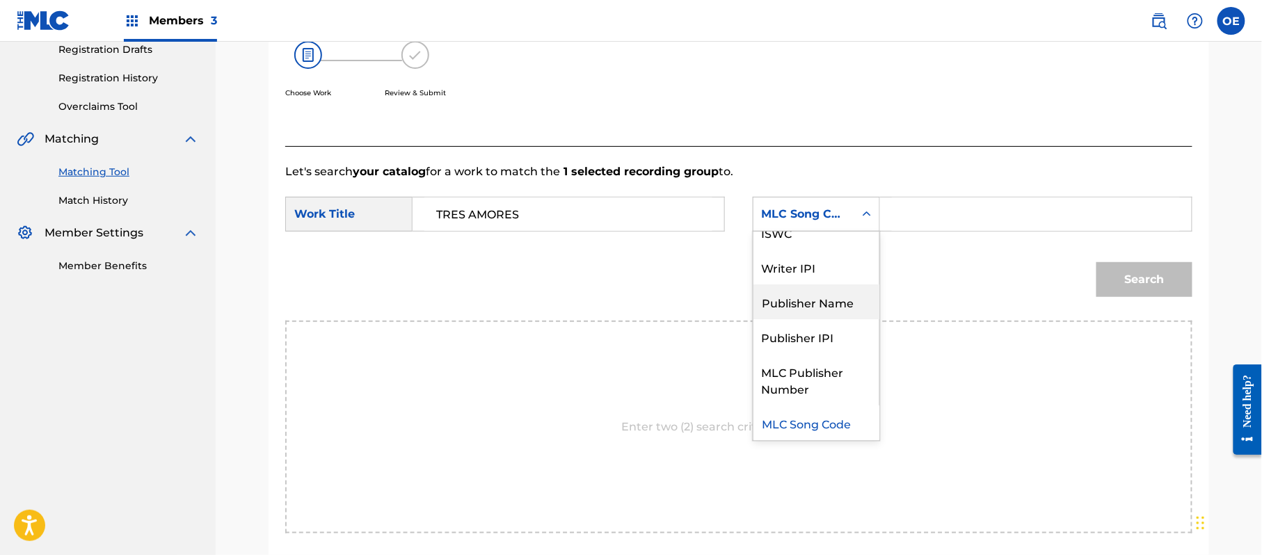
scroll to position [0, 0]
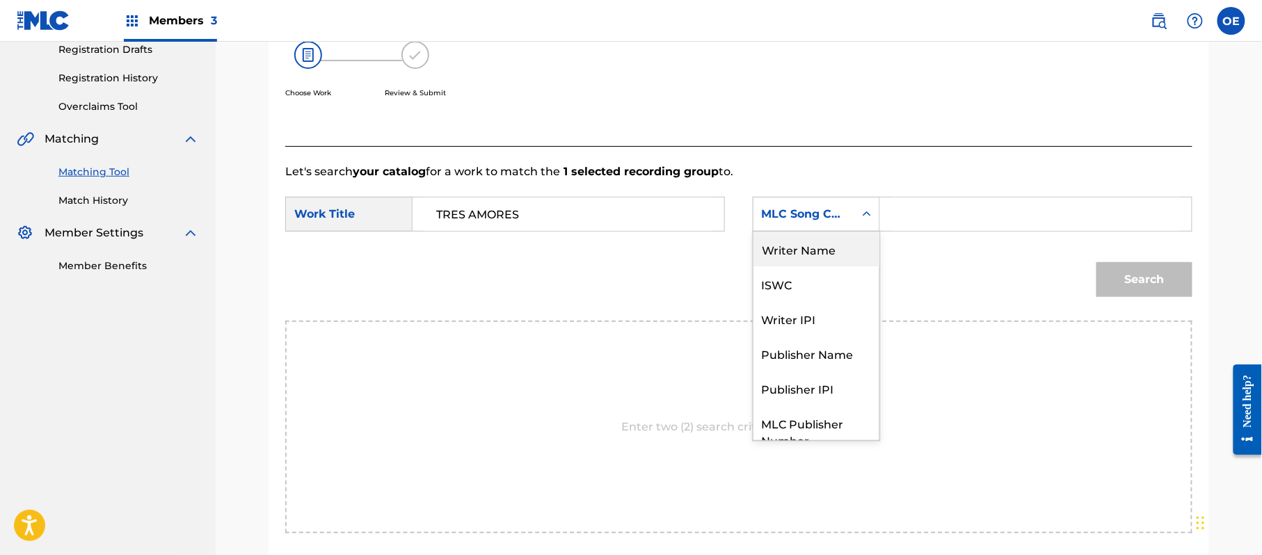
click at [817, 262] on div "Writer Name" at bounding box center [817, 249] width 126 height 35
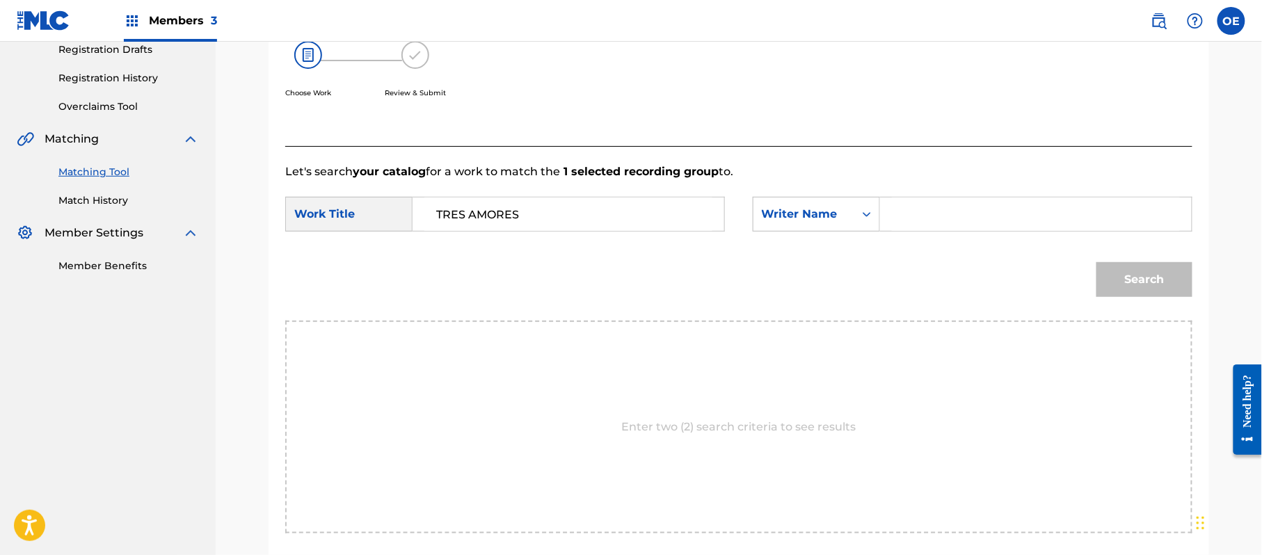
paste input "[PERSON_NAME]"
type input "[PERSON_NAME]"
drag, startPoint x: 1148, startPoint y: 277, endPoint x: 960, endPoint y: 315, distance: 191.6
click at [1150, 276] on button "Search" at bounding box center [1145, 279] width 96 height 35
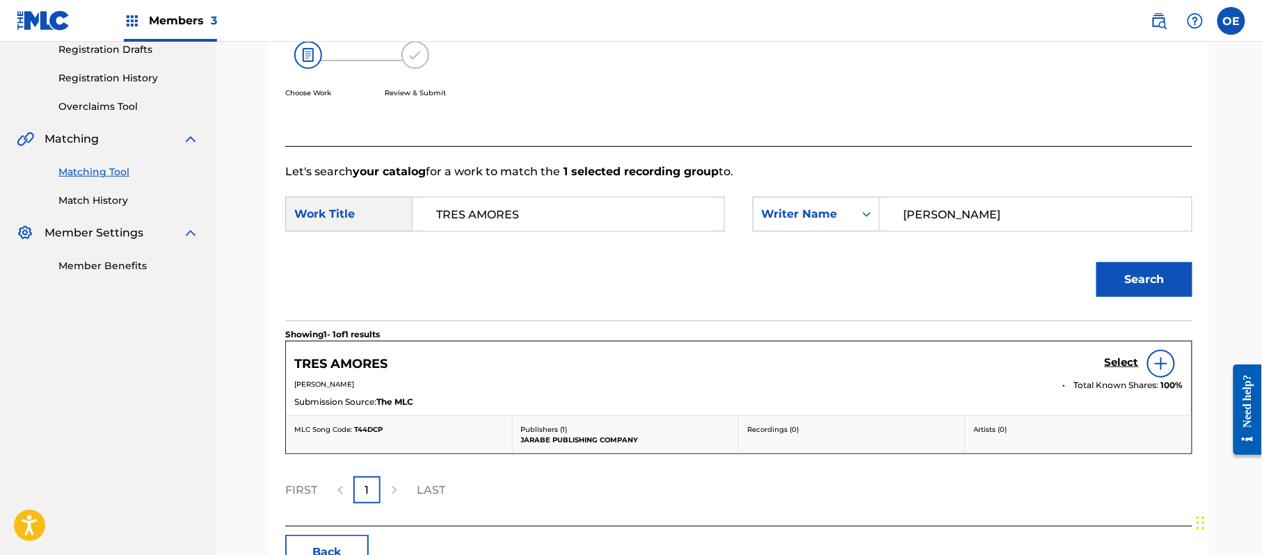
click at [1108, 357] on h5 "Select" at bounding box center [1122, 362] width 34 height 13
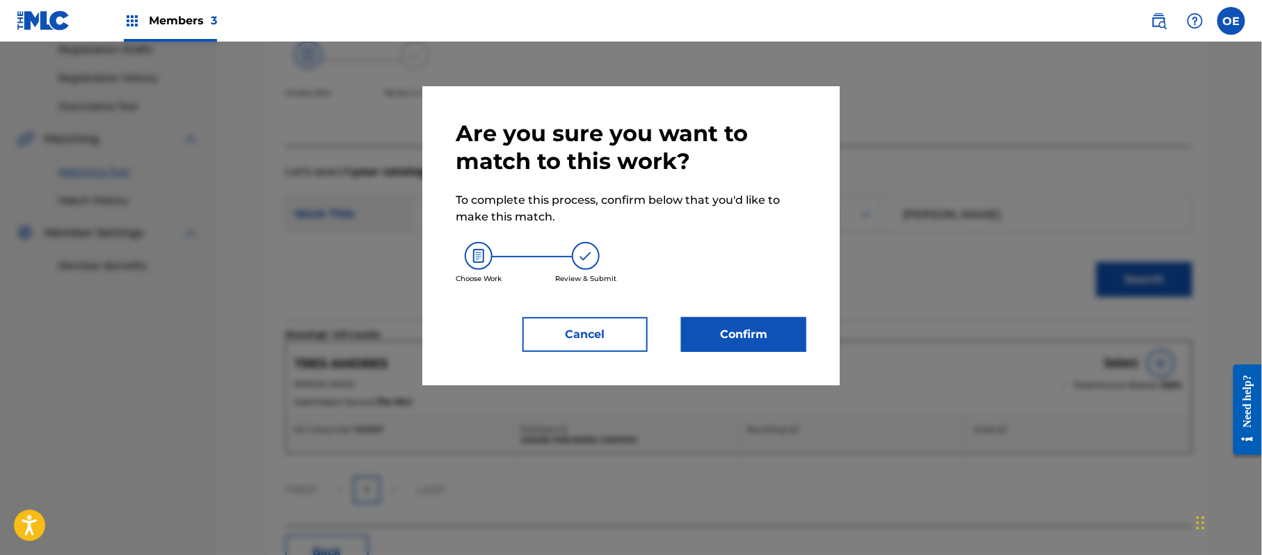
click at [724, 329] on button "Confirm" at bounding box center [743, 334] width 125 height 35
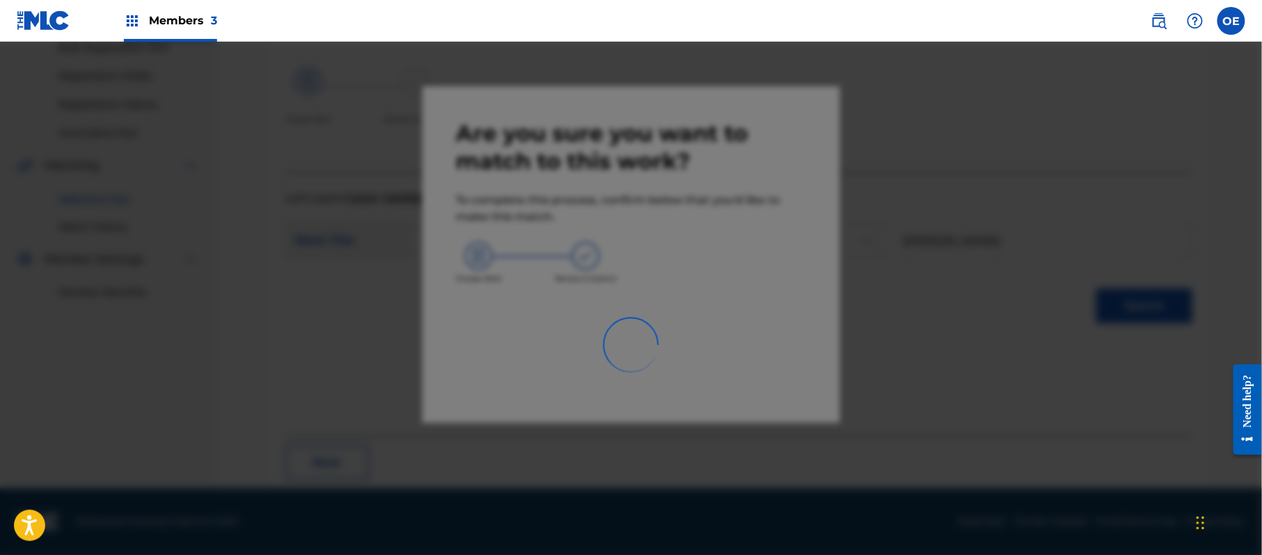
scroll to position [56, 0]
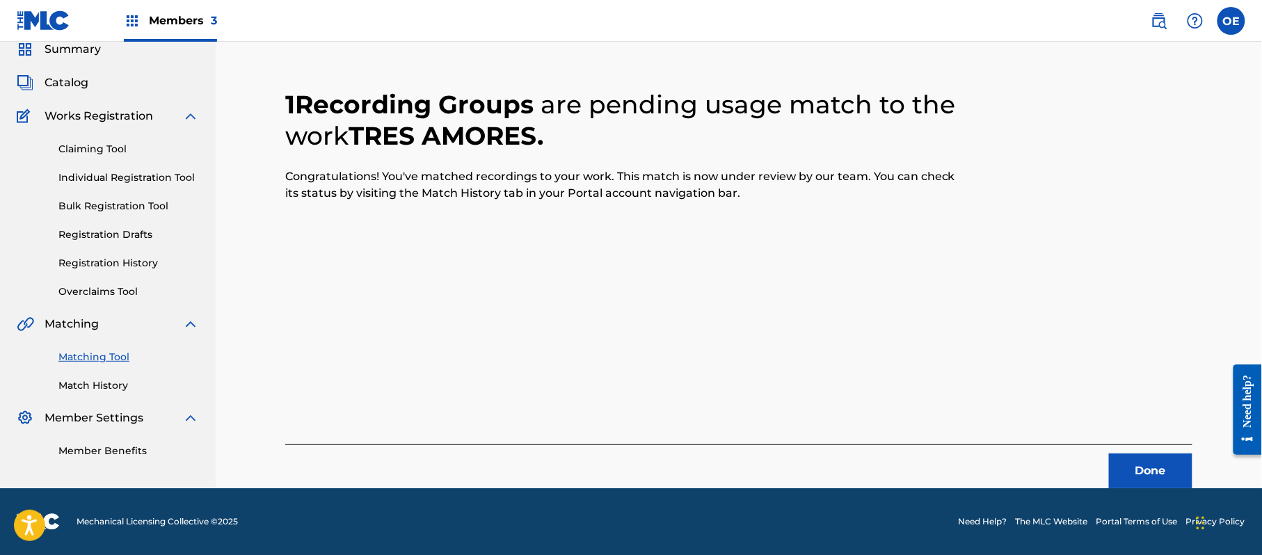
click at [1161, 471] on button "Done" at bounding box center [1150, 471] width 83 height 35
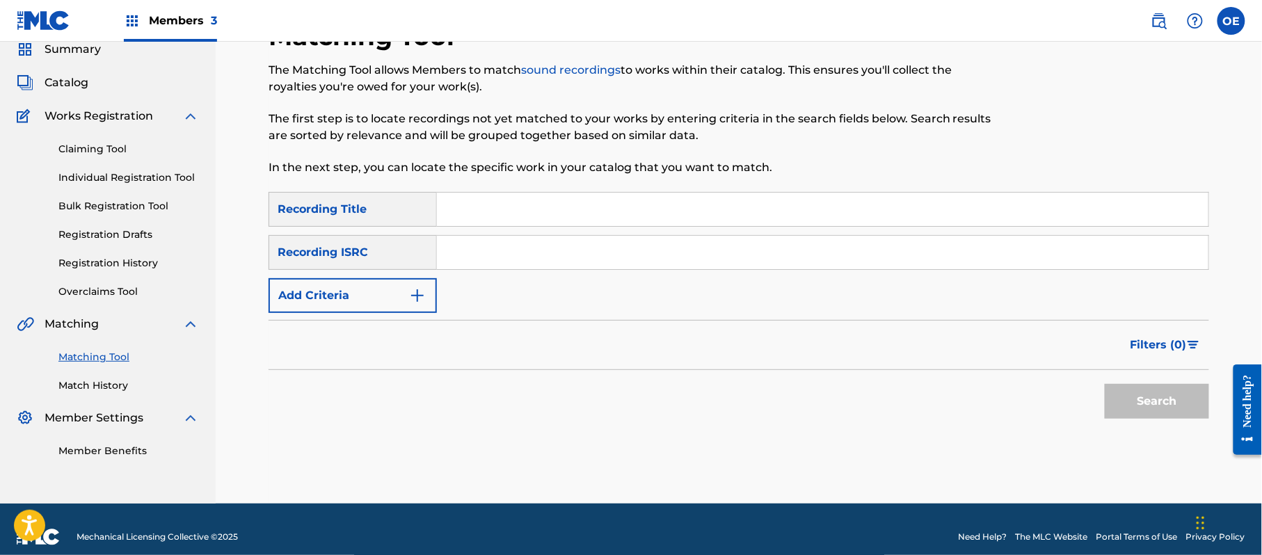
paste input "PERDONAME"
type input "PERDONAME"
paste input "GRUPO KIWIS"
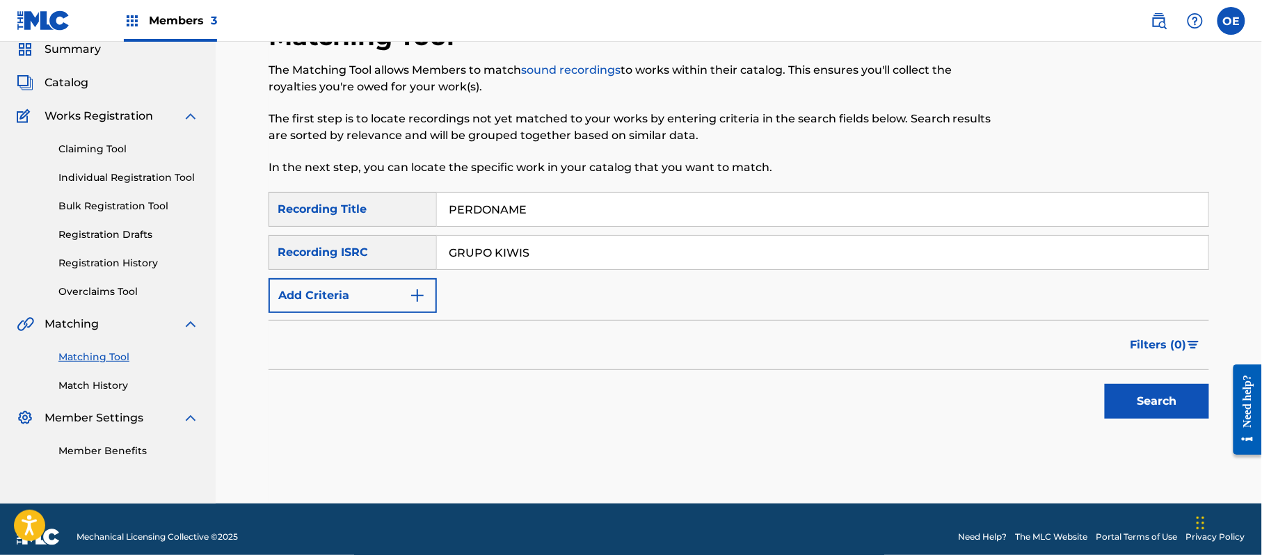
type input "GRUPO KIWIS"
click at [1144, 427] on div "SearchWithCriteria0782ace1-59c9-45dc-87c1-ec14ac65e8f0 Recording Title PERDONAM…" at bounding box center [739, 313] width 941 height 242
click at [1139, 420] on div "Search" at bounding box center [1153, 398] width 111 height 56
drag, startPoint x: 1127, startPoint y: 409, endPoint x: 1114, endPoint y: 410, distance: 13.2
click at [1122, 410] on button "Search" at bounding box center [1157, 401] width 104 height 35
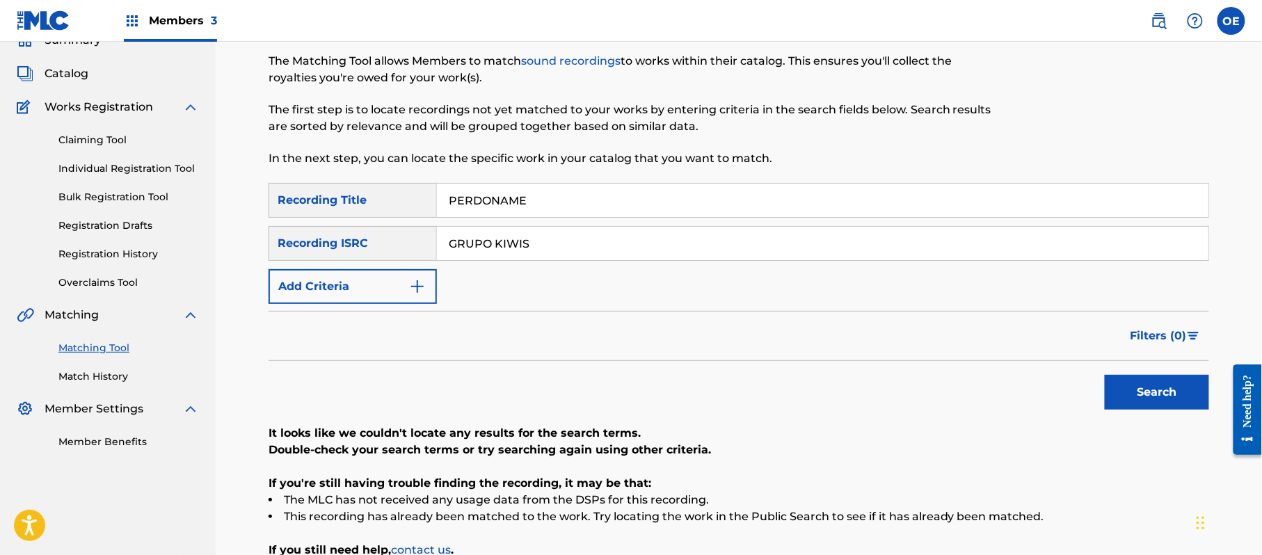
scroll to position [19, 0]
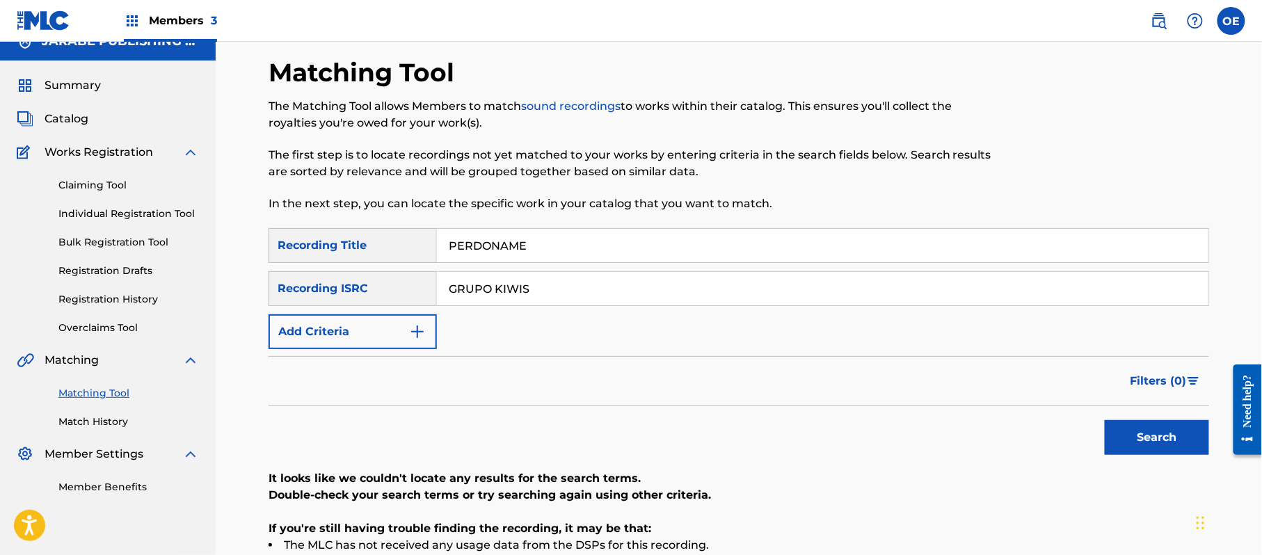
drag, startPoint x: 573, startPoint y: 290, endPoint x: 365, endPoint y: 310, distance: 209.7
click at [424, 309] on div "SearchWithCriteria0782ace1-59c9-45dc-87c1-ec14ac65e8f0 Recording Title PERDONAM…" at bounding box center [739, 288] width 941 height 121
click at [349, 332] on button "Add Criteria" at bounding box center [353, 332] width 168 height 35
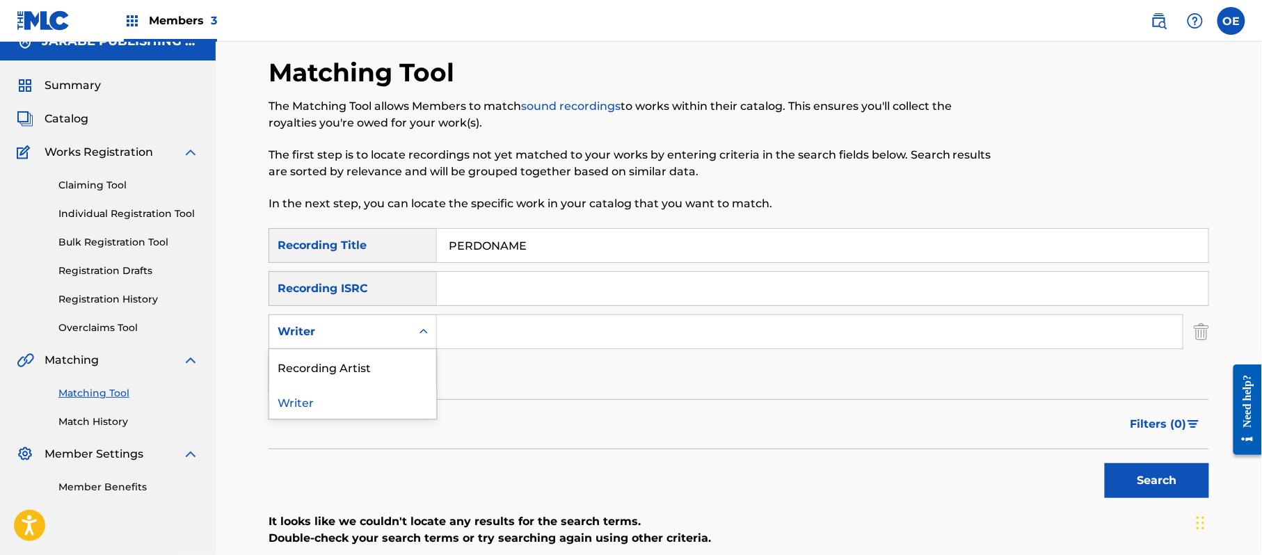
click at [349, 332] on div "Writer" at bounding box center [340, 332] width 125 height 17
click at [349, 355] on div "Recording Artist" at bounding box center [352, 366] width 167 height 35
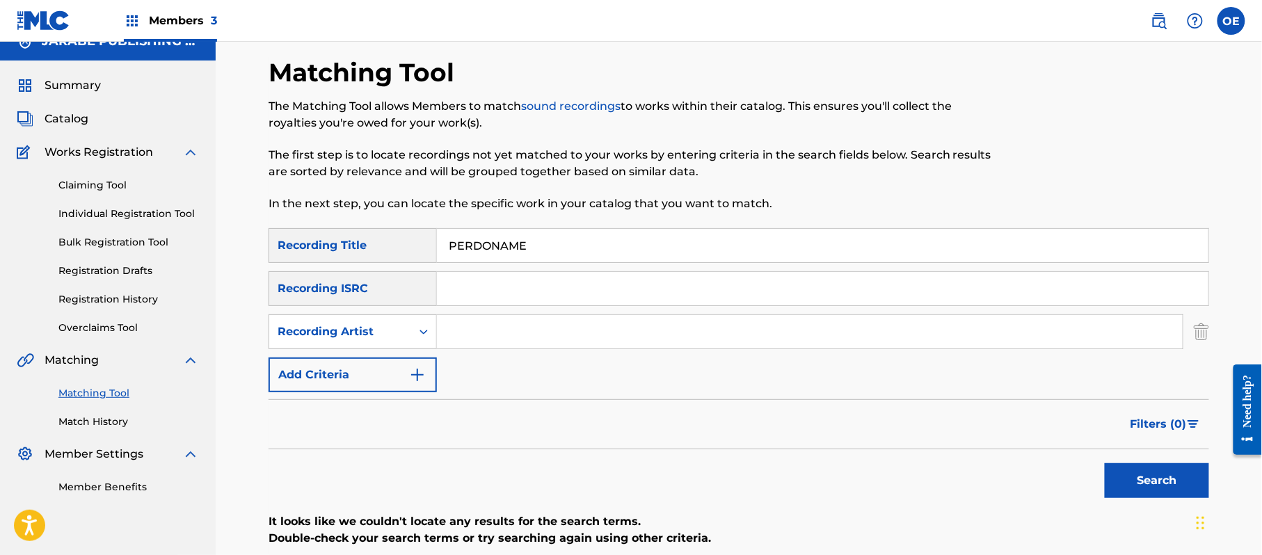
paste input "GRUPO KIWIS"
type input "GRUPO KIWIS"
click at [1141, 486] on button "Search" at bounding box center [1157, 480] width 104 height 35
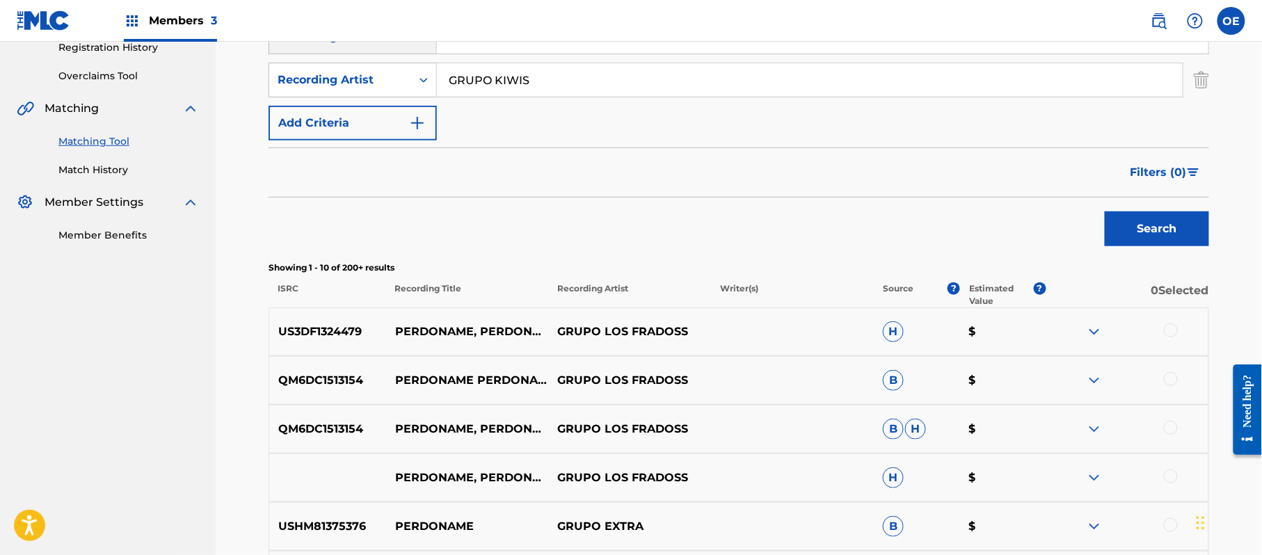
scroll to position [298, 0]
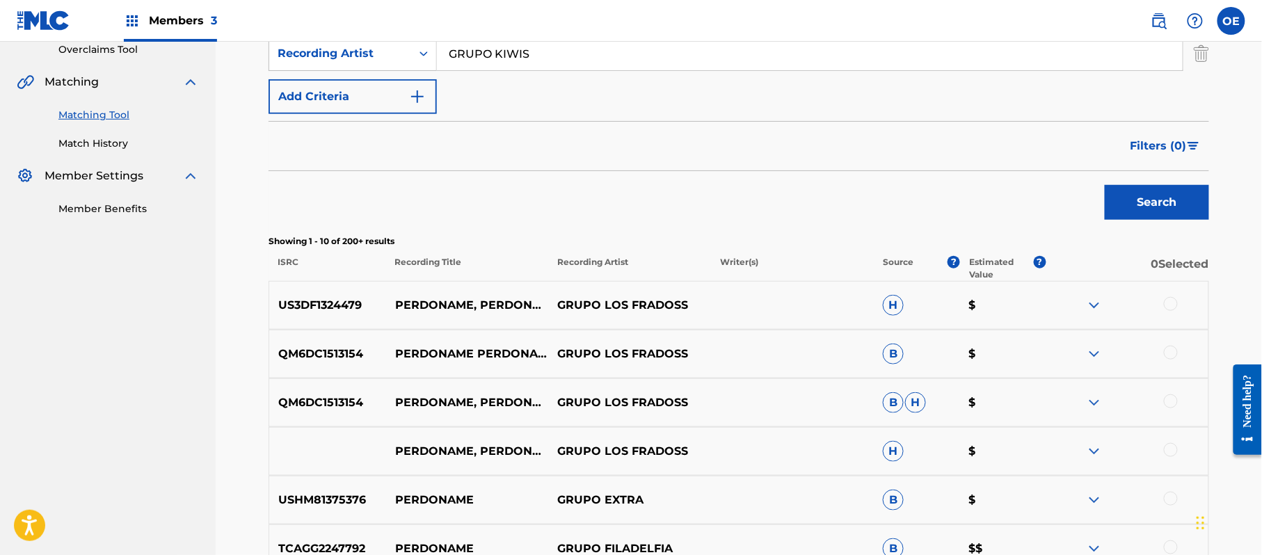
click at [1133, 210] on button "Search" at bounding box center [1157, 202] width 104 height 35
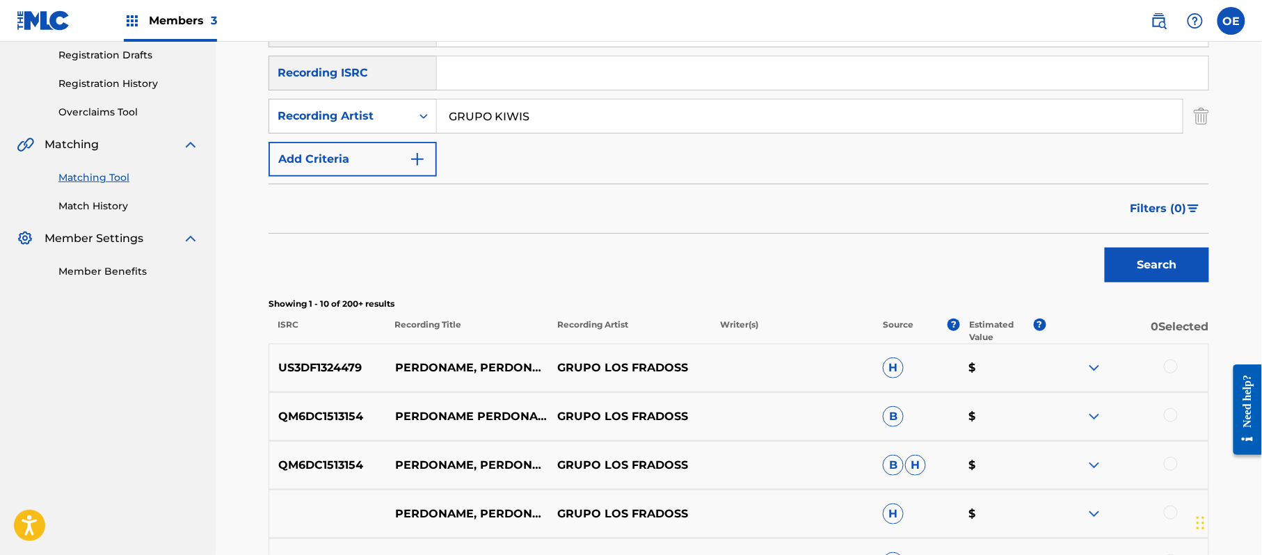
scroll to position [205, 0]
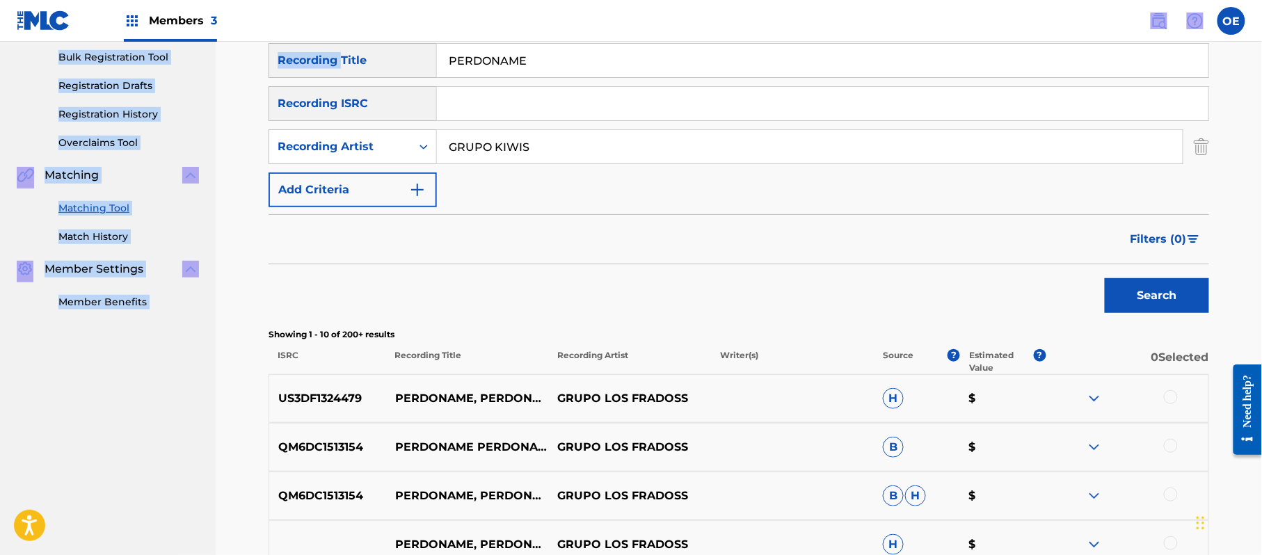
drag, startPoint x: 580, startPoint y: 40, endPoint x: 363, endPoint y: 47, distance: 216.5
click at [347, 48] on div "Members 3 OE OE [PERSON_NAME] [PERSON_NAME][EMAIL_ADDRESS][DOMAIN_NAME] Notific…" at bounding box center [631, 413] width 1262 height 1237
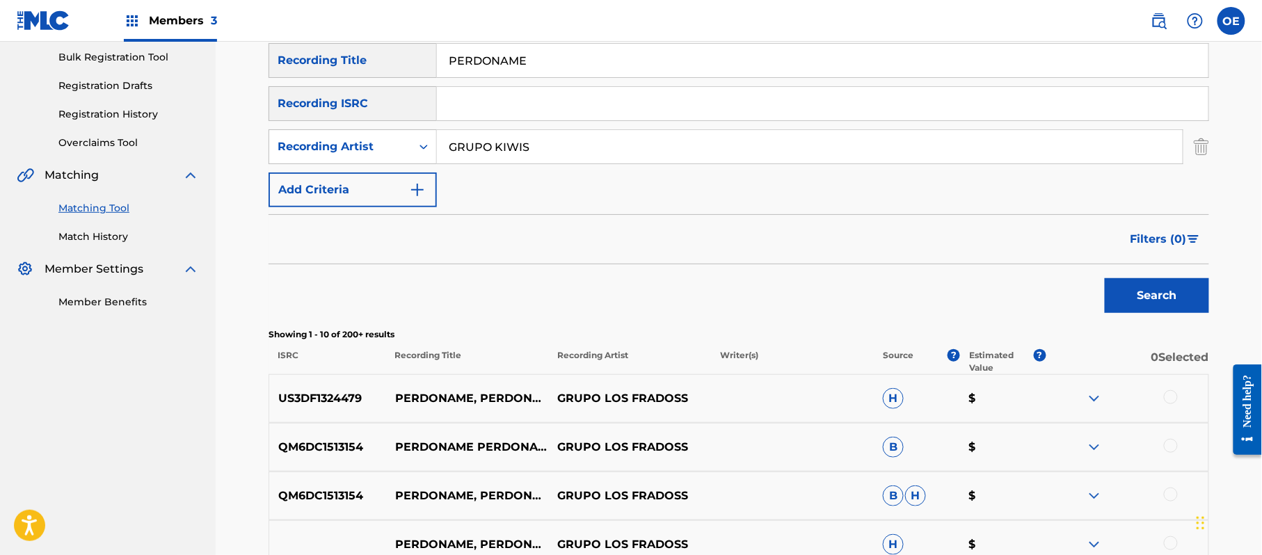
drag, startPoint x: 568, startPoint y: 56, endPoint x: 404, endPoint y: 65, distance: 164.4
click at [404, 65] on div "SearchWithCriteria0782ace1-59c9-45dc-87c1-ec14ac65e8f0 Recording Title PERDONAME" at bounding box center [739, 60] width 941 height 35
paste input "SI NO REGRESAS"
type input "SI NO REGRESAS"
click at [1143, 294] on button "Search" at bounding box center [1157, 295] width 104 height 35
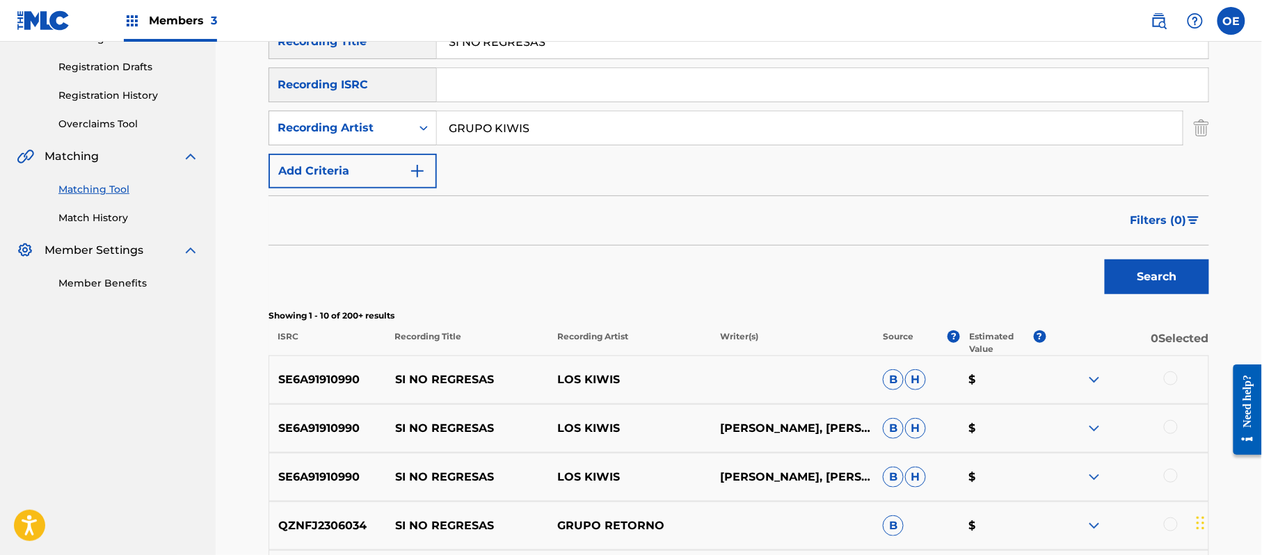
scroll to position [390, 0]
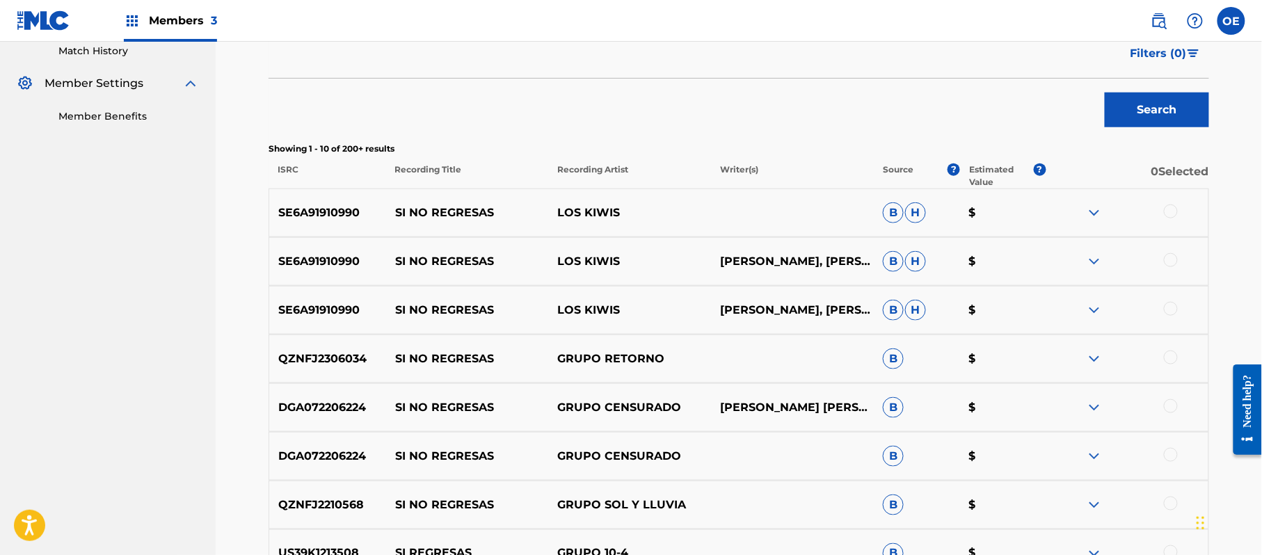
click at [1163, 210] on div at bounding box center [1127, 213] width 163 height 17
click at [1170, 214] on div at bounding box center [1171, 212] width 14 height 14
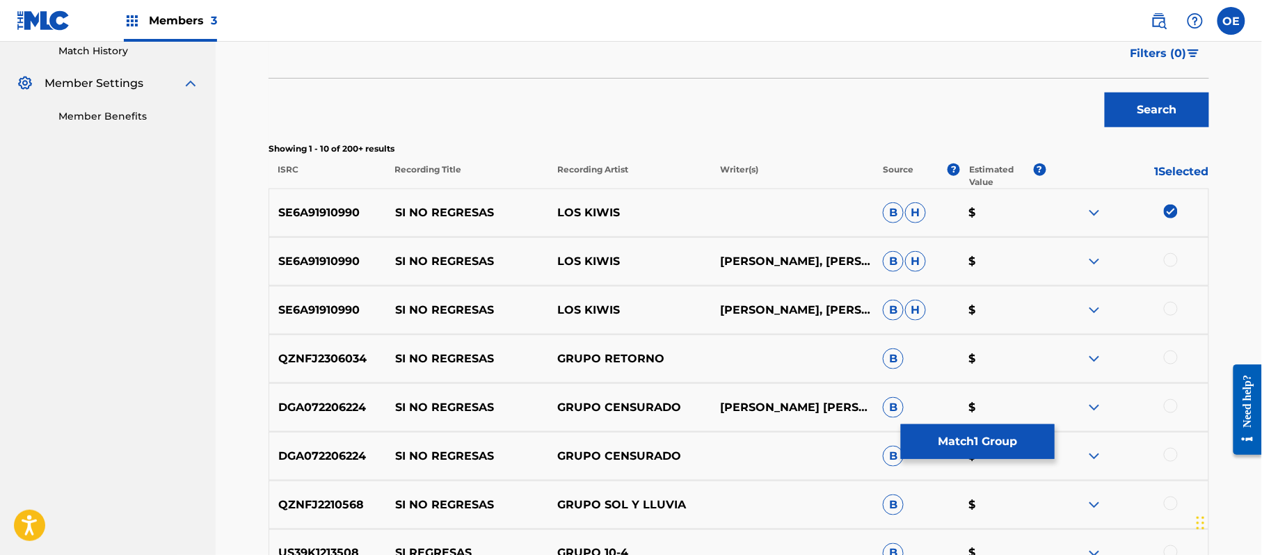
click at [1169, 257] on div at bounding box center [1171, 260] width 14 height 14
click at [1172, 312] on div at bounding box center [1171, 309] width 14 height 14
click at [978, 440] on button "Match 3 Groups" at bounding box center [978, 441] width 154 height 35
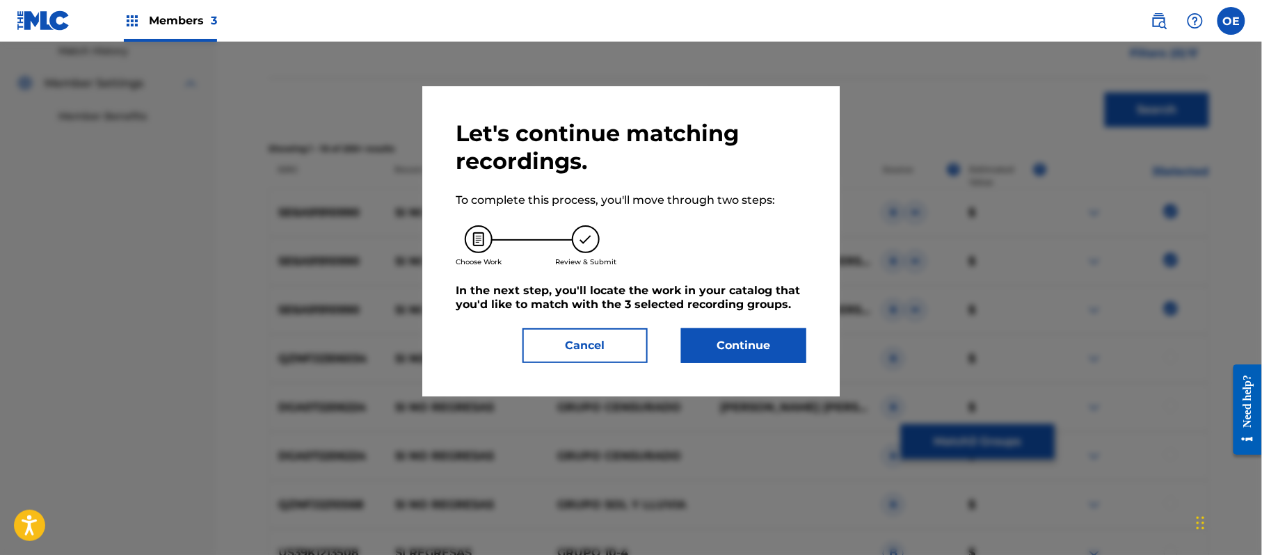
click at [769, 334] on button "Continue" at bounding box center [743, 345] width 125 height 35
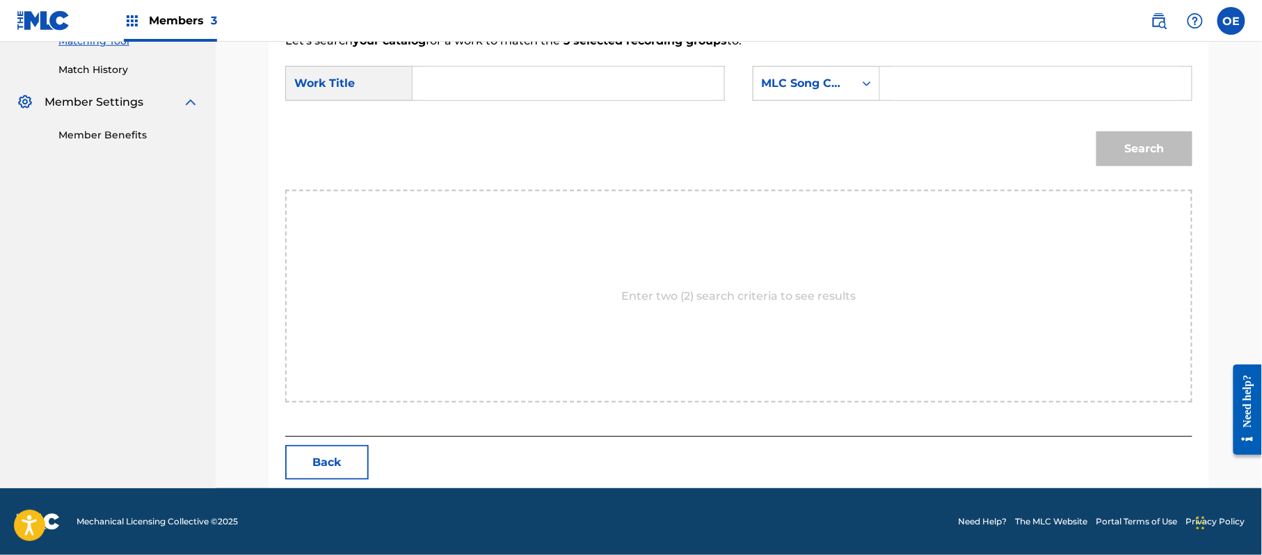
paste input "SI NO REGRESAS"
type input "SI NO REGRESAS"
click at [841, 79] on div "MLC Song Code" at bounding box center [804, 83] width 84 height 17
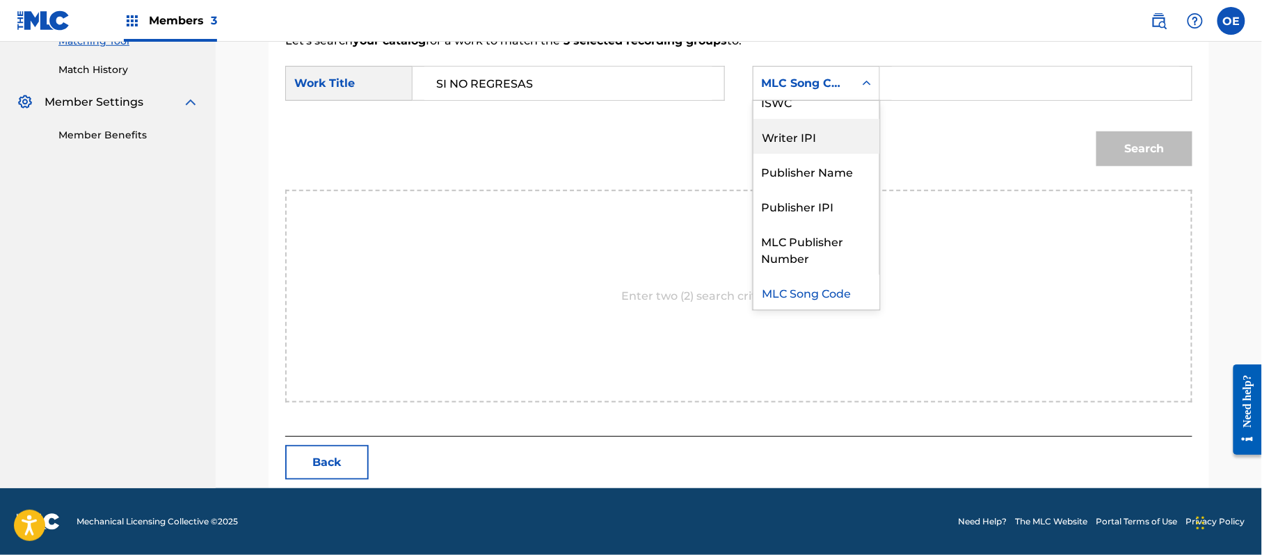
scroll to position [0, 0]
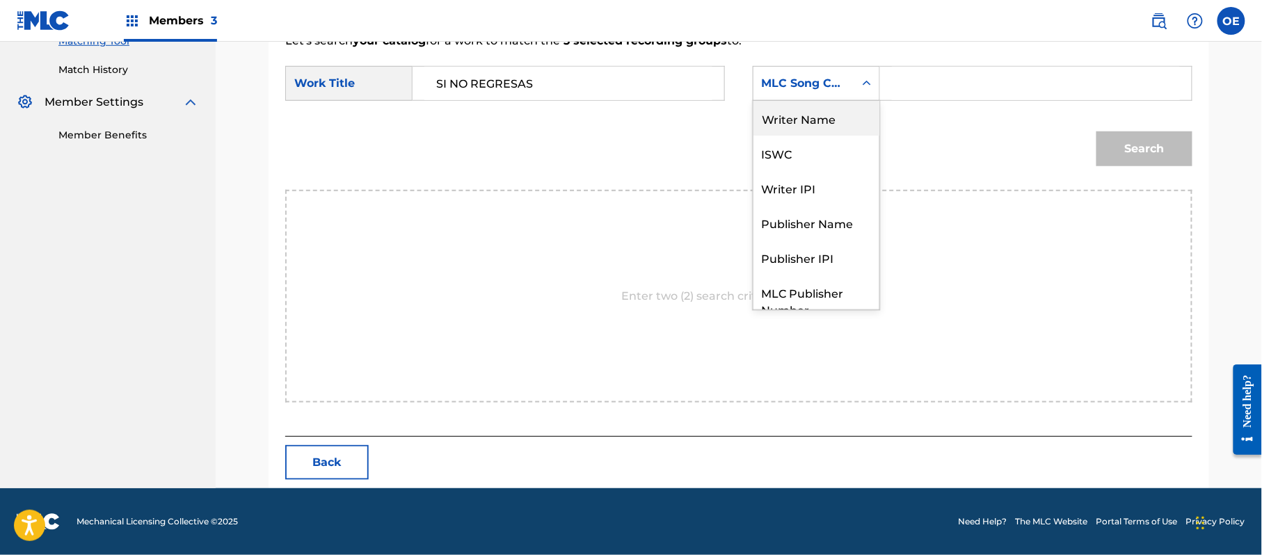
click at [829, 129] on div "Writer Name" at bounding box center [817, 118] width 126 height 35
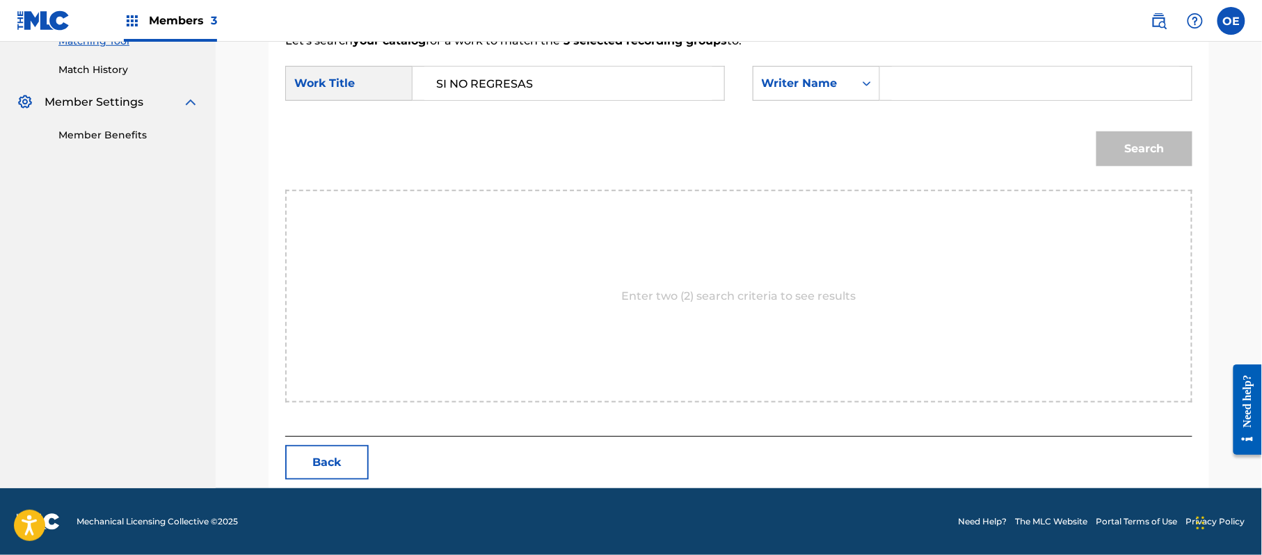
click at [973, 85] on input "Search Form" at bounding box center [1036, 83] width 288 height 33
type input "SALVADOR"
click at [1097, 132] on button "Search" at bounding box center [1145, 149] width 96 height 35
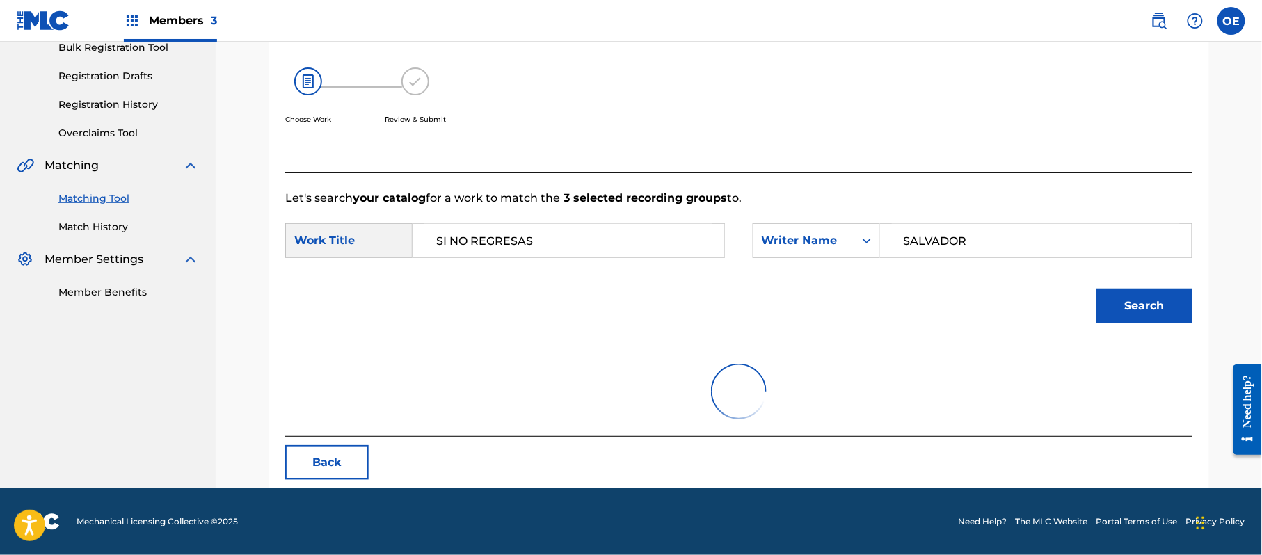
scroll to position [331, 0]
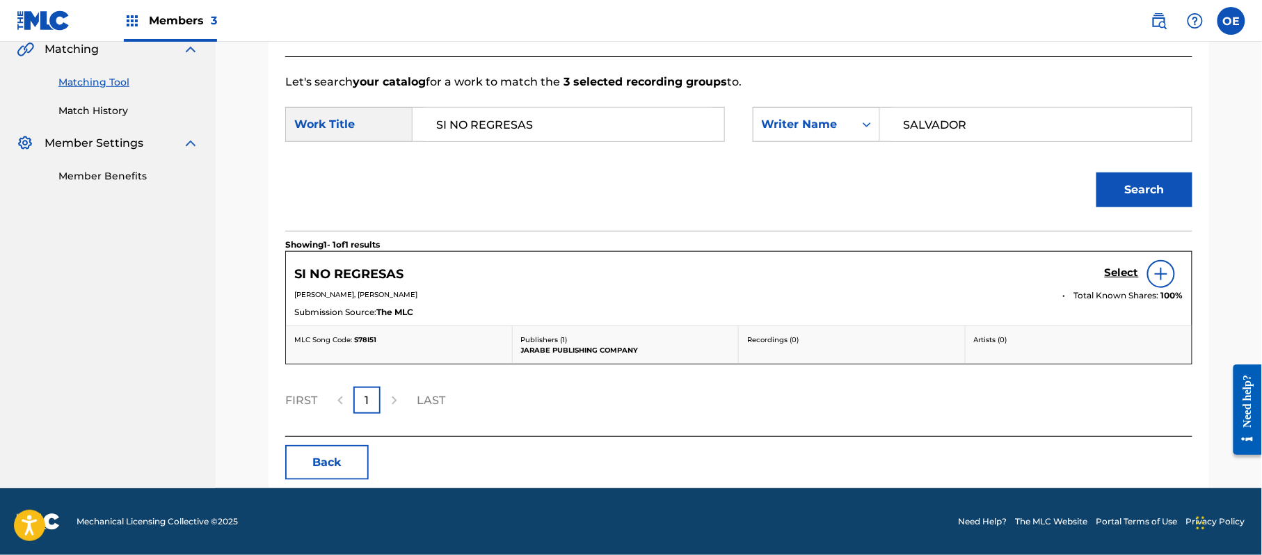
click at [1131, 278] on h5 "Select" at bounding box center [1122, 273] width 34 height 13
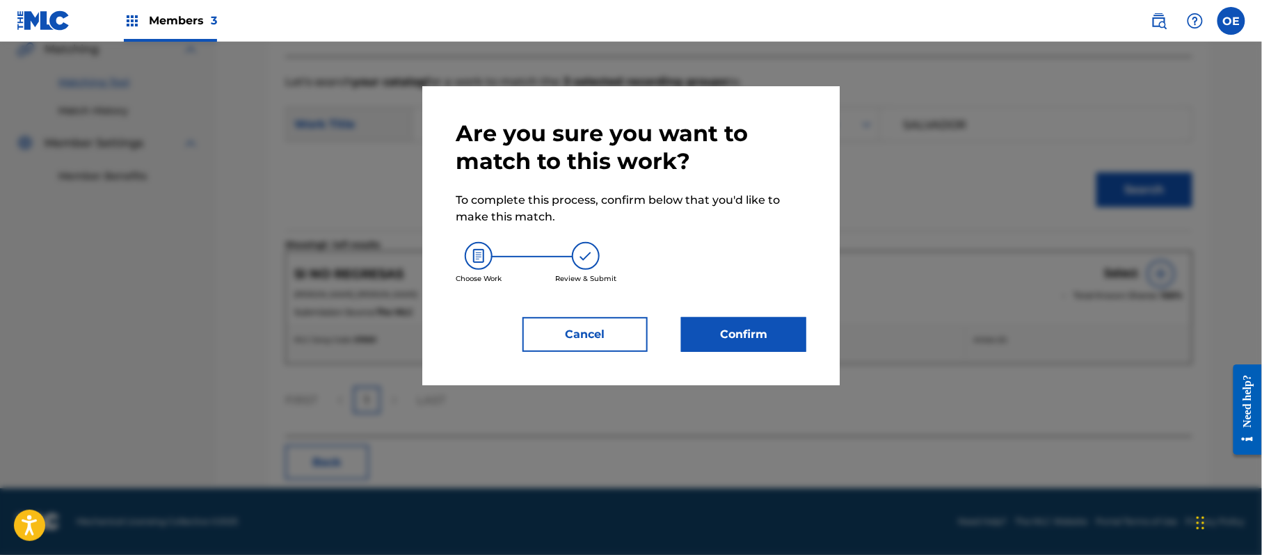
click at [753, 340] on button "Confirm" at bounding box center [743, 334] width 125 height 35
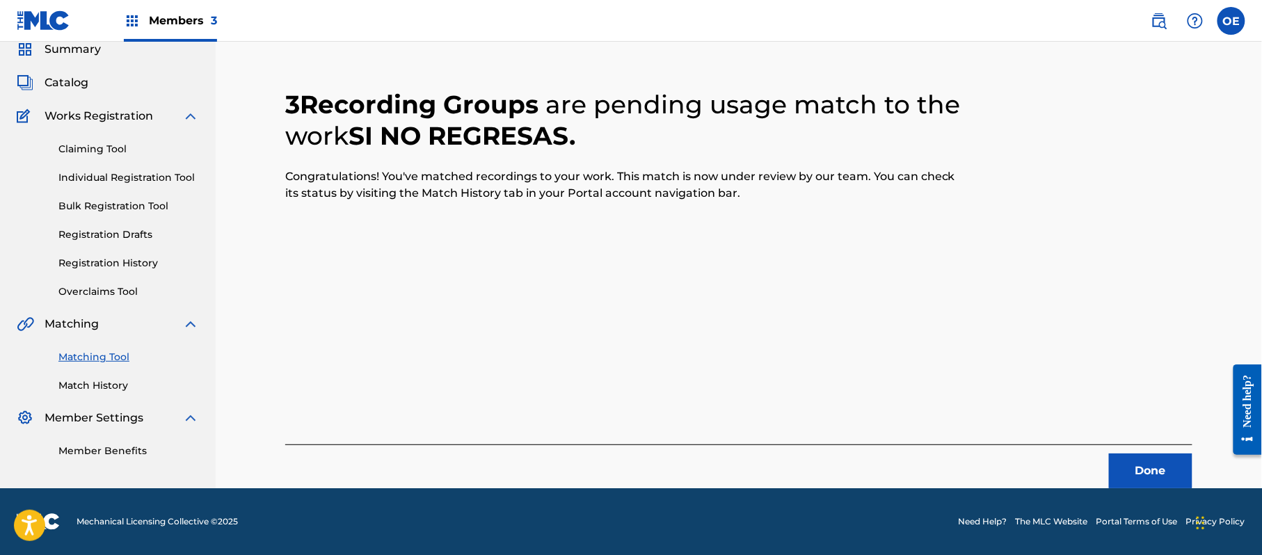
scroll to position [56, 0]
click at [1170, 465] on button "Done" at bounding box center [1150, 471] width 83 height 35
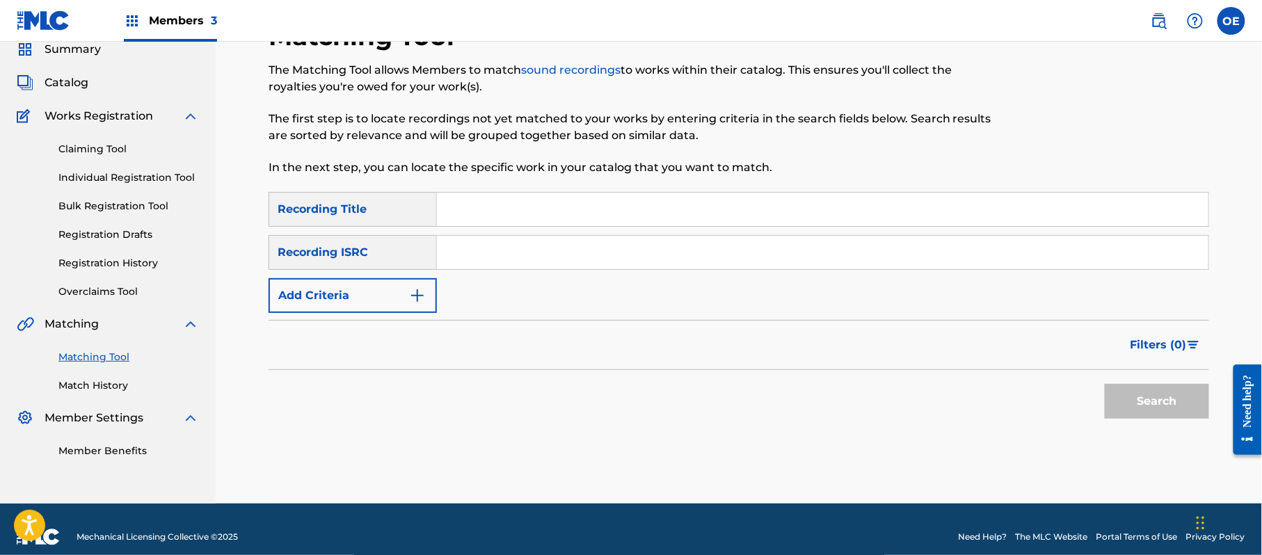
paste input "TE LLEVASTE MI [PERSON_NAME]"
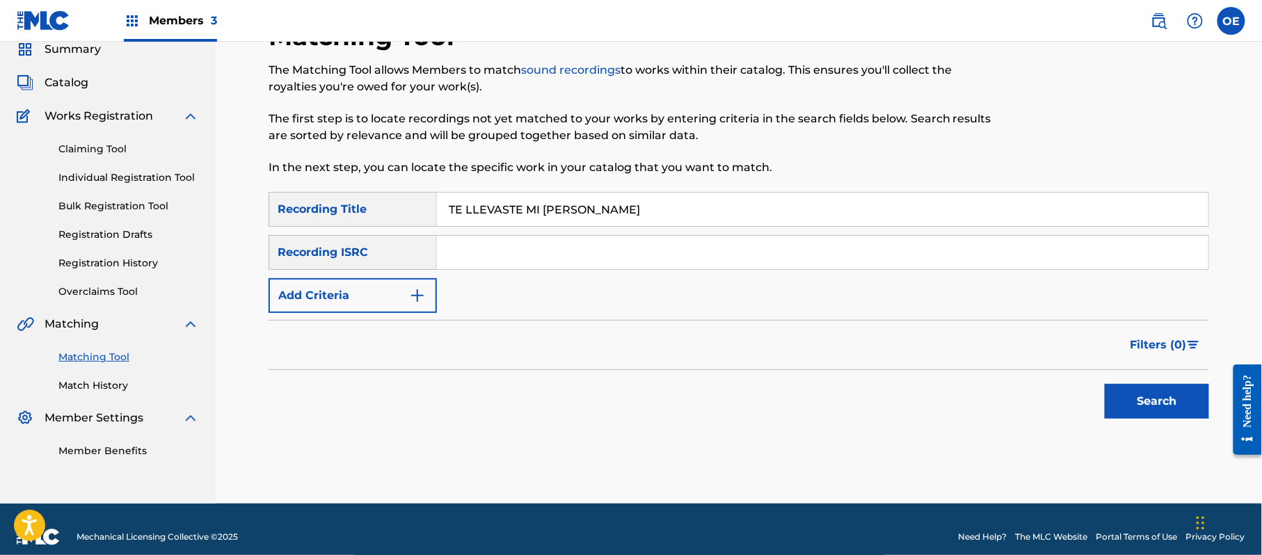
type input "TE LLEVASTE MI [PERSON_NAME]"
click at [376, 265] on div "Recording ISRC" at bounding box center [353, 252] width 168 height 35
click at [366, 296] on button "Add Criteria" at bounding box center [353, 295] width 168 height 35
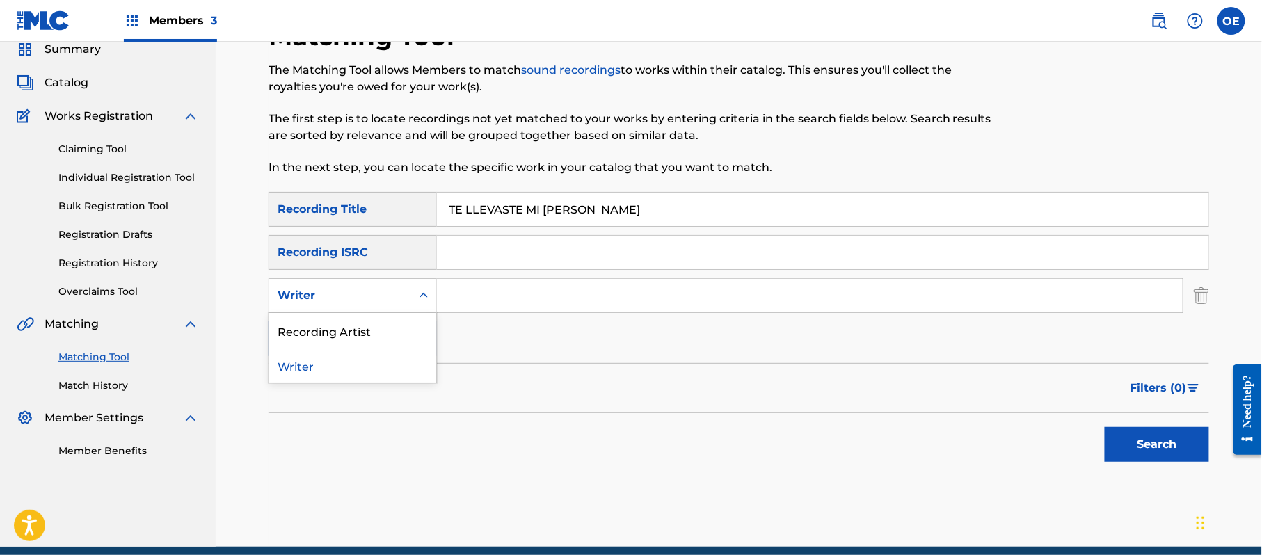
click at [366, 296] on div "Writer" at bounding box center [340, 295] width 125 height 17
drag, startPoint x: 363, startPoint y: 315, endPoint x: 383, endPoint y: 329, distance: 24.5
click at [362, 315] on div "Recording Artist" at bounding box center [352, 330] width 167 height 35
paste input "GRUPO KIWIS"
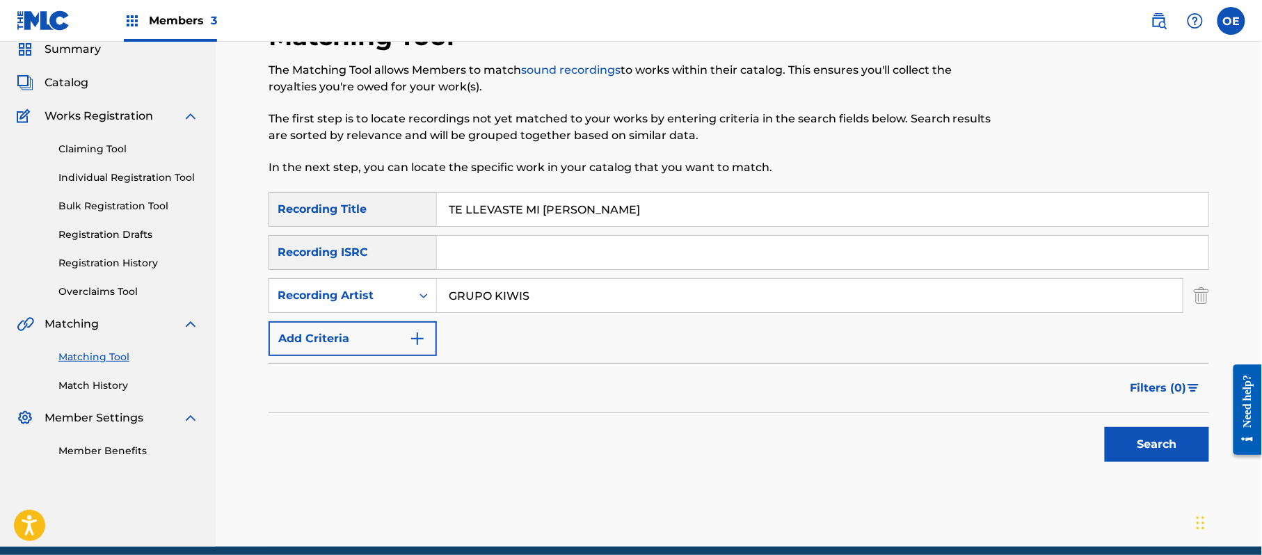
type input "GRUPO KIWIS"
click at [1147, 455] on button "Search" at bounding box center [1157, 444] width 104 height 35
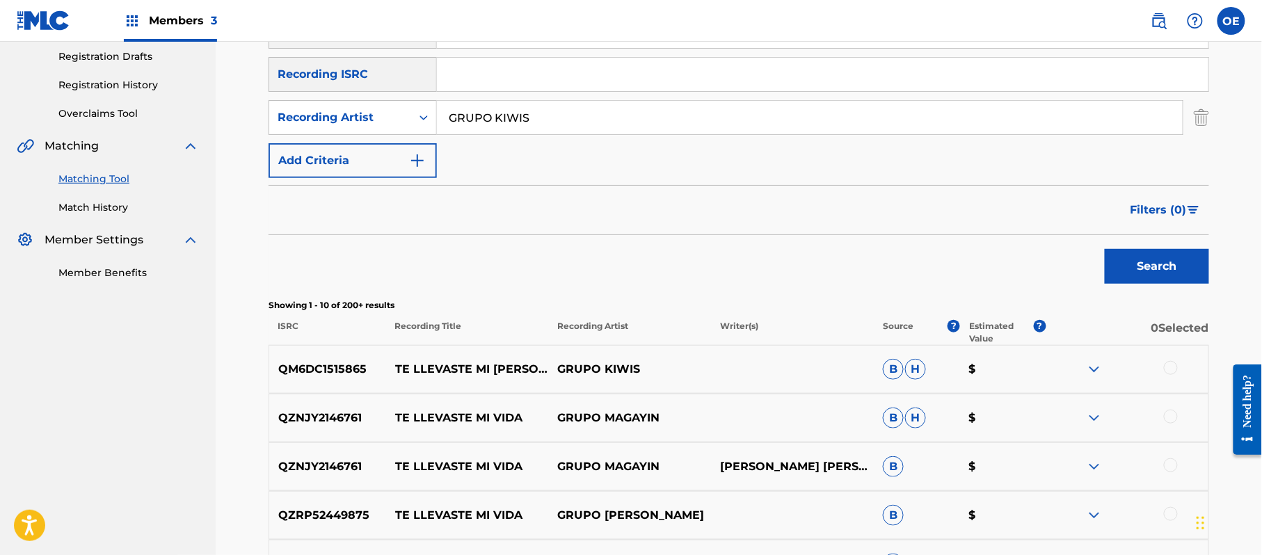
scroll to position [241, 0]
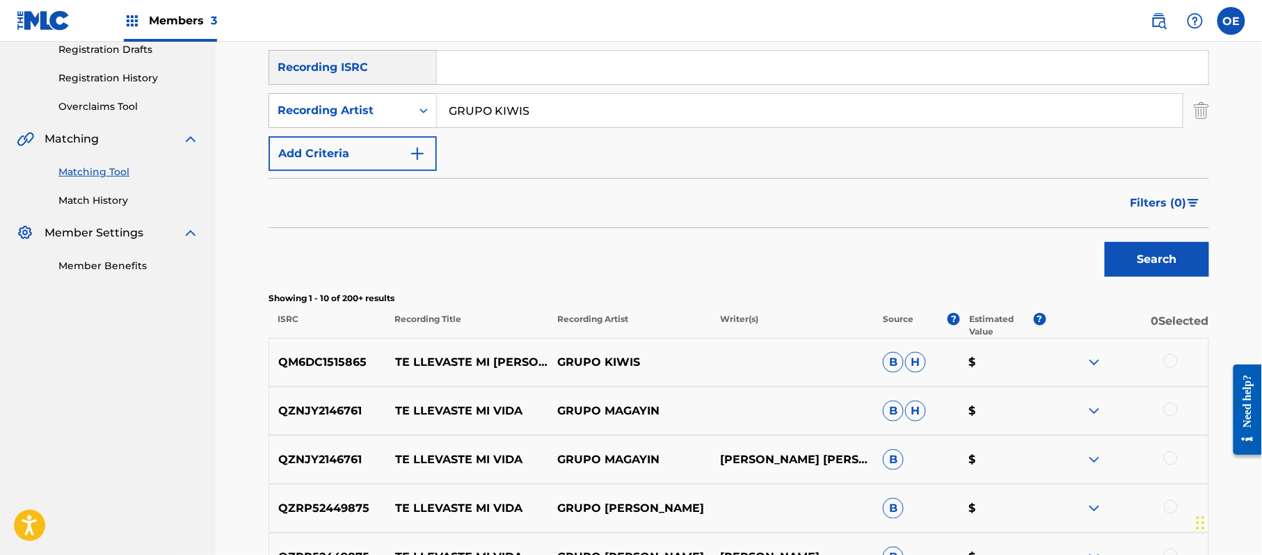
click at [1176, 365] on div at bounding box center [1171, 361] width 14 height 14
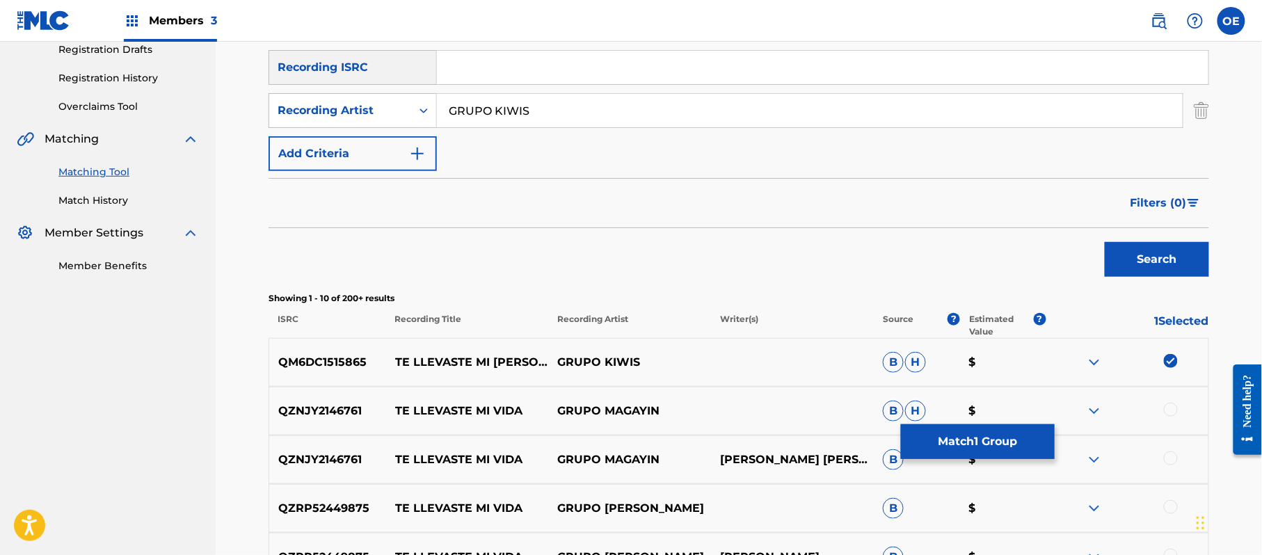
click at [917, 440] on button "Match 1 Group" at bounding box center [978, 441] width 154 height 35
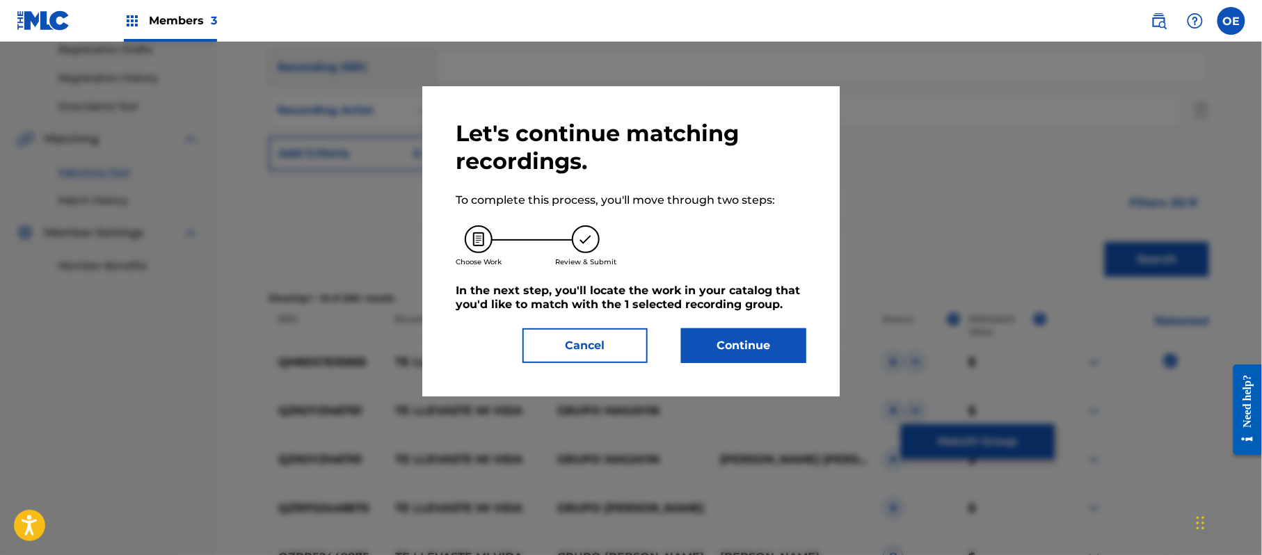
click at [771, 359] on button "Continue" at bounding box center [743, 345] width 125 height 35
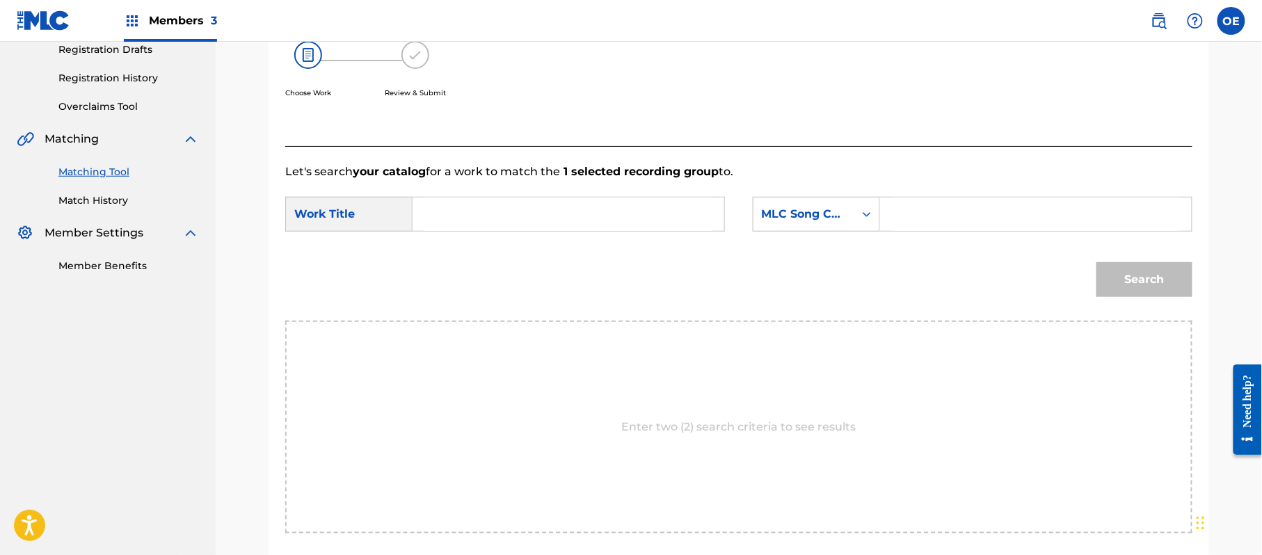
paste input "TE LLEVASTE MI [PERSON_NAME]"
type input "TE LLEVASTE MI [PERSON_NAME]"
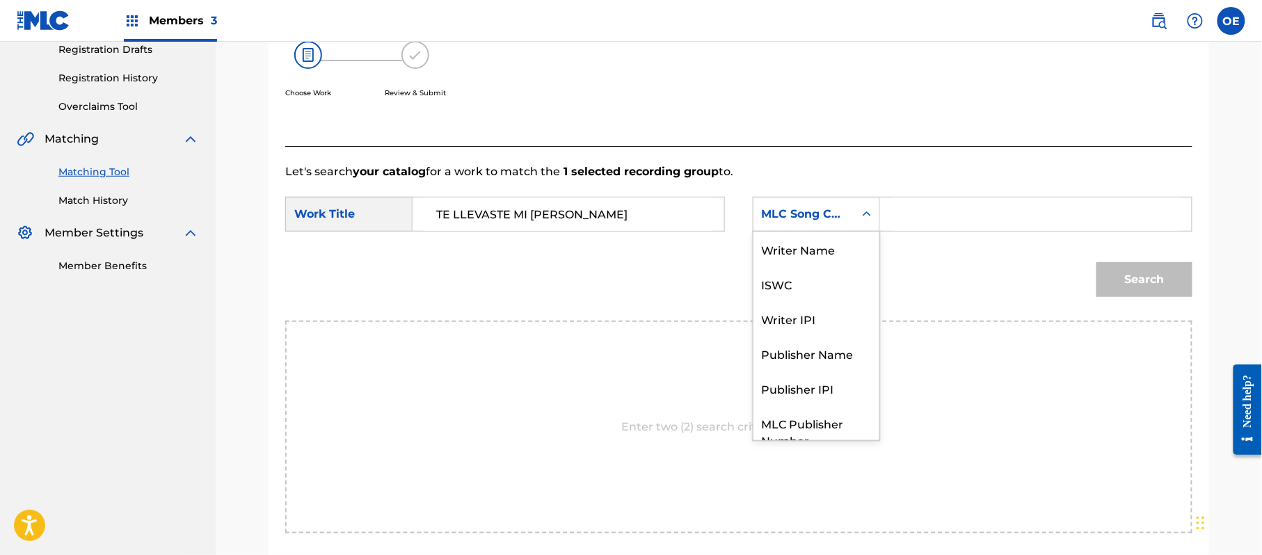
click at [800, 221] on div "MLC Song Code" at bounding box center [804, 214] width 84 height 17
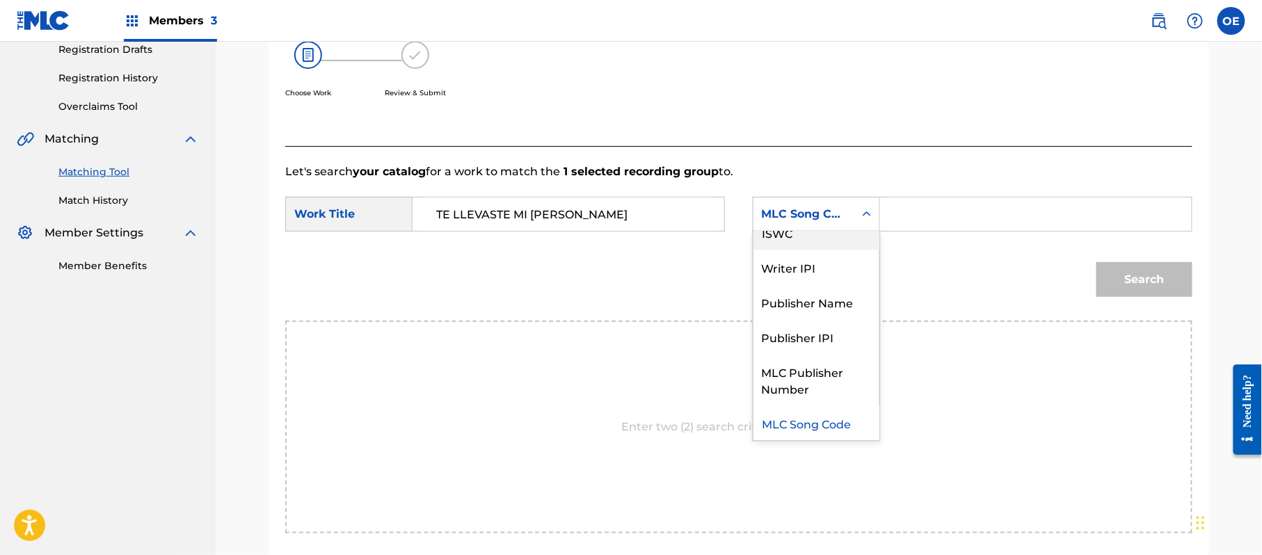
scroll to position [0, 0]
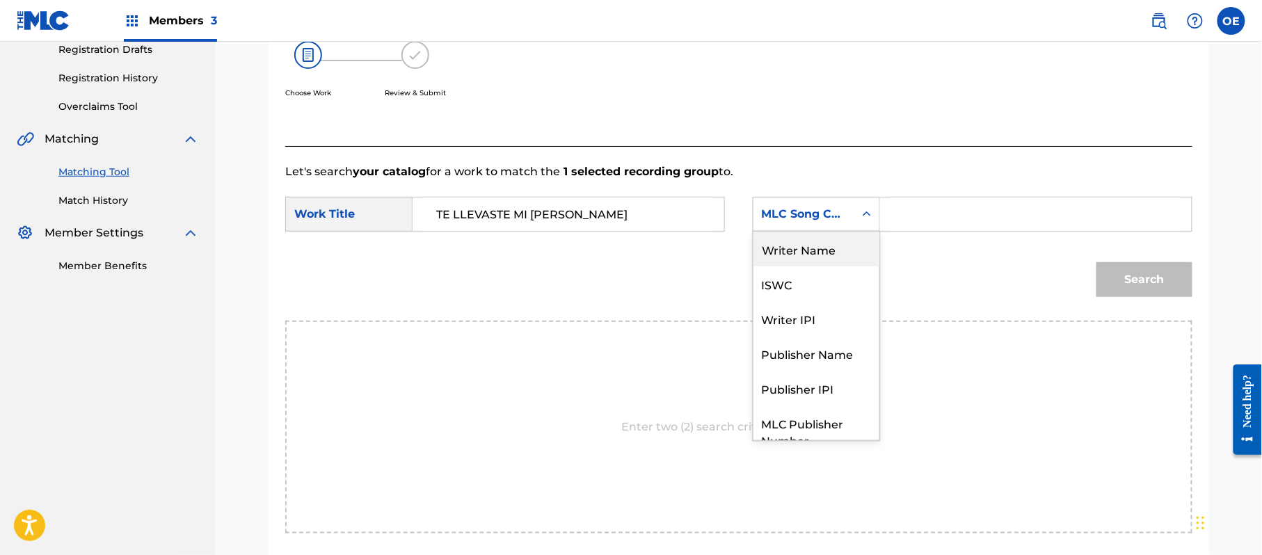
click at [808, 243] on div "Writer Name" at bounding box center [817, 249] width 126 height 35
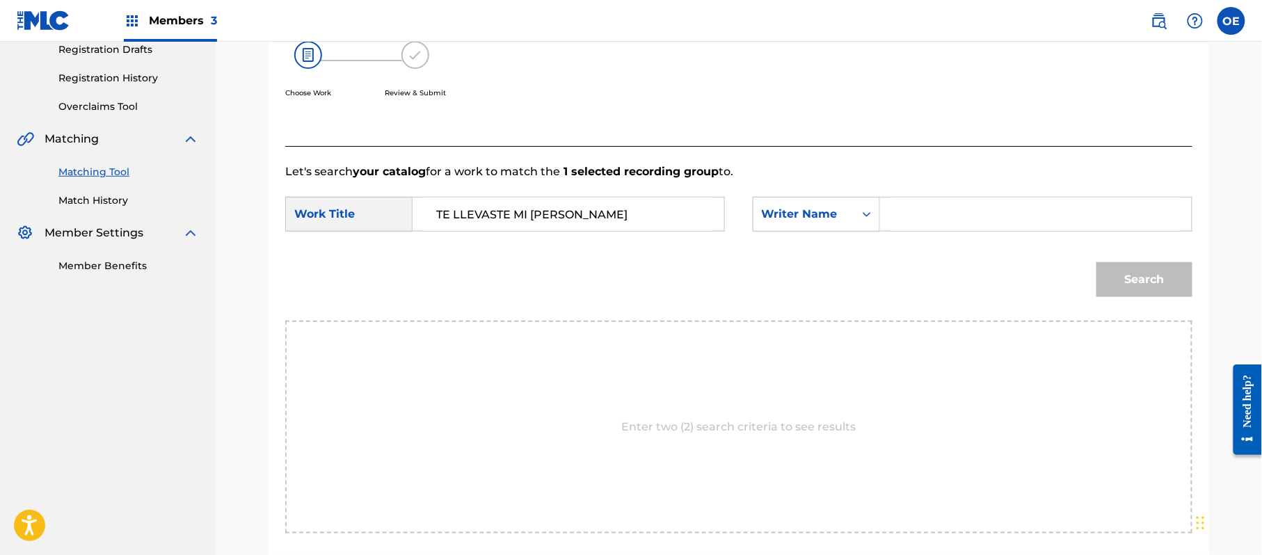
click at [999, 212] on input "Search Form" at bounding box center [1036, 214] width 288 height 33
type input "SALVADOR"
click at [1100, 289] on button "Search" at bounding box center [1145, 279] width 96 height 35
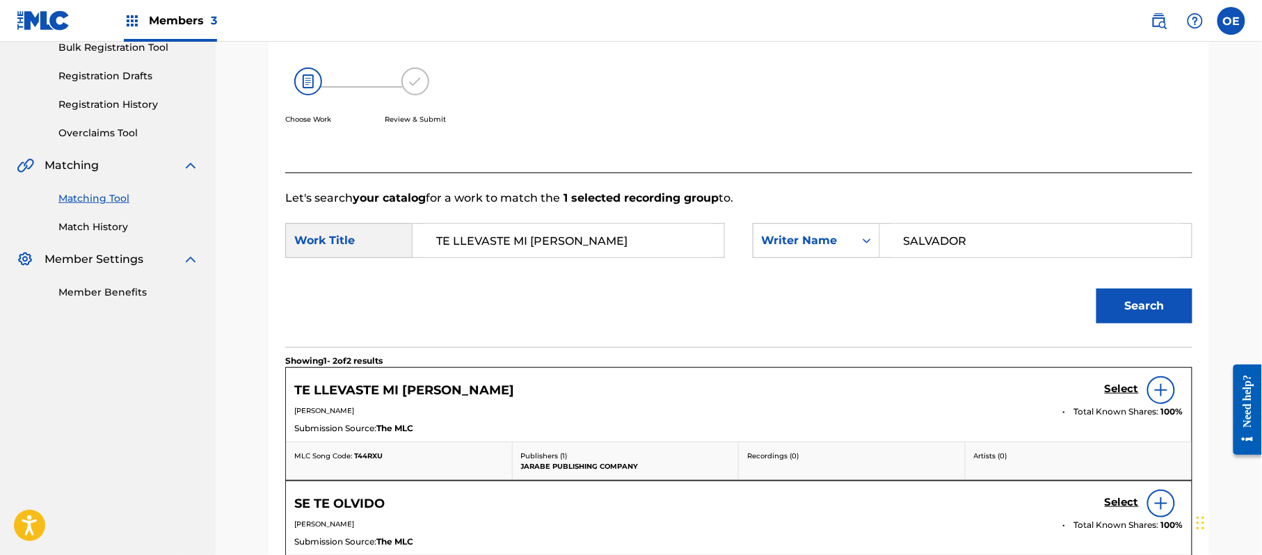
scroll to position [241, 0]
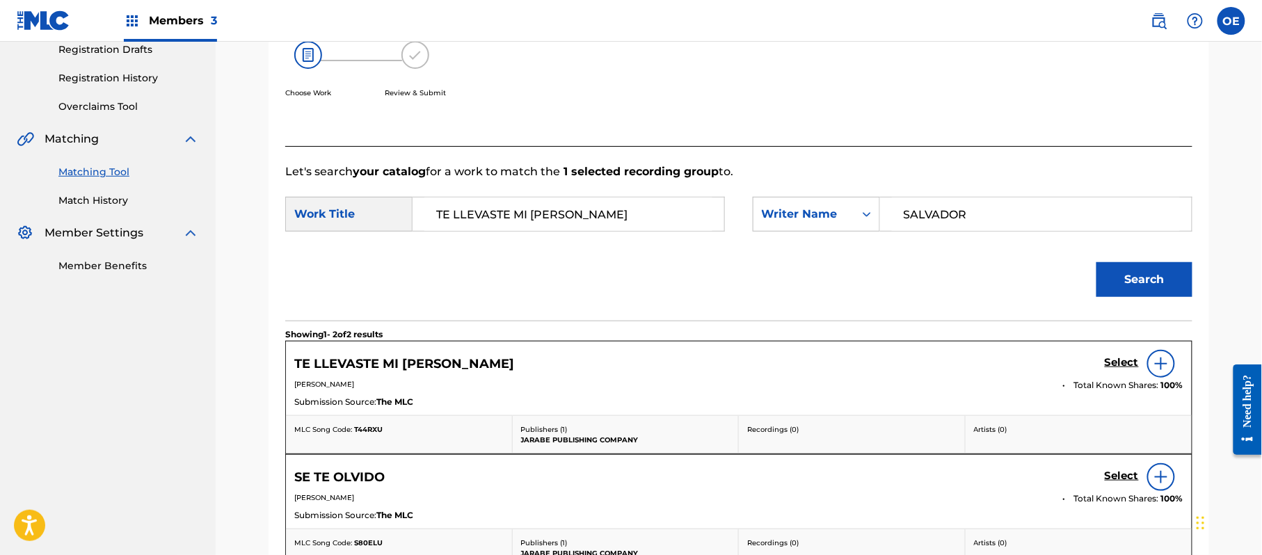
click at [1114, 356] on h5 "Select" at bounding box center [1122, 362] width 34 height 13
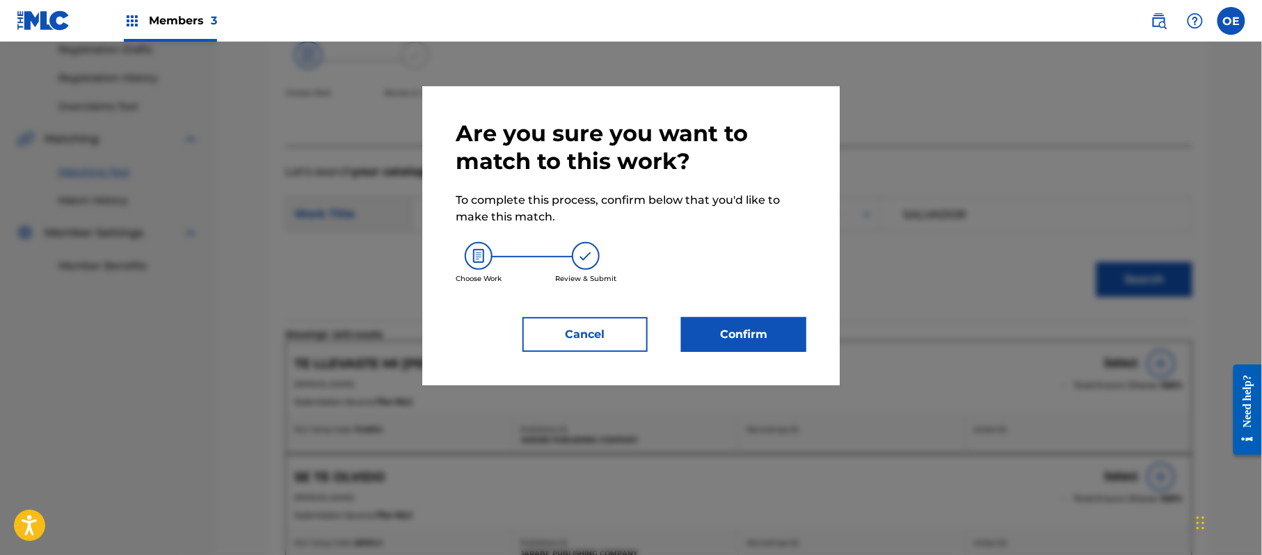
click at [761, 320] on button "Confirm" at bounding box center [743, 334] width 125 height 35
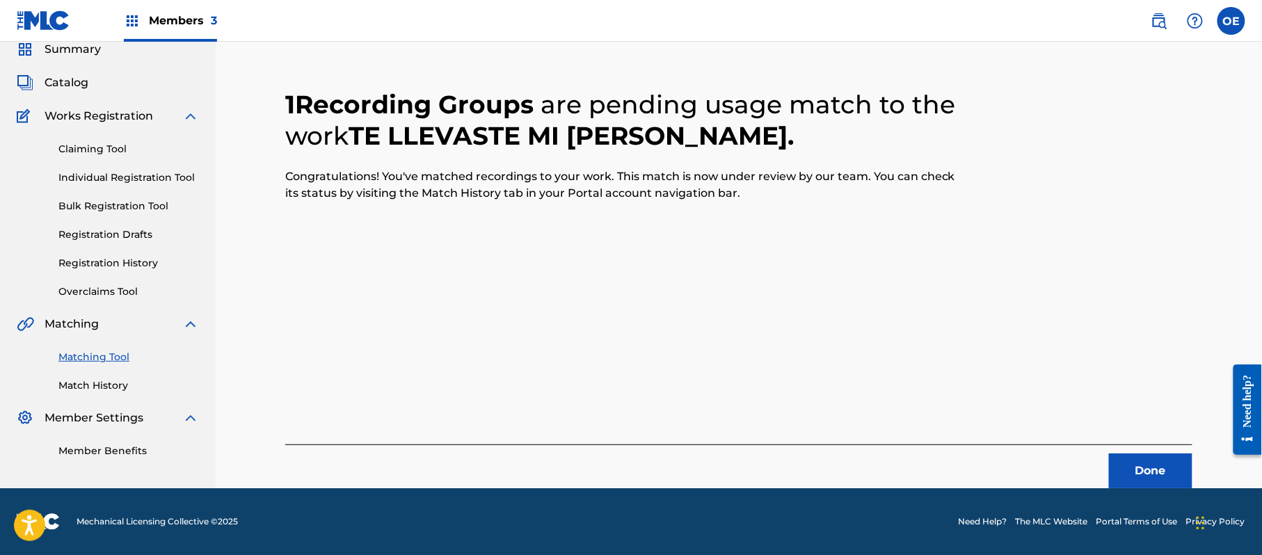
scroll to position [56, 0]
click at [1175, 463] on button "Done" at bounding box center [1150, 471] width 83 height 35
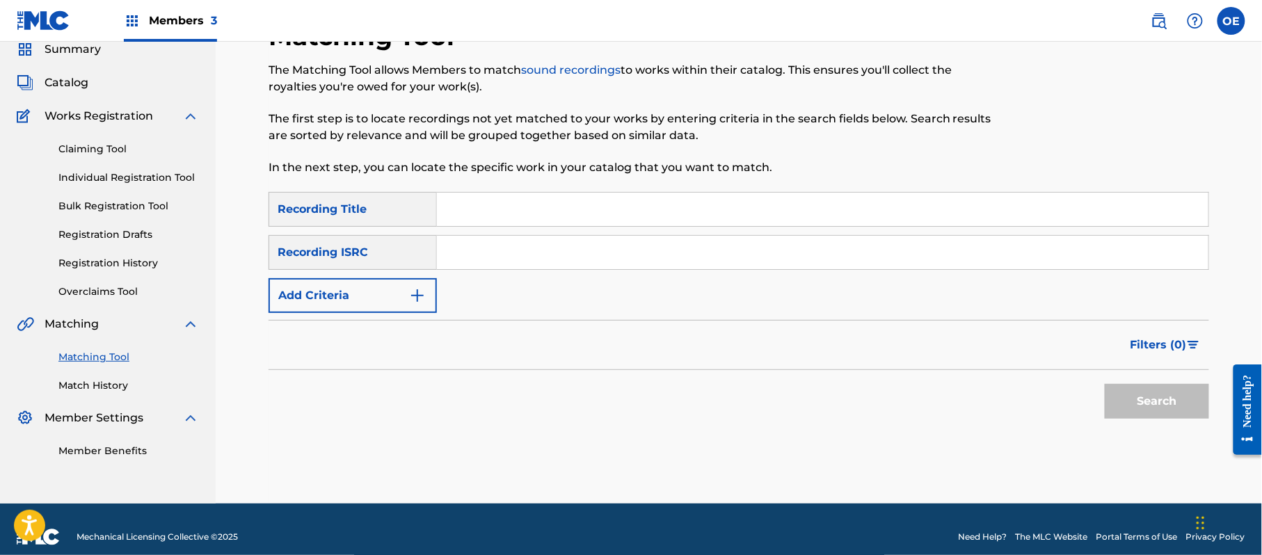
paste input "AMAME"
type input "AMAME"
click at [369, 304] on button "Add Criteria" at bounding box center [353, 295] width 168 height 35
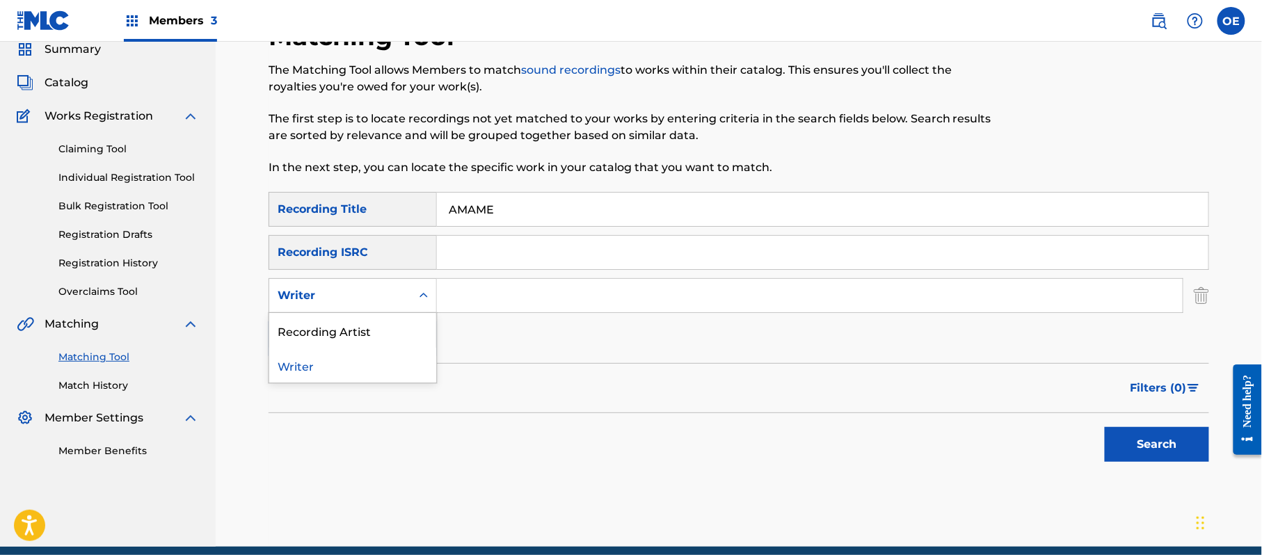
click at [372, 299] on div "Writer" at bounding box center [340, 295] width 125 height 17
click at [368, 319] on div "Recording Artist" at bounding box center [352, 330] width 167 height 35
paste input "PACTO DE AMOR"
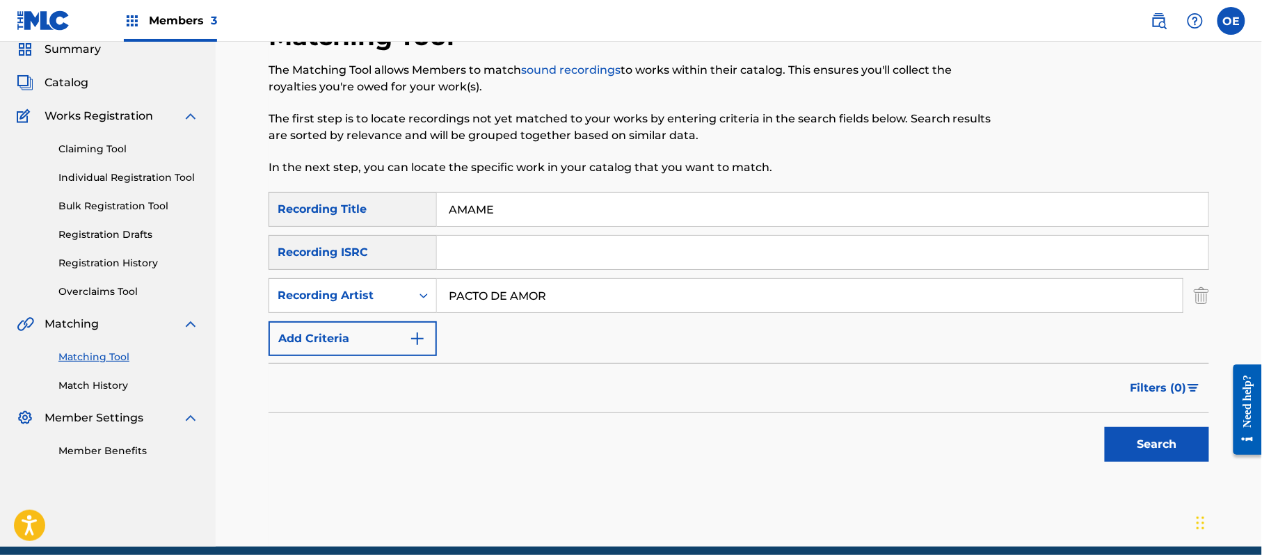
type input "PACTO DE AMOR"
click at [1147, 438] on button "Search" at bounding box center [1157, 444] width 104 height 35
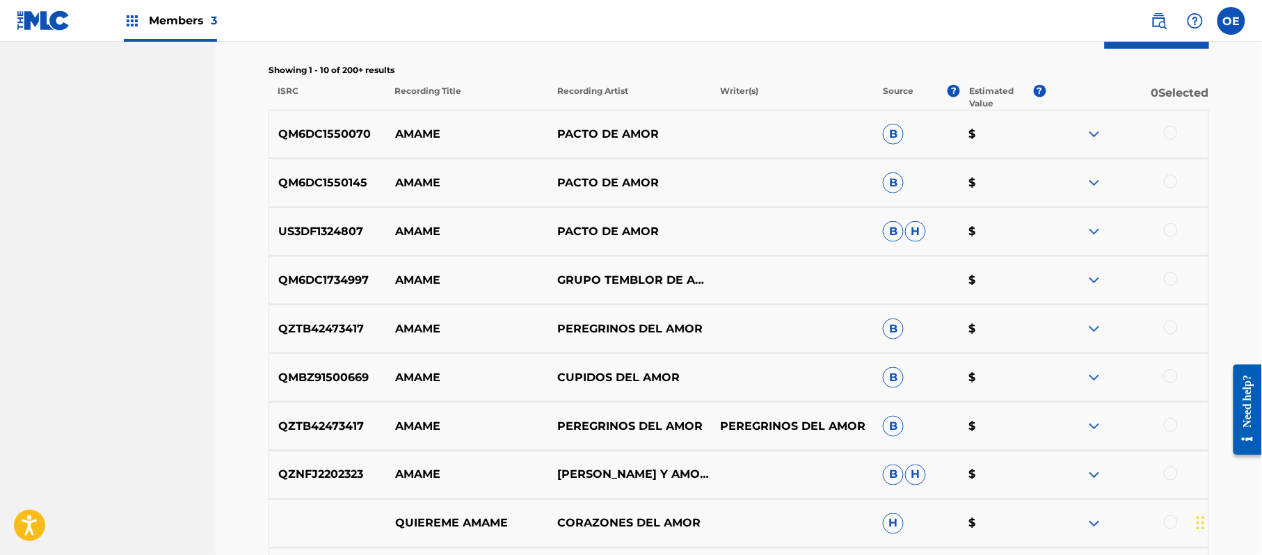
scroll to position [427, 0]
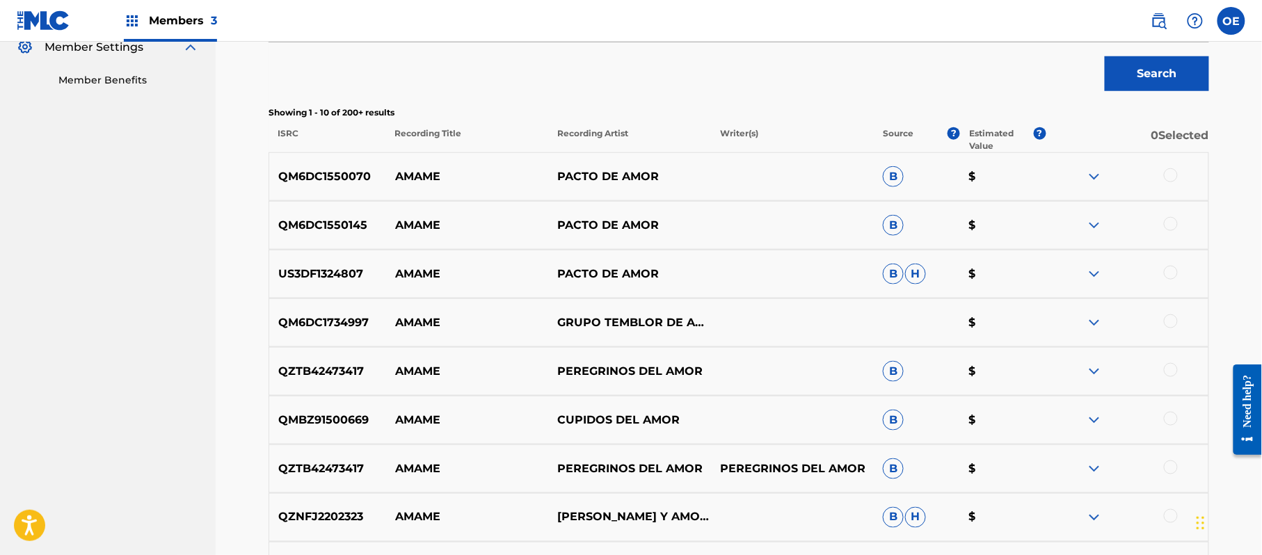
click at [1163, 278] on div at bounding box center [1127, 274] width 163 height 17
click at [1170, 276] on div at bounding box center [1171, 273] width 14 height 14
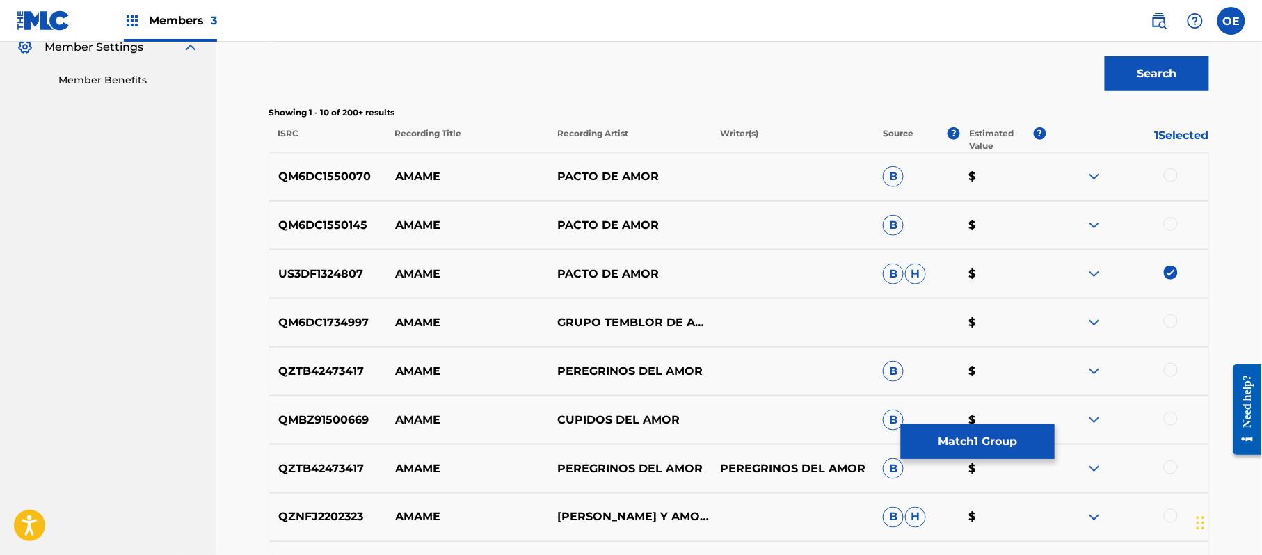
click at [1175, 223] on div at bounding box center [1171, 224] width 14 height 14
click at [1175, 174] on div at bounding box center [1171, 175] width 14 height 14
click at [986, 438] on button "Match 3 Groups" at bounding box center [978, 441] width 154 height 35
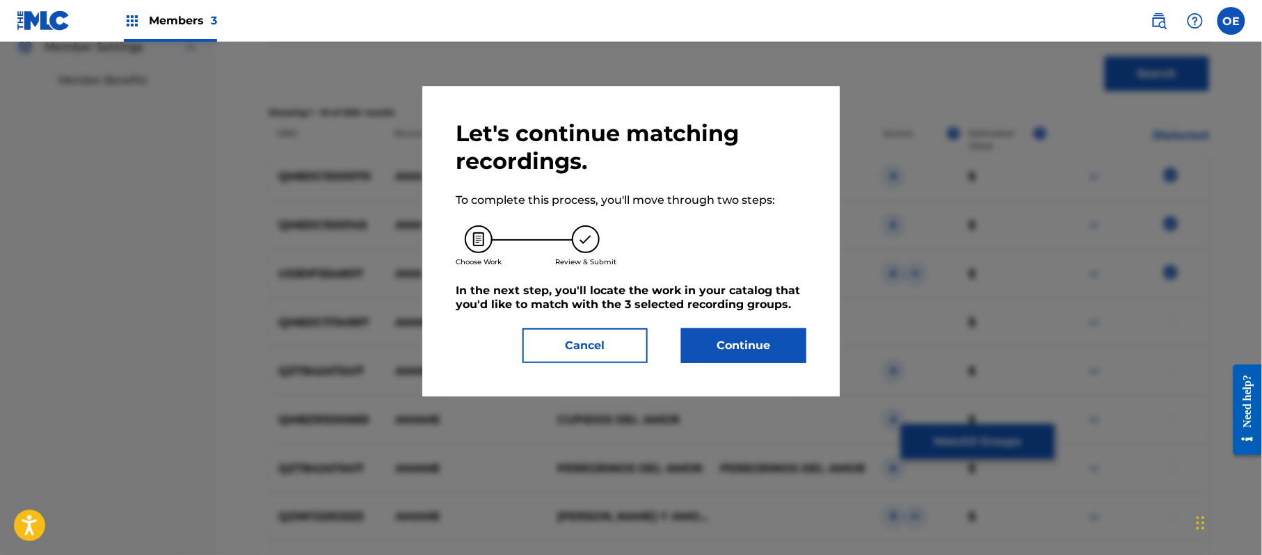
click at [739, 344] on button "Continue" at bounding box center [743, 345] width 125 height 35
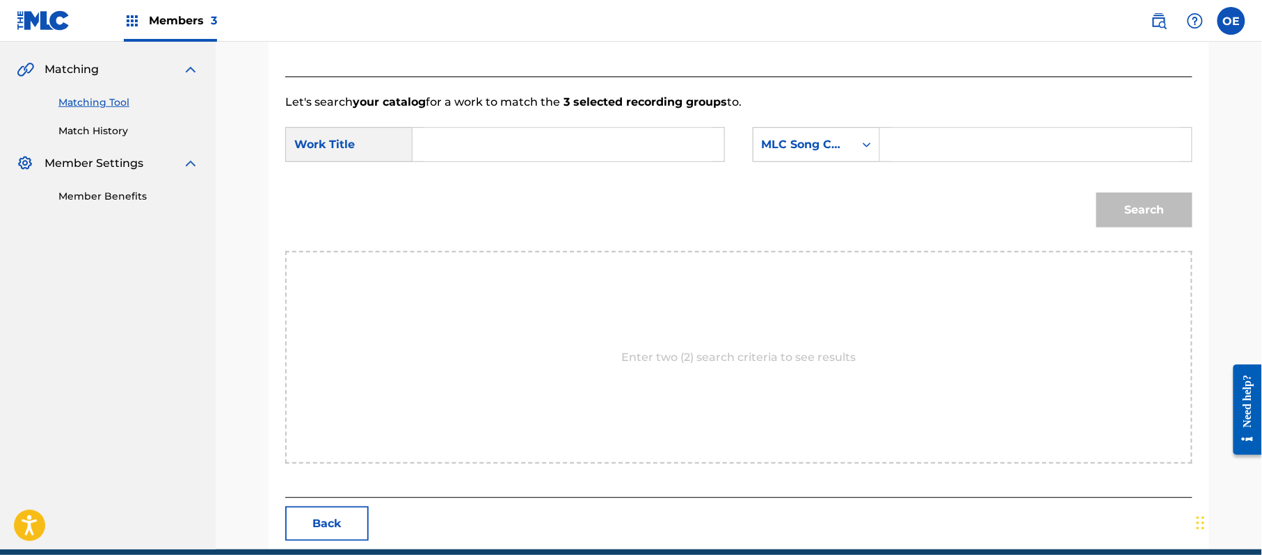
scroll to position [372, 0]
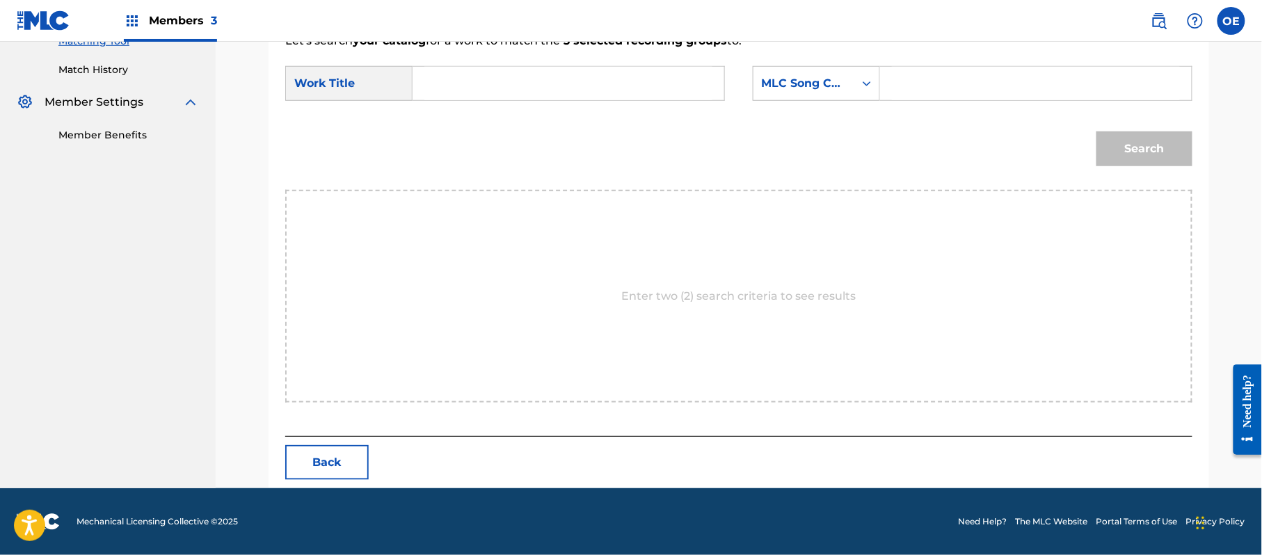
paste input "AMAME"
type input "AMAME"
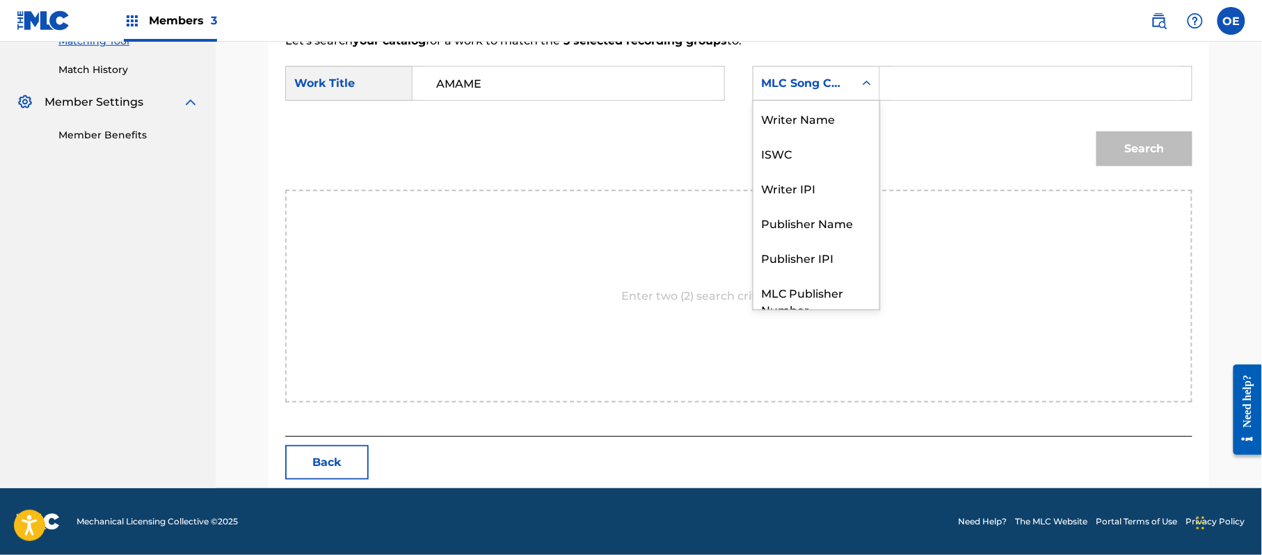
click at [845, 81] on div "MLC Song Code" at bounding box center [804, 83] width 84 height 17
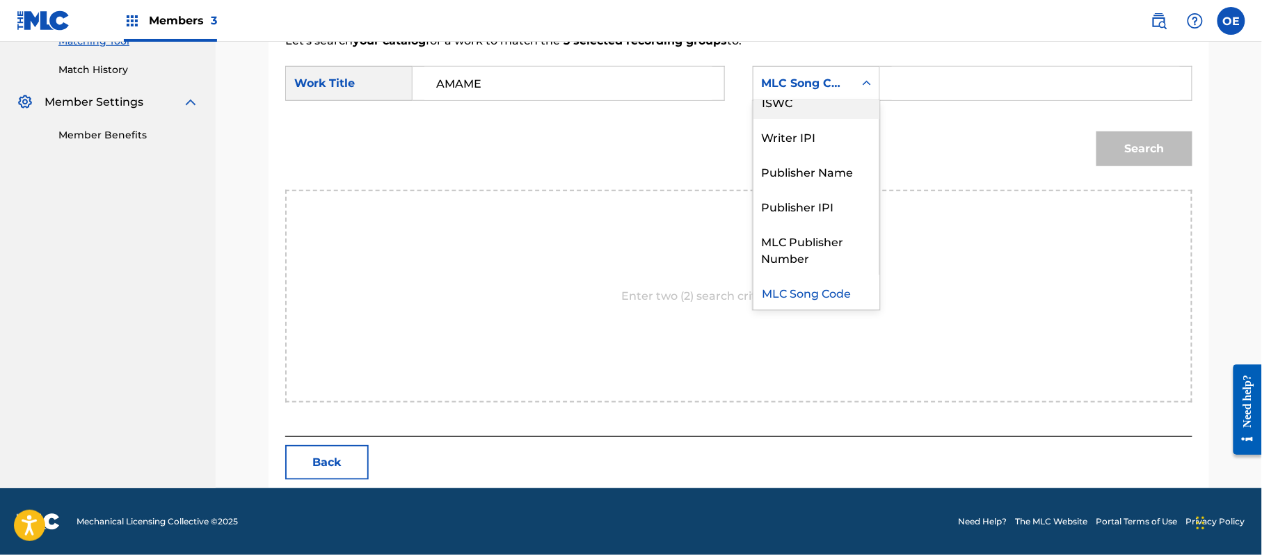
scroll to position [0, 0]
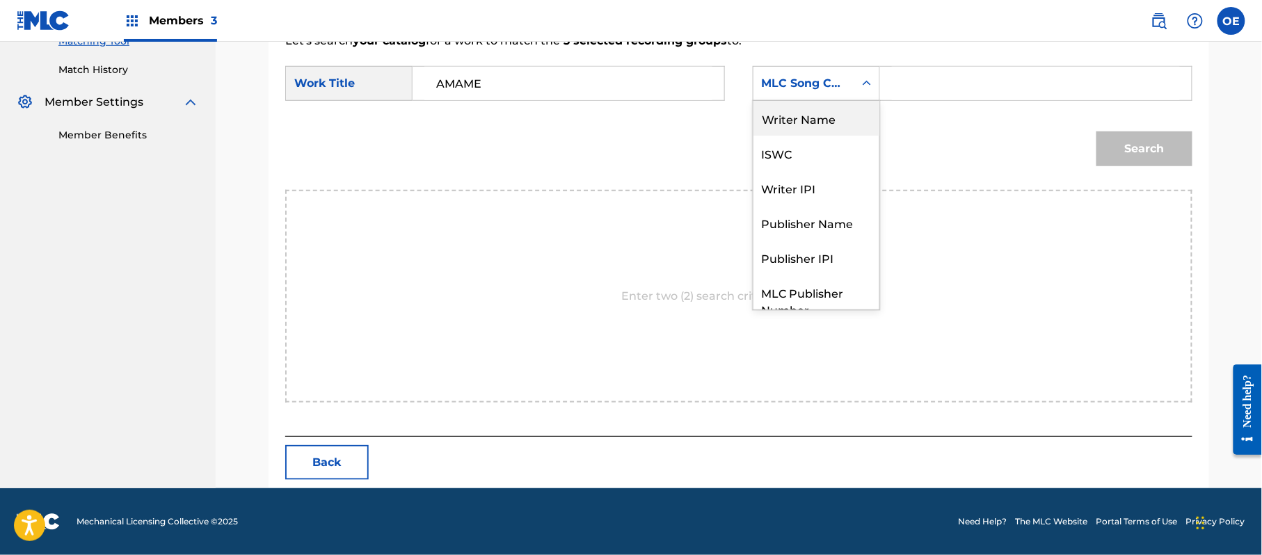
click at [807, 122] on div "Writer Name" at bounding box center [817, 118] width 126 height 35
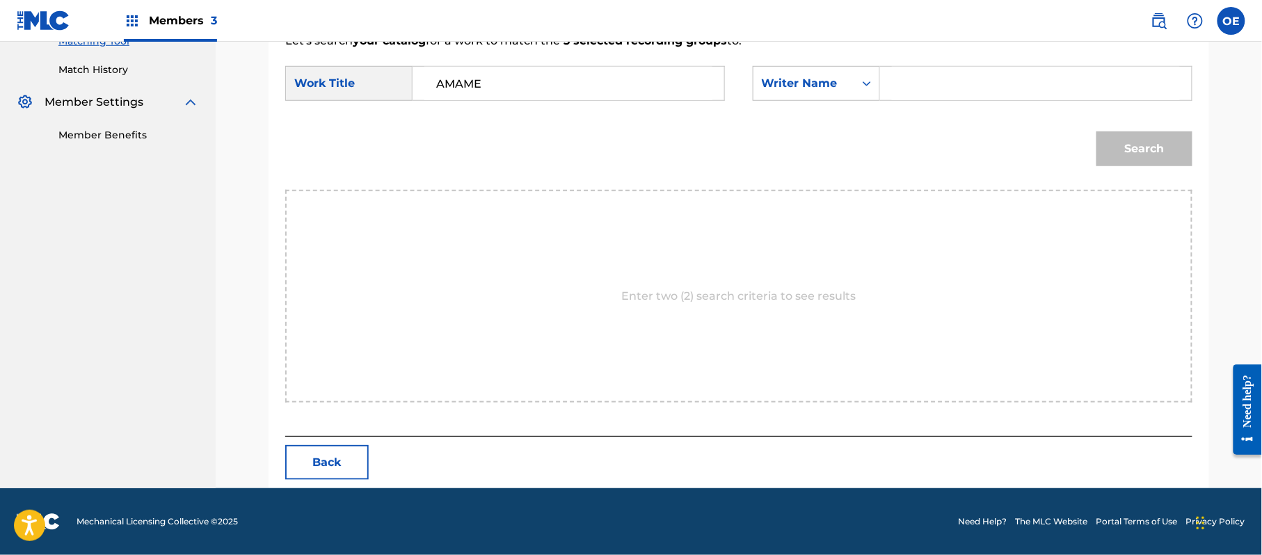
click at [992, 81] on input "Search Form" at bounding box center [1036, 83] width 288 height 33
type input "[PERSON_NAME]"
click at [1097, 132] on button "Search" at bounding box center [1145, 149] width 96 height 35
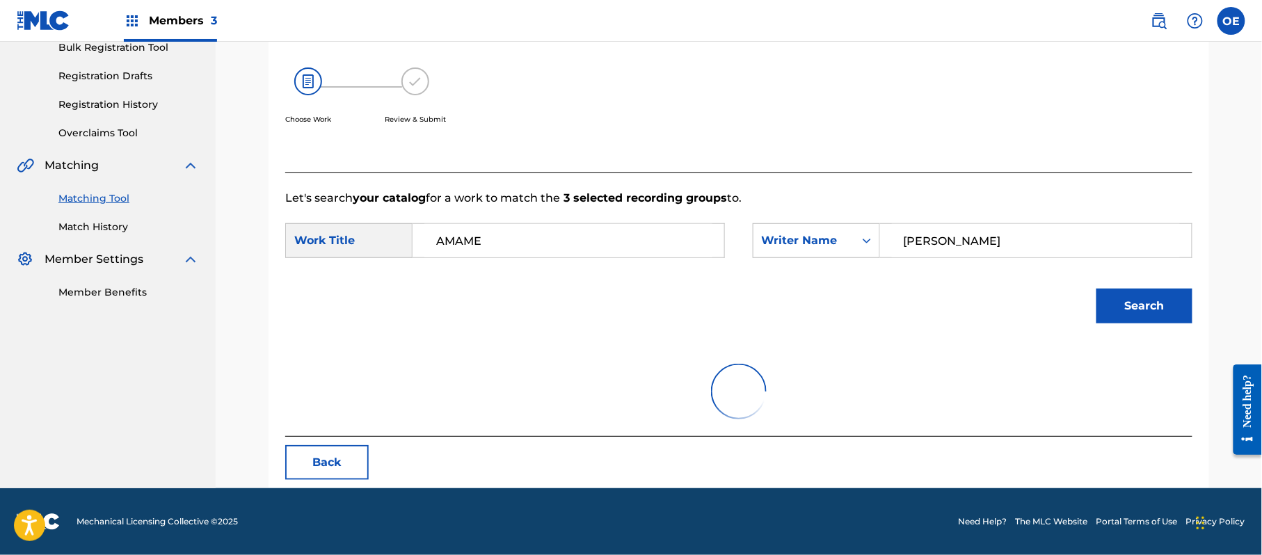
scroll to position [331, 0]
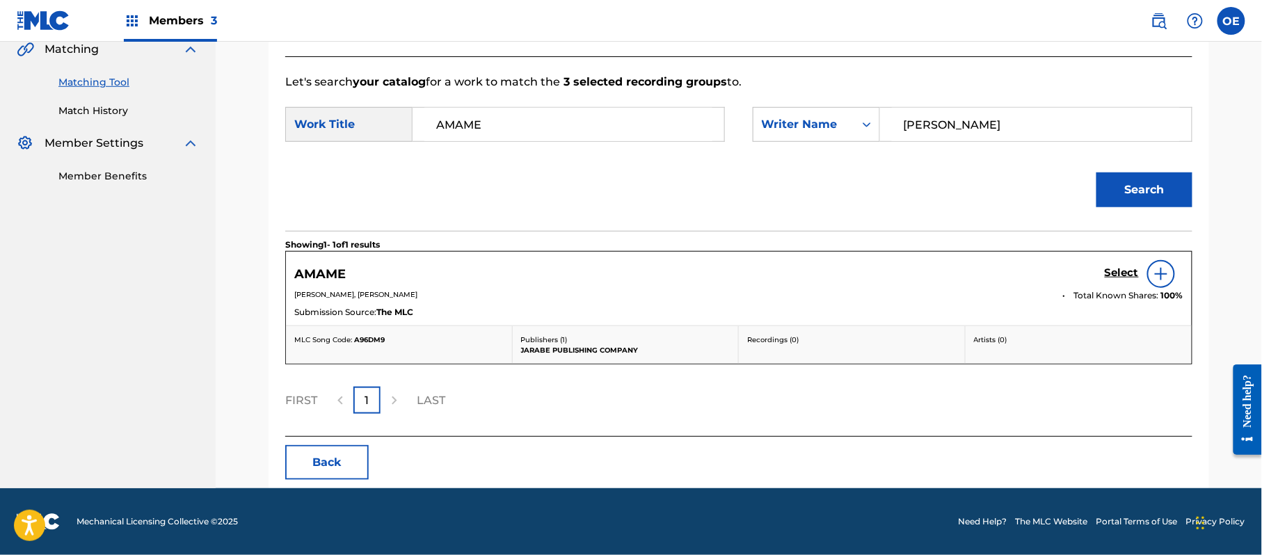
click at [1127, 269] on h5 "Select" at bounding box center [1122, 273] width 34 height 13
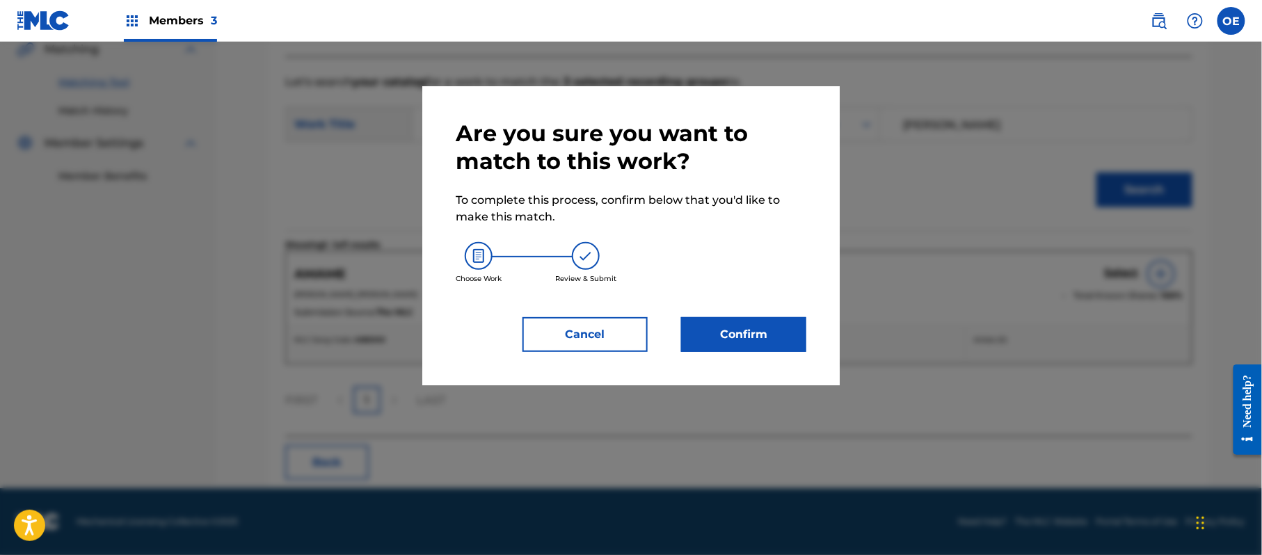
click at [796, 347] on button "Confirm" at bounding box center [743, 334] width 125 height 35
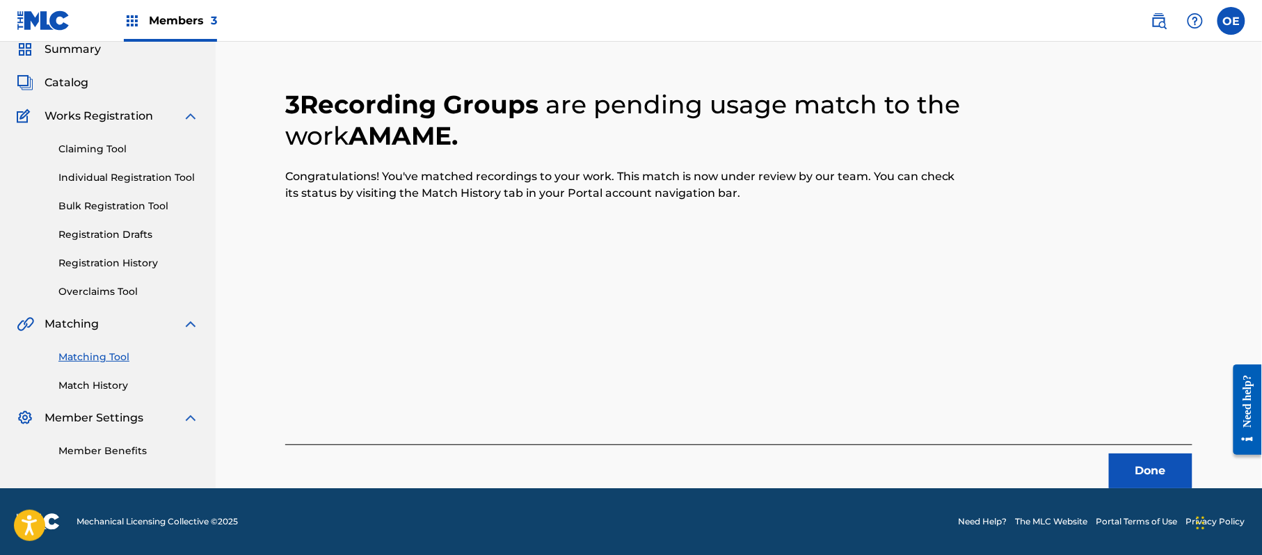
scroll to position [56, 0]
click at [1145, 479] on button "Done" at bounding box center [1150, 471] width 83 height 35
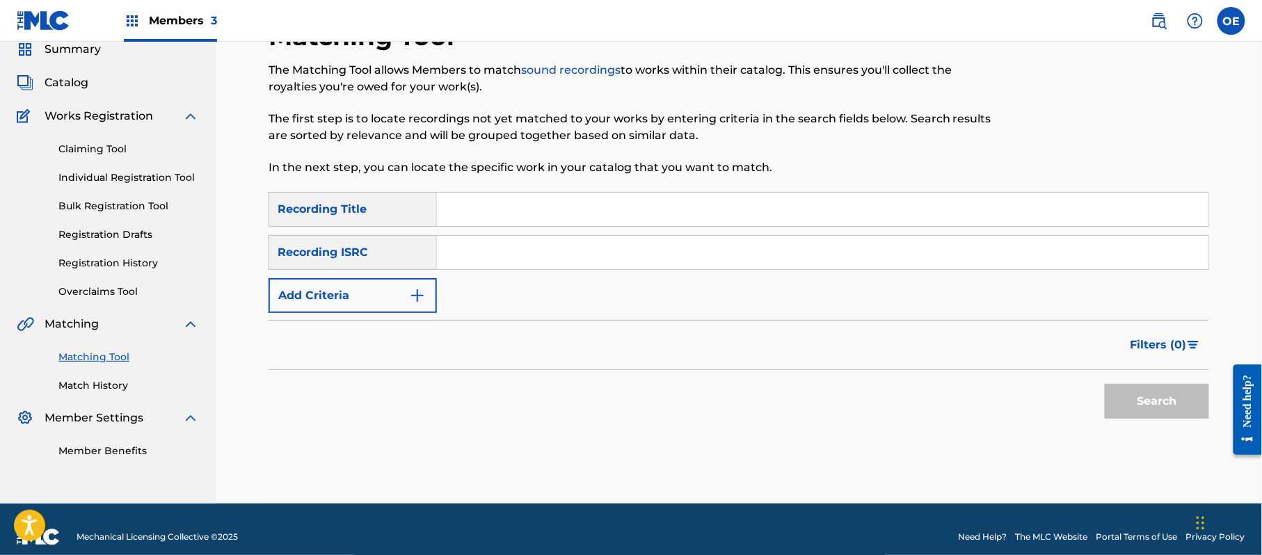
paste input "ASI ME QUEDARE"
type input "ASI ME QUEDARE"
click at [340, 279] on button "Add Criteria" at bounding box center [353, 295] width 168 height 35
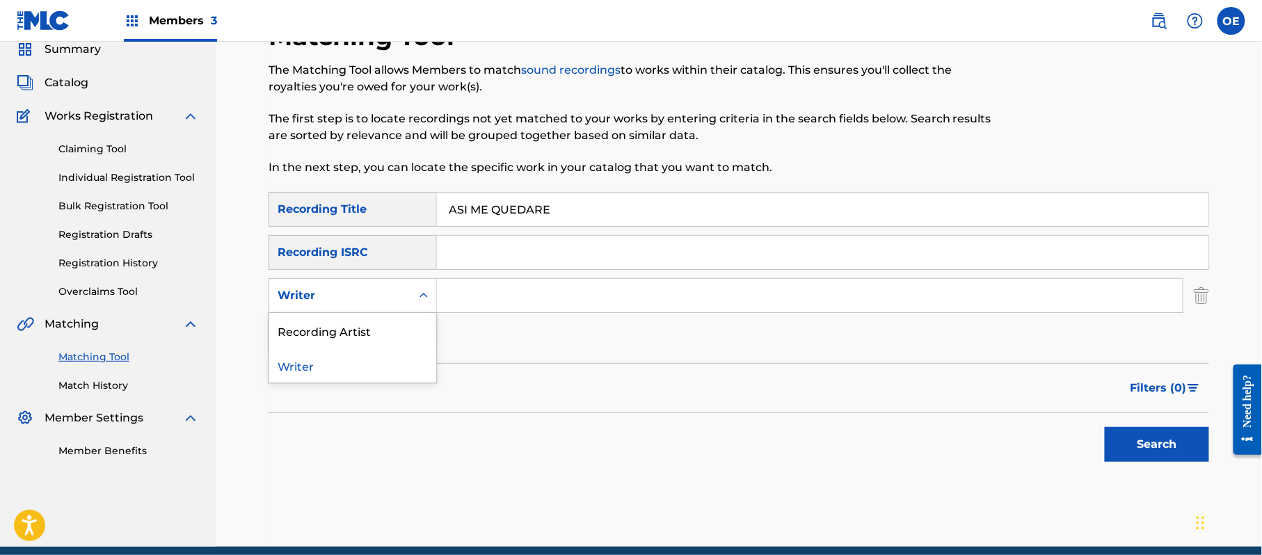
click at [351, 299] on div "Writer" at bounding box center [340, 295] width 125 height 17
click at [353, 326] on div "Recording Artist" at bounding box center [352, 330] width 167 height 35
paste input "BANDA RODEO"
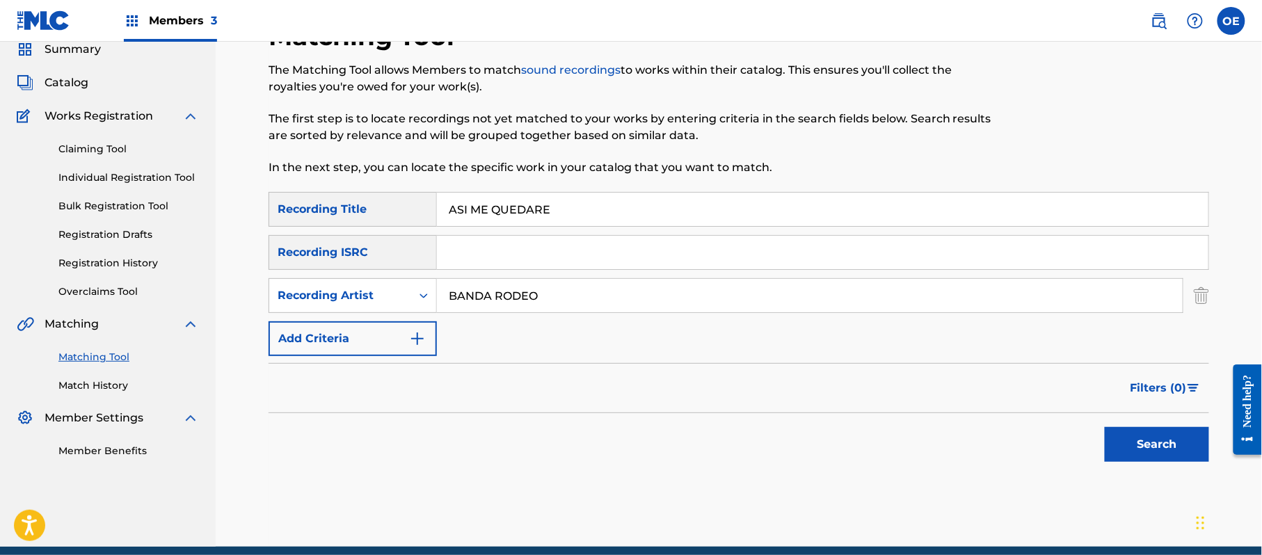
type input "BANDA RODEO"
click at [1175, 438] on button "Search" at bounding box center [1157, 444] width 104 height 35
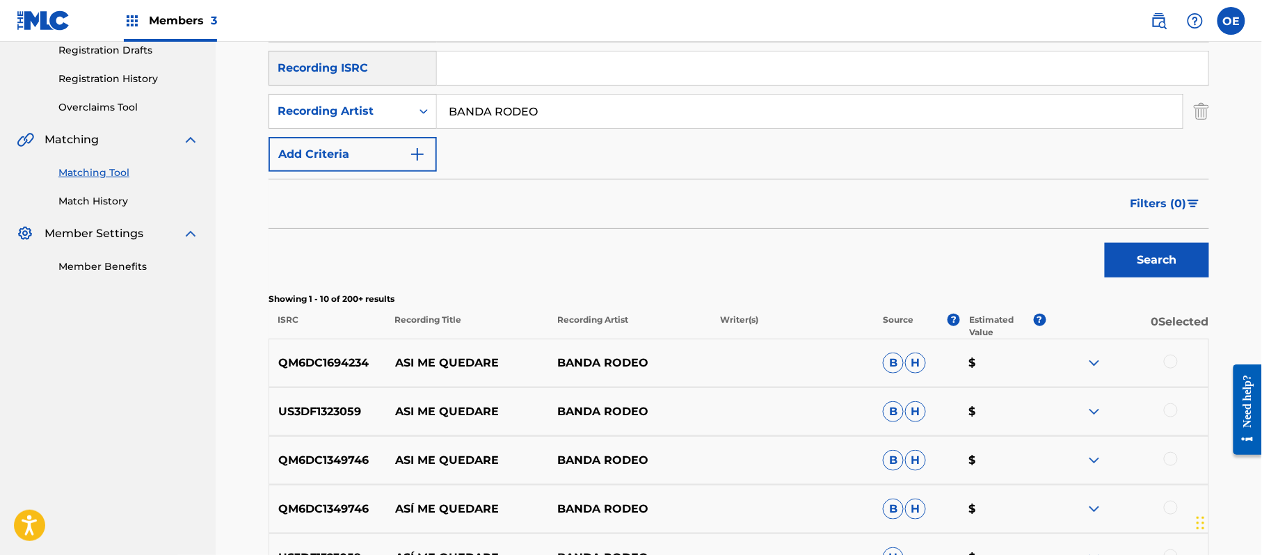
scroll to position [241, 0]
click at [1172, 359] on div at bounding box center [1171, 361] width 14 height 14
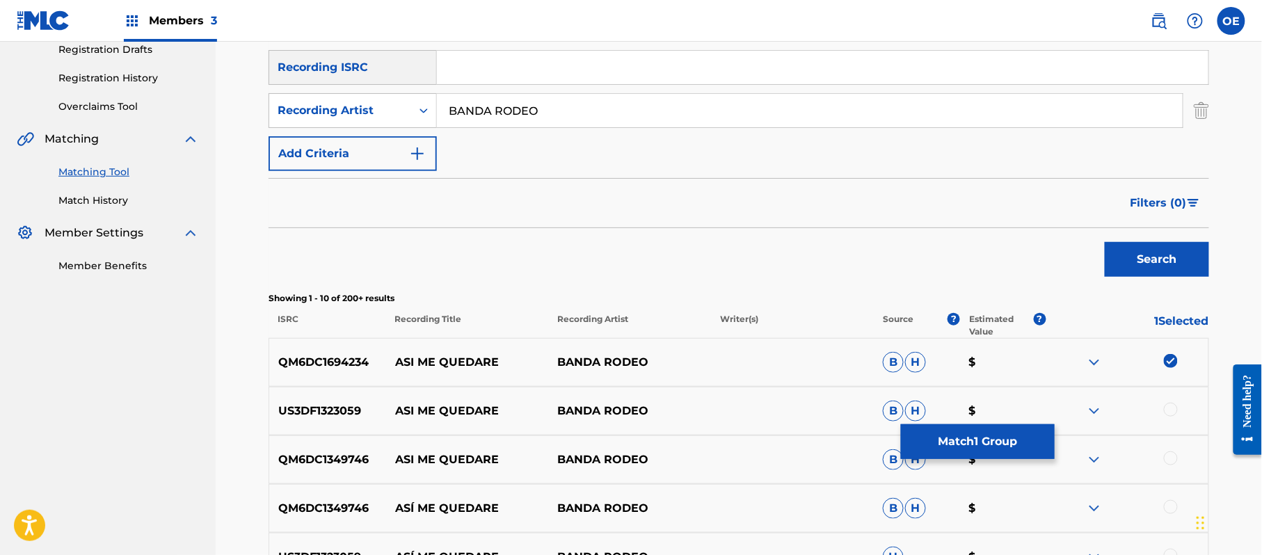
click at [1173, 401] on div "US3DF1323059 ASI ME QUEDARE BANDA RODEO B H $" at bounding box center [739, 411] width 941 height 49
drag, startPoint x: 1166, startPoint y: 406, endPoint x: 1170, endPoint y: 421, distance: 15.0
click at [1166, 405] on div at bounding box center [1171, 410] width 14 height 14
click at [1173, 459] on div at bounding box center [1171, 459] width 14 height 14
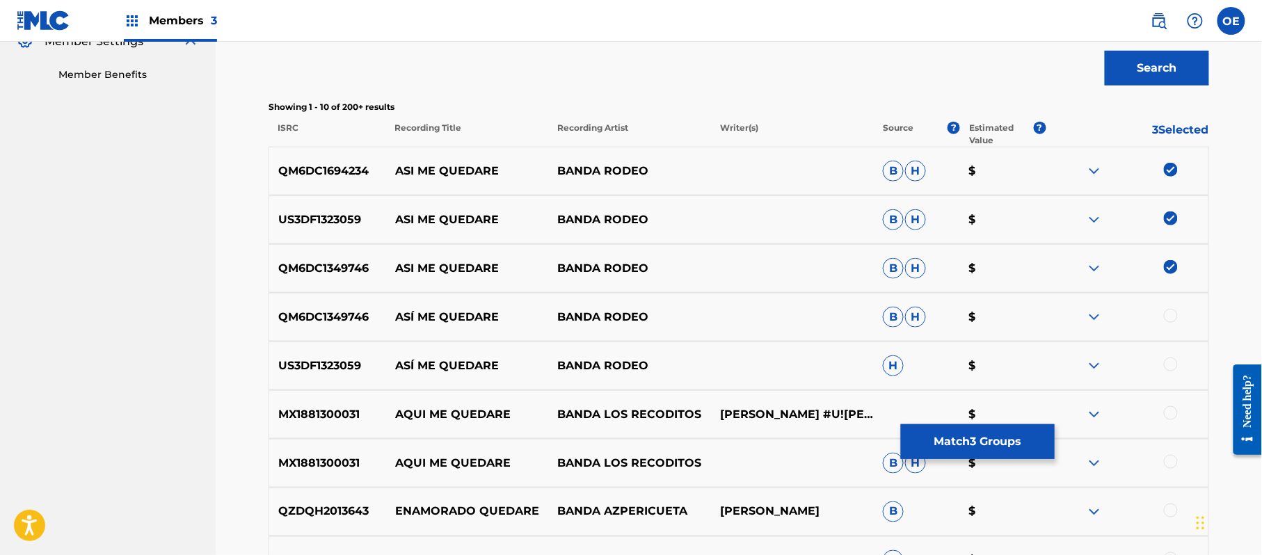
scroll to position [519, 0]
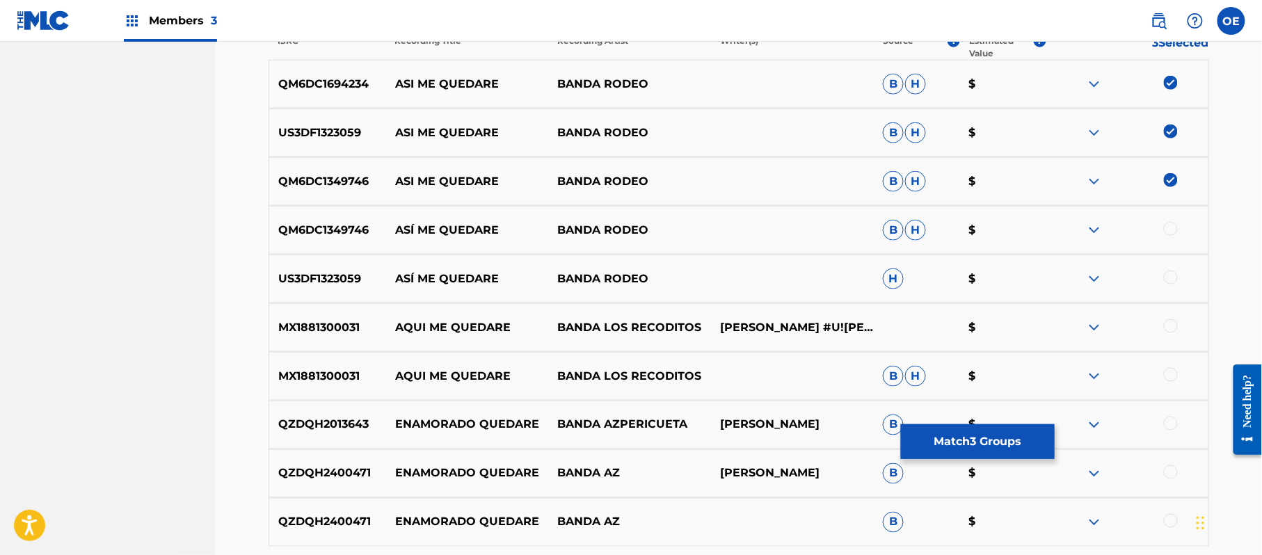
click at [1173, 224] on div at bounding box center [1171, 229] width 14 height 14
click at [1177, 282] on div at bounding box center [1127, 279] width 163 height 17
click at [1170, 277] on div at bounding box center [1171, 278] width 14 height 14
click at [987, 436] on button "Match 5 Groups" at bounding box center [978, 441] width 154 height 35
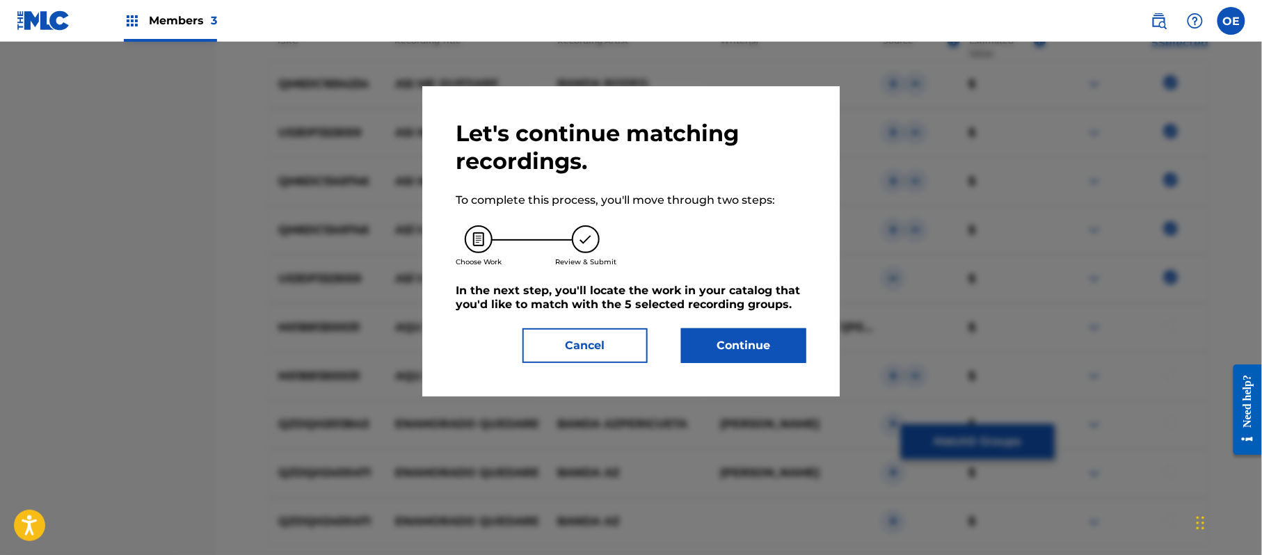
click at [741, 337] on button "Continue" at bounding box center [743, 345] width 125 height 35
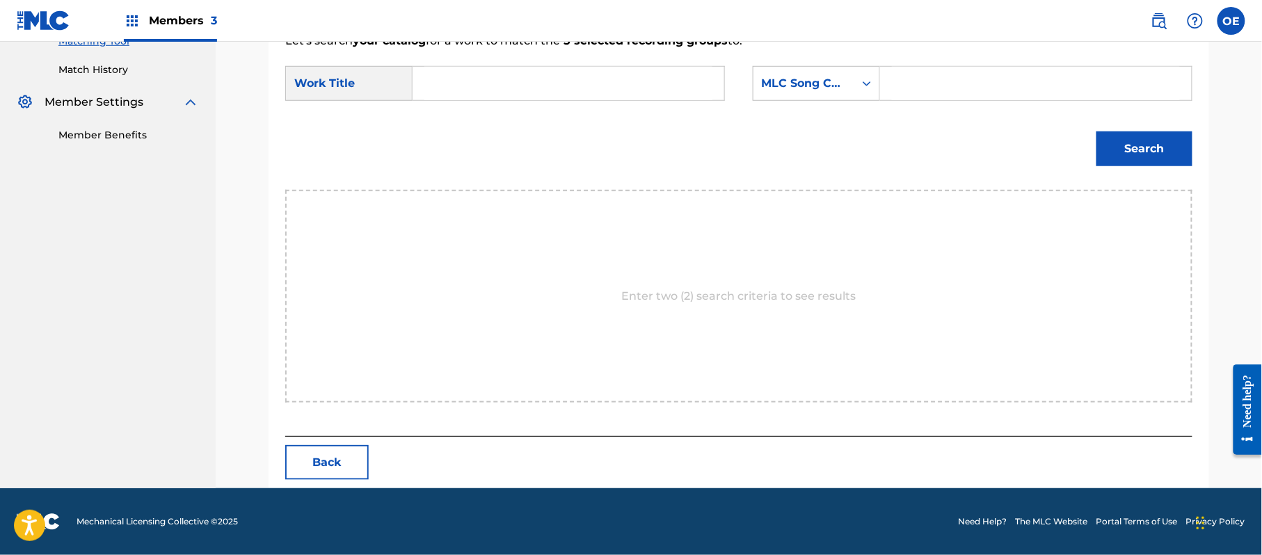
scroll to position [372, 0]
paste input "ASI ME QUEDARE"
type input "ASI ME QUEDARE"
click at [795, 86] on div "MLC Song Code" at bounding box center [804, 83] width 84 height 17
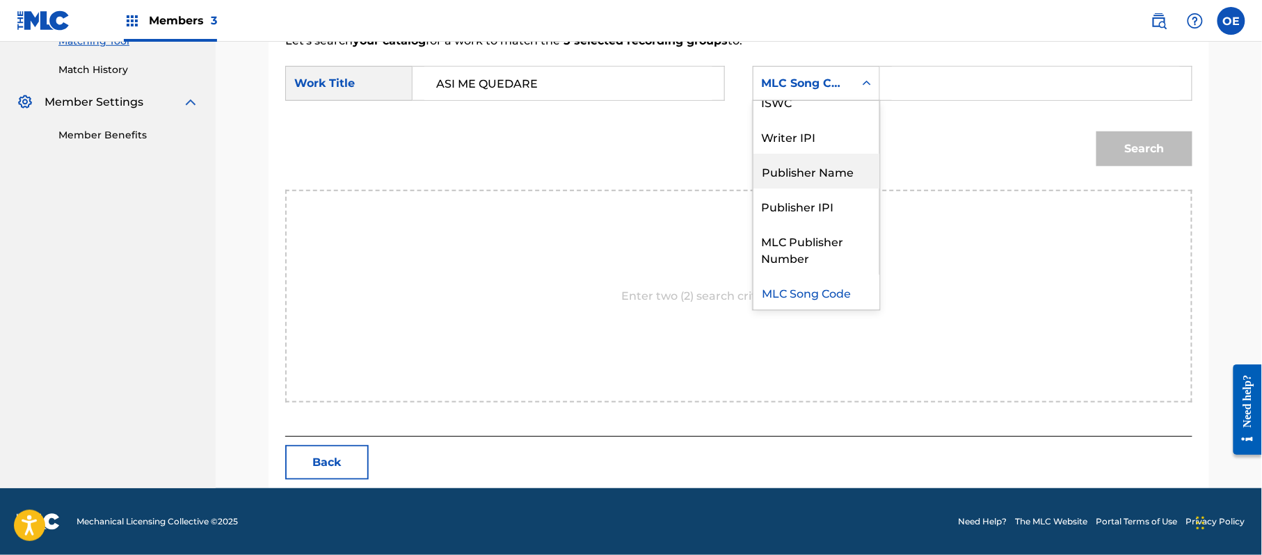
scroll to position [0, 0]
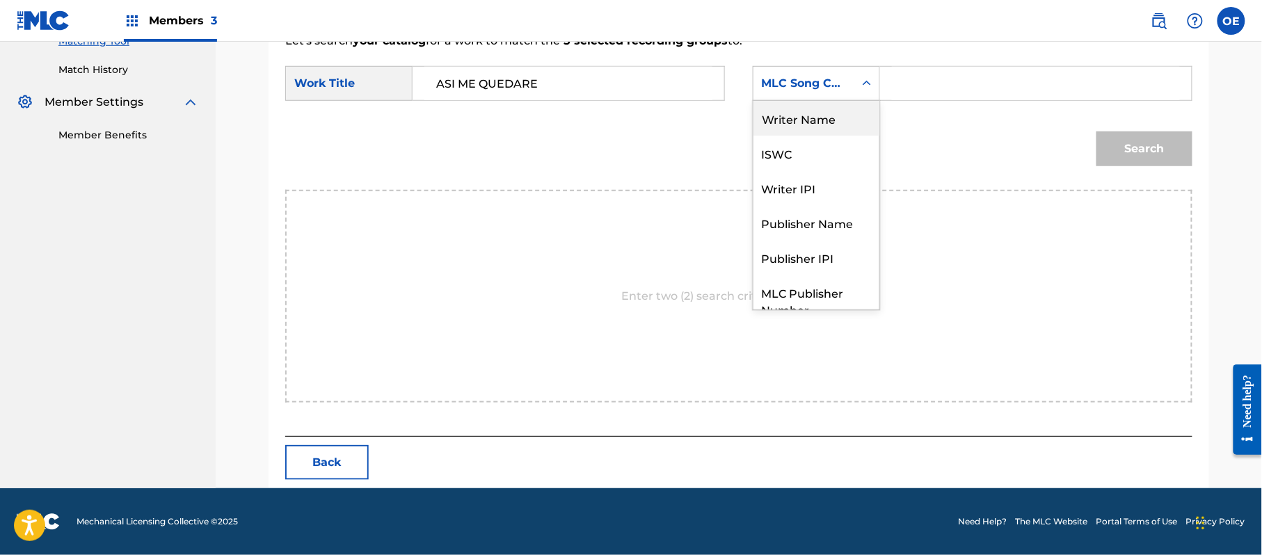
click at [802, 134] on div "Writer Name" at bounding box center [817, 118] width 126 height 35
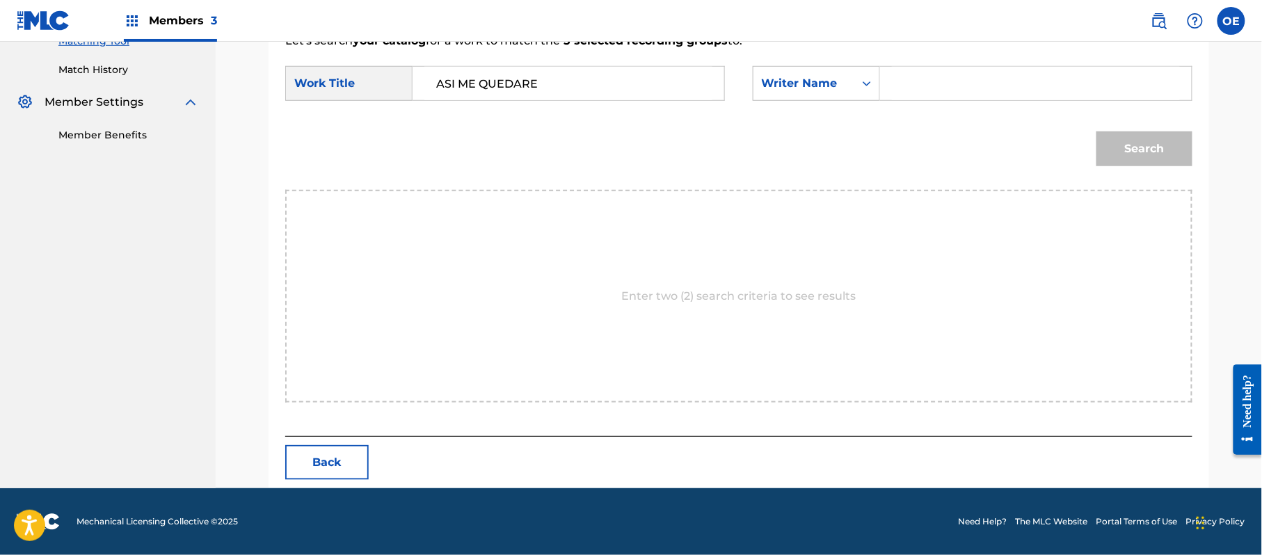
click at [972, 73] on input "Search Form" at bounding box center [1036, 83] width 288 height 33
type input "[PERSON_NAME]"
click at [1097, 132] on button "Search" at bounding box center [1145, 149] width 96 height 35
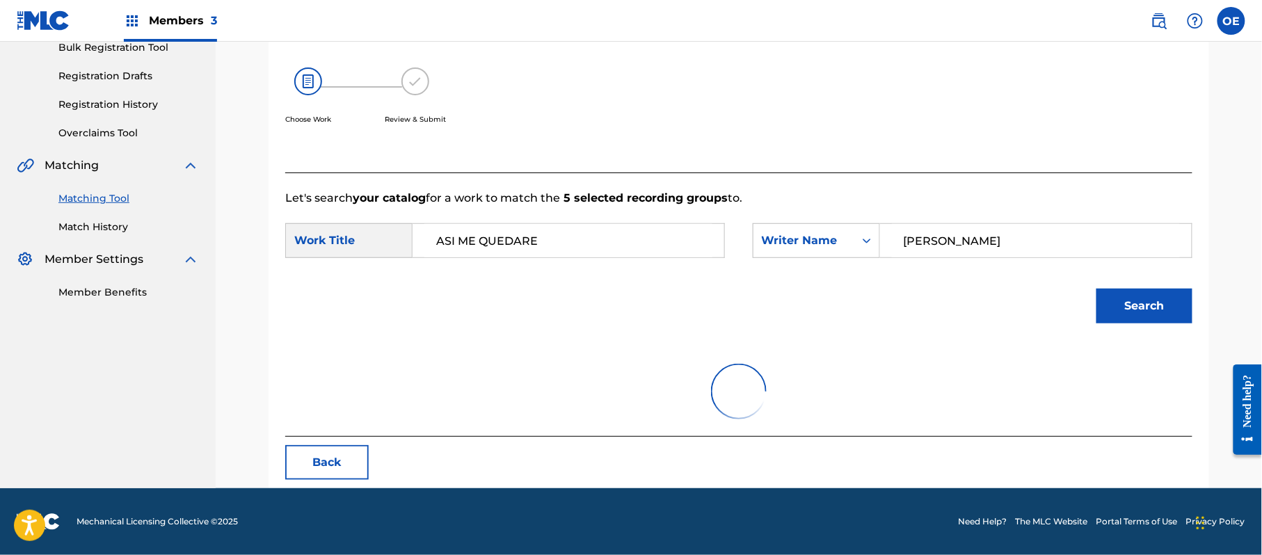
scroll to position [372, 0]
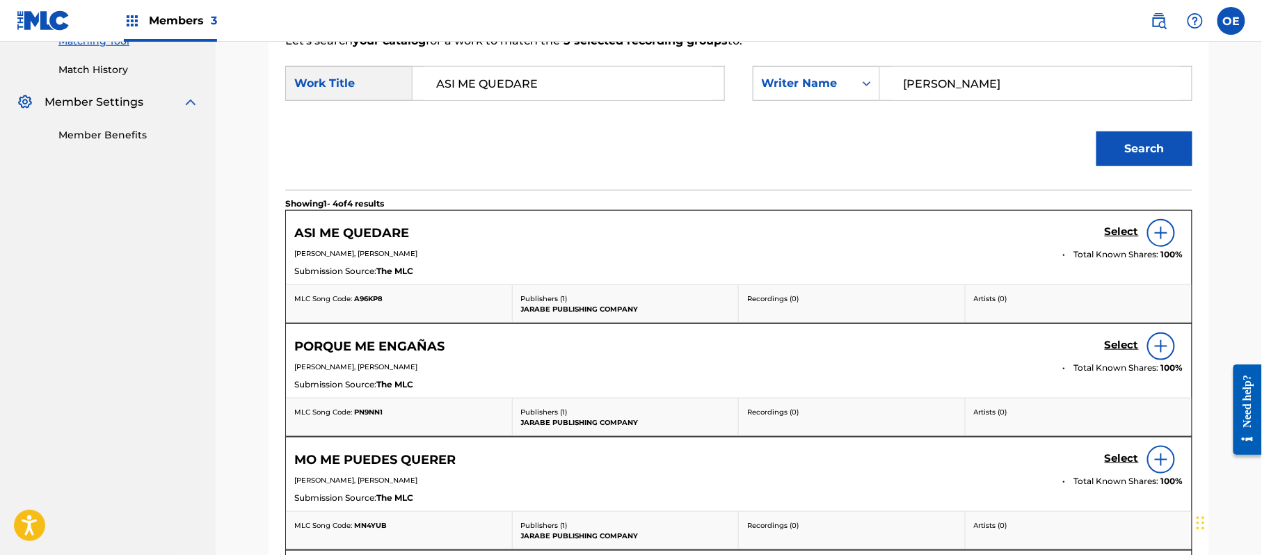
click at [1111, 234] on h5 "Select" at bounding box center [1122, 231] width 34 height 13
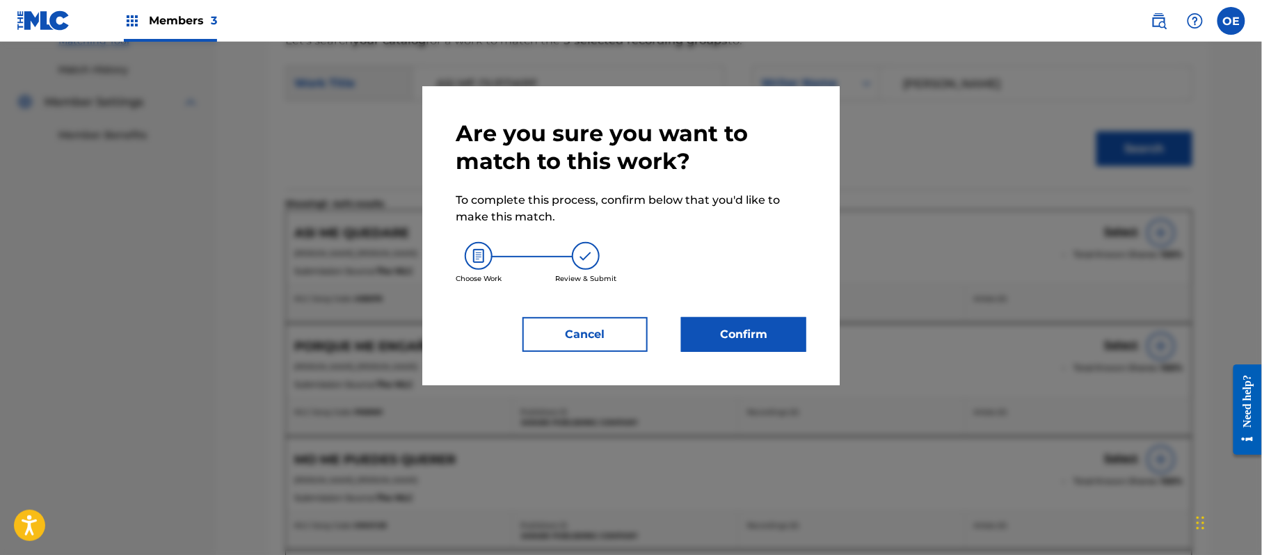
click at [747, 345] on button "Confirm" at bounding box center [743, 334] width 125 height 35
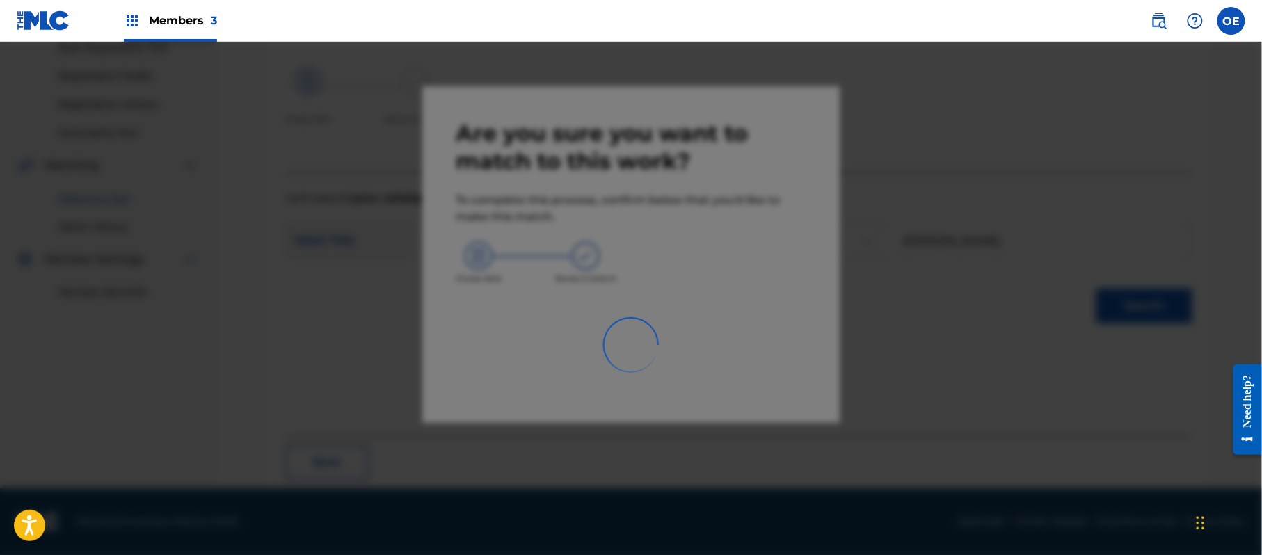
scroll to position [56, 0]
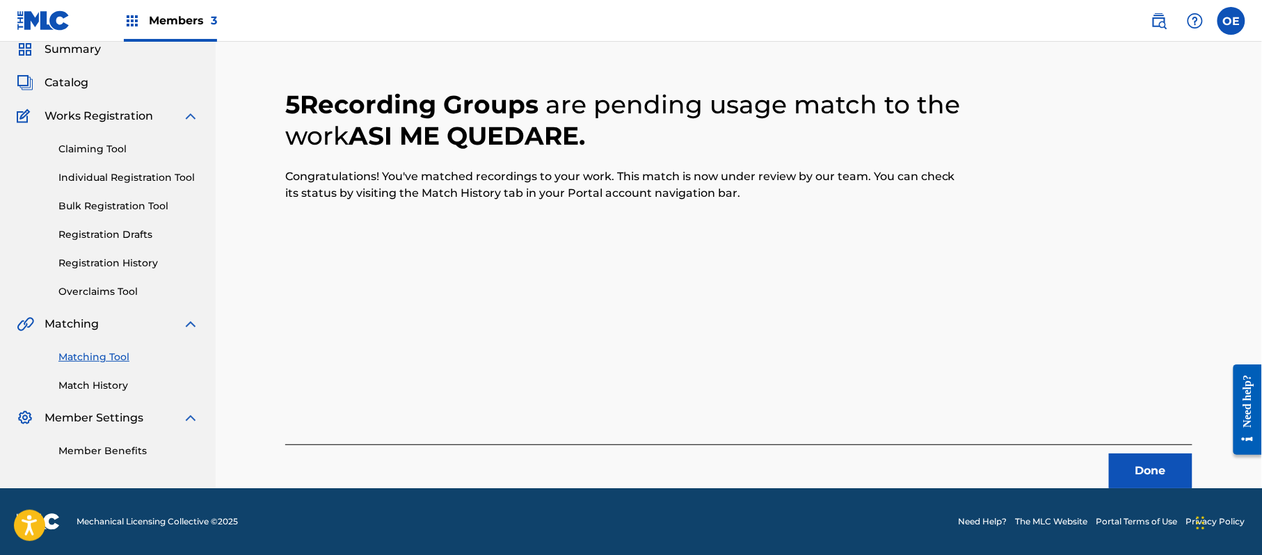
click at [1182, 469] on button "Done" at bounding box center [1150, 471] width 83 height 35
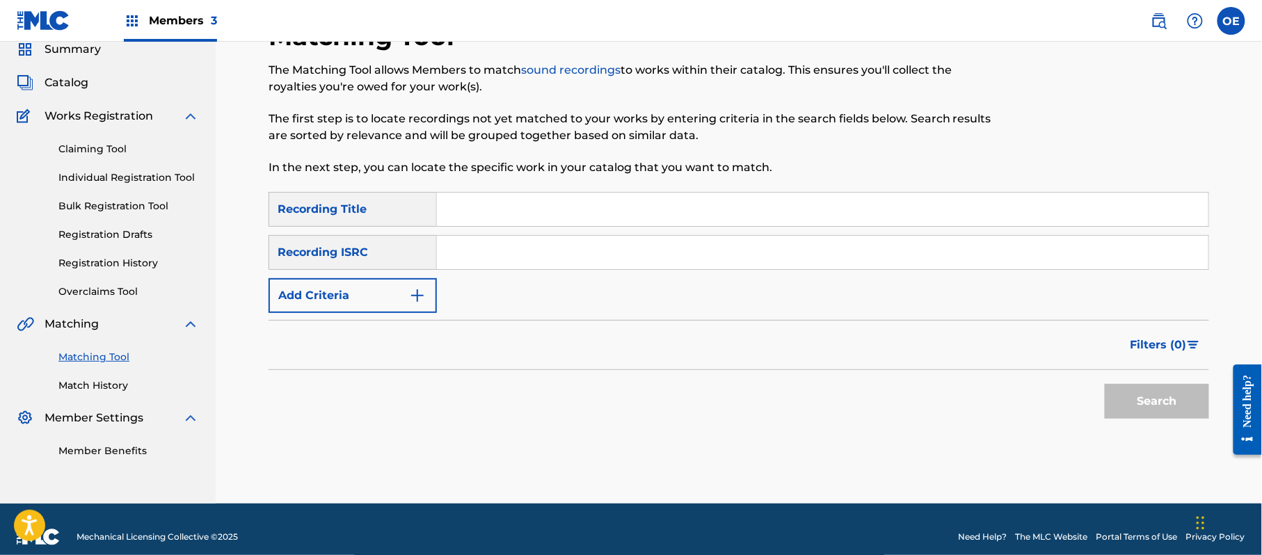
paste input "DESDE ENTONCES"
type input "DESDE ENTONCES"
click at [438, 288] on div "SearchWithCriteria0782ace1-59c9-45dc-87c1-ec14ac65e8f0 Recording Title DESDE EN…" at bounding box center [739, 252] width 941 height 121
click at [377, 294] on button "Add Criteria" at bounding box center [353, 295] width 168 height 35
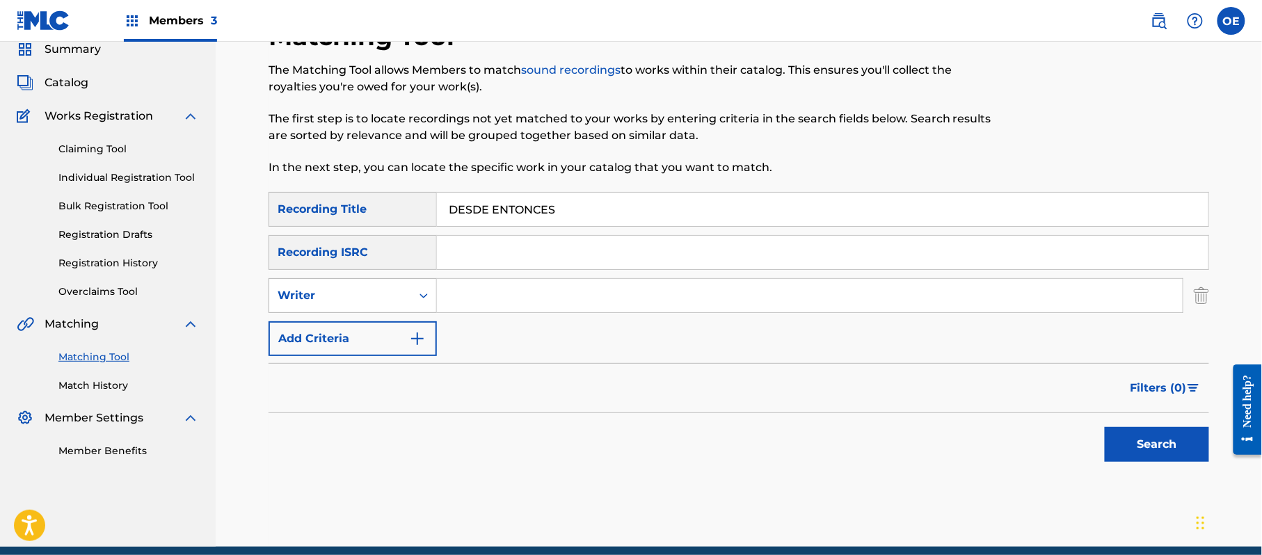
click at [365, 285] on div "Writer" at bounding box center [340, 296] width 142 height 26
click at [351, 306] on div "Writer" at bounding box center [340, 296] width 142 height 26
click at [348, 306] on div "Writer" at bounding box center [340, 296] width 142 height 26
click at [348, 326] on div "Recording Artist" at bounding box center [352, 330] width 167 height 35
paste input "BANDA RODEO"
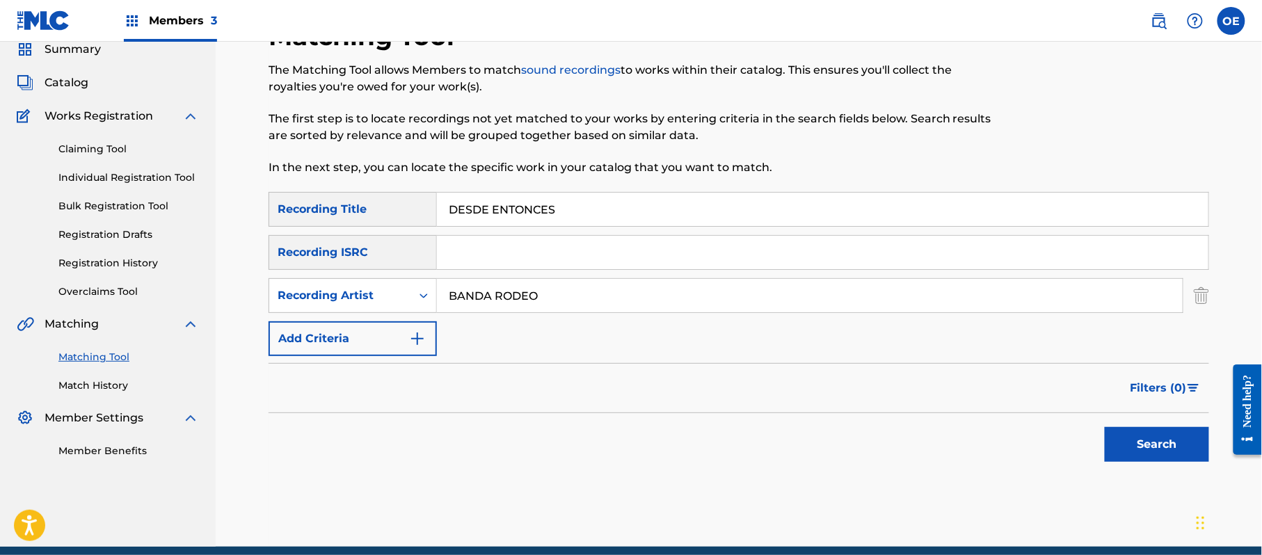
type input "BANDA RODEO"
click at [1131, 434] on button "Search" at bounding box center [1157, 444] width 104 height 35
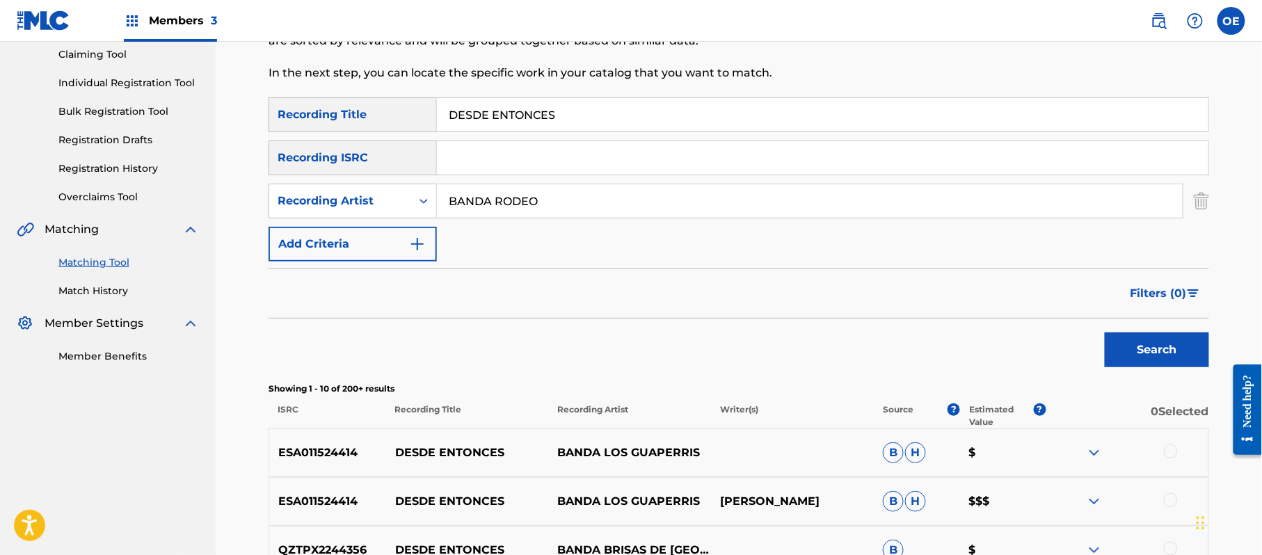
scroll to position [148, 0]
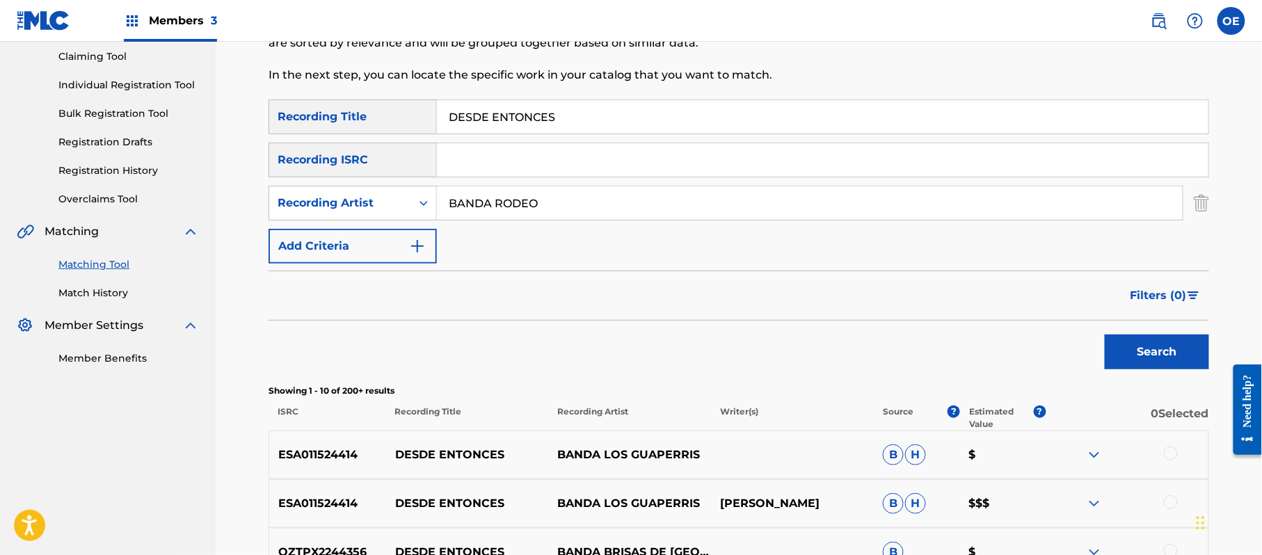
drag, startPoint x: 666, startPoint y: 117, endPoint x: 411, endPoint y: 148, distance: 257.3
click at [408, 148] on div "SearchWithCriteria0782ace1-59c9-45dc-87c1-ec14ac65e8f0 Recording Title DESDE EN…" at bounding box center [739, 182] width 941 height 164
paste input "EL GORDITO QUEBRADOR"
type input "EL GORDITO QUEBRADOR"
click at [1137, 351] on button "Search" at bounding box center [1157, 352] width 104 height 35
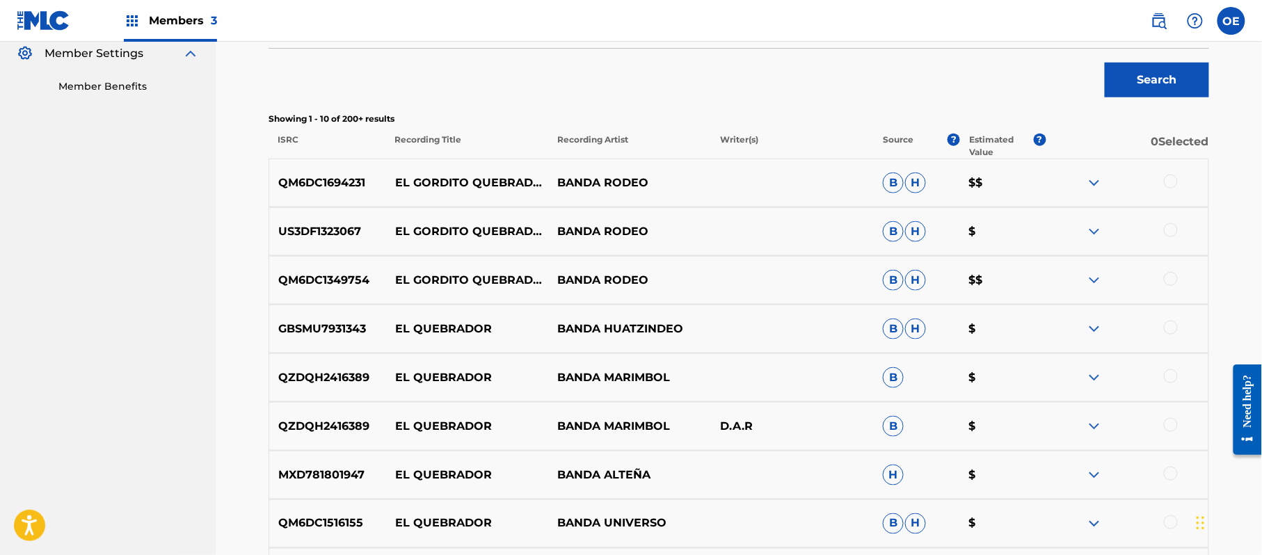
scroll to position [427, 0]
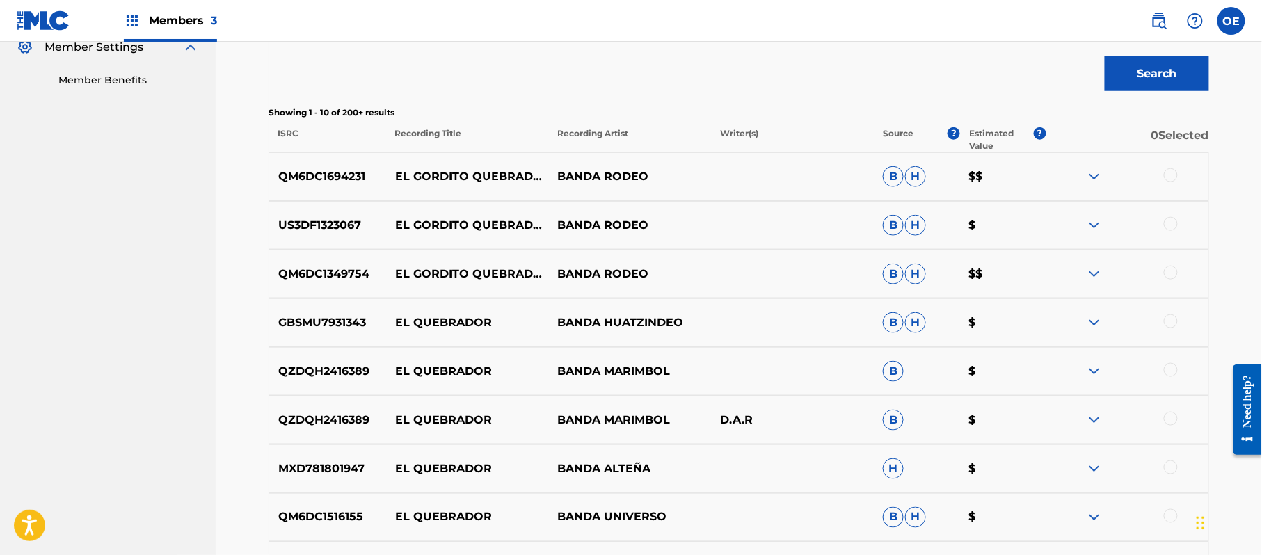
click at [1168, 269] on div at bounding box center [1171, 273] width 14 height 14
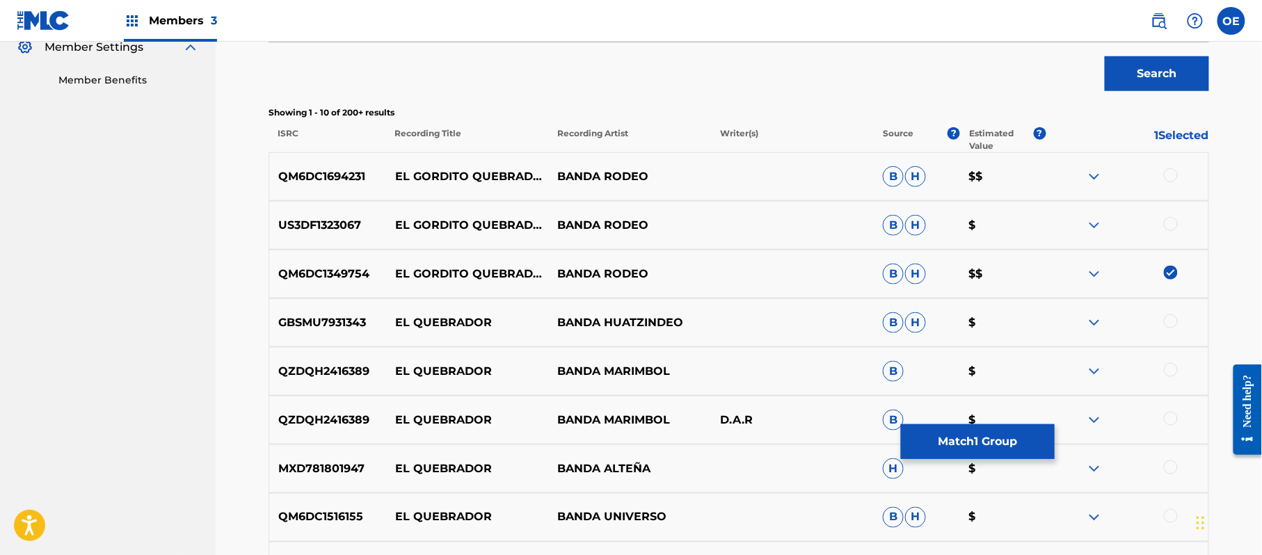
click at [1169, 226] on div at bounding box center [1171, 224] width 14 height 14
click at [1172, 173] on div at bounding box center [1171, 175] width 14 height 14
click at [985, 454] on button "Match 3 Groups" at bounding box center [978, 441] width 154 height 35
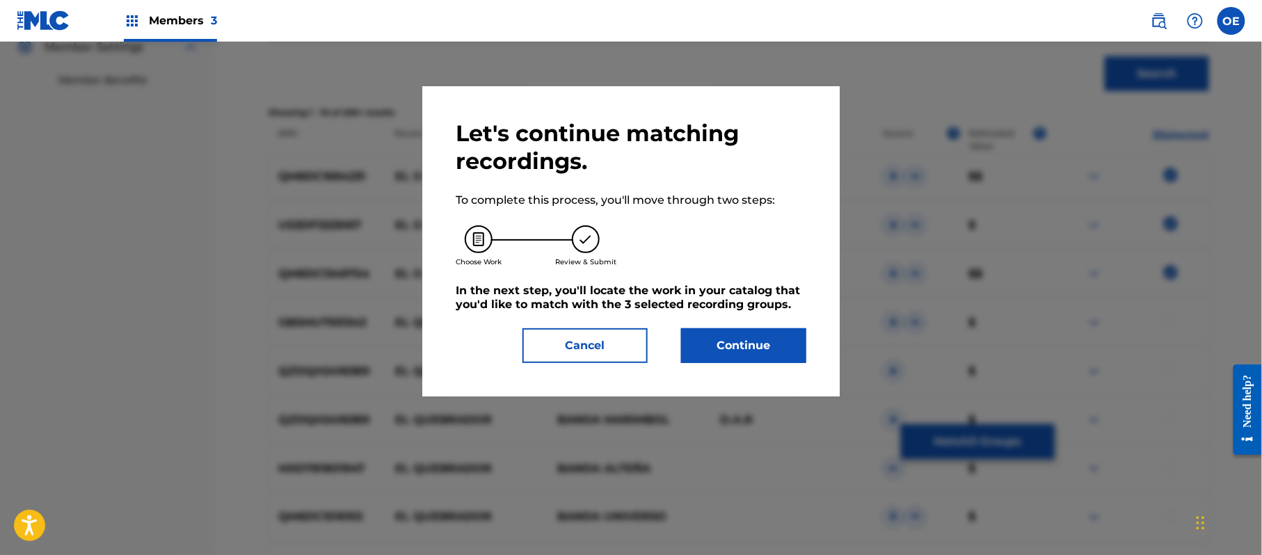
click at [697, 330] on button "Continue" at bounding box center [743, 345] width 125 height 35
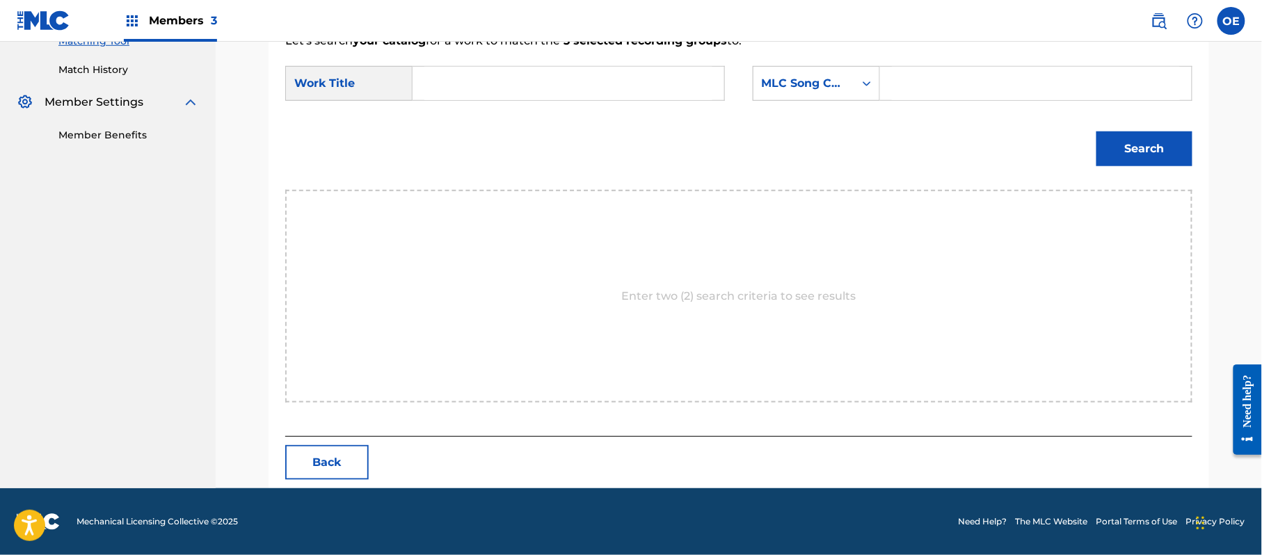
scroll to position [372, 0]
paste input "EL GORDITO QUEBRADOR"
type input "EL GORDITO QUEBRADOR"
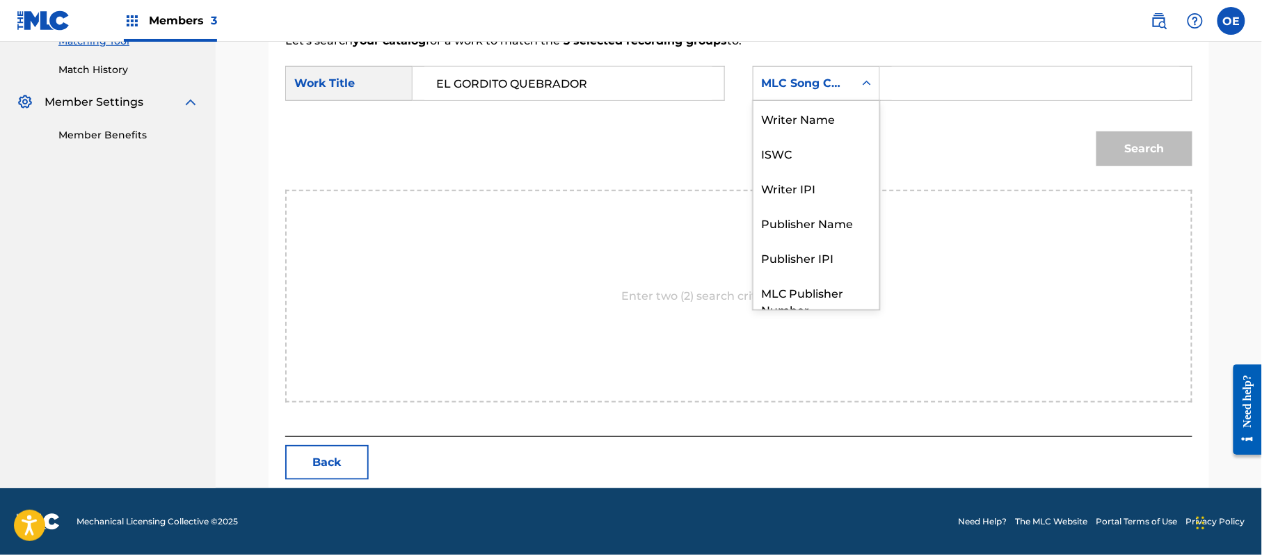
drag, startPoint x: 825, startPoint y: 72, endPoint x: 819, endPoint y: 151, distance: 78.9
click at [825, 73] on div "MLC Song Code" at bounding box center [804, 83] width 101 height 26
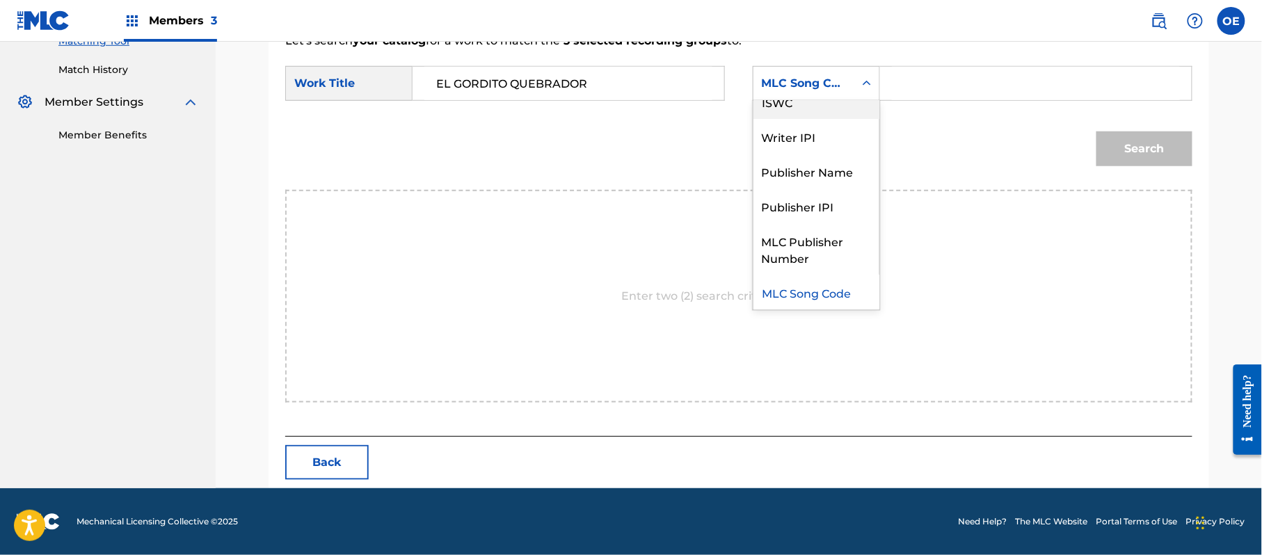
scroll to position [0, 0]
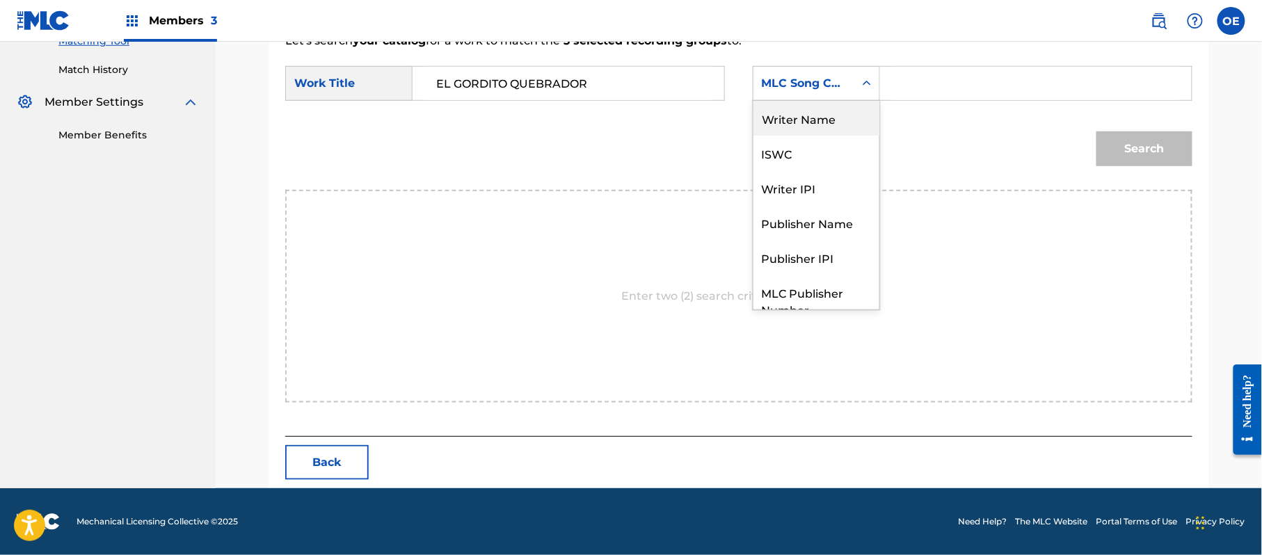
click at [803, 118] on div "Writer Name" at bounding box center [817, 118] width 126 height 35
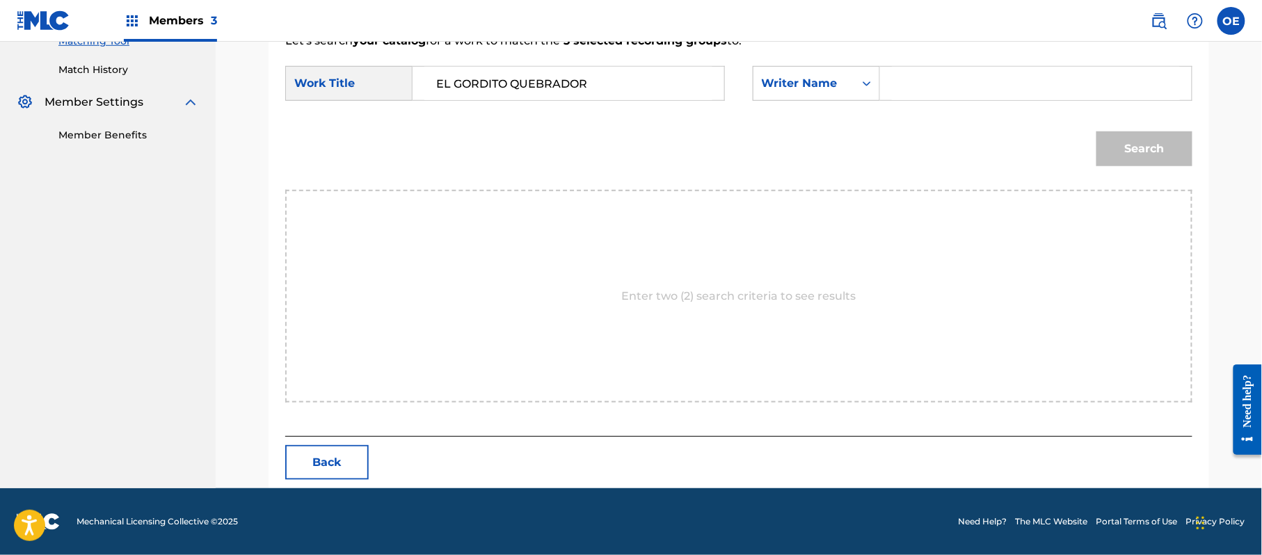
click at [964, 96] on input "Search Form" at bounding box center [1036, 83] width 288 height 33
type input "[PERSON_NAME]"
click at [1097, 132] on button "Search" at bounding box center [1145, 149] width 96 height 35
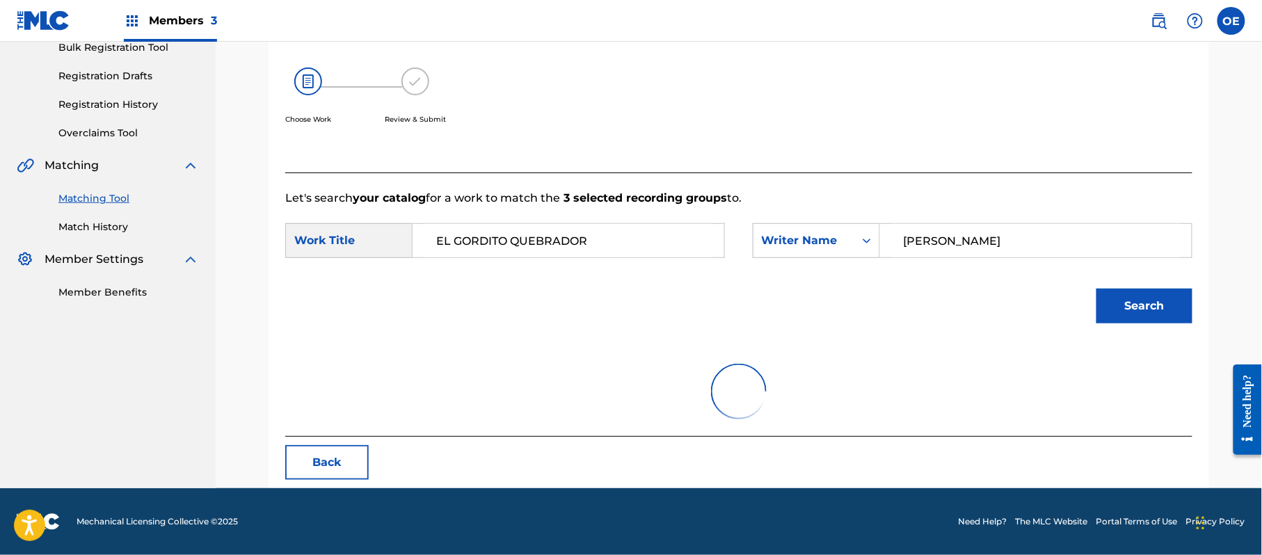
scroll to position [372, 0]
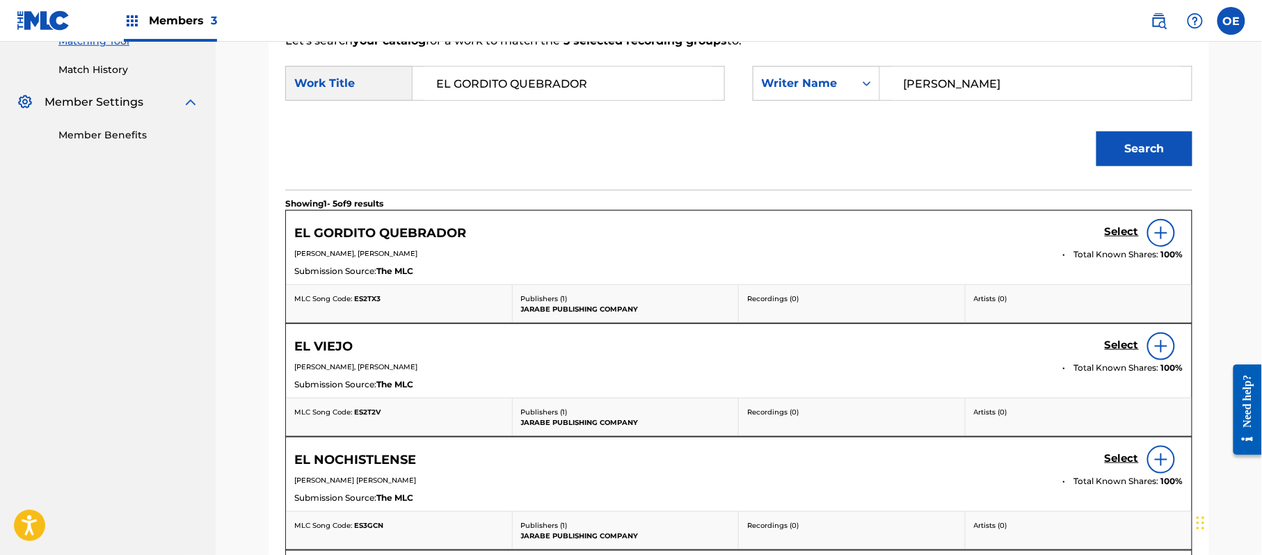
click at [1128, 226] on h5 "Select" at bounding box center [1122, 231] width 34 height 13
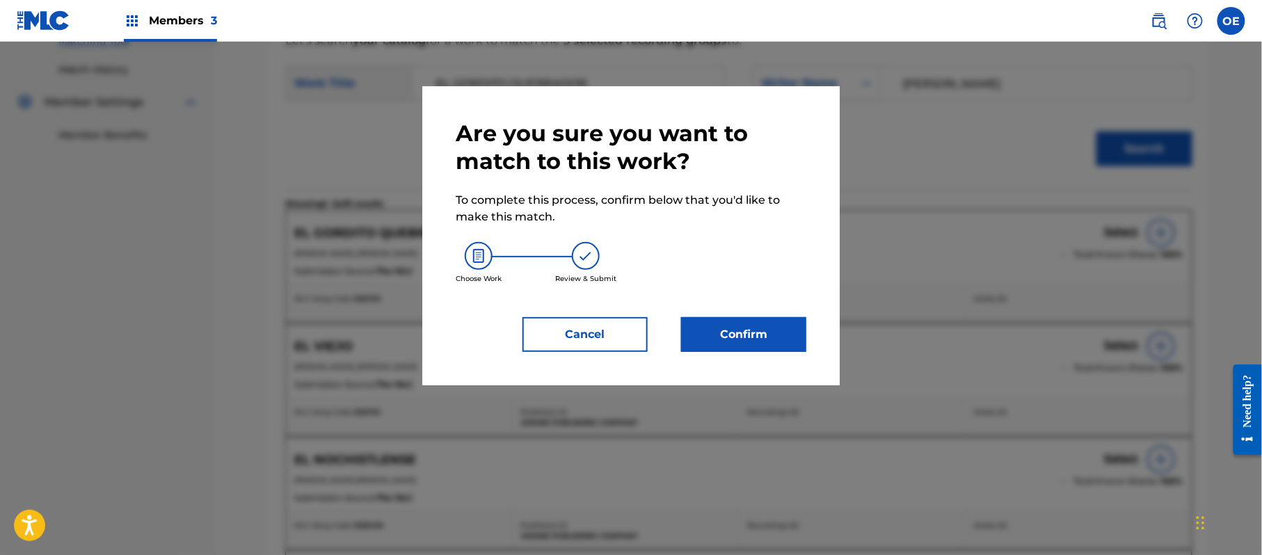
click at [708, 326] on button "Confirm" at bounding box center [743, 334] width 125 height 35
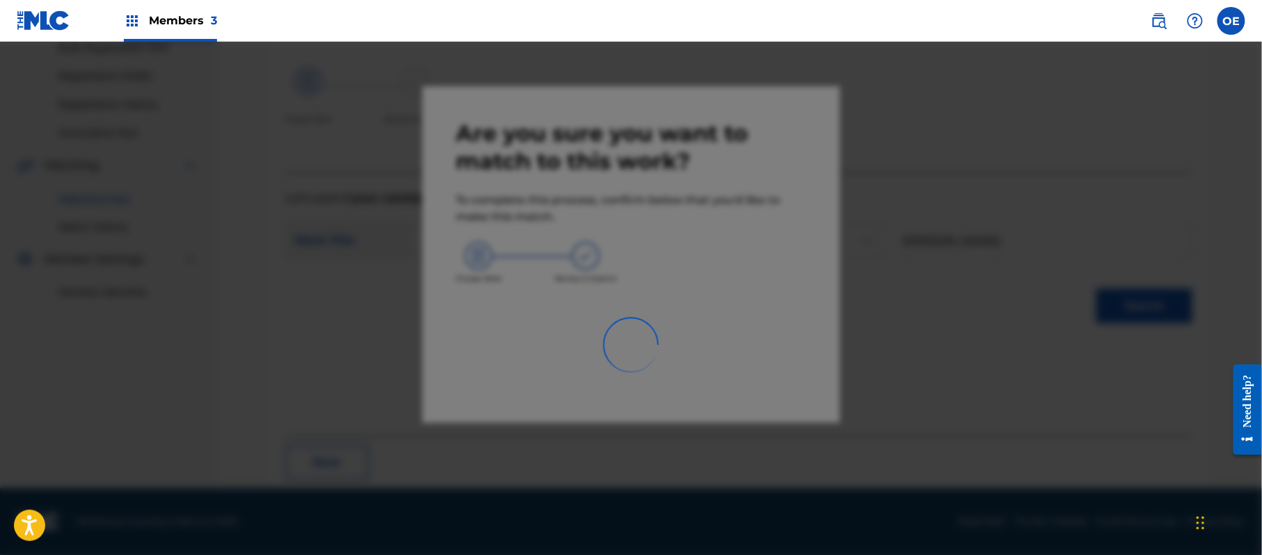
scroll to position [56, 0]
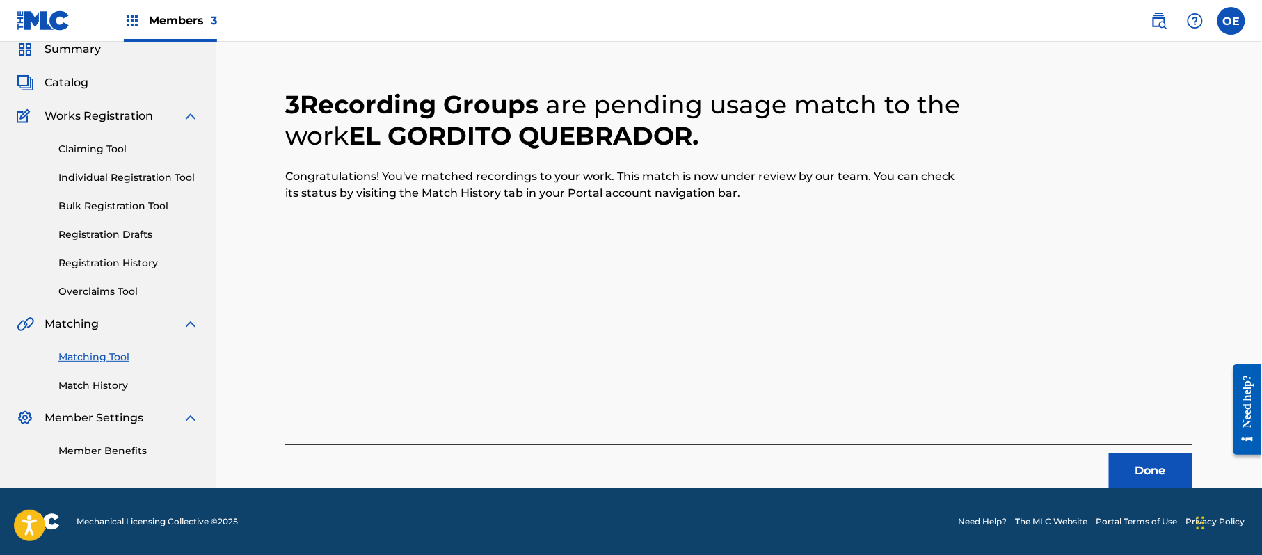
click at [1137, 466] on button "Done" at bounding box center [1150, 471] width 83 height 35
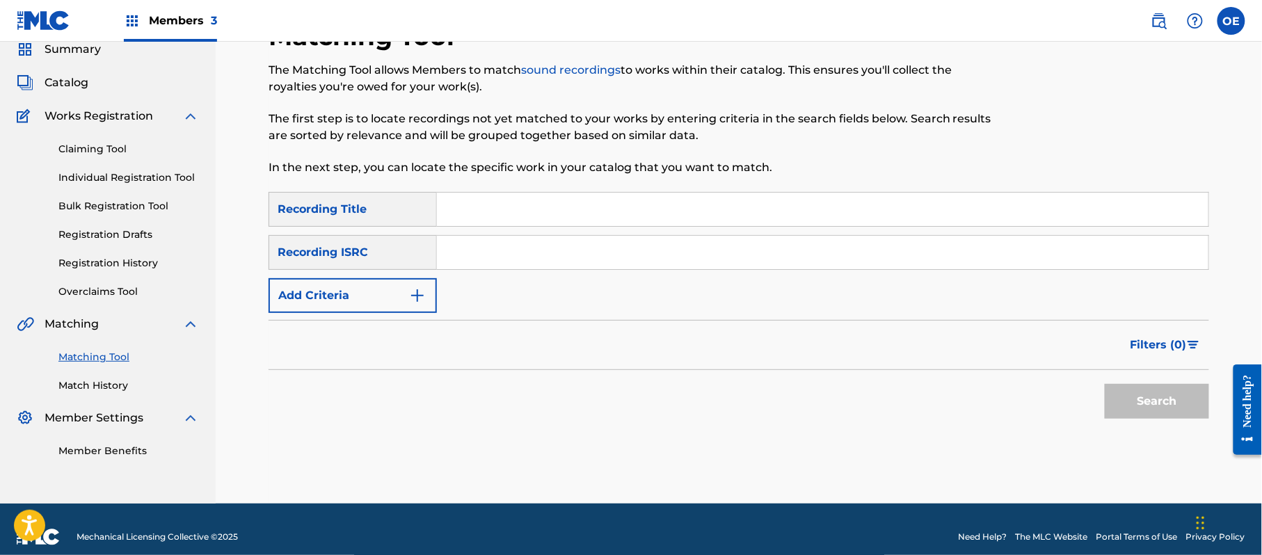
paste input "EL JALONCITO"
type input "EL JALONCITO"
click at [360, 299] on button "Add Criteria" at bounding box center [353, 295] width 168 height 35
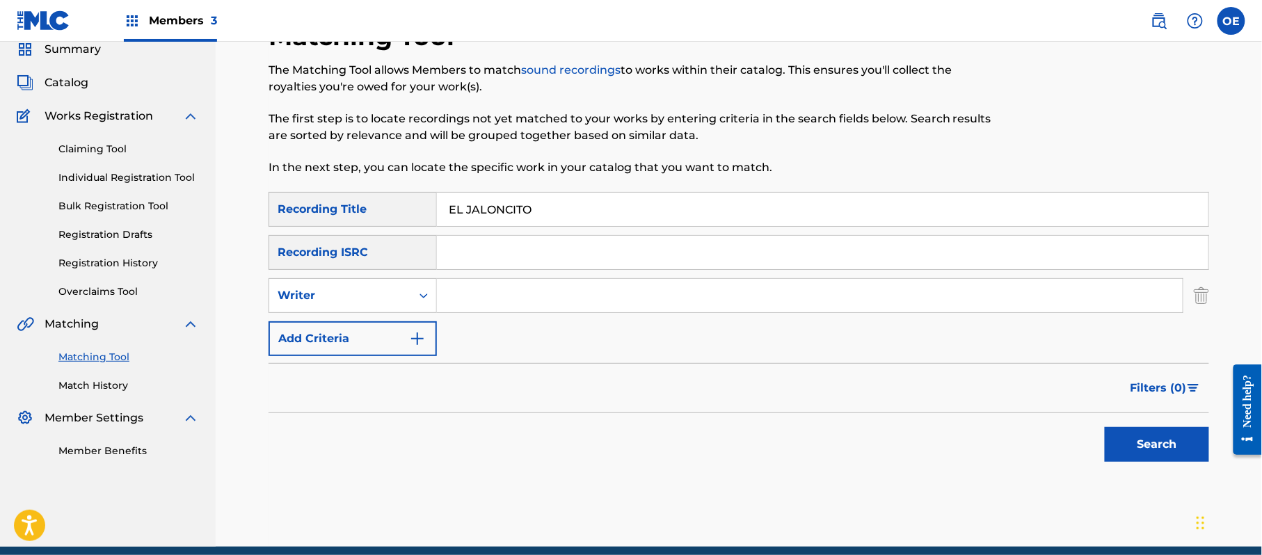
click at [359, 299] on div "Writer" at bounding box center [340, 295] width 125 height 17
click at [341, 327] on div "Recording Artist" at bounding box center [352, 330] width 167 height 35
paste input "BANDA RODEO"
type input "BANDA RODEO"
click at [1154, 438] on button "Search" at bounding box center [1157, 444] width 104 height 35
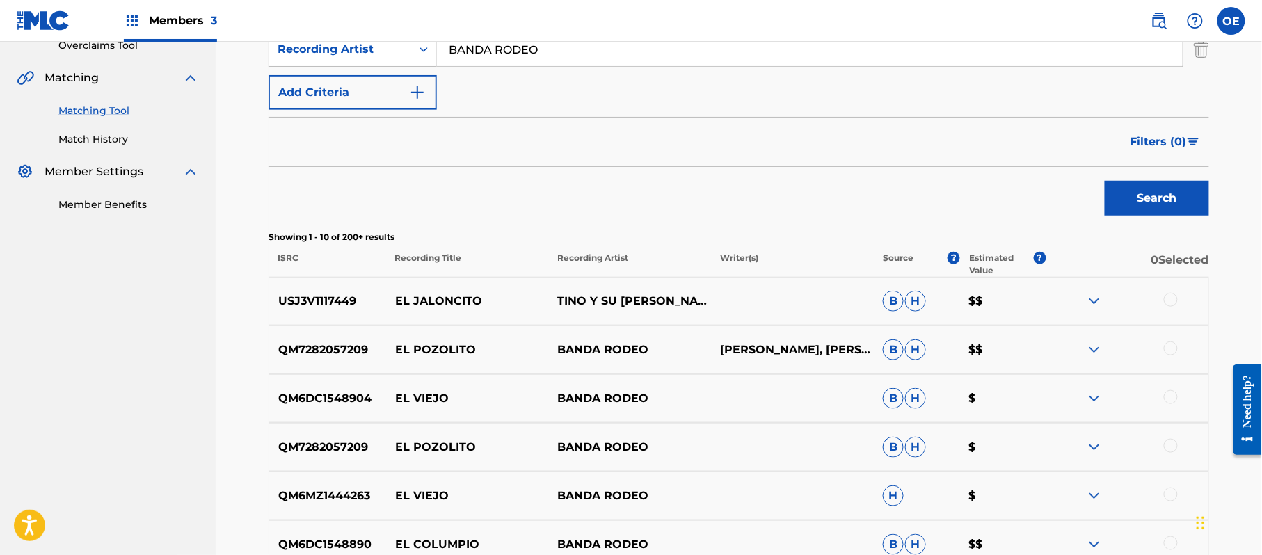
scroll to position [203, 0]
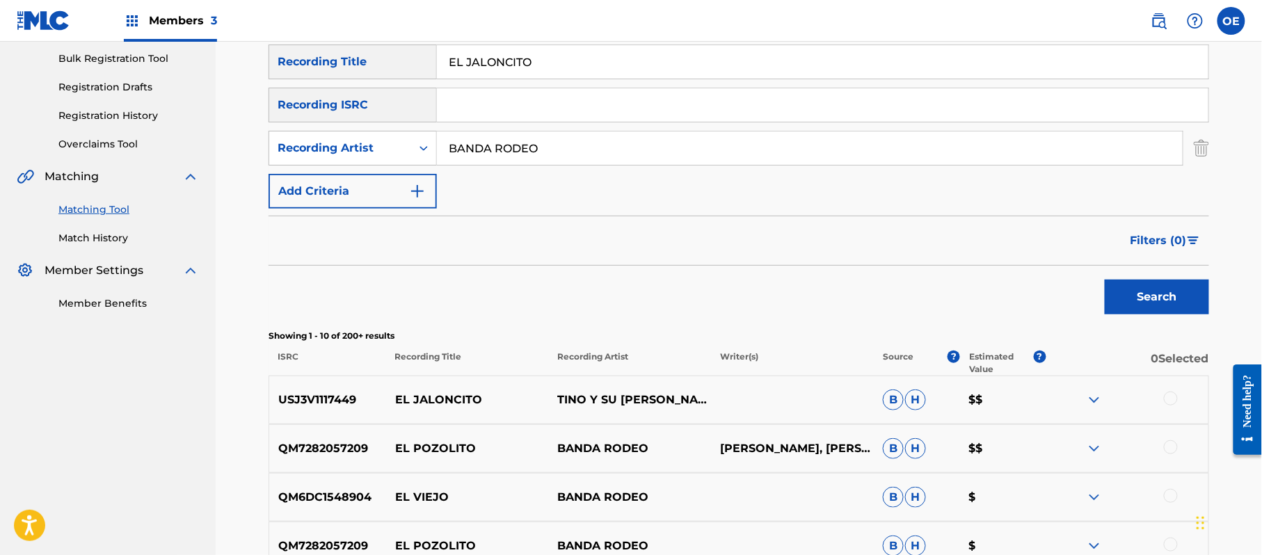
drag, startPoint x: 562, startPoint y: 67, endPoint x: 295, endPoint y: 90, distance: 268.2
click at [295, 90] on div "SearchWithCriteria0782ace1-59c9-45dc-87c1-ec14ac65e8f0 Recording Title EL JALON…" at bounding box center [739, 127] width 941 height 164
paste
type input "EL LLANERO SOLITARIO"
click at [1131, 283] on button "Search" at bounding box center [1157, 297] width 104 height 35
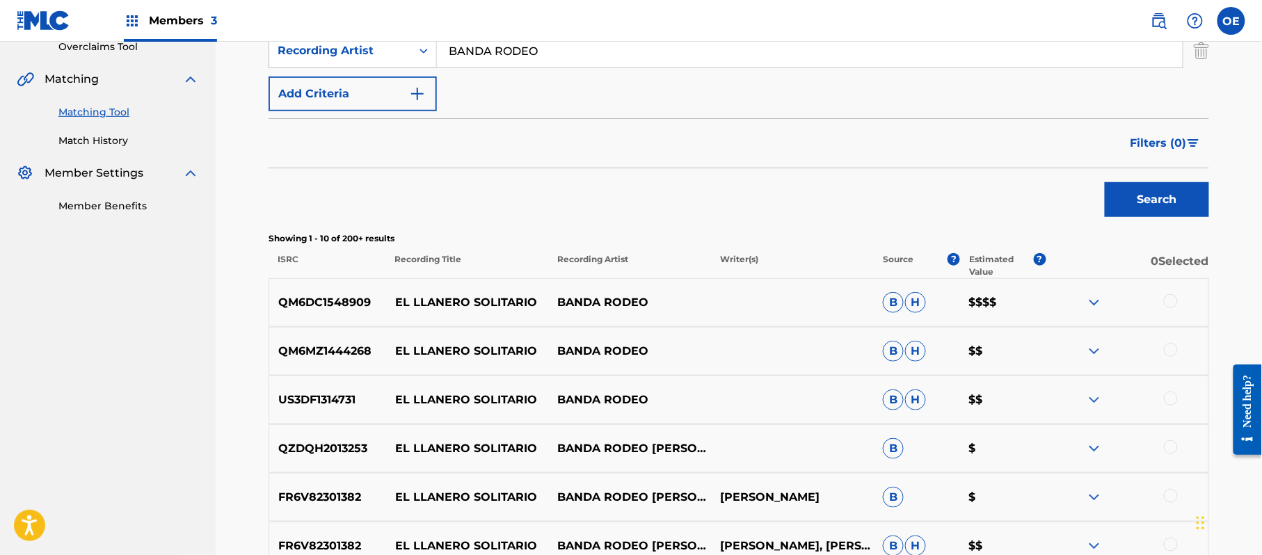
scroll to position [388, 0]
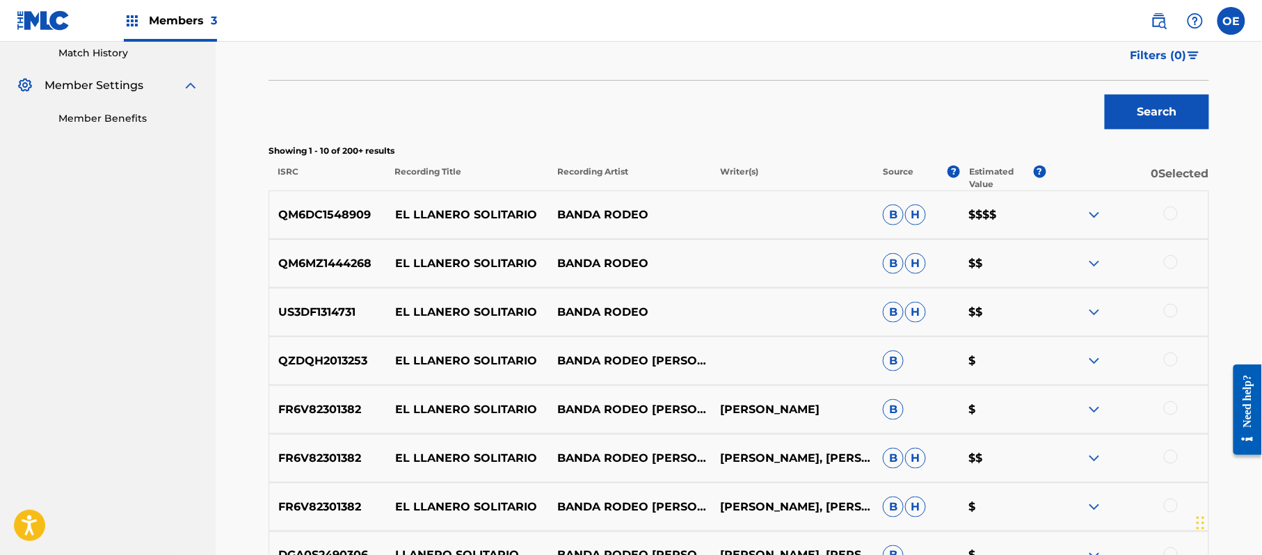
click at [1165, 218] on div at bounding box center [1127, 215] width 163 height 17
click at [1175, 212] on div at bounding box center [1171, 214] width 14 height 14
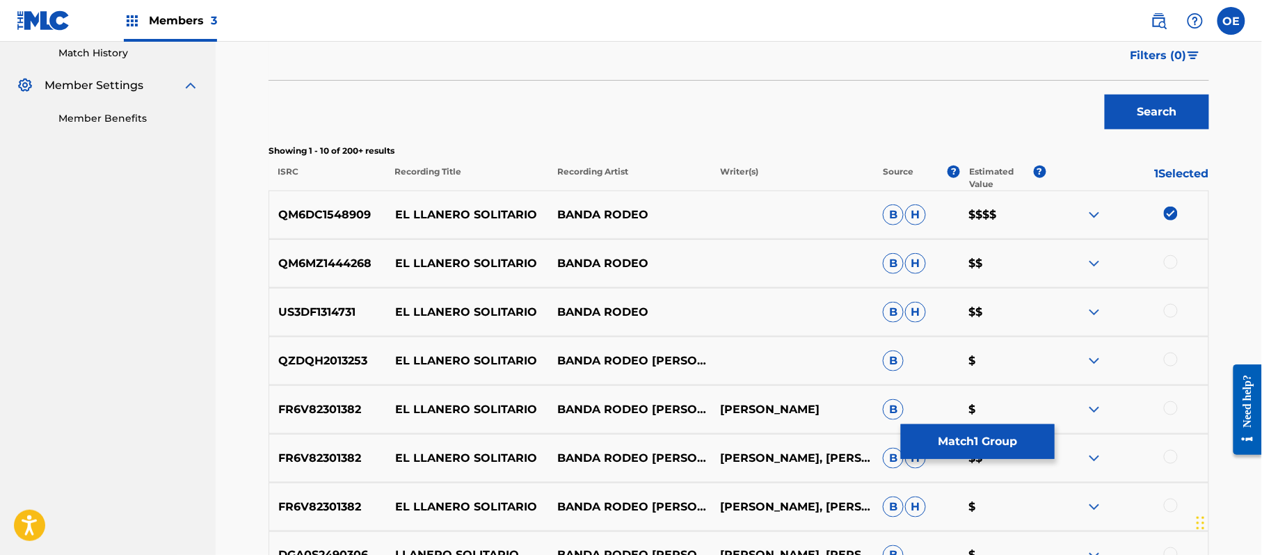
click at [1170, 262] on div at bounding box center [1171, 262] width 14 height 14
click at [1167, 310] on div at bounding box center [1171, 311] width 14 height 14
click at [1169, 370] on div "QZDQH2013253 EL LLANERO SOLITARIO BANDA RODEO [PERSON_NAME] B $" at bounding box center [739, 361] width 941 height 49
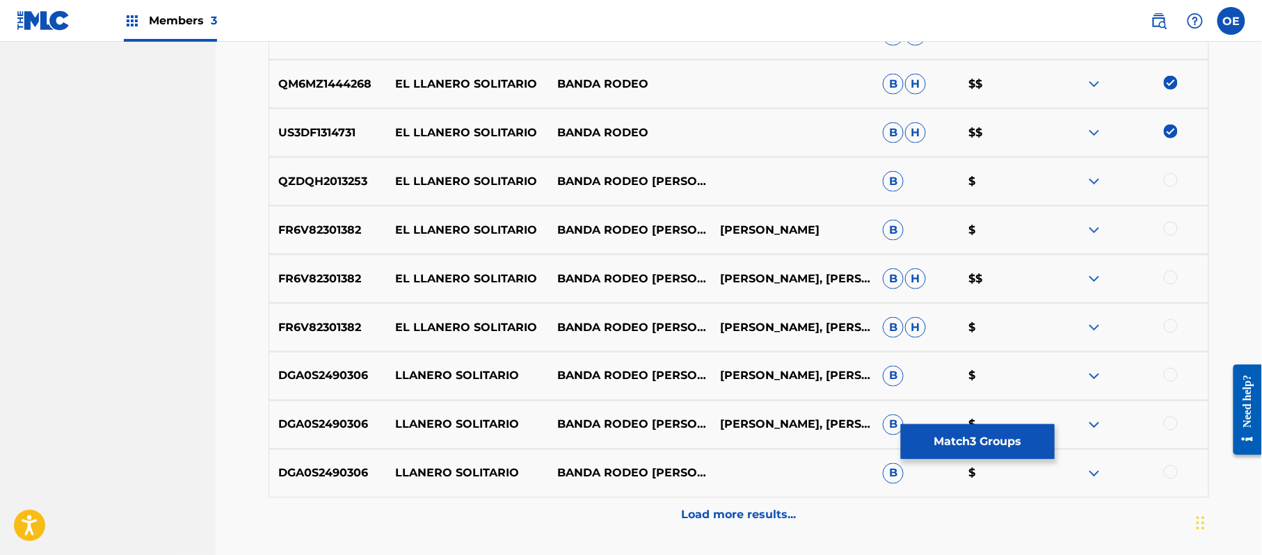
scroll to position [574, 0]
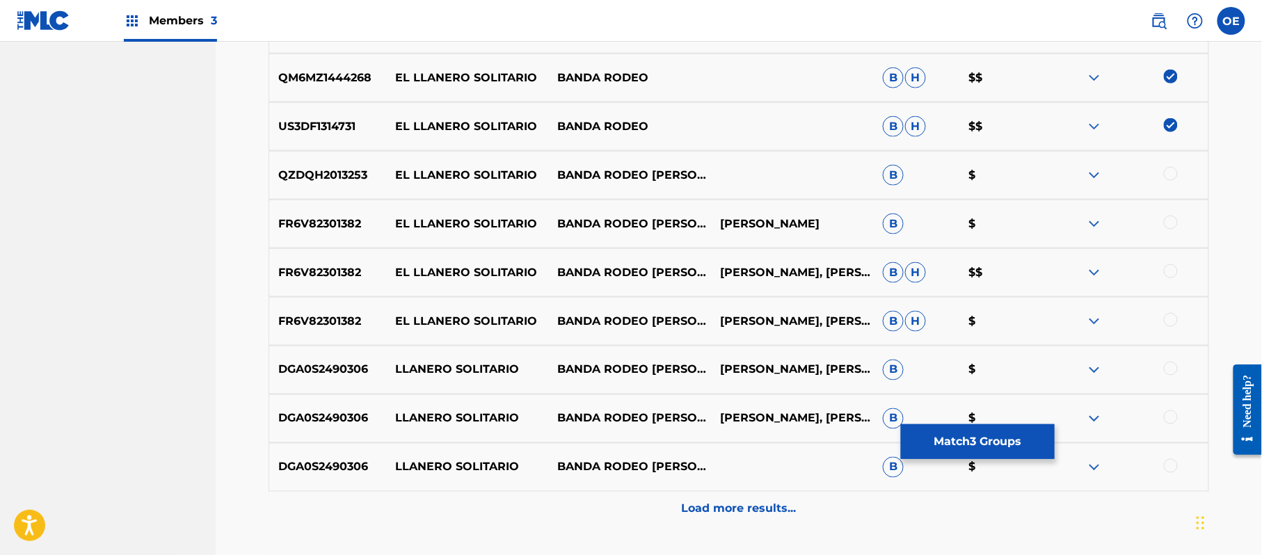
click at [1175, 468] on div at bounding box center [1171, 466] width 14 height 14
click at [1176, 412] on div at bounding box center [1127, 419] width 163 height 17
click at [1169, 413] on div at bounding box center [1171, 418] width 14 height 14
click at [1170, 374] on div at bounding box center [1171, 369] width 14 height 14
click at [1168, 324] on div at bounding box center [1171, 320] width 14 height 14
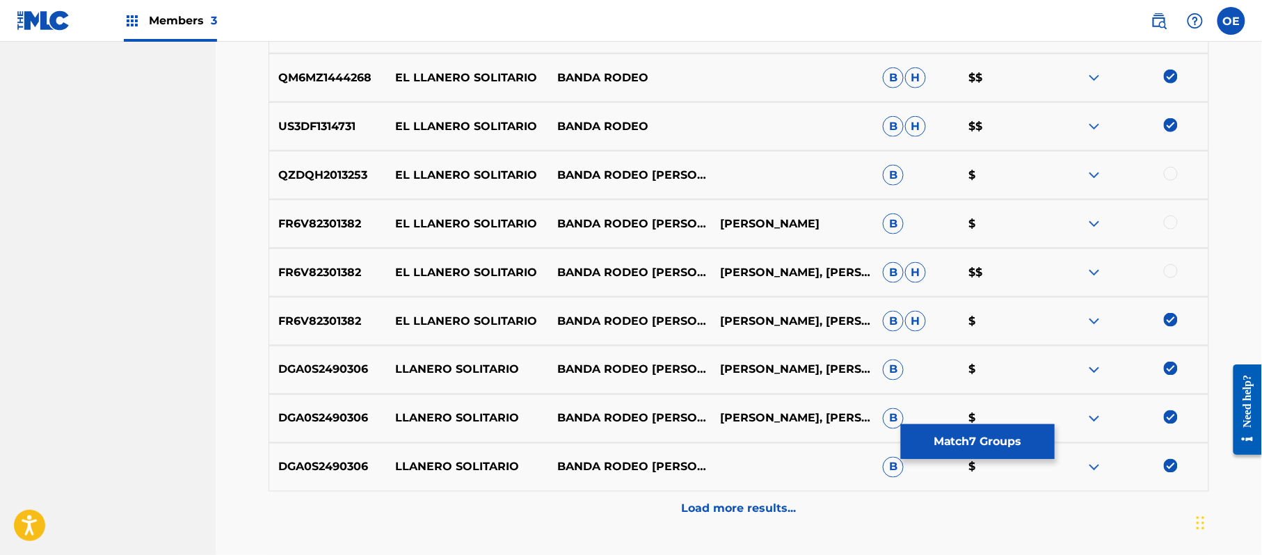
click at [1168, 278] on div at bounding box center [1127, 272] width 163 height 17
click at [1170, 274] on div at bounding box center [1171, 271] width 14 height 14
click at [1175, 223] on div at bounding box center [1171, 223] width 14 height 14
click at [1172, 170] on div at bounding box center [1171, 174] width 14 height 14
click at [697, 516] on p "Load more results..." at bounding box center [739, 509] width 115 height 17
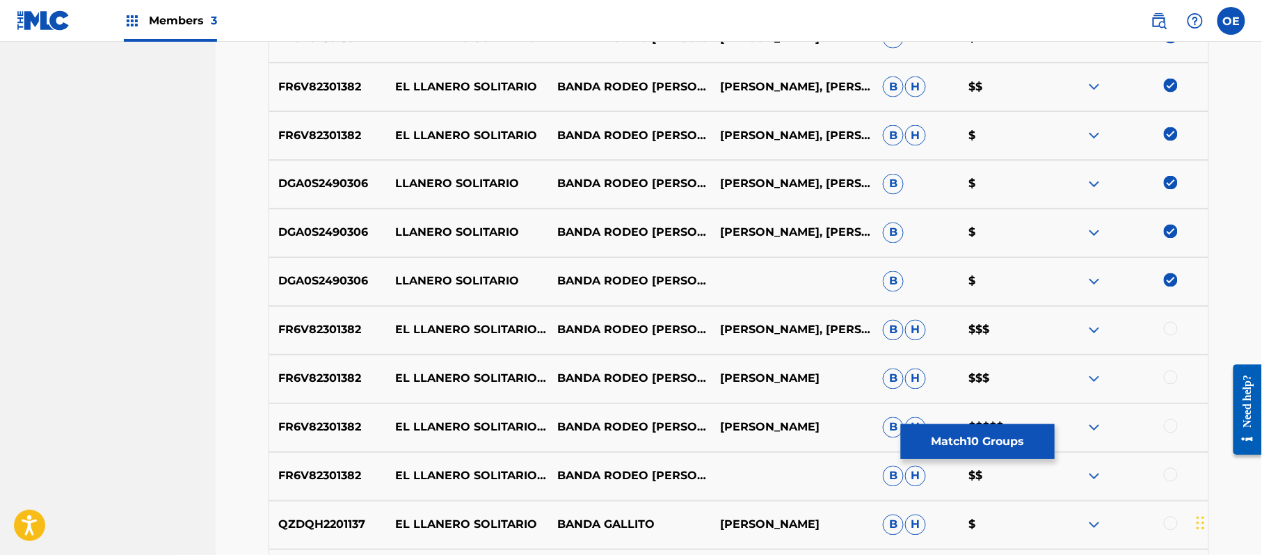
scroll to position [852, 0]
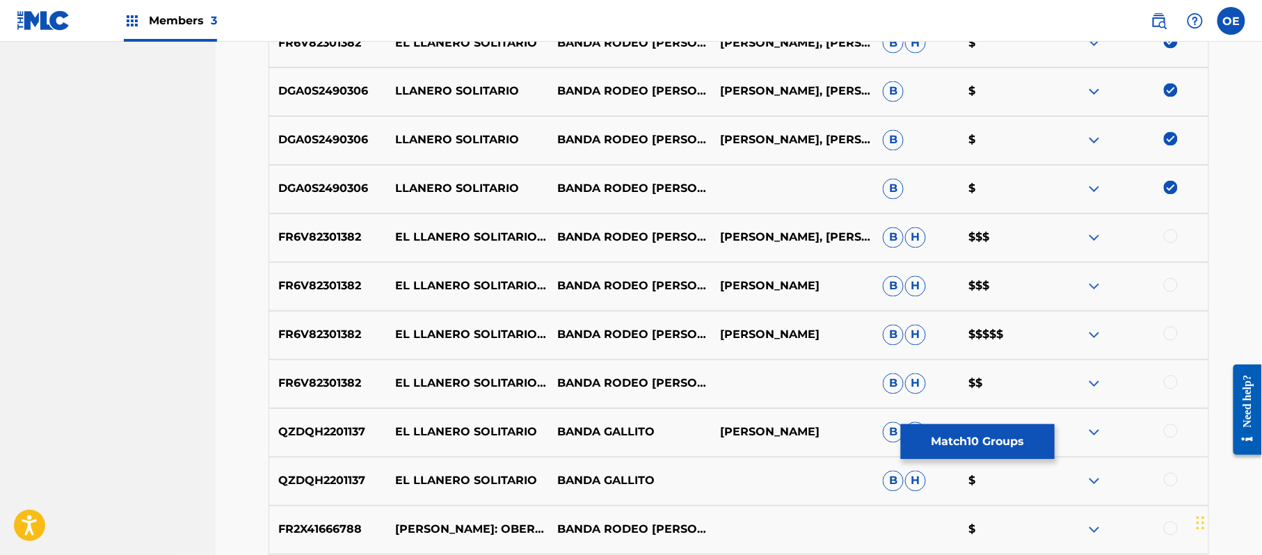
click at [1168, 385] on div at bounding box center [1171, 383] width 14 height 14
click at [1176, 346] on div "FR6V82301382 EL LLANERO SOLITARIO - [PERSON_NAME] [PERSON_NAME] RODEO [PERSON_N…" at bounding box center [739, 335] width 941 height 49
click at [1176, 338] on div at bounding box center [1171, 334] width 14 height 14
click at [1169, 296] on div "FR6V82301382 EL LLANERO SOLITARIO ([PERSON_NAME]) [PERSON_NAME] RODEO [PERSON_N…" at bounding box center [739, 286] width 941 height 49
click at [1170, 291] on div at bounding box center [1171, 285] width 14 height 14
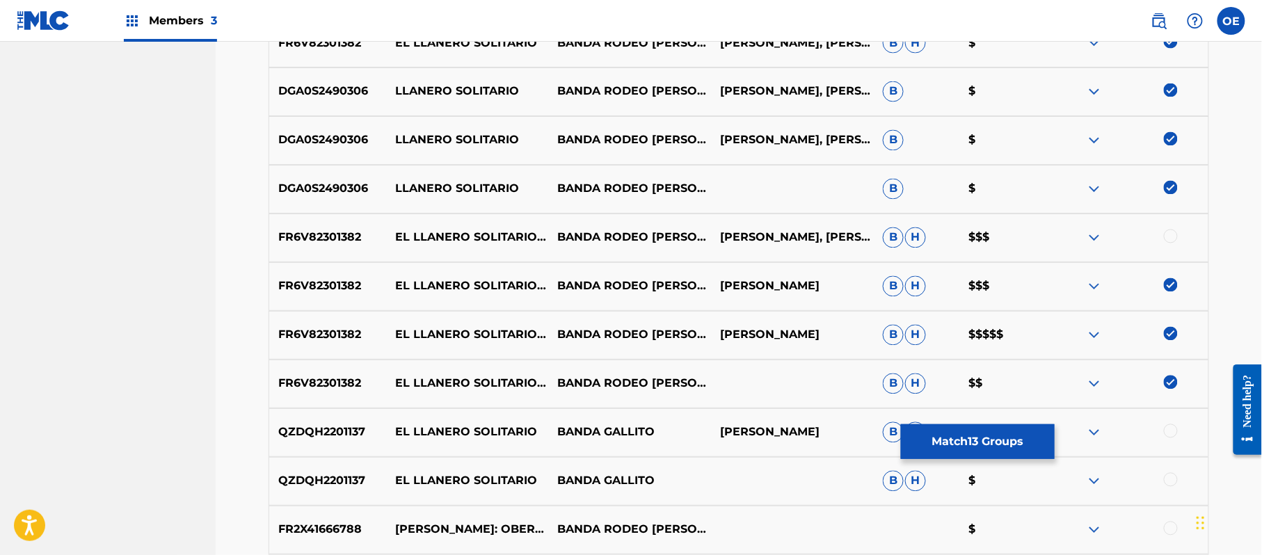
click at [1163, 234] on div at bounding box center [1127, 238] width 163 height 17
click at [1167, 237] on div at bounding box center [1171, 237] width 14 height 14
click at [957, 432] on button "Match 14 Groups" at bounding box center [978, 441] width 154 height 35
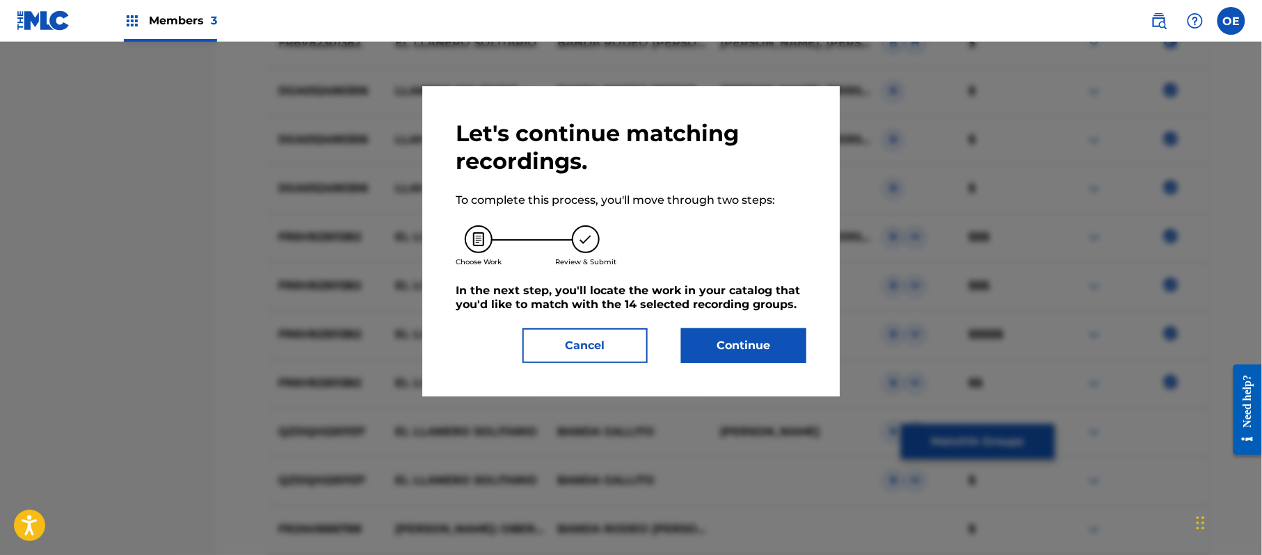
click at [754, 334] on button "Continue" at bounding box center [743, 345] width 125 height 35
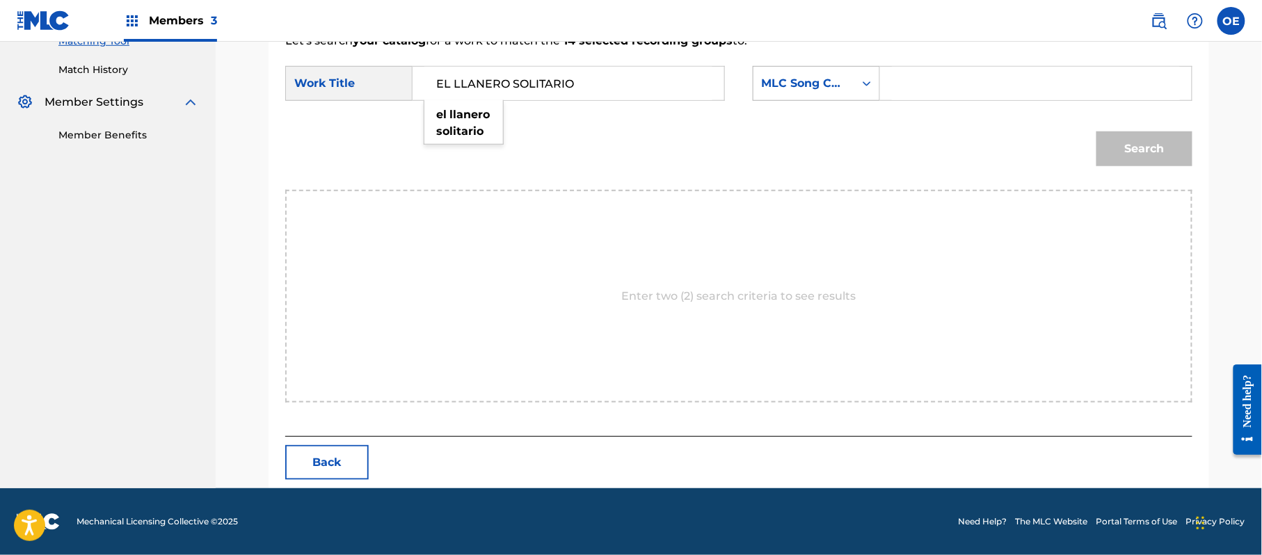
type input "EL LLANERO SOLITARIO"
click at [805, 78] on div "MLC Song Code" at bounding box center [804, 83] width 84 height 17
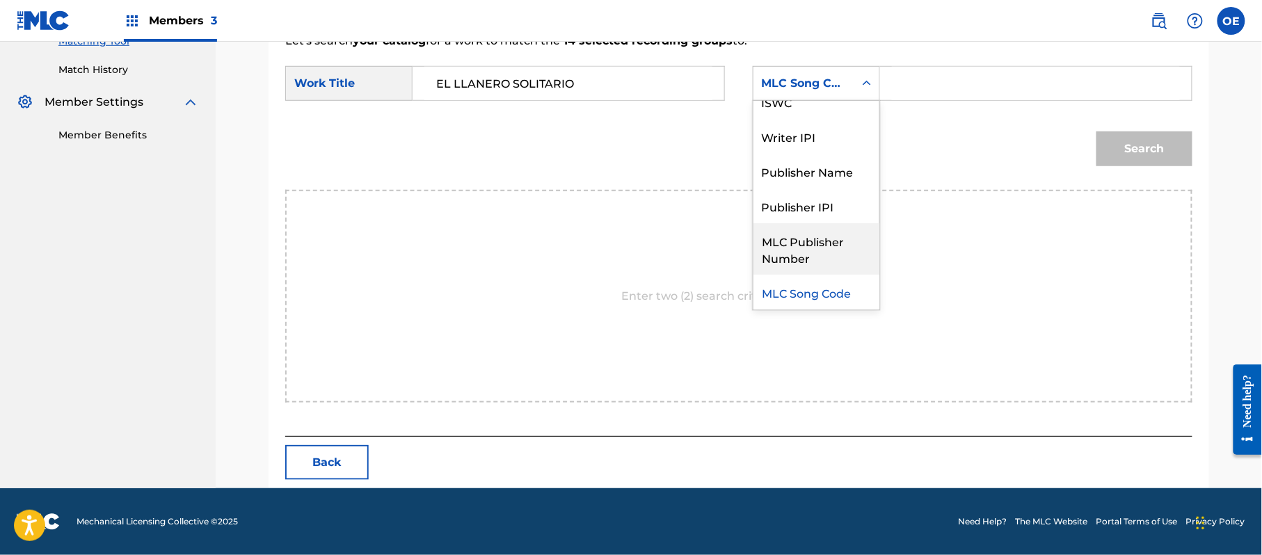
scroll to position [0, 0]
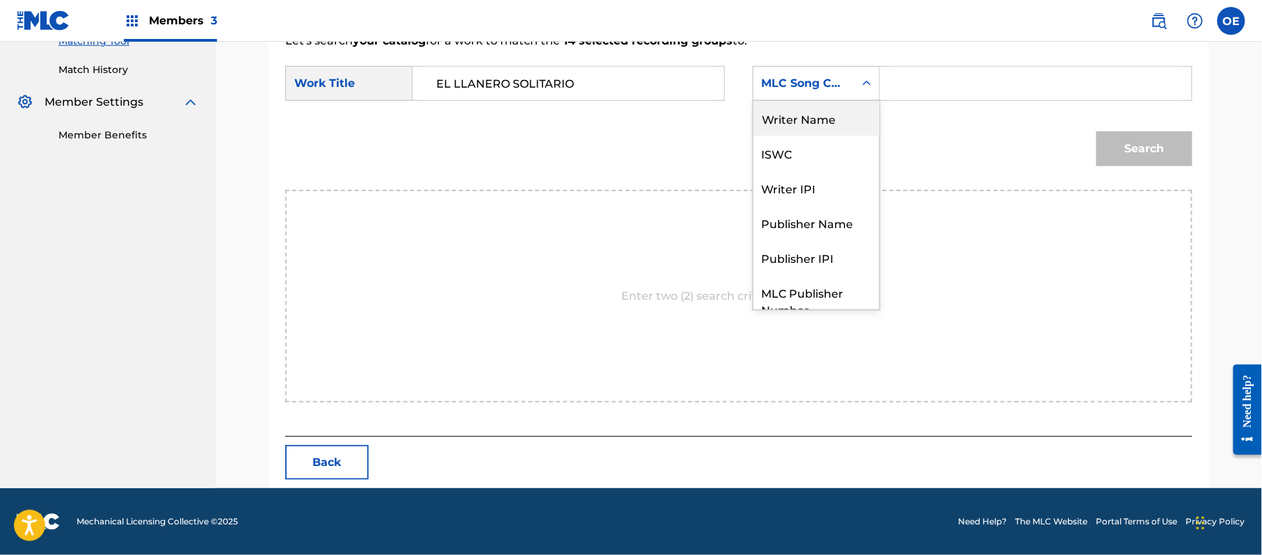
click at [805, 102] on div "Writer Name" at bounding box center [817, 118] width 126 height 35
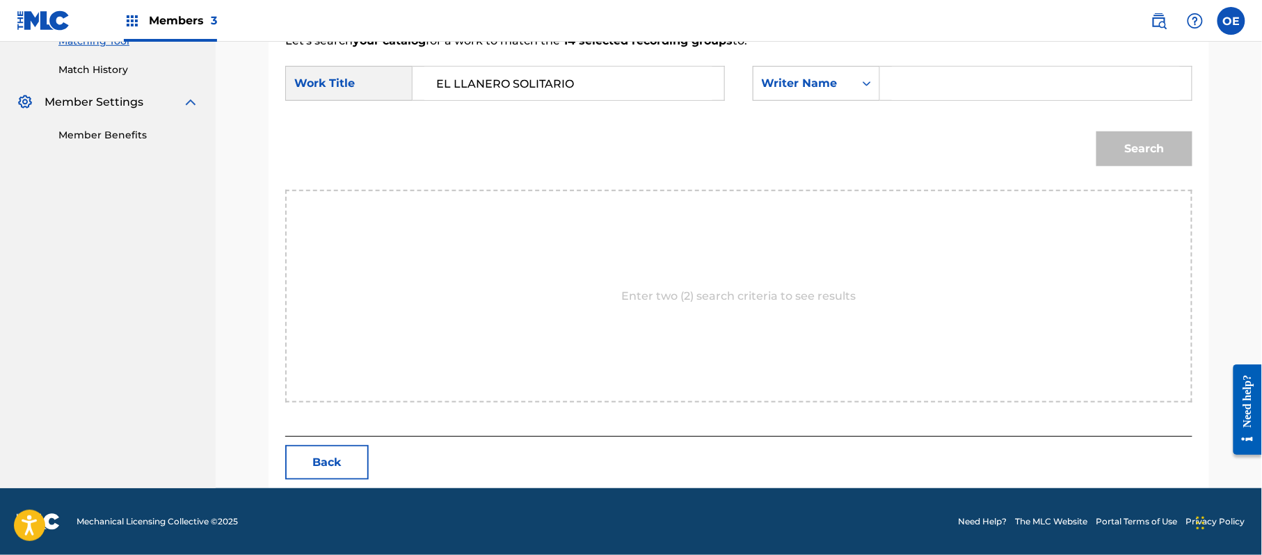
click at [932, 81] on input "Search Form" at bounding box center [1036, 83] width 288 height 33
type input "[PERSON_NAME]"
click at [1097, 132] on button "Search" at bounding box center [1145, 149] width 96 height 35
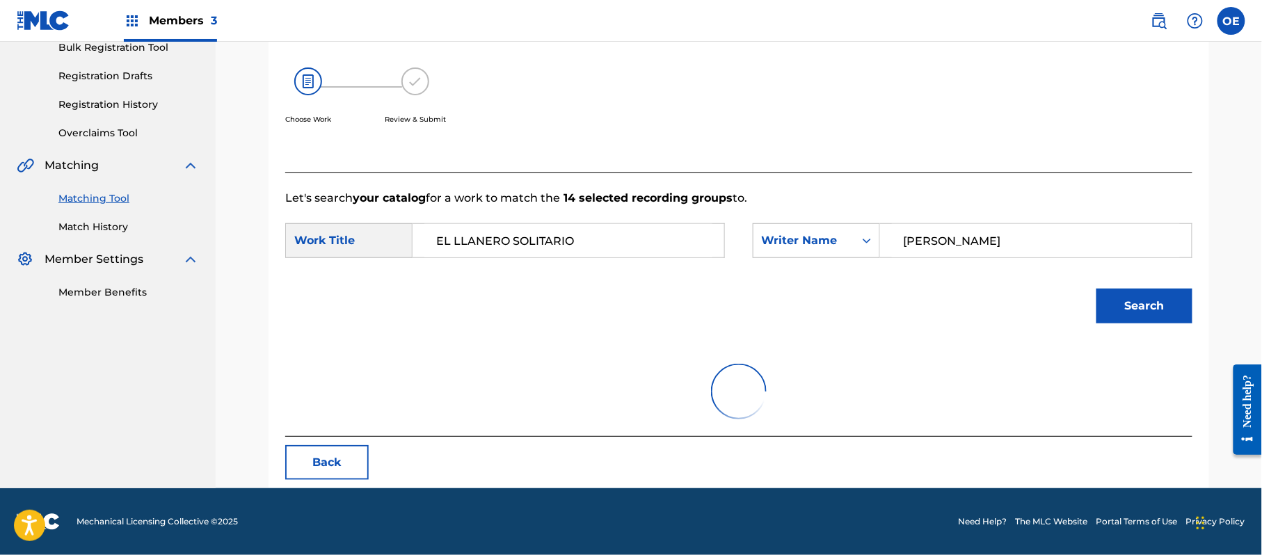
scroll to position [372, 0]
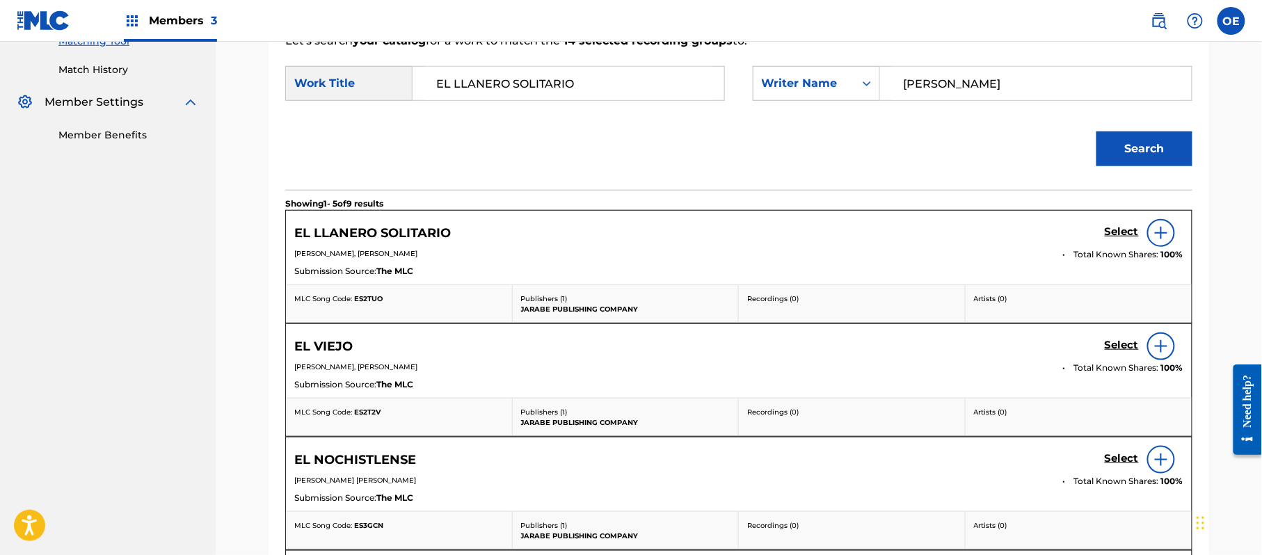
click at [1114, 237] on h5 "Select" at bounding box center [1122, 231] width 34 height 13
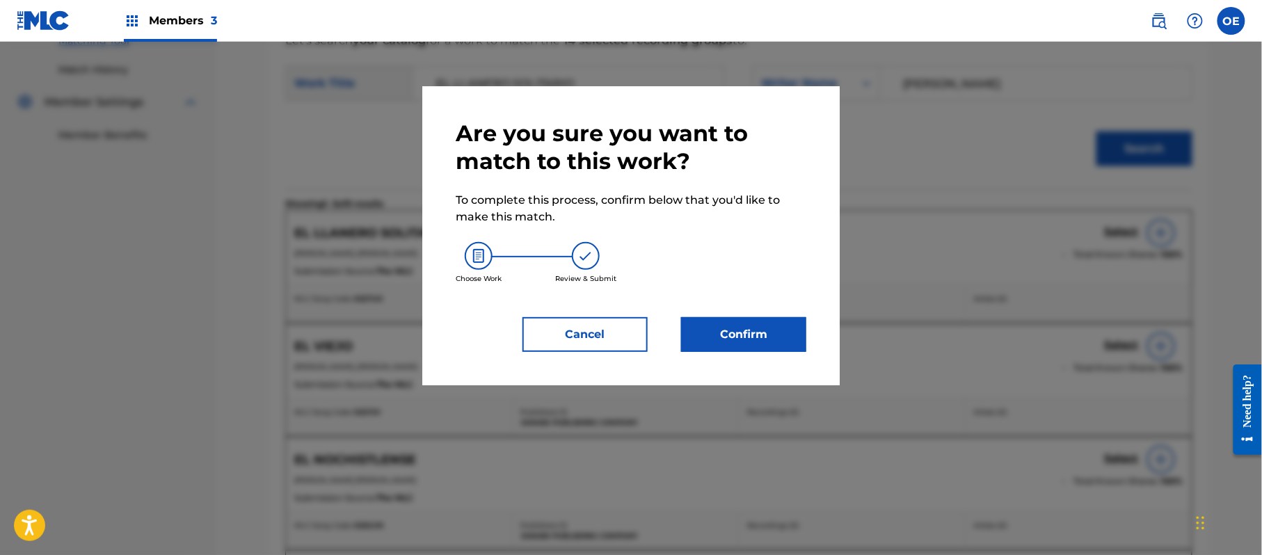
click at [747, 337] on button "Confirm" at bounding box center [743, 334] width 125 height 35
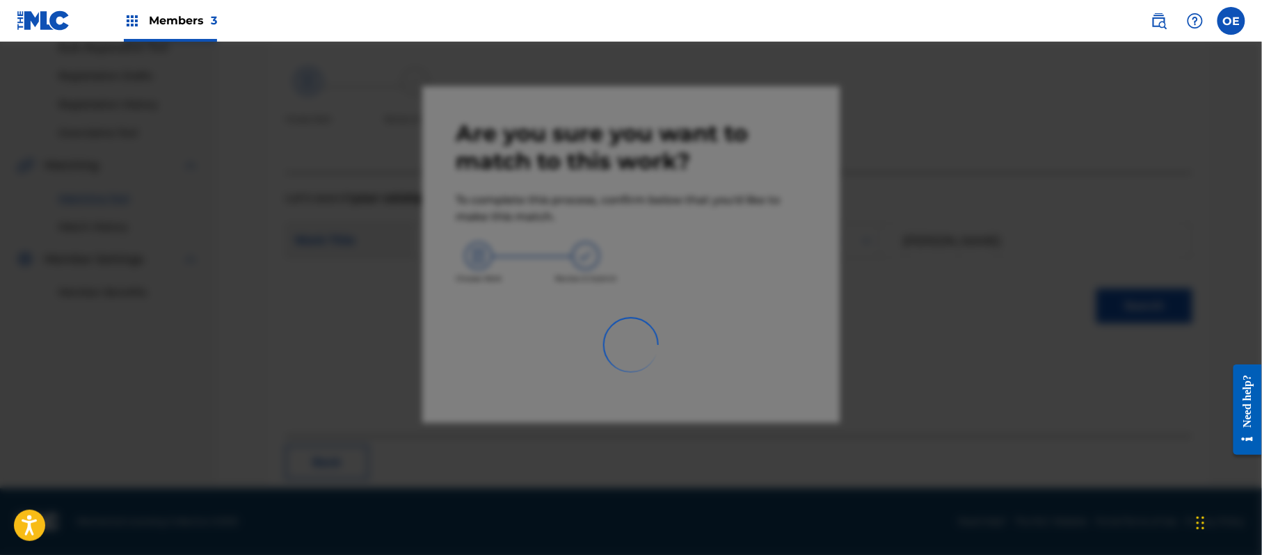
scroll to position [56, 0]
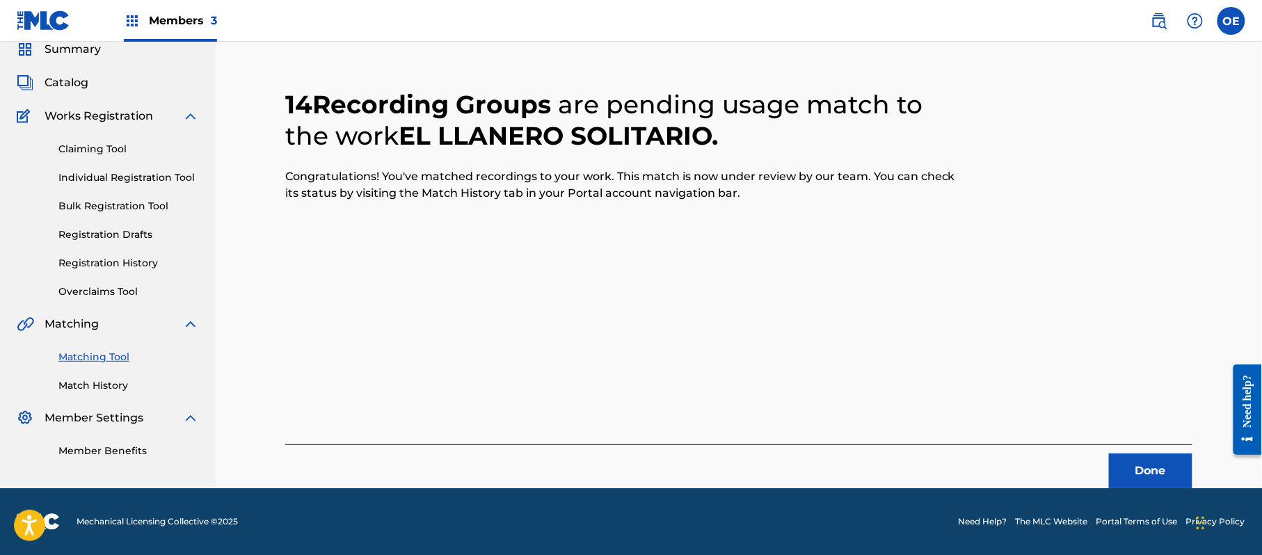
click at [1163, 466] on button "Done" at bounding box center [1150, 471] width 83 height 35
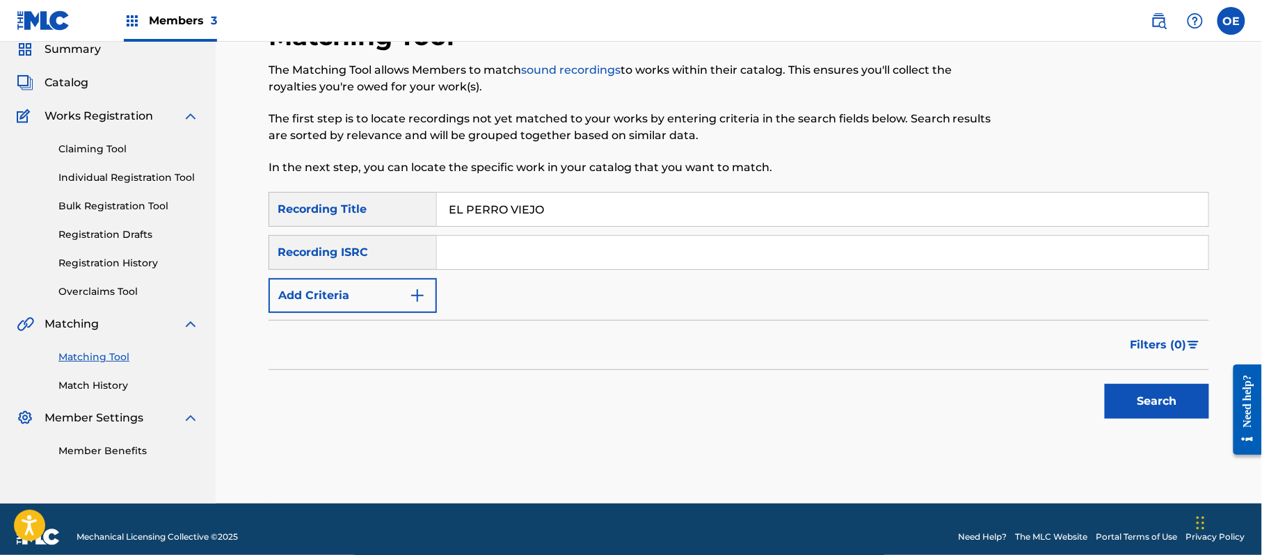
type input "EL PERRO VIEJO"
click at [355, 302] on button "Add Criteria" at bounding box center [353, 295] width 168 height 35
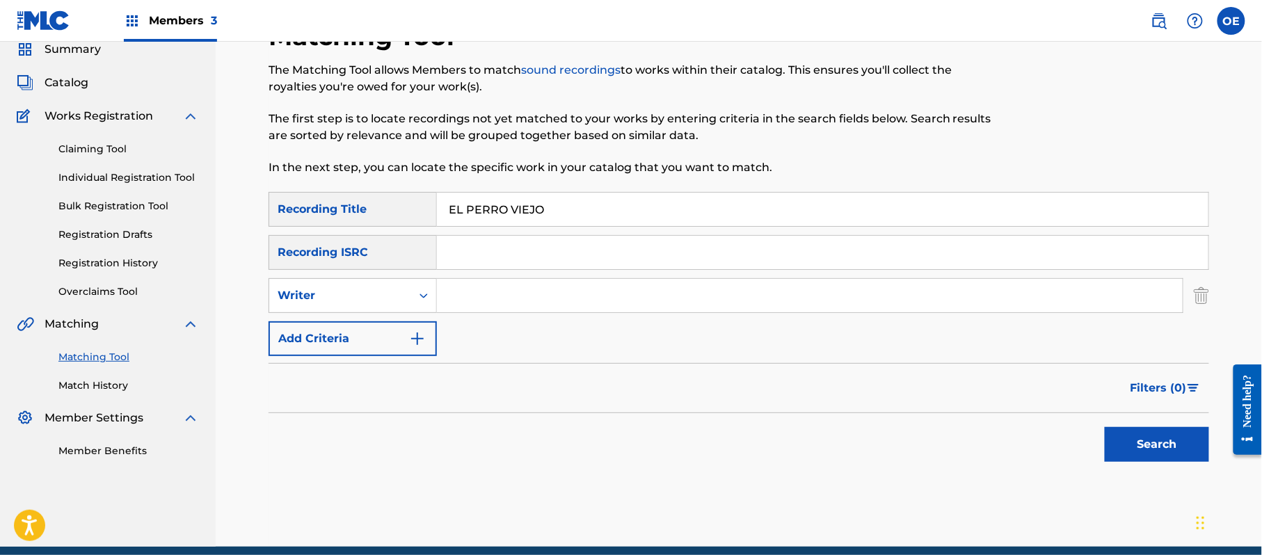
click at [355, 302] on div "Writer" at bounding box center [340, 295] width 125 height 17
click at [338, 324] on div "Recording Artist" at bounding box center [352, 330] width 167 height 35
type input "BANDA RODEO"
click at [1122, 451] on button "Search" at bounding box center [1157, 444] width 104 height 35
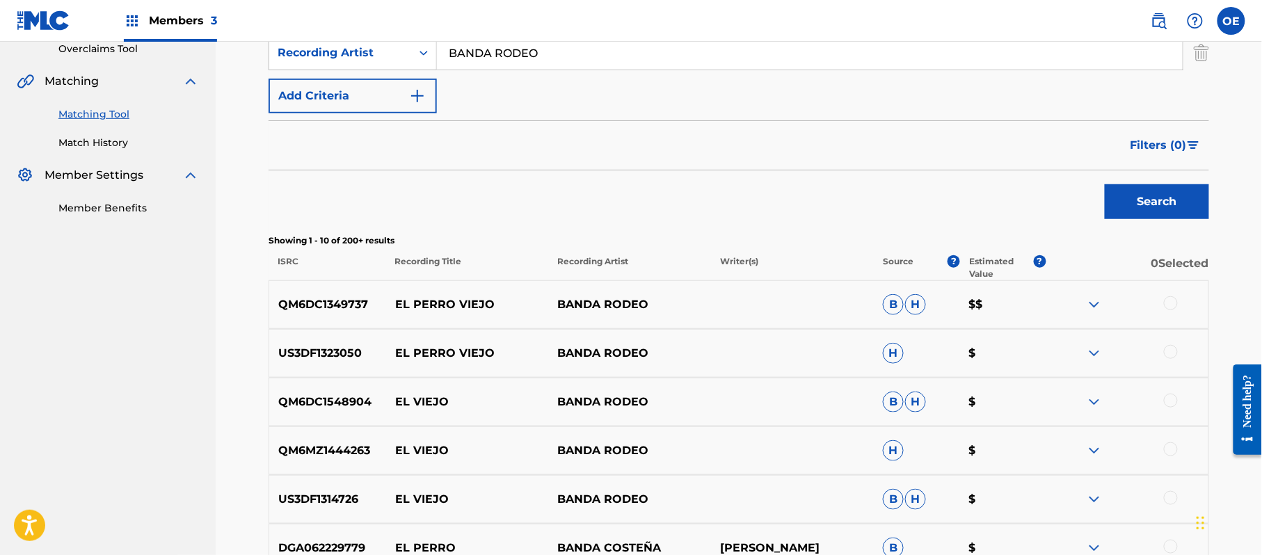
scroll to position [334, 0]
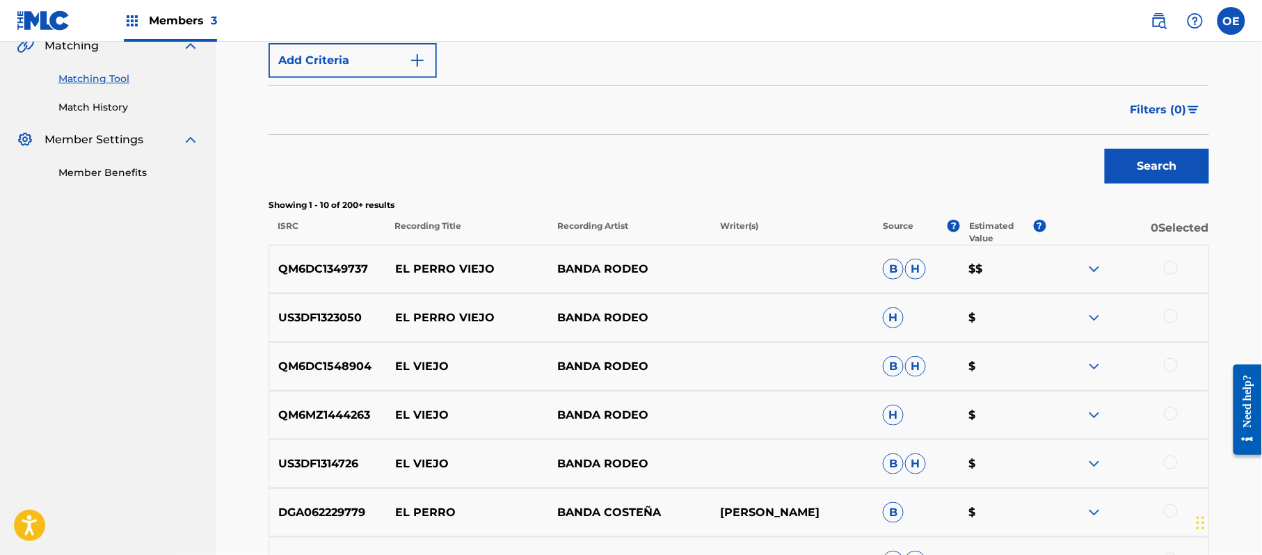
click at [1172, 270] on div at bounding box center [1171, 268] width 14 height 14
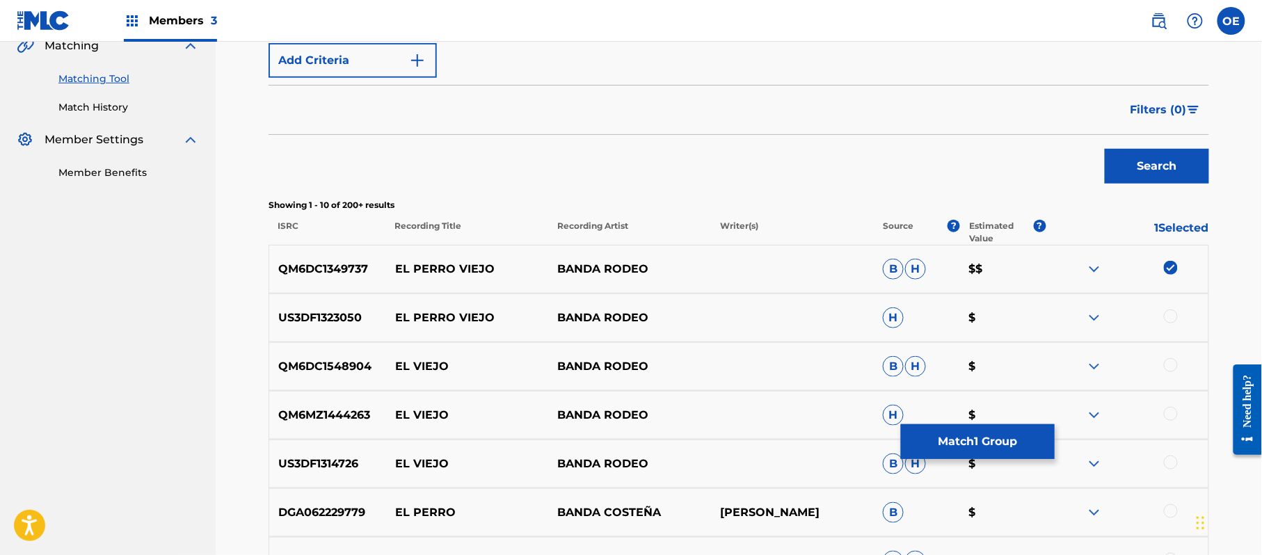
click at [1175, 317] on div at bounding box center [1171, 317] width 14 height 14
click at [992, 437] on button "Match 2 Groups" at bounding box center [978, 441] width 154 height 35
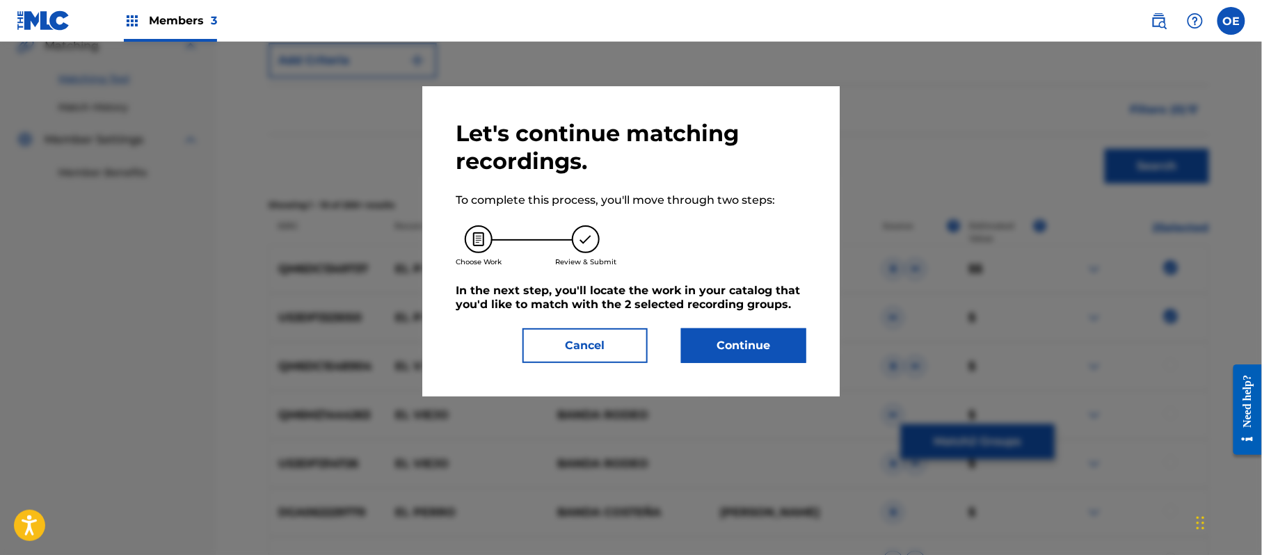
click at [761, 342] on button "Continue" at bounding box center [743, 345] width 125 height 35
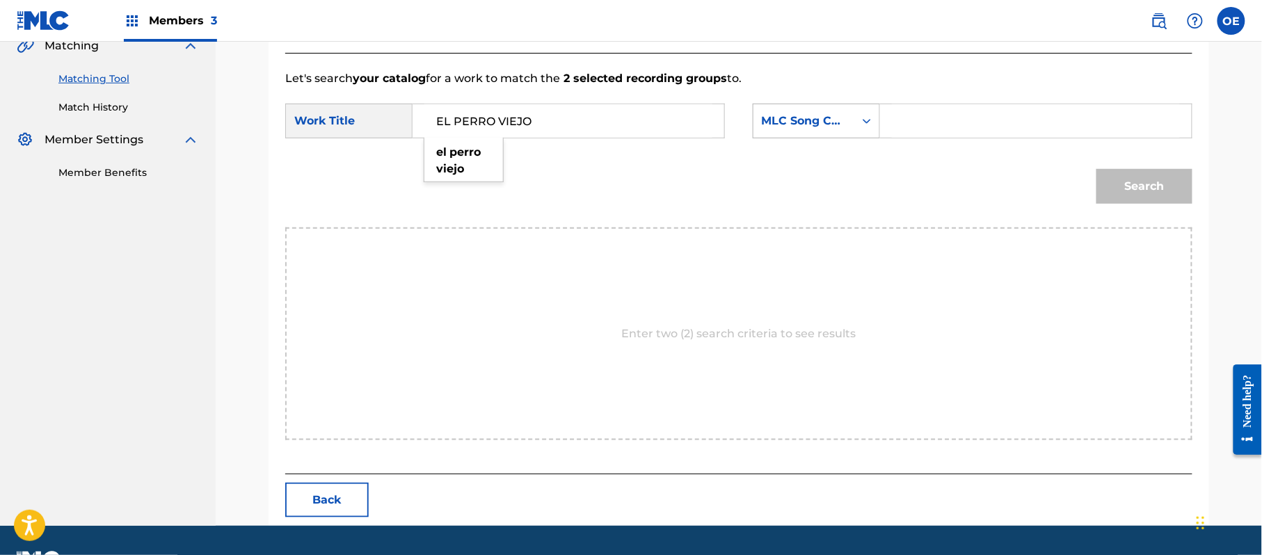
type input "EL PERRO VIEJO"
click at [803, 138] on div "MLC Song Code" at bounding box center [816, 121] width 127 height 35
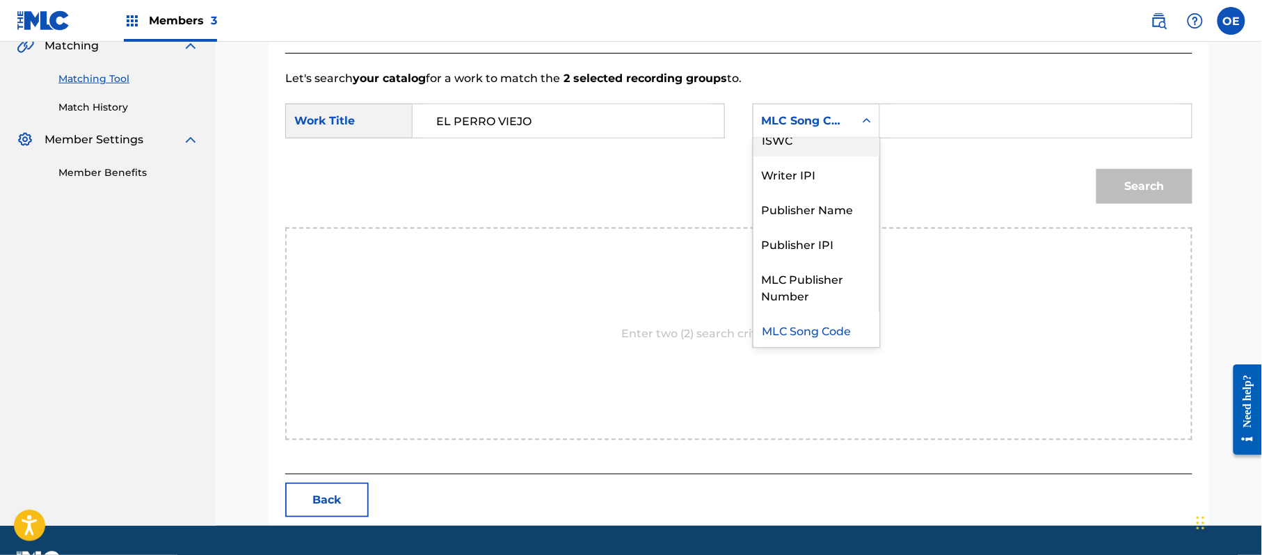
scroll to position [0, 0]
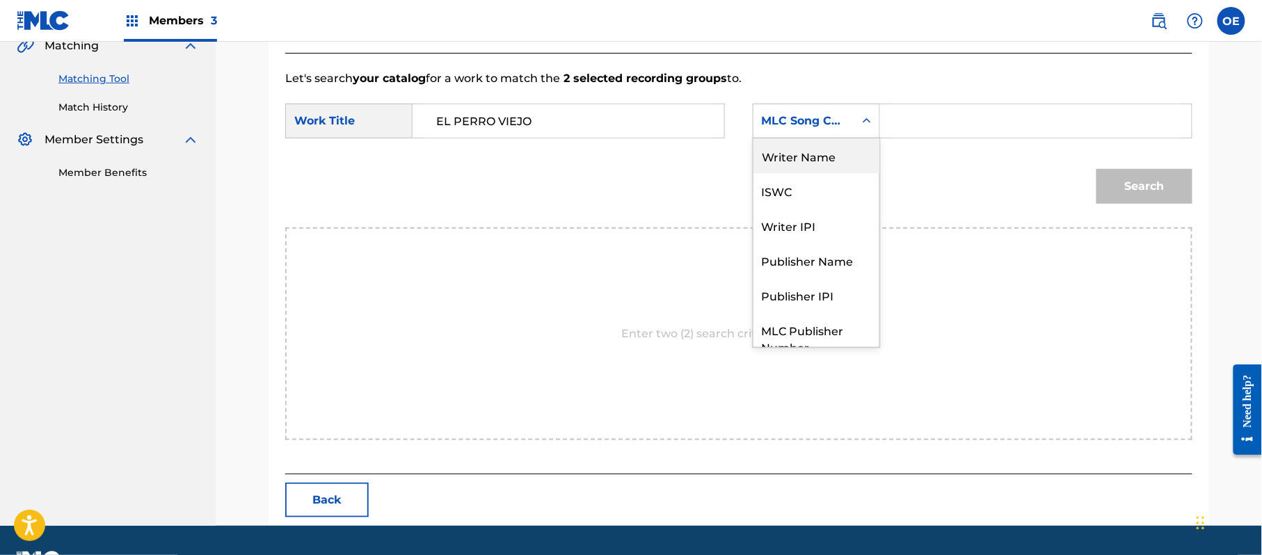
click at [803, 154] on div "Writer Name" at bounding box center [817, 155] width 126 height 35
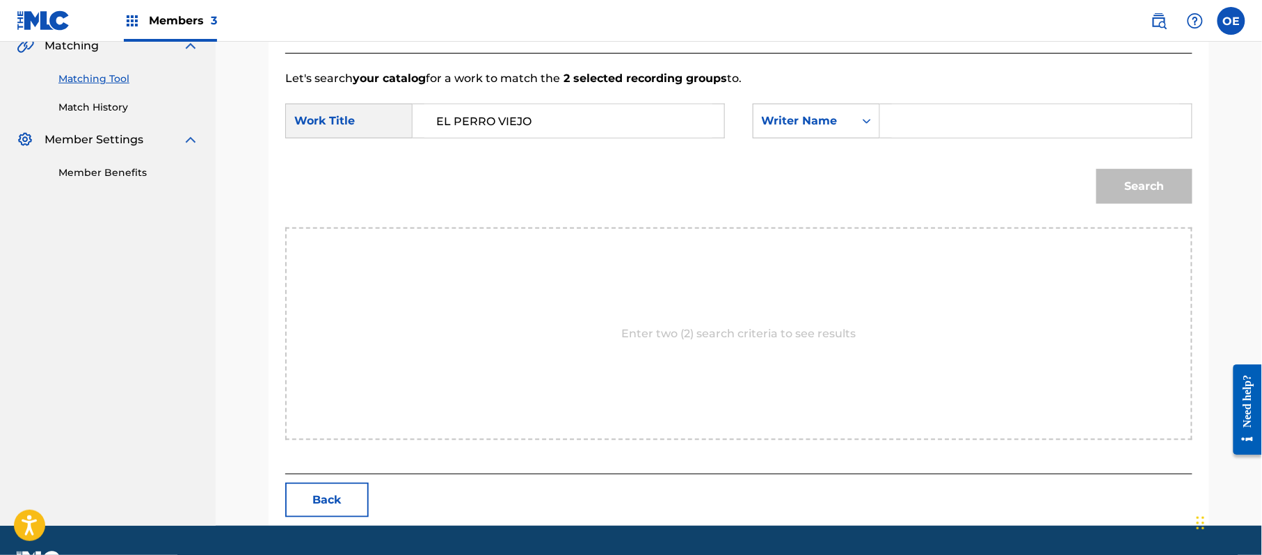
click at [964, 128] on input "Search Form" at bounding box center [1036, 120] width 288 height 33
type input "[PERSON_NAME]"
click at [1097, 169] on button "Search" at bounding box center [1145, 186] width 96 height 35
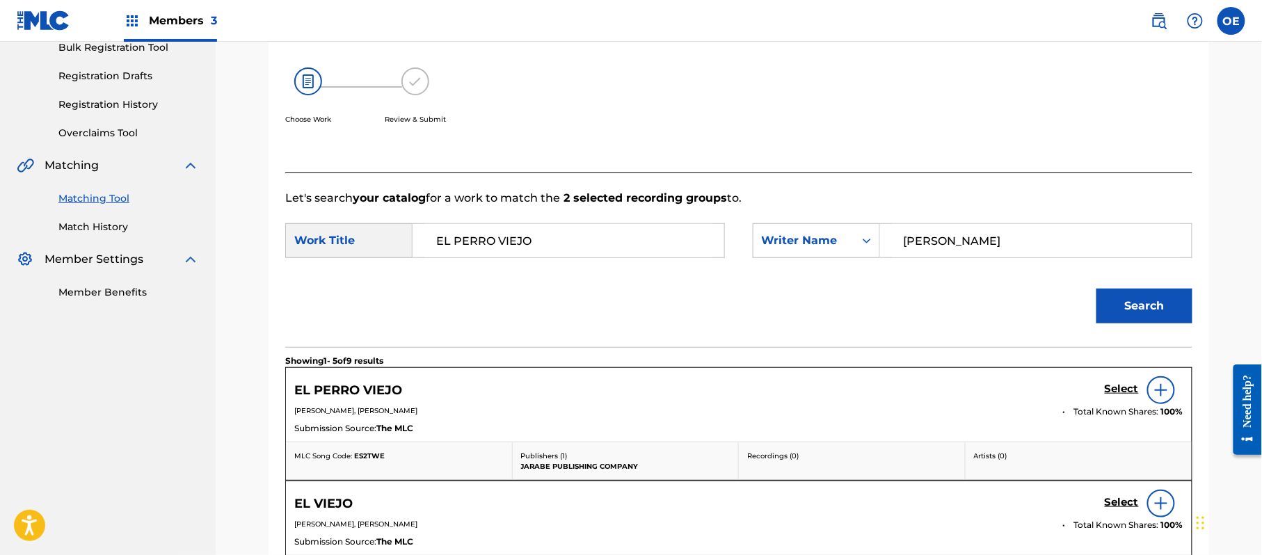
scroll to position [334, 0]
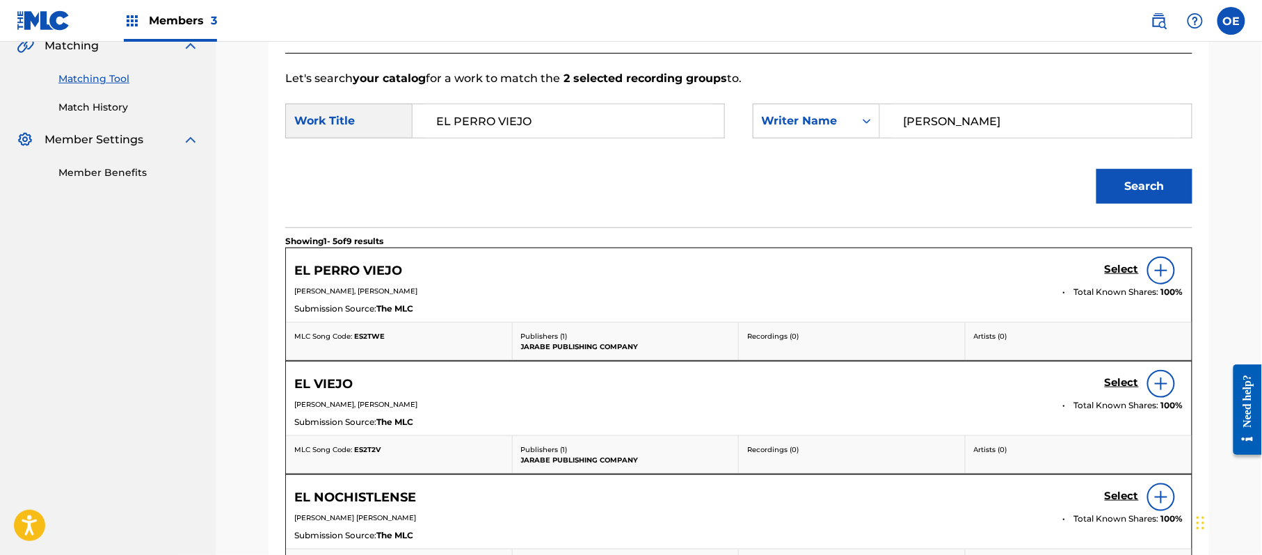
click at [1115, 267] on h5 "Select" at bounding box center [1122, 269] width 34 height 13
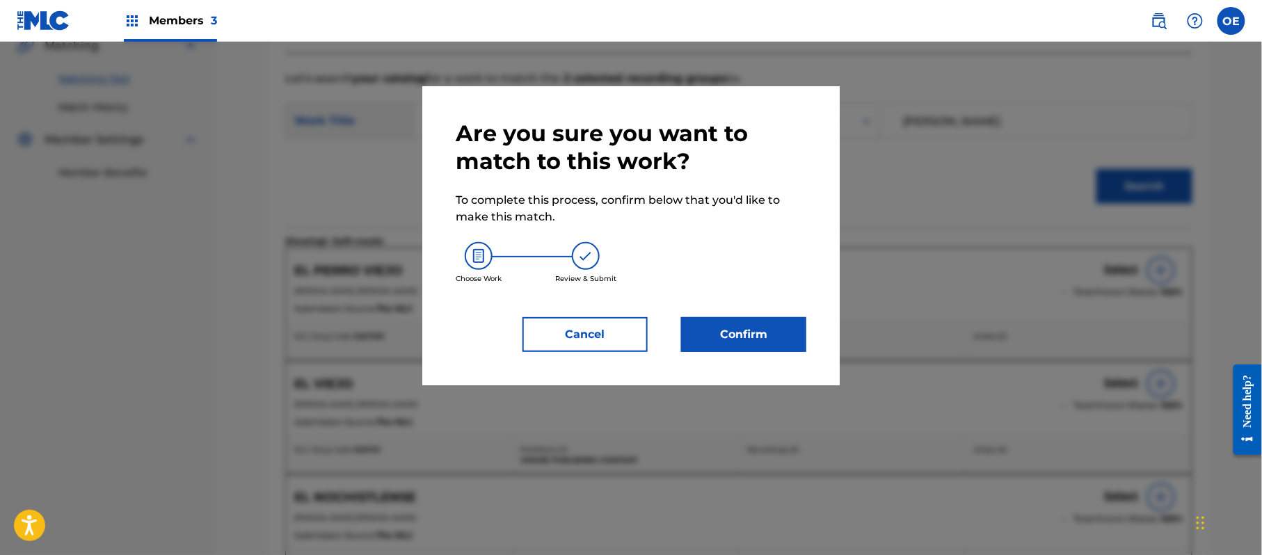
click at [726, 335] on button "Confirm" at bounding box center [743, 334] width 125 height 35
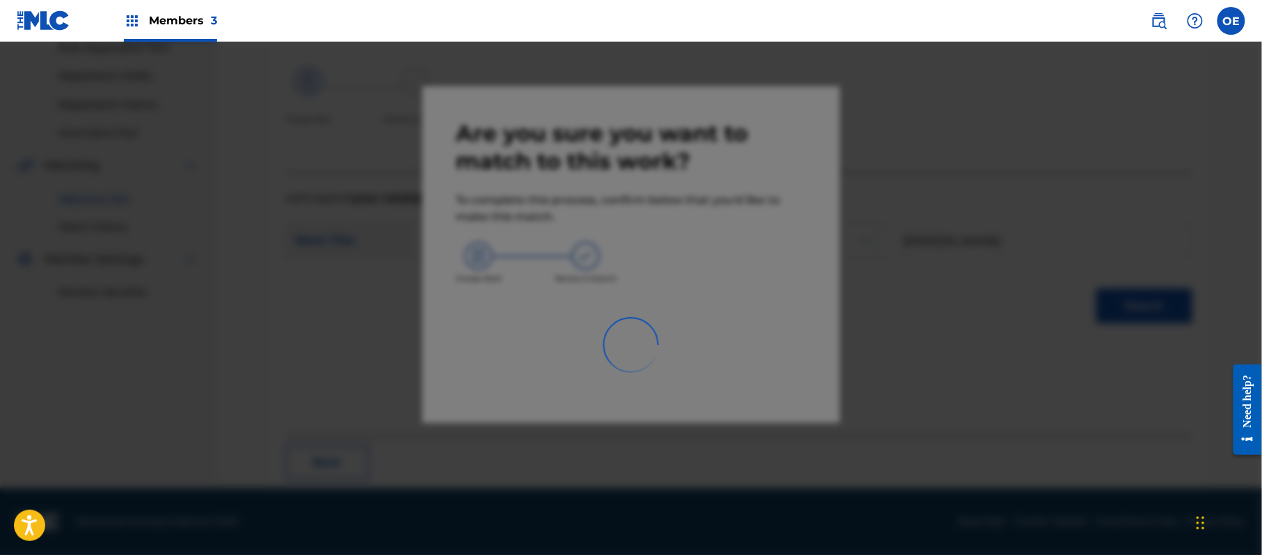
scroll to position [56, 0]
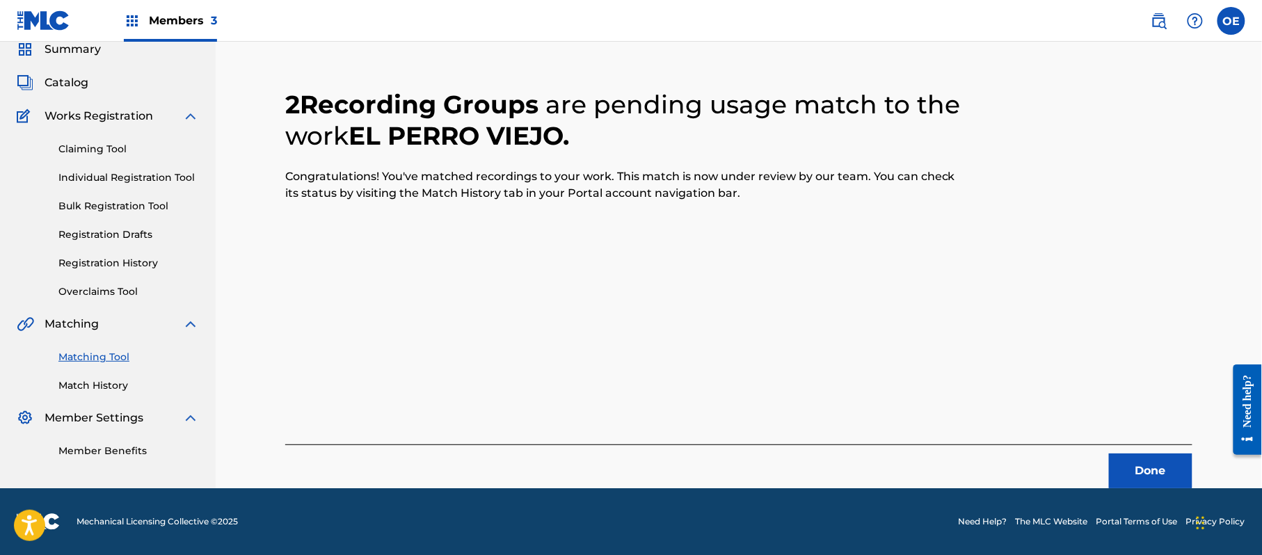
click at [1161, 463] on button "Done" at bounding box center [1150, 471] width 83 height 35
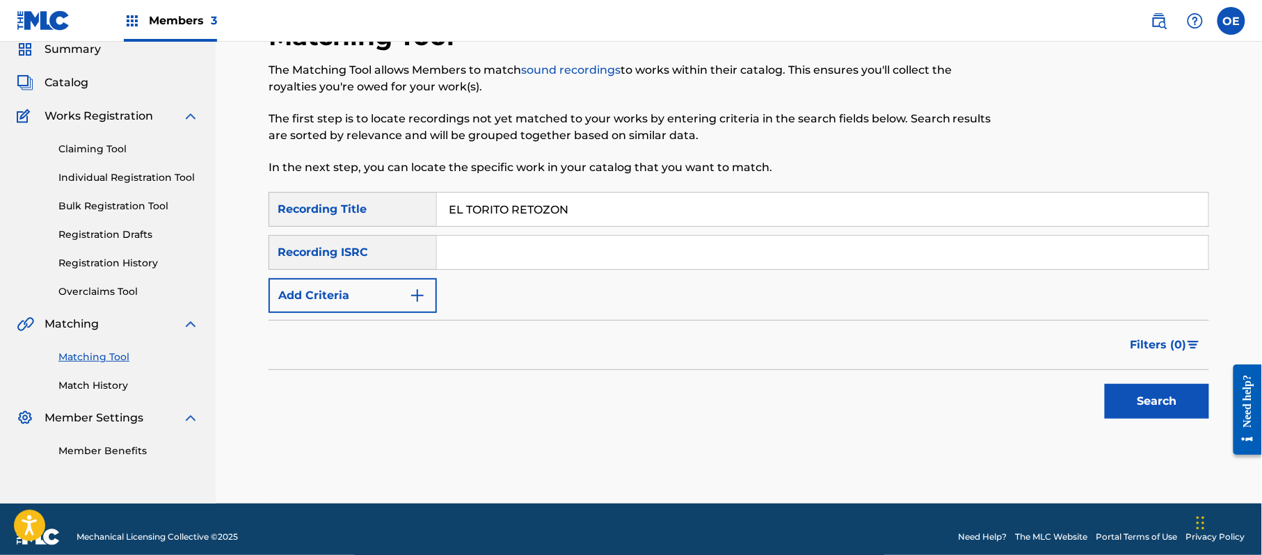
type input "EL TORITO RETOZON"
click at [283, 291] on button "Add Criteria" at bounding box center [353, 295] width 168 height 35
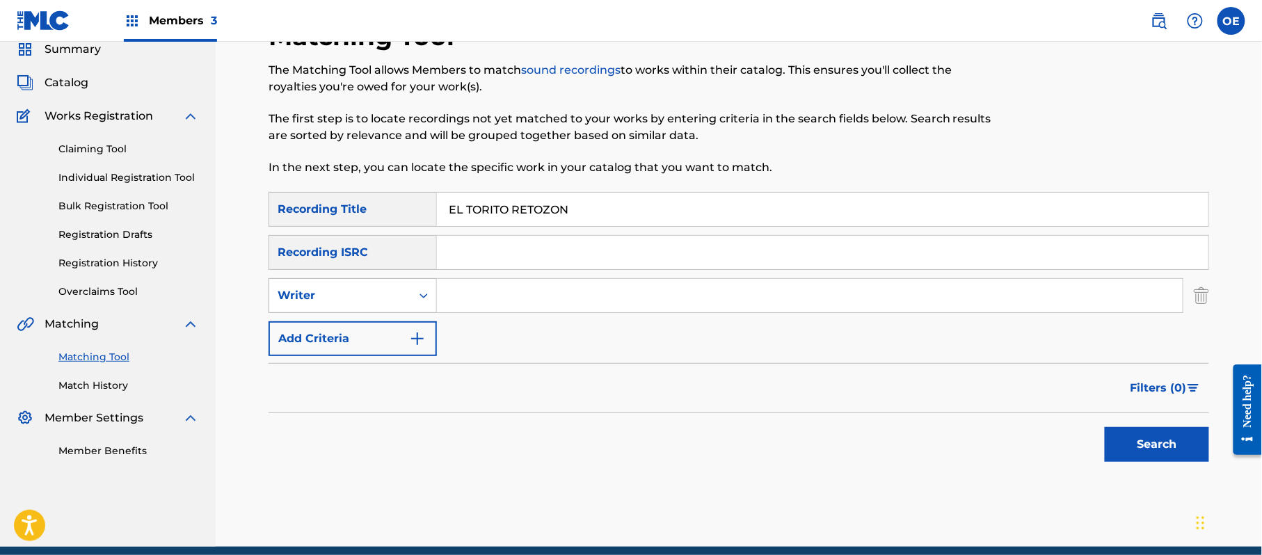
click at [367, 296] on div "Writer" at bounding box center [340, 295] width 125 height 17
click at [367, 319] on div "Recording Artist" at bounding box center [352, 330] width 167 height 35
type input "BANDA RODEO"
click at [1173, 443] on button "Search" at bounding box center [1157, 444] width 104 height 35
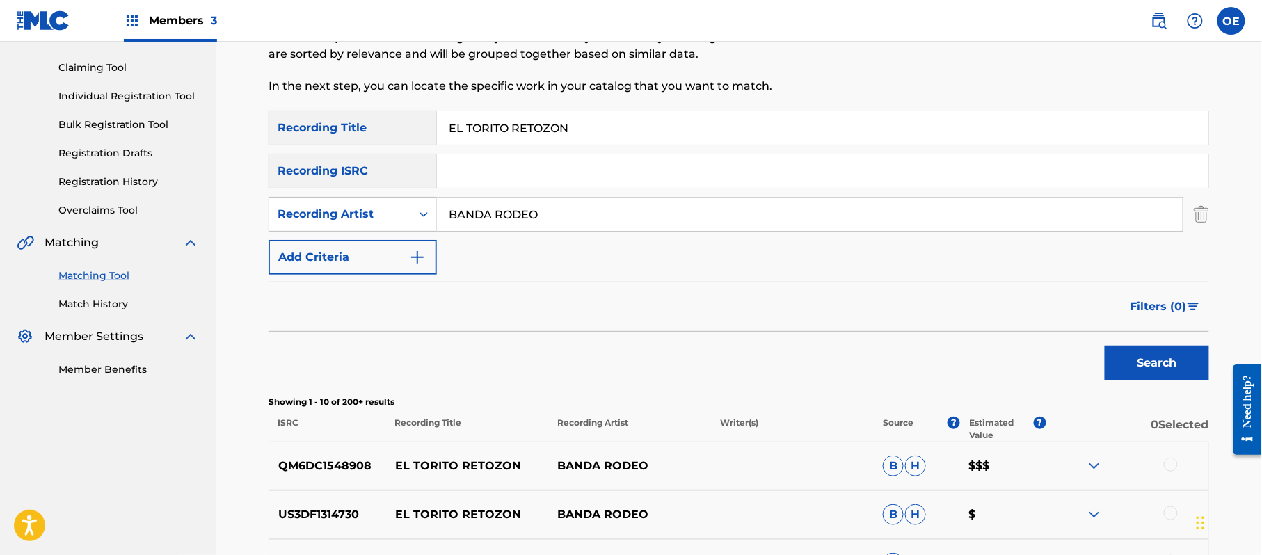
scroll to position [241, 0]
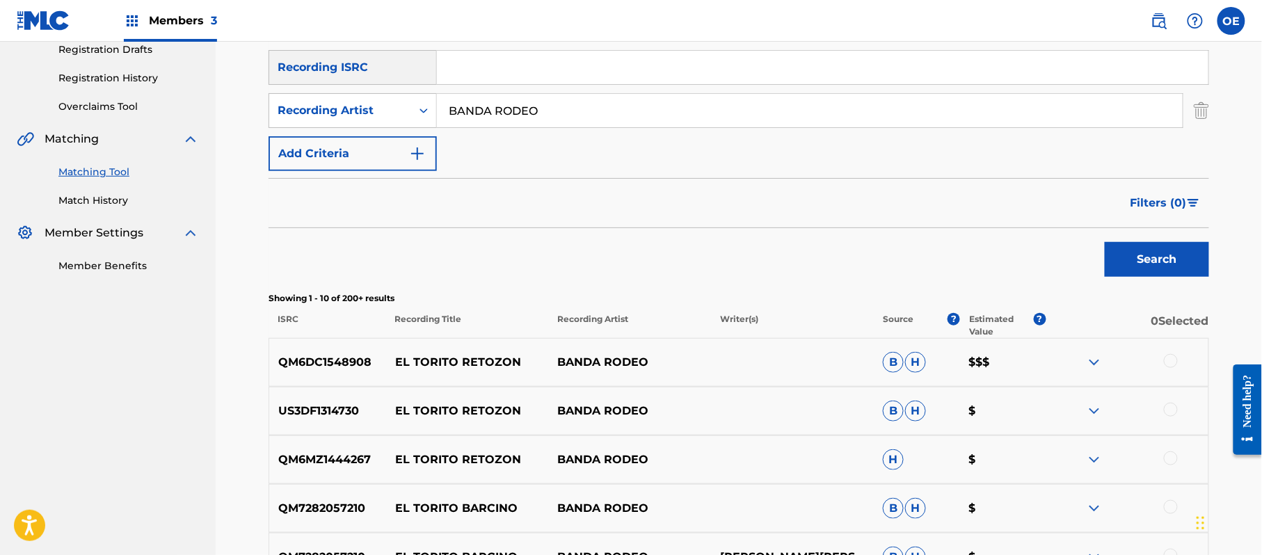
click at [1170, 358] on div at bounding box center [1171, 361] width 14 height 14
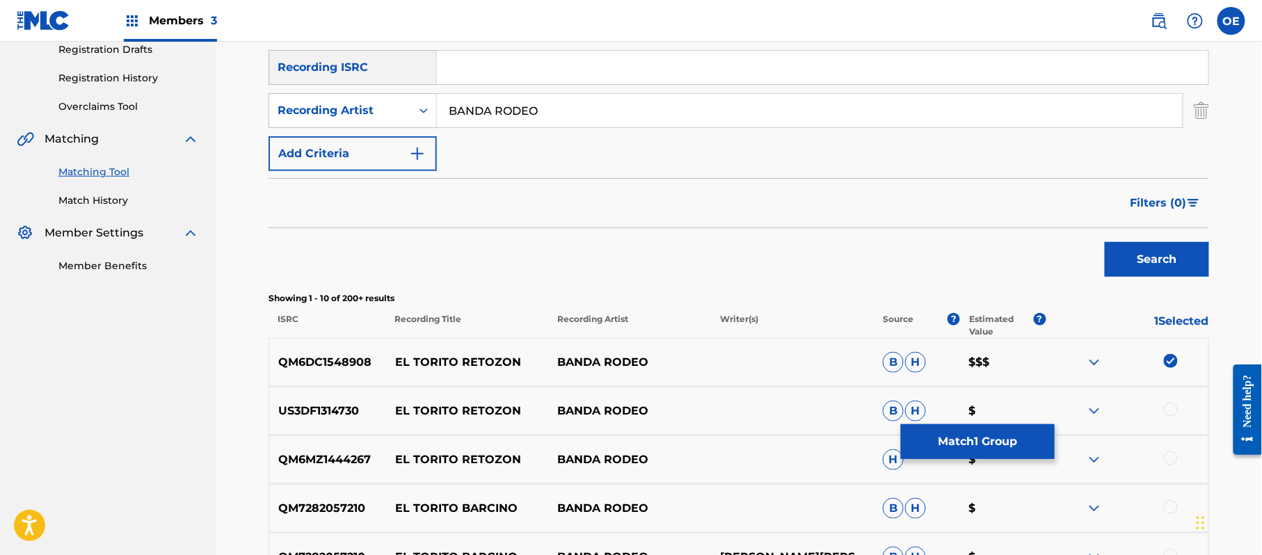
click at [1172, 411] on div at bounding box center [1171, 410] width 14 height 14
click at [1167, 457] on div at bounding box center [1171, 459] width 14 height 14
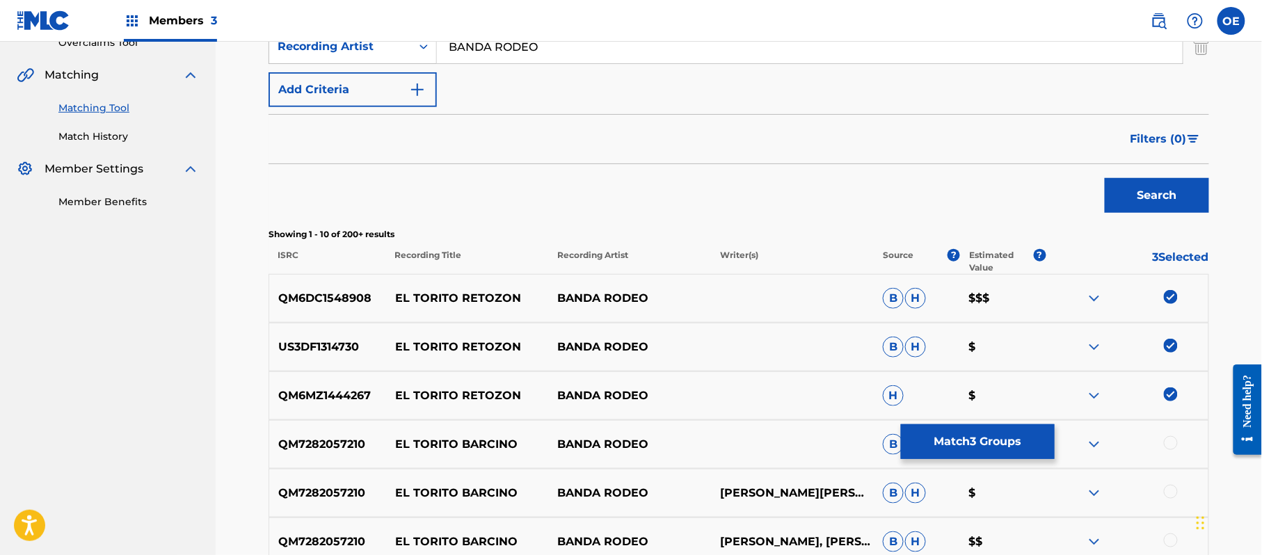
scroll to position [334, 0]
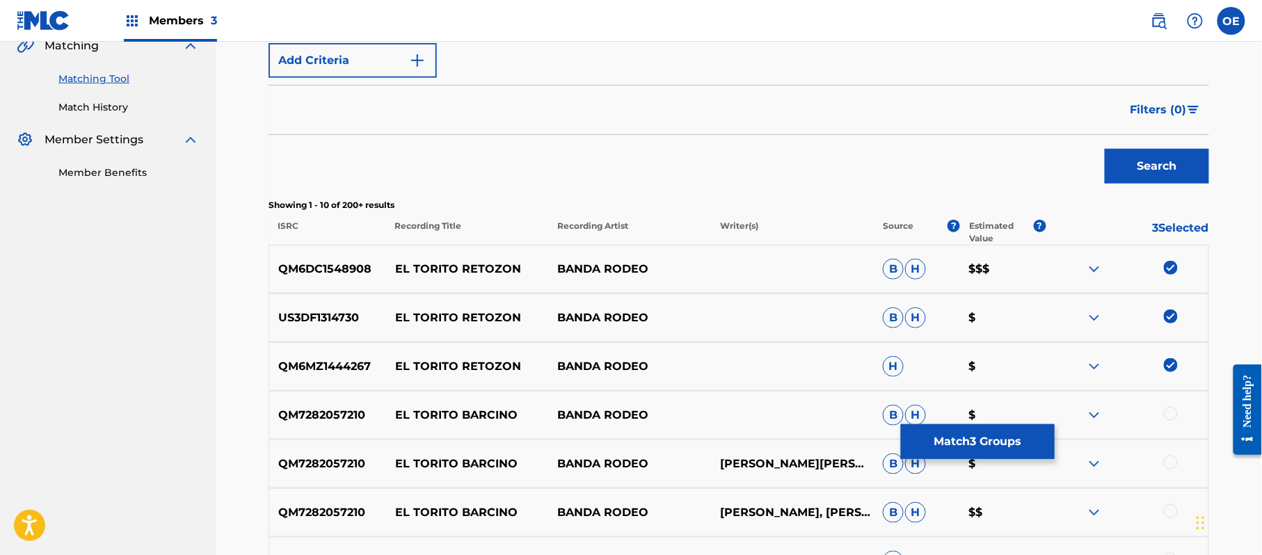
click at [1176, 416] on div at bounding box center [1171, 414] width 14 height 14
click at [1175, 463] on div at bounding box center [1171, 463] width 14 height 14
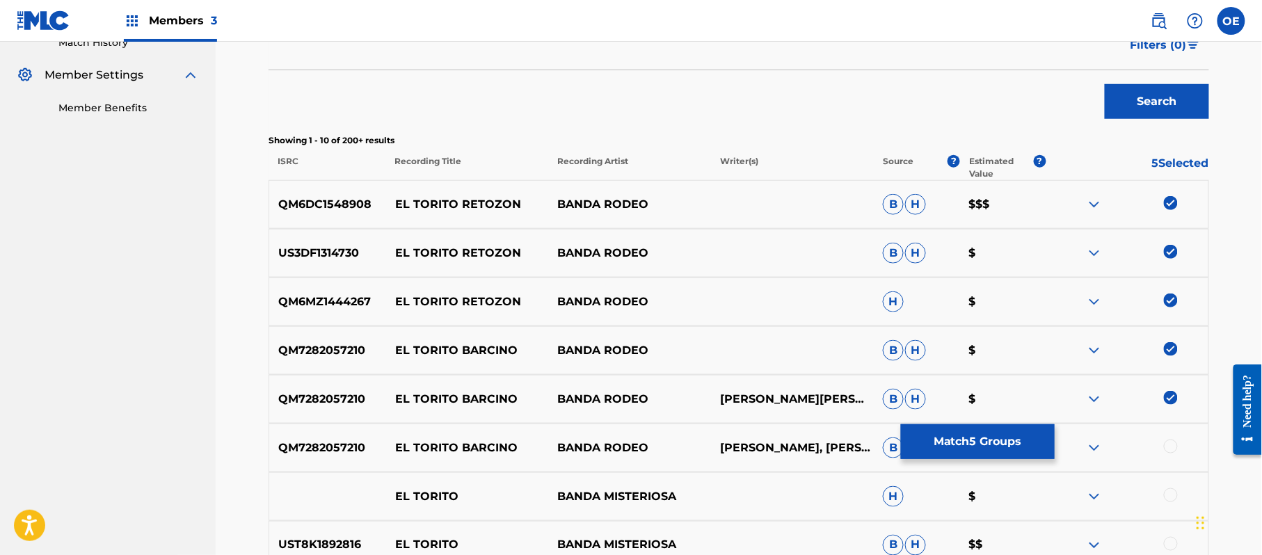
scroll to position [427, 0]
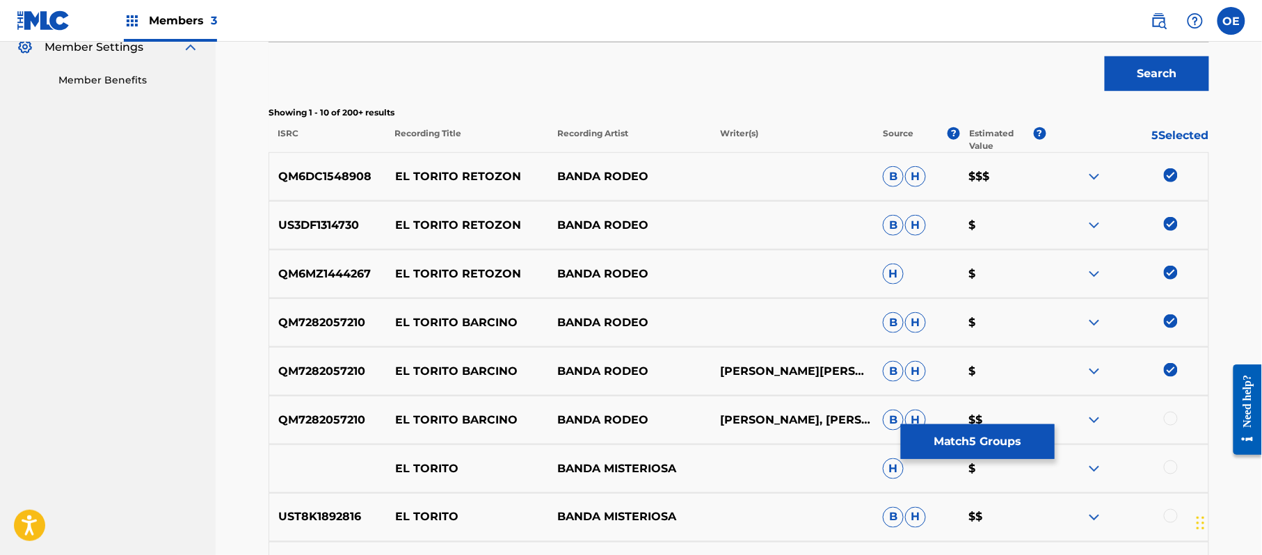
click at [1172, 422] on div at bounding box center [1171, 419] width 14 height 14
click at [1026, 440] on button "Match 6 Groups" at bounding box center [978, 441] width 154 height 35
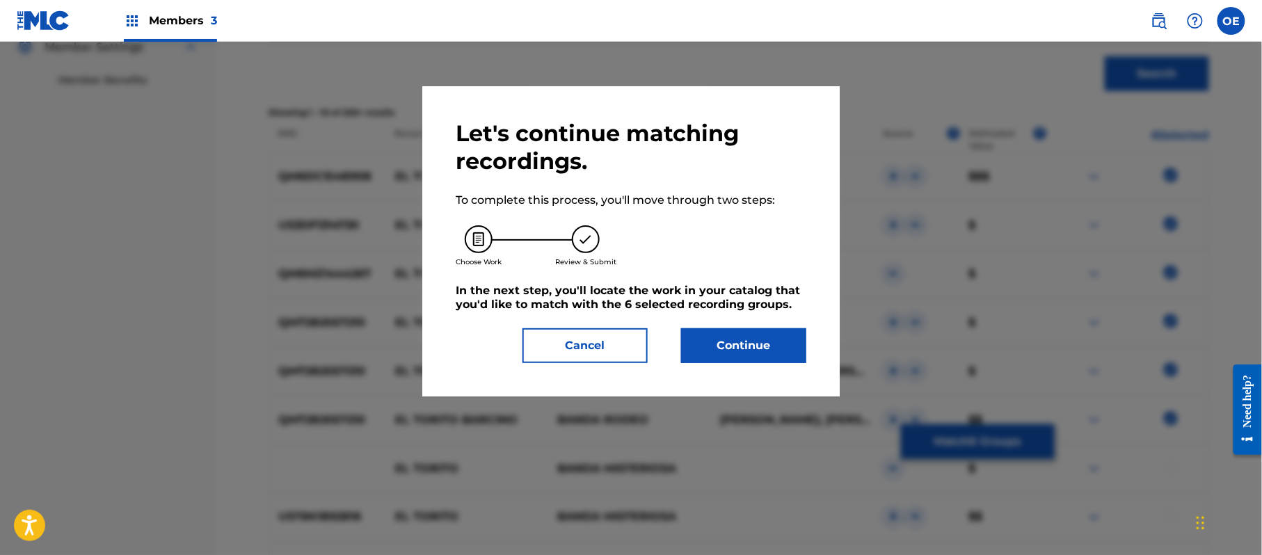
click at [713, 326] on div "Let's continue matching recordings. To complete this process, you'll move throu…" at bounding box center [631, 242] width 351 height 244
click at [714, 332] on button "Continue" at bounding box center [743, 345] width 125 height 35
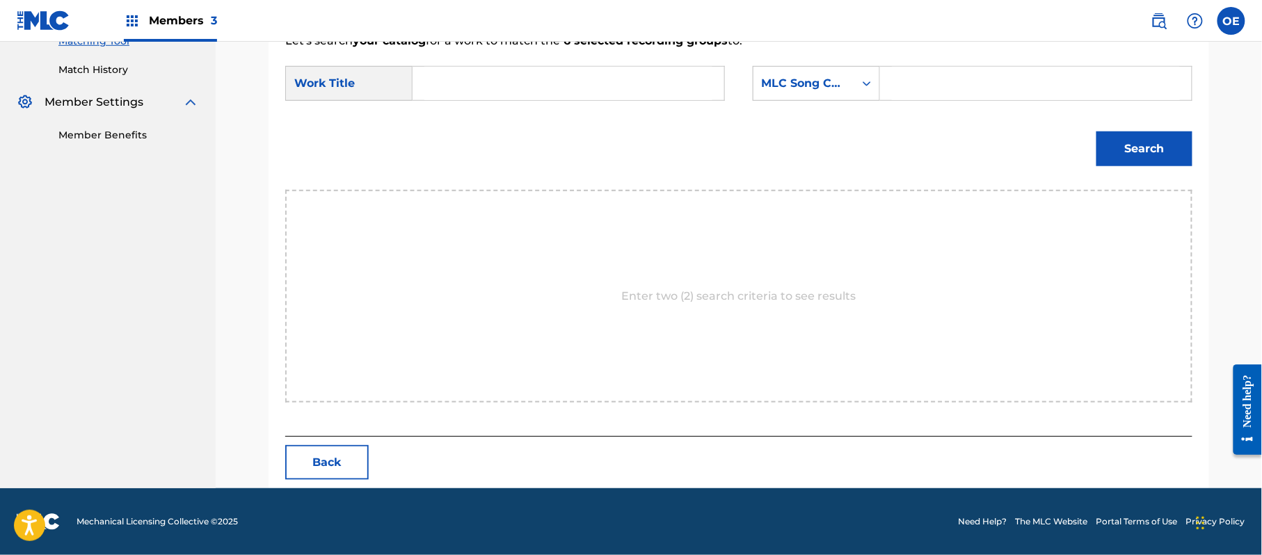
scroll to position [372, 0]
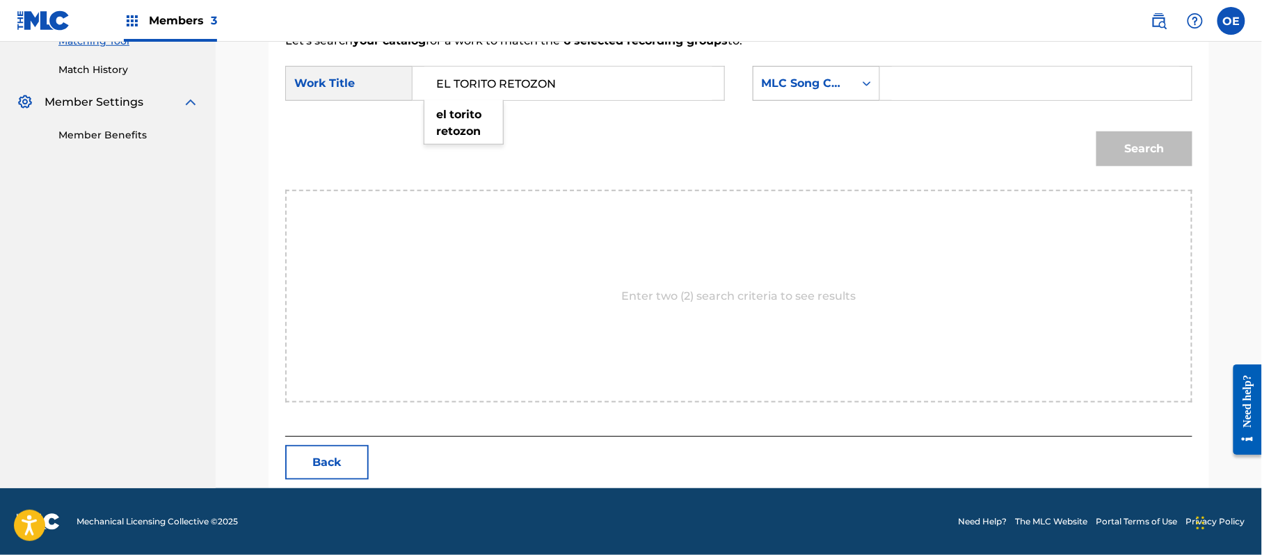
type input "EL TORITO RETOZON"
click at [839, 89] on div "MLC Song Code" at bounding box center [804, 83] width 84 height 17
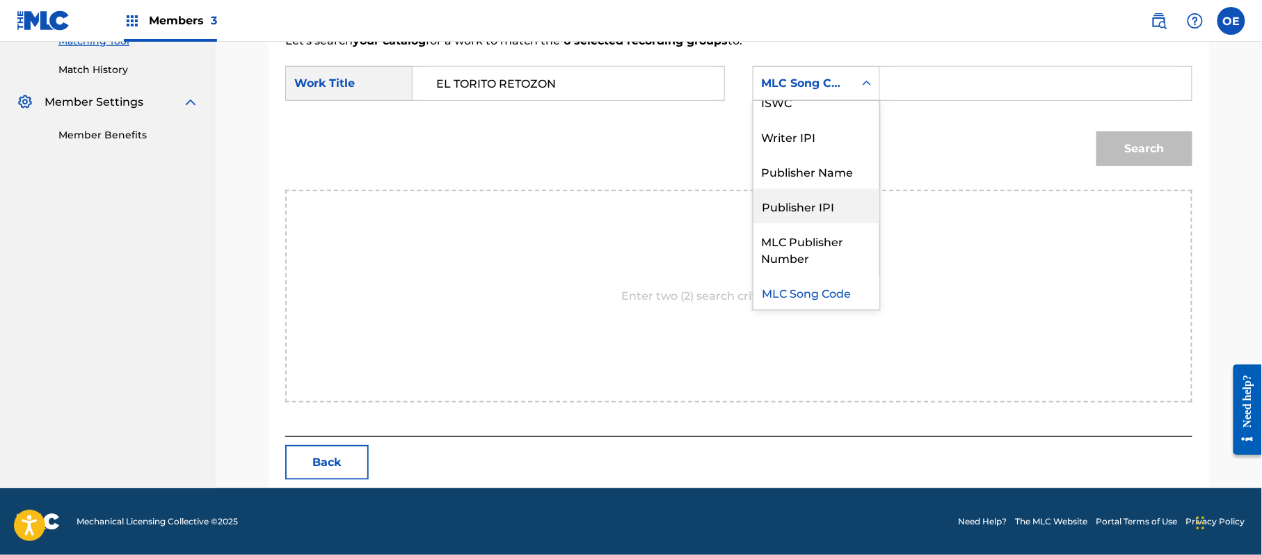
scroll to position [0, 0]
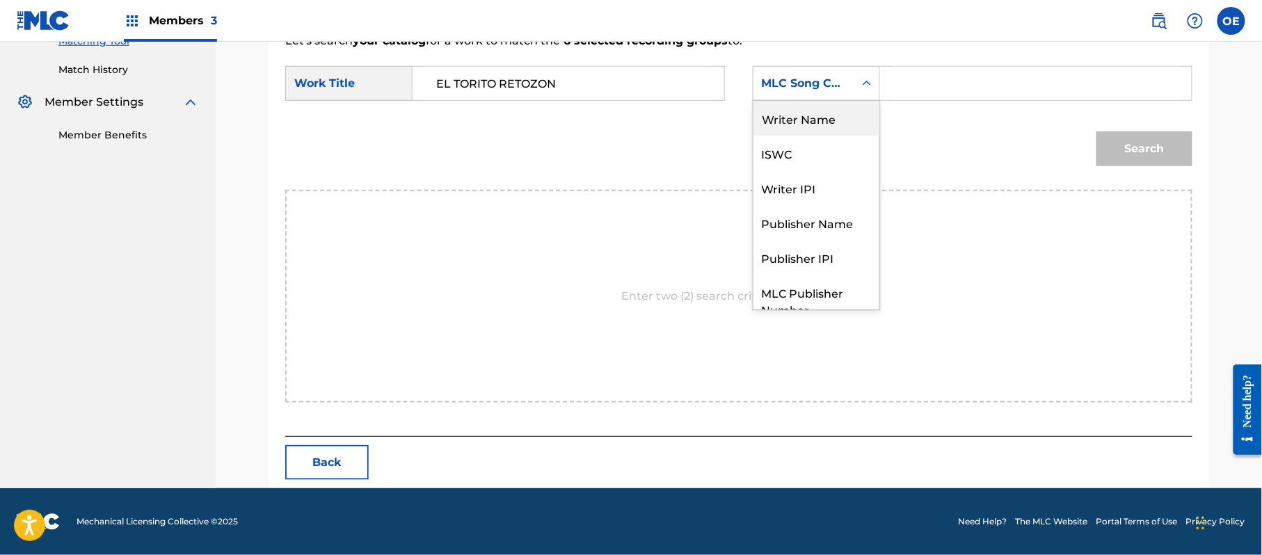
click at [800, 122] on div "Writer Name" at bounding box center [817, 118] width 126 height 35
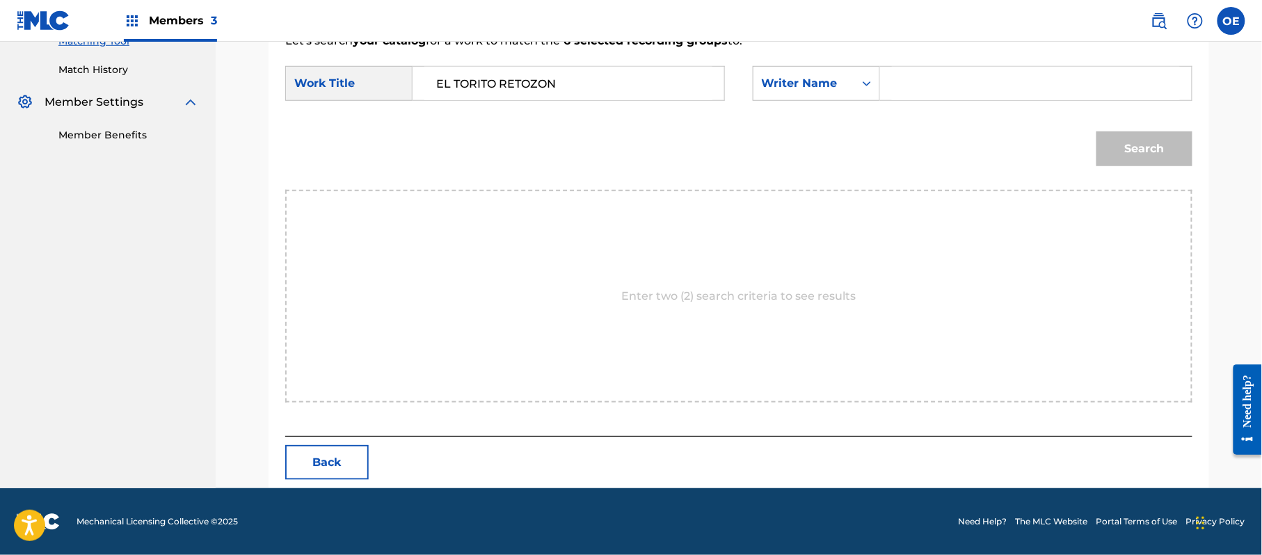
click at [931, 73] on input "Search Form" at bounding box center [1036, 83] width 288 height 33
type input "[PERSON_NAME]"
click at [1097, 132] on button "Search" at bounding box center [1145, 149] width 96 height 35
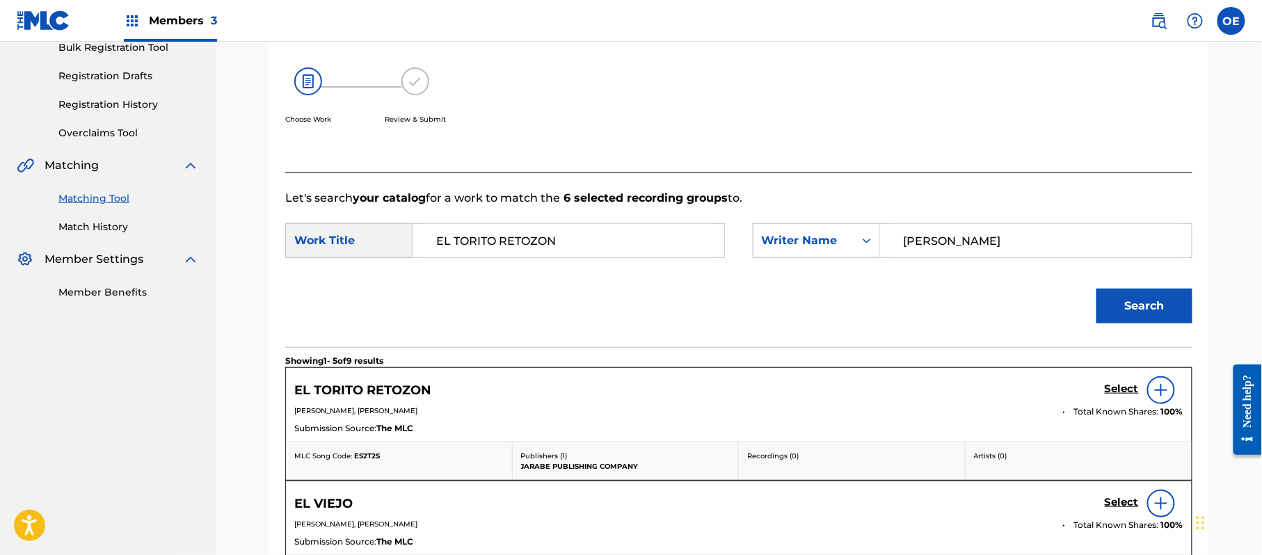
scroll to position [372, 0]
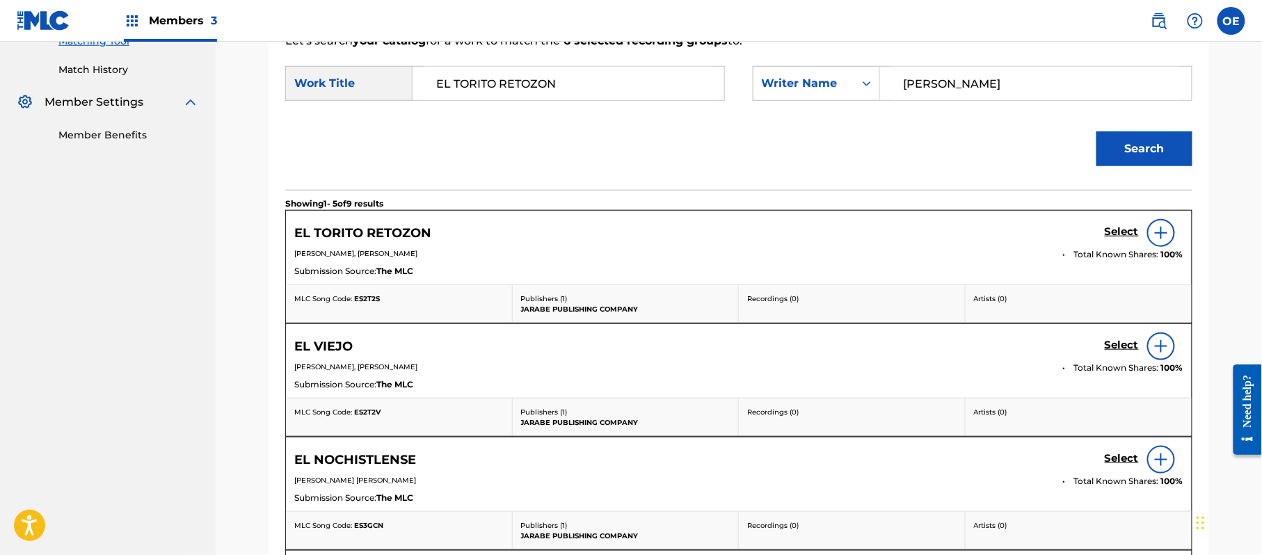
click at [1136, 226] on h5 "Select" at bounding box center [1122, 231] width 34 height 13
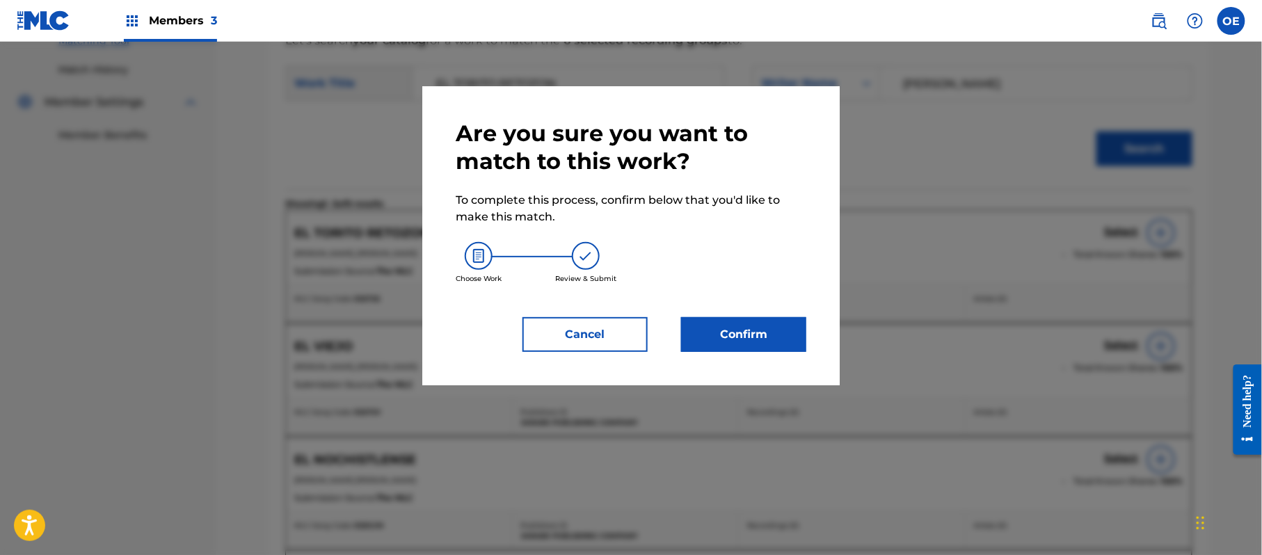
click at [763, 321] on button "Confirm" at bounding box center [743, 334] width 125 height 35
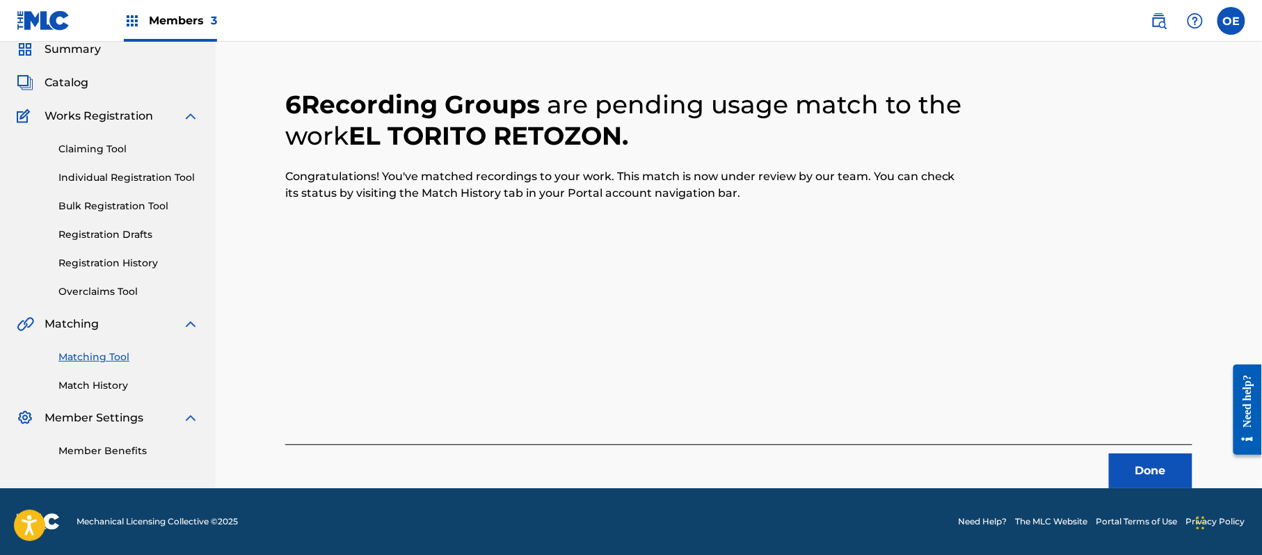
scroll to position [56, 0]
click at [1169, 491] on footer "Mechanical Licensing Collective © 2025 Need Help? The MLC Website Portal Terms …" at bounding box center [631, 521] width 1262 height 67
click at [1169, 486] on button "Done" at bounding box center [1150, 471] width 83 height 35
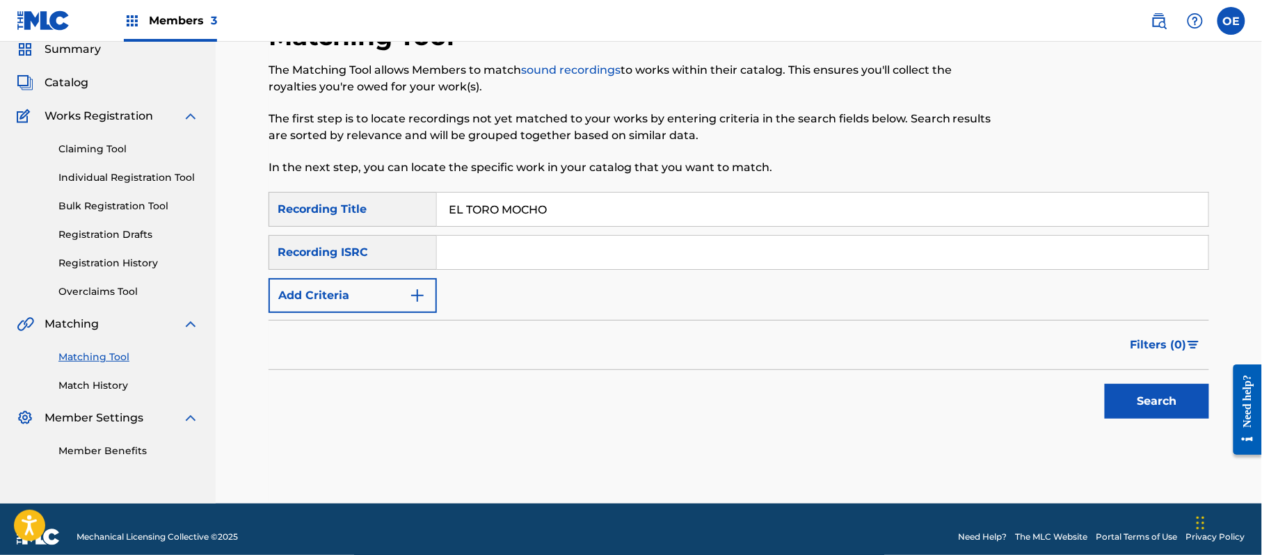
type input "EL TORO MOCHO"
click at [349, 282] on button "Add Criteria" at bounding box center [353, 295] width 168 height 35
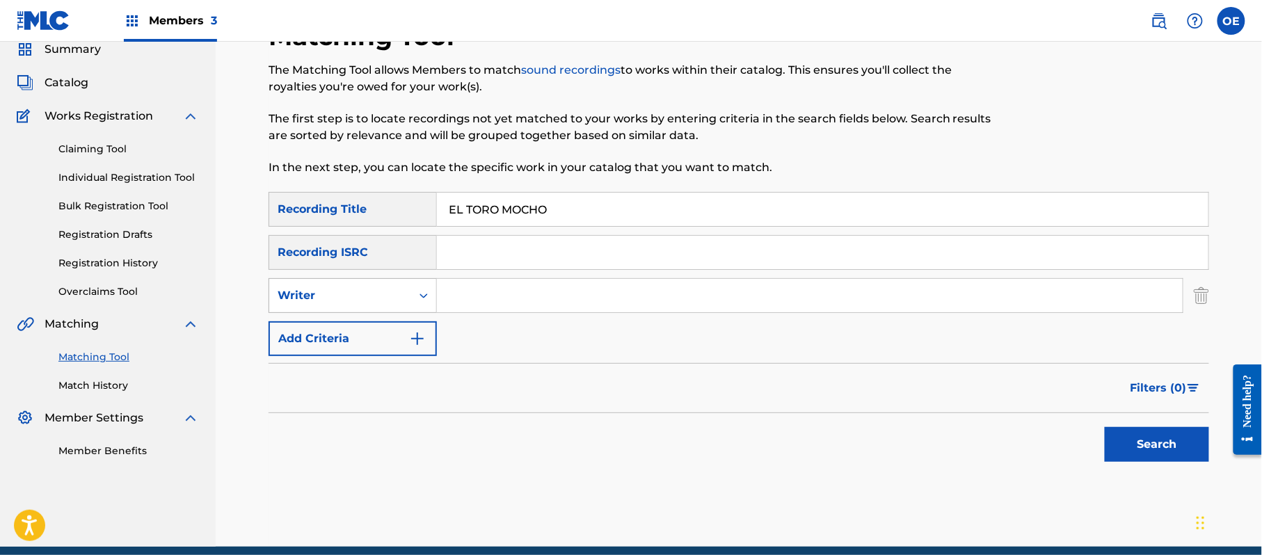
click at [357, 299] on div "Writer" at bounding box center [340, 295] width 125 height 17
click at [367, 323] on div "Recording Artist" at bounding box center [352, 330] width 167 height 35
type input "BANDA RODEO"
click at [1128, 460] on button "Search" at bounding box center [1157, 444] width 104 height 35
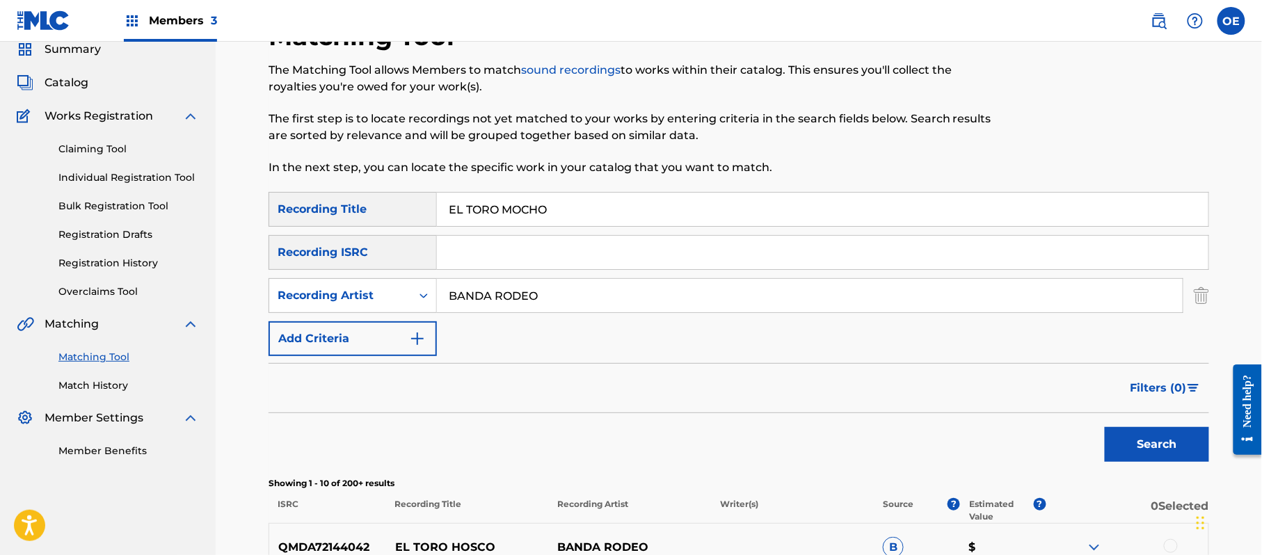
drag, startPoint x: 630, startPoint y: 213, endPoint x: 323, endPoint y: 212, distance: 307.6
click at [323, 212] on div "SearchWithCriteria0782ace1-59c9-45dc-87c1-ec14ac65e8f0 Recording Title EL TORO …" at bounding box center [739, 209] width 941 height 35
type input "EL VIEJO"
click at [1138, 463] on div "Search" at bounding box center [1153, 441] width 111 height 56
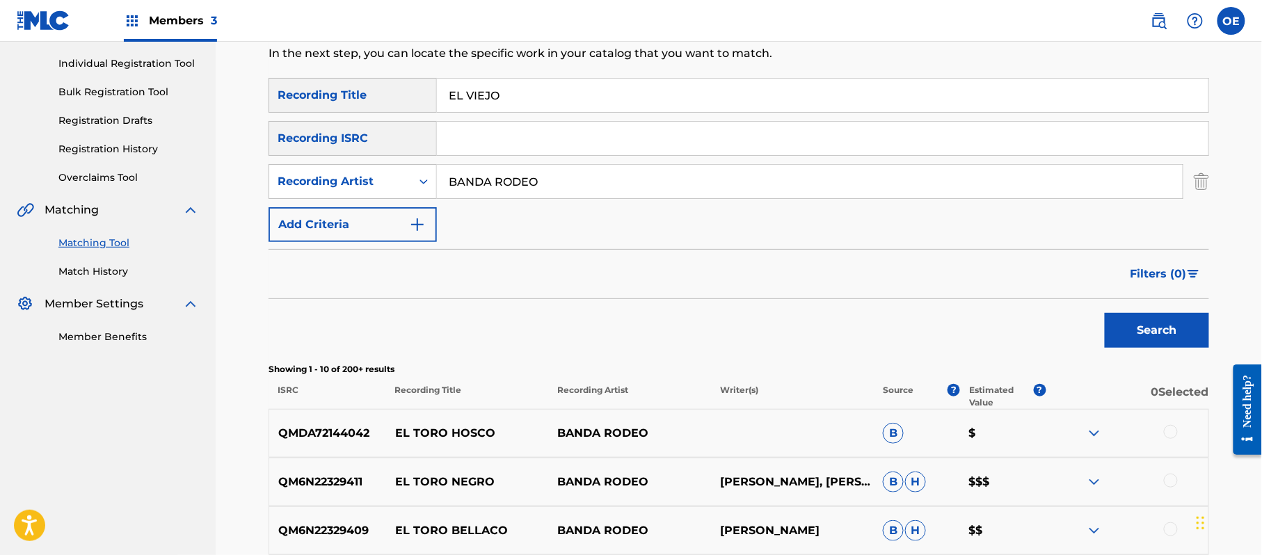
scroll to position [241, 0]
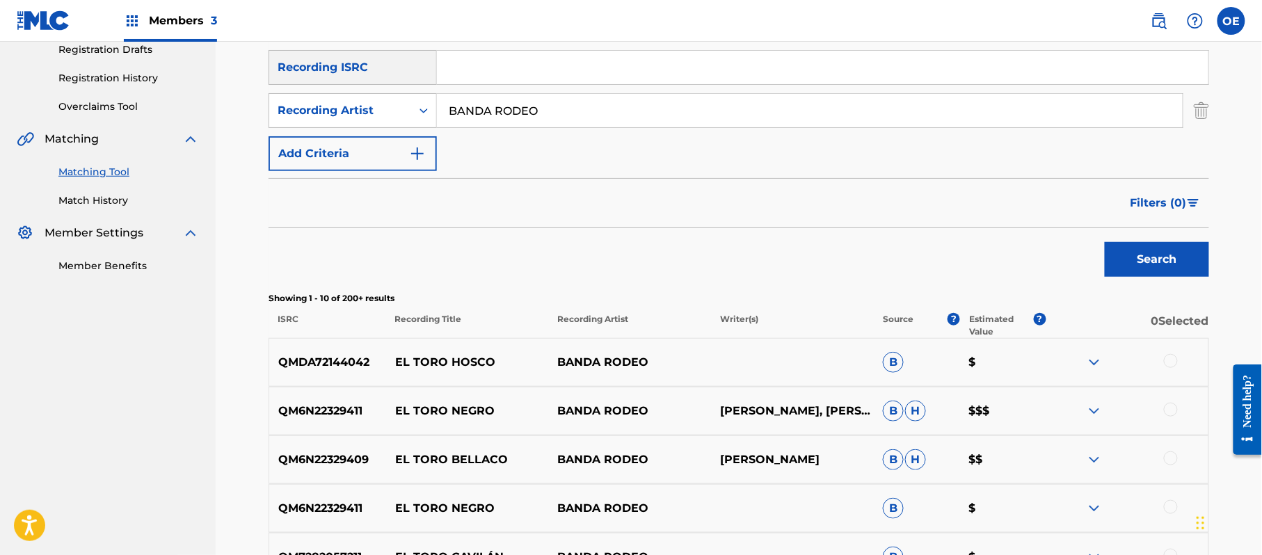
click at [1136, 270] on button "Search" at bounding box center [1157, 259] width 104 height 35
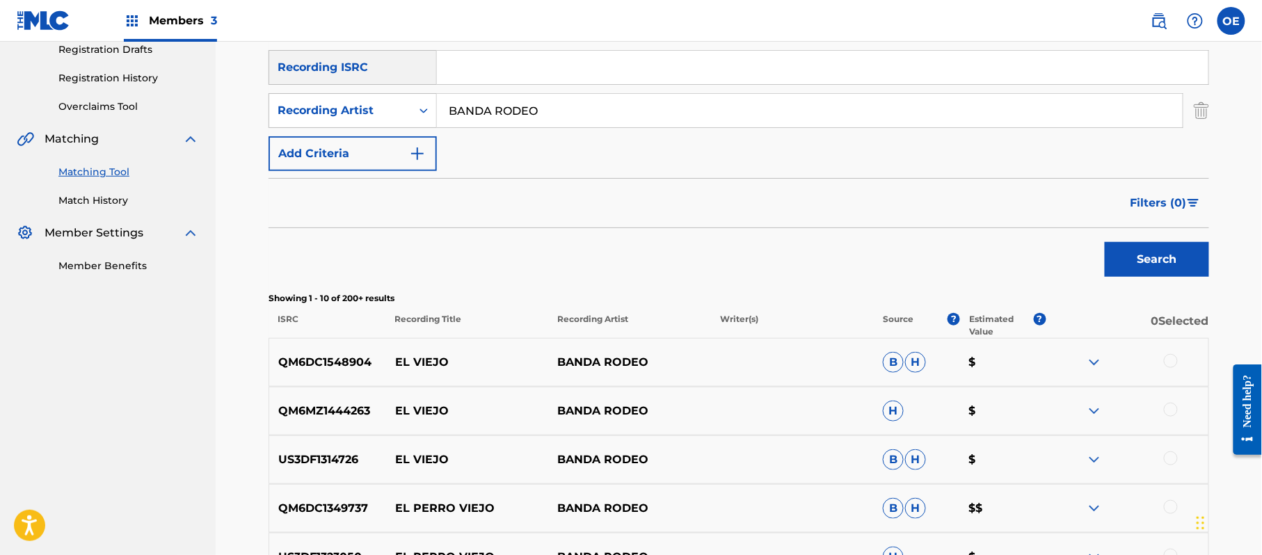
scroll to position [427, 0]
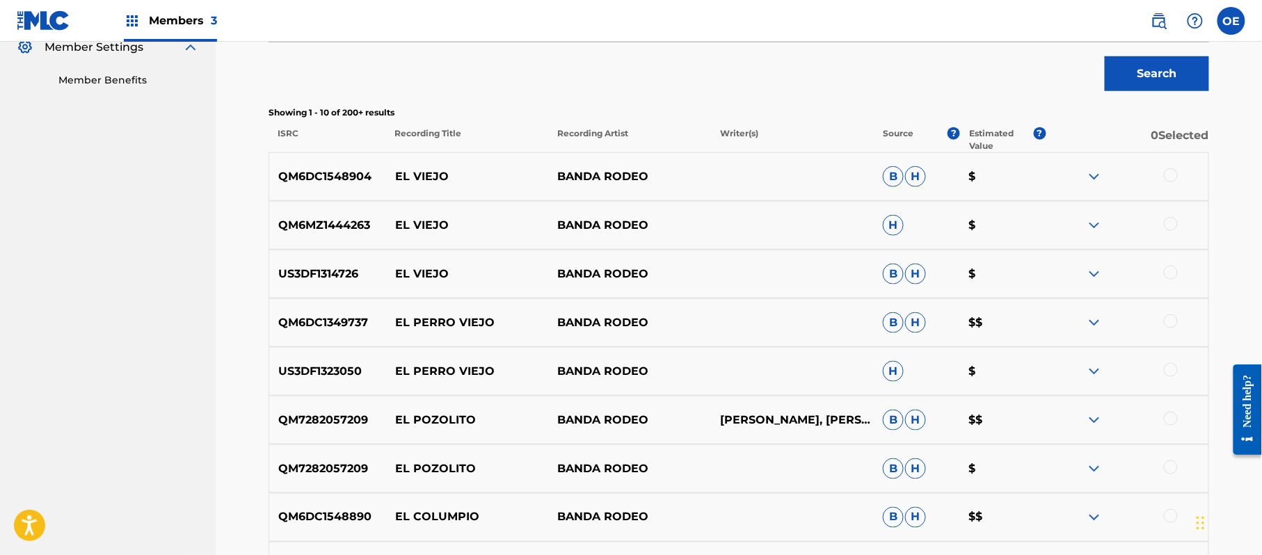
click at [1170, 274] on div at bounding box center [1171, 273] width 14 height 14
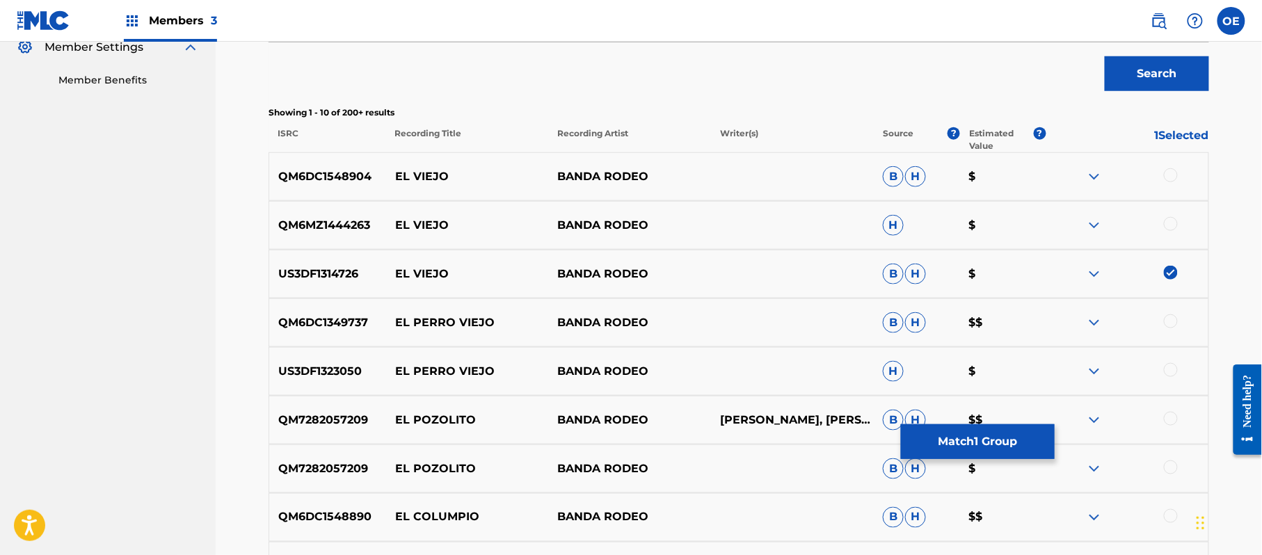
click at [1175, 231] on div at bounding box center [1127, 225] width 163 height 17
click at [1175, 228] on div at bounding box center [1171, 224] width 14 height 14
click at [1170, 178] on div at bounding box center [1171, 175] width 14 height 14
click at [984, 429] on button "Match 3 Groups" at bounding box center [978, 441] width 154 height 35
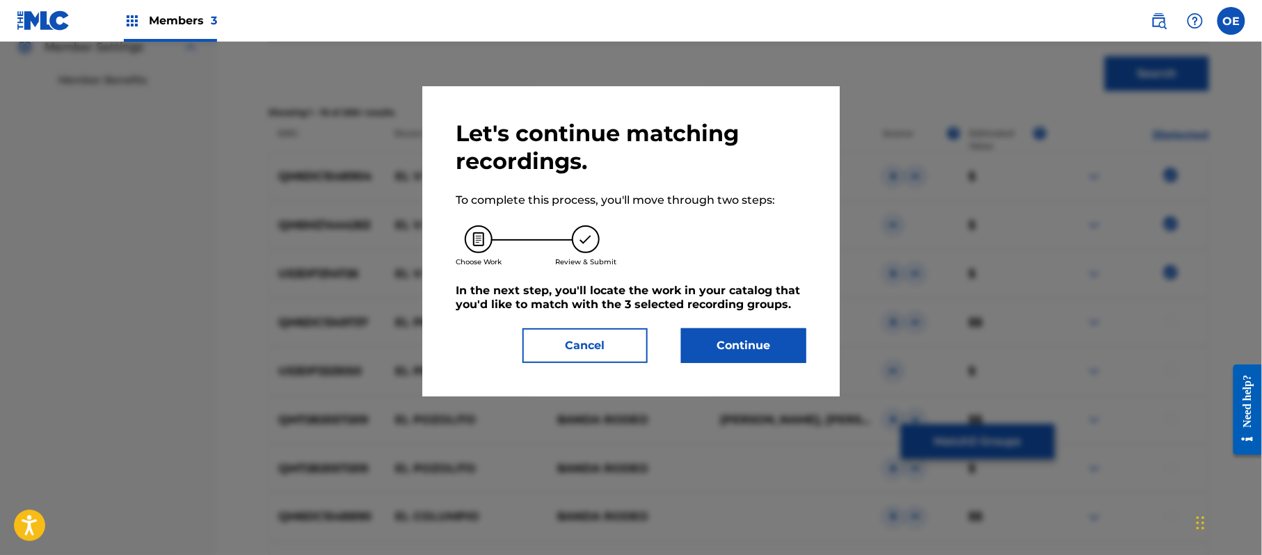
click at [745, 340] on button "Continue" at bounding box center [743, 345] width 125 height 35
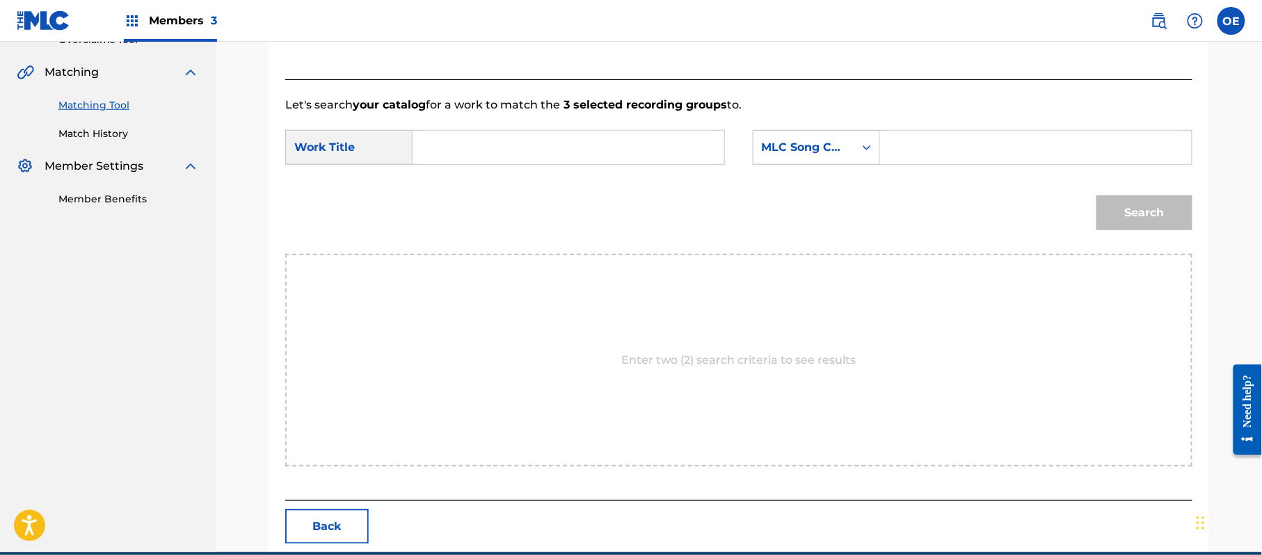
scroll to position [279, 0]
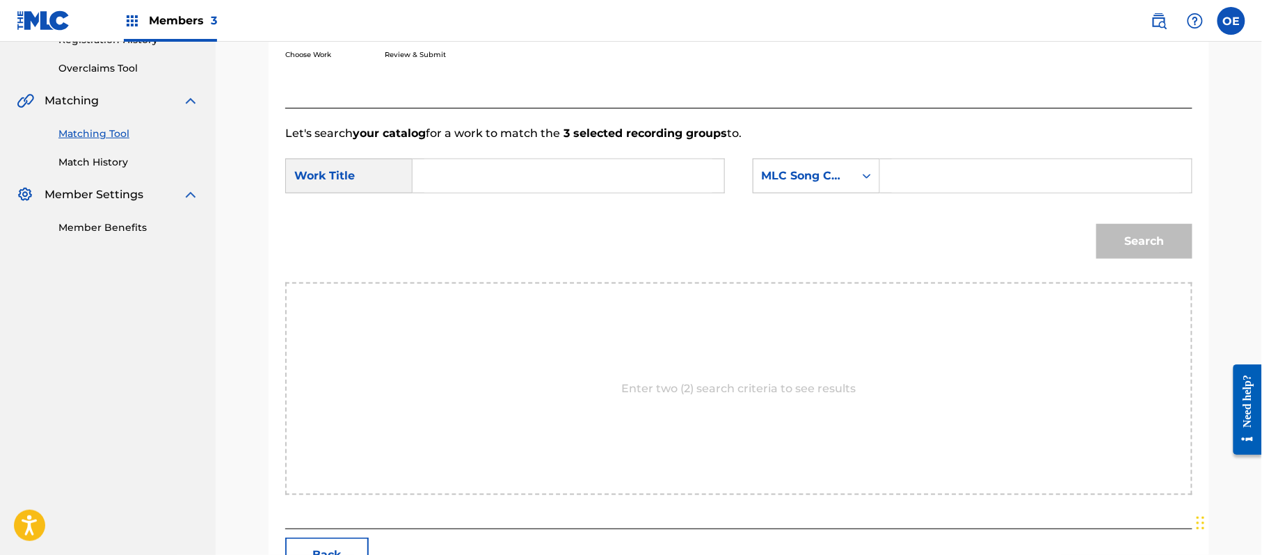
drag, startPoint x: 479, startPoint y: 159, endPoint x: 463, endPoint y: 176, distance: 22.7
type input "EL VIEJO"
click at [814, 175] on div "MLC Song Code" at bounding box center [804, 176] width 84 height 17
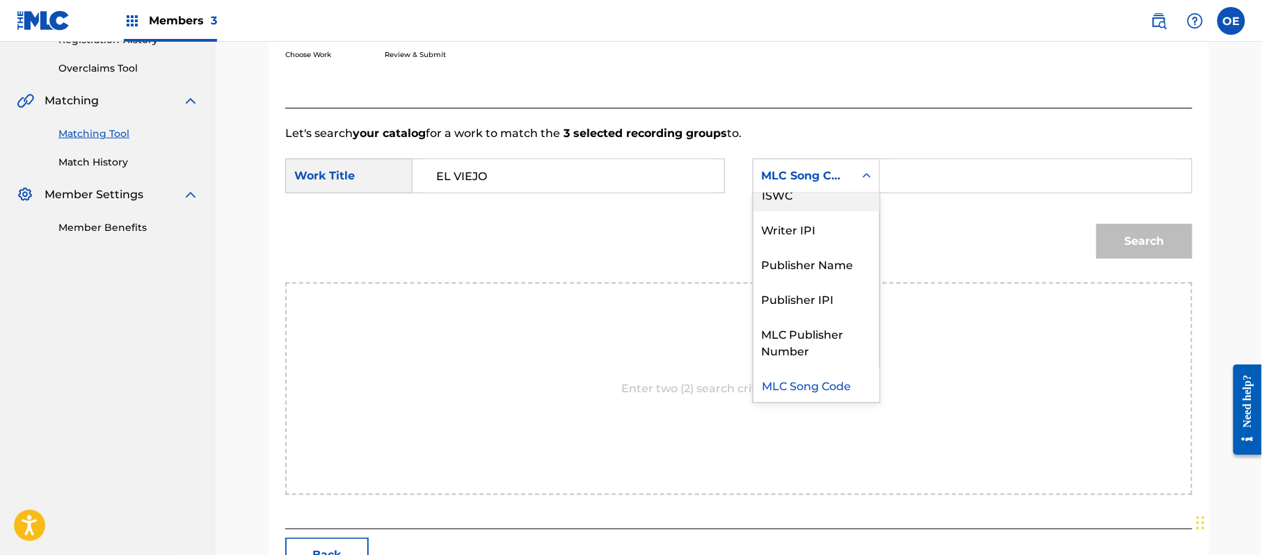
scroll to position [0, 0]
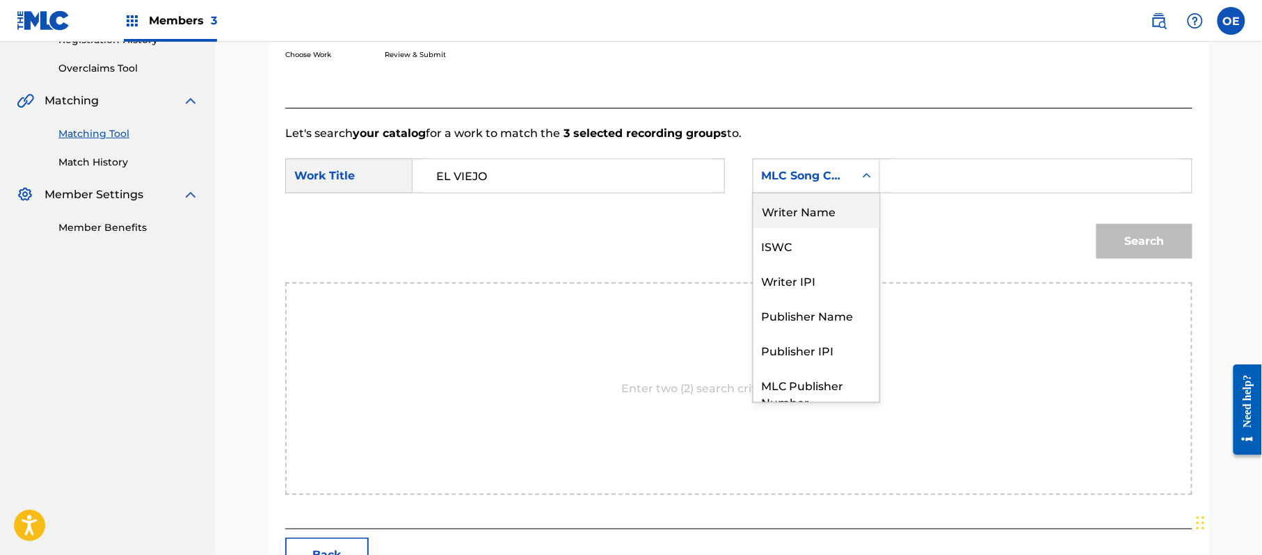
click at [813, 214] on div "Writer Name" at bounding box center [817, 210] width 126 height 35
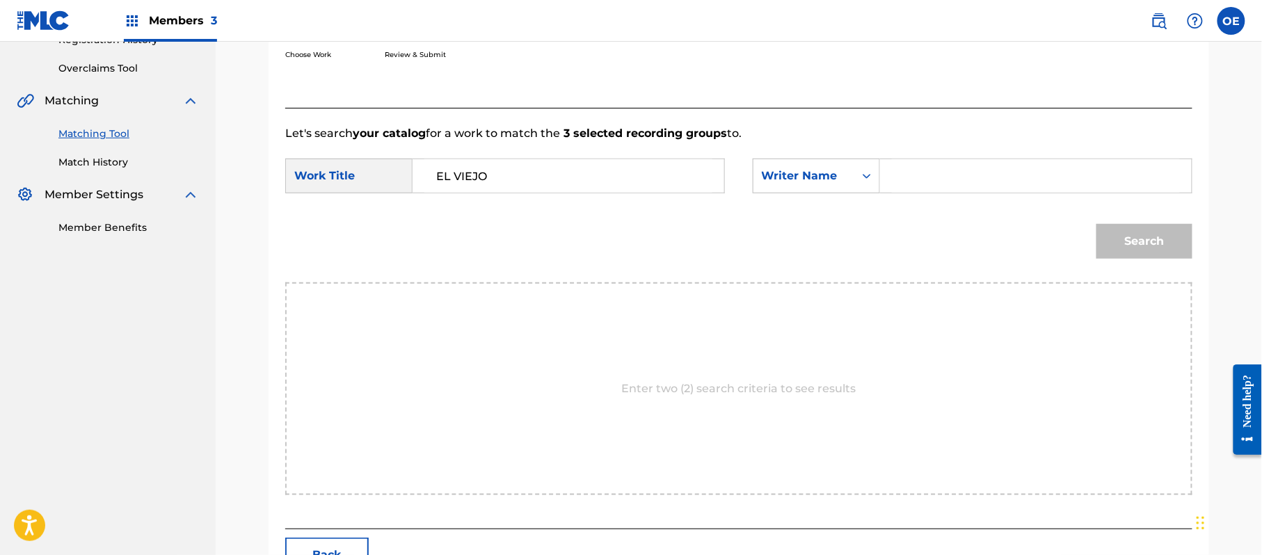
click at [914, 173] on input "Search Form" at bounding box center [1036, 175] width 288 height 33
type input "[PERSON_NAME]"
click at [1097, 224] on button "Search" at bounding box center [1145, 241] width 96 height 35
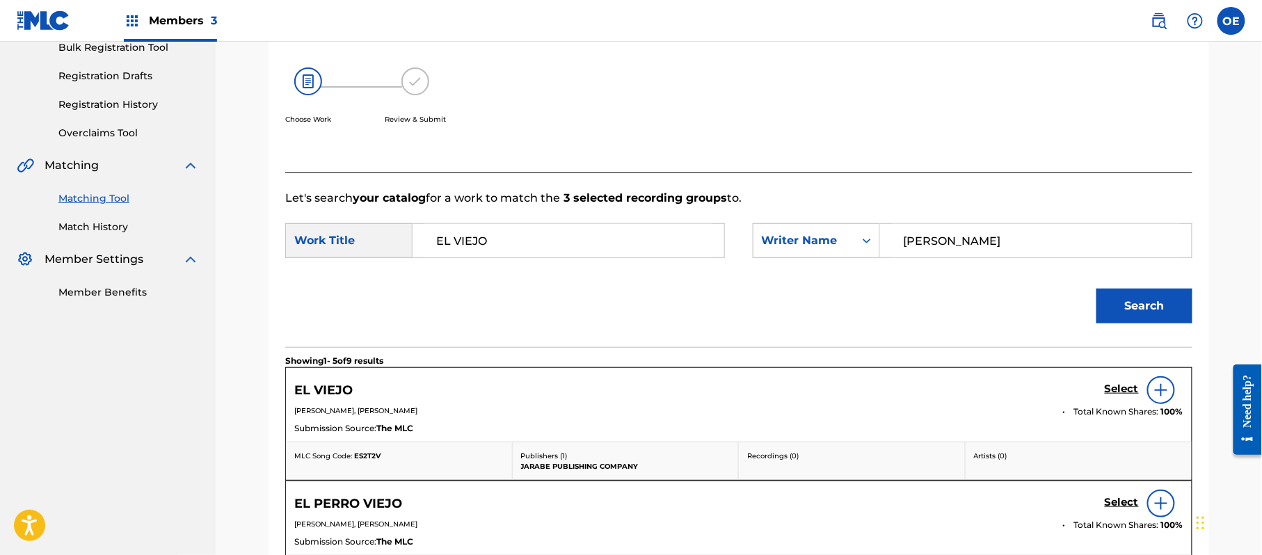
scroll to position [279, 0]
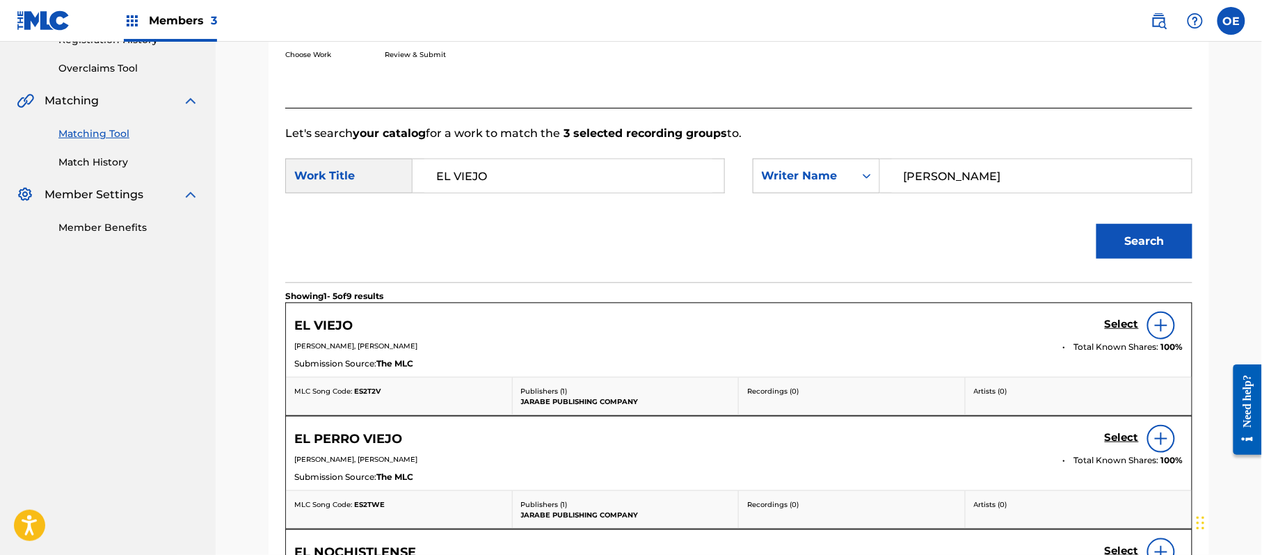
click at [1118, 333] on link "Select" at bounding box center [1122, 325] width 34 height 15
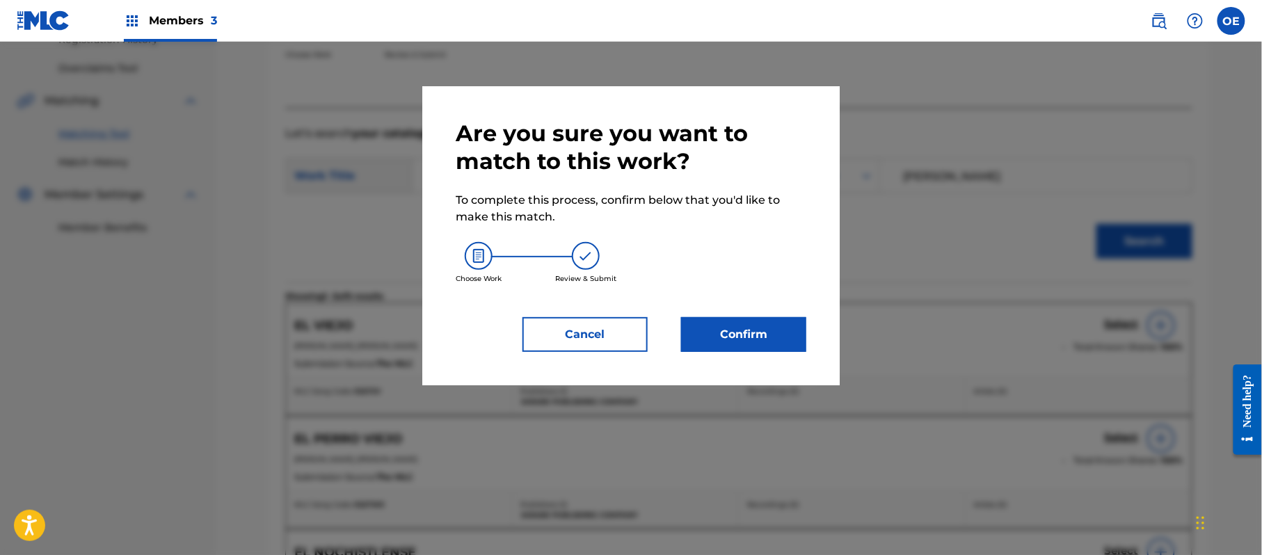
click at [758, 343] on button "Confirm" at bounding box center [743, 334] width 125 height 35
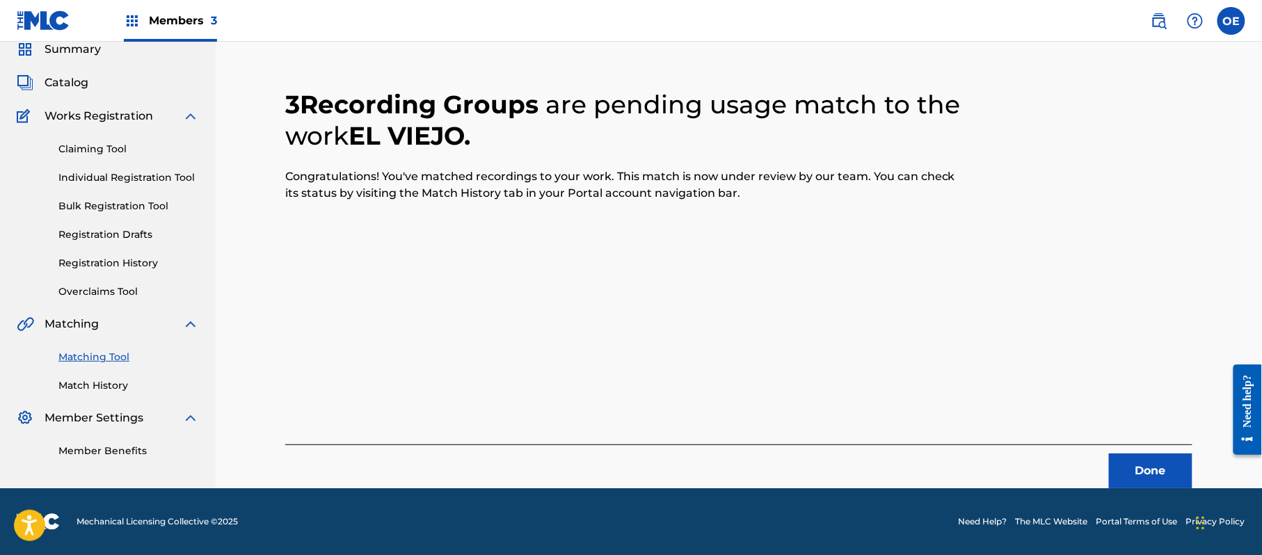
scroll to position [56, 0]
click at [1166, 477] on button "Done" at bounding box center [1150, 471] width 83 height 35
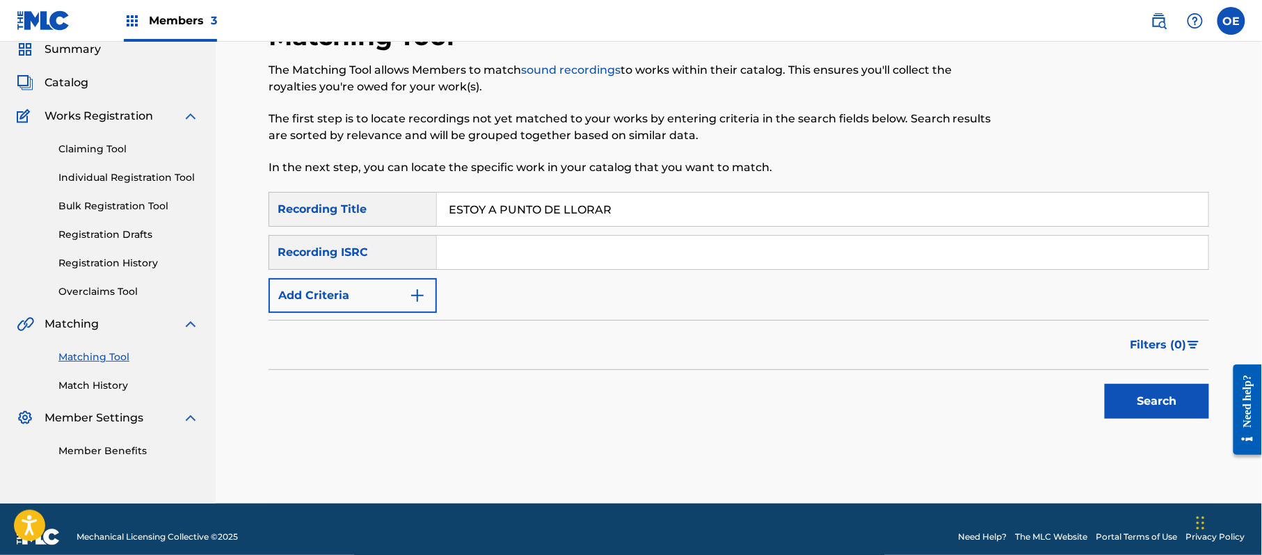
type input "ESTOY A PUNTO DE LLORAR"
click at [401, 296] on button "Add Criteria" at bounding box center [353, 295] width 168 height 35
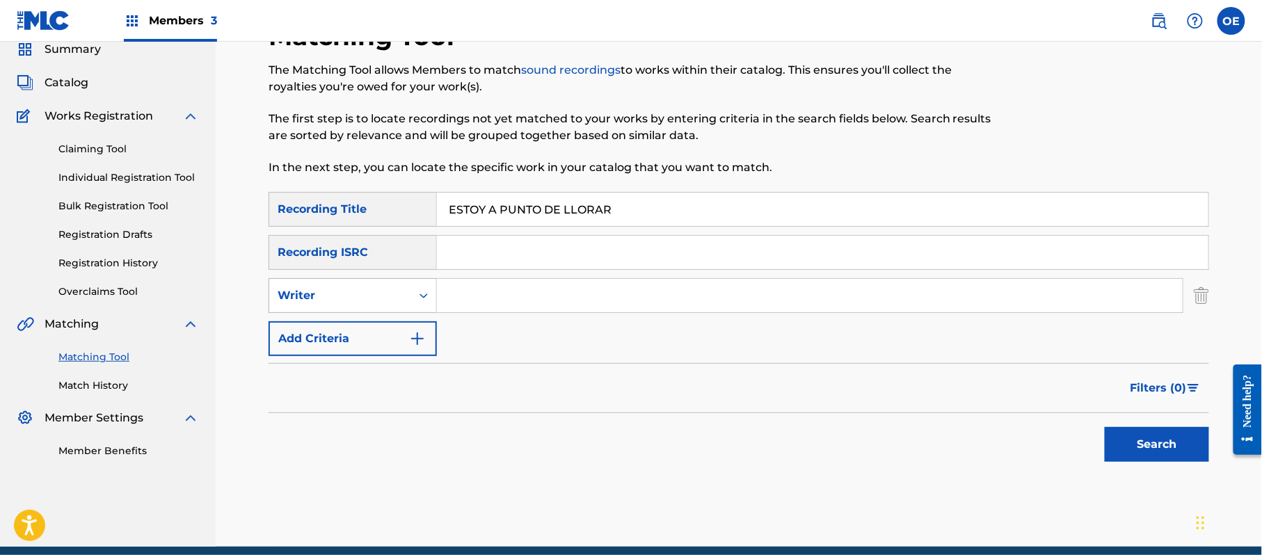
click at [382, 280] on div "Writer" at bounding box center [353, 295] width 168 height 35
click at [374, 335] on div "Recording Artist" at bounding box center [352, 330] width 167 height 35
type input "BANDA RODEO"
click at [1186, 443] on button "Search" at bounding box center [1157, 444] width 104 height 35
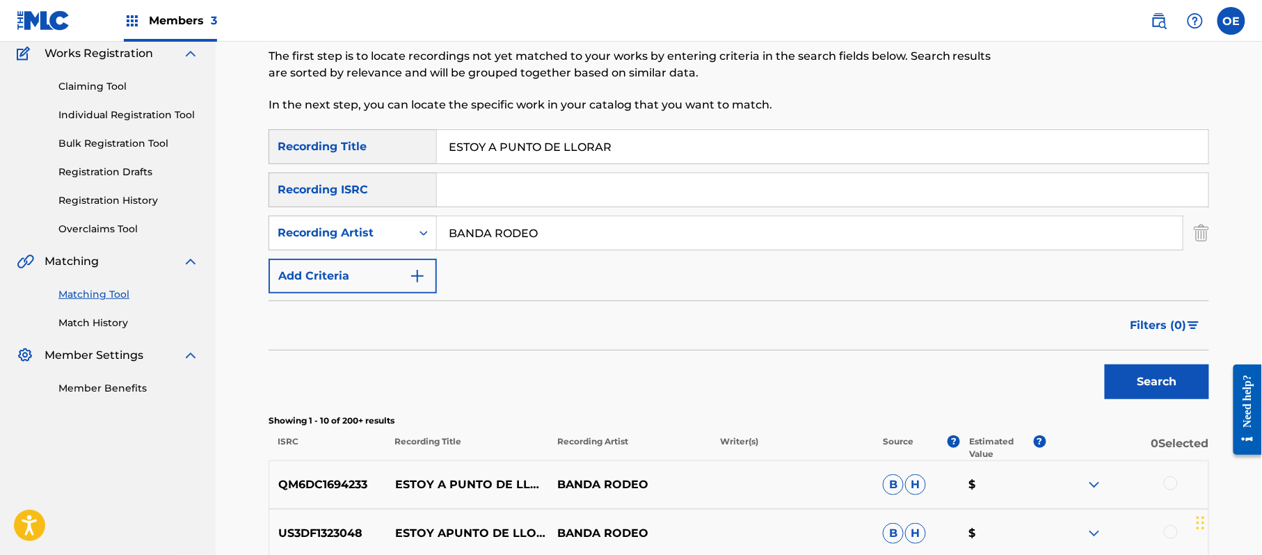
scroll to position [148, 0]
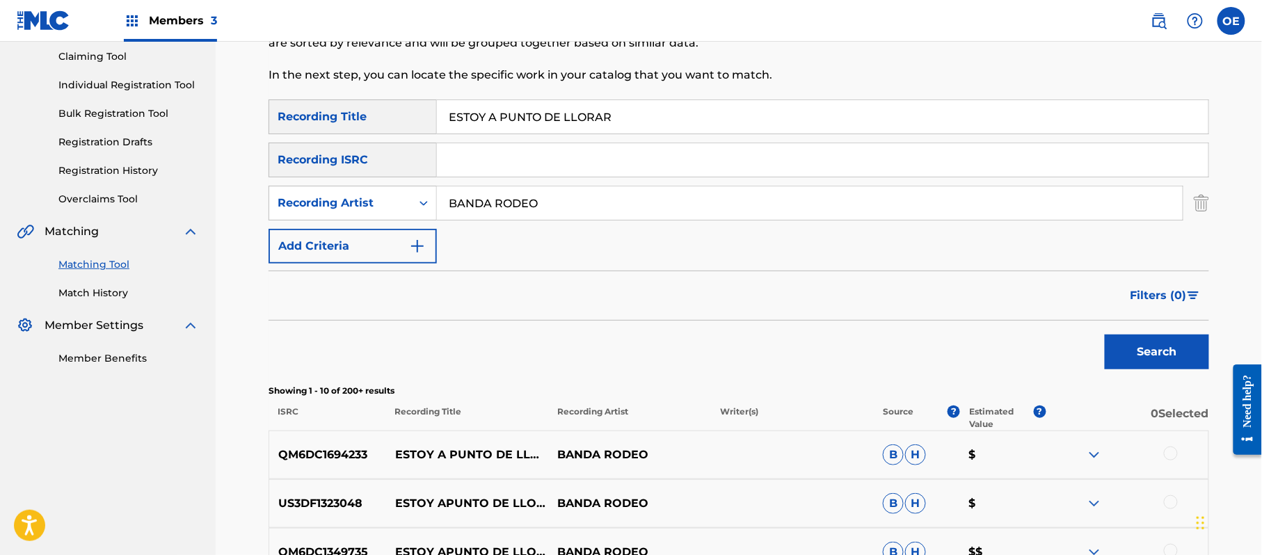
click at [1159, 352] on button "Search" at bounding box center [1157, 352] width 104 height 35
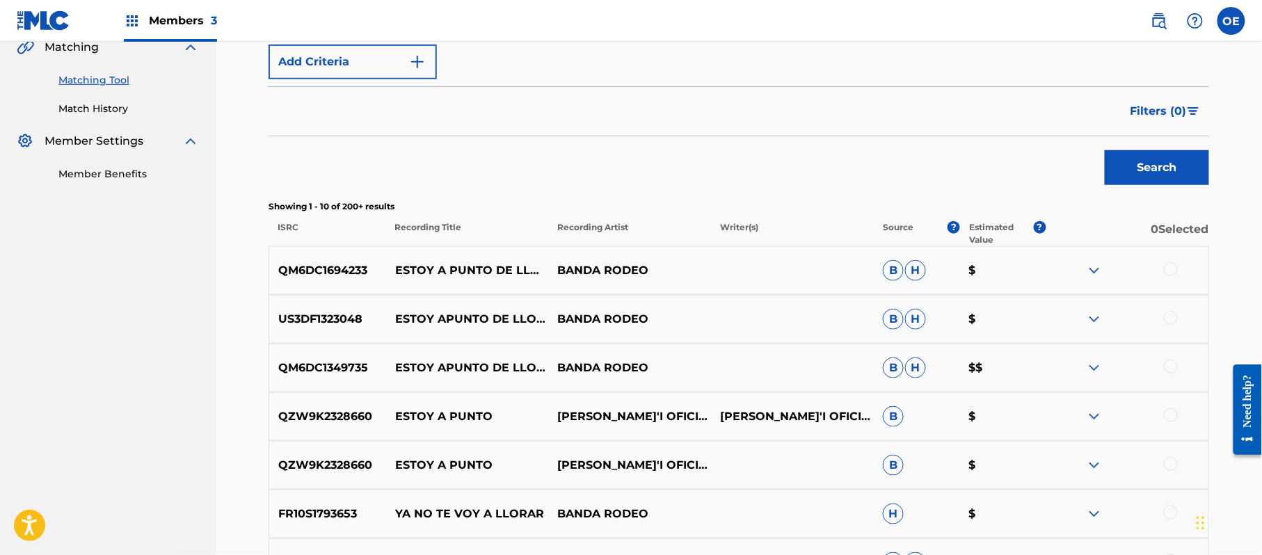
scroll to position [334, 0]
click at [1170, 266] on div at bounding box center [1171, 268] width 14 height 14
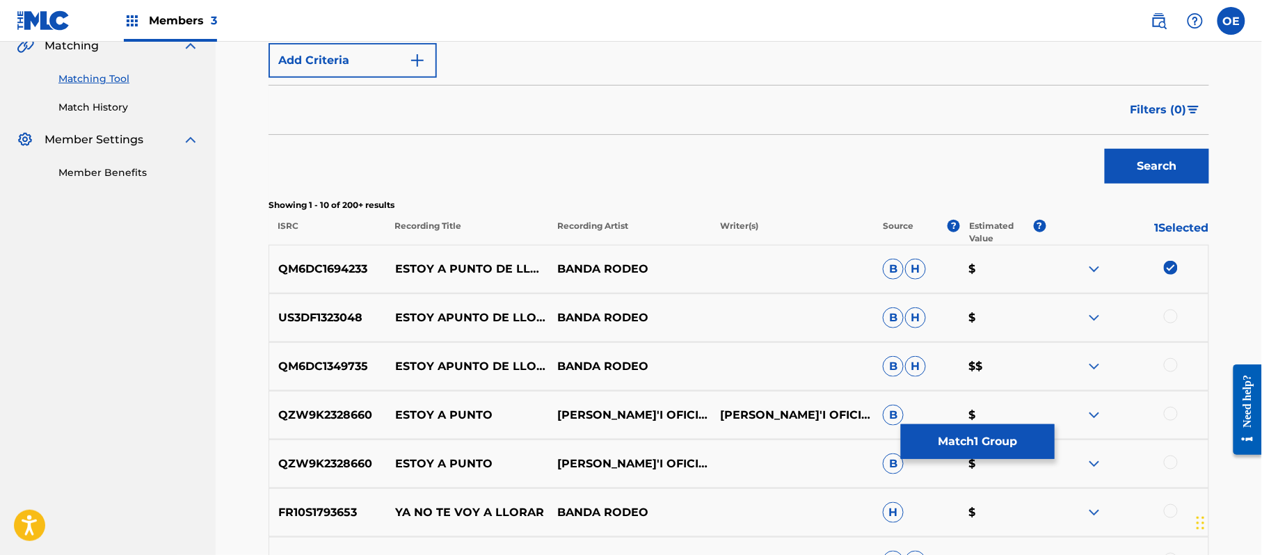
click at [1172, 315] on div at bounding box center [1171, 317] width 14 height 14
click at [1168, 365] on div at bounding box center [1171, 365] width 14 height 14
click at [941, 450] on button "Match 3 Groups" at bounding box center [978, 441] width 154 height 35
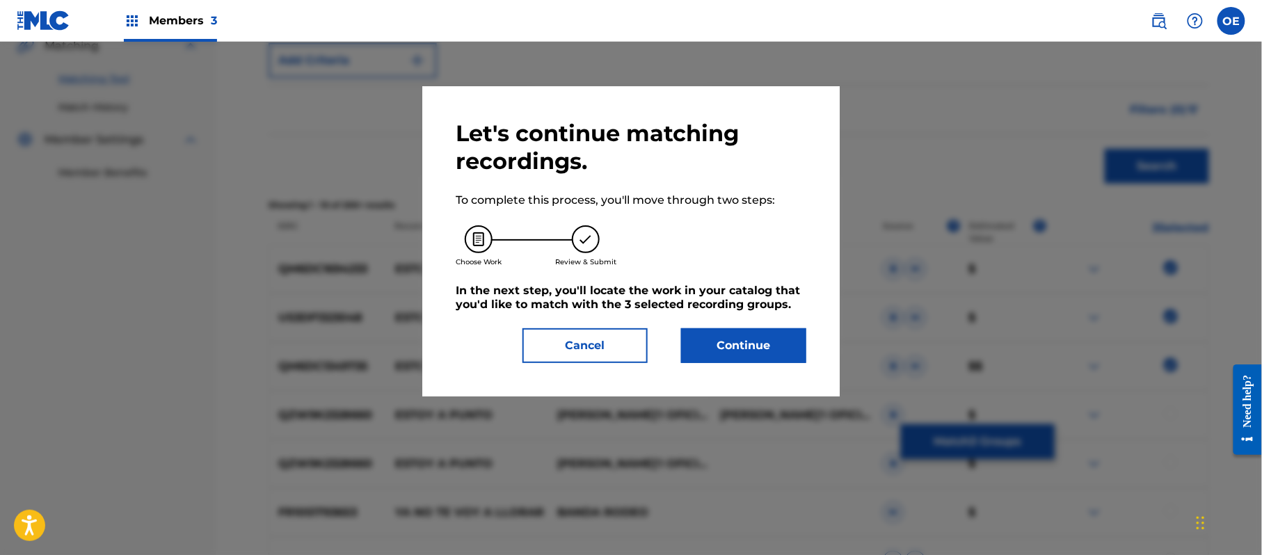
click at [774, 351] on button "Continue" at bounding box center [743, 345] width 125 height 35
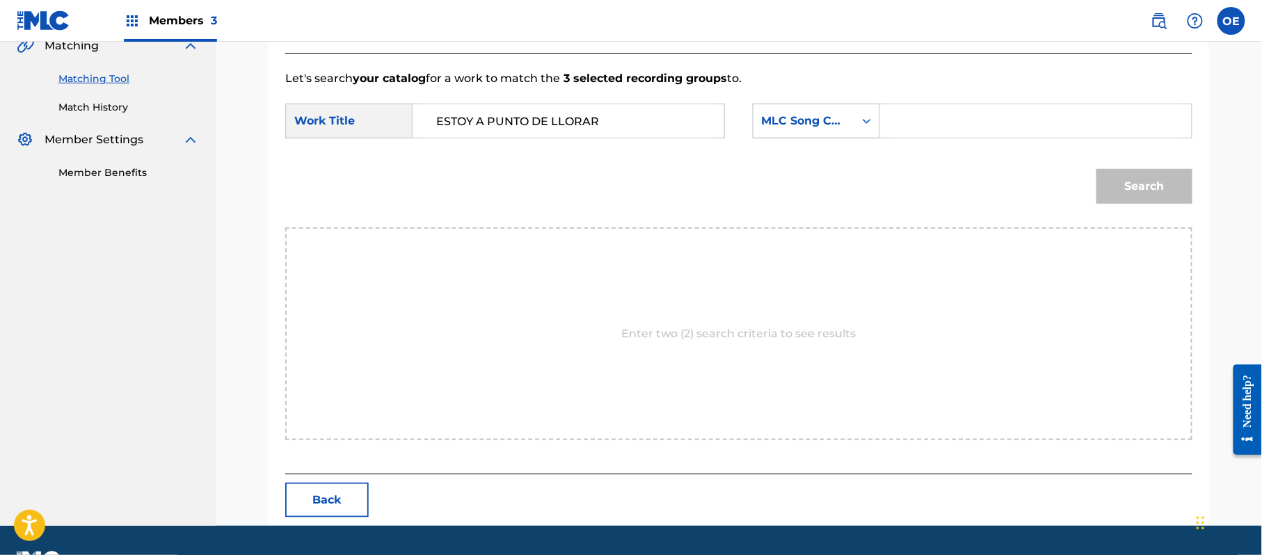
type input "ESTOY A PUNTO DE LLORAR"
click at [790, 106] on div "MLC Song Code" at bounding box center [816, 121] width 127 height 35
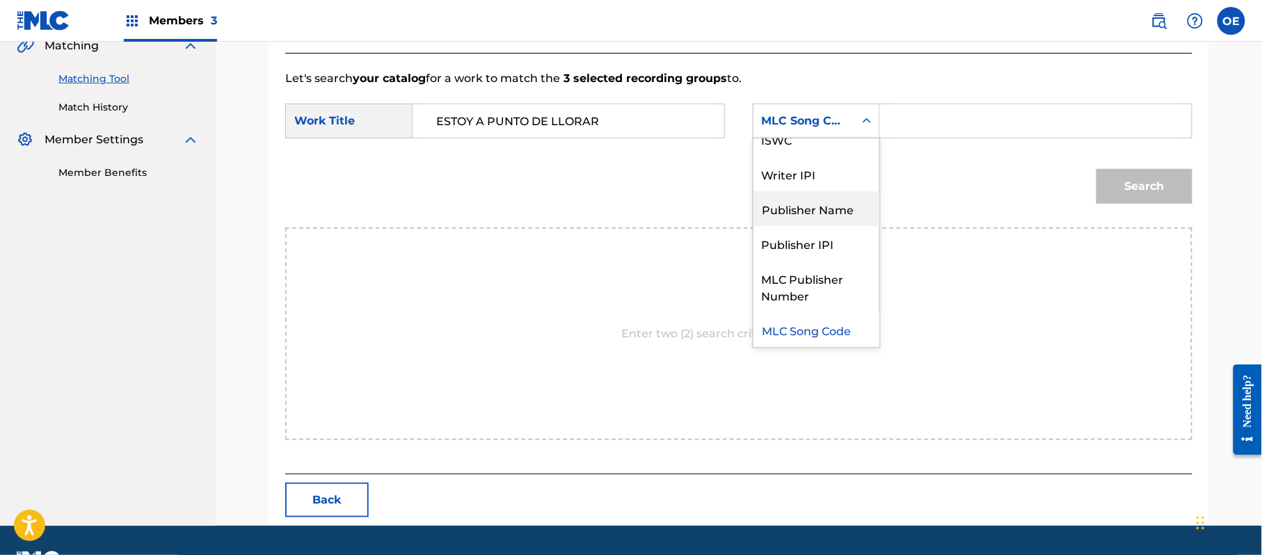
scroll to position [0, 0]
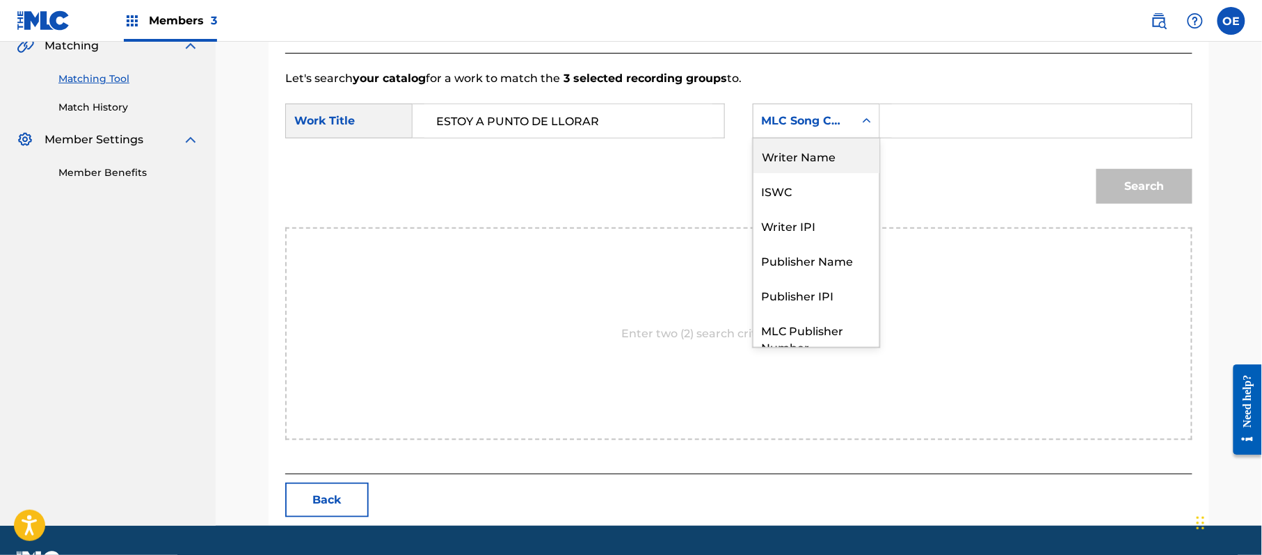
click at [805, 159] on div "Writer Name" at bounding box center [817, 155] width 126 height 35
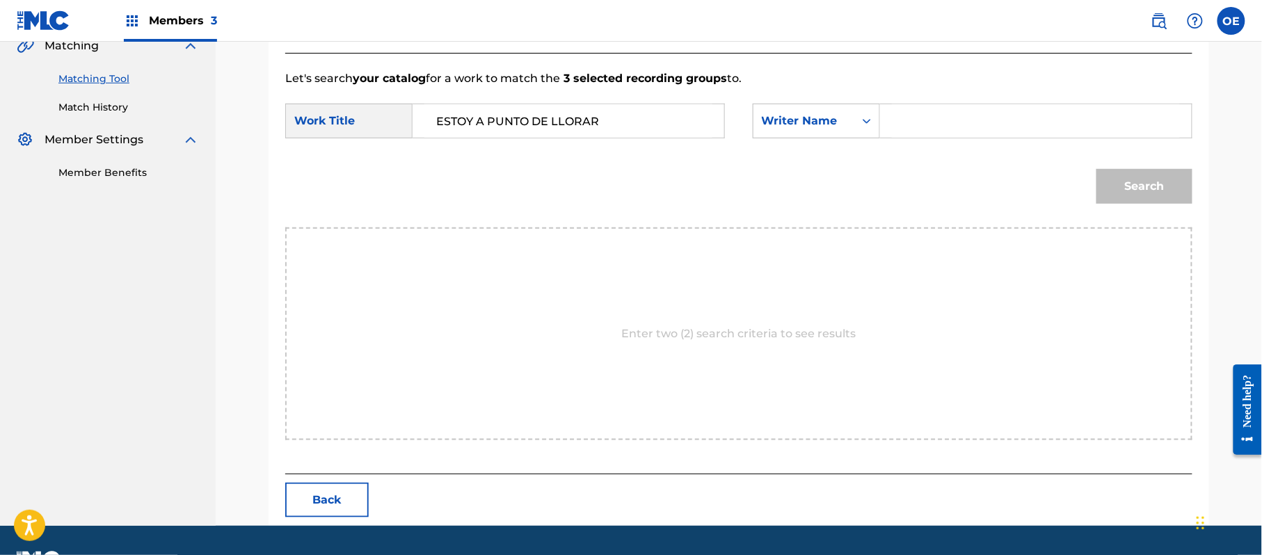
click at [922, 129] on input "Search Form" at bounding box center [1036, 120] width 288 height 33
type input "[PERSON_NAME]"
click at [1145, 187] on button "Search" at bounding box center [1145, 186] width 96 height 35
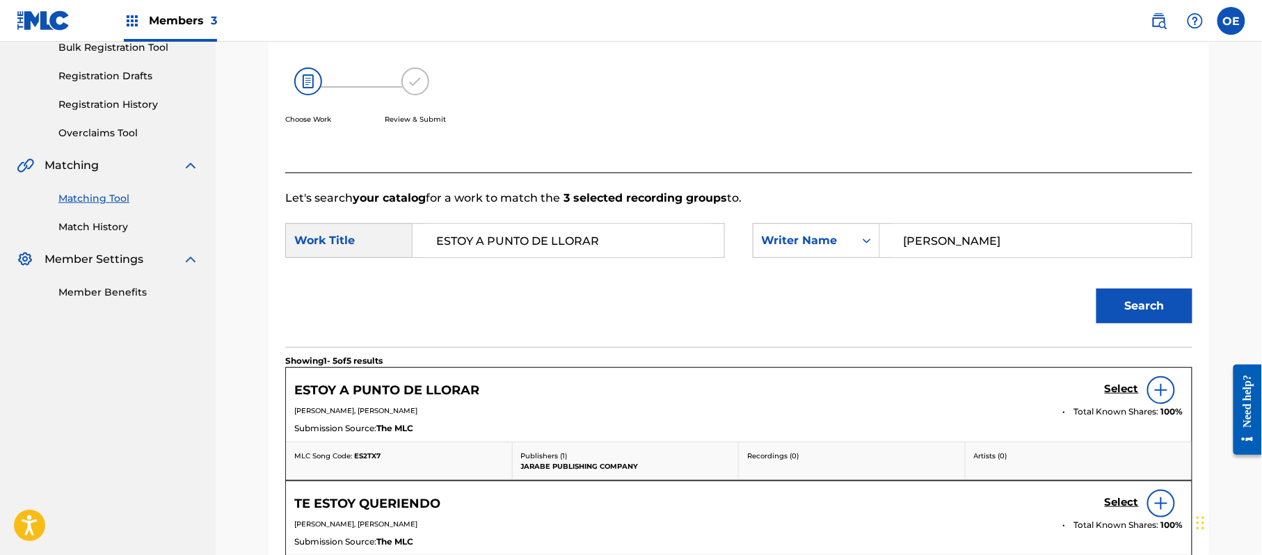
scroll to position [334, 0]
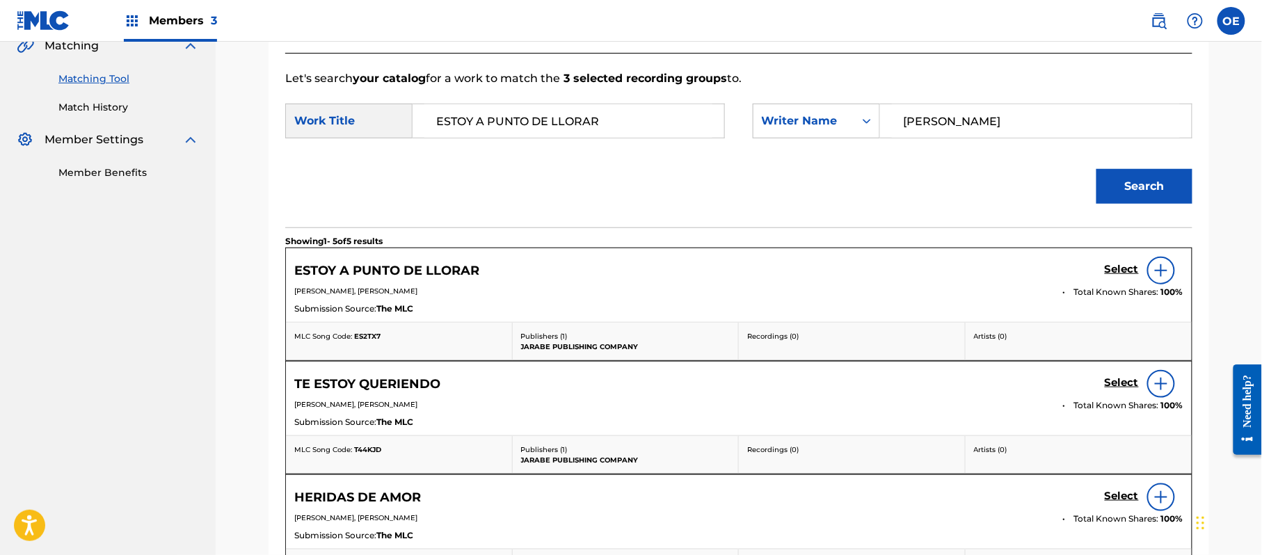
click at [1116, 273] on h5 "Select" at bounding box center [1122, 269] width 34 height 13
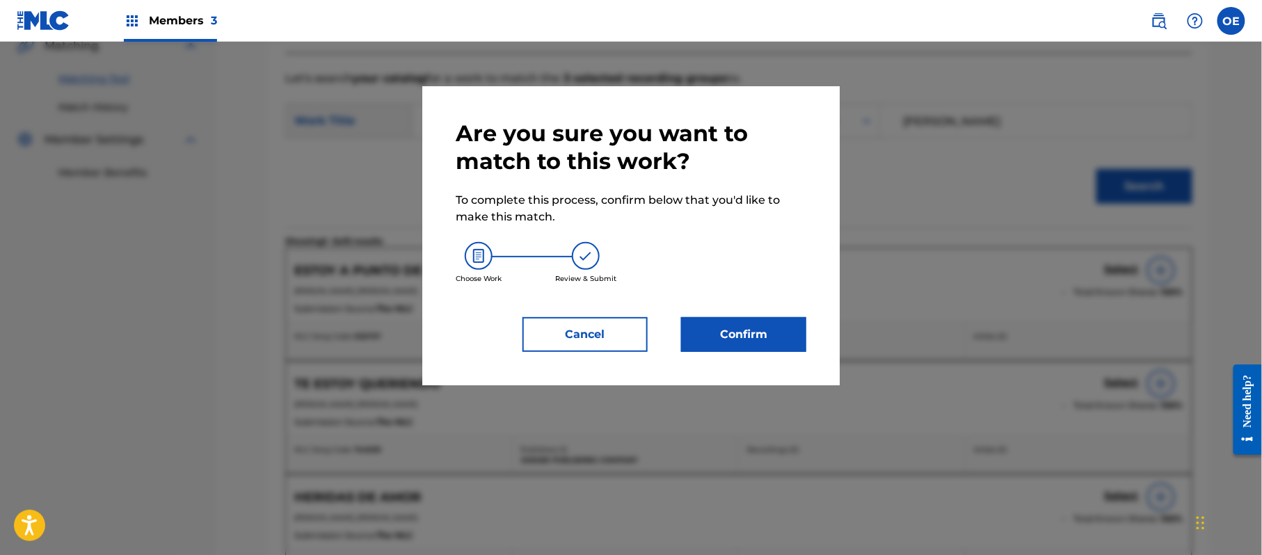
click at [721, 329] on button "Confirm" at bounding box center [743, 334] width 125 height 35
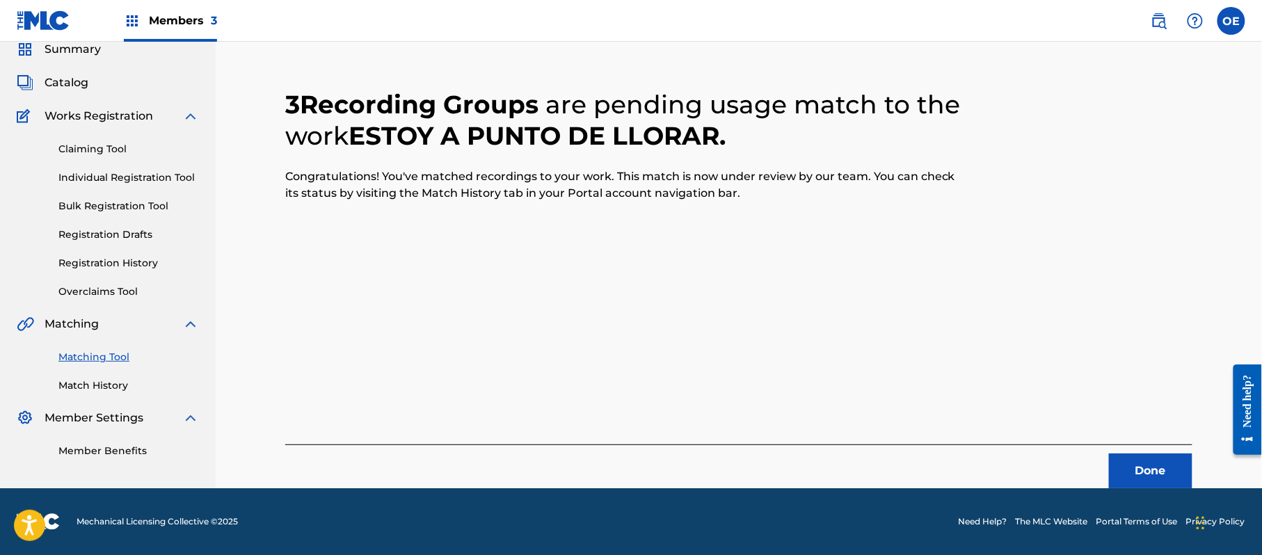
scroll to position [56, 0]
click at [1138, 474] on button "Done" at bounding box center [1150, 471] width 83 height 35
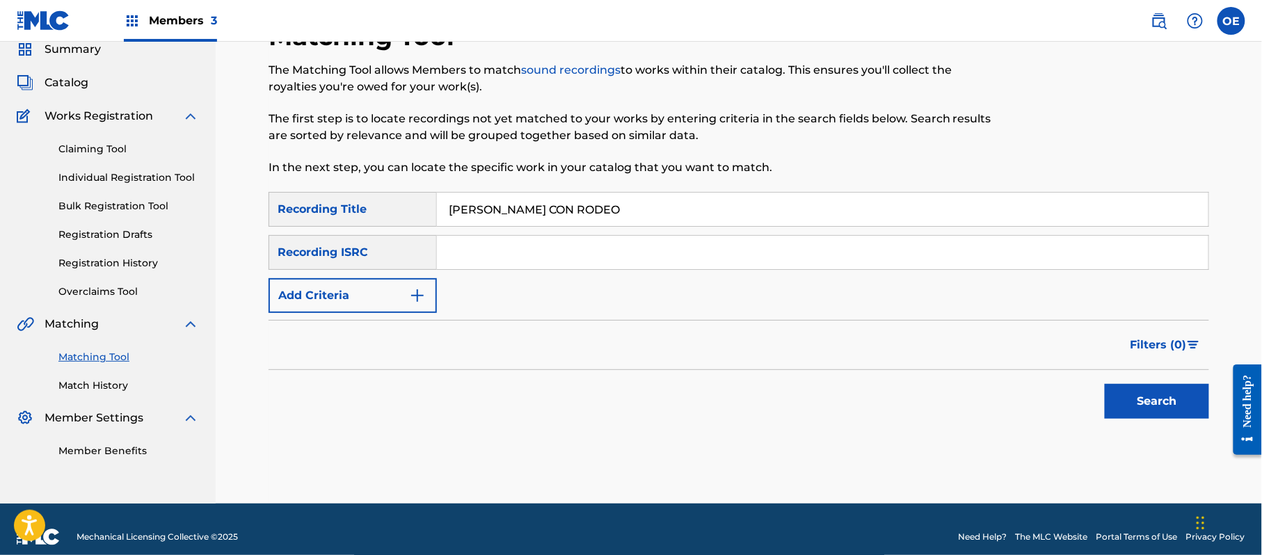
type input "[PERSON_NAME] CON RODEO"
click at [355, 287] on button "Add Criteria" at bounding box center [353, 295] width 168 height 35
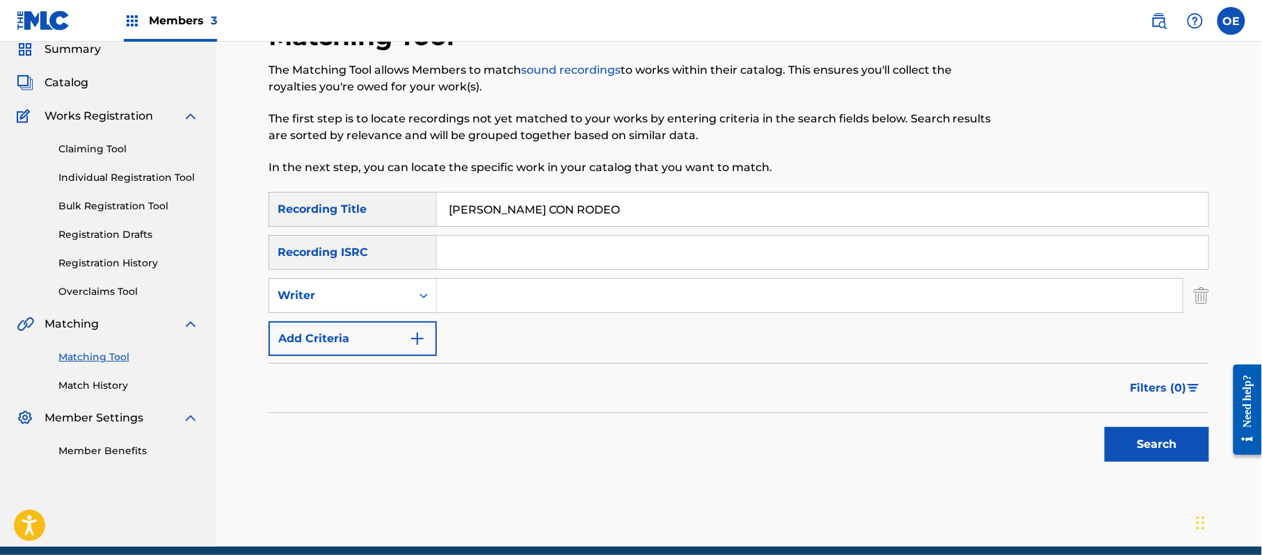
click at [355, 287] on div "Writer" at bounding box center [340, 295] width 125 height 17
click at [368, 337] on div "Recording Artist" at bounding box center [352, 330] width 167 height 35
drag, startPoint x: 533, startPoint y: 316, endPoint x: 488, endPoint y: 295, distance: 49.2
type input "BANDA RODEO"
click at [1134, 448] on button "Search" at bounding box center [1157, 444] width 104 height 35
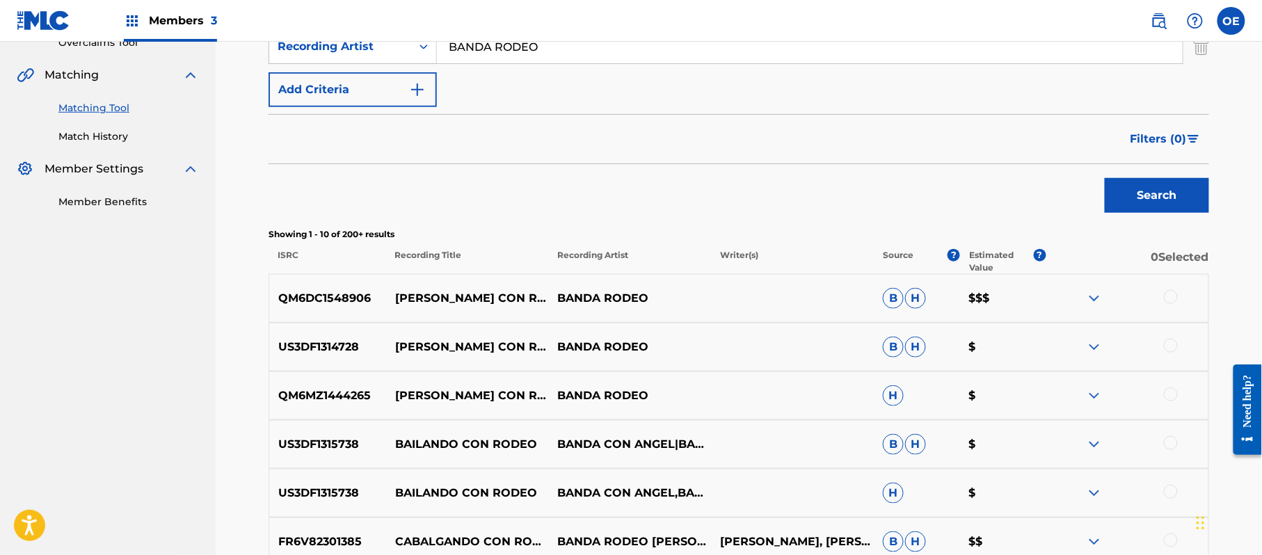
scroll to position [334, 0]
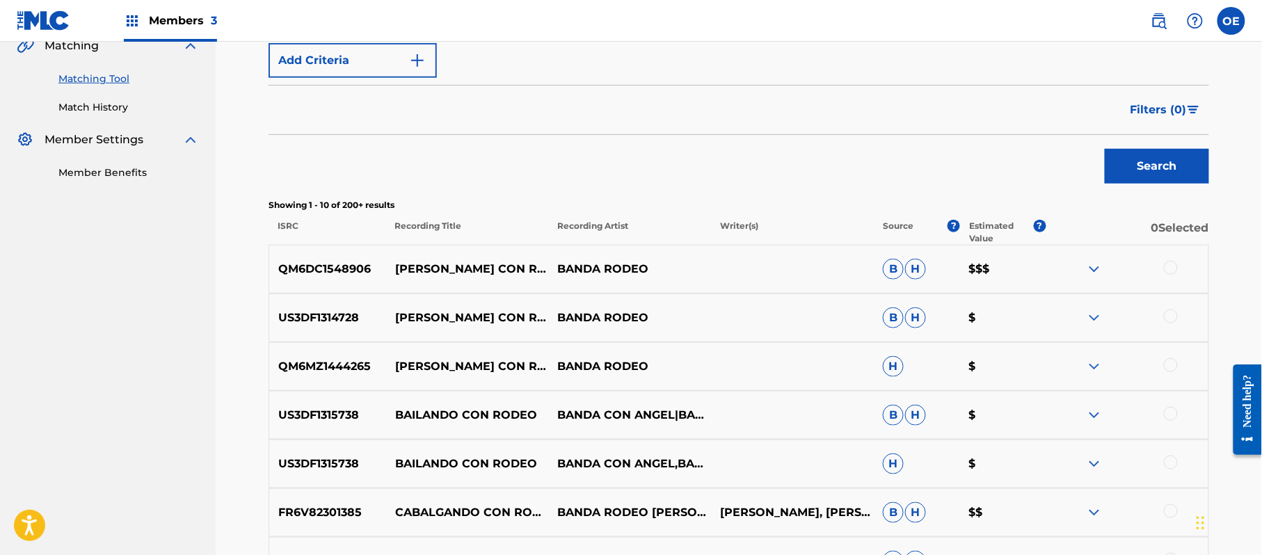
click at [1170, 367] on div at bounding box center [1171, 365] width 14 height 14
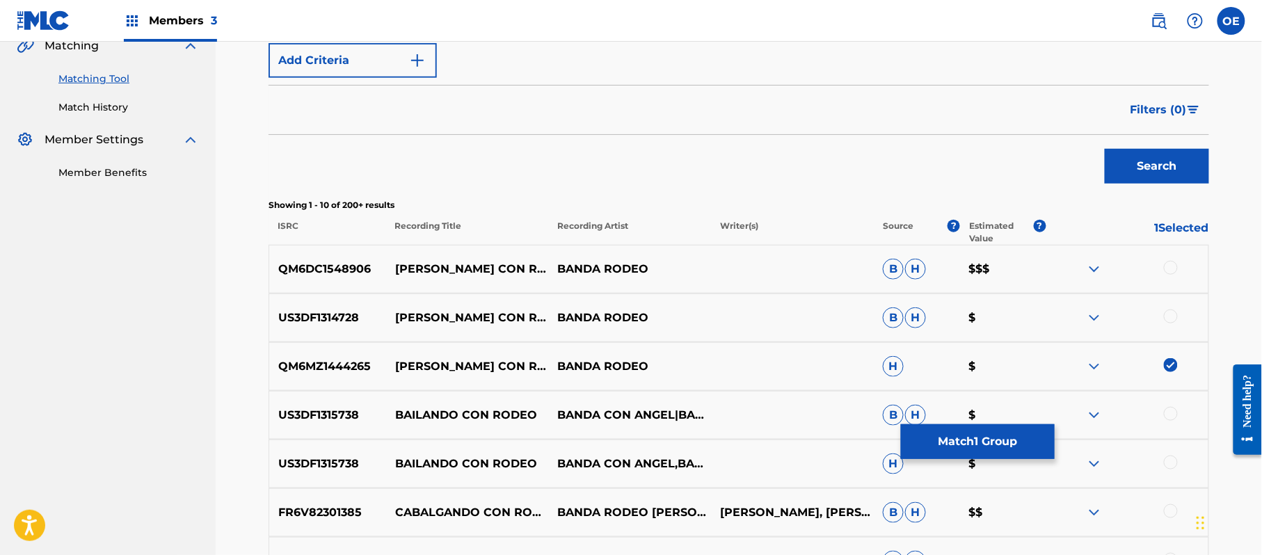
click at [1170, 328] on div "US3DF1314728 [PERSON_NAME] CON RODEO BANDA RODEO B H $" at bounding box center [739, 318] width 941 height 49
click at [1170, 319] on div at bounding box center [1171, 317] width 14 height 14
click at [1176, 269] on div at bounding box center [1171, 268] width 14 height 14
click at [967, 435] on button "Match 3 Groups" at bounding box center [978, 441] width 154 height 35
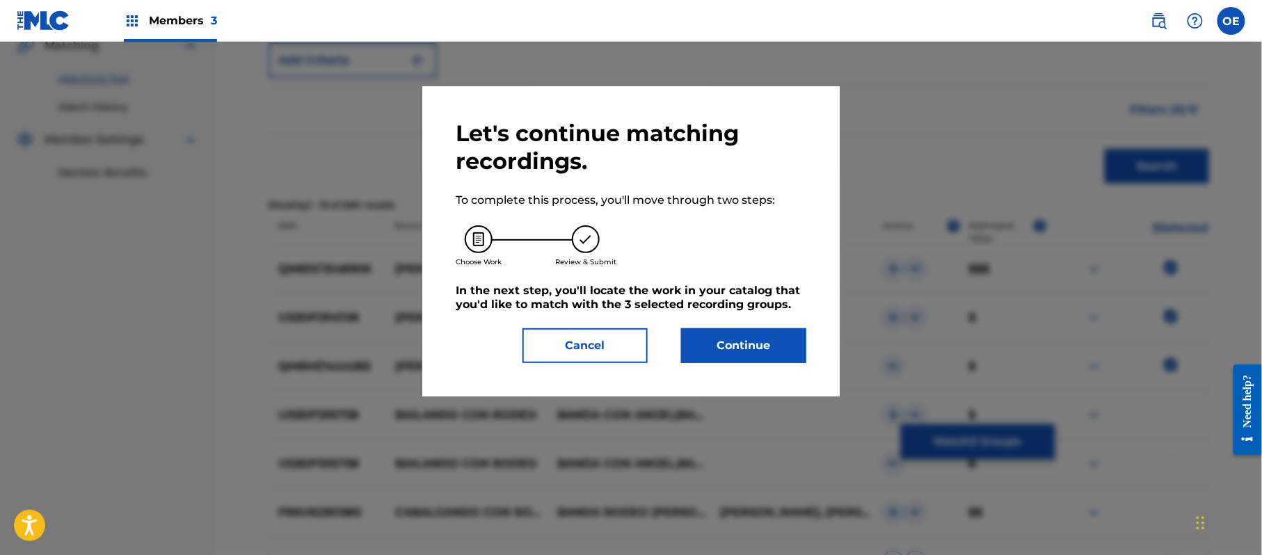
click at [755, 353] on button "Continue" at bounding box center [743, 345] width 125 height 35
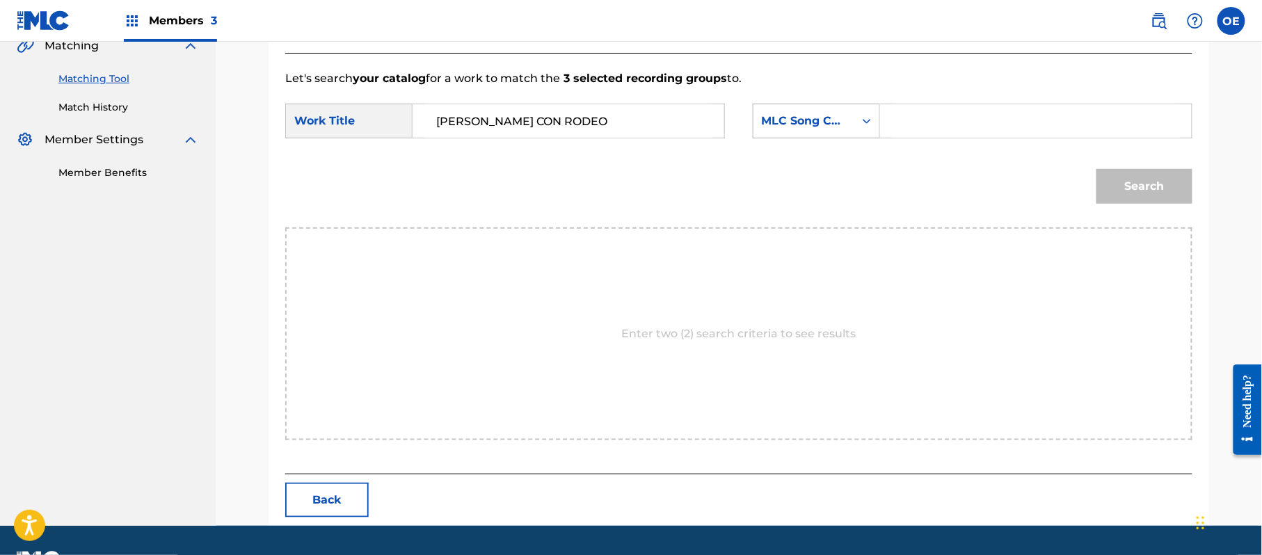
type input "[PERSON_NAME] CON RODEO"
click at [779, 134] on div "MLC Song Code" at bounding box center [816, 121] width 127 height 35
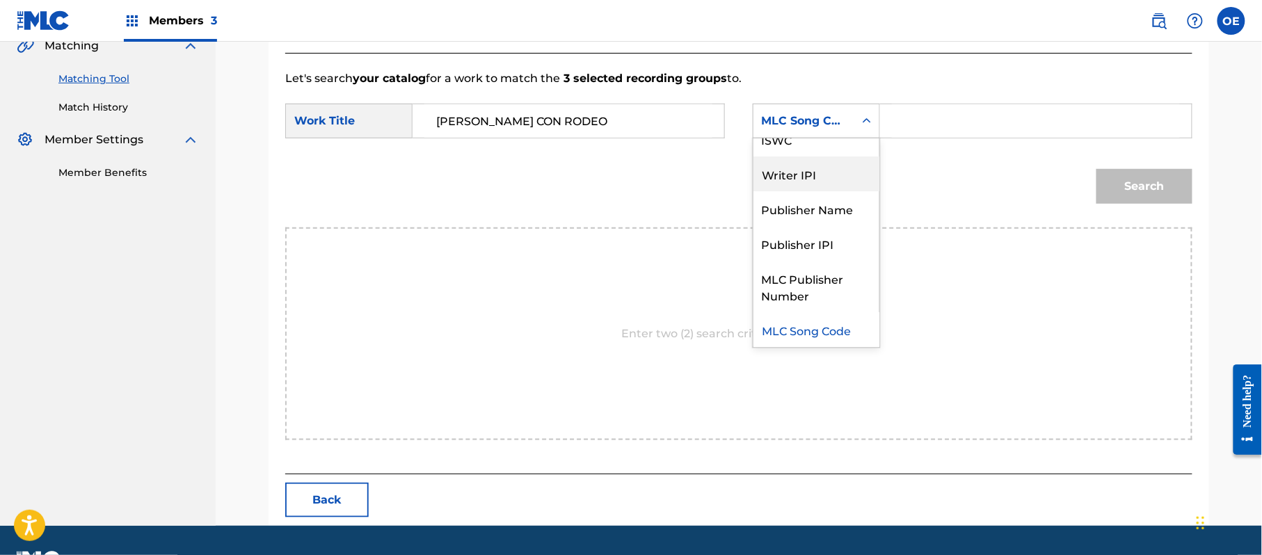
scroll to position [0, 0]
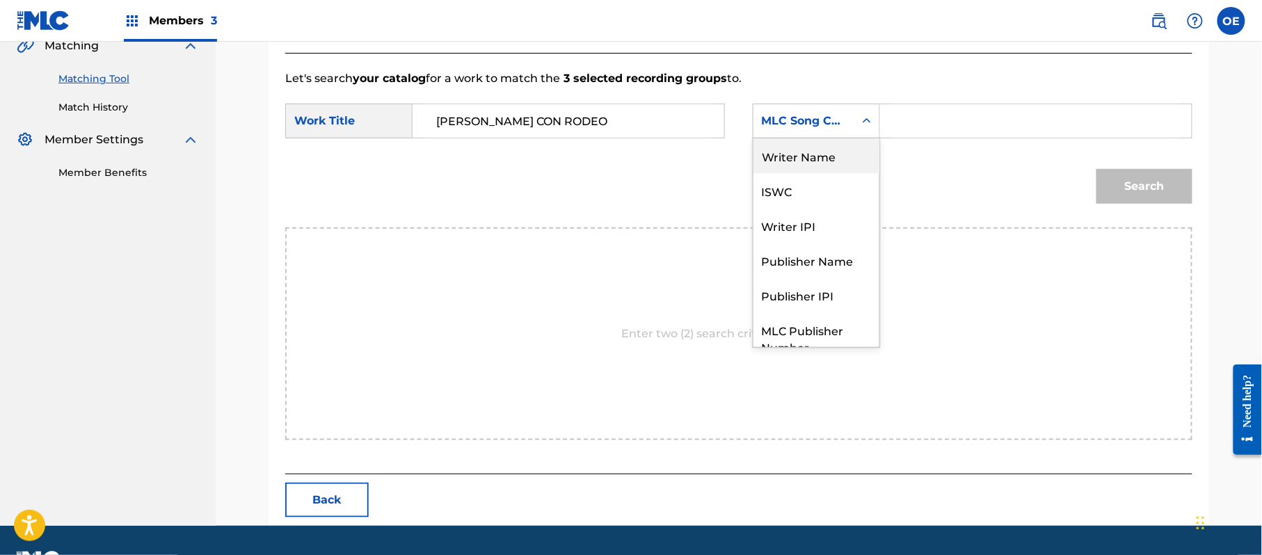
click at [811, 160] on div "Writer Name" at bounding box center [817, 155] width 126 height 35
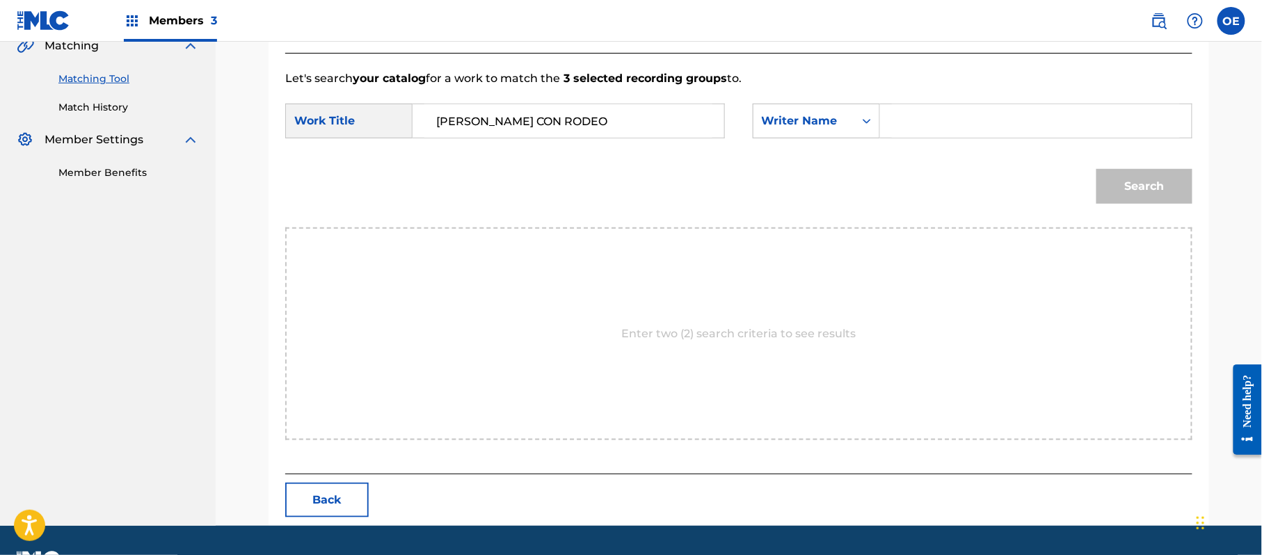
click at [905, 134] on input "Search Form" at bounding box center [1036, 120] width 288 height 33
type input "[PERSON_NAME]"
click at [1097, 169] on button "Search" at bounding box center [1145, 186] width 96 height 35
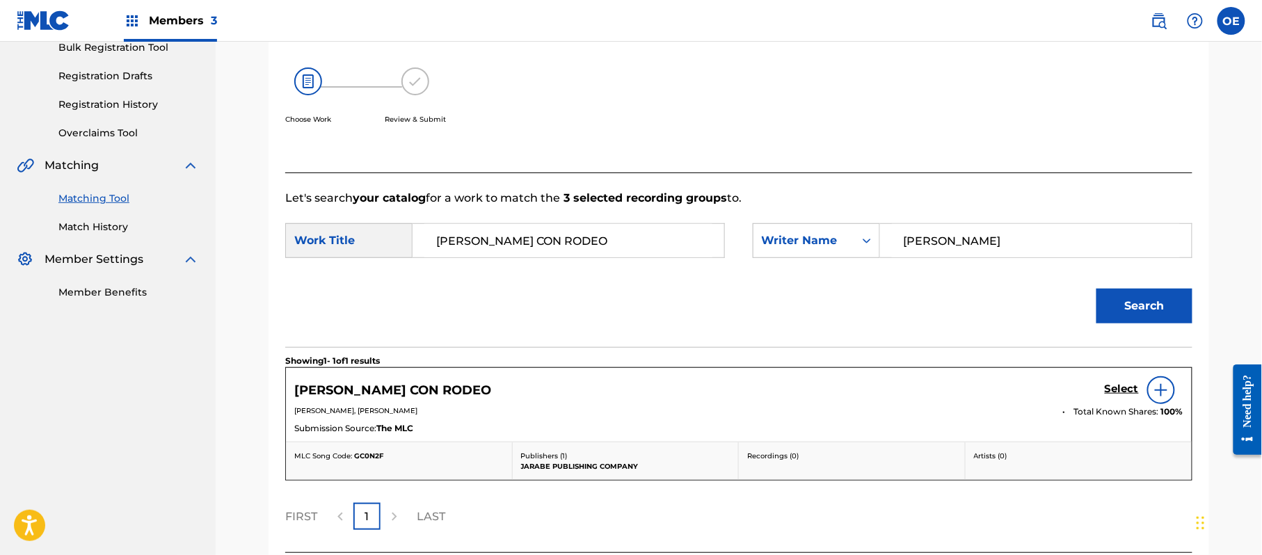
scroll to position [331, 0]
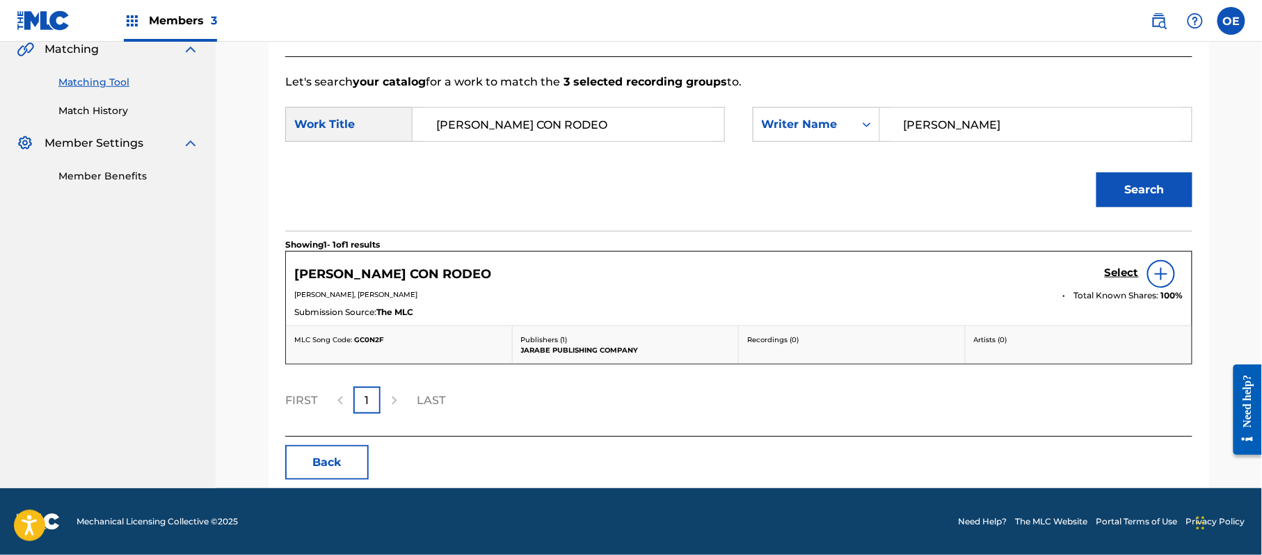
click at [1115, 276] on h5 "Select" at bounding box center [1122, 273] width 34 height 13
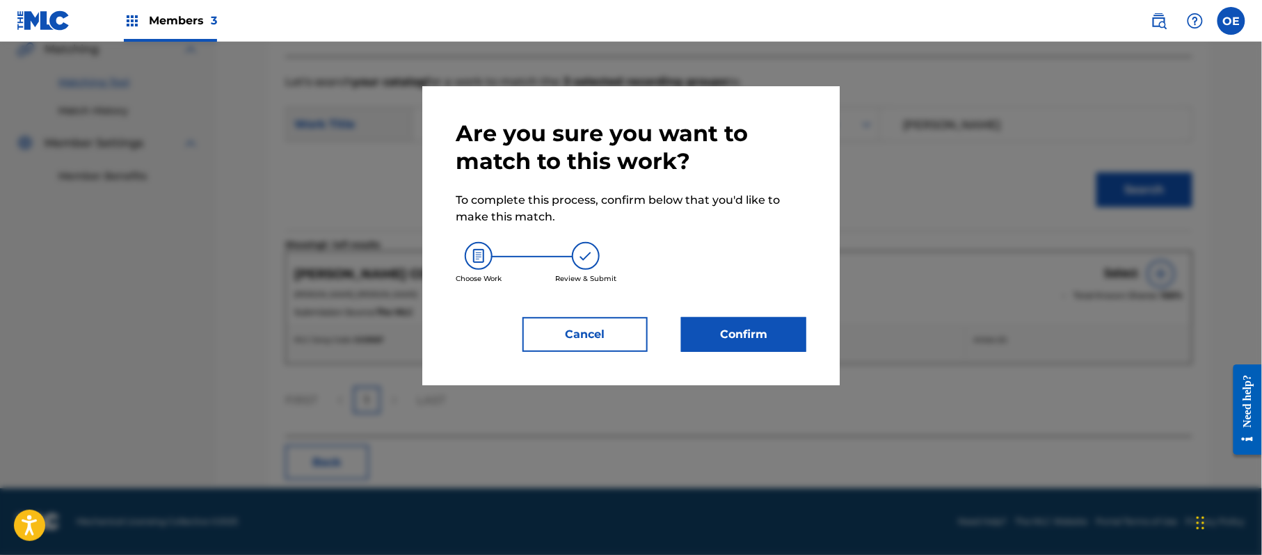
click at [792, 327] on button "Confirm" at bounding box center [743, 334] width 125 height 35
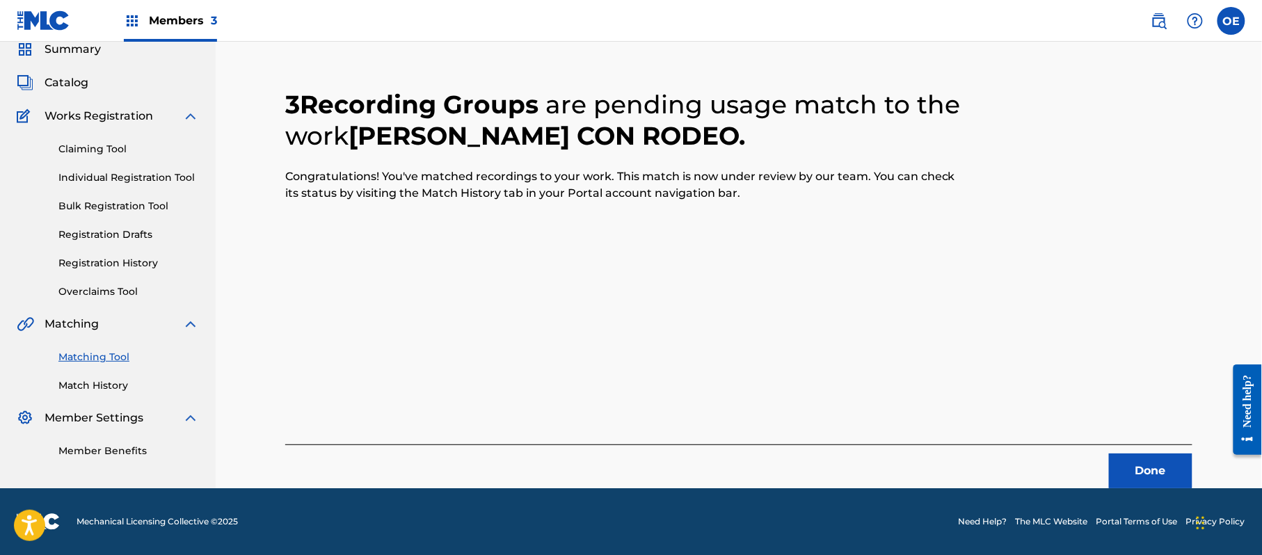
scroll to position [56, 0]
click at [1151, 480] on button "Done" at bounding box center [1150, 471] width 83 height 35
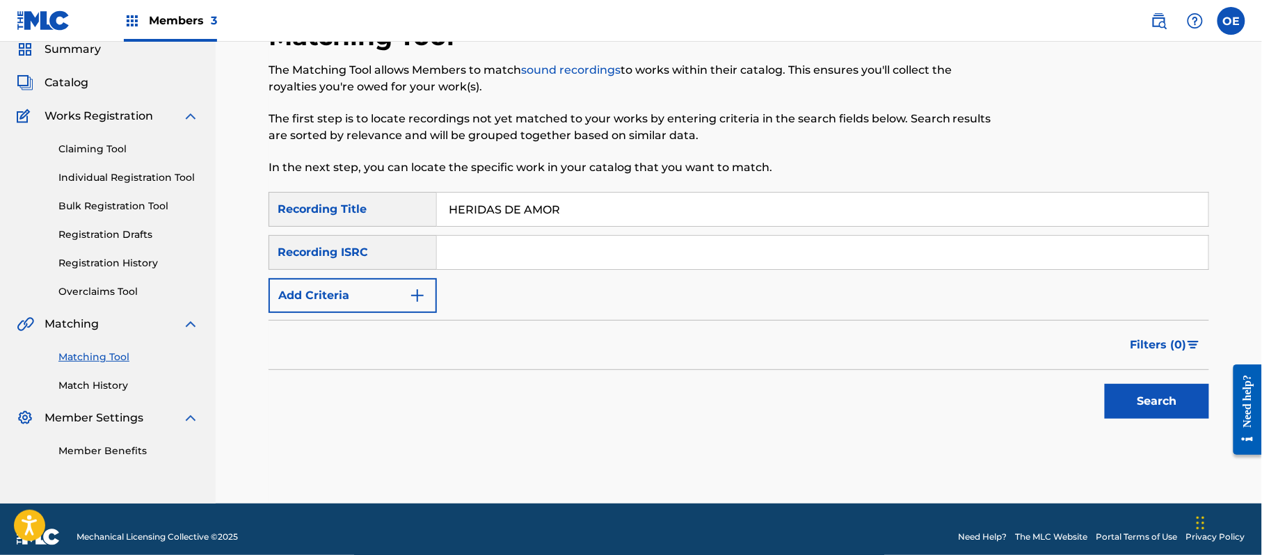
type input "HERIDAS DE AMOR"
click at [392, 296] on button "Add Criteria" at bounding box center [353, 295] width 168 height 35
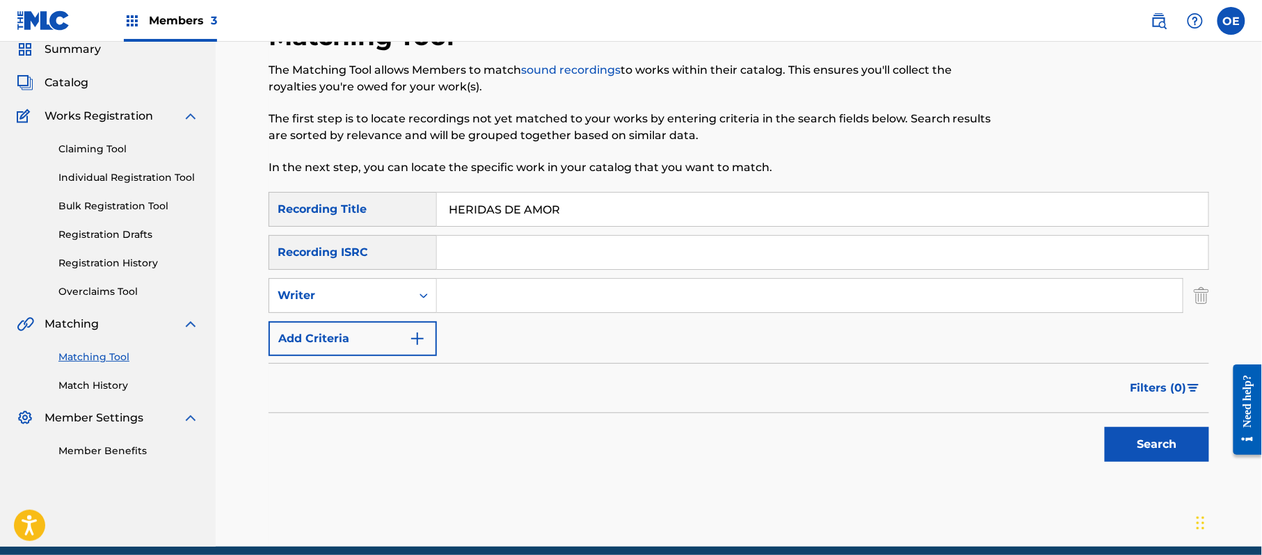
click at [392, 296] on div "Writer" at bounding box center [340, 295] width 125 height 17
click at [384, 315] on div "Recording Artist" at bounding box center [352, 330] width 167 height 35
type input "BANDA RODEO"
click at [1181, 459] on button "Search" at bounding box center [1157, 444] width 104 height 35
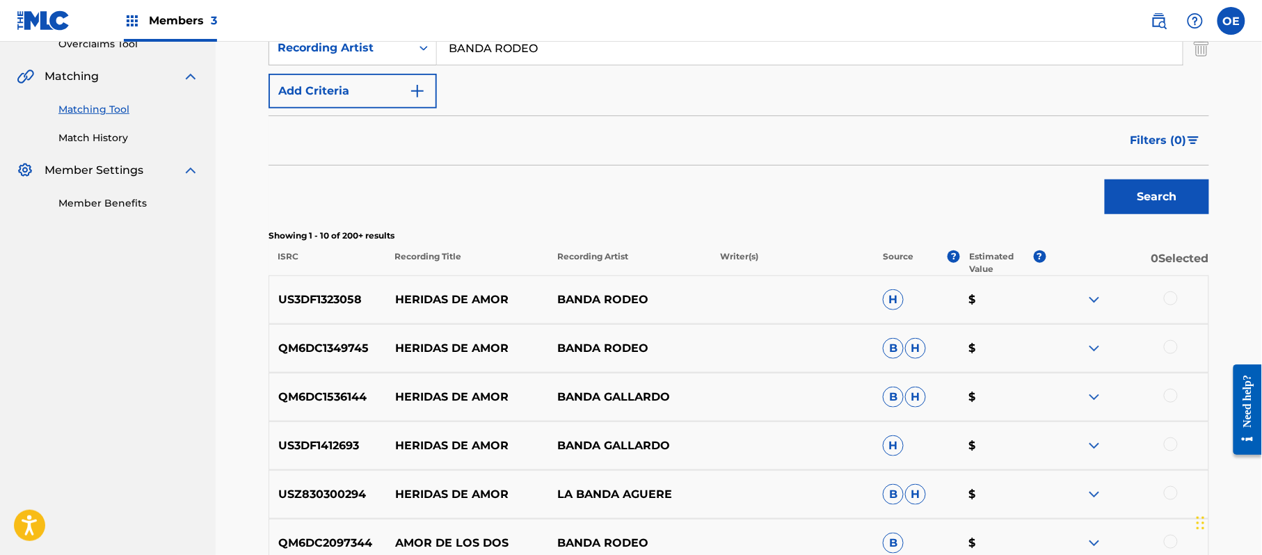
scroll to position [334, 0]
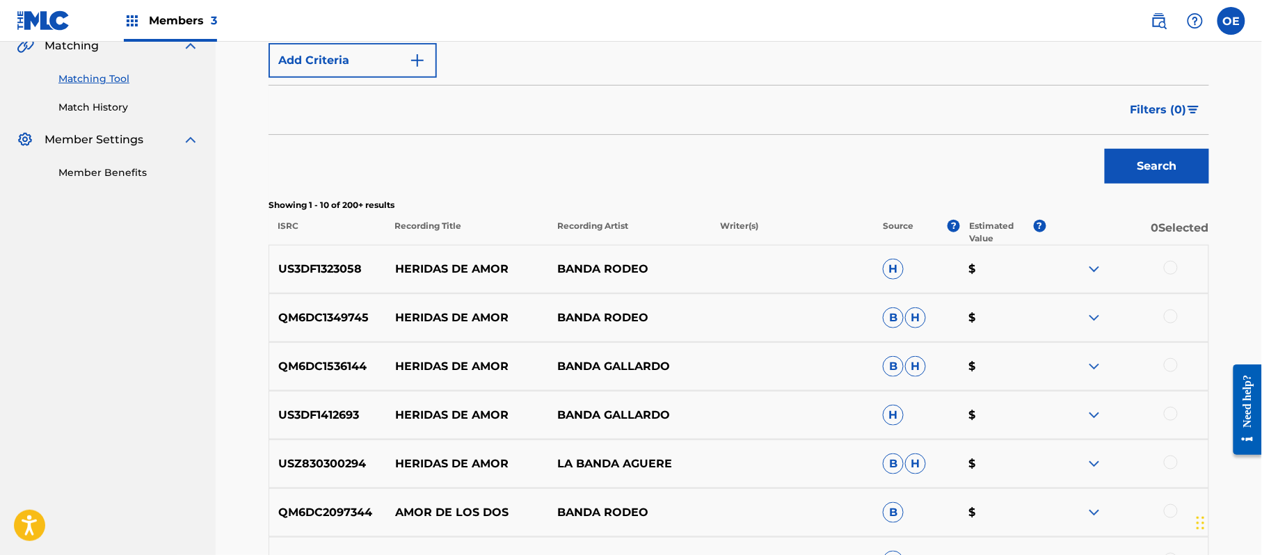
click at [1166, 268] on div at bounding box center [1171, 268] width 14 height 14
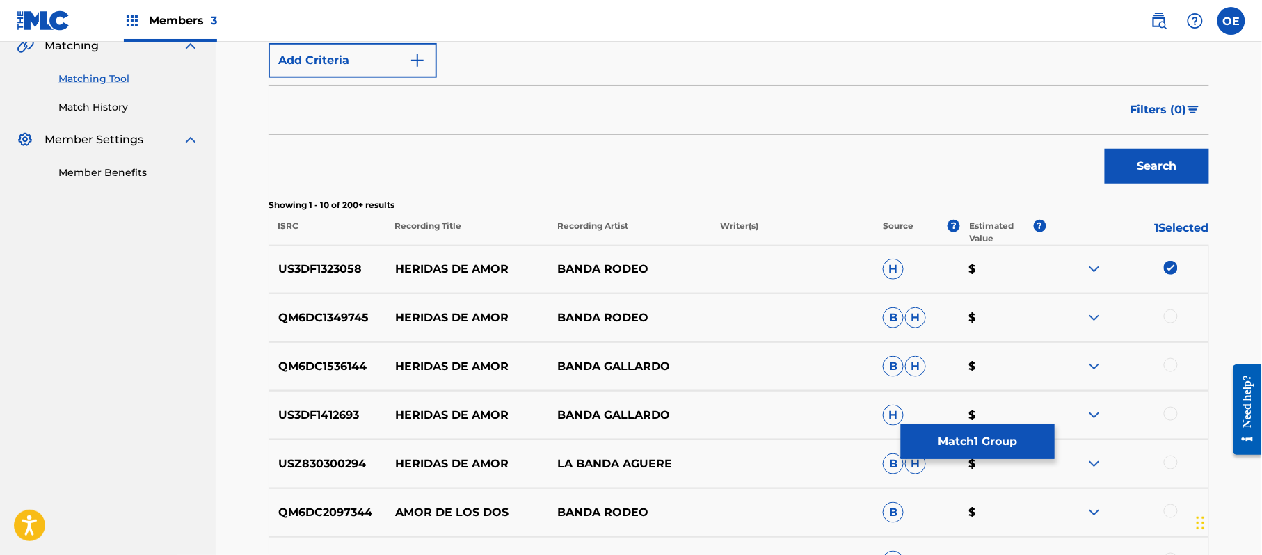
click at [1175, 315] on div at bounding box center [1171, 317] width 14 height 14
click at [978, 432] on button "Match 2 Groups" at bounding box center [978, 441] width 154 height 35
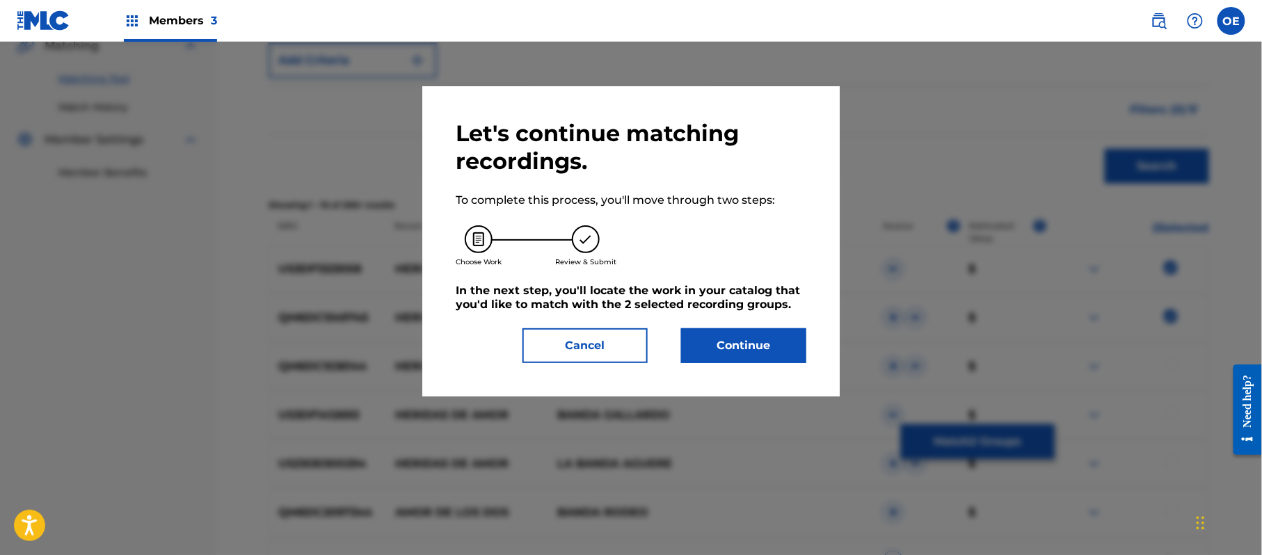
click at [724, 332] on button "Continue" at bounding box center [743, 345] width 125 height 35
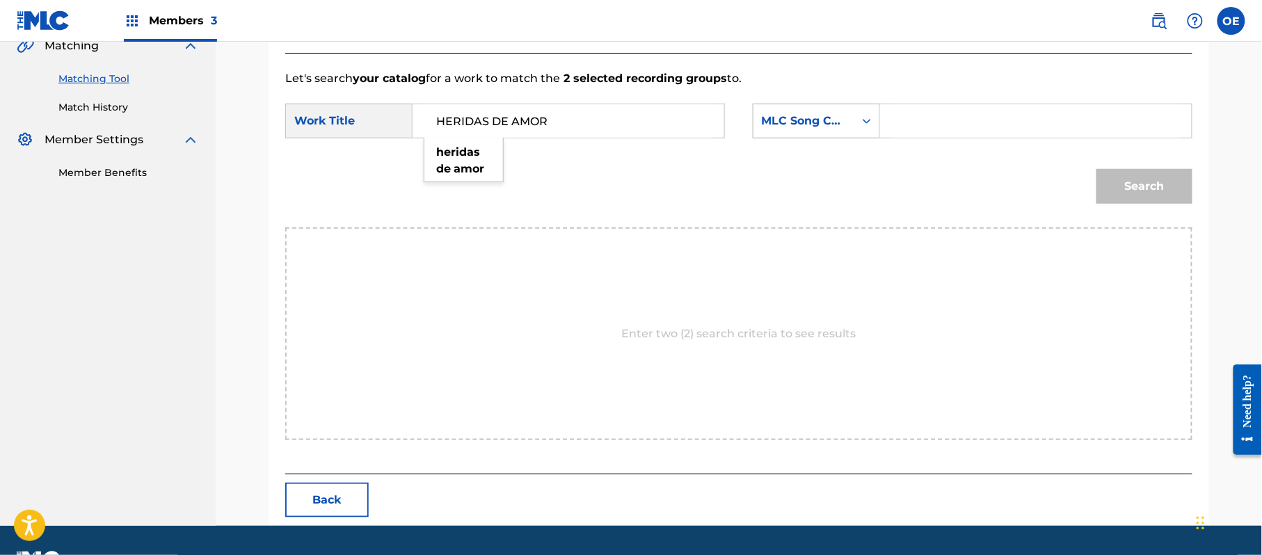
type input "HERIDAS DE AMOR"
click at [822, 126] on div "MLC Song Code" at bounding box center [804, 121] width 84 height 17
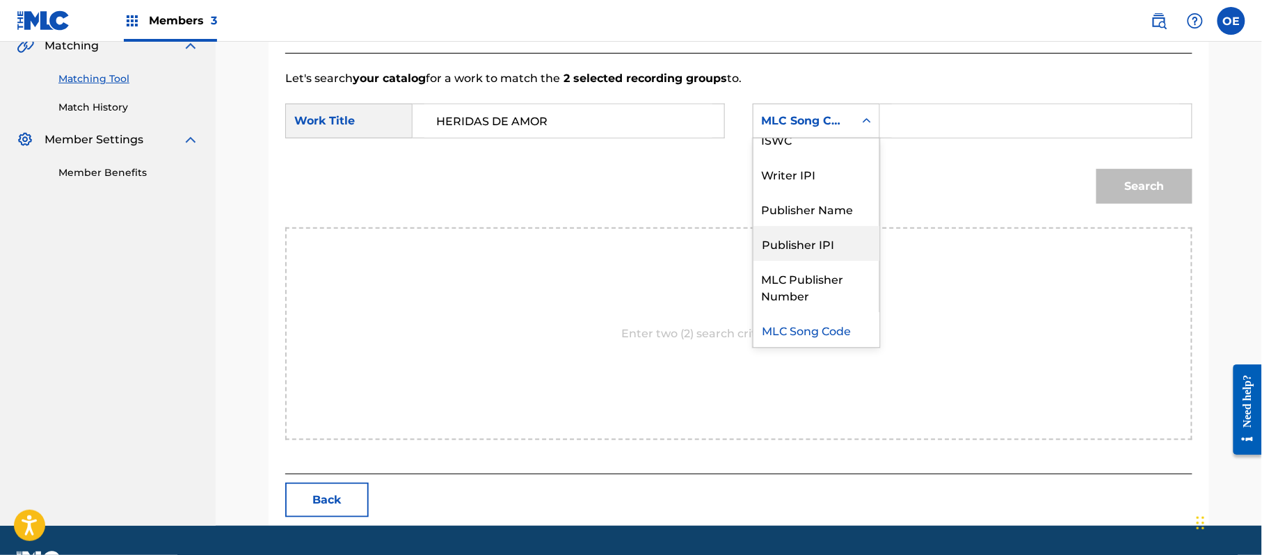
scroll to position [0, 0]
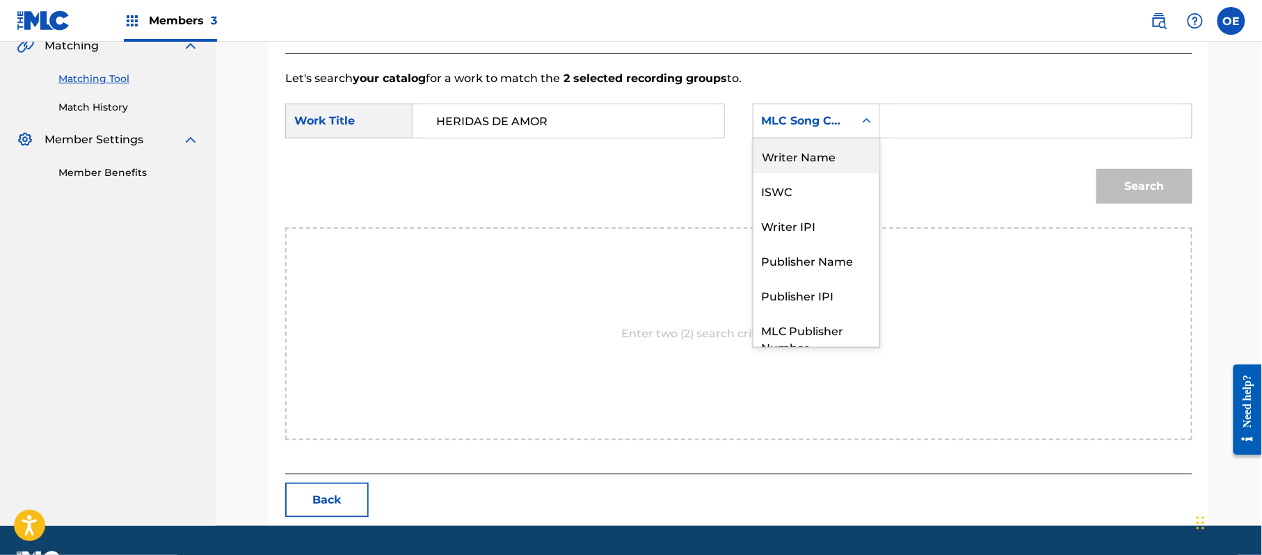
click at [807, 160] on div "Writer Name" at bounding box center [817, 155] width 126 height 35
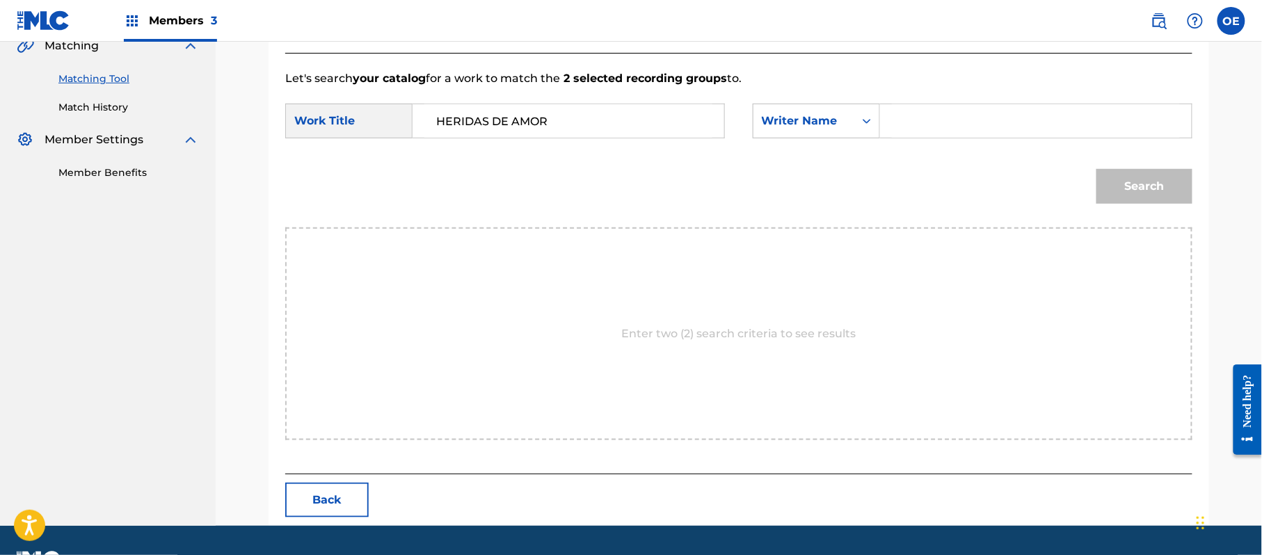
click at [909, 129] on input "Search Form" at bounding box center [1036, 120] width 288 height 33
type input "[PERSON_NAME]"
click at [1097, 169] on button "Search" at bounding box center [1145, 186] width 96 height 35
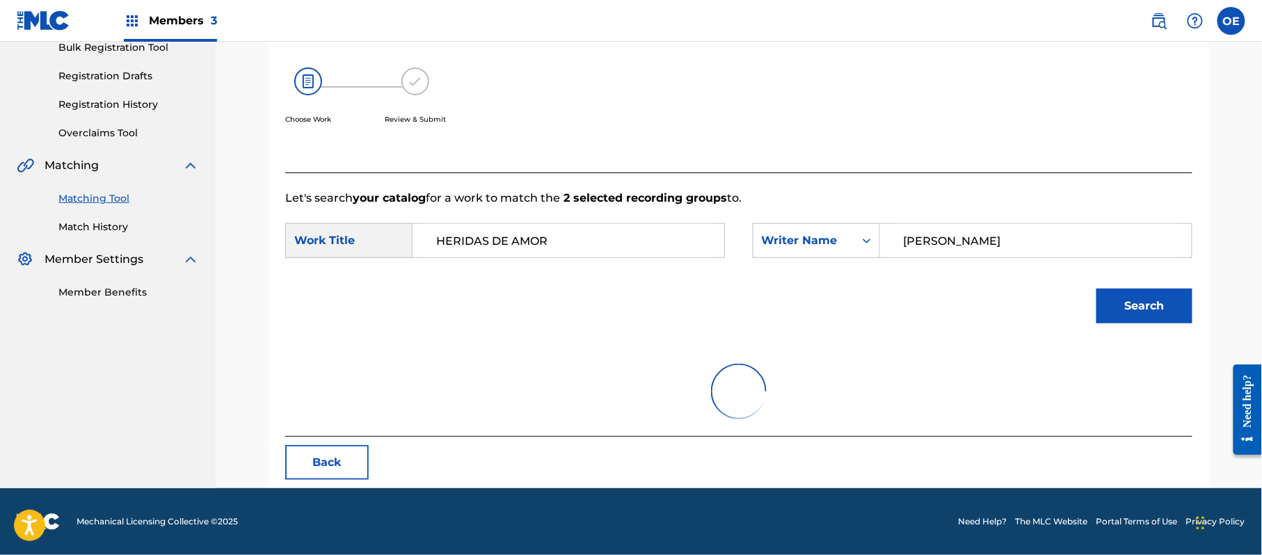
scroll to position [334, 0]
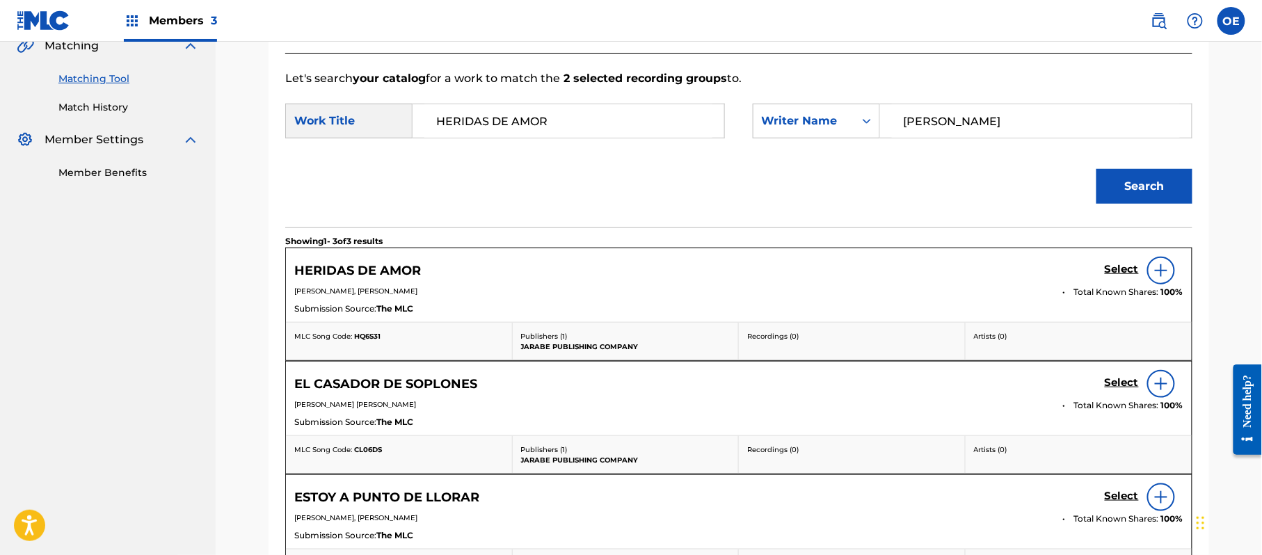
click at [1106, 265] on h5 "Select" at bounding box center [1122, 269] width 34 height 13
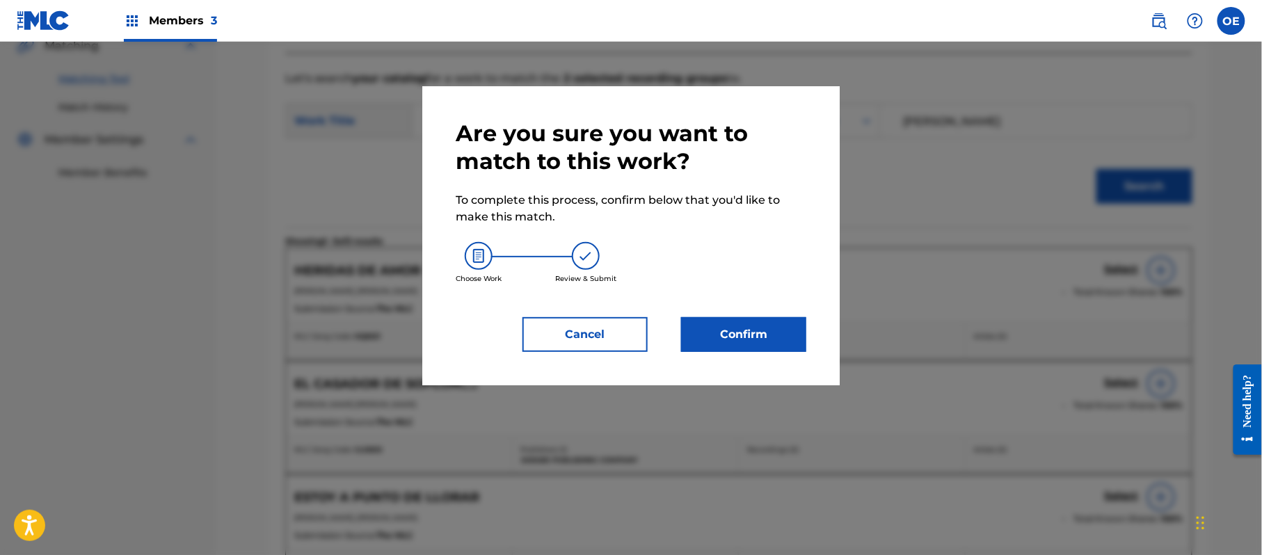
click at [780, 338] on button "Confirm" at bounding box center [743, 334] width 125 height 35
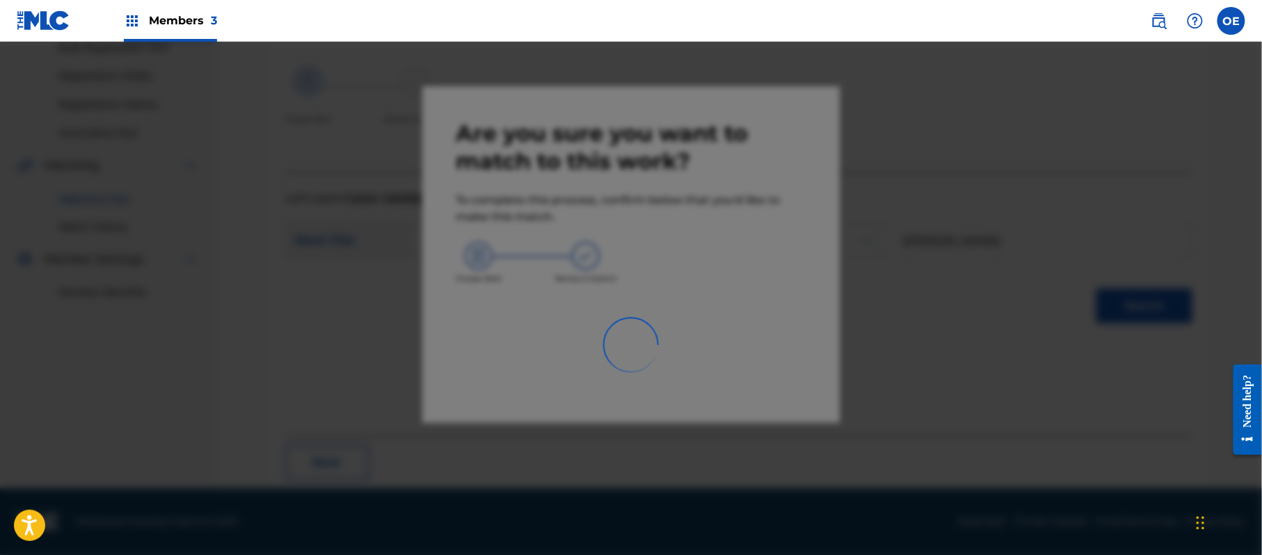
scroll to position [56, 0]
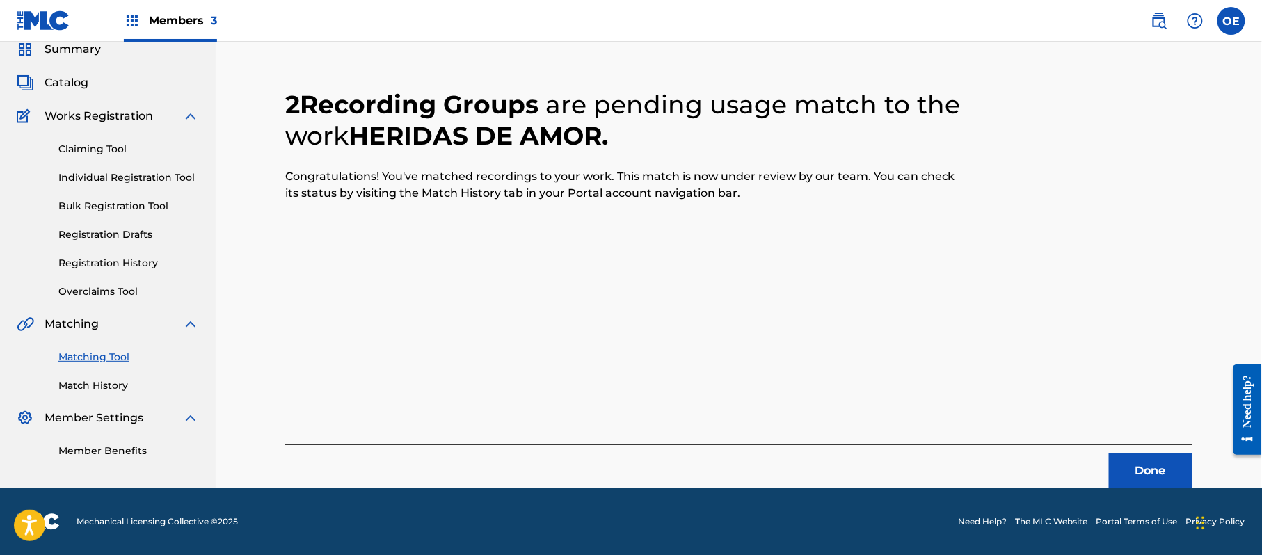
click at [1153, 460] on button "Done" at bounding box center [1150, 471] width 83 height 35
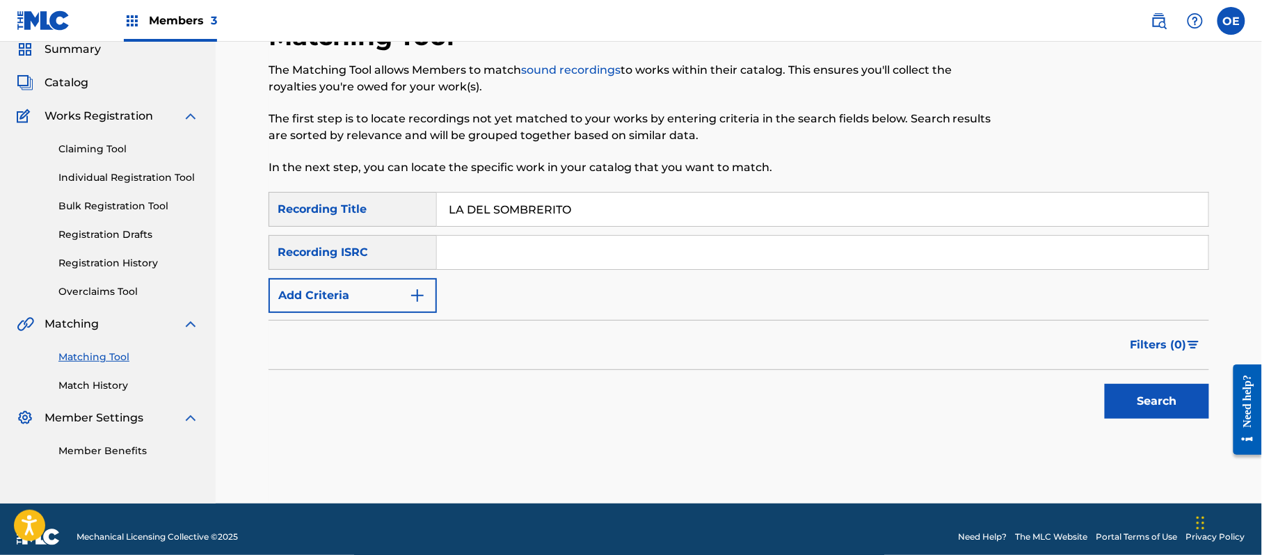
type input "LA DEL SOMBRERITO"
click at [376, 308] on button "Add Criteria" at bounding box center [353, 295] width 168 height 35
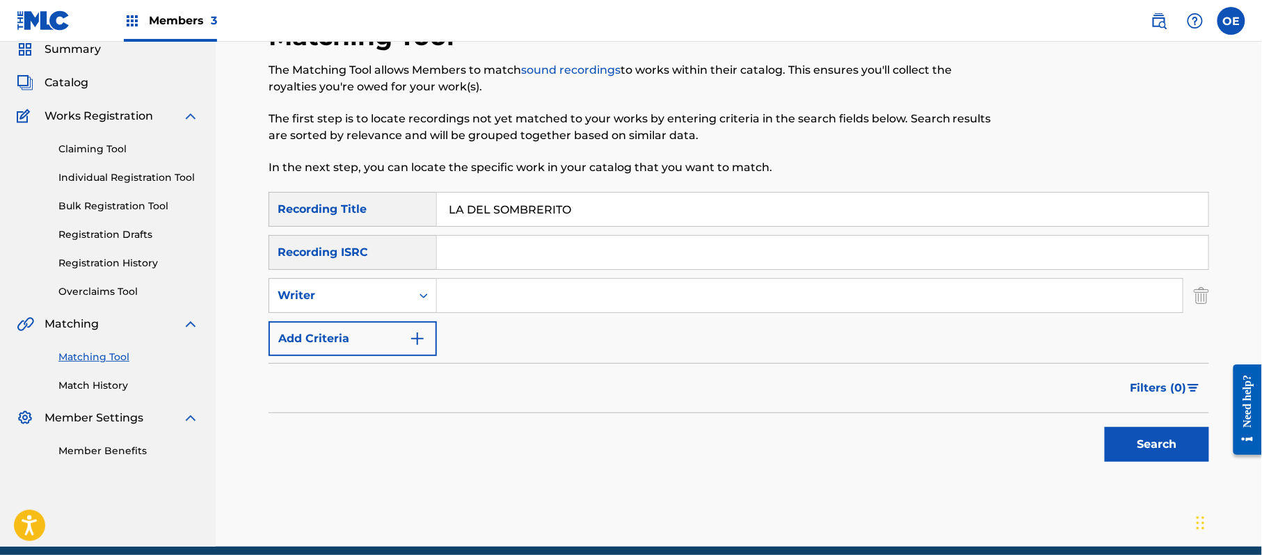
click at [376, 308] on div "Writer" at bounding box center [340, 296] width 142 height 26
click at [368, 324] on div "Recording Artist" at bounding box center [352, 330] width 167 height 35
type input "LA DEL SOMBRERITO"
drag, startPoint x: 623, startPoint y: 287, endPoint x: 362, endPoint y: 288, distance: 261.6
click at [362, 288] on div "SearchWithCriteria08076b14-2355-4df3-beca-c9e61a506e45 Recording Artist LA DEL …" at bounding box center [739, 295] width 941 height 35
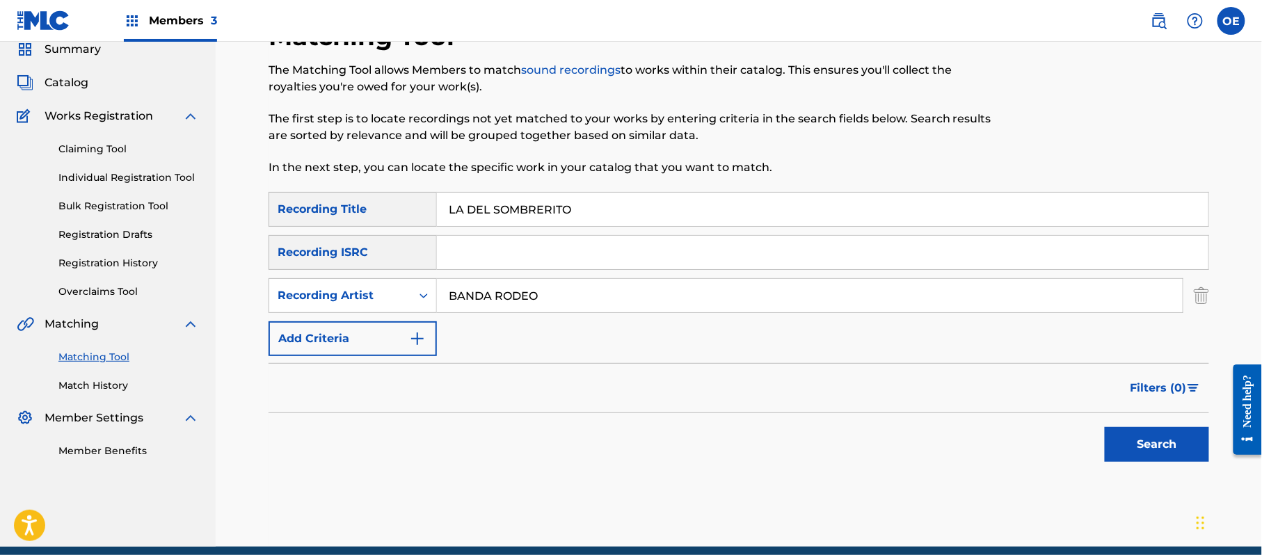
type input "BANDA RODEO"
drag, startPoint x: 1181, startPoint y: 445, endPoint x: 604, endPoint y: 216, distance: 620.9
click at [1179, 445] on button "Search" at bounding box center [1157, 444] width 104 height 35
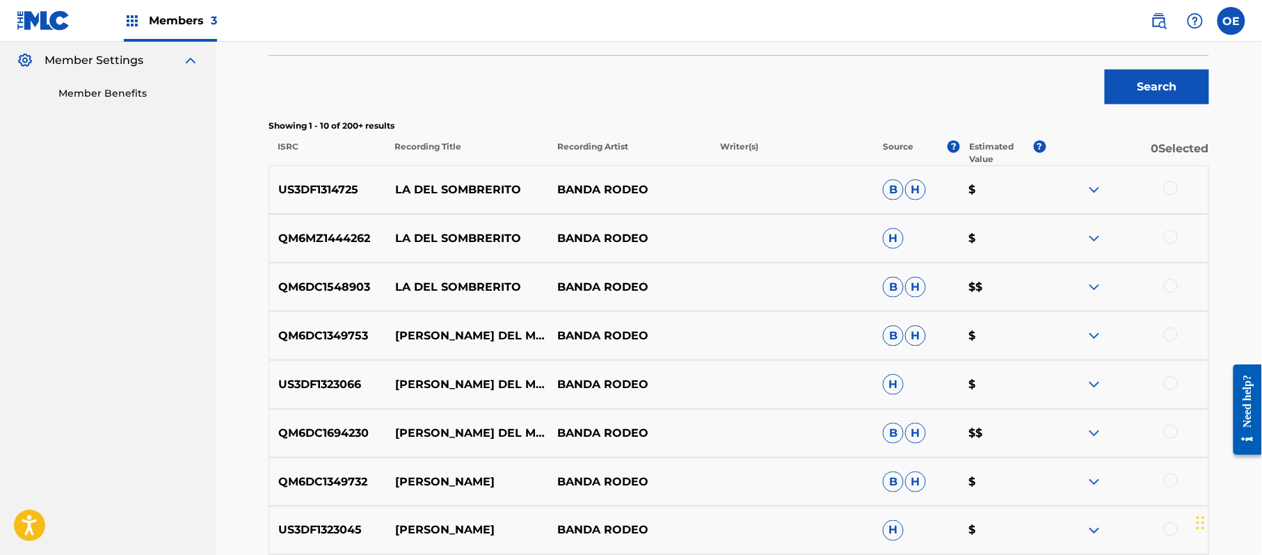
scroll to position [427, 0]
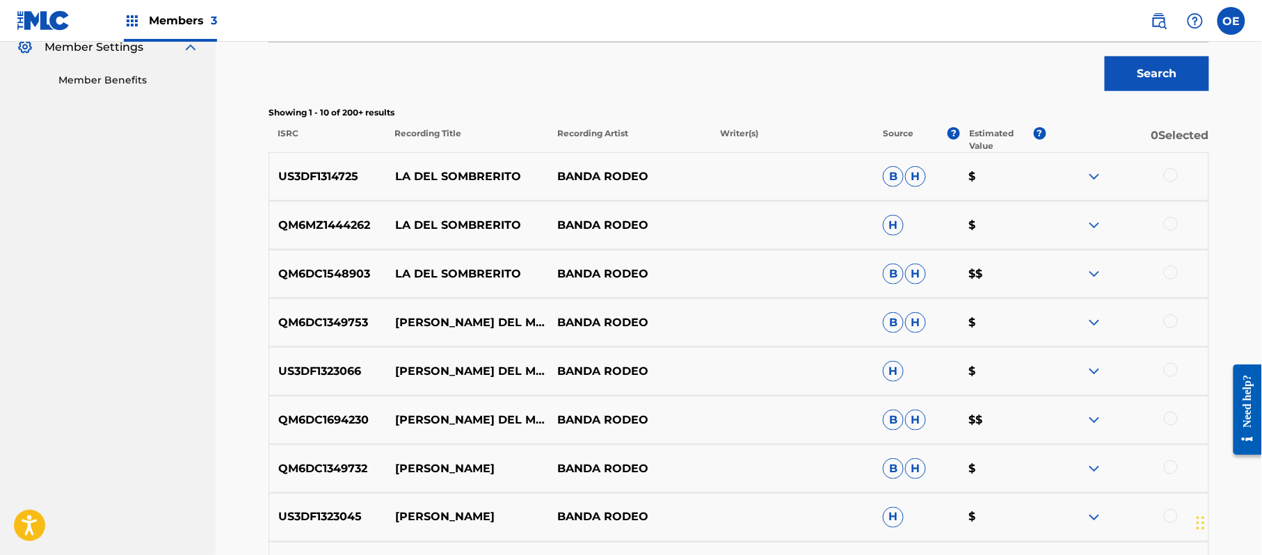
click at [1178, 178] on div at bounding box center [1127, 176] width 163 height 17
click at [1176, 177] on div at bounding box center [1171, 175] width 14 height 14
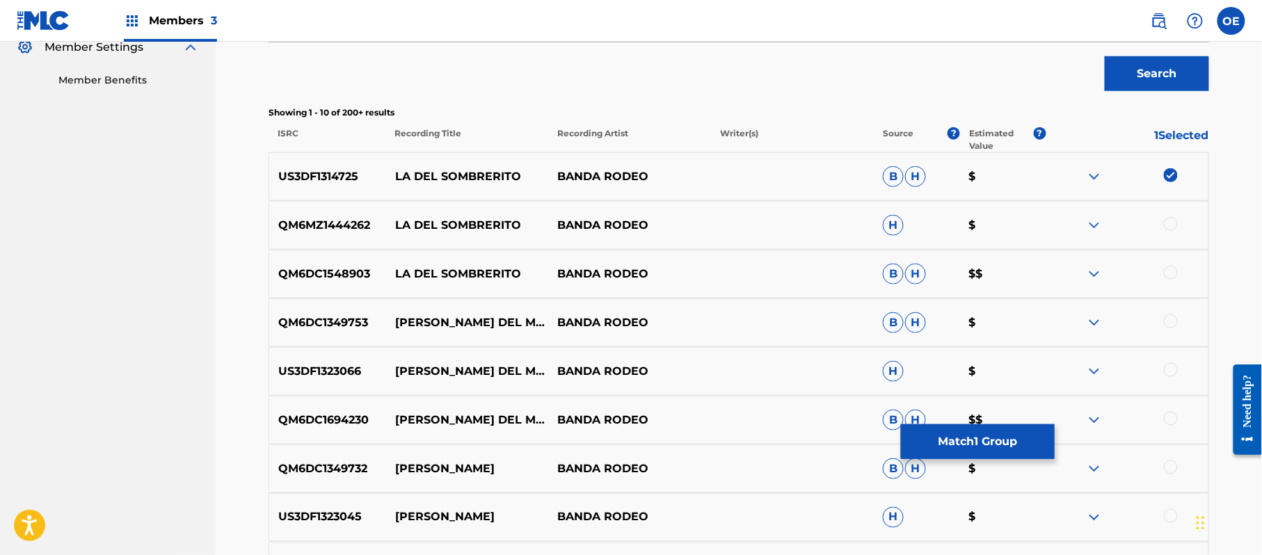
click at [1170, 225] on div at bounding box center [1171, 224] width 14 height 14
click at [1175, 274] on div at bounding box center [1171, 273] width 14 height 14
click at [938, 436] on button "Match 3 Groups" at bounding box center [978, 441] width 154 height 35
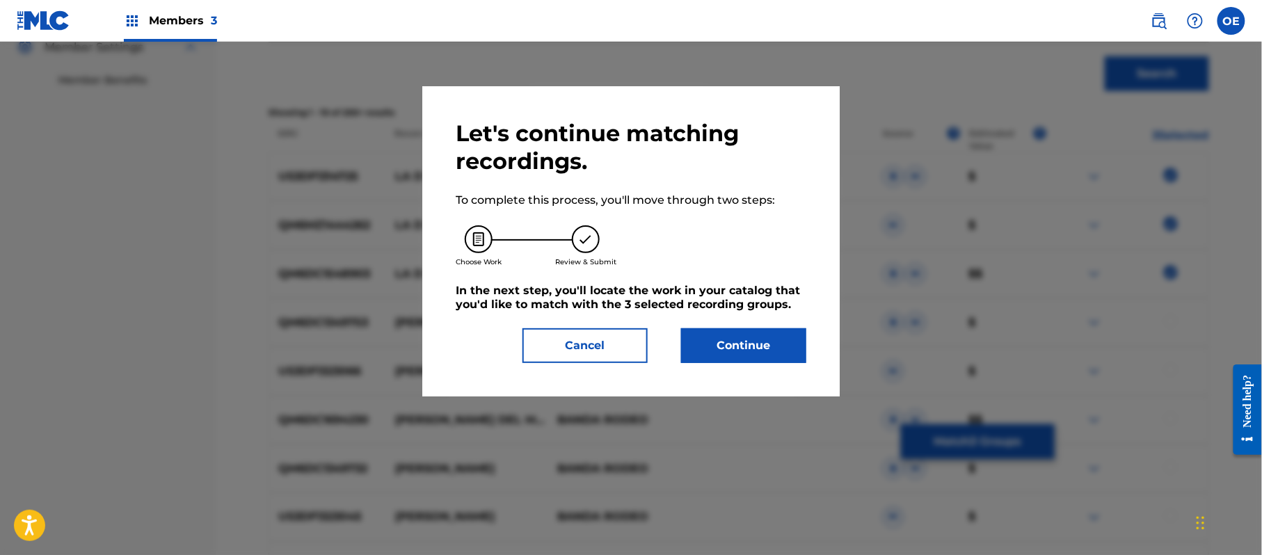
click at [768, 334] on button "Continue" at bounding box center [743, 345] width 125 height 35
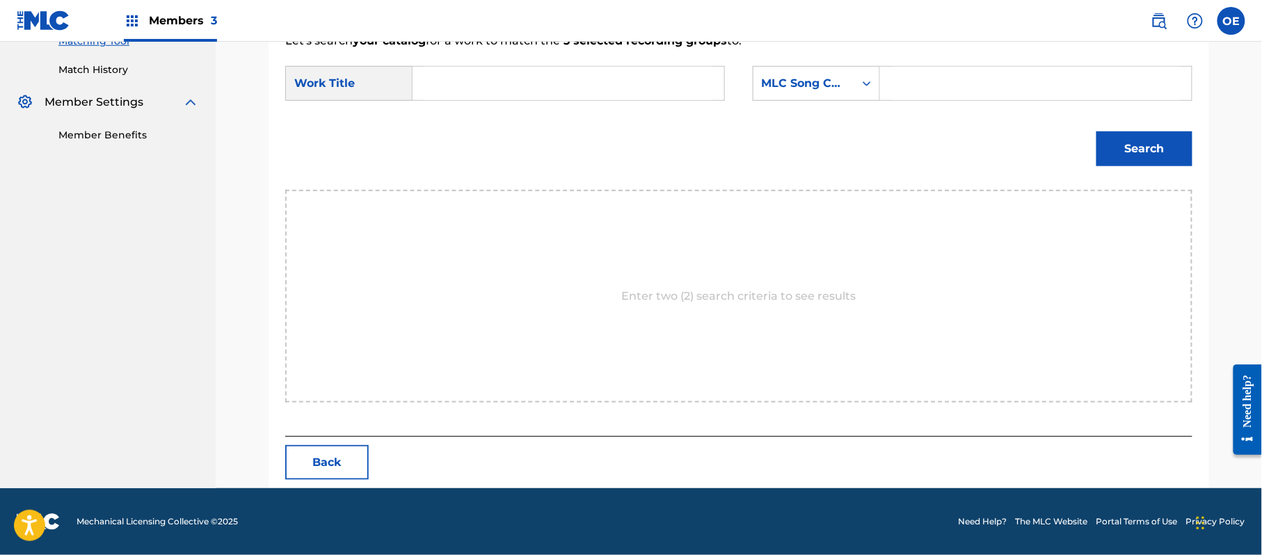
scroll to position [372, 0]
type input "LA DEL SOMBRERITO"
click at [827, 81] on div "MLC Song Code" at bounding box center [804, 83] width 84 height 17
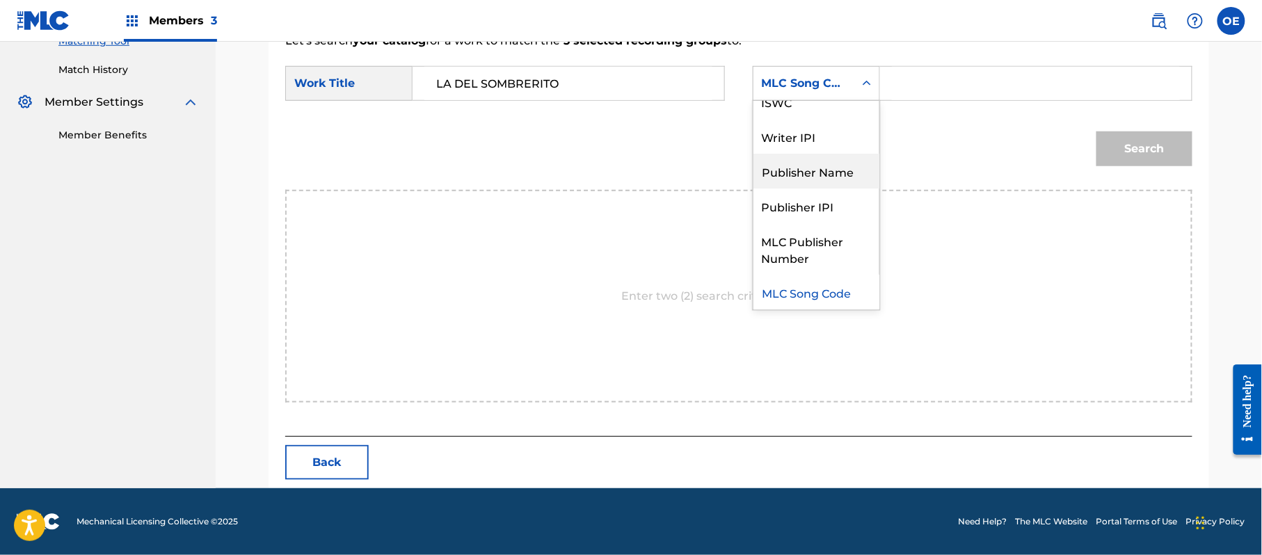
scroll to position [0, 0]
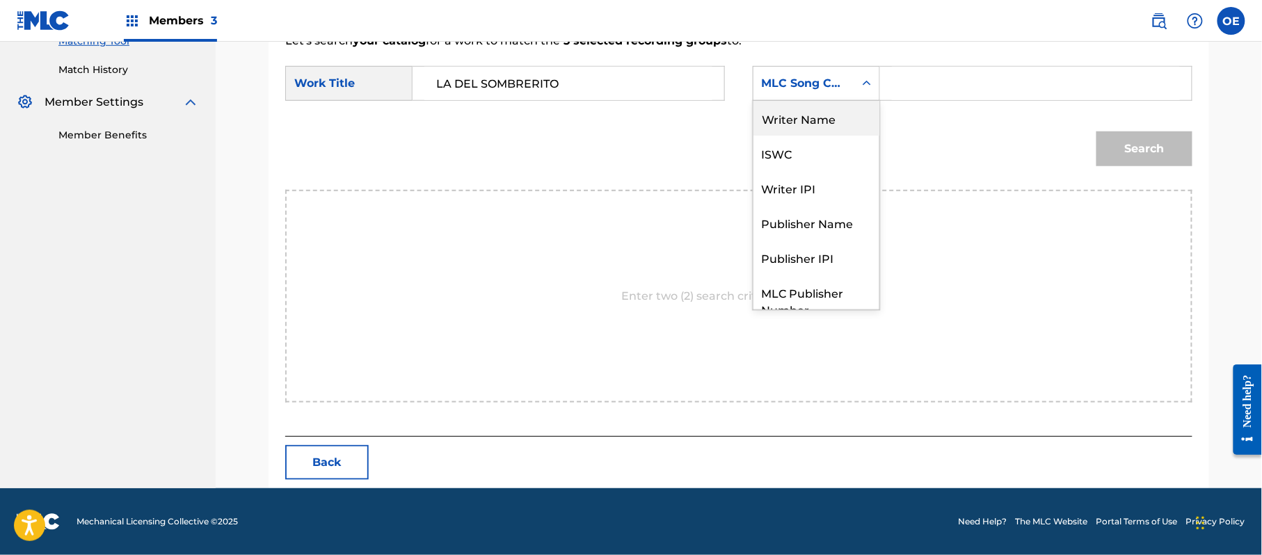
click at [800, 114] on div "Writer Name" at bounding box center [817, 118] width 126 height 35
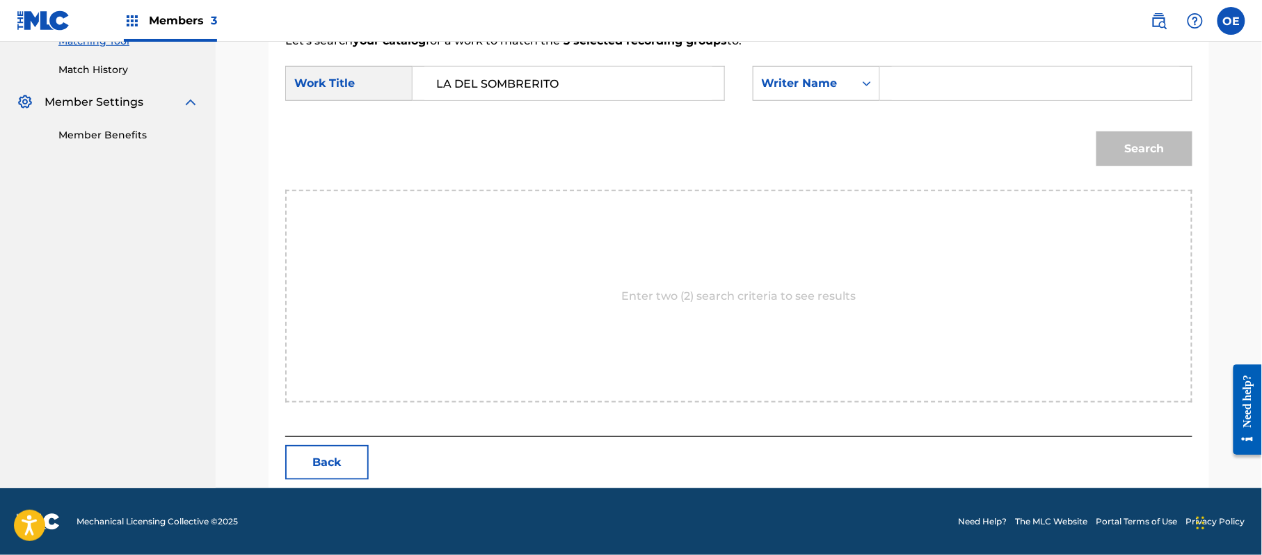
click at [989, 86] on input "Search Form" at bounding box center [1036, 83] width 288 height 33
type input "[PERSON_NAME]"
click at [1097, 132] on button "Search" at bounding box center [1145, 149] width 96 height 35
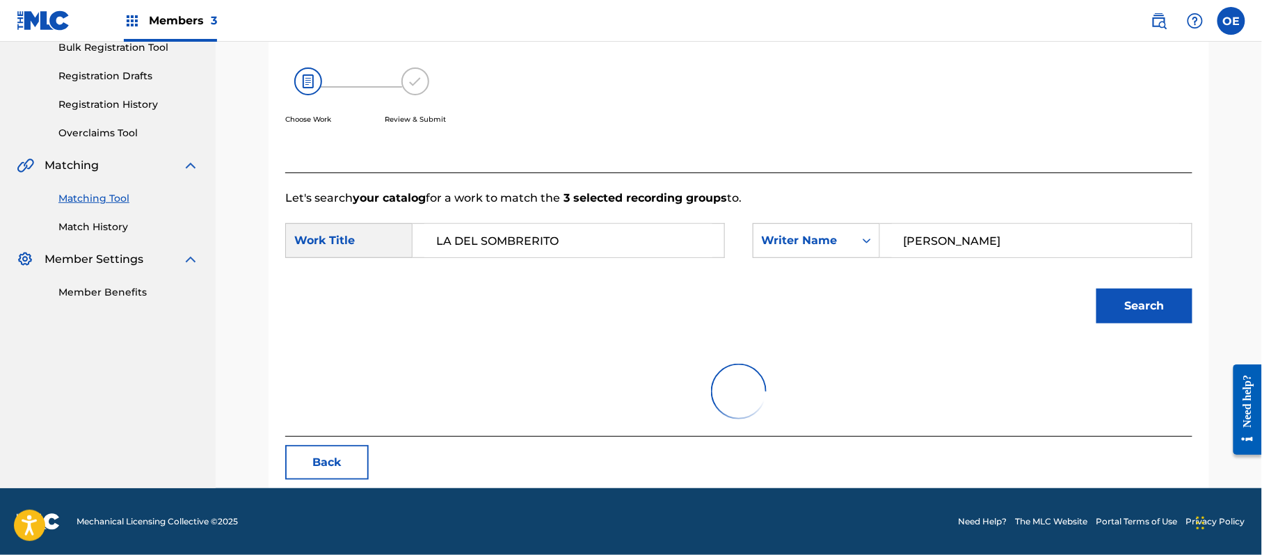
scroll to position [372, 0]
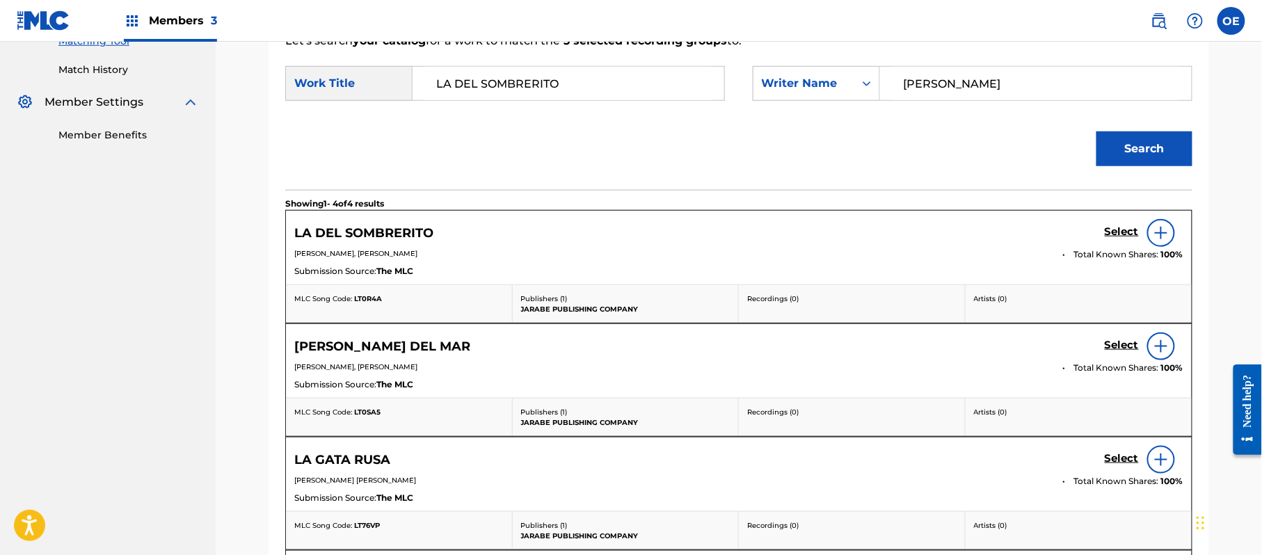
click at [1112, 228] on h5 "Select" at bounding box center [1122, 231] width 34 height 13
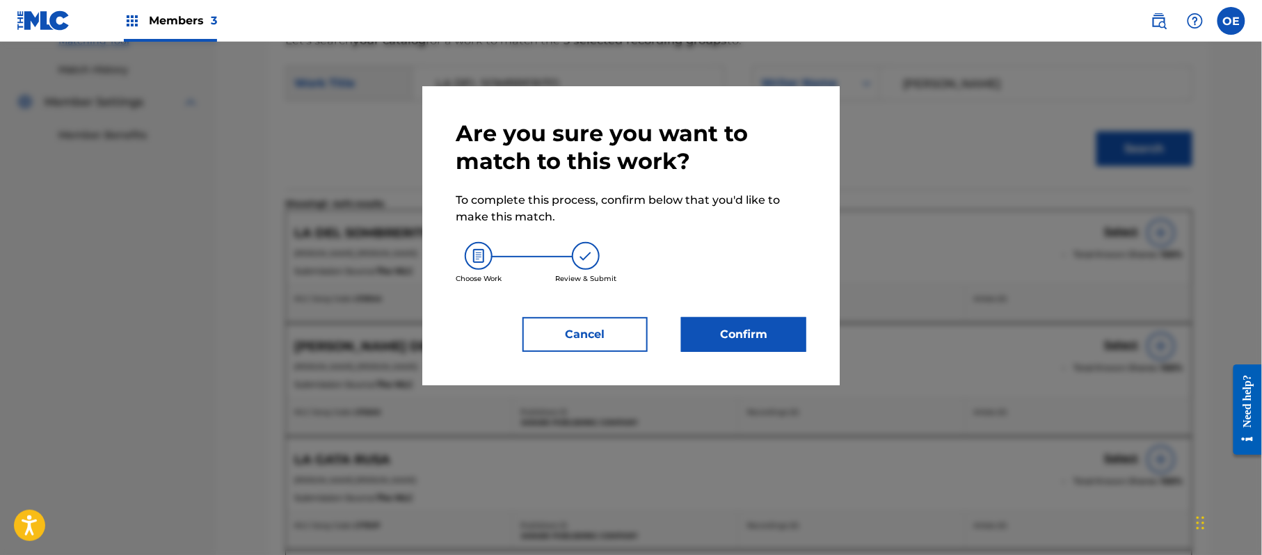
click at [794, 334] on button "Confirm" at bounding box center [743, 334] width 125 height 35
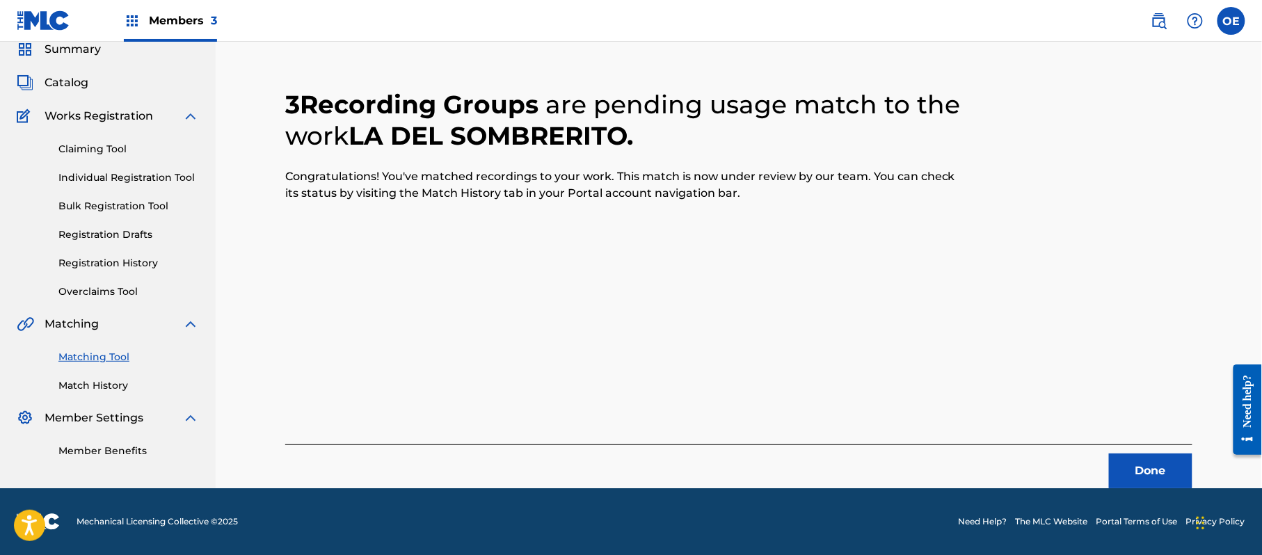
scroll to position [56, 0]
click at [1145, 456] on button "Done" at bounding box center [1150, 471] width 83 height 35
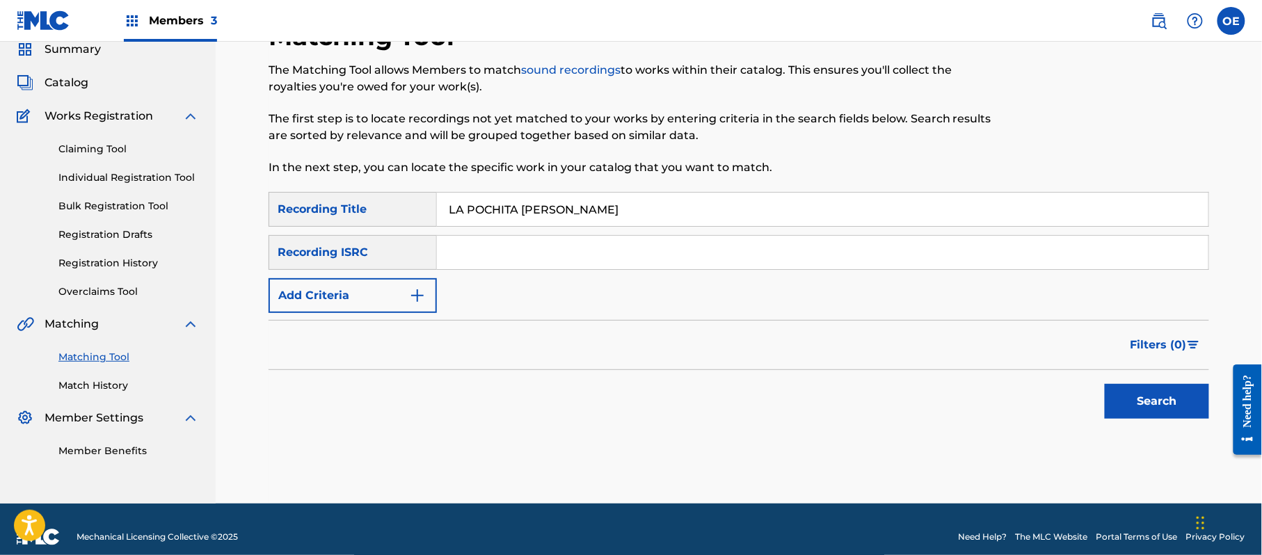
type input "LA POCHITA [PERSON_NAME]"
click at [315, 292] on button "Add Criteria" at bounding box center [353, 295] width 168 height 35
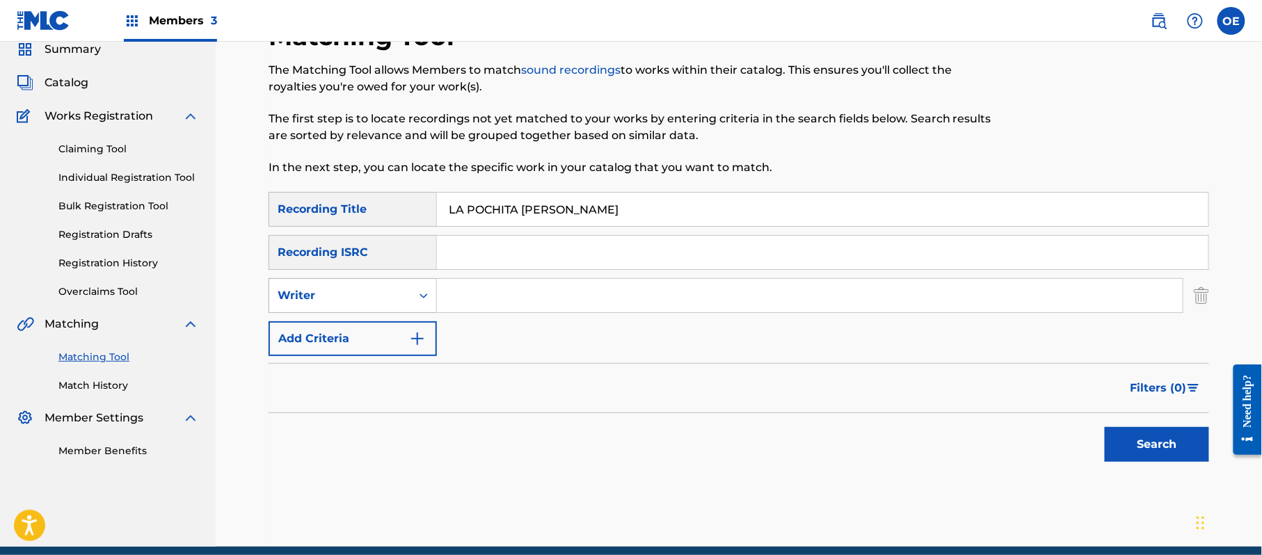
click at [344, 302] on div "Writer" at bounding box center [340, 295] width 125 height 17
click at [348, 323] on div "Recording Artist" at bounding box center [352, 330] width 167 height 35
type input "BANDA RODEO"
click at [1147, 435] on button "Search" at bounding box center [1157, 444] width 104 height 35
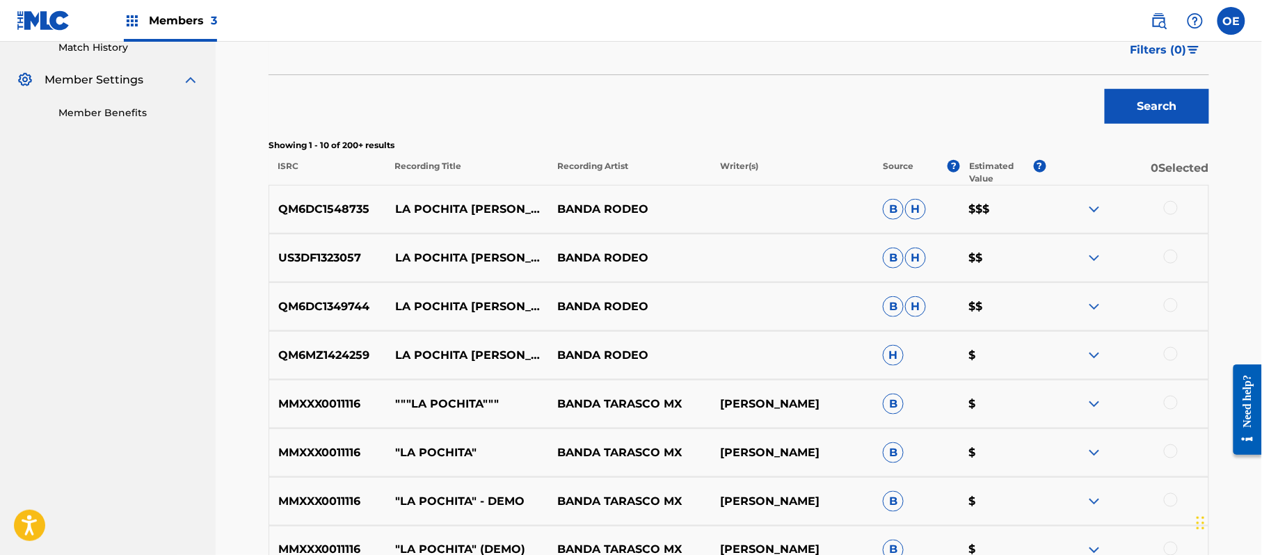
scroll to position [427, 0]
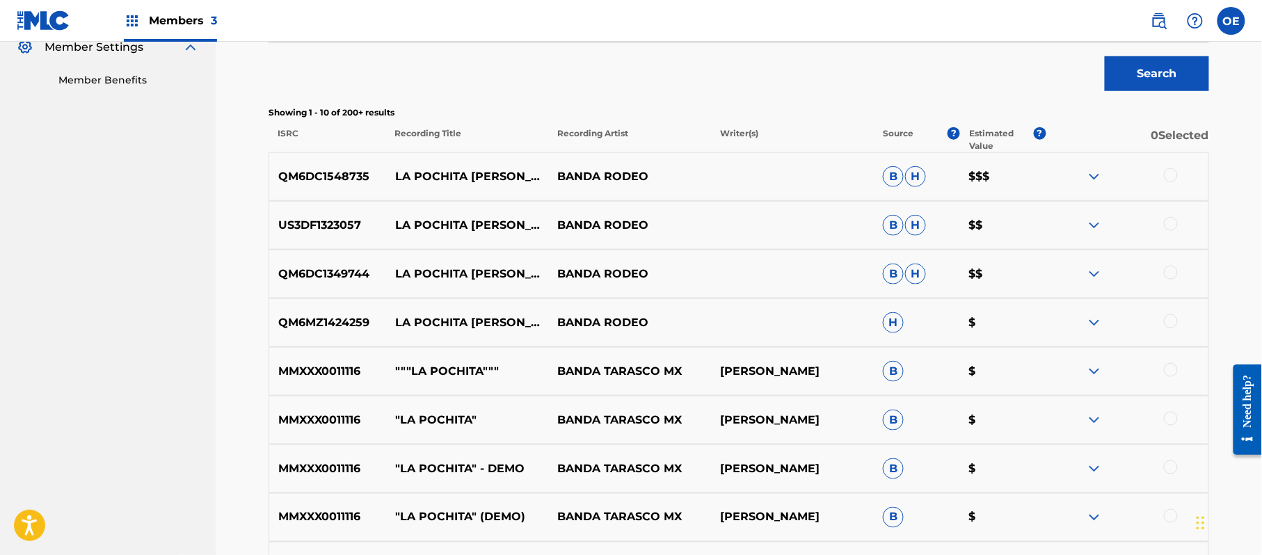
click at [1164, 178] on div at bounding box center [1171, 175] width 14 height 14
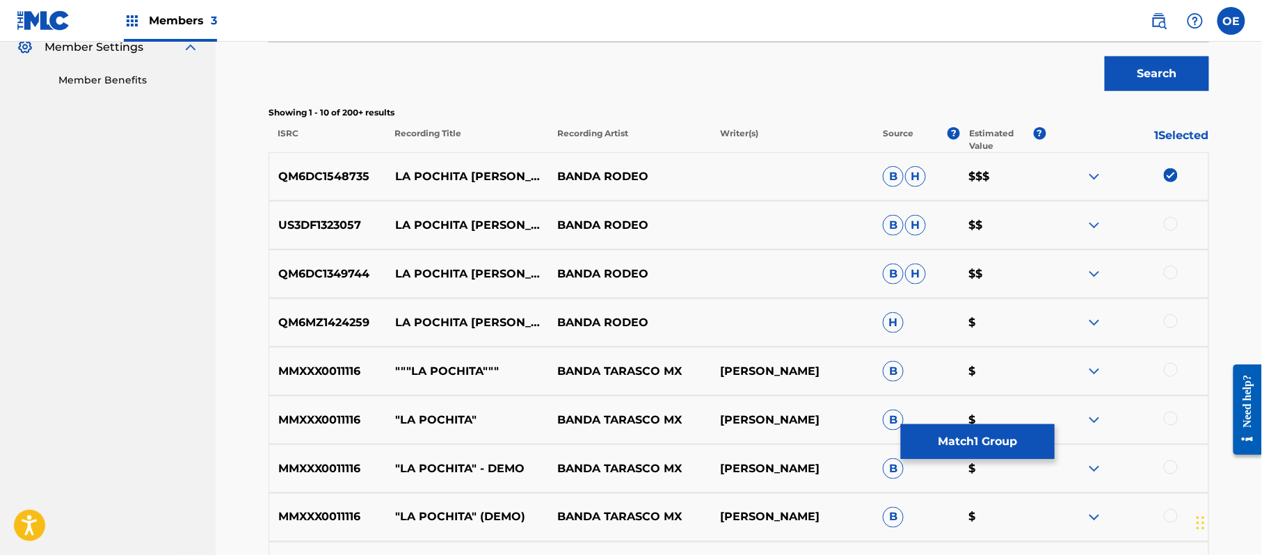
click at [1169, 218] on div at bounding box center [1171, 224] width 14 height 14
click at [1175, 277] on div at bounding box center [1171, 273] width 14 height 14
click at [1173, 315] on div at bounding box center [1171, 322] width 14 height 14
click at [980, 441] on button "Match 4 Groups" at bounding box center [978, 441] width 154 height 35
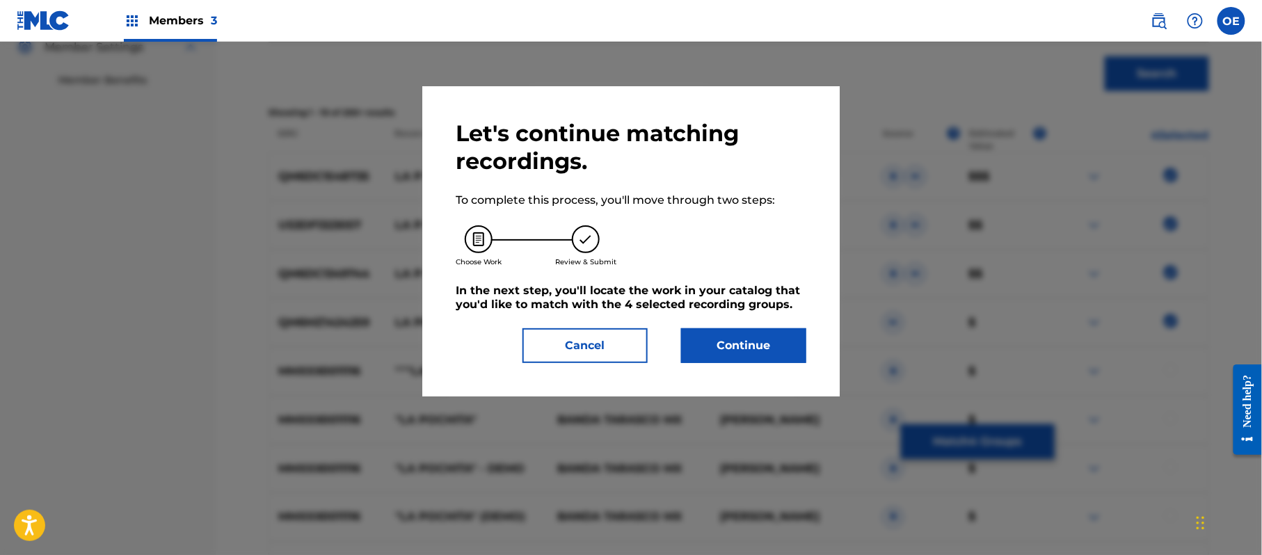
click at [761, 345] on button "Continue" at bounding box center [743, 345] width 125 height 35
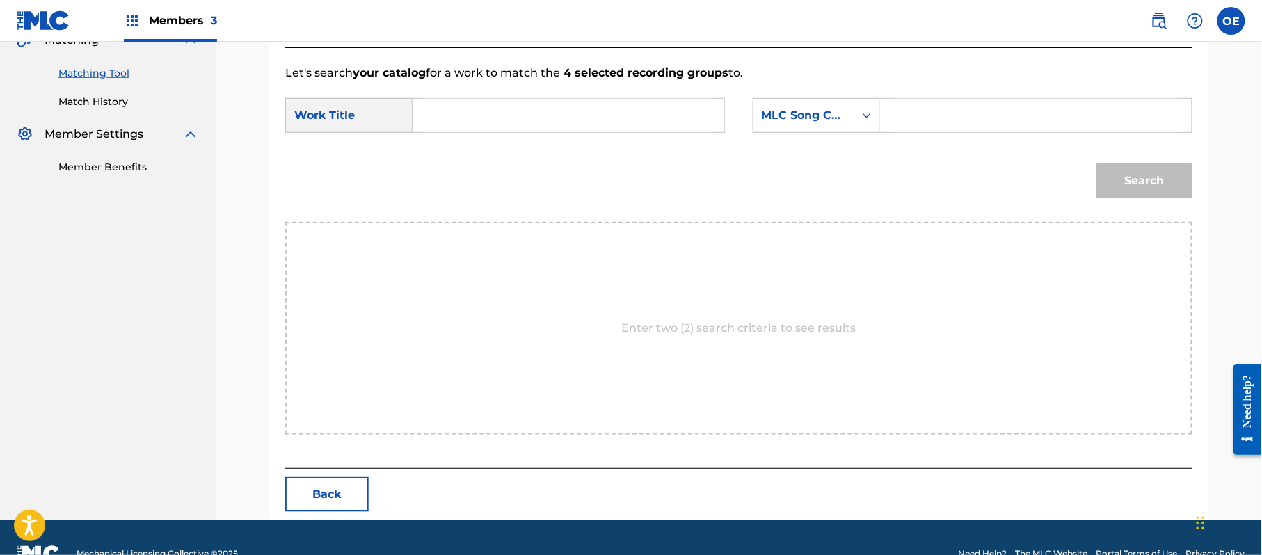
scroll to position [372, 0]
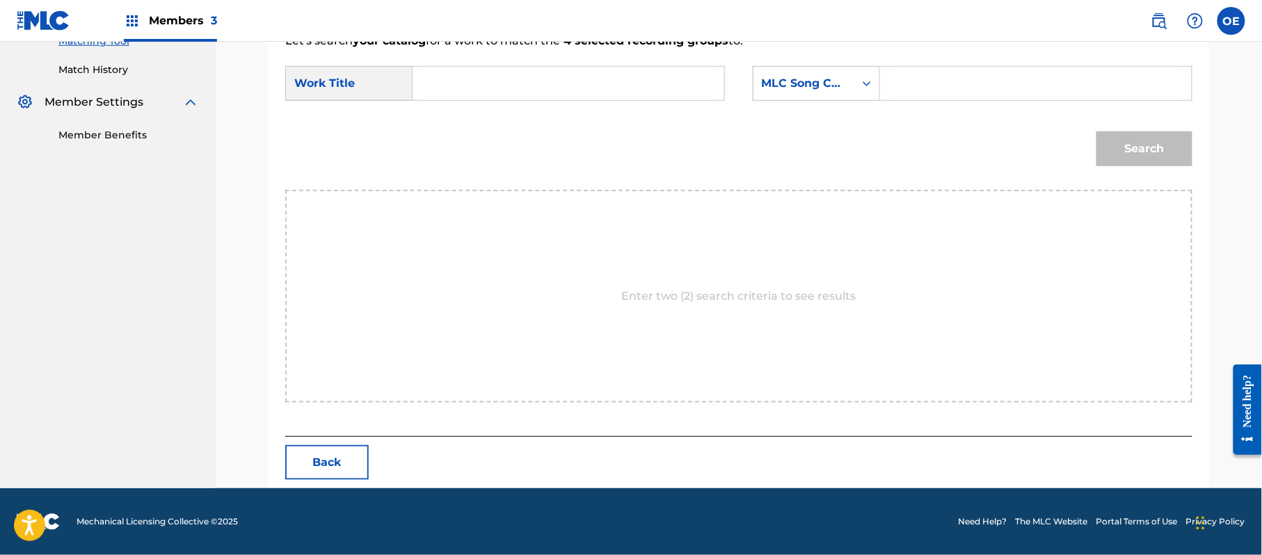
click at [348, 452] on button "Back" at bounding box center [326, 462] width 83 height 35
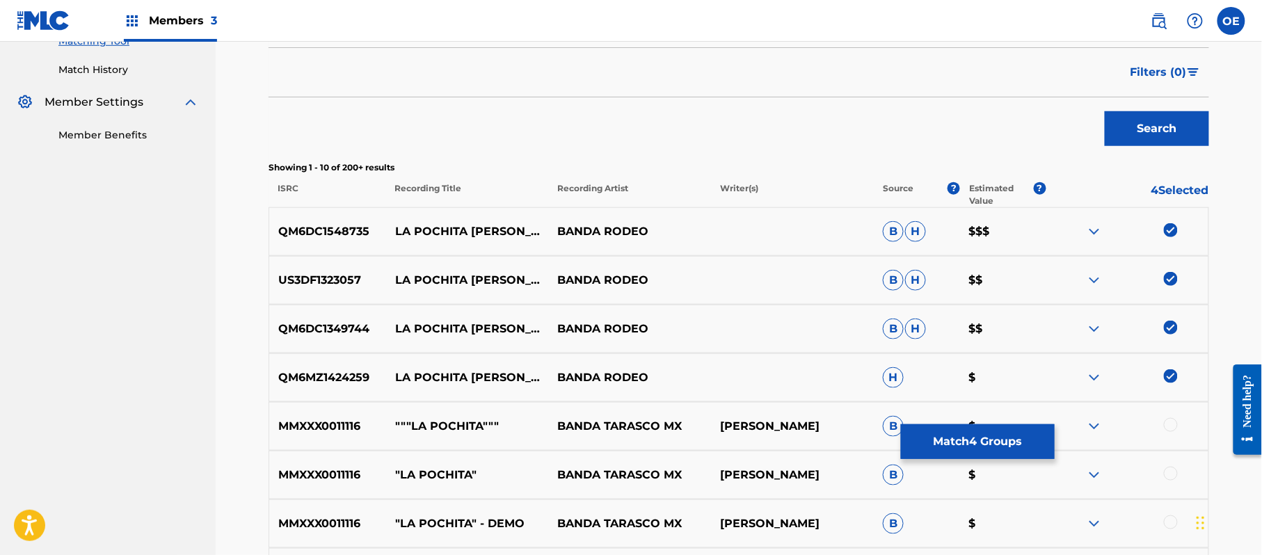
click at [1015, 447] on button "Match 4 Groups" at bounding box center [978, 441] width 154 height 35
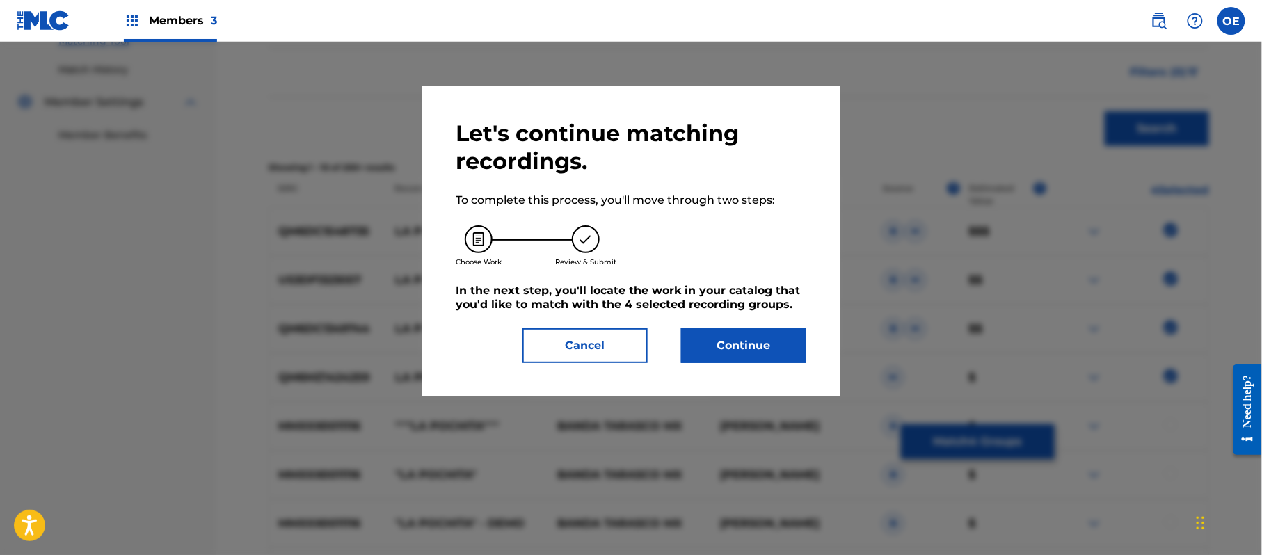
click at [760, 360] on button "Continue" at bounding box center [743, 345] width 125 height 35
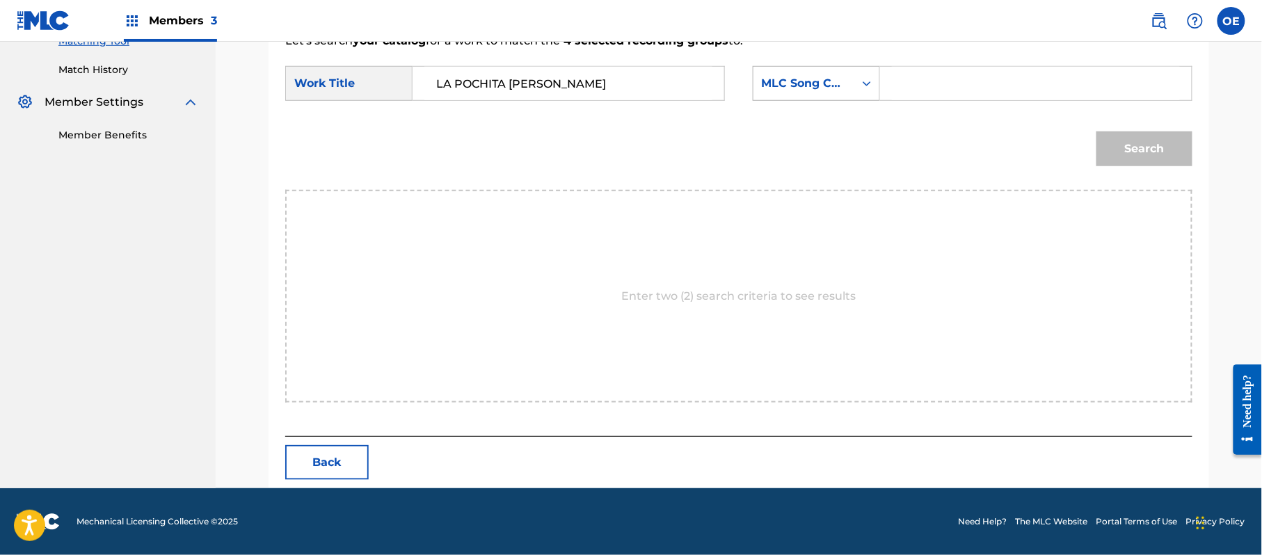
type input "LA POCHITA [PERSON_NAME]"
click at [813, 77] on div "MLC Song Code" at bounding box center [804, 83] width 84 height 17
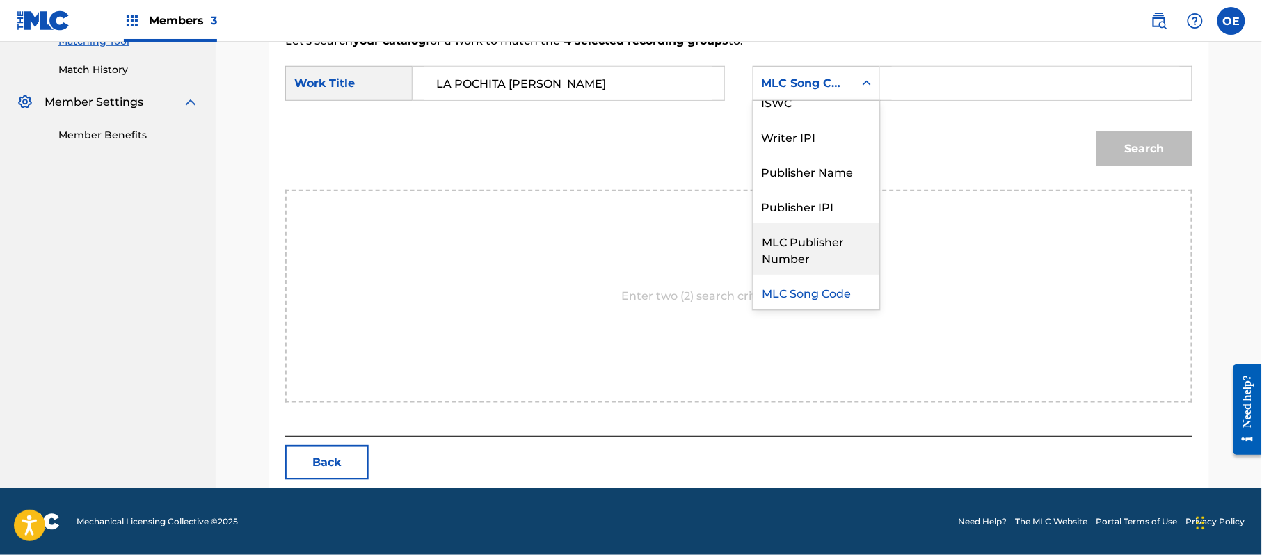
scroll to position [0, 0]
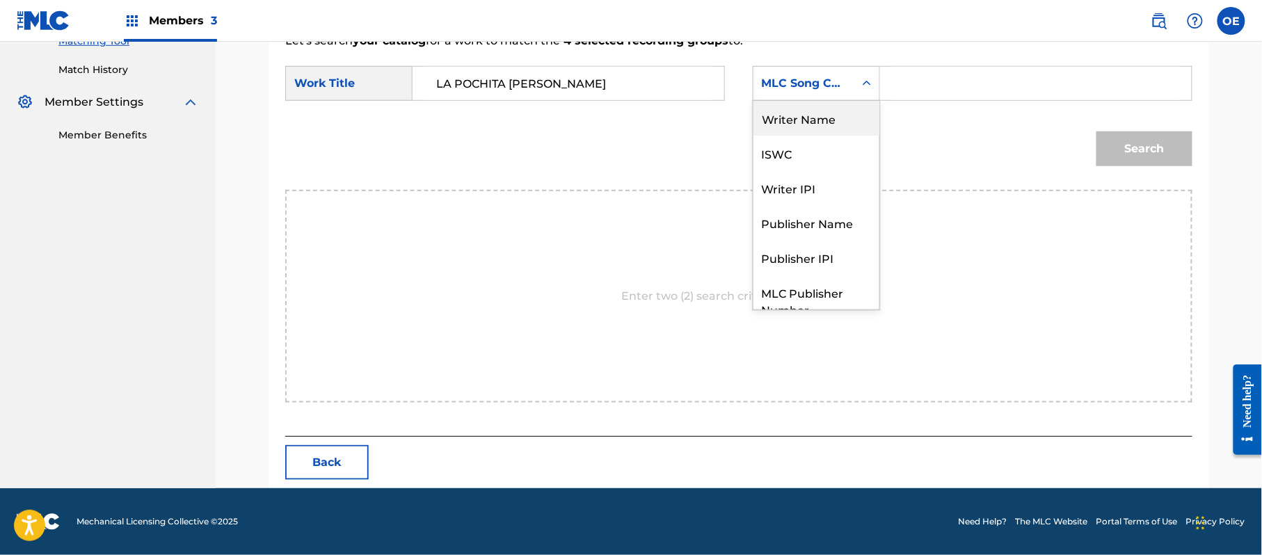
click at [792, 117] on div "Writer Name" at bounding box center [817, 118] width 126 height 35
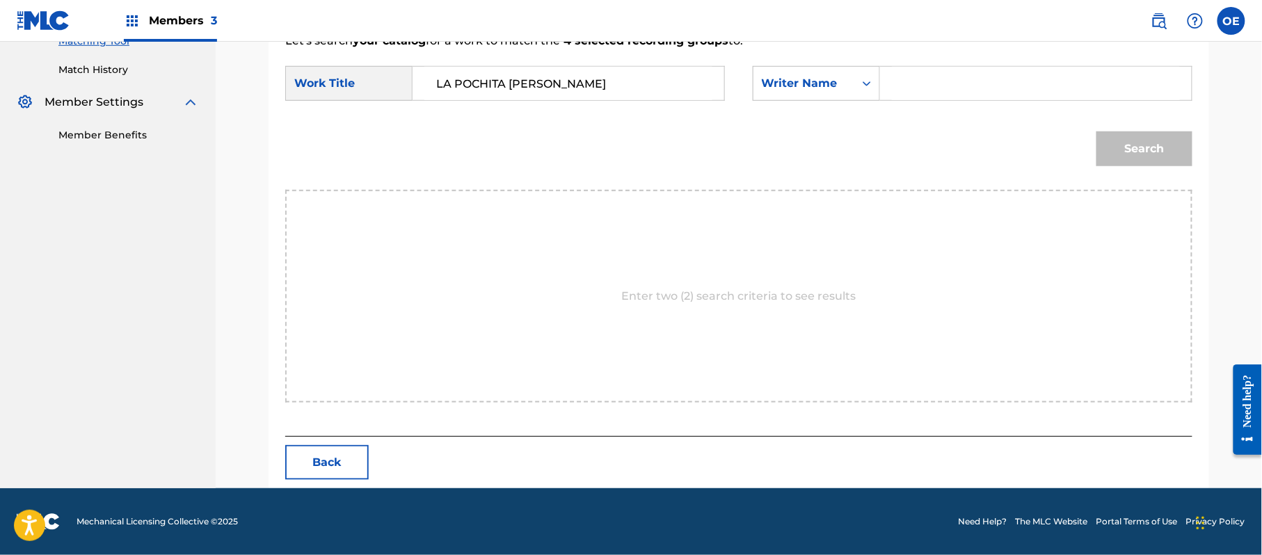
click at [981, 95] on input "Search Form" at bounding box center [1036, 83] width 288 height 33
type input "[PERSON_NAME]"
click at [1097, 132] on button "Search" at bounding box center [1145, 149] width 96 height 35
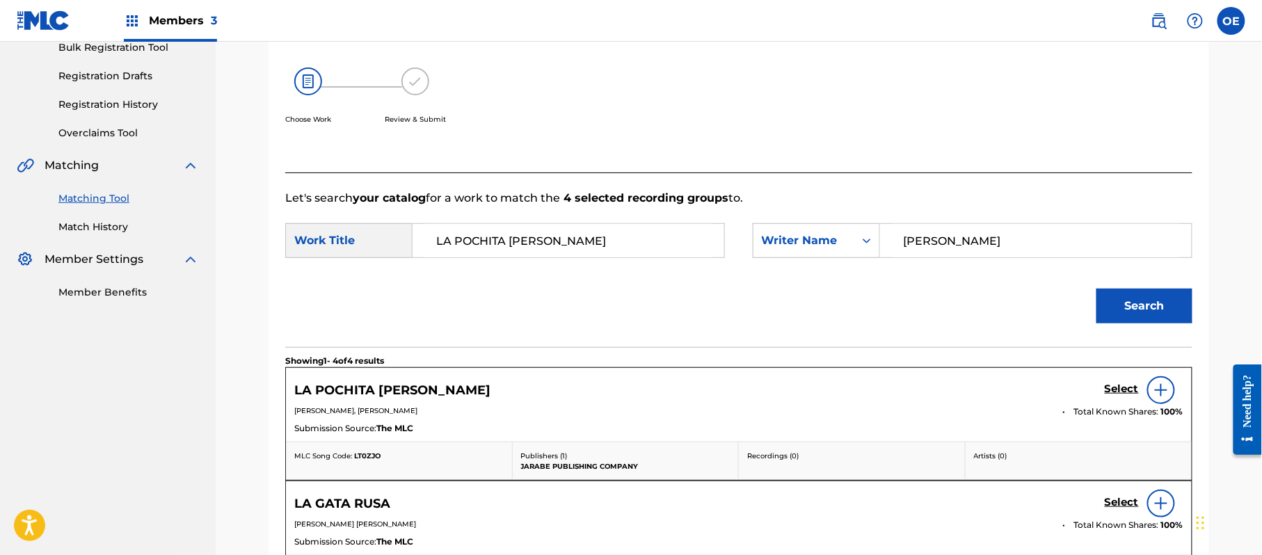
scroll to position [372, 0]
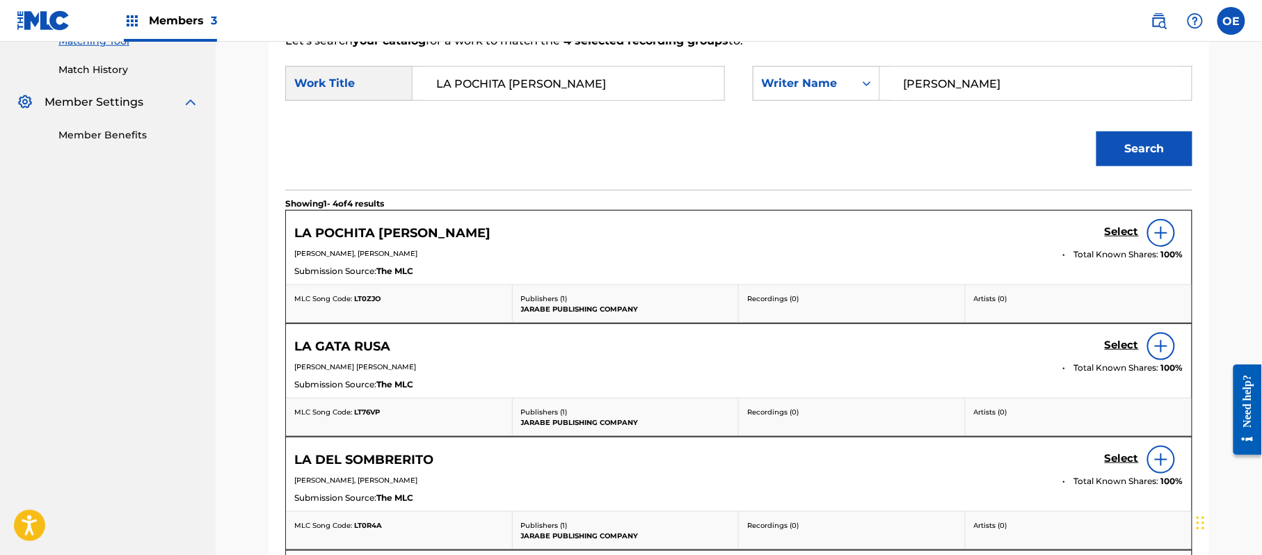
click at [1112, 232] on h5 "Select" at bounding box center [1122, 231] width 34 height 13
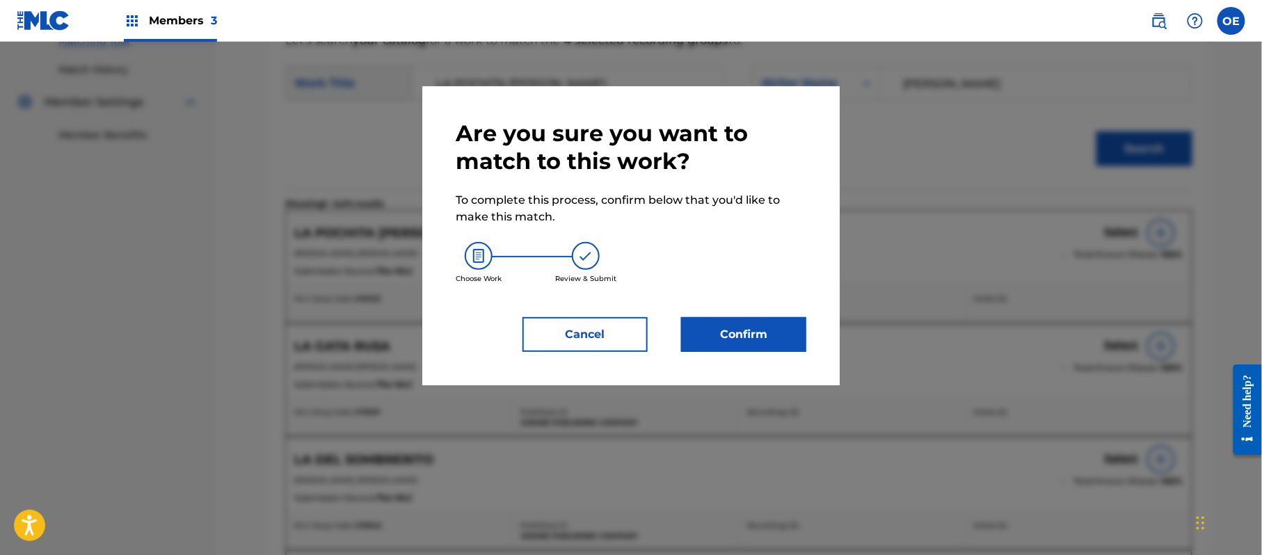
click at [794, 333] on button "Confirm" at bounding box center [743, 334] width 125 height 35
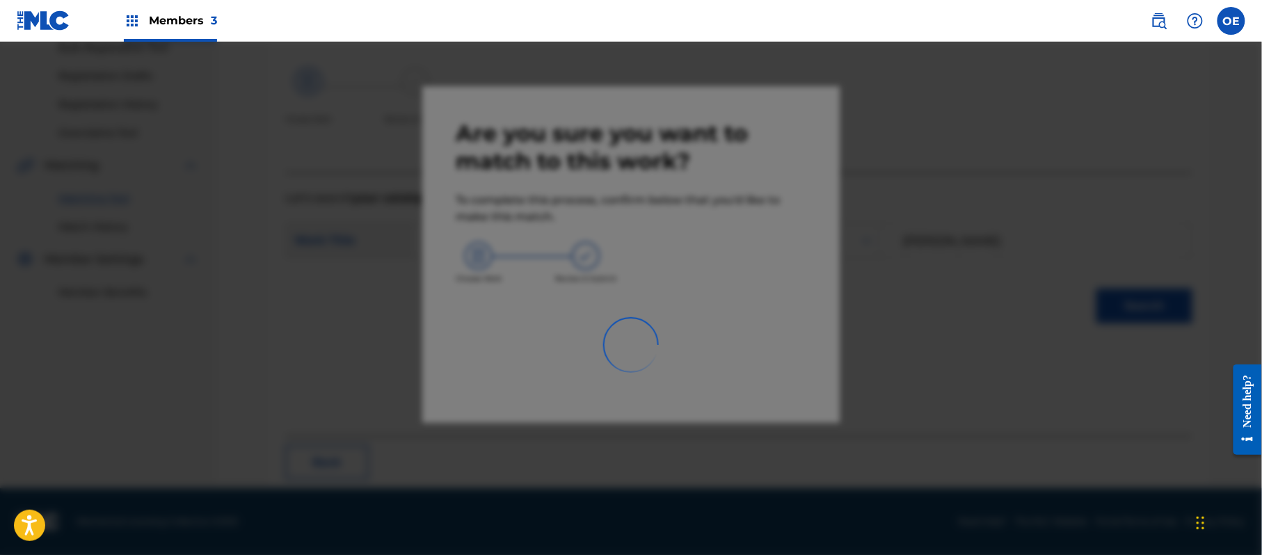
scroll to position [56, 0]
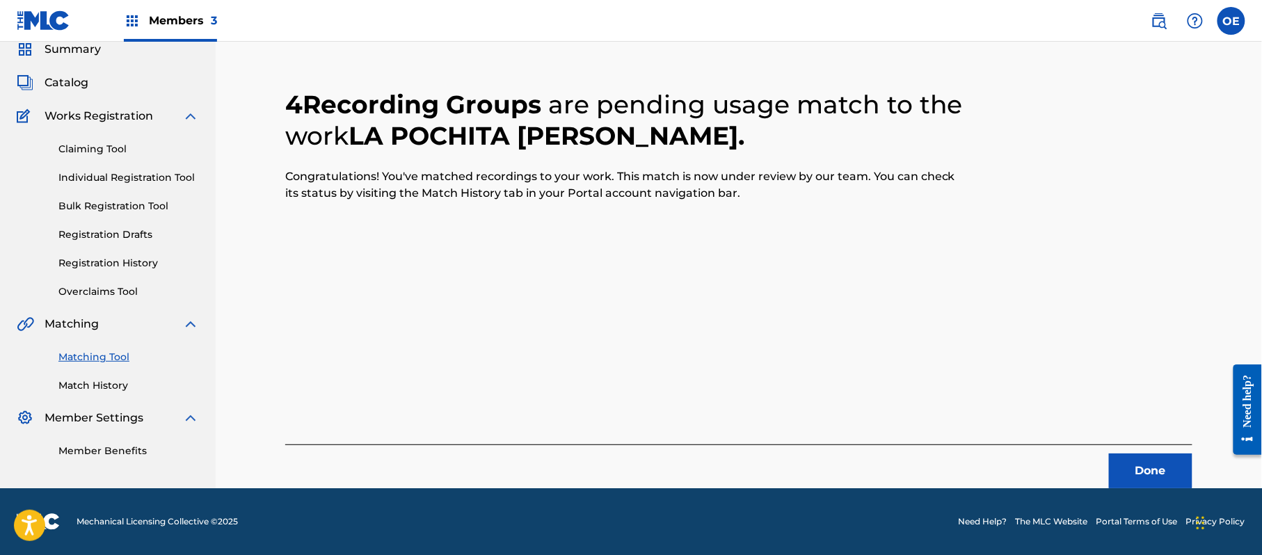
click at [1136, 474] on button "Done" at bounding box center [1150, 471] width 83 height 35
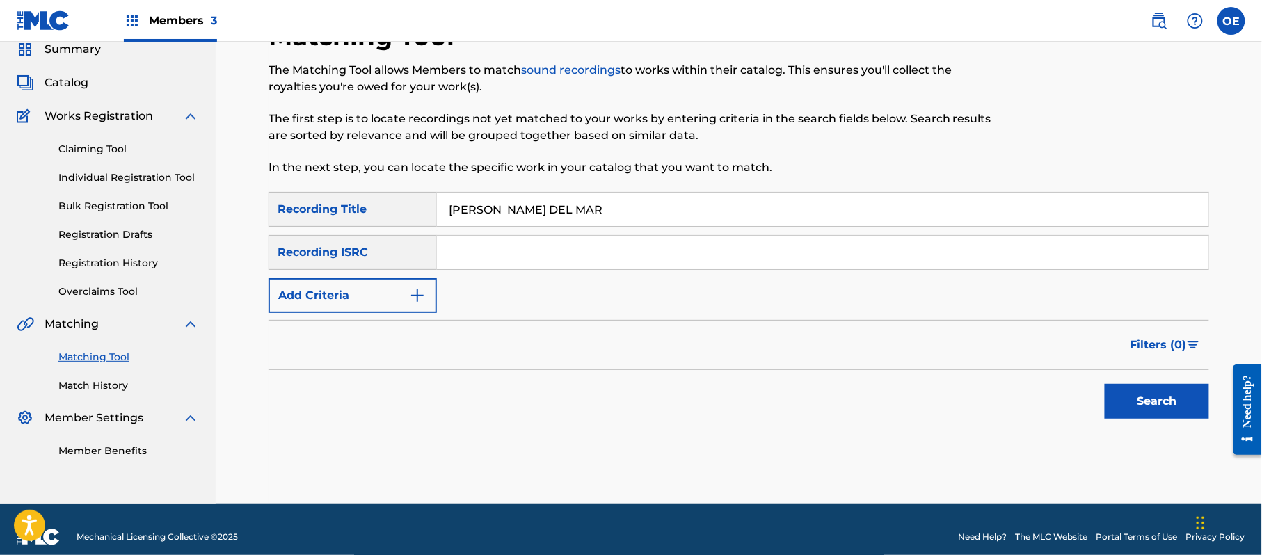
type input "[PERSON_NAME] DEL MAR"
click at [405, 303] on button "Add Criteria" at bounding box center [353, 295] width 168 height 35
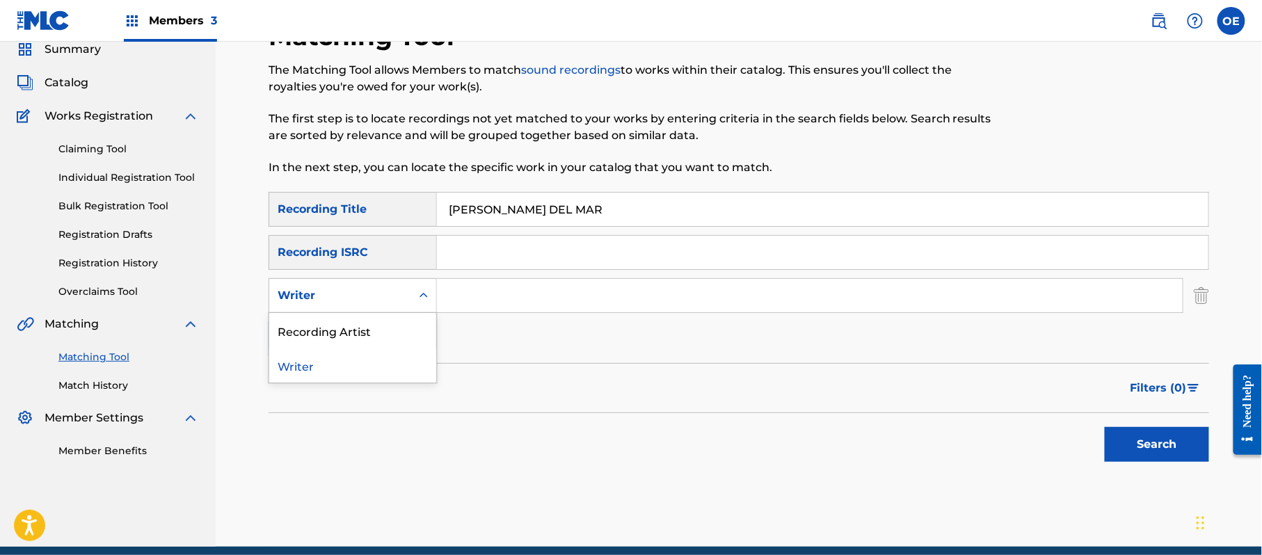
click at [394, 290] on div "Writer" at bounding box center [340, 295] width 125 height 17
click at [374, 326] on div "Recording Artist" at bounding box center [352, 330] width 167 height 35
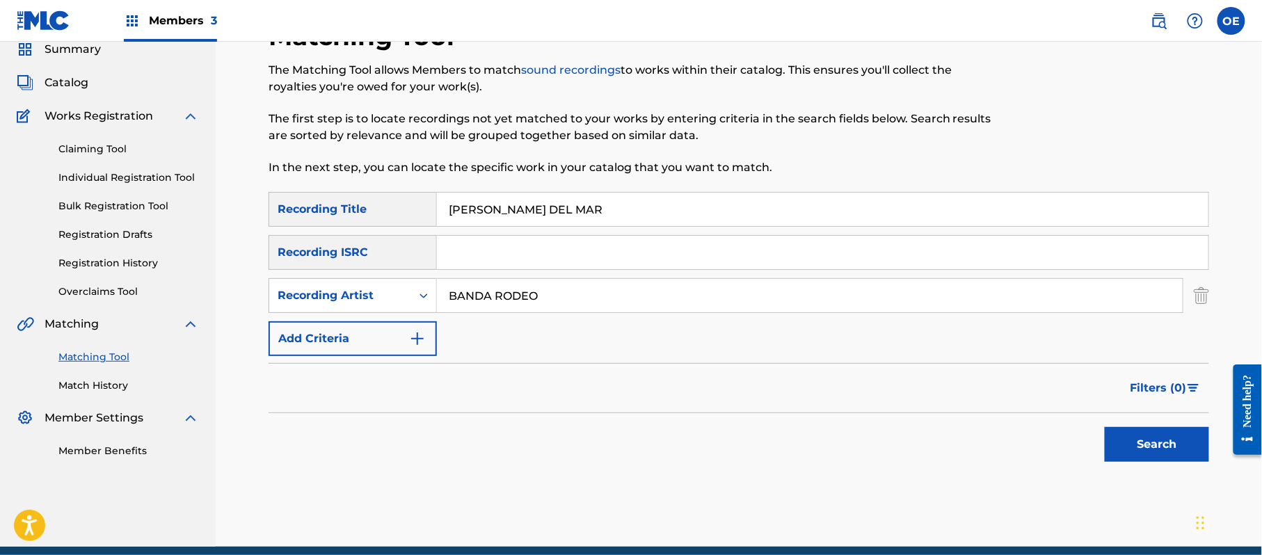
type input "BANDA RODEO"
click at [1178, 440] on button "Search" at bounding box center [1157, 444] width 104 height 35
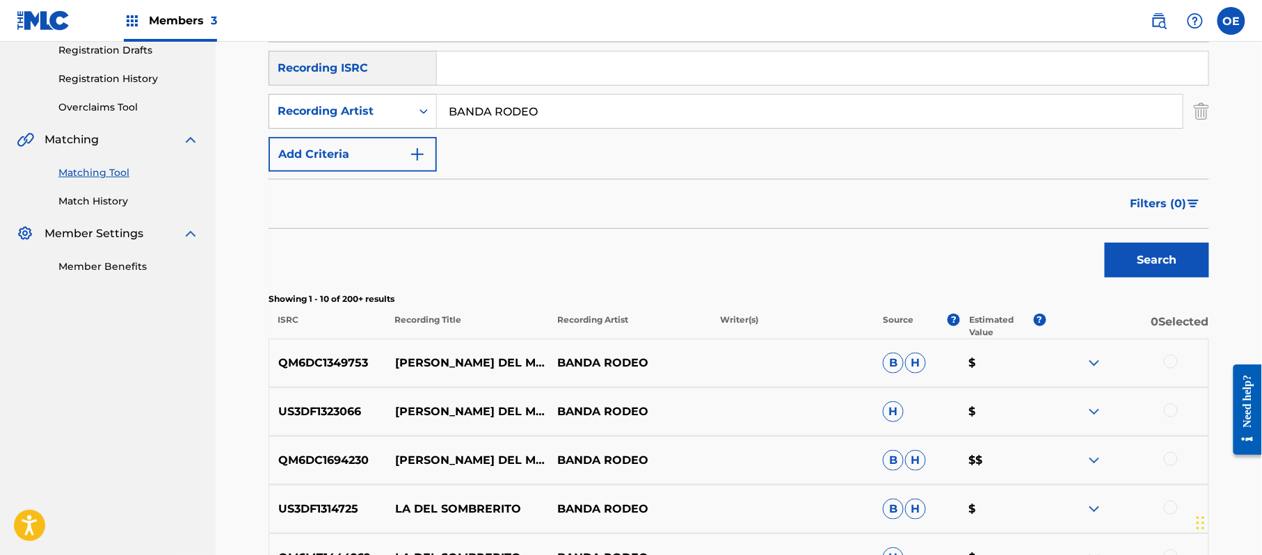
scroll to position [241, 0]
click at [1172, 367] on div at bounding box center [1171, 361] width 14 height 14
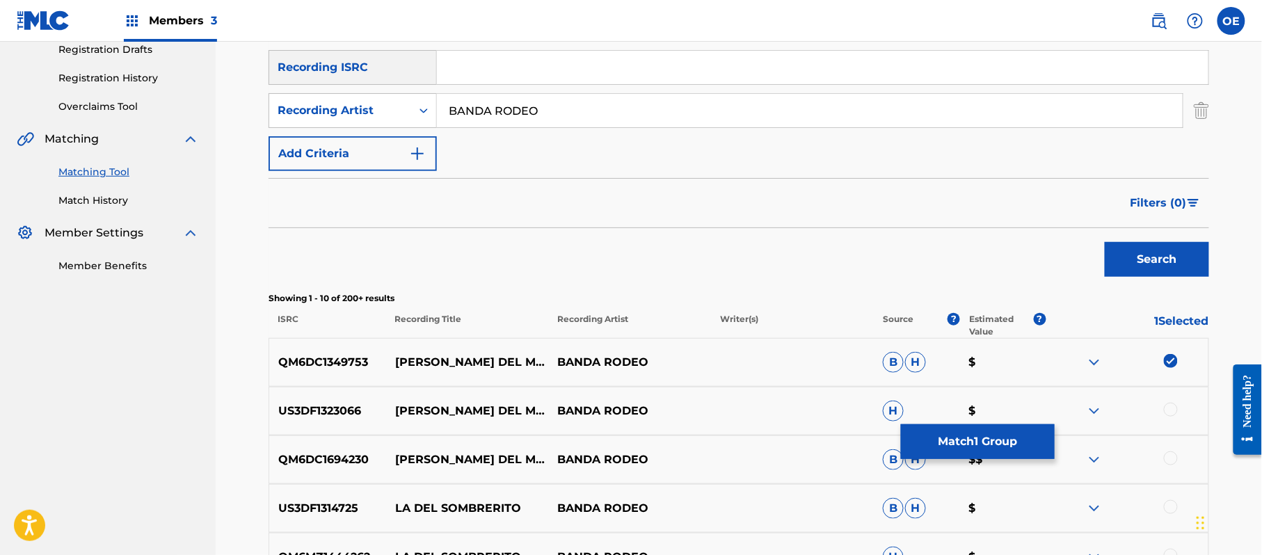
click at [1176, 409] on div at bounding box center [1171, 410] width 14 height 14
click at [1169, 463] on div at bounding box center [1171, 459] width 14 height 14
click at [944, 427] on button "Match 3 Groups" at bounding box center [978, 441] width 154 height 35
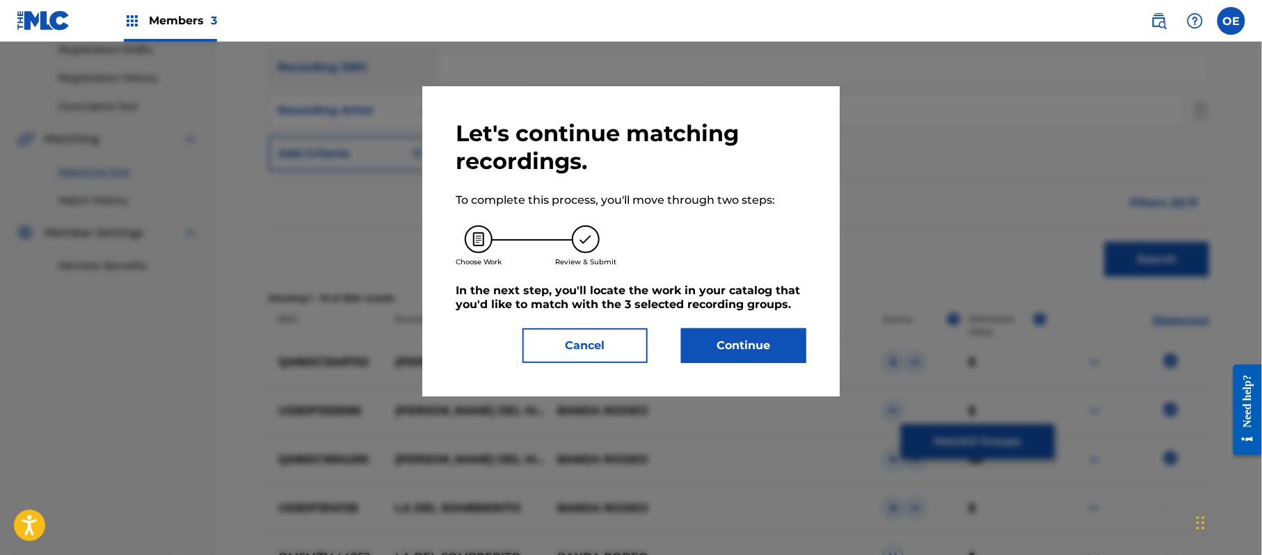
click at [740, 347] on button "Continue" at bounding box center [743, 345] width 125 height 35
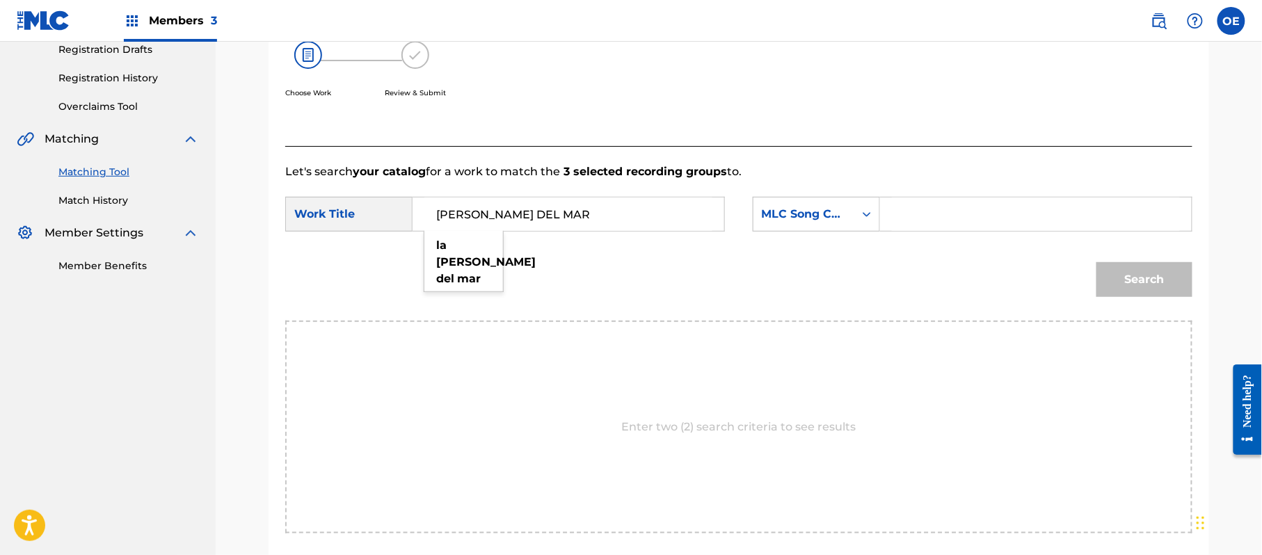
type input "[PERSON_NAME] DEL MAR"
drag, startPoint x: 772, startPoint y: 214, endPoint x: 781, endPoint y: 213, distance: 8.5
click at [772, 214] on div "MLC Song Code" at bounding box center [804, 214] width 84 height 17
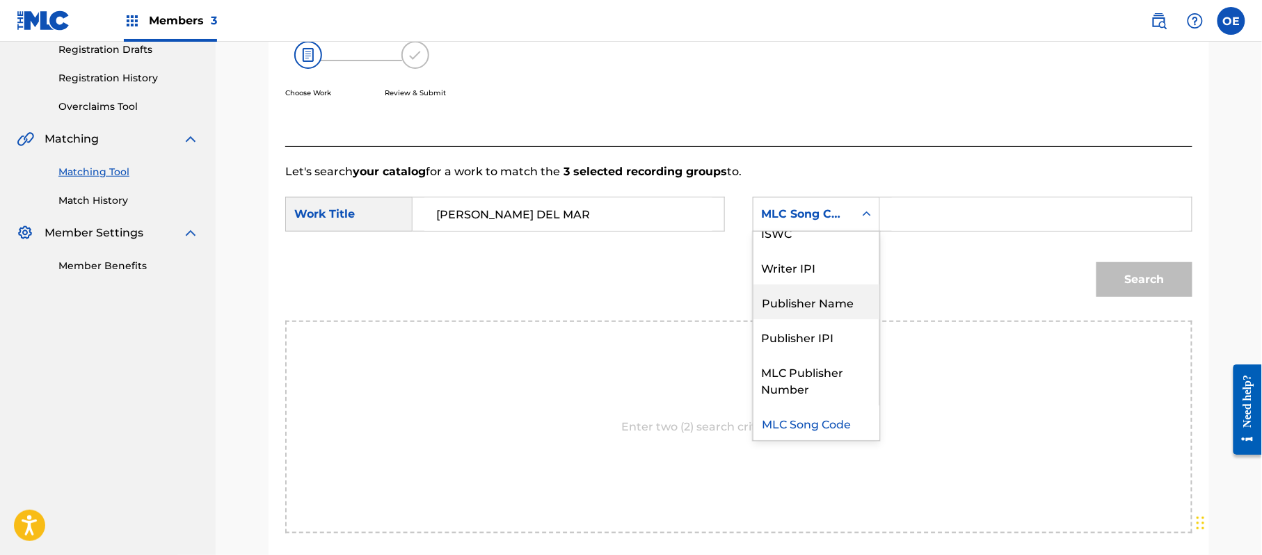
scroll to position [0, 0]
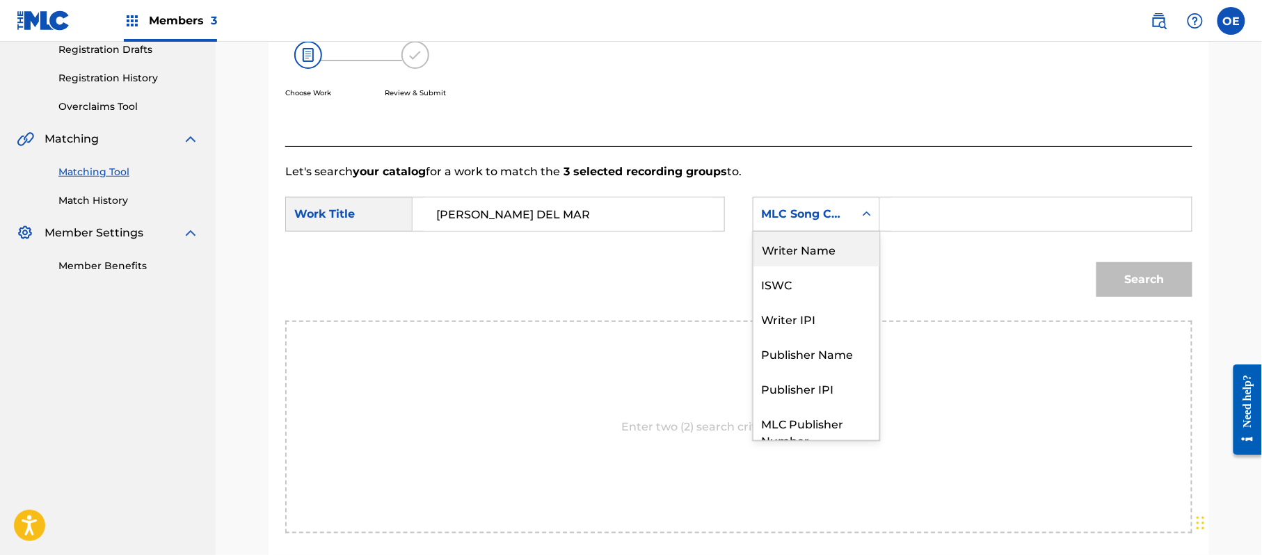
click at [838, 244] on div "Writer Name" at bounding box center [817, 249] width 126 height 35
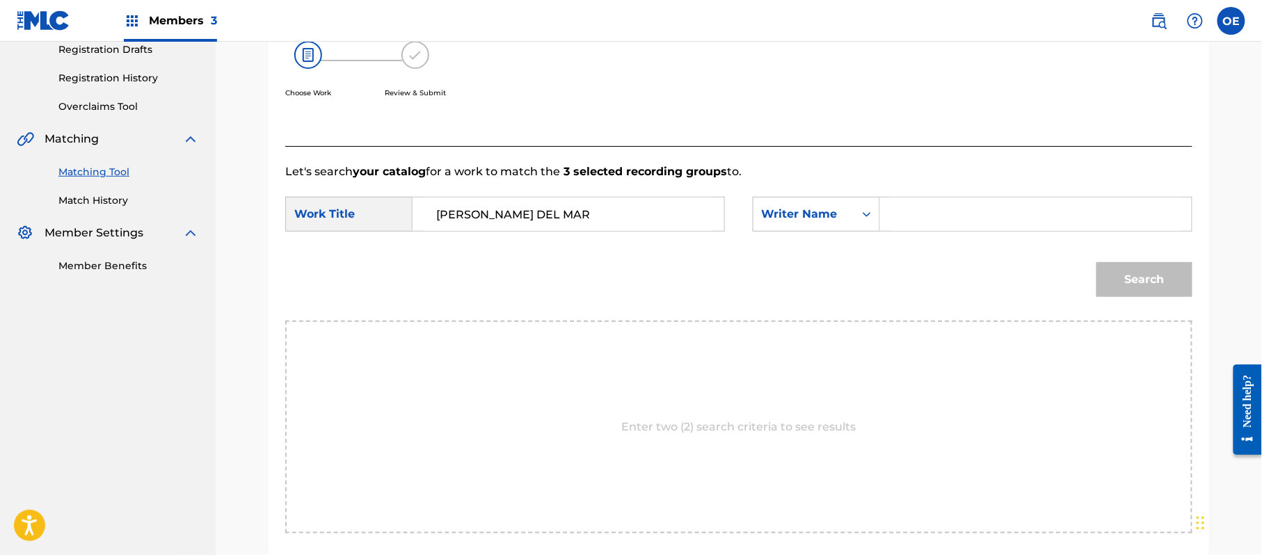
click at [989, 204] on input "Search Form" at bounding box center [1036, 214] width 288 height 33
type input "[PERSON_NAME]"
click at [1097, 262] on button "Search" at bounding box center [1145, 279] width 96 height 35
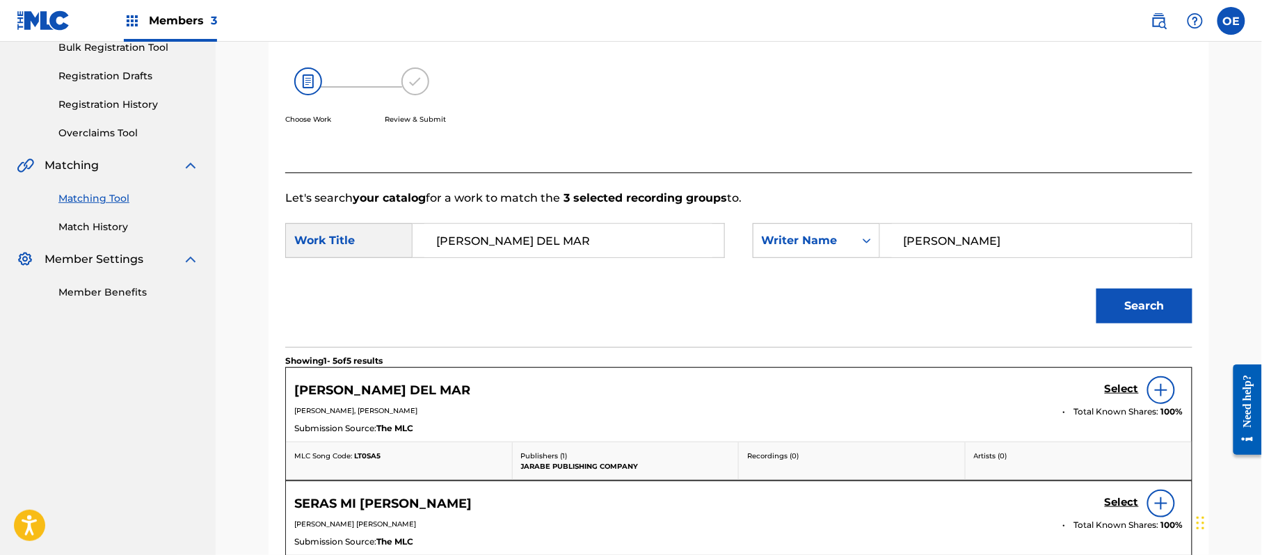
scroll to position [241, 0]
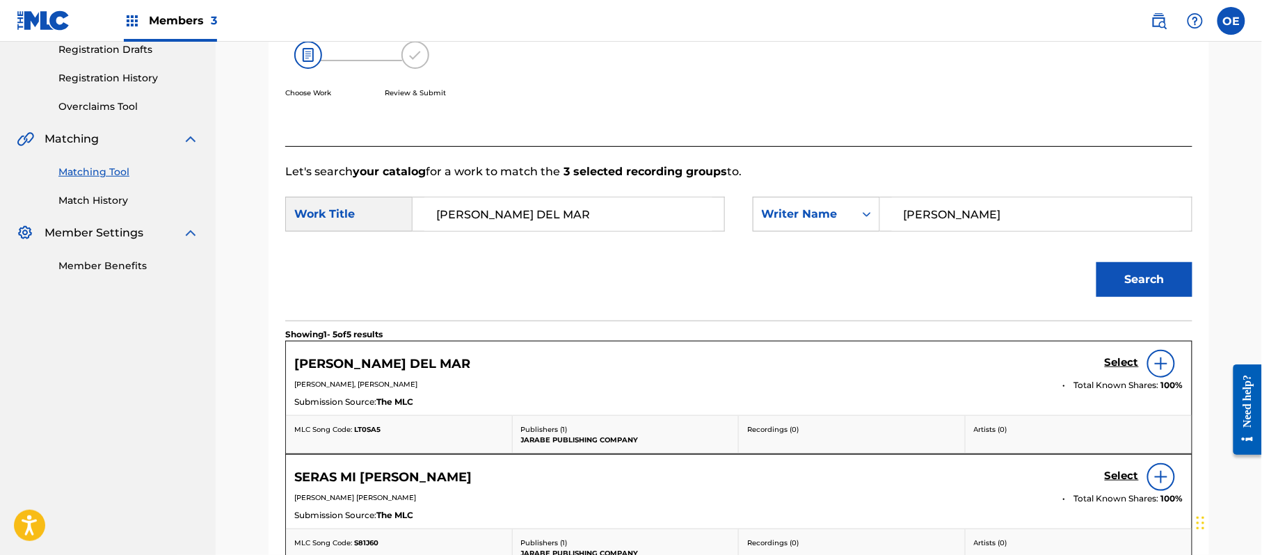
click at [1126, 365] on h5 "Select" at bounding box center [1122, 362] width 34 height 13
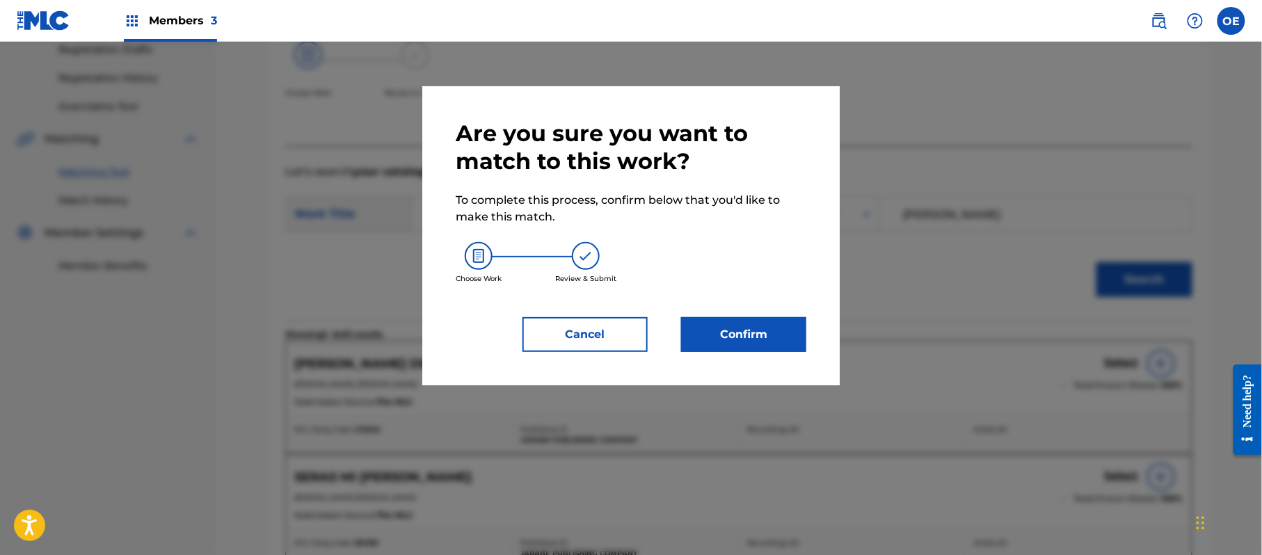
click at [733, 337] on button "Confirm" at bounding box center [743, 334] width 125 height 35
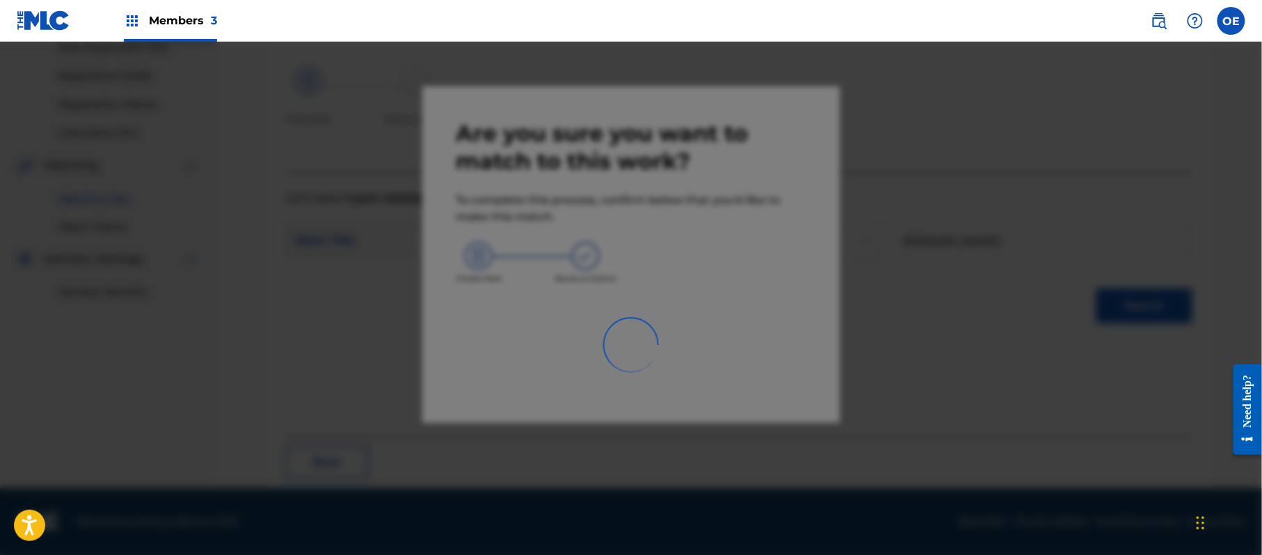
scroll to position [56, 0]
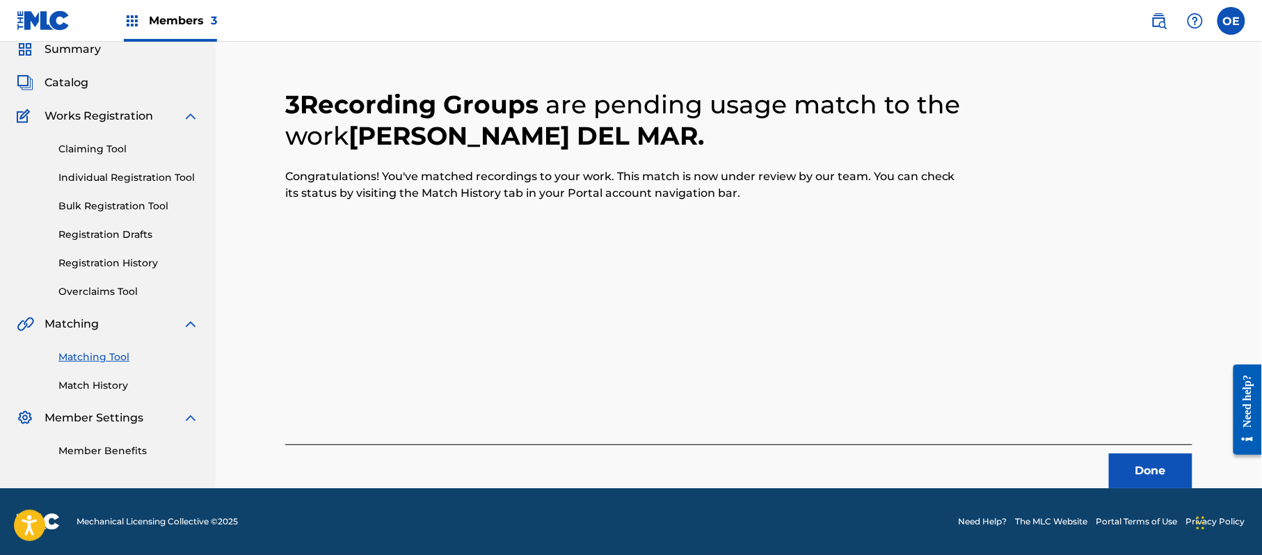
click at [1164, 471] on button "Done" at bounding box center [1150, 471] width 83 height 35
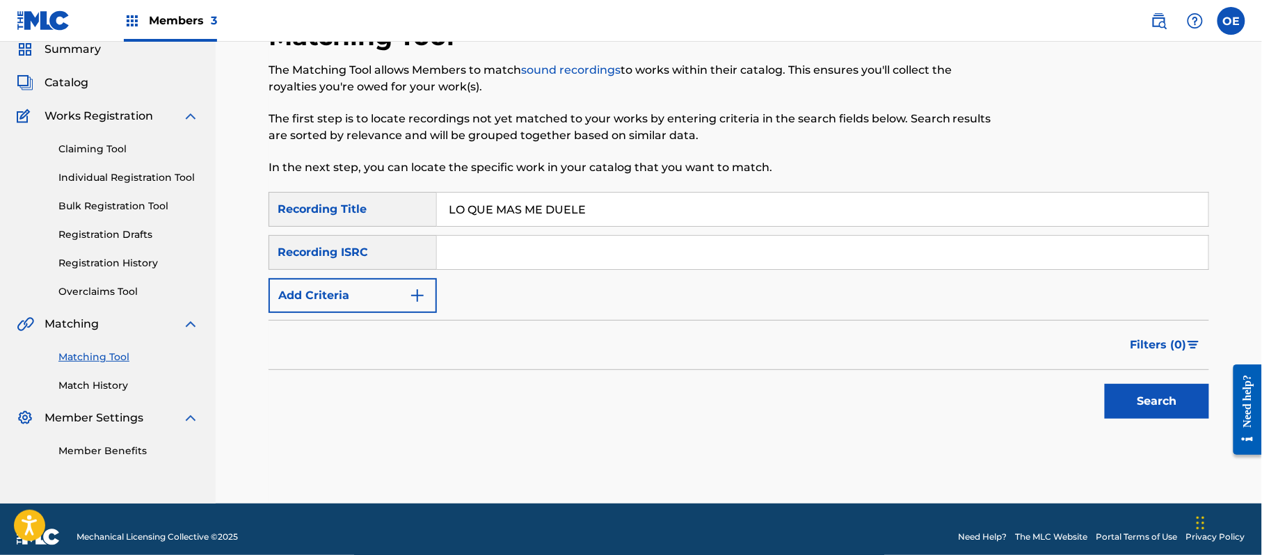
type input "LO QUE MAS ME DUELE"
click at [365, 301] on button "Add Criteria" at bounding box center [353, 295] width 168 height 35
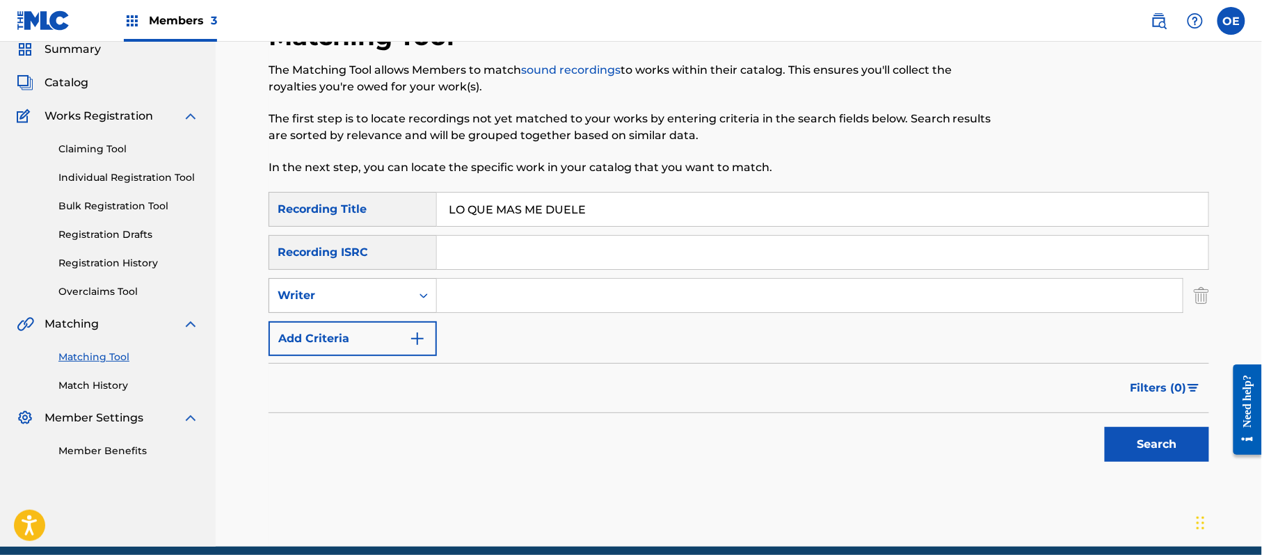
click at [365, 298] on div "Writer" at bounding box center [340, 295] width 125 height 17
click at [358, 324] on div "Recording Artist" at bounding box center [352, 330] width 167 height 35
type input "BANDA RODEO"
click at [1177, 438] on button "Search" at bounding box center [1157, 444] width 104 height 35
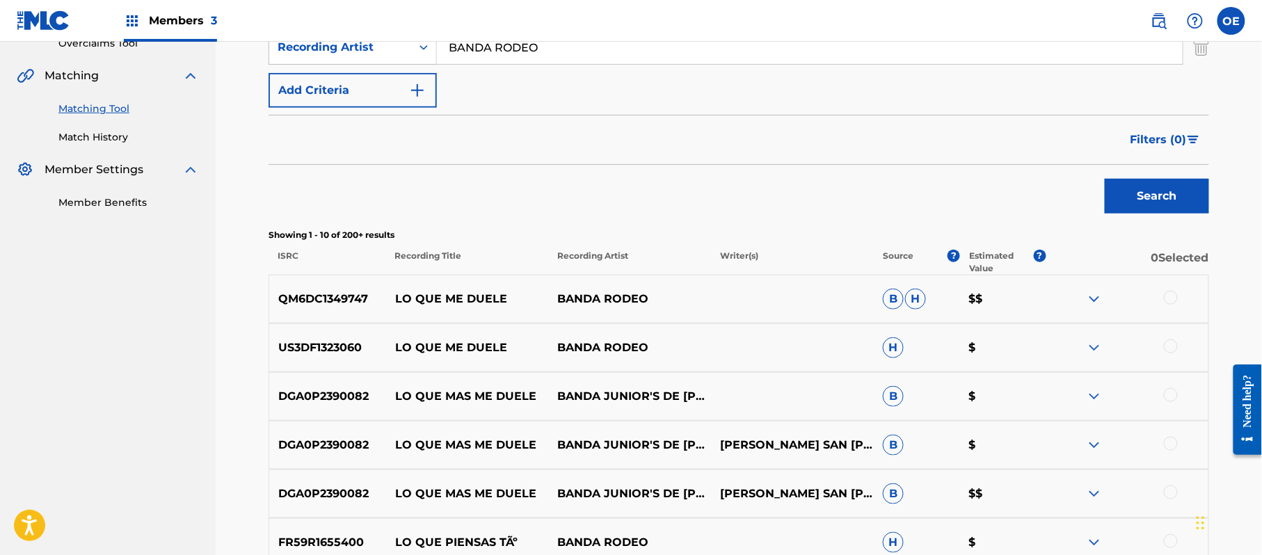
scroll to position [334, 0]
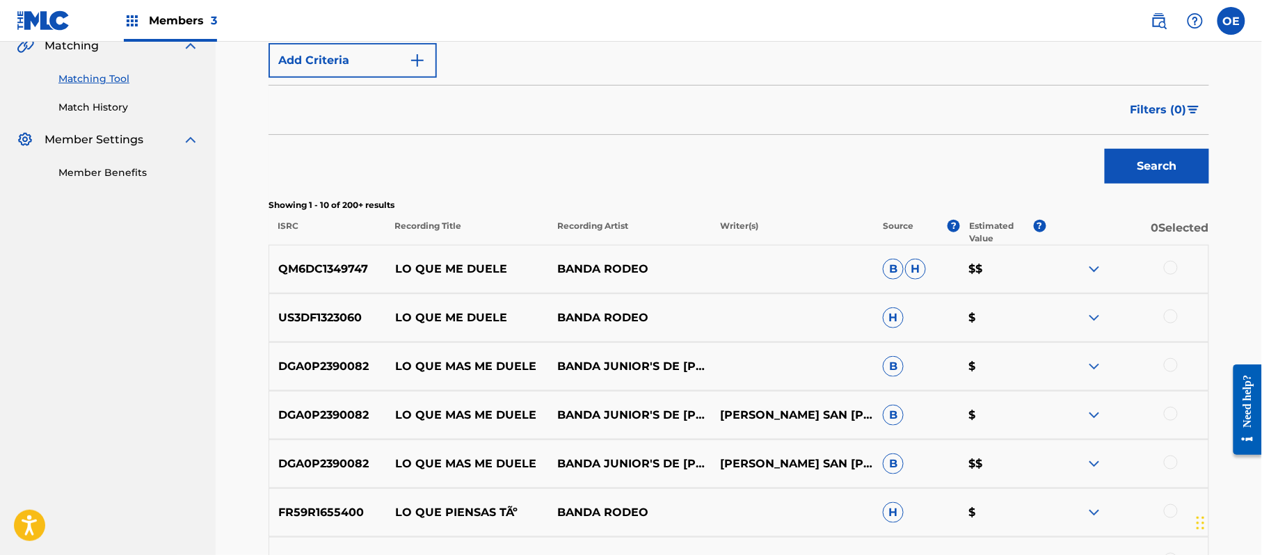
click at [1168, 273] on div at bounding box center [1171, 268] width 14 height 14
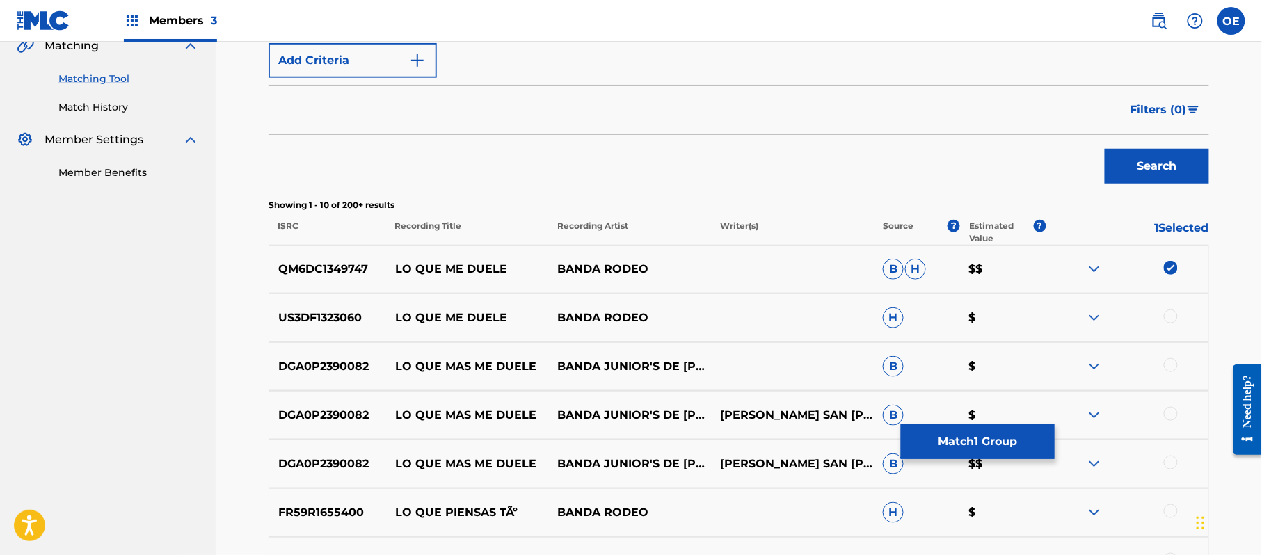
click at [1180, 320] on div at bounding box center [1127, 318] width 163 height 17
click at [1176, 316] on div at bounding box center [1171, 317] width 14 height 14
click at [969, 437] on button "Match 2 Groups" at bounding box center [978, 441] width 154 height 35
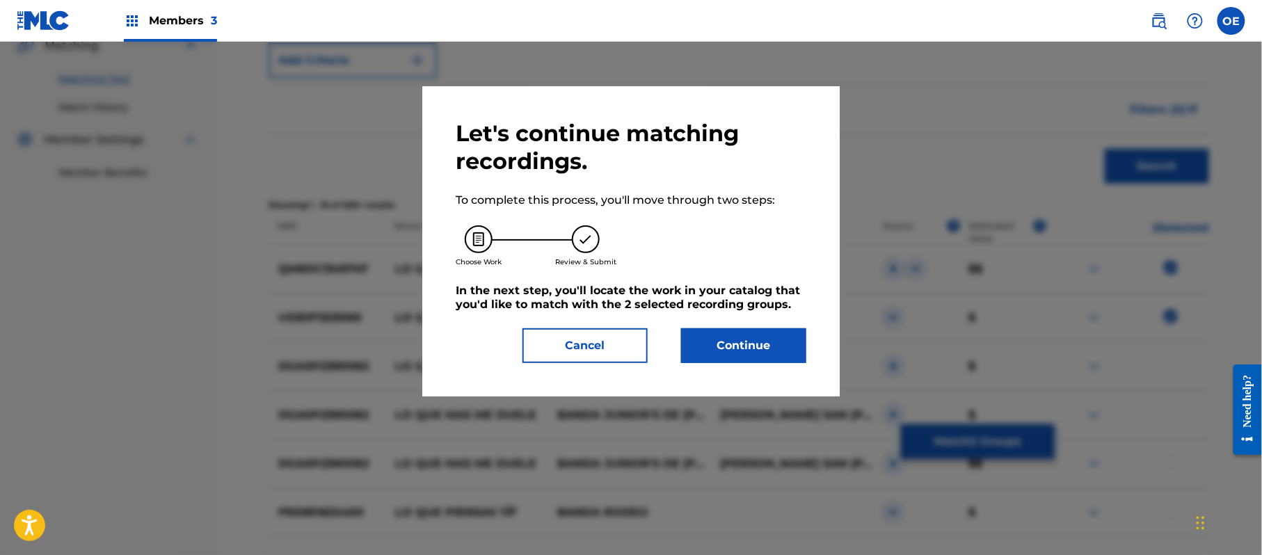
click at [749, 349] on button "Continue" at bounding box center [743, 345] width 125 height 35
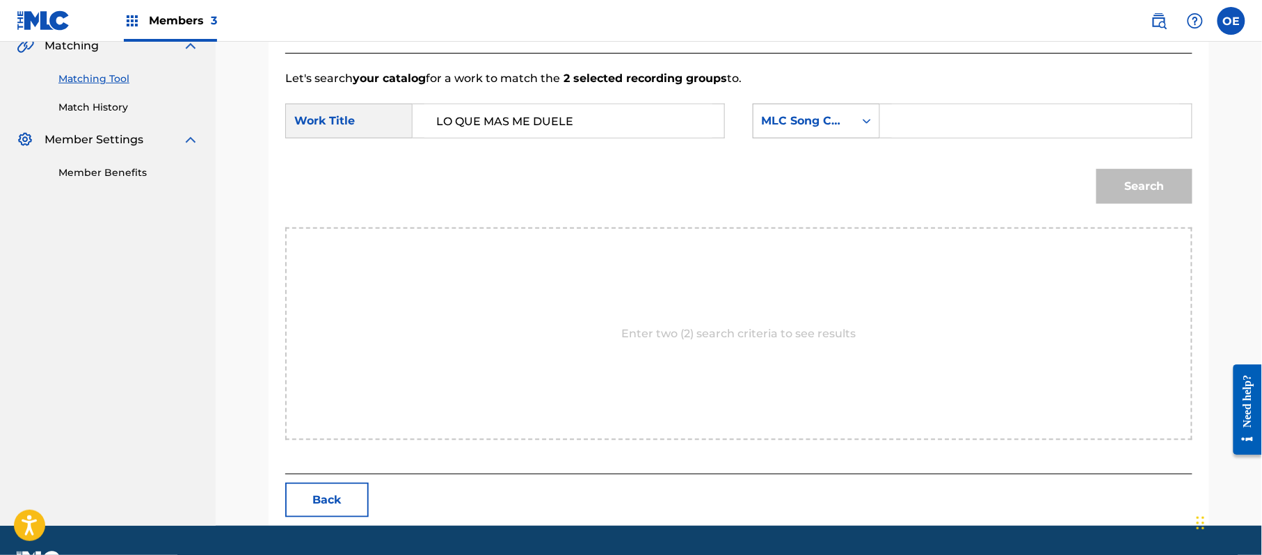
type input "LO QUE MAS ME DUELE"
click at [836, 109] on div "MLC Song Code" at bounding box center [804, 121] width 101 height 26
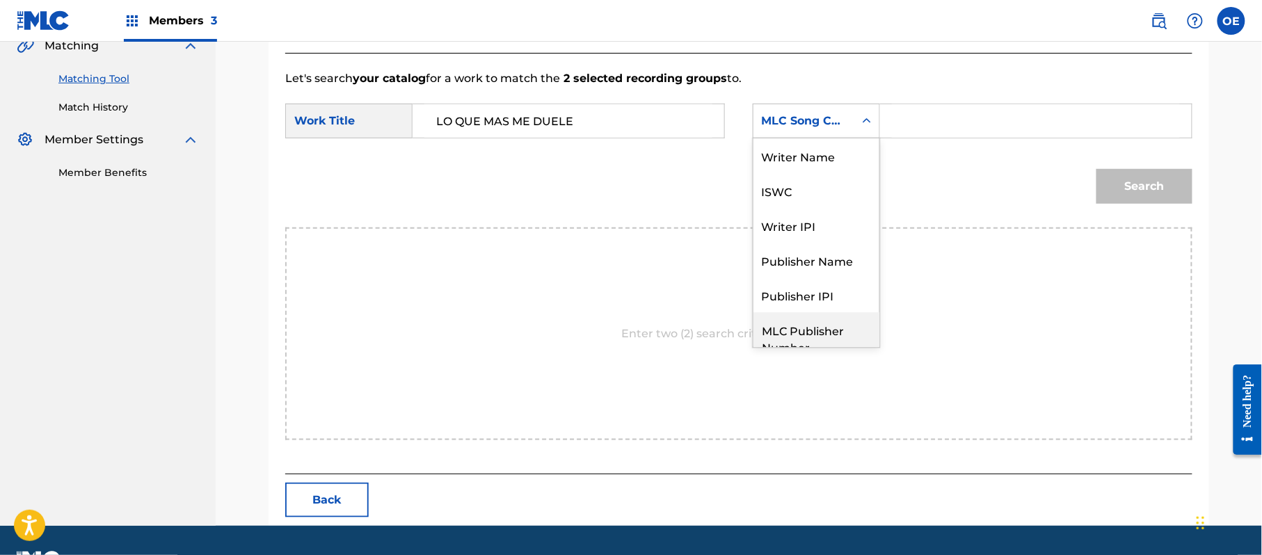
scroll to position [0, 0]
click at [820, 157] on div "Writer Name" at bounding box center [817, 155] width 126 height 35
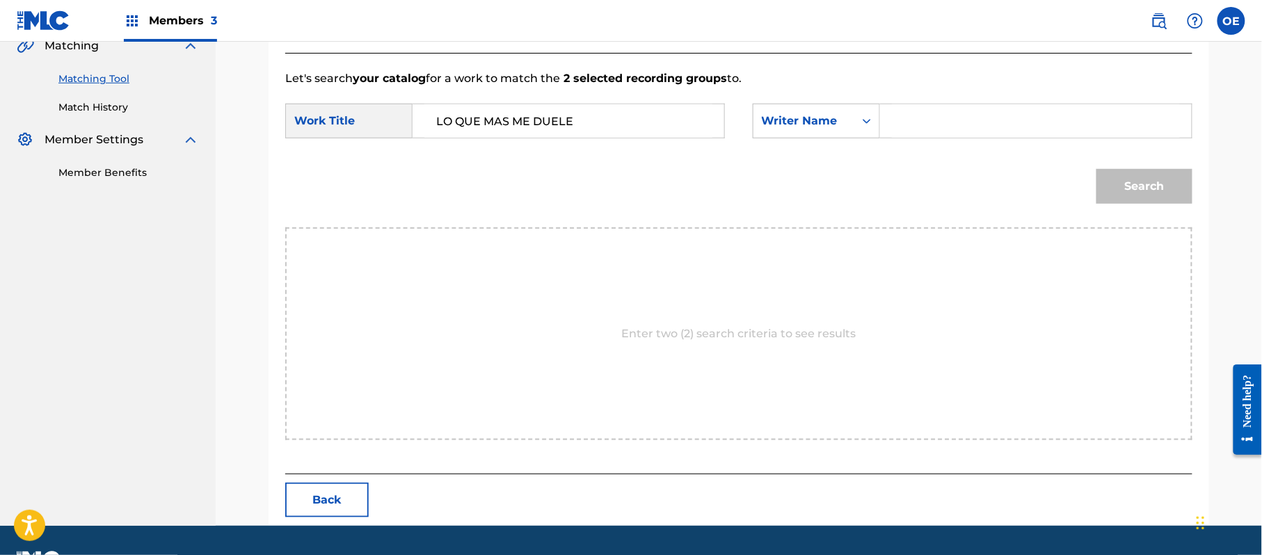
click at [907, 120] on input "Search Form" at bounding box center [1036, 120] width 288 height 33
type input "[PERSON_NAME]"
click at [1097, 169] on button "Search" at bounding box center [1145, 186] width 96 height 35
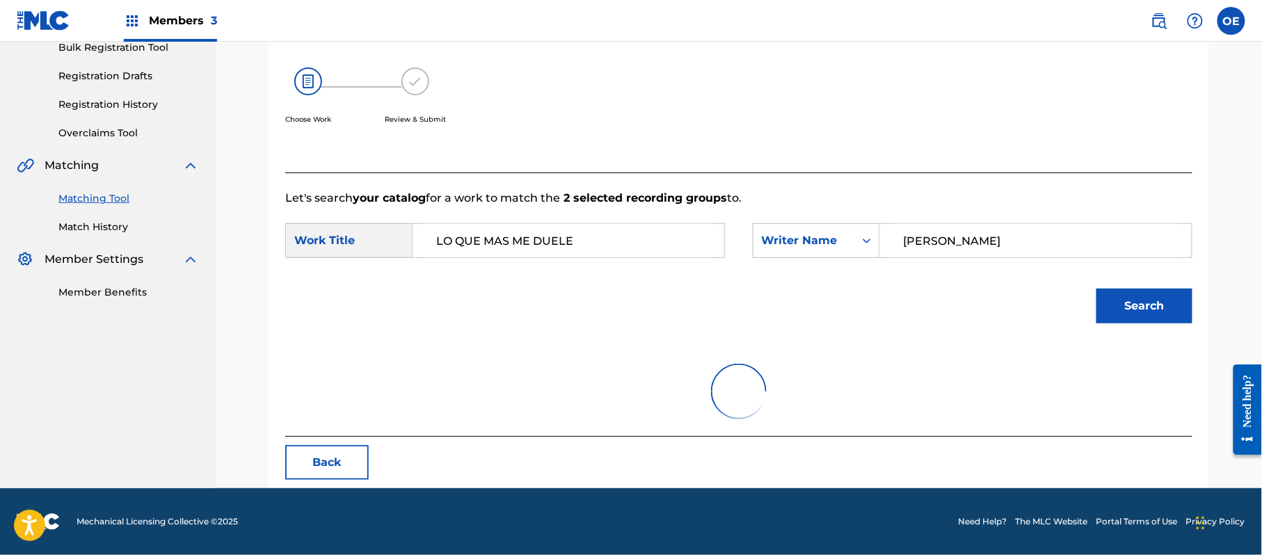
scroll to position [334, 0]
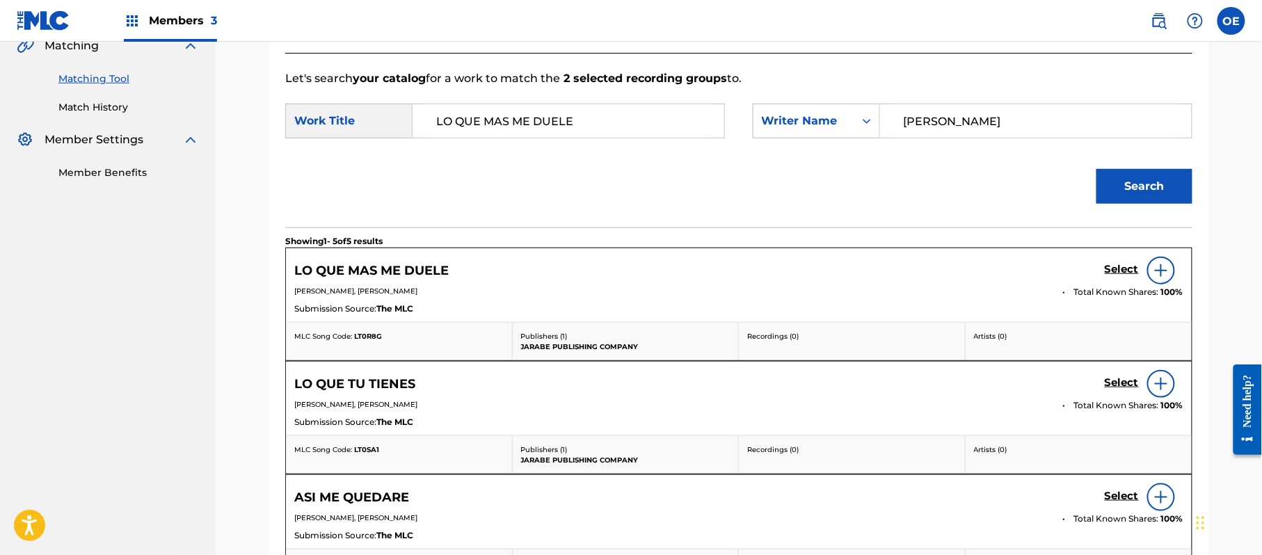
click at [1113, 269] on h5 "Select" at bounding box center [1122, 269] width 34 height 13
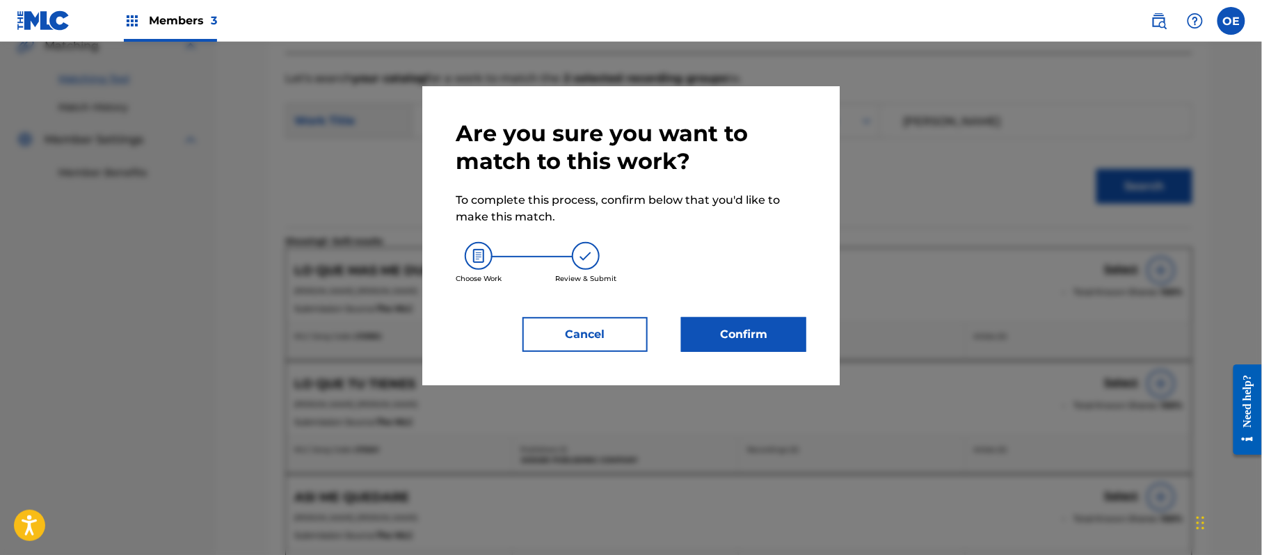
click at [747, 342] on button "Confirm" at bounding box center [743, 334] width 125 height 35
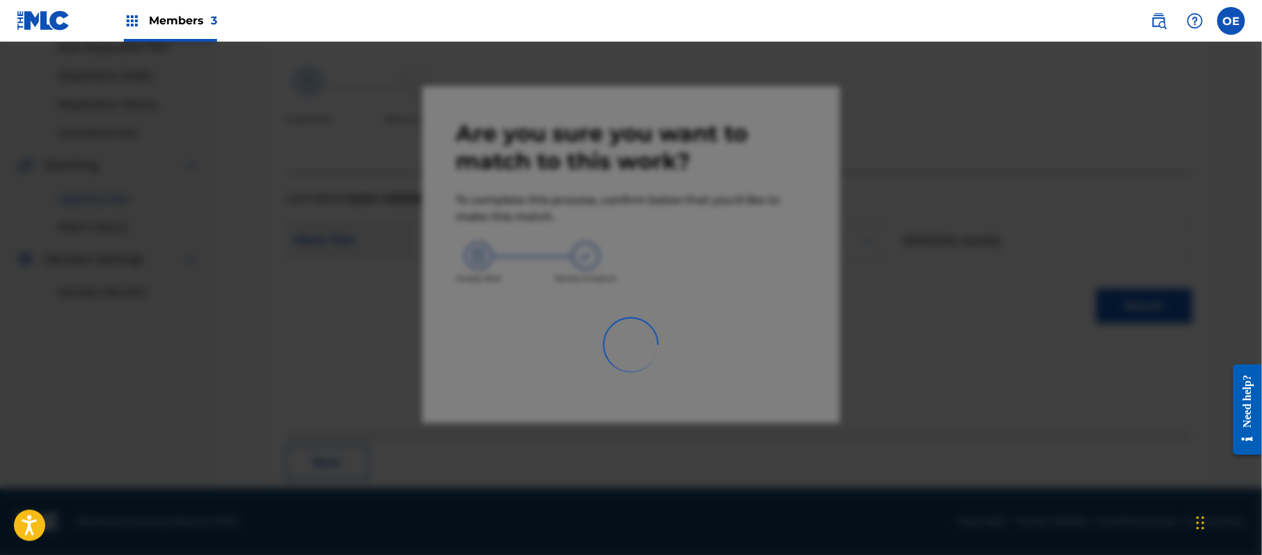
scroll to position [56, 0]
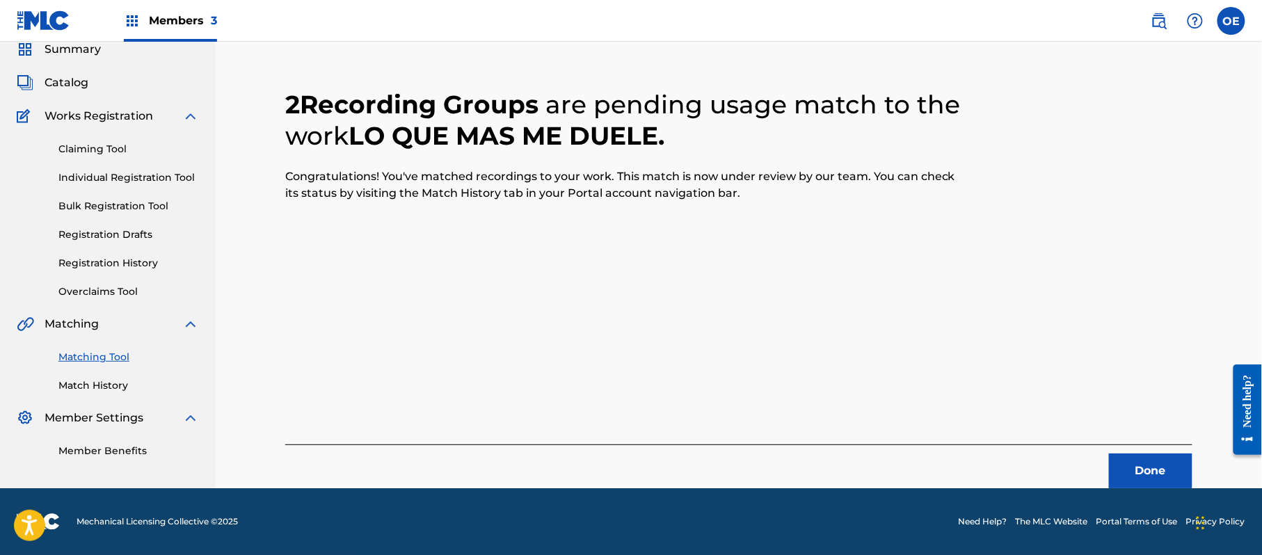
click at [1111, 468] on button "Done" at bounding box center [1150, 471] width 83 height 35
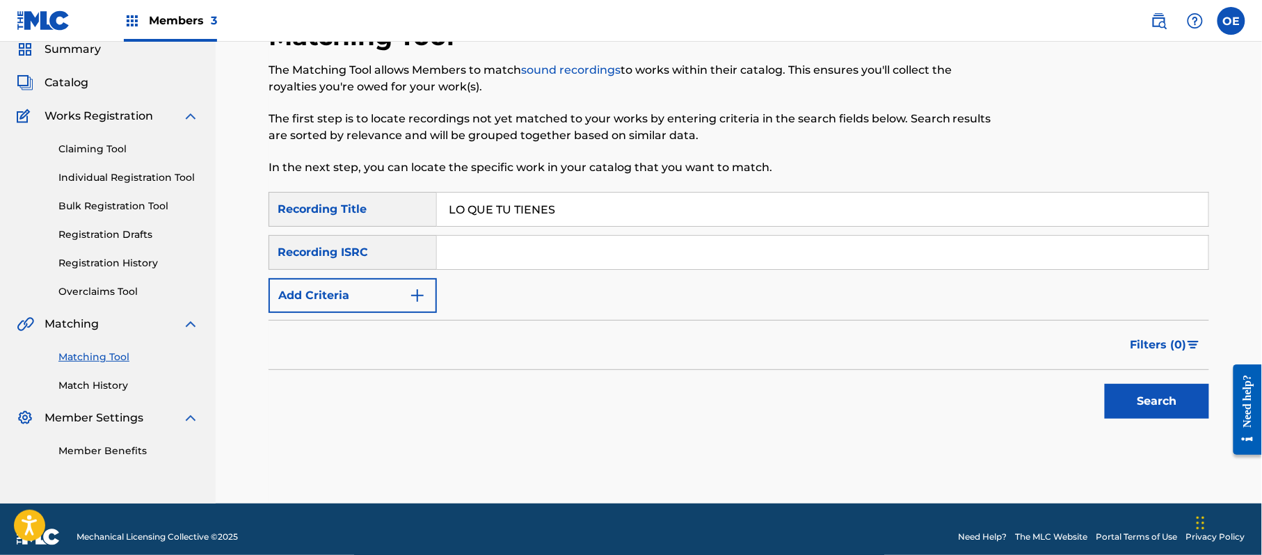
type input "LO QUE TU TIENES"
drag, startPoint x: 338, startPoint y: 293, endPoint x: 369, endPoint y: 291, distance: 30.7
click at [338, 293] on button "Add Criteria" at bounding box center [353, 295] width 168 height 35
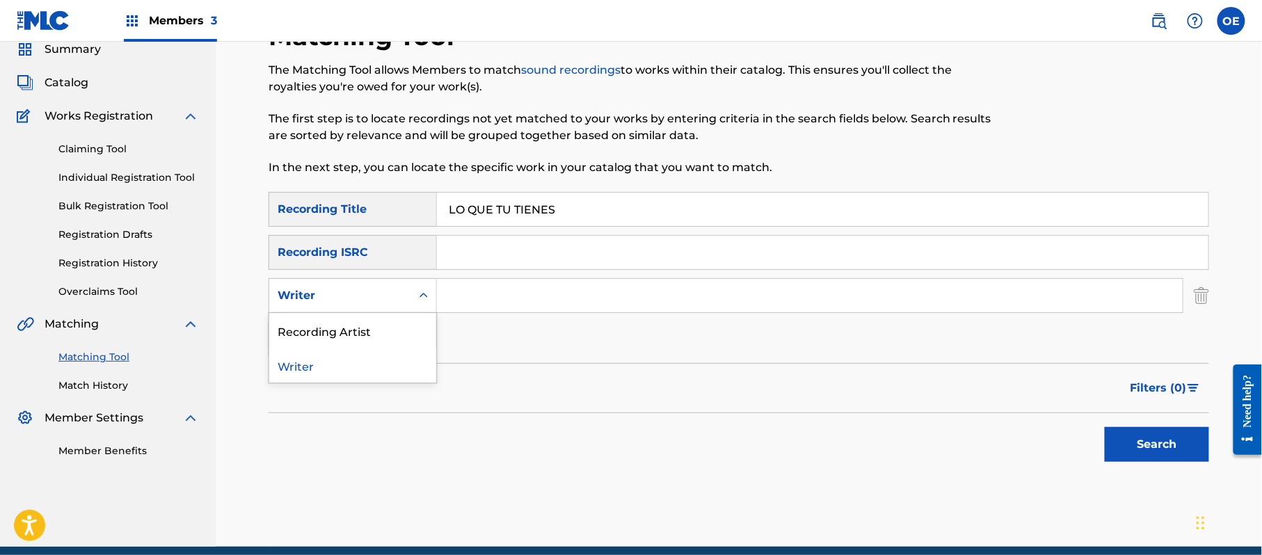
click at [372, 290] on div "Writer" at bounding box center [340, 295] width 125 height 17
click at [390, 324] on div "Recording Artist" at bounding box center [352, 330] width 167 height 35
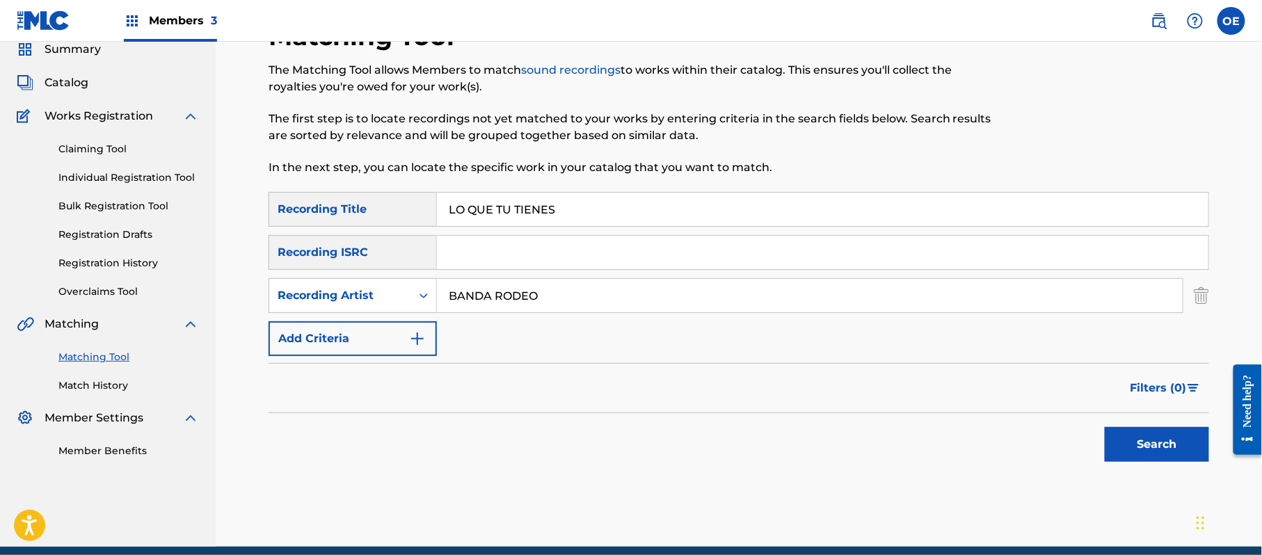
type input "BANDA RODEO"
click at [1134, 433] on button "Search" at bounding box center [1157, 444] width 104 height 35
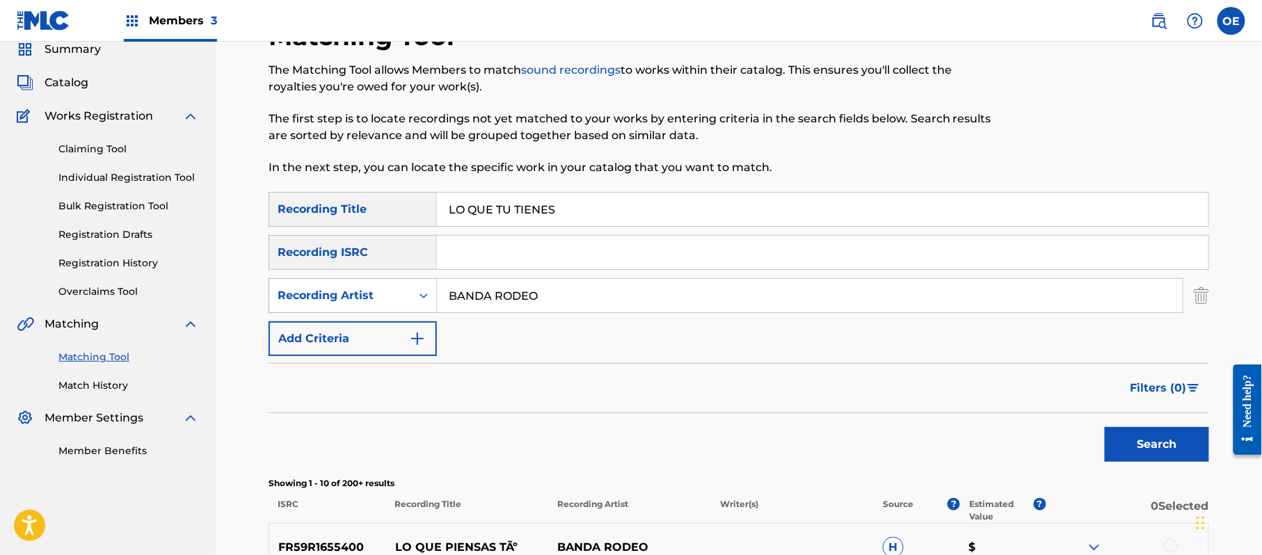
drag, startPoint x: 564, startPoint y: 289, endPoint x: 430, endPoint y: 287, distance: 133.6
click at [430, 287] on div "SearchWithCriteria4650bfd8-0e5b-4a36-9f4c-4555838a1285 Recording Artist BANDA R…" at bounding box center [739, 295] width 941 height 35
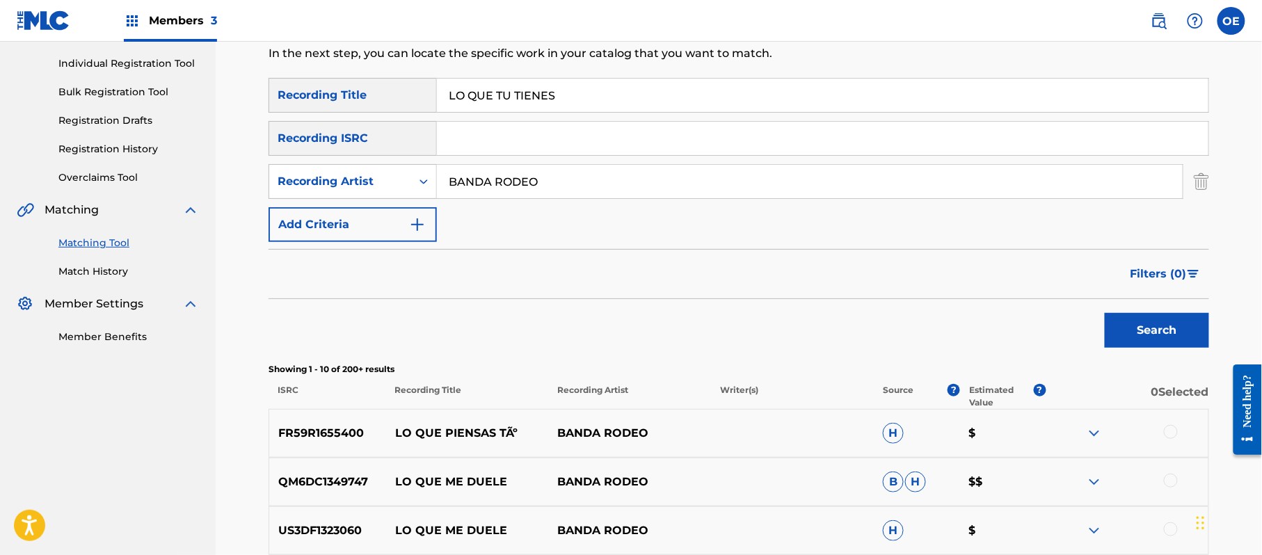
scroll to position [148, 0]
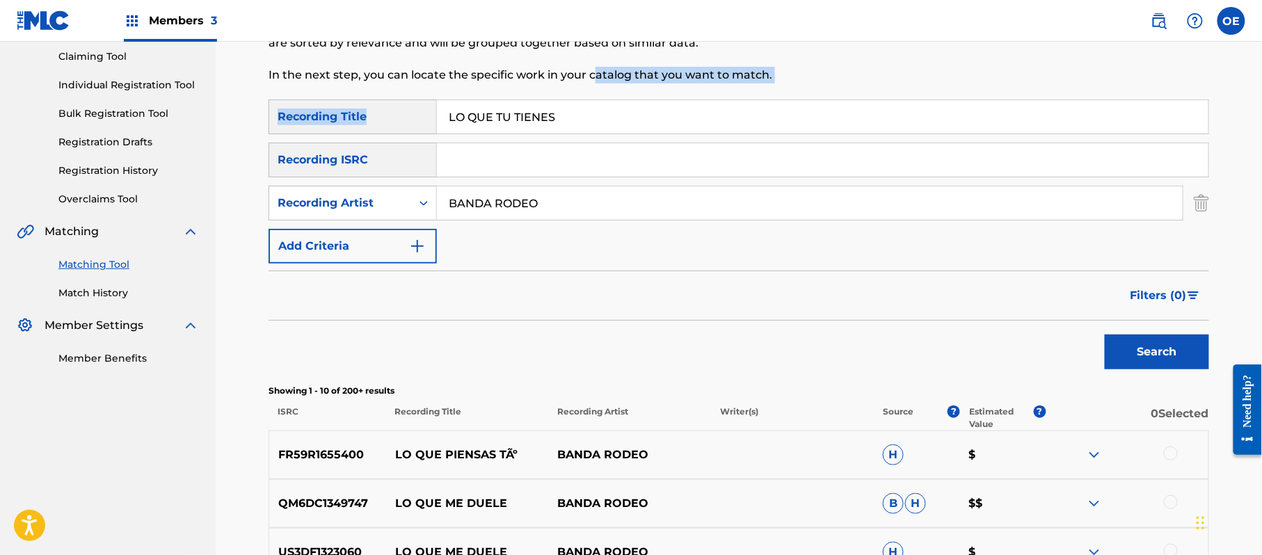
drag, startPoint x: 591, startPoint y: 95, endPoint x: 580, endPoint y: 101, distance: 13.4
click at [580, 101] on div "Matching Tool The Matching Tool allows Members to match sound recordings to wor…" at bounding box center [739, 475] width 941 height 1094
drag, startPoint x: 586, startPoint y: 104, endPoint x: 421, endPoint y: 114, distance: 165.2
click at [365, 115] on div "SearchWithCriteria0782ace1-59c9-45dc-87c1-ec14ac65e8f0 Recording Title LO QUE T…" at bounding box center [739, 117] width 941 height 35
type input "LOS DIEZ COSTALES"
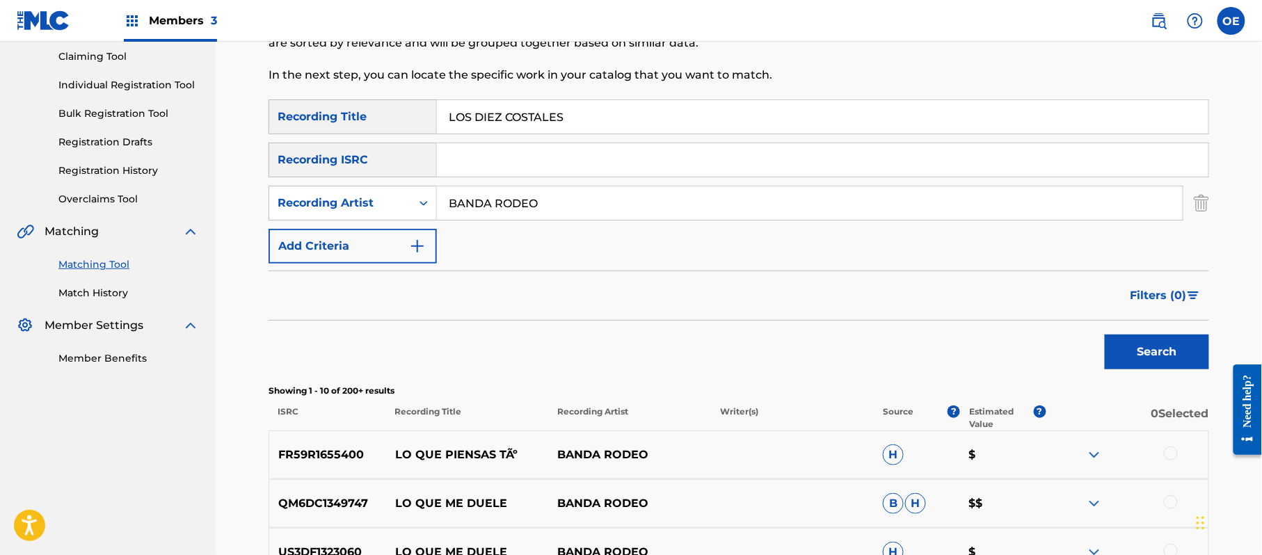
click at [1145, 352] on button "Search" at bounding box center [1157, 352] width 104 height 35
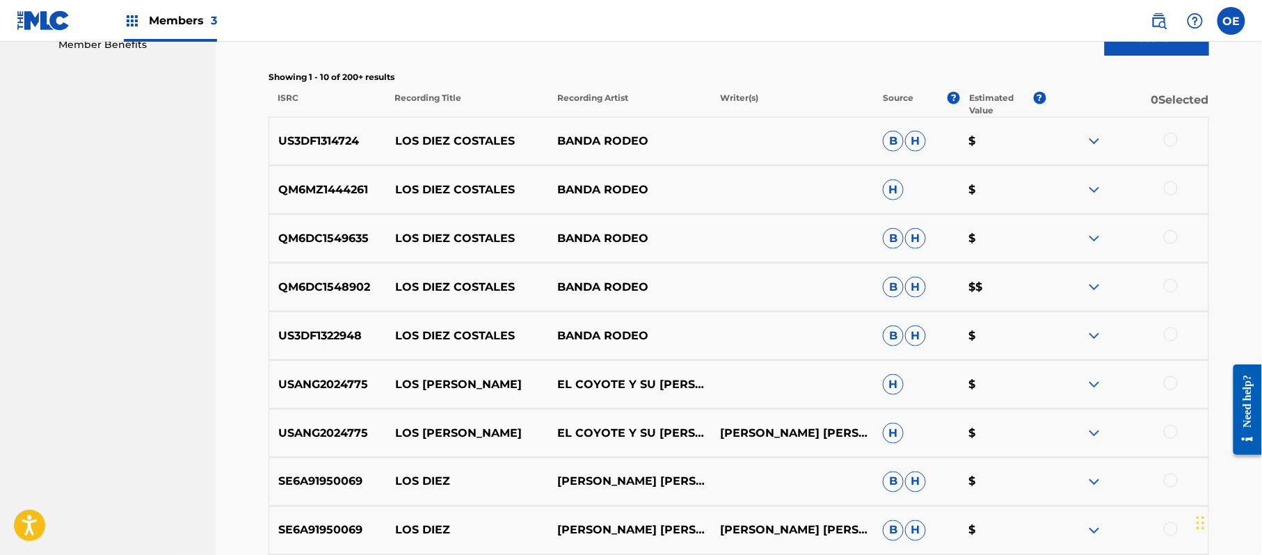
scroll to position [463, 0]
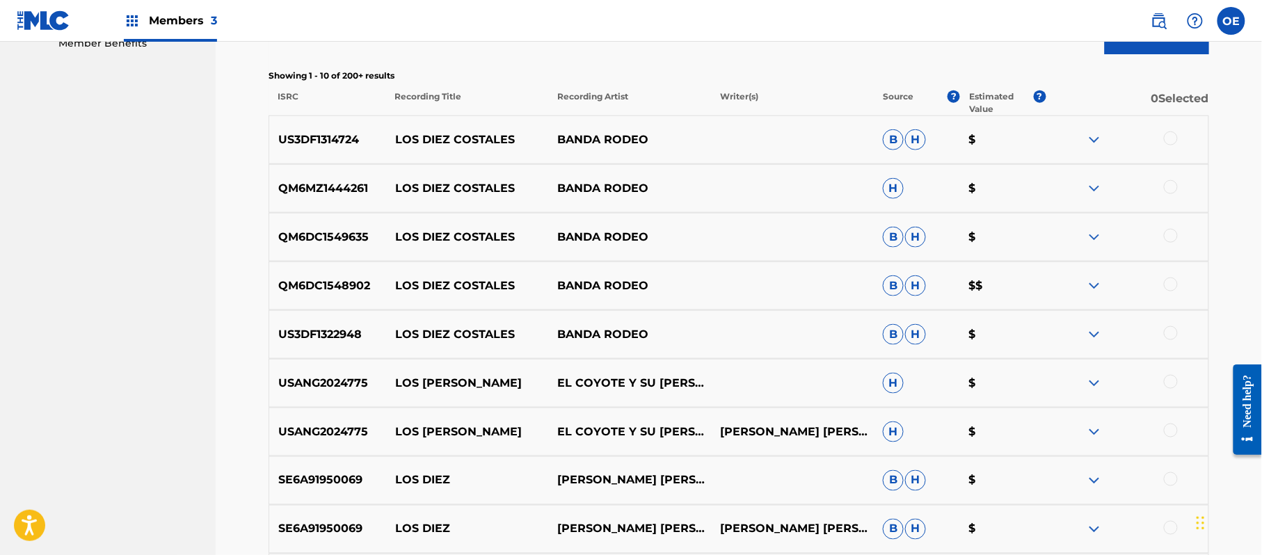
click at [1165, 136] on div at bounding box center [1171, 139] width 14 height 14
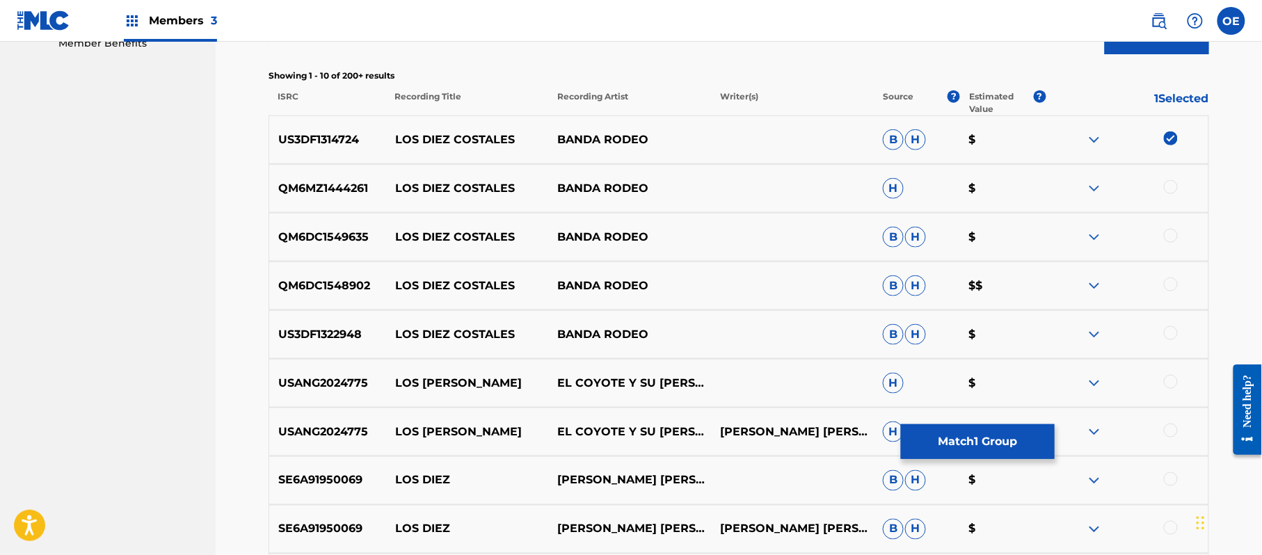
click at [1167, 191] on div at bounding box center [1171, 187] width 14 height 14
click at [1172, 243] on div at bounding box center [1127, 237] width 163 height 17
click at [1169, 234] on div at bounding box center [1171, 236] width 14 height 14
click at [1175, 287] on div at bounding box center [1171, 285] width 14 height 14
click at [1175, 327] on div at bounding box center [1171, 333] width 14 height 14
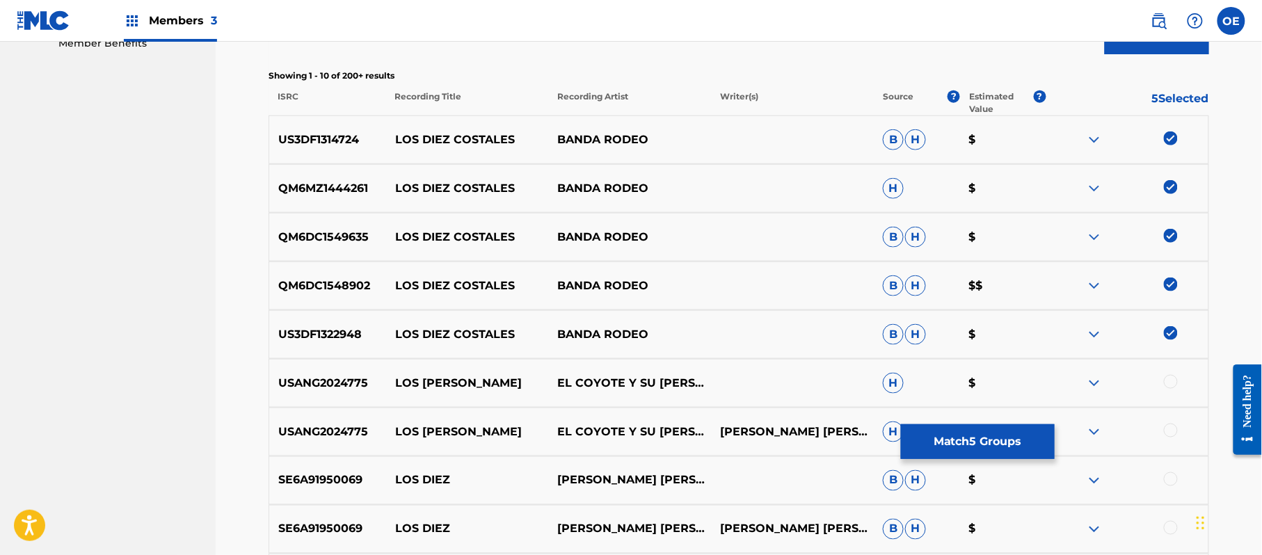
click at [1005, 444] on button "Match 5 Groups" at bounding box center [978, 441] width 154 height 35
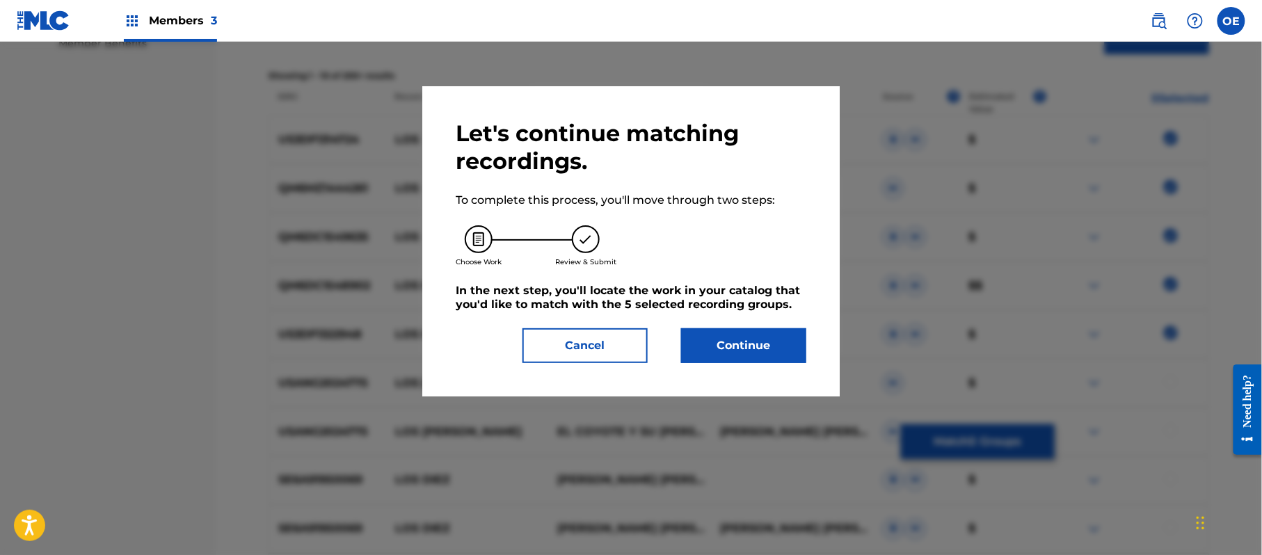
click at [769, 329] on button "Continue" at bounding box center [743, 345] width 125 height 35
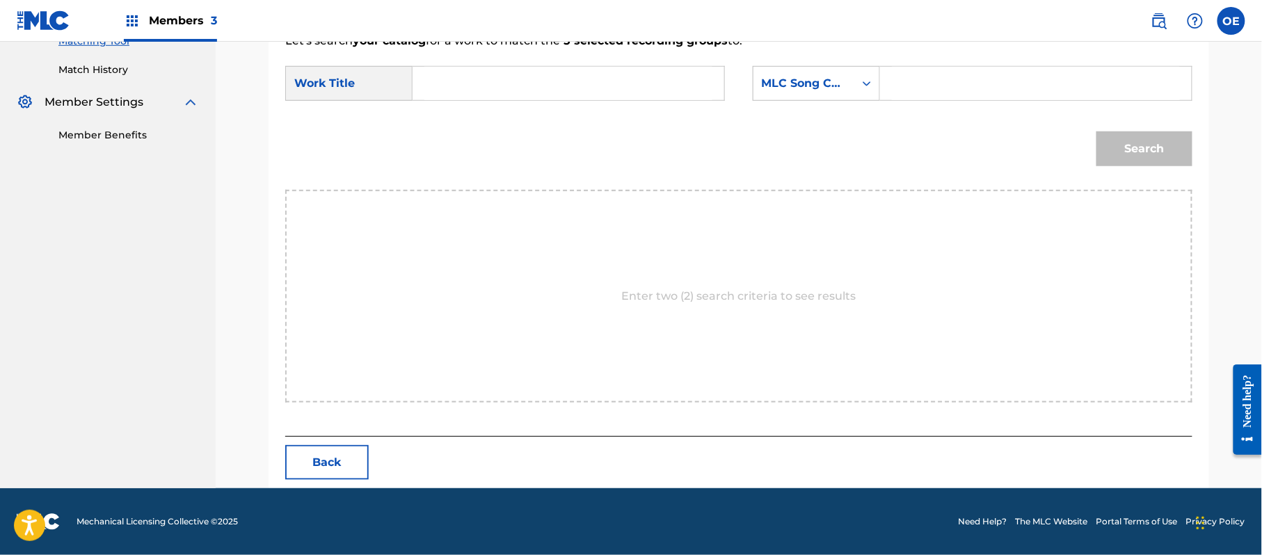
scroll to position [372, 0]
type input "LOS DIEZ COSTALES"
click at [789, 88] on div "MLC Song Code" at bounding box center [804, 83] width 84 height 17
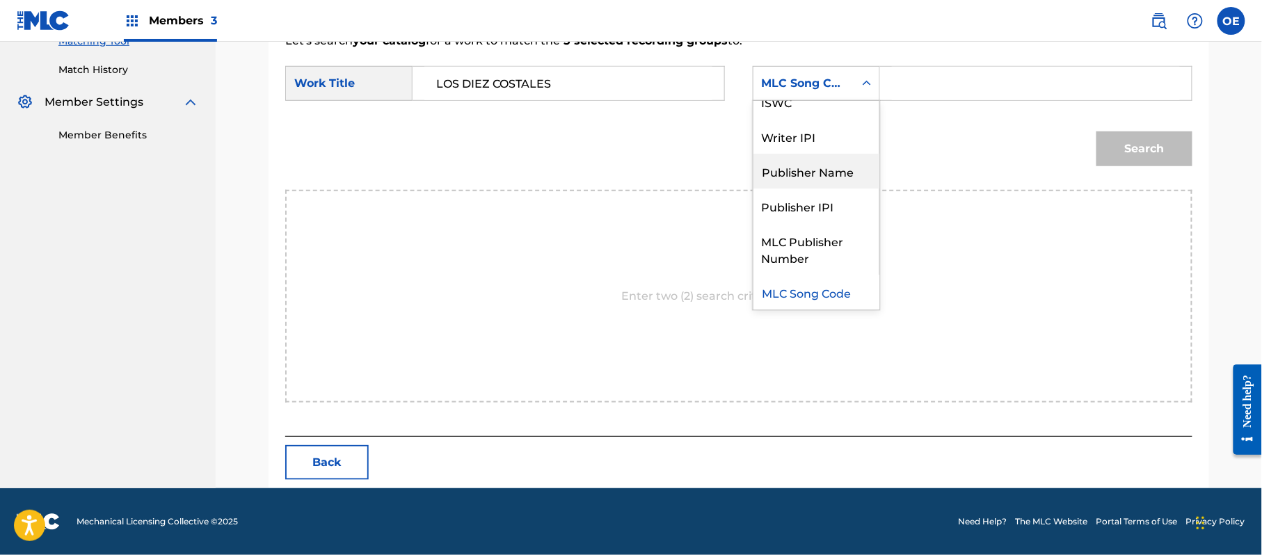
scroll to position [0, 0]
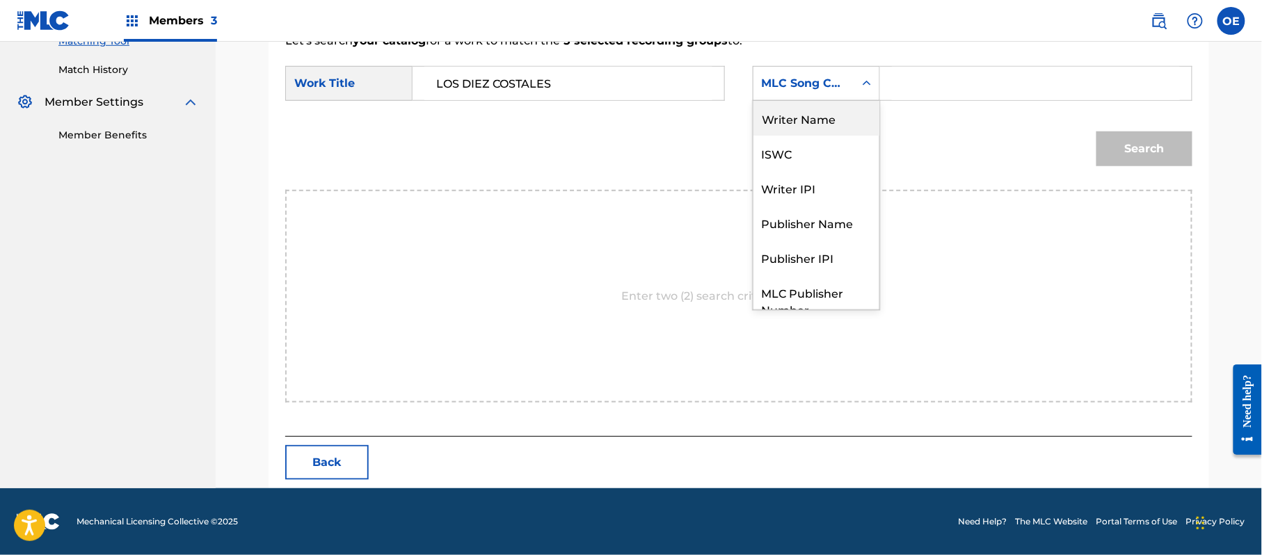
click at [811, 131] on div "Writer Name" at bounding box center [817, 118] width 126 height 35
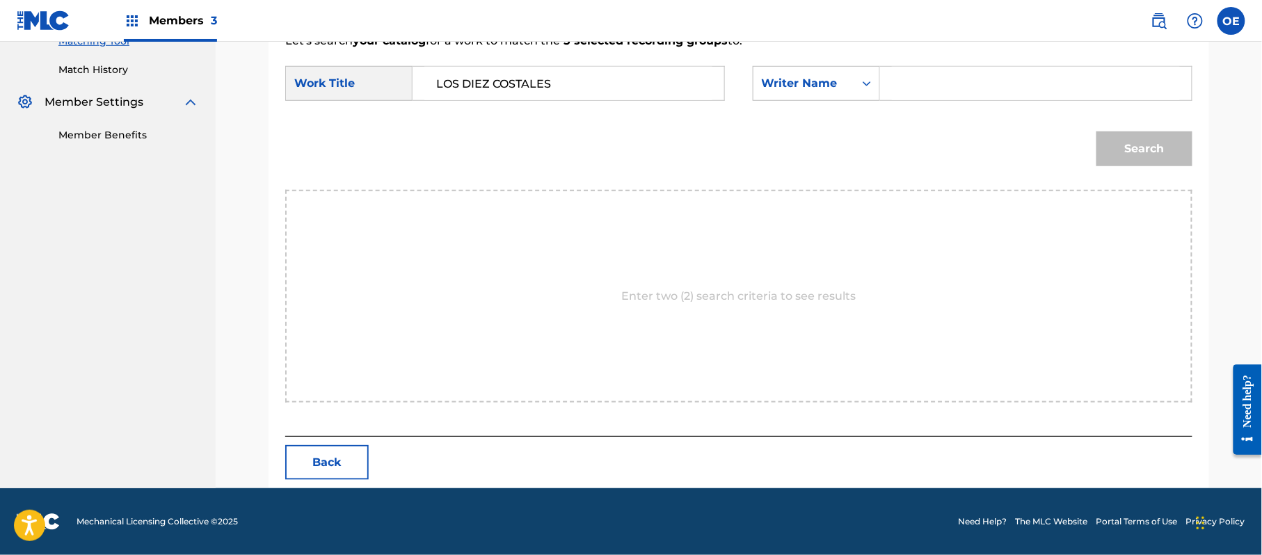
click at [949, 73] on input "Search Form" at bounding box center [1036, 83] width 288 height 33
type input "[PERSON_NAME]"
click at [1097, 132] on button "Search" at bounding box center [1145, 149] width 96 height 35
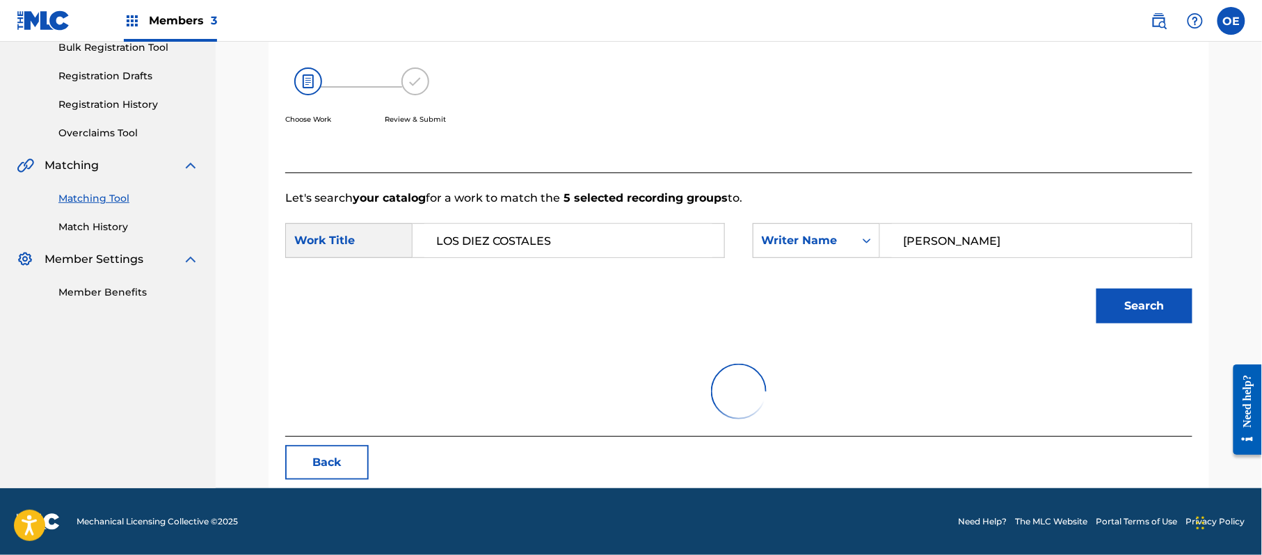
scroll to position [331, 0]
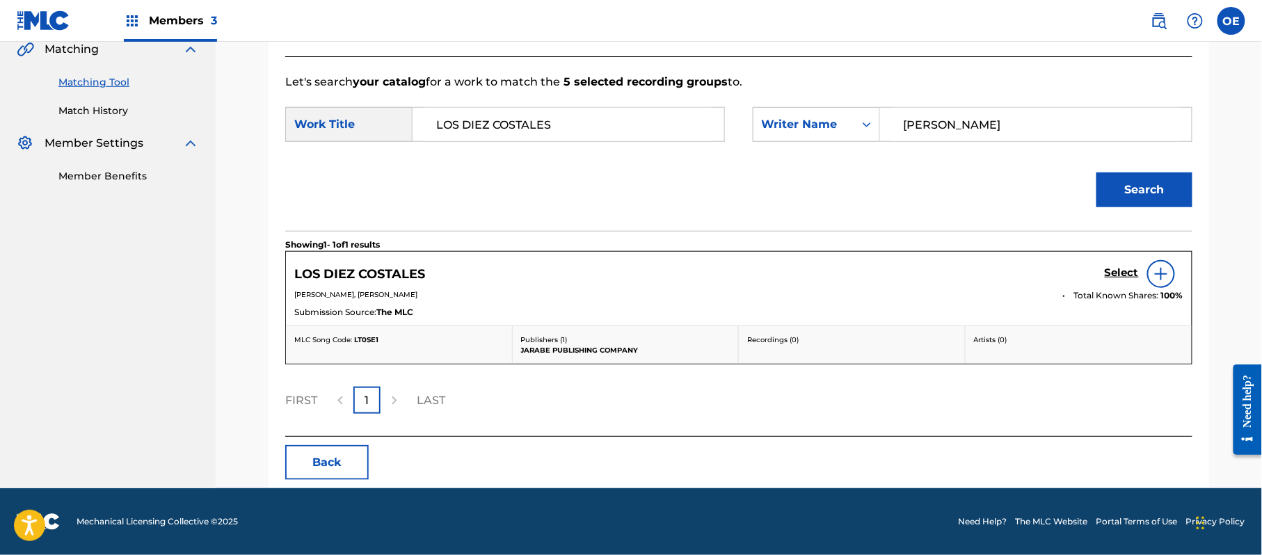
click at [1126, 276] on h5 "Select" at bounding box center [1122, 273] width 34 height 13
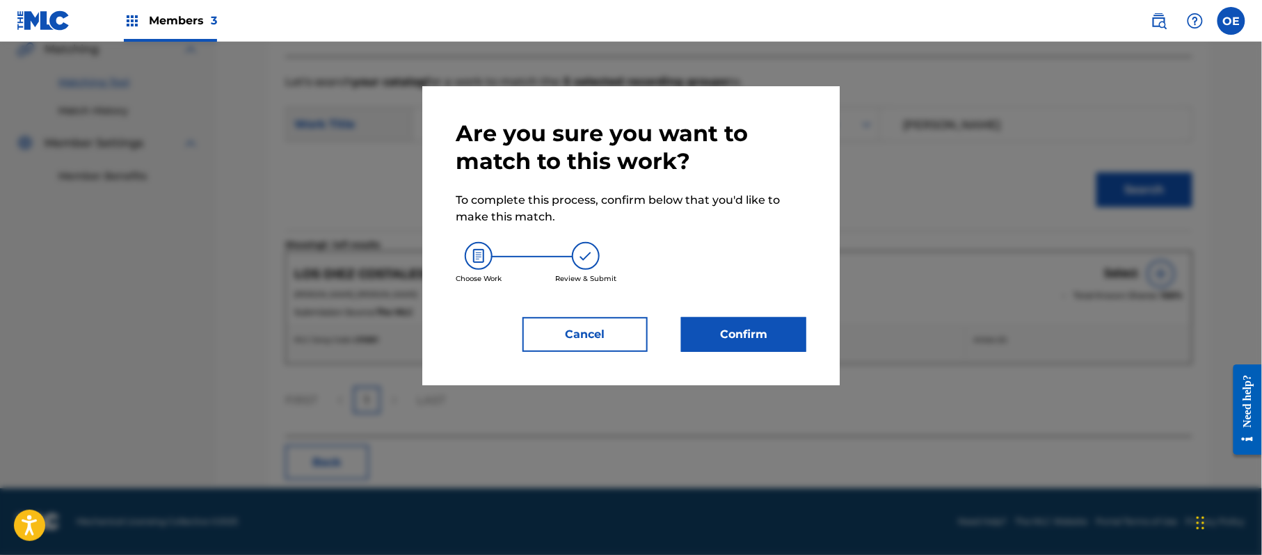
click at [783, 343] on button "Confirm" at bounding box center [743, 334] width 125 height 35
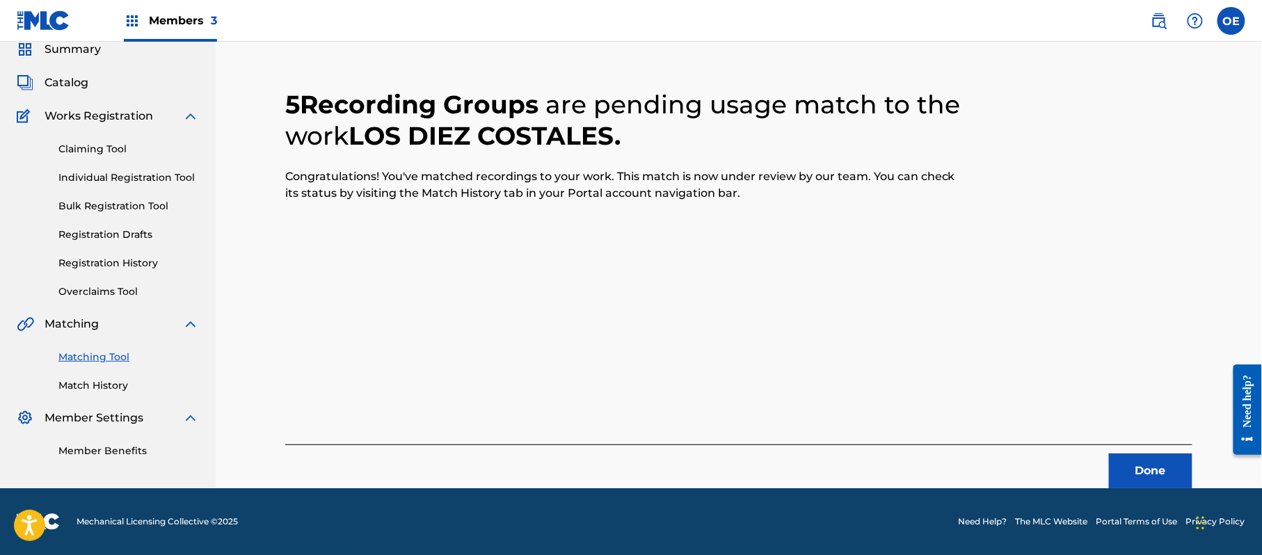
scroll to position [56, 0]
